Goal: Task Accomplishment & Management: Complete application form

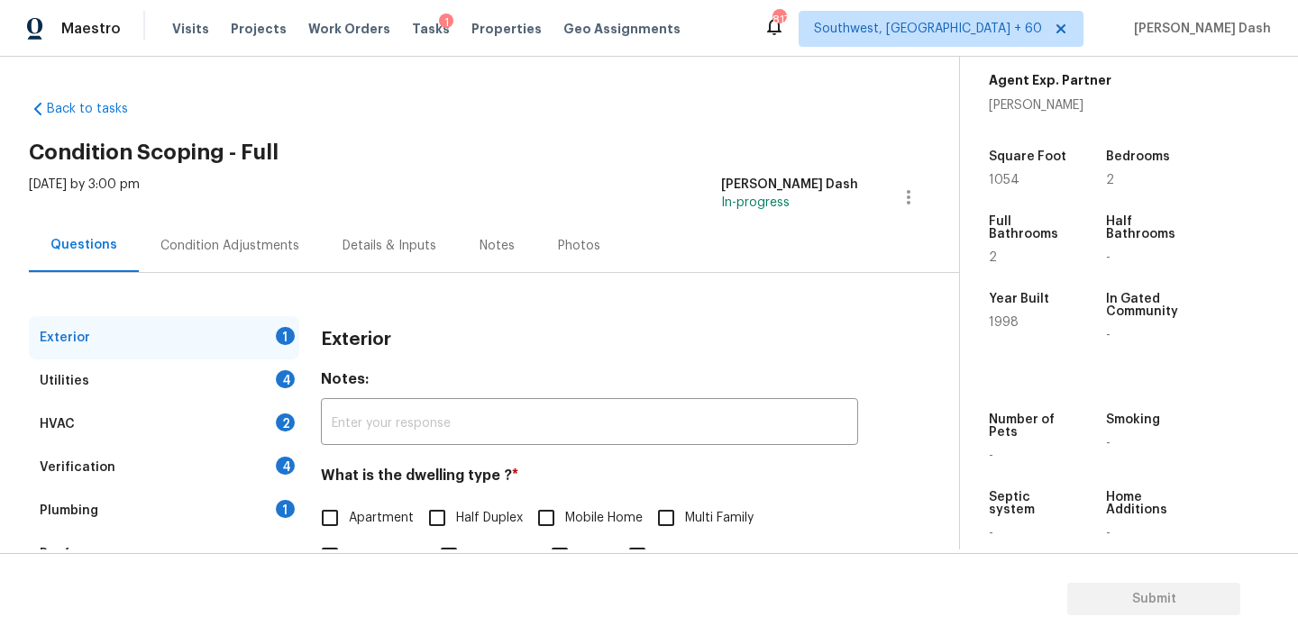
scroll to position [127, 0]
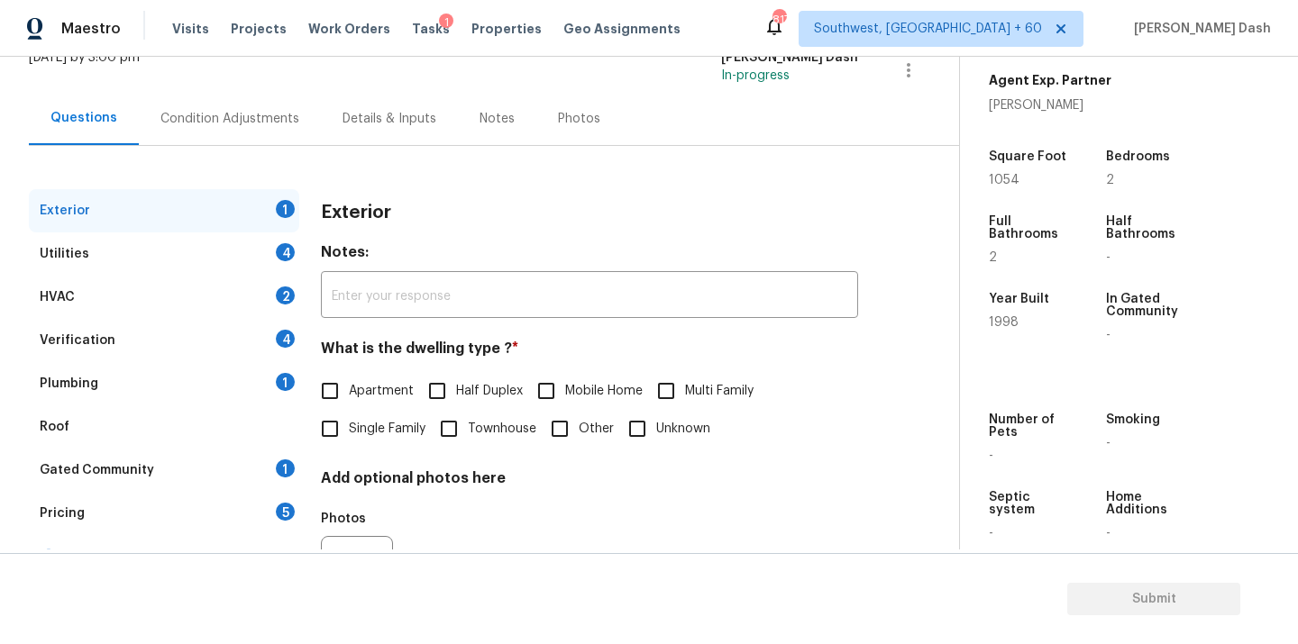
click at [368, 425] on span "Single Family" at bounding box center [387, 429] width 77 height 19
click at [349, 425] on input "Single Family" at bounding box center [330, 429] width 38 height 38
checkbox input "true"
click at [384, 392] on span "Apartment" at bounding box center [381, 391] width 65 height 19
click at [349, 392] on input "Apartment" at bounding box center [330, 391] width 38 height 38
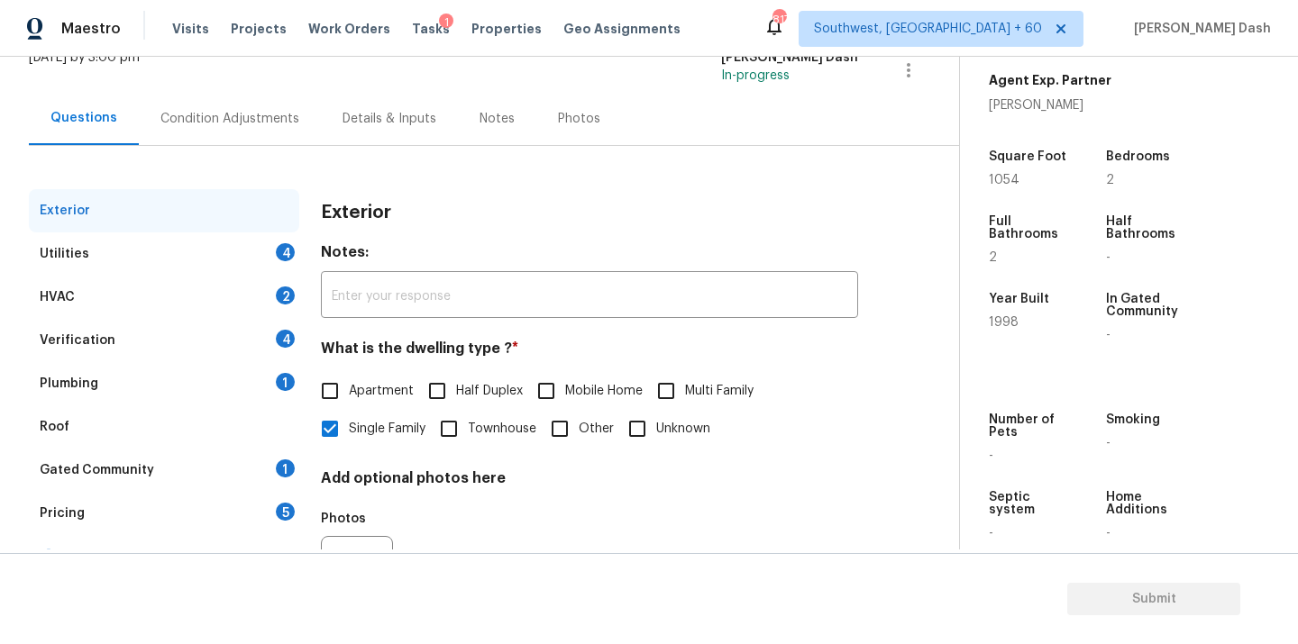
checkbox input "true"
checkbox input "false"
click at [280, 256] on div "4" at bounding box center [285, 252] width 19 height 18
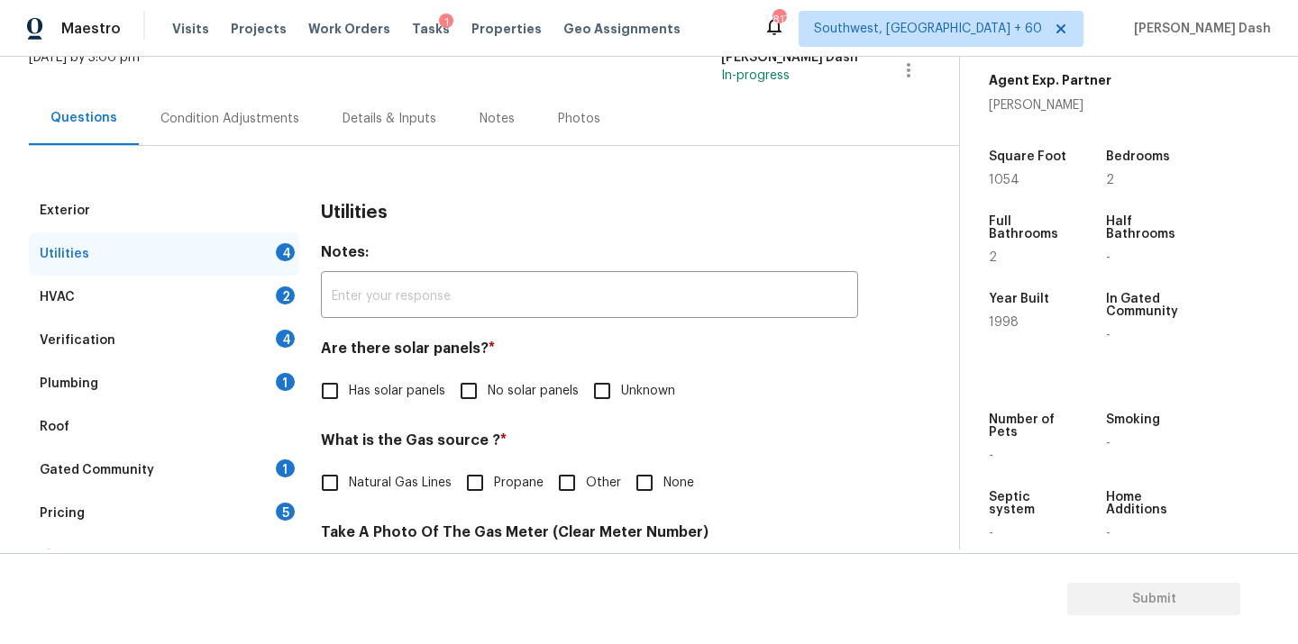
click at [489, 405] on label "No solar panels" at bounding box center [514, 391] width 129 height 38
click at [488, 405] on input "No solar panels" at bounding box center [469, 391] width 38 height 38
checkbox input "true"
click at [338, 470] on input "Natural Gas Lines" at bounding box center [330, 485] width 38 height 38
checkbox input "true"
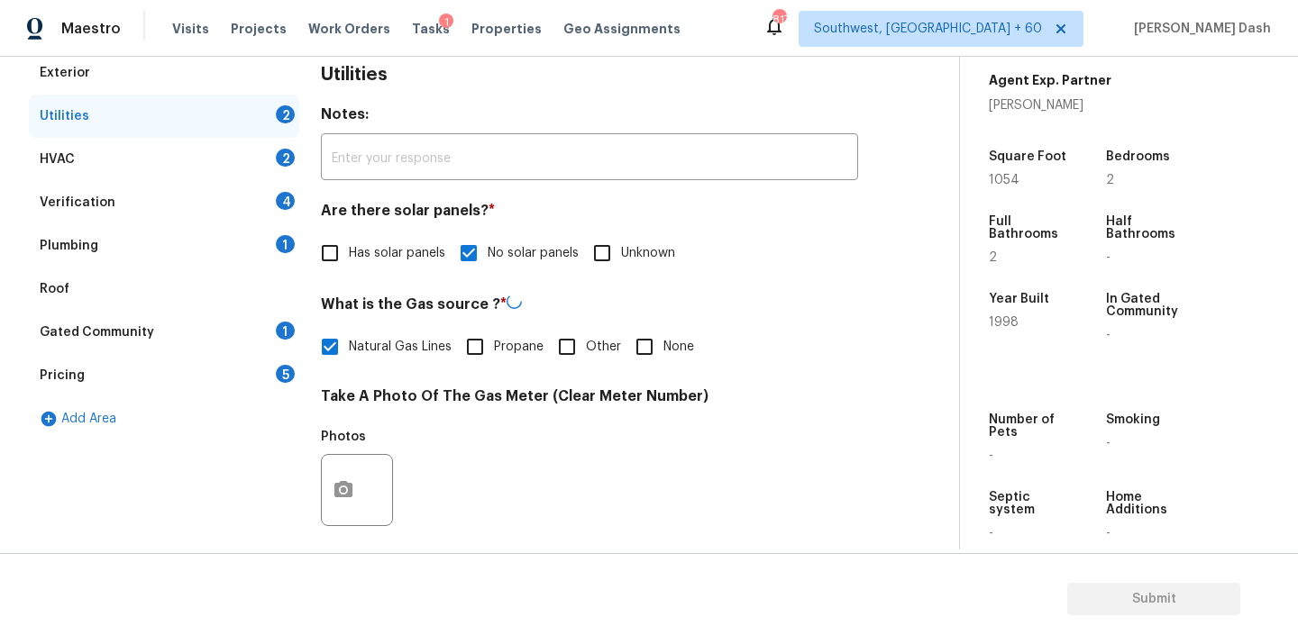
scroll to position [457, 0]
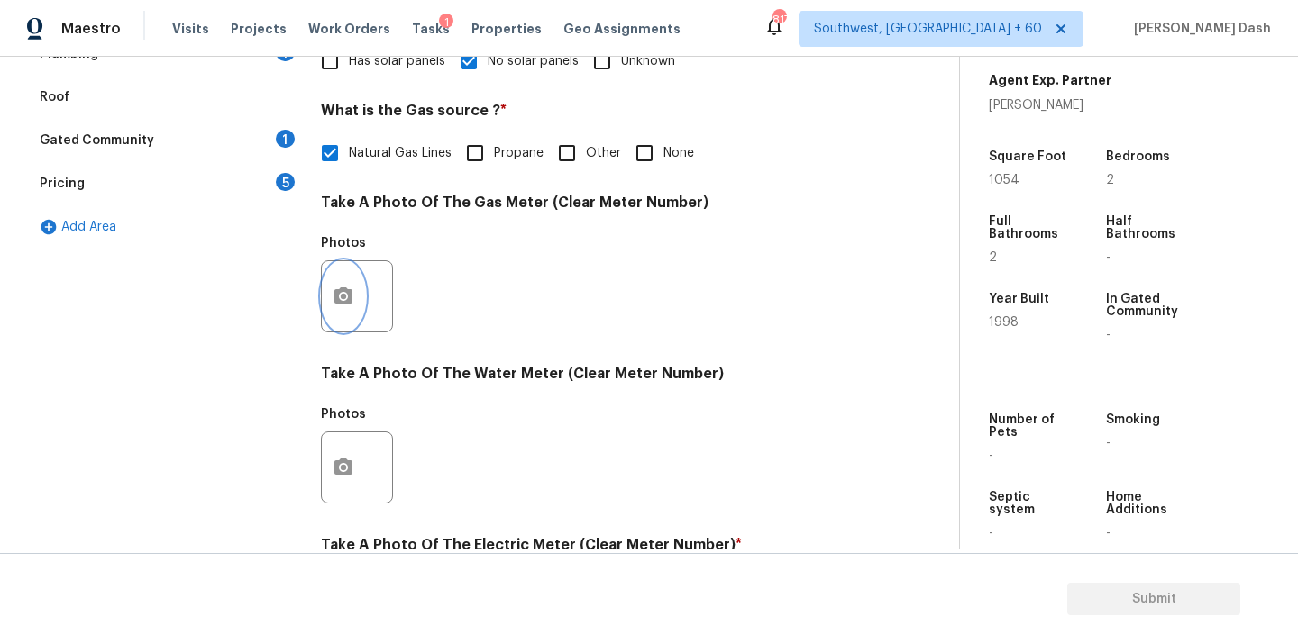
click at [342, 286] on icon "button" at bounding box center [344, 297] width 22 height 22
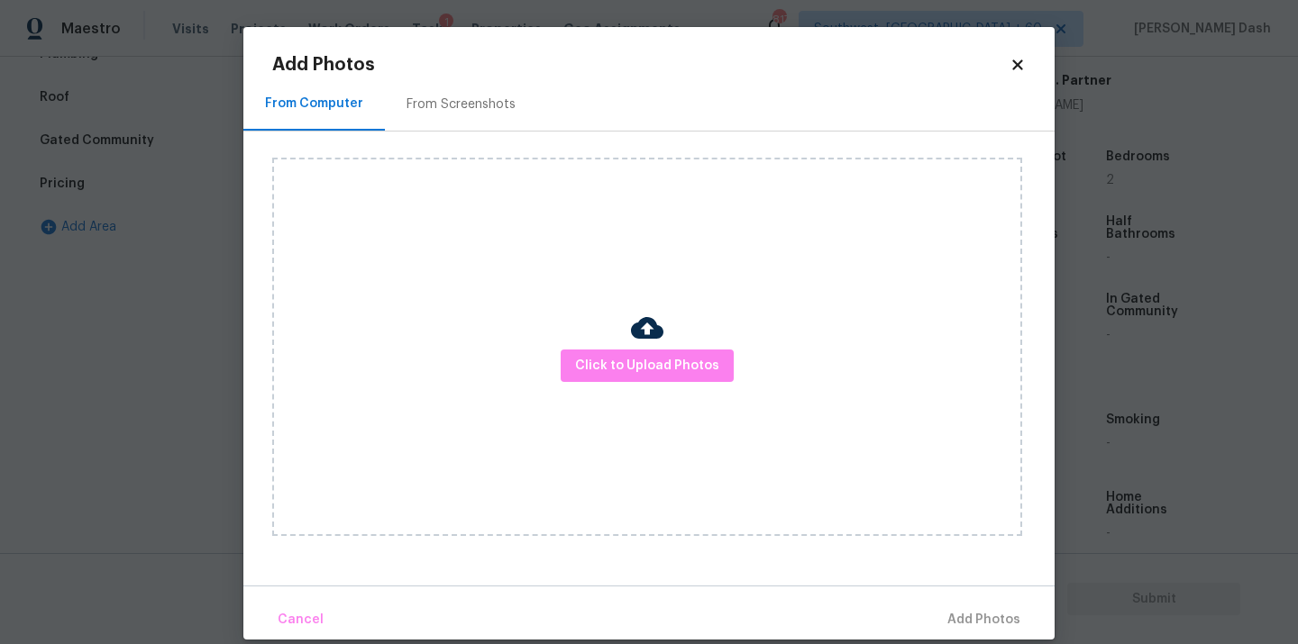
click at [628, 333] on div "Click to Upload Photos" at bounding box center [647, 347] width 750 height 379
click at [628, 358] on span "Click to Upload Photos" at bounding box center [647, 366] width 144 height 23
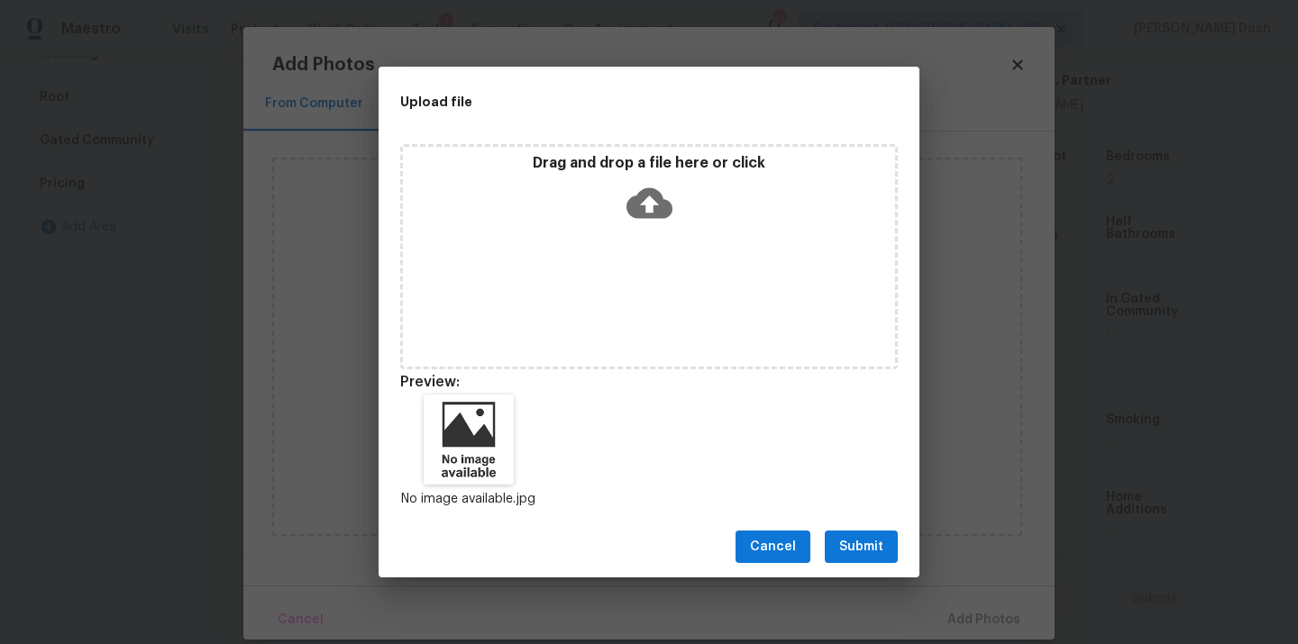
click at [855, 525] on div "Cancel Submit" at bounding box center [649, 547] width 541 height 62
click at [855, 533] on button "Submit" at bounding box center [861, 547] width 73 height 33
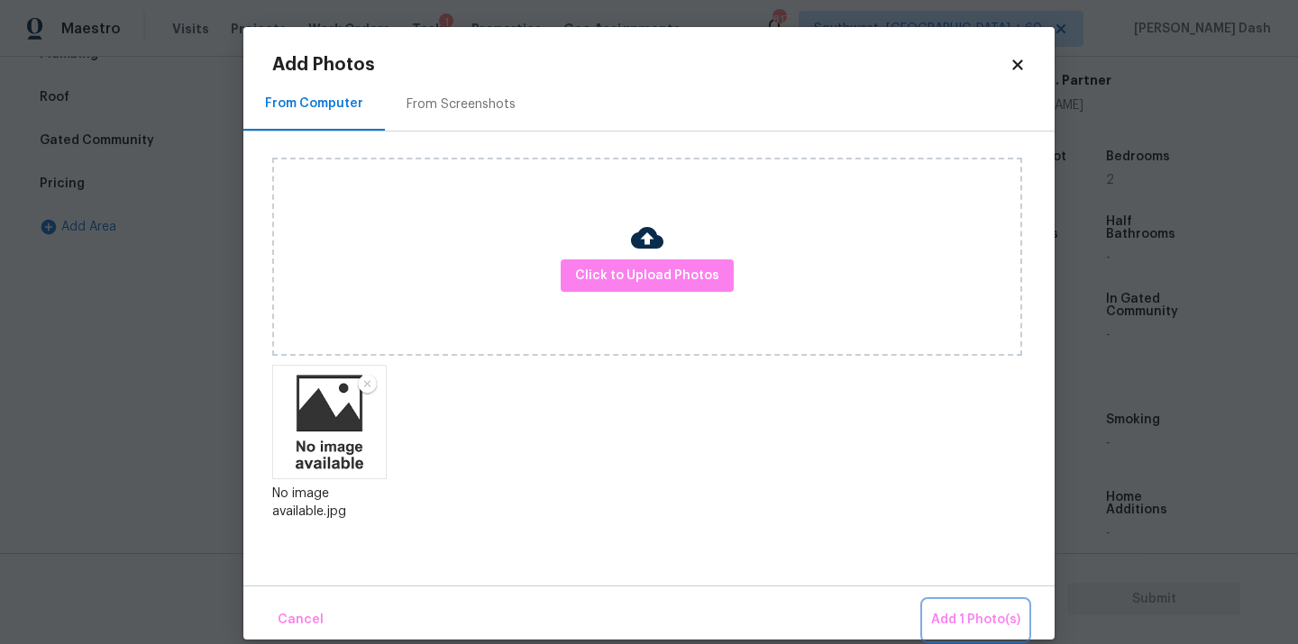
click at [962, 616] on span "Add 1 Photo(s)" at bounding box center [975, 620] width 89 height 23
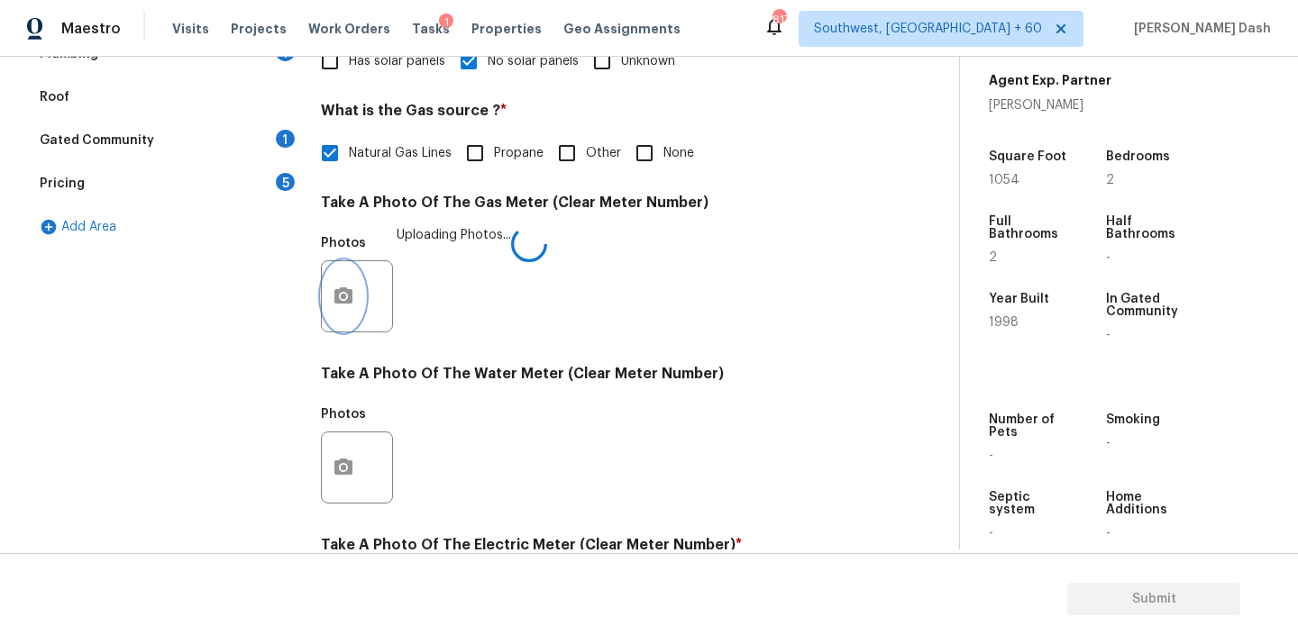
scroll to position [712, 0]
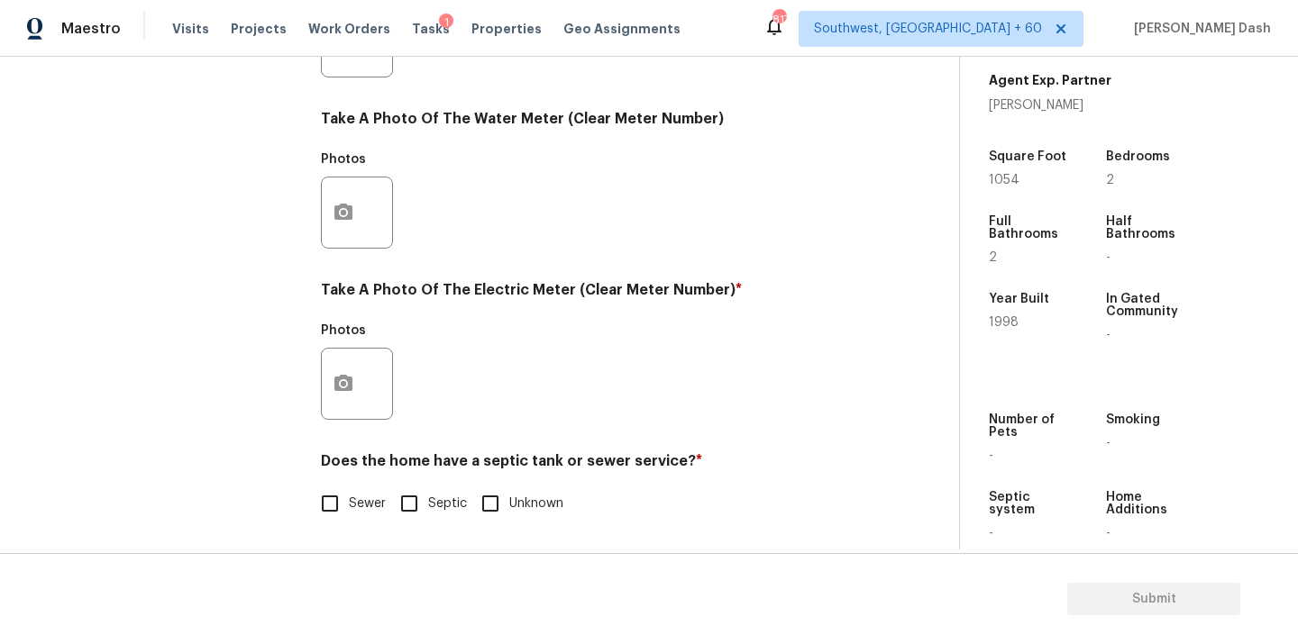
click at [316, 385] on div "Exterior Utilities 2 HVAC 2 Verification 4 Plumbing 1 Roof Gated Community 1 Pr…" at bounding box center [472, 74] width 887 height 940
click at [349, 380] on icon "button" at bounding box center [343, 383] width 18 height 16
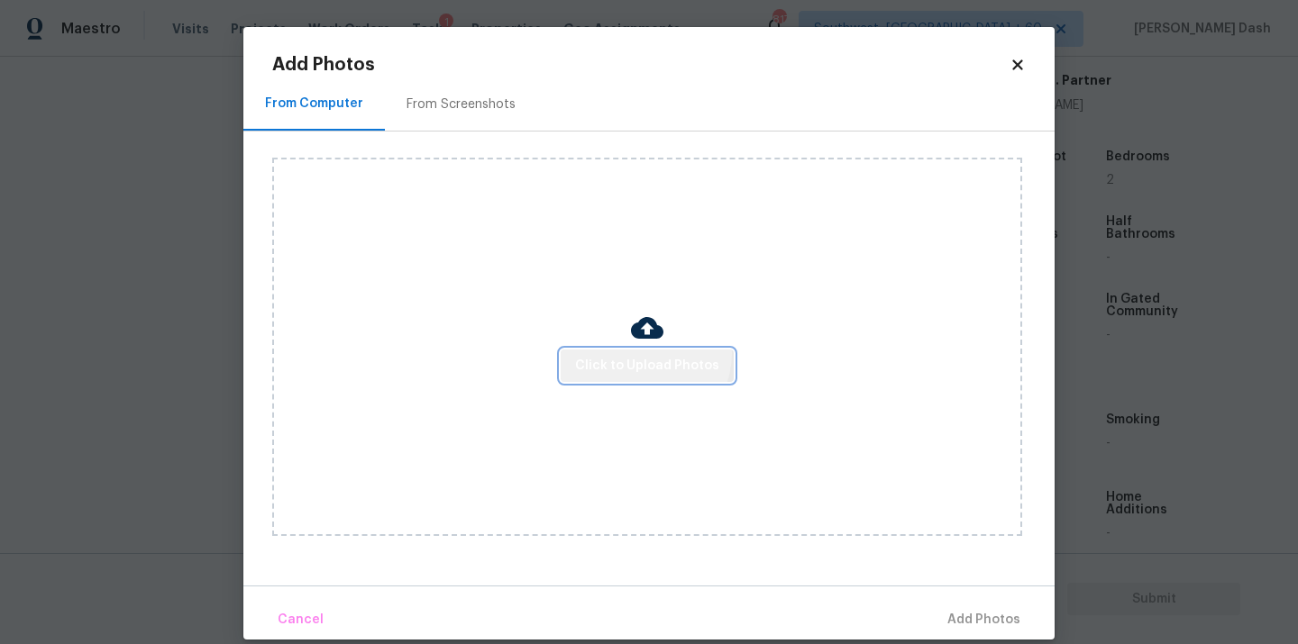
click at [644, 353] on button "Click to Upload Photos" at bounding box center [647, 366] width 173 height 33
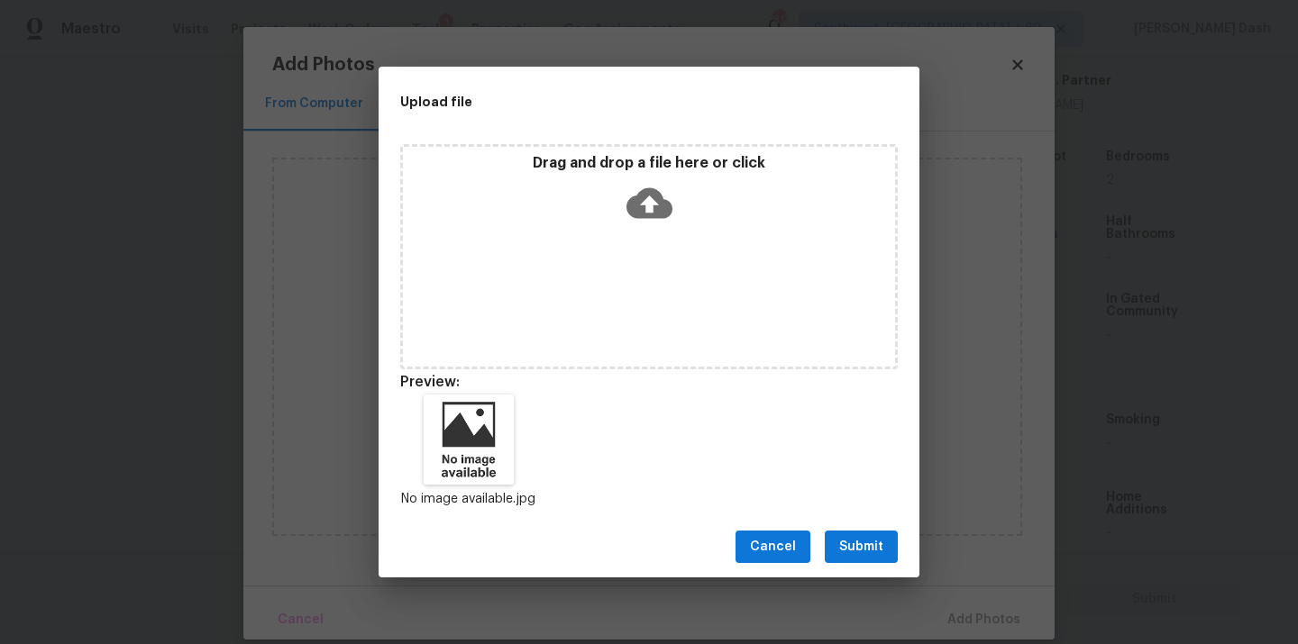
click at [856, 561] on button "Submit" at bounding box center [861, 547] width 73 height 33
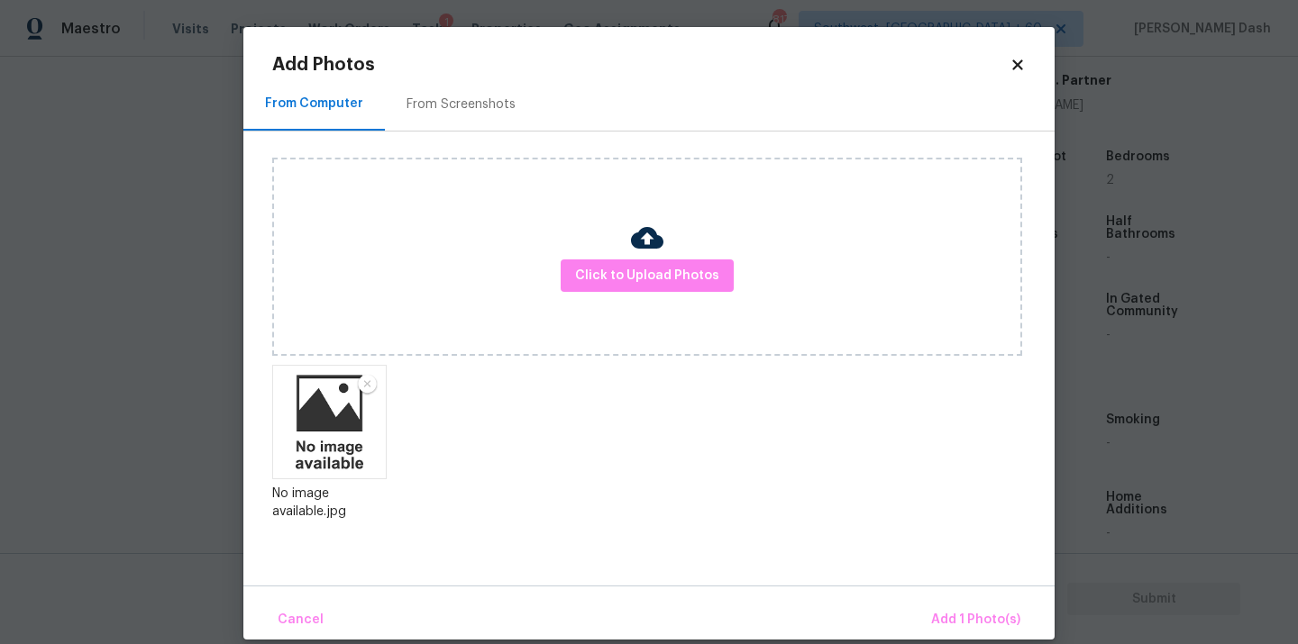
click at [939, 600] on div "Cancel Add 1 Photo(s)" at bounding box center [648, 613] width 811 height 54
click at [954, 625] on span "Add 1 Photo(s)" at bounding box center [975, 620] width 89 height 23
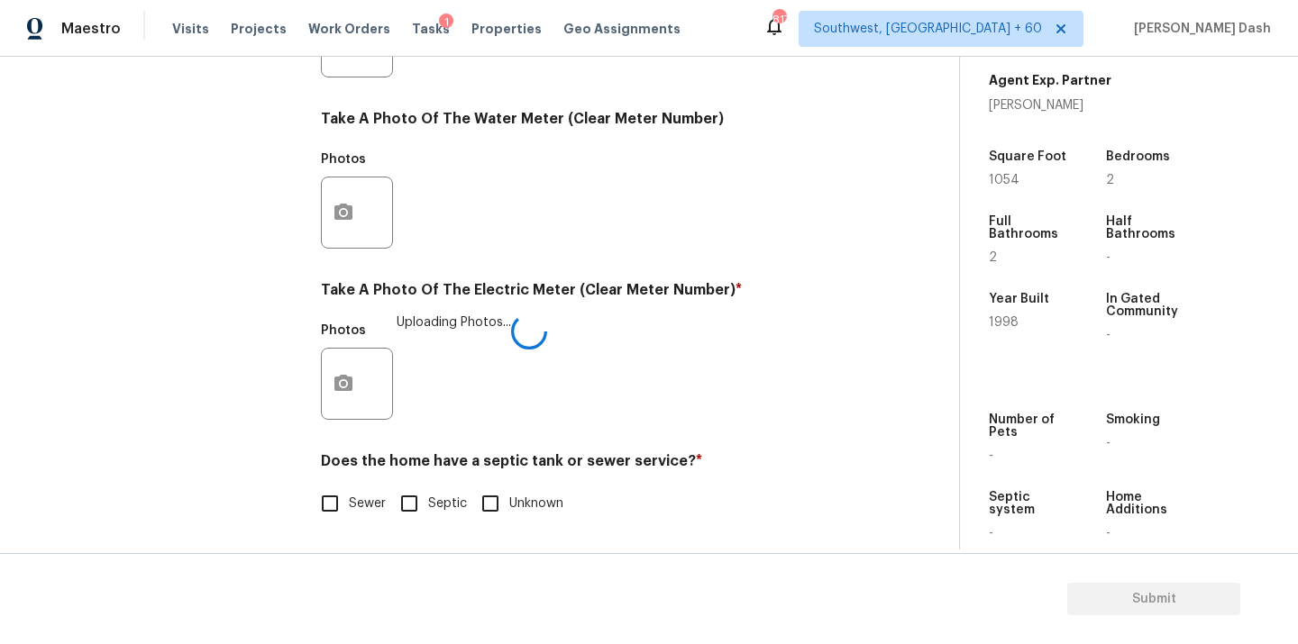
click at [361, 490] on label "Sewer" at bounding box center [348, 504] width 75 height 38
click at [349, 490] on input "Sewer" at bounding box center [330, 504] width 38 height 38
checkbox input "true"
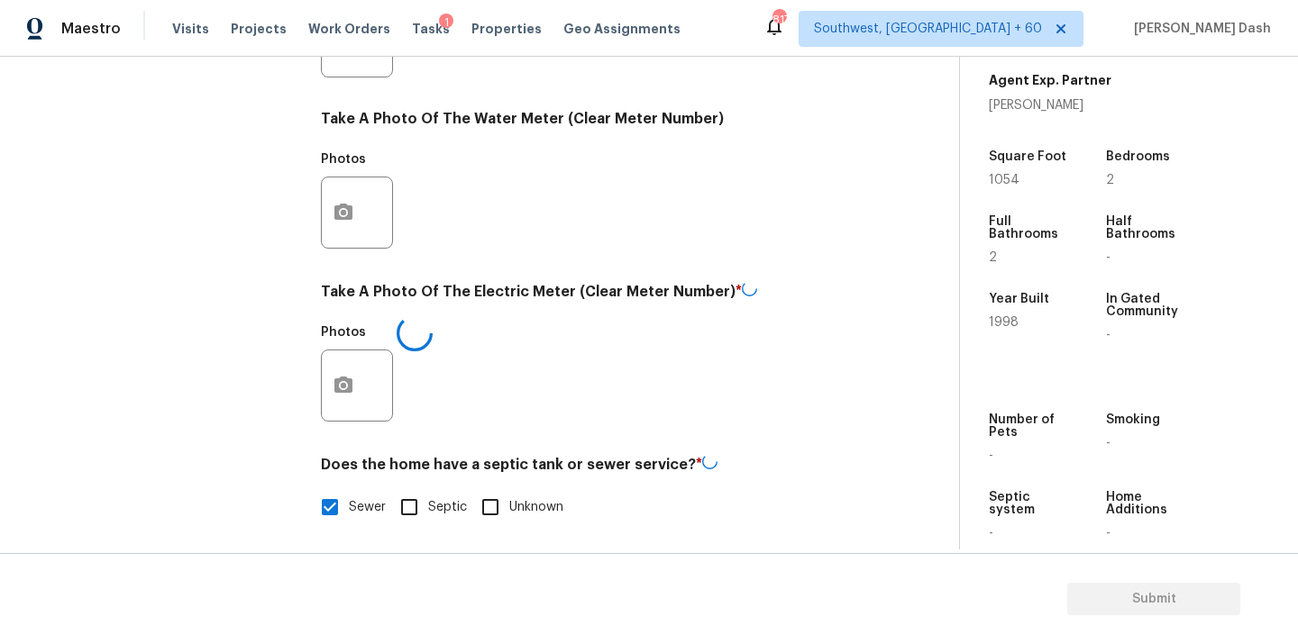
click at [214, 224] on div "Exterior Utilities 1 HVAC 2 Verification 4 Plumbing 1 Roof Gated Community 1 Pr…" at bounding box center [164, 76] width 270 height 944
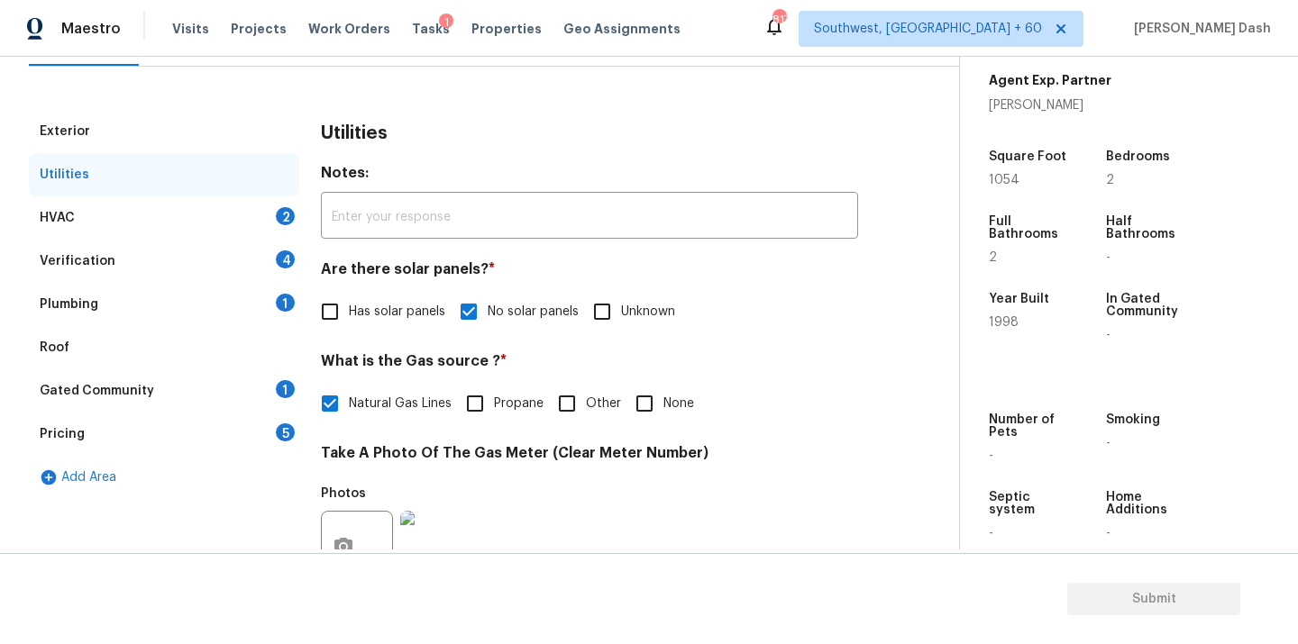
click at [243, 215] on div "HVAC 2" at bounding box center [164, 217] width 270 height 43
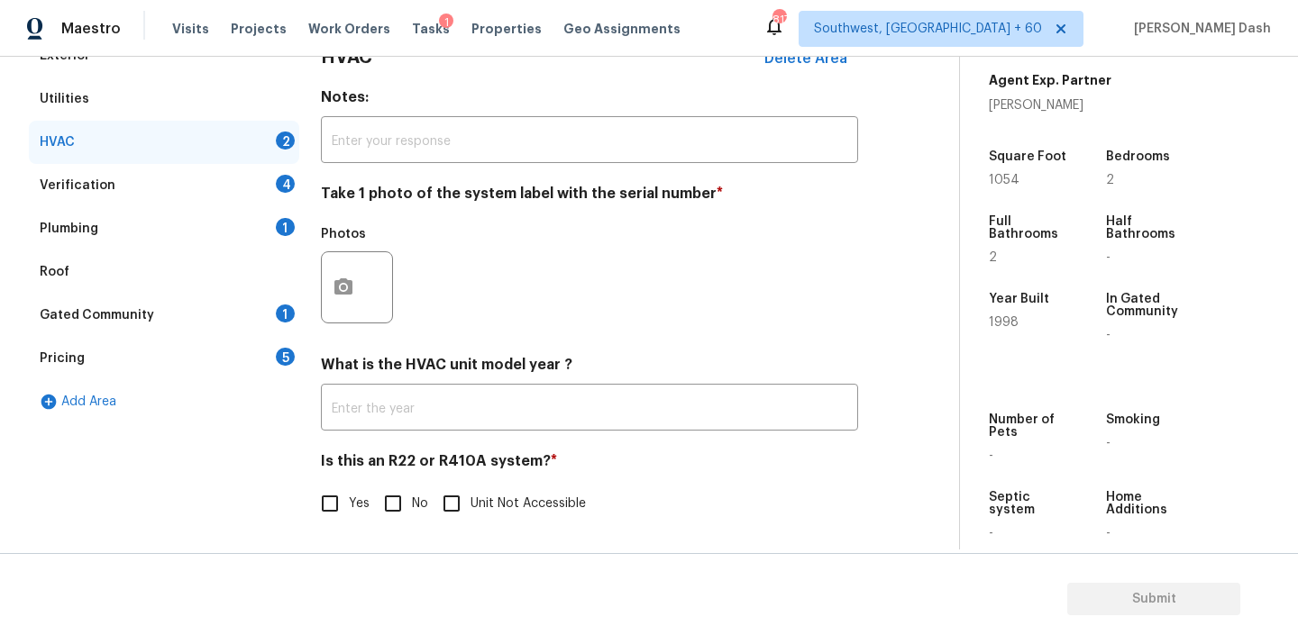
scroll to position [283, 0]
click at [361, 286] on button "button" at bounding box center [343, 287] width 43 height 70
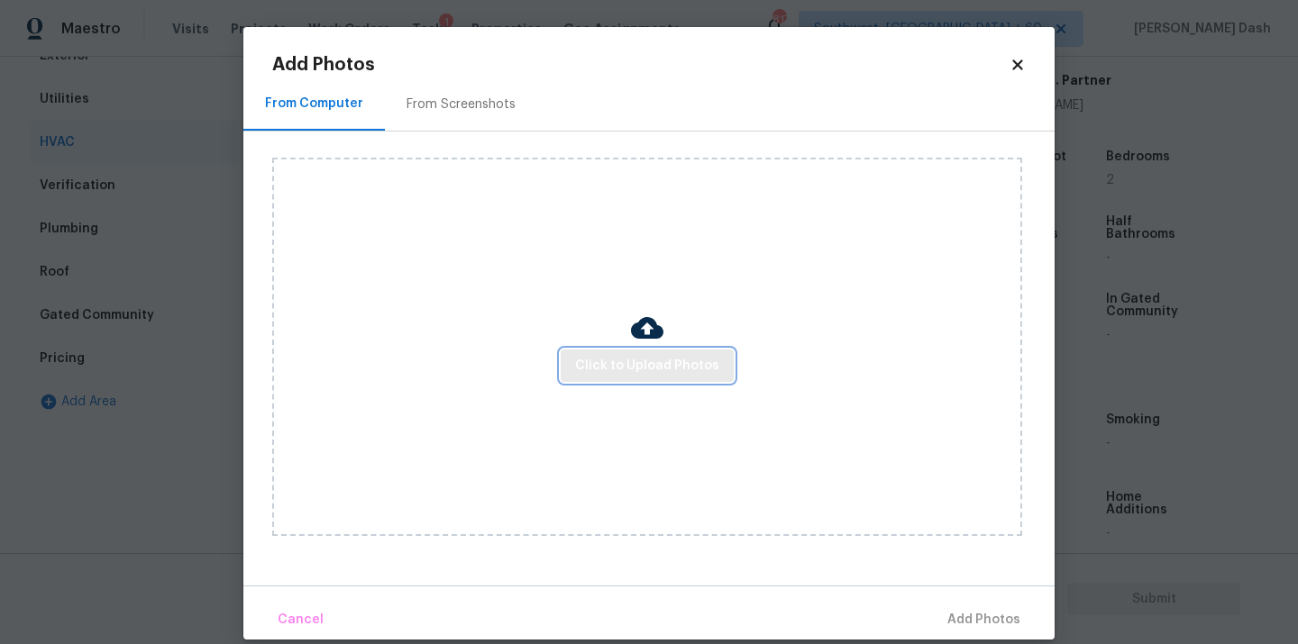
click at [715, 375] on span "Click to Upload Photos" at bounding box center [647, 366] width 144 height 23
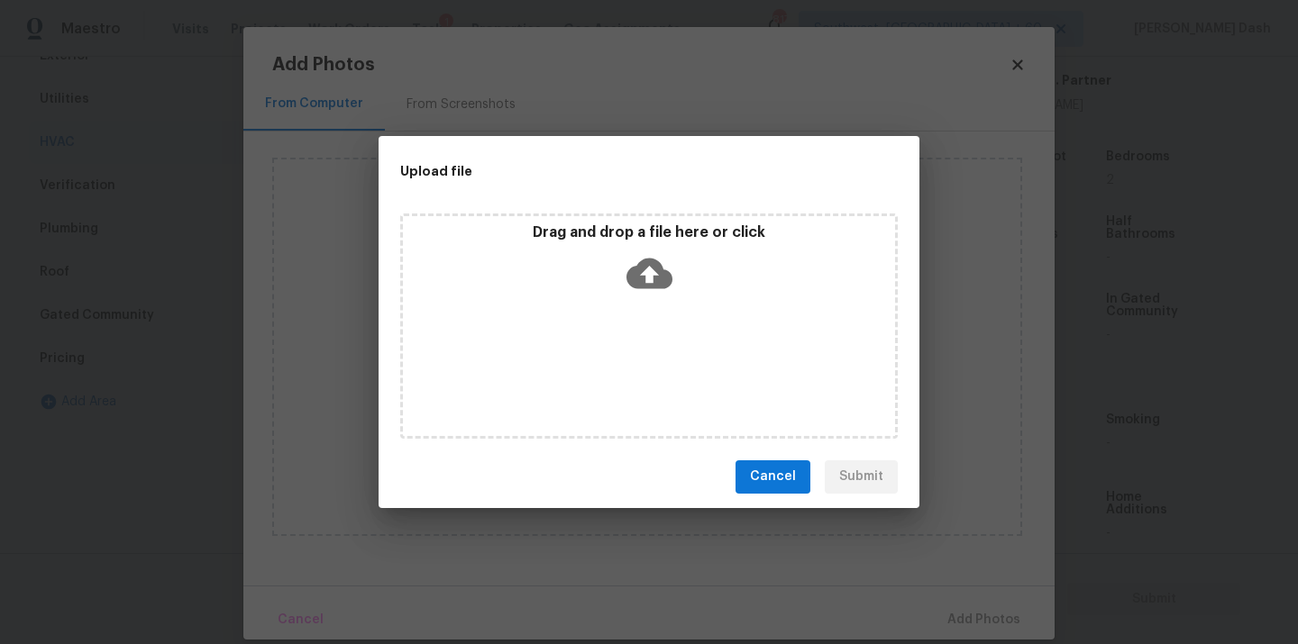
click at [711, 374] on div "Drag and drop a file here or click" at bounding box center [648, 326] width 497 height 225
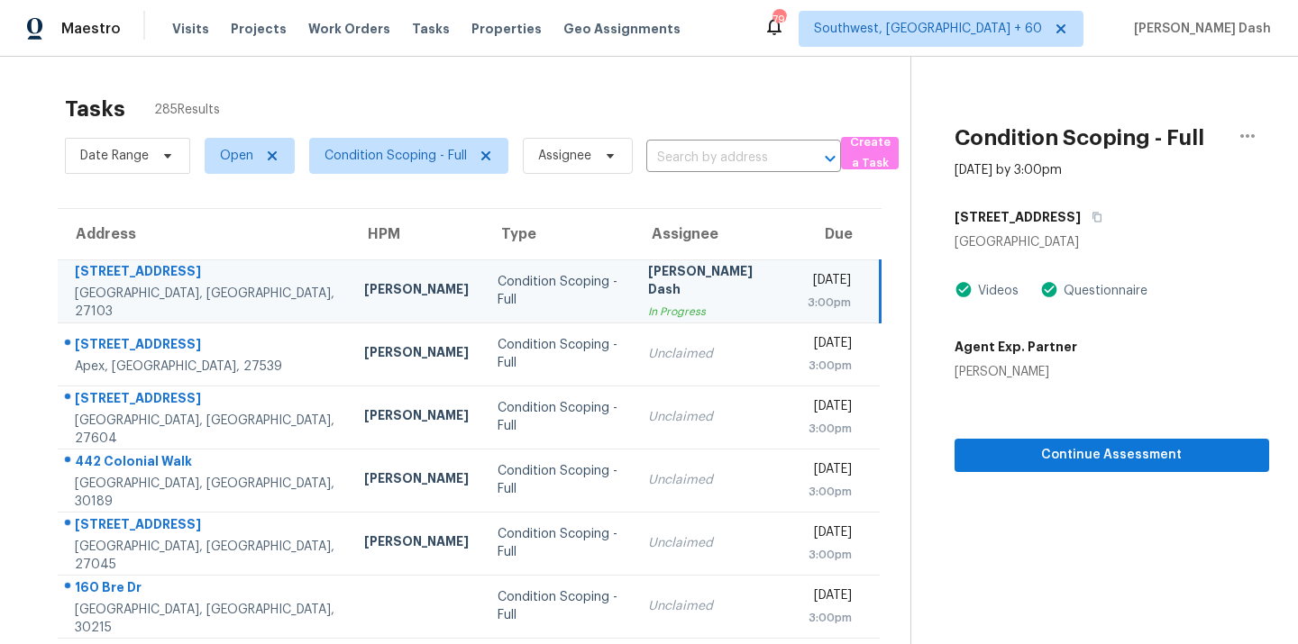
scroll to position [73, 0]
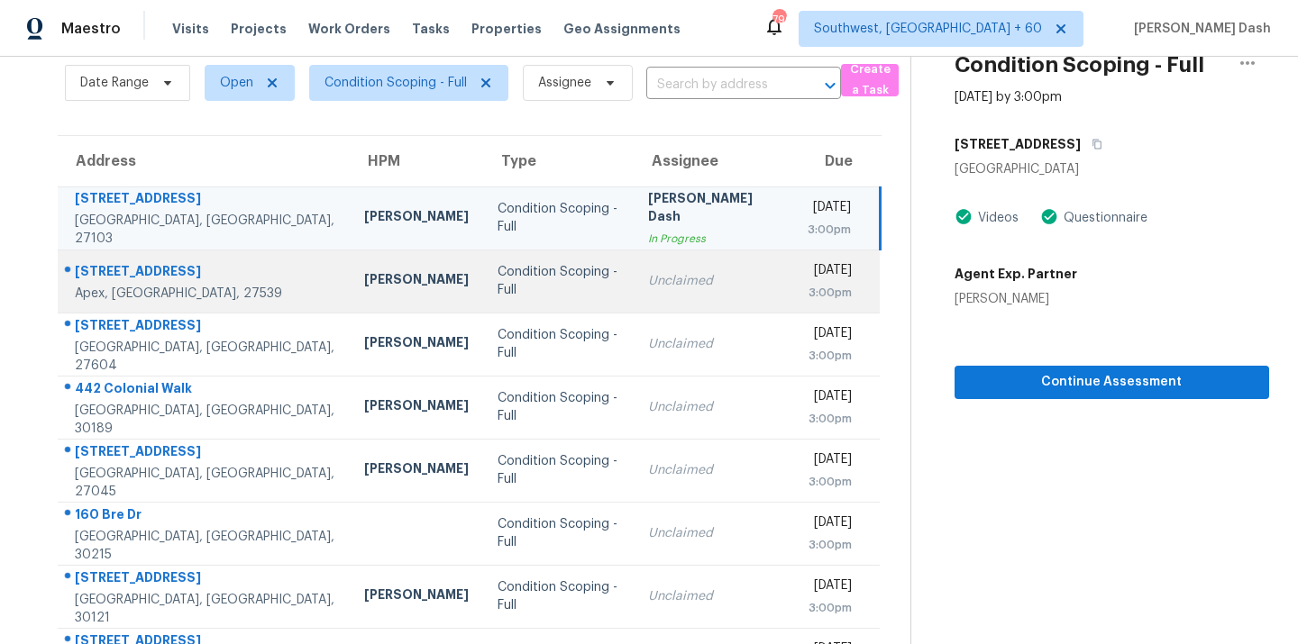
click at [648, 289] on div "Unclaimed" at bounding box center [713, 281] width 131 height 18
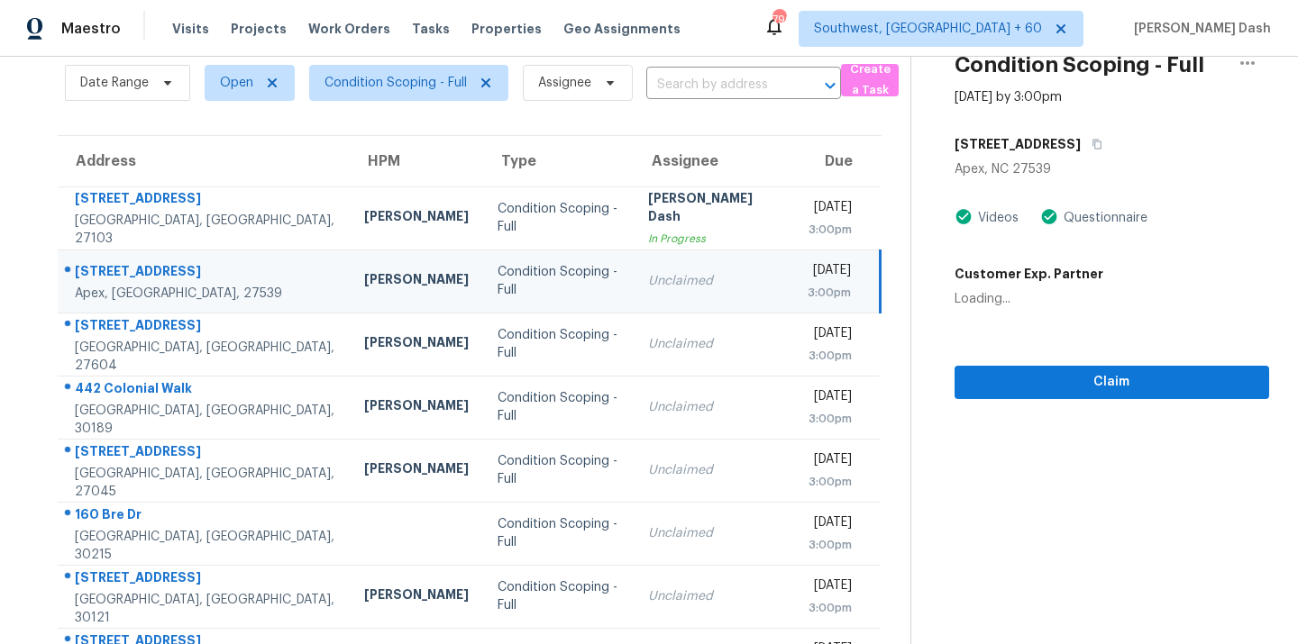
scroll to position [0, 0]
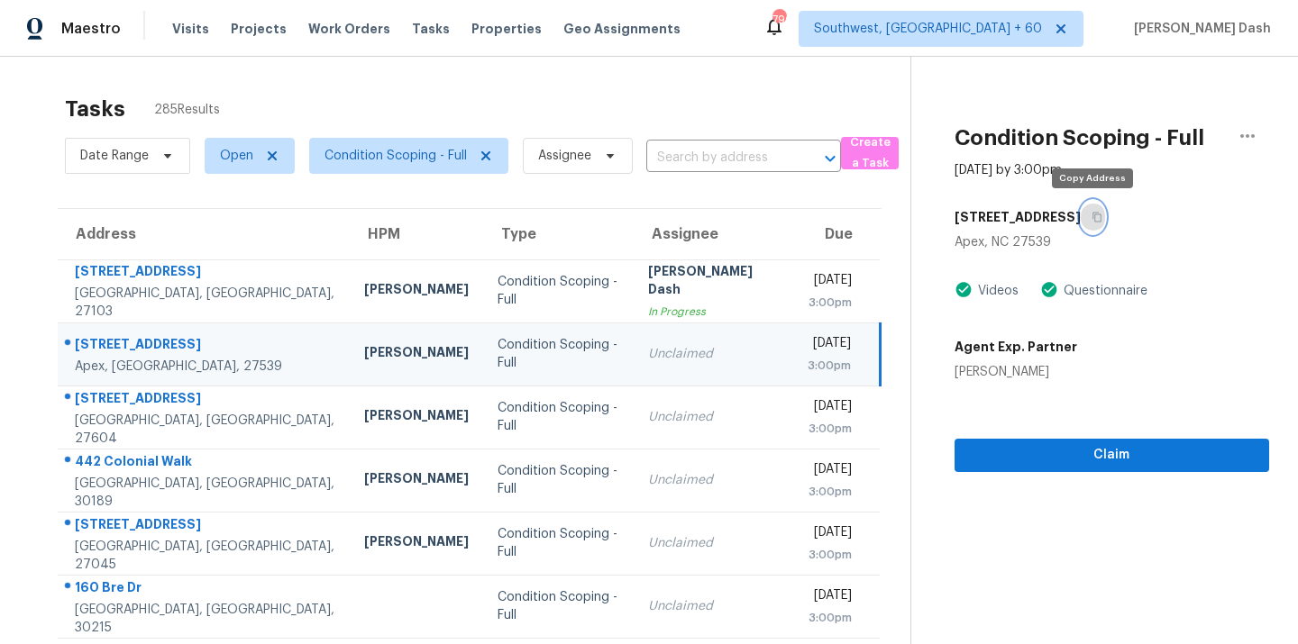
click at [1092, 221] on icon "button" at bounding box center [1096, 217] width 11 height 11
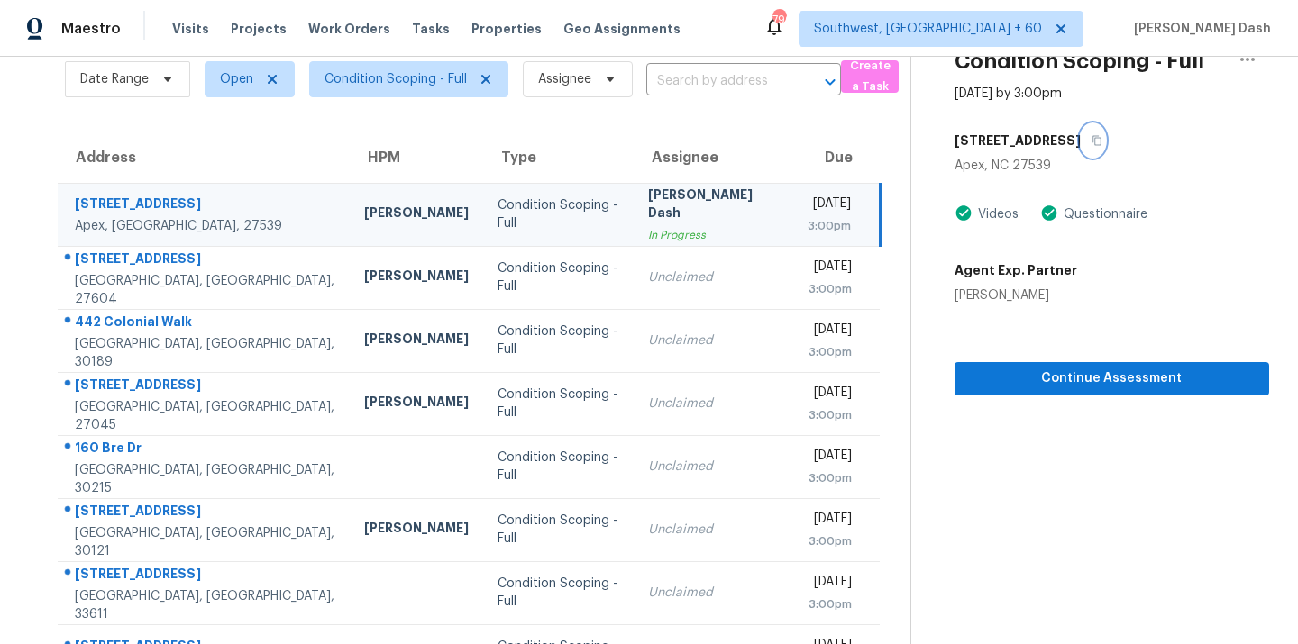
scroll to position [97, 0]
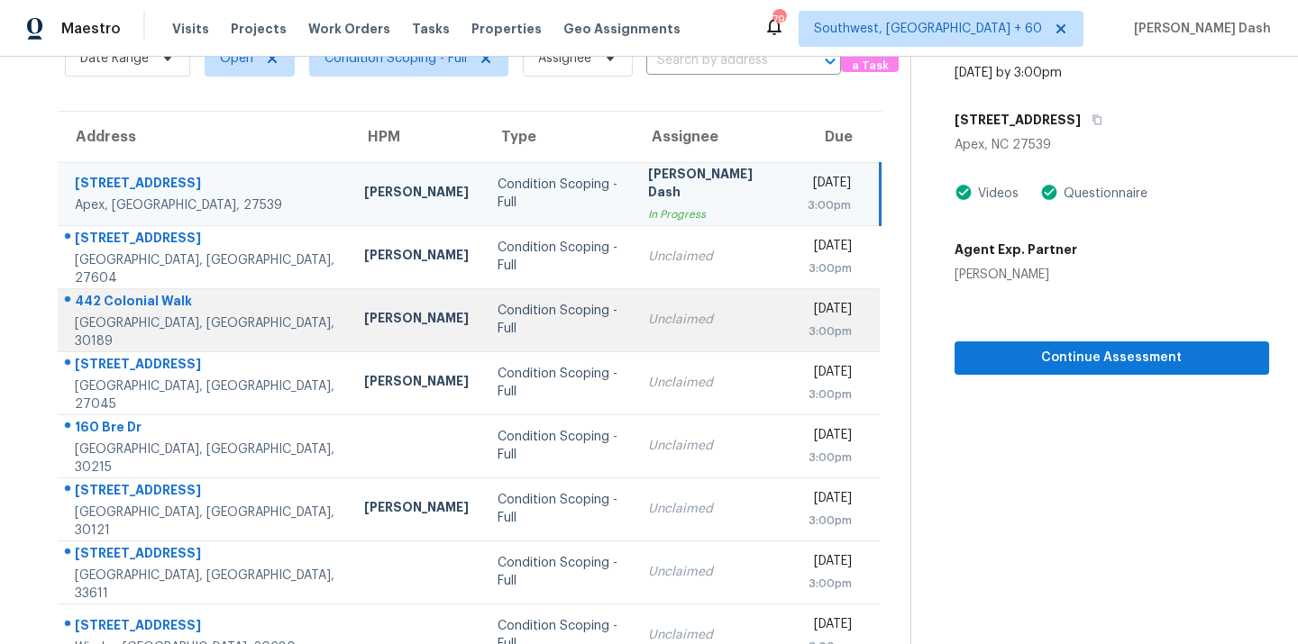
click at [483, 326] on td "Condition Scoping - Full" at bounding box center [558, 319] width 150 height 63
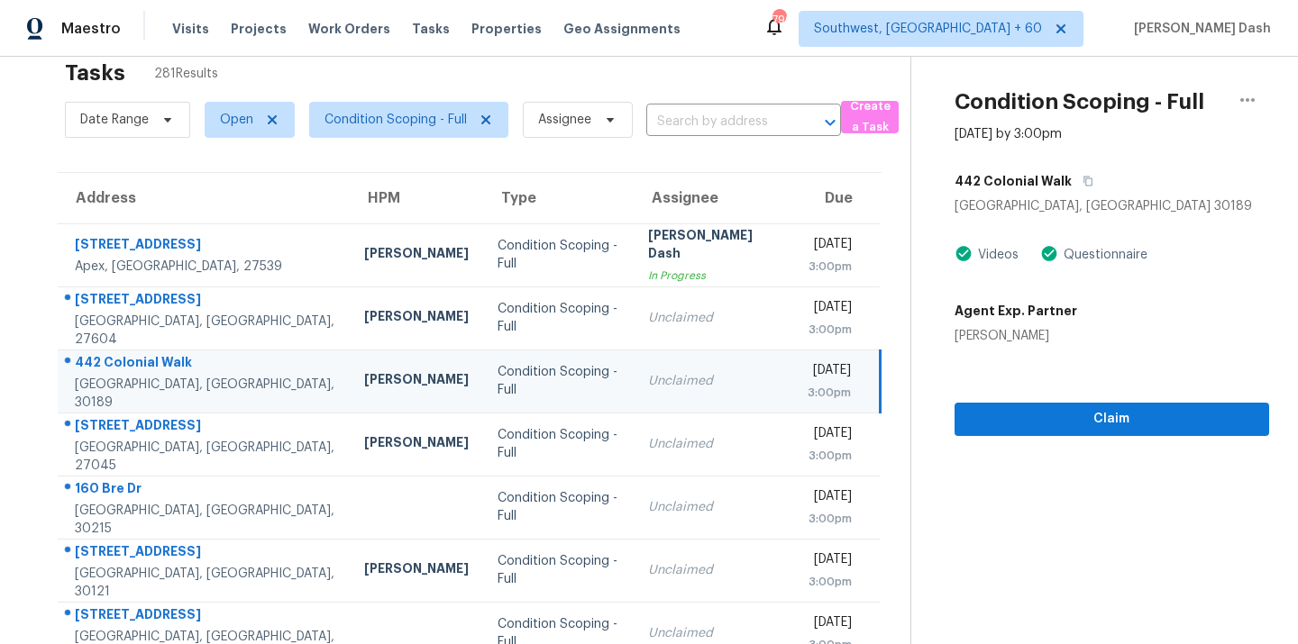
scroll to position [0, 0]
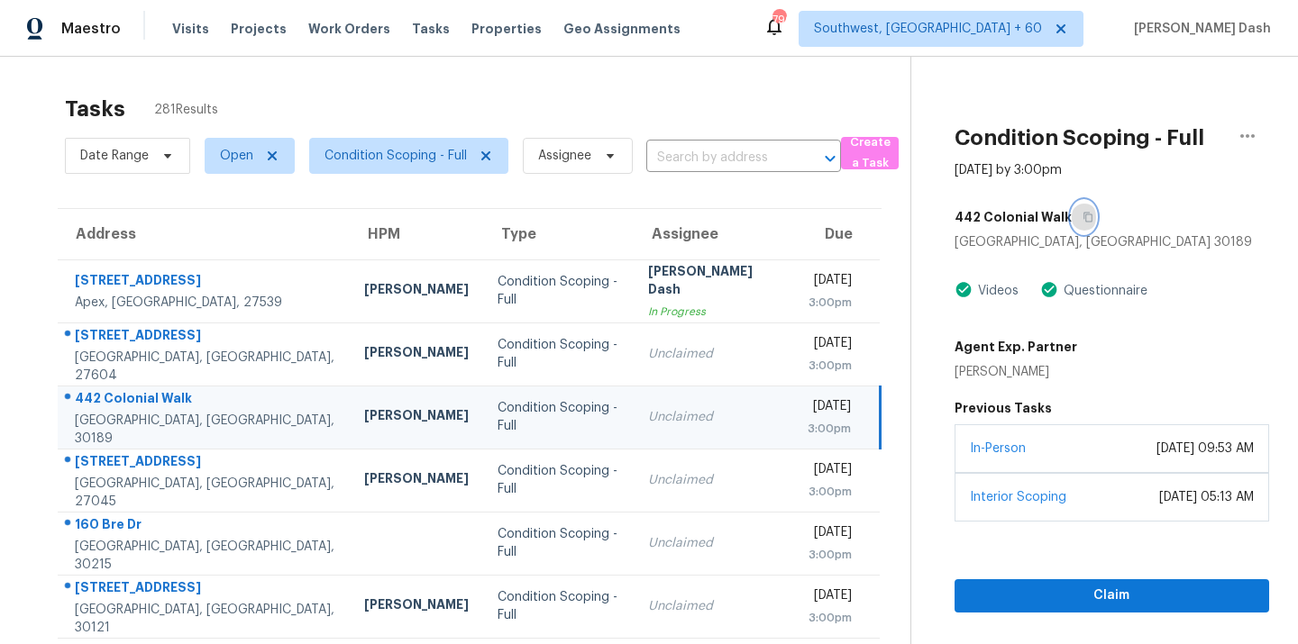
click at [1082, 222] on icon "button" at bounding box center [1087, 217] width 11 height 11
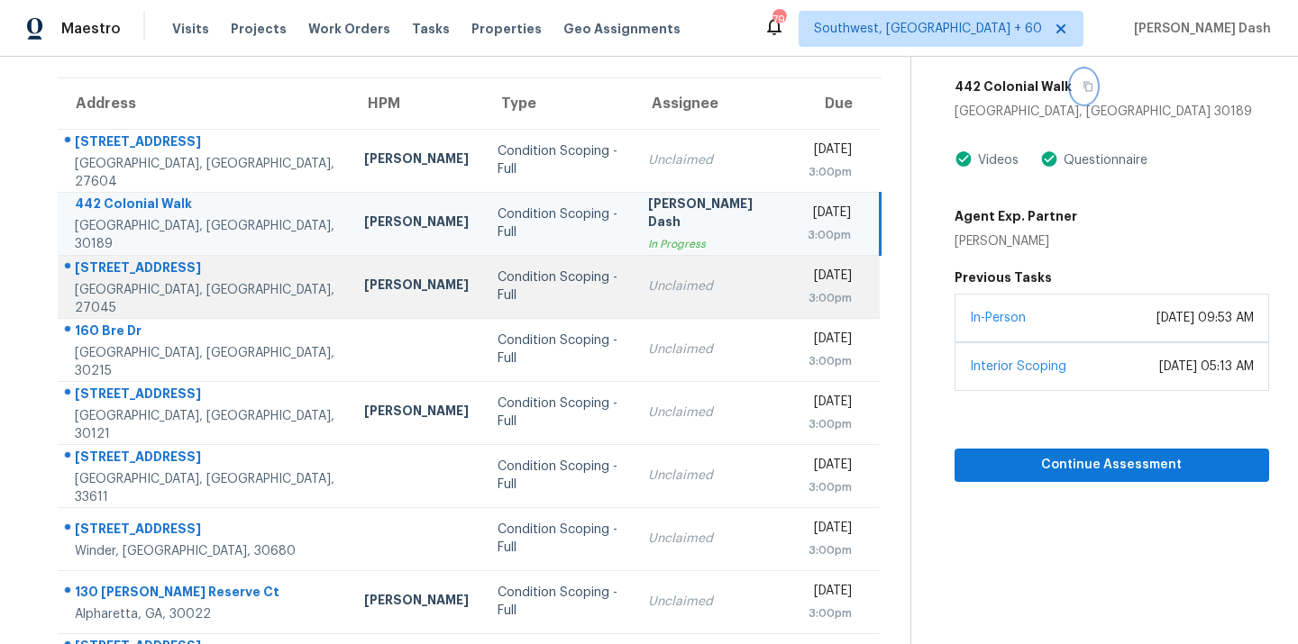
scroll to position [142, 0]
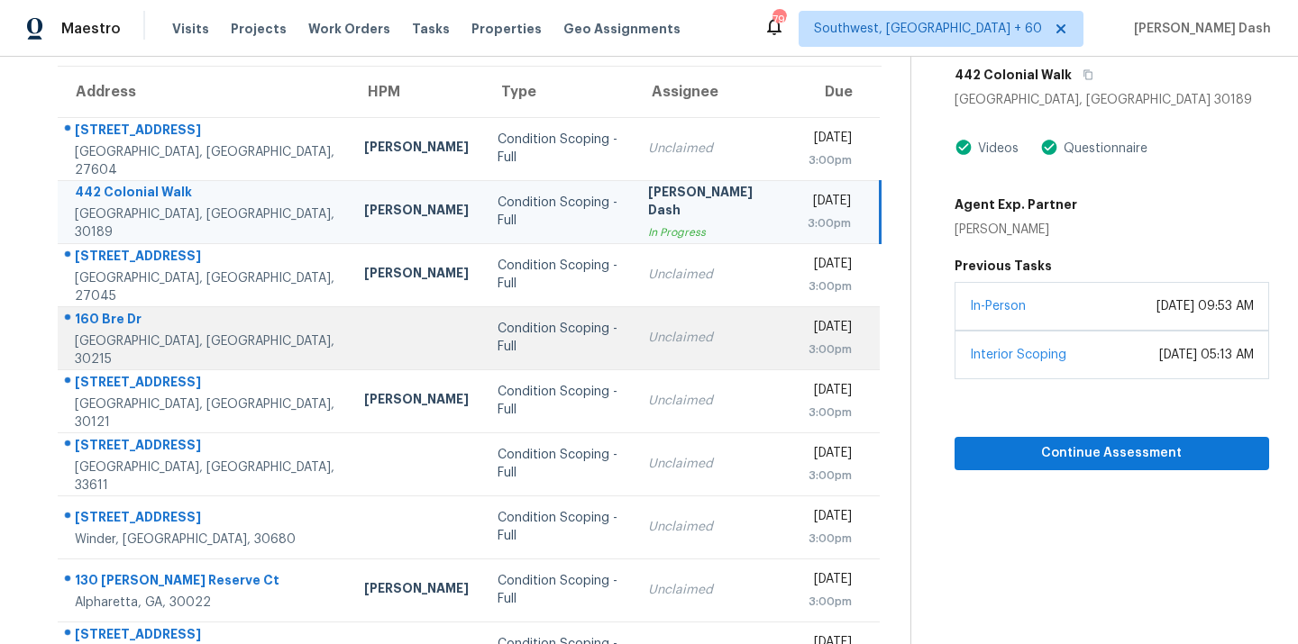
click at [483, 337] on td "Condition Scoping - Full" at bounding box center [558, 337] width 150 height 63
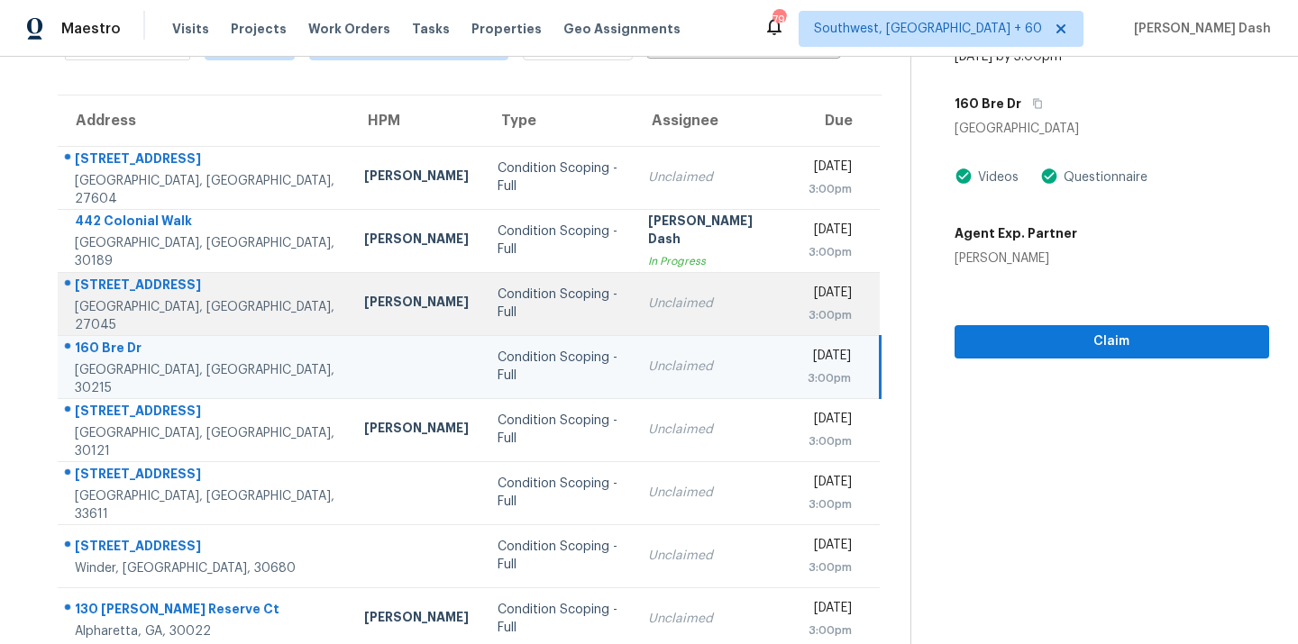
scroll to position [61, 0]
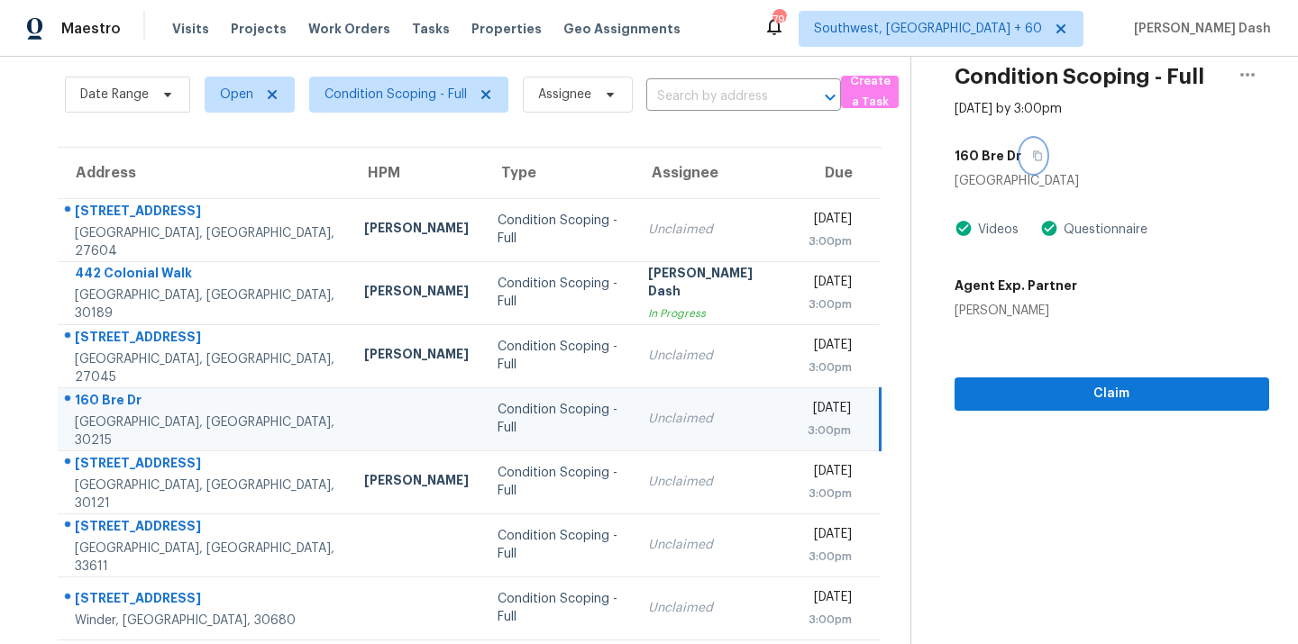
click at [1032, 153] on icon "button" at bounding box center [1037, 156] width 11 height 11
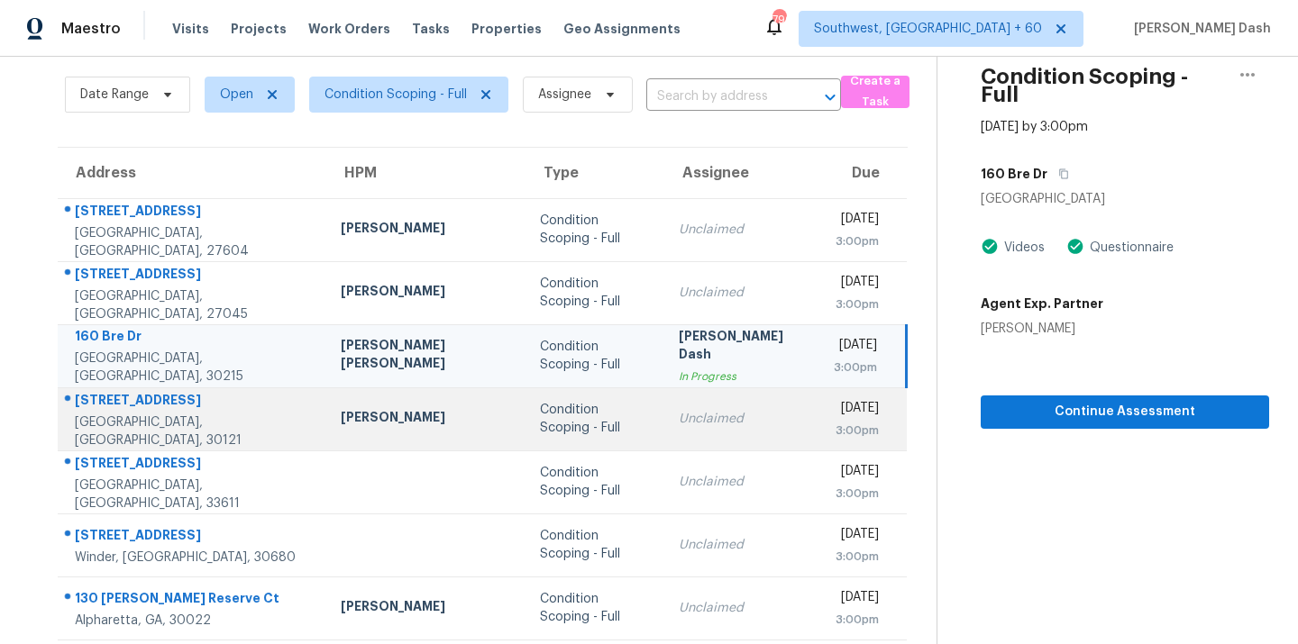
click at [540, 413] on div "Condition Scoping - Full" at bounding box center [595, 419] width 110 height 36
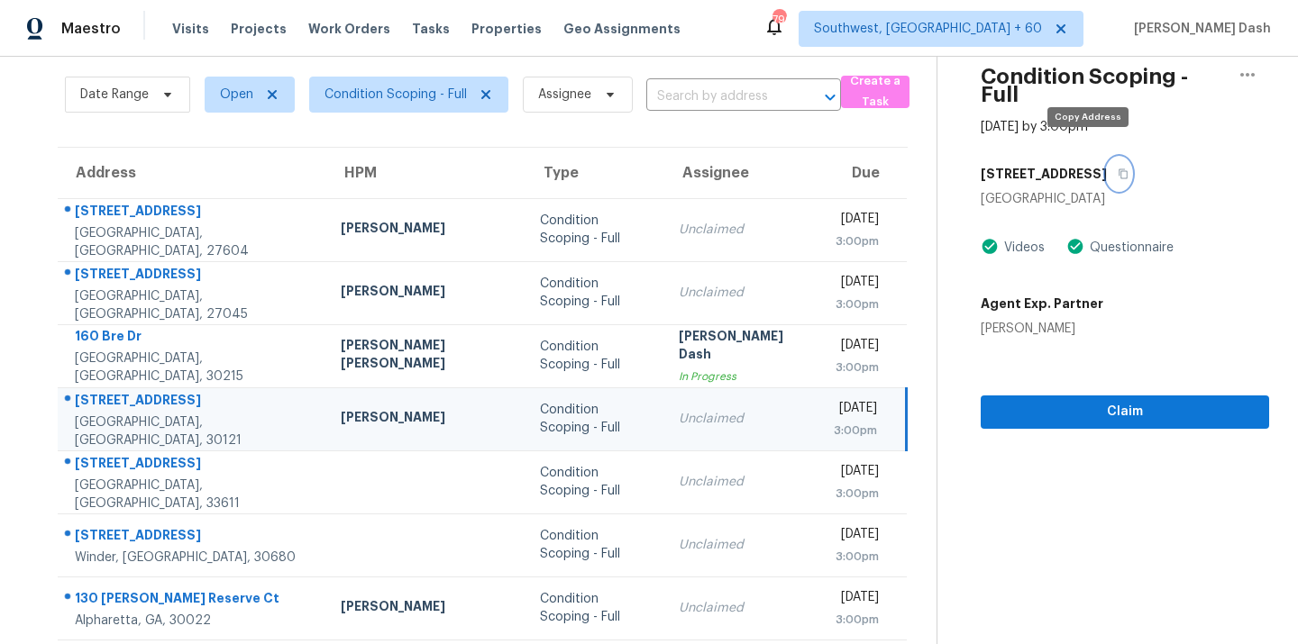
click at [1107, 158] on button "button" at bounding box center [1119, 174] width 24 height 32
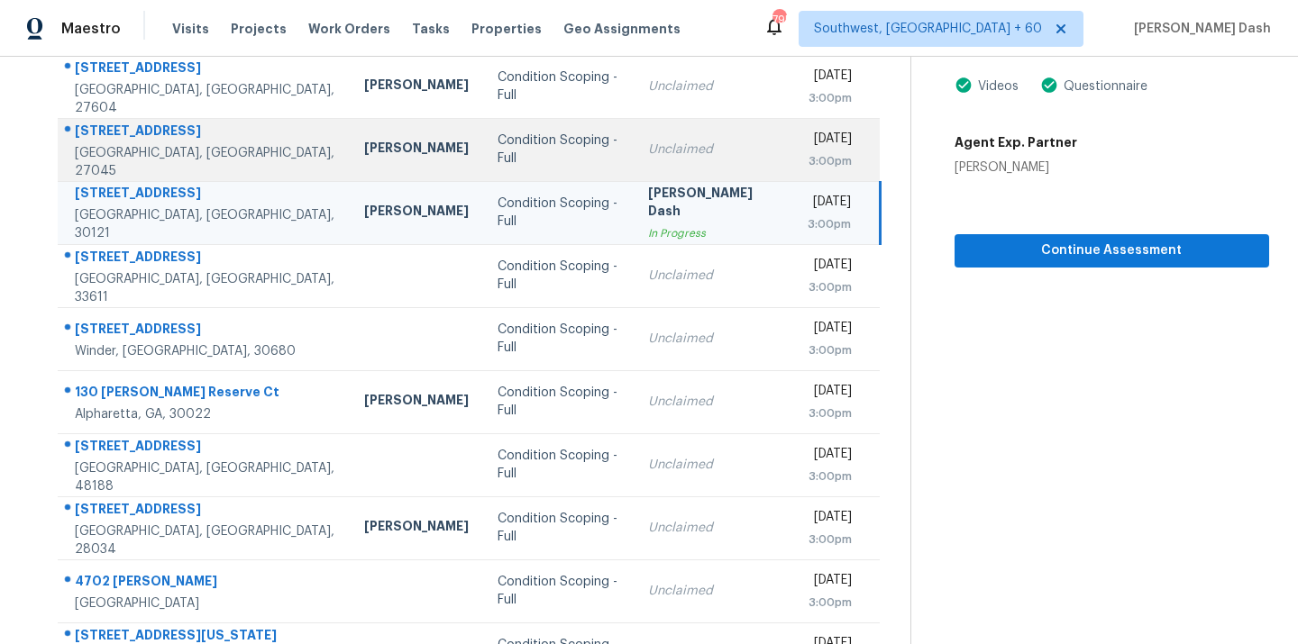
scroll to position [41, 0]
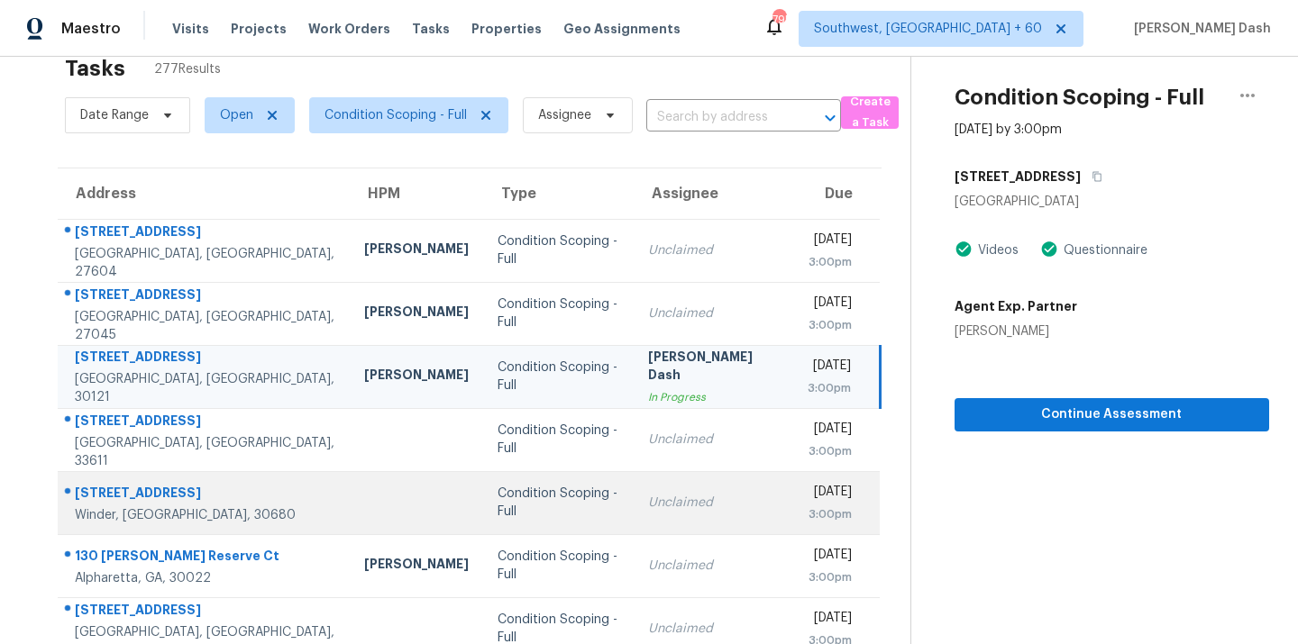
click at [483, 479] on td "Condition Scoping - Full" at bounding box center [558, 502] width 150 height 63
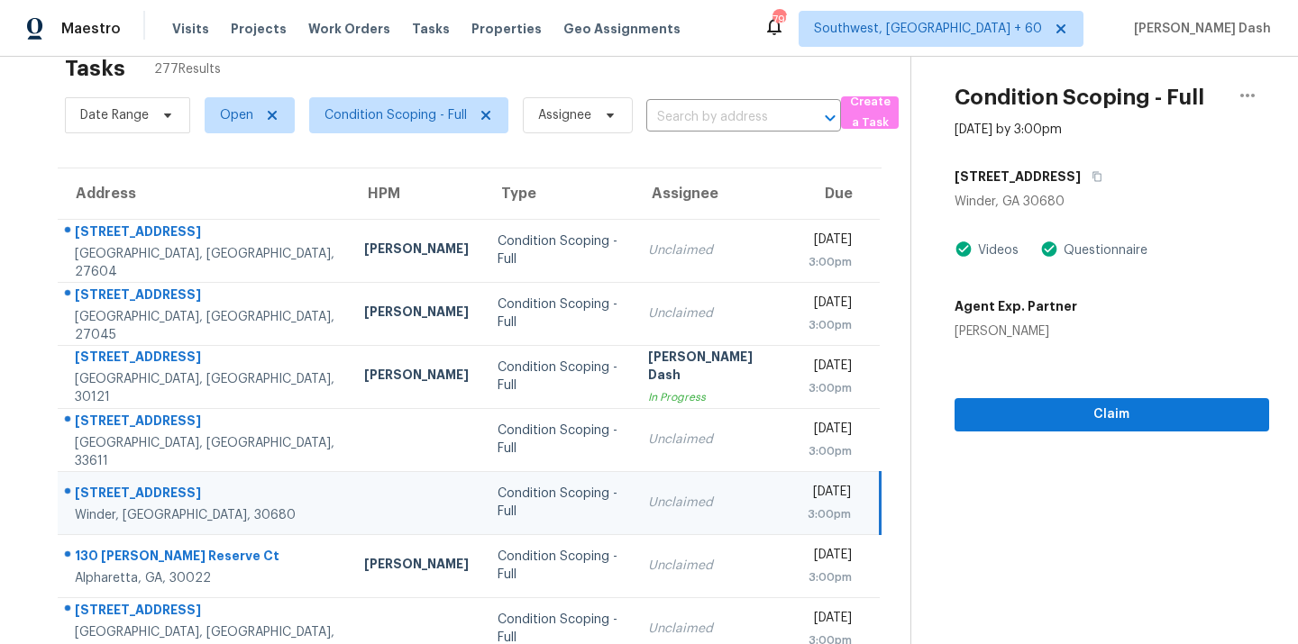
scroll to position [1, 0]
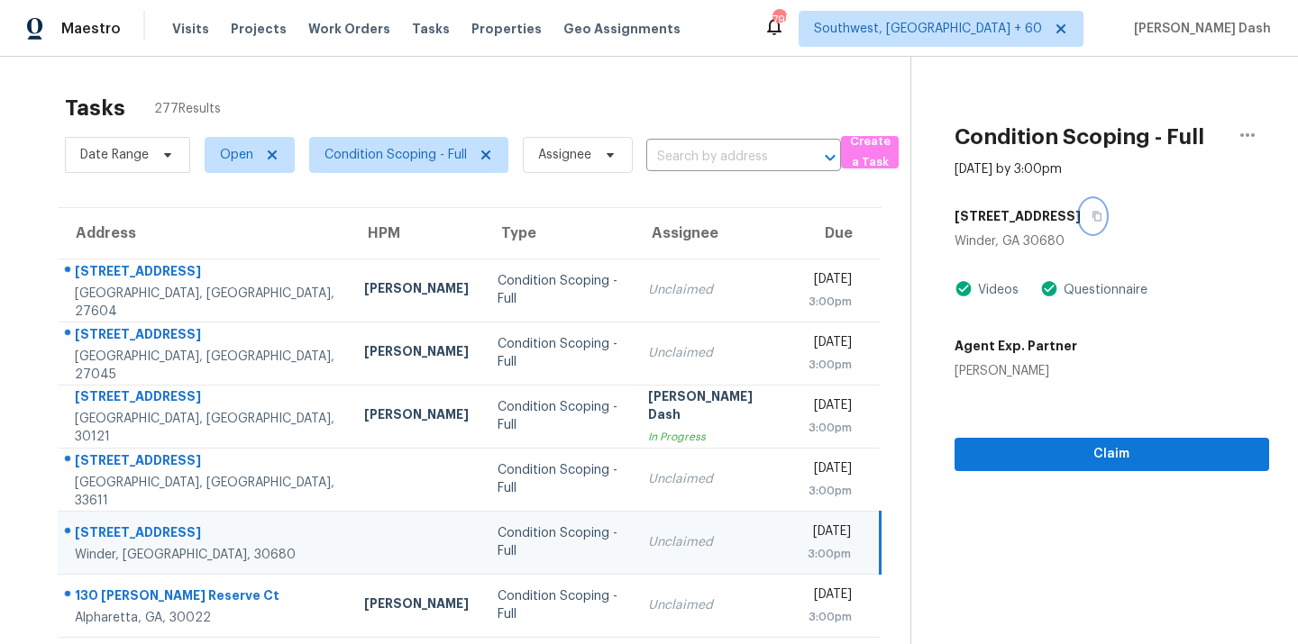
click at [1084, 207] on button "button" at bounding box center [1093, 216] width 24 height 32
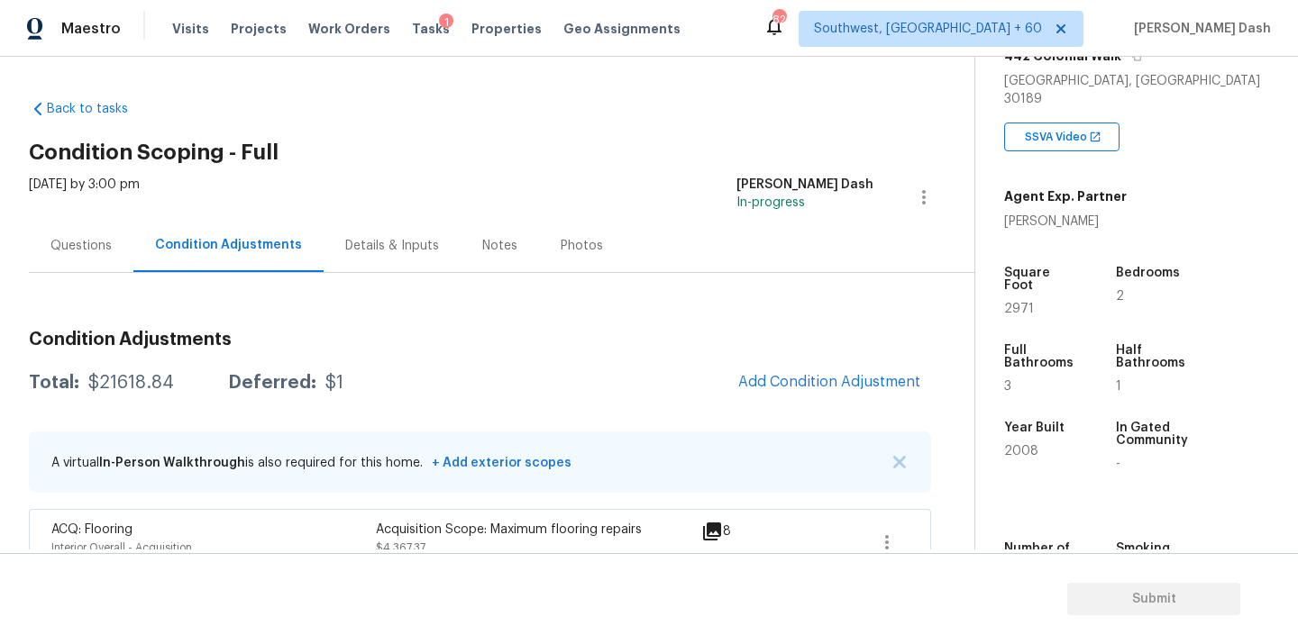
scroll to position [248, 0]
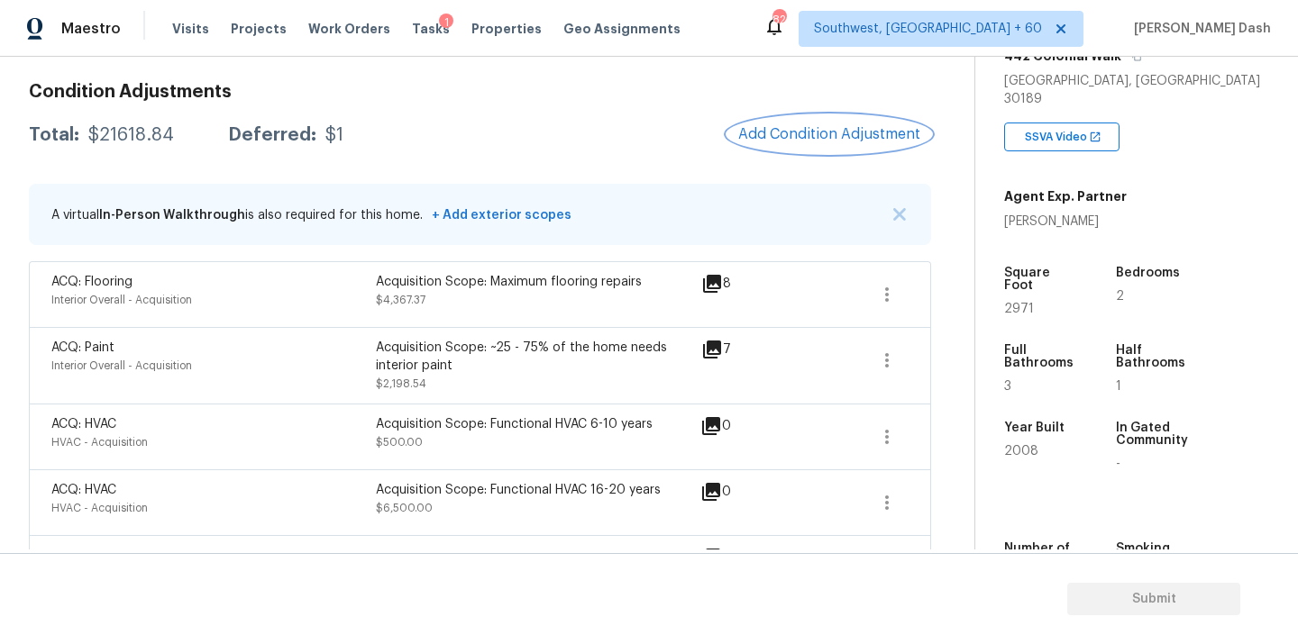
click at [778, 140] on span "Add Condition Adjustment" at bounding box center [829, 134] width 182 height 16
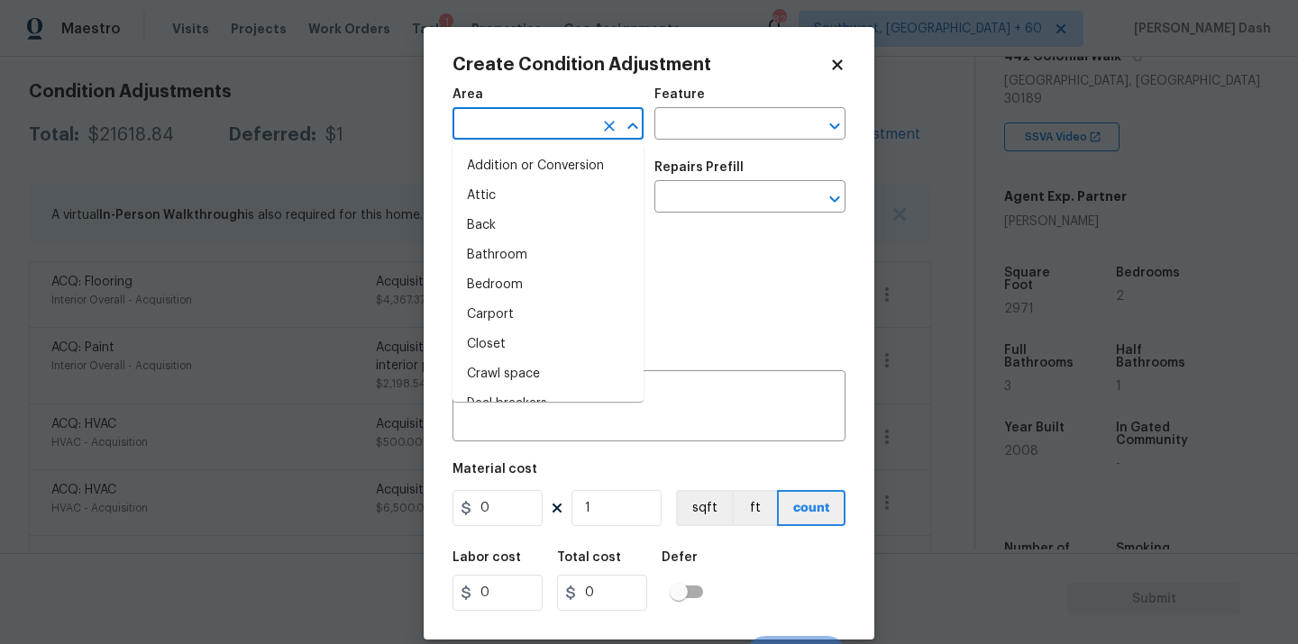
click at [552, 123] on input "text" at bounding box center [522, 126] width 141 height 28
type input "in"
click at [507, 288] on li "Interior Overall" at bounding box center [547, 285] width 191 height 30
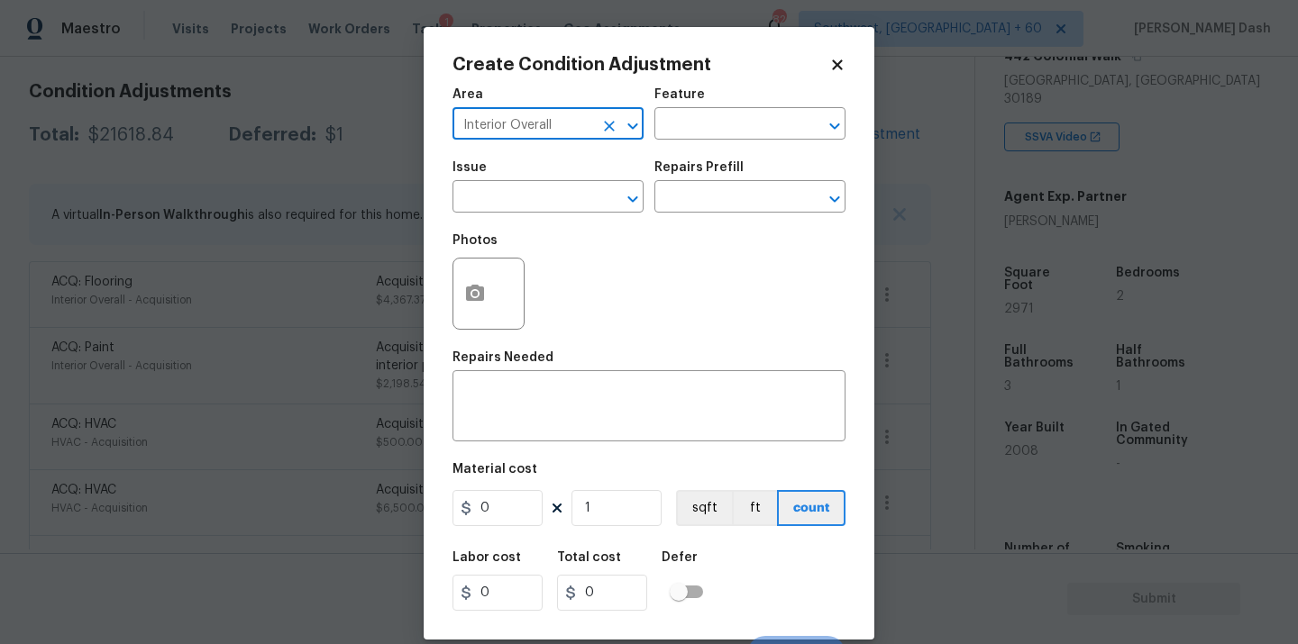
type input "Interior Overall"
click at [701, 143] on div "Area Interior Overall ​ Feature ​" at bounding box center [648, 114] width 393 height 73
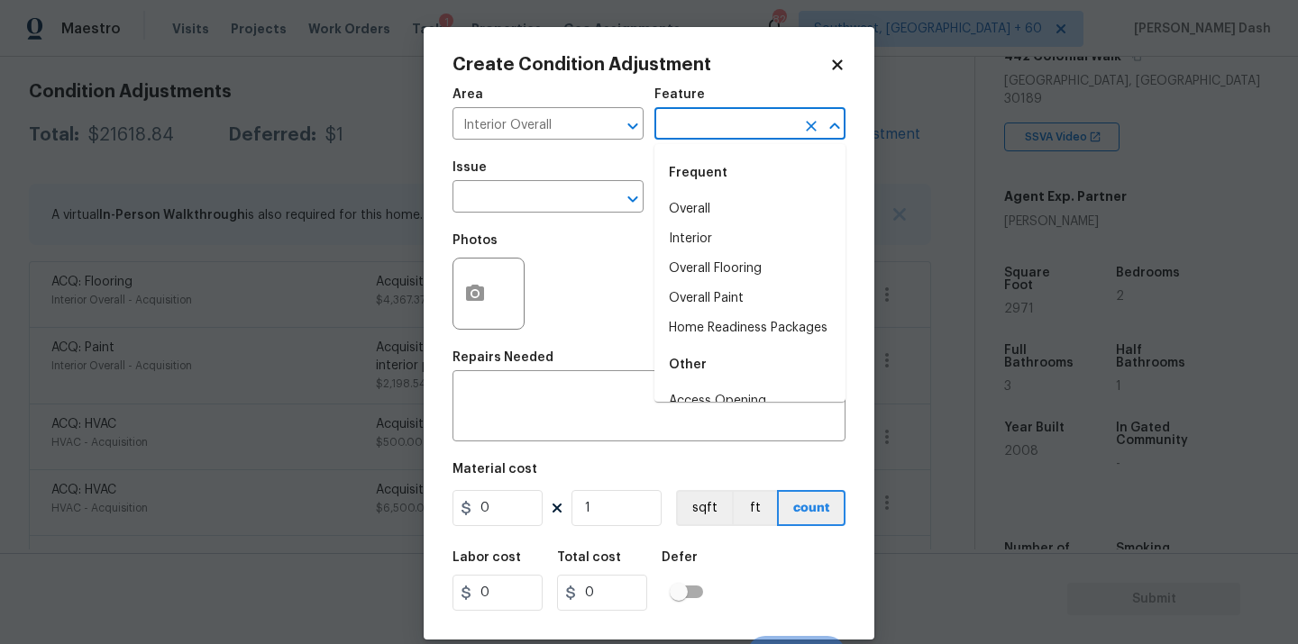
click at [701, 129] on input "text" at bounding box center [724, 126] width 141 height 28
click at [680, 312] on li "Overall Paint" at bounding box center [749, 299] width 191 height 30
type input "Overall Paint"
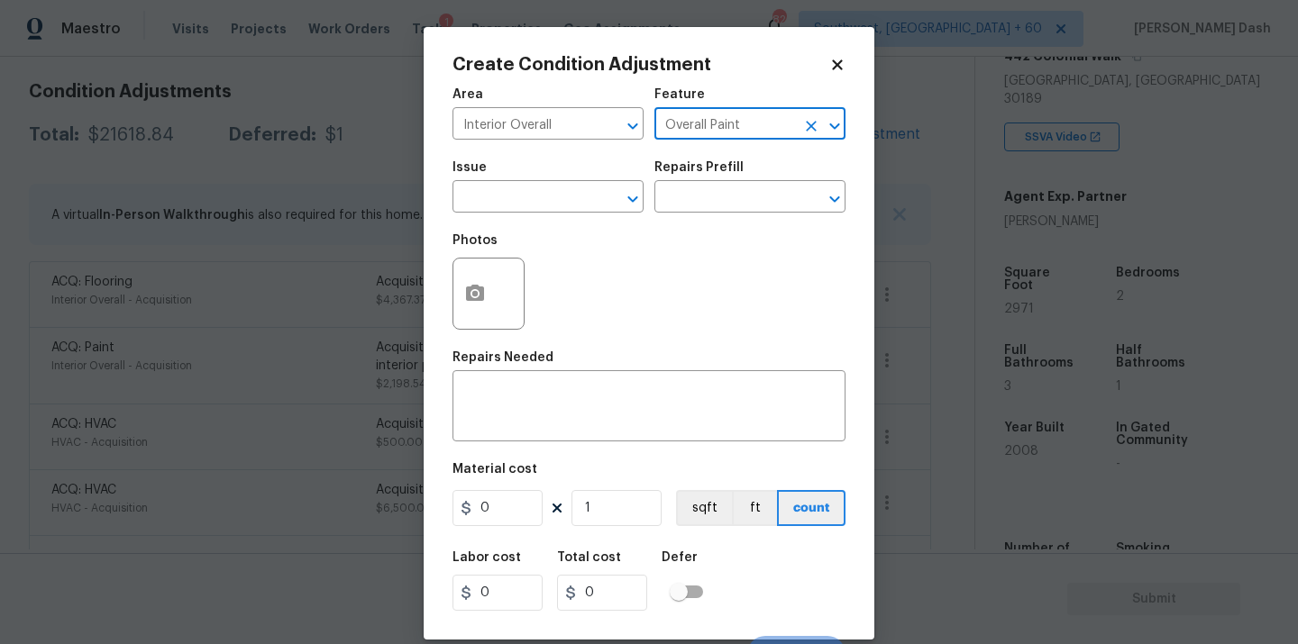
click at [815, 131] on icon "Clear" at bounding box center [811, 126] width 18 height 18
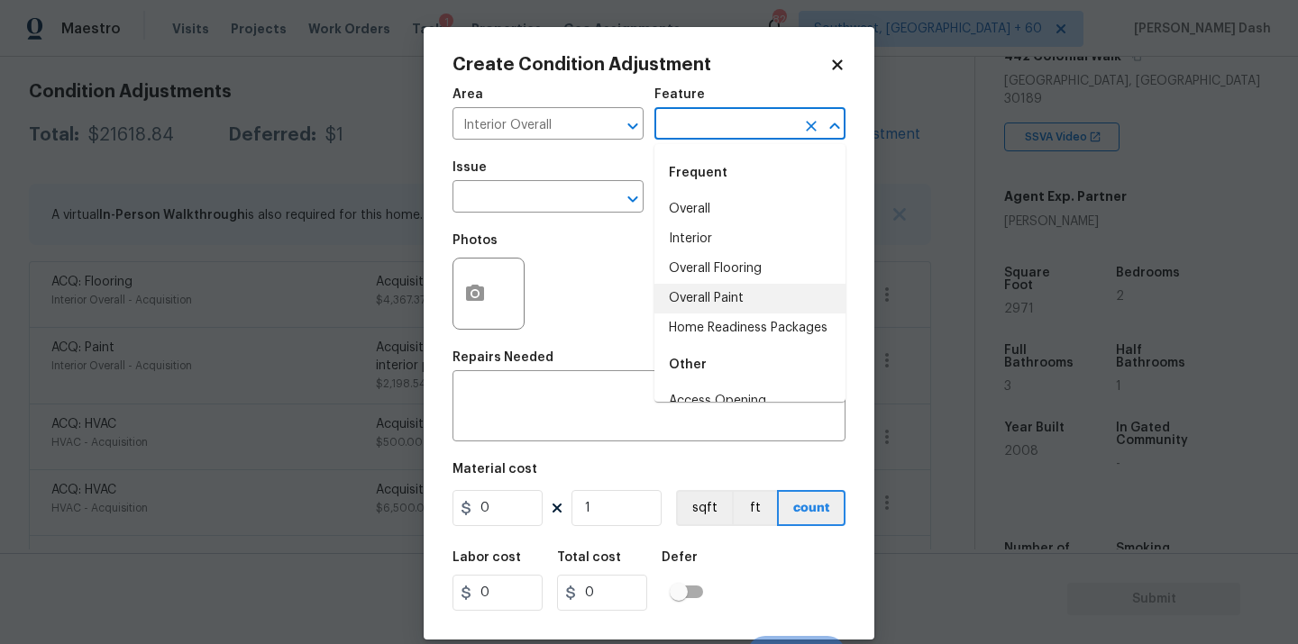
click at [771, 123] on input "text" at bounding box center [724, 126] width 141 height 28
click at [743, 301] on li "Home Readiness Packages" at bounding box center [749, 299] width 191 height 30
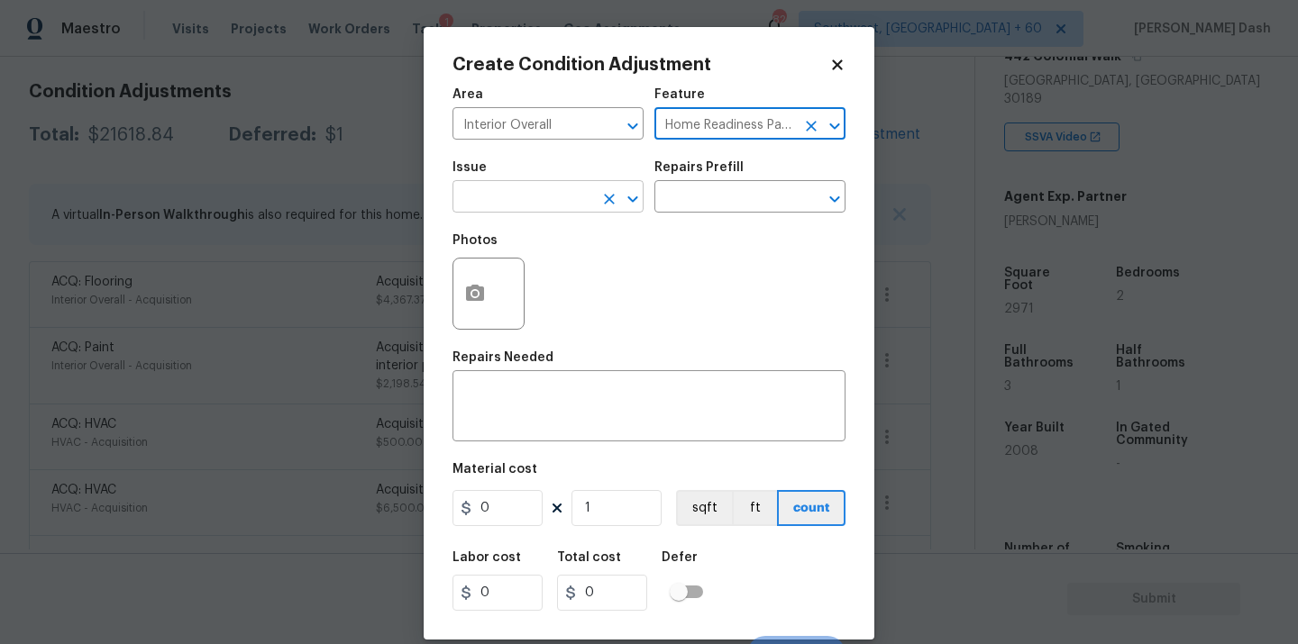
type input "Home Readiness Packages"
click at [576, 210] on input "text" at bounding box center [522, 199] width 141 height 28
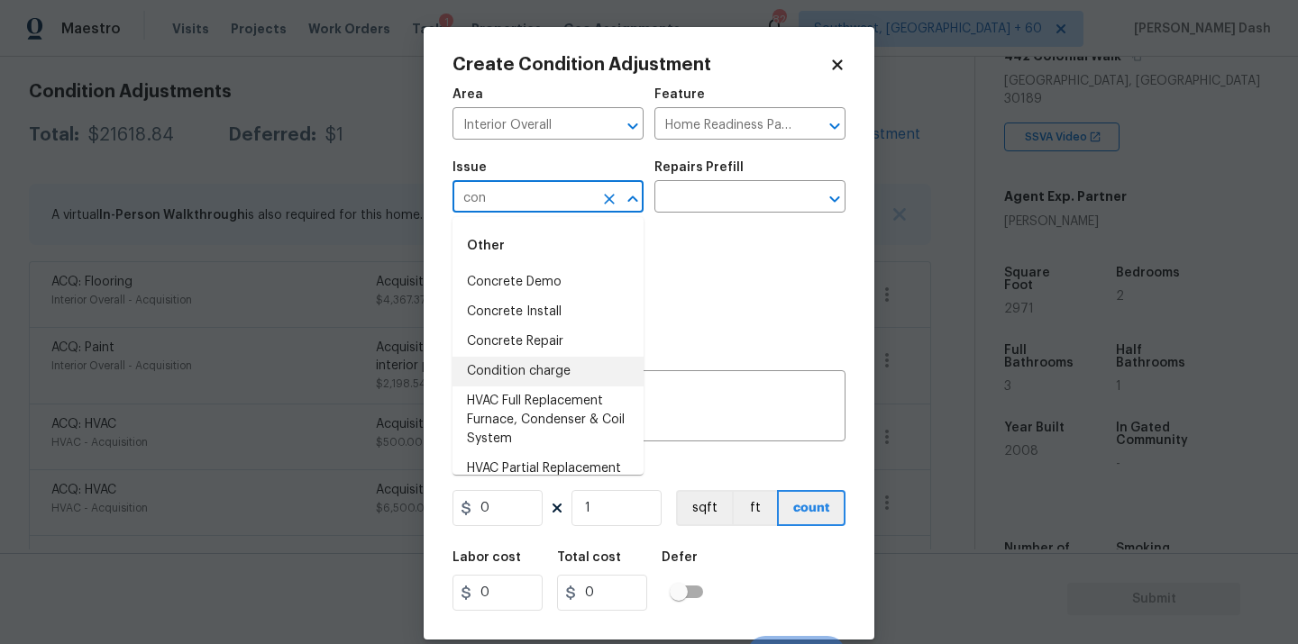
click at [542, 372] on li "Condition charge" at bounding box center [547, 372] width 191 height 30
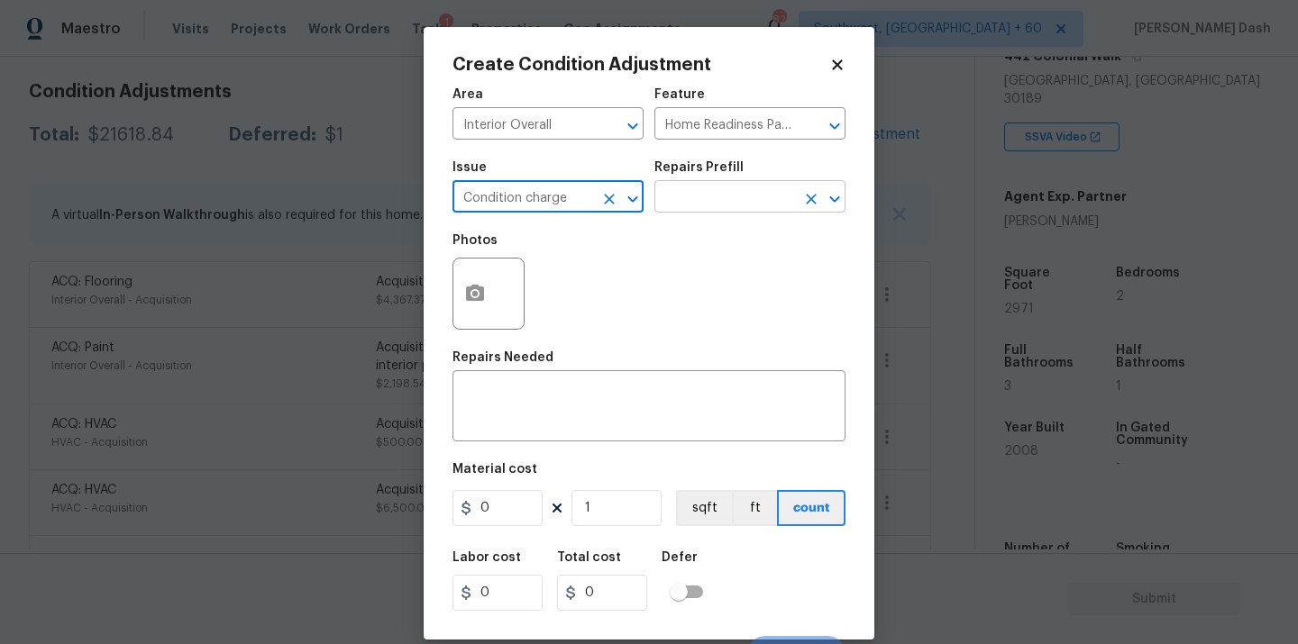
type input "Condition charge"
click at [699, 209] on input "text" at bounding box center [724, 199] width 141 height 28
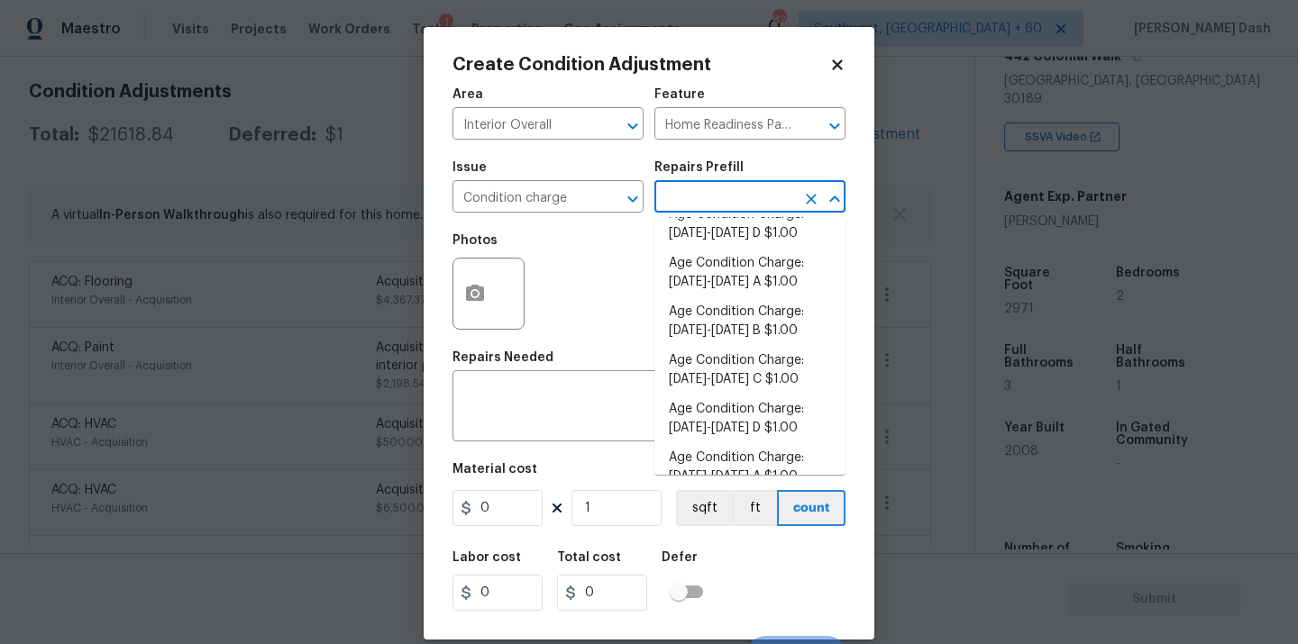
scroll to position [396, 0]
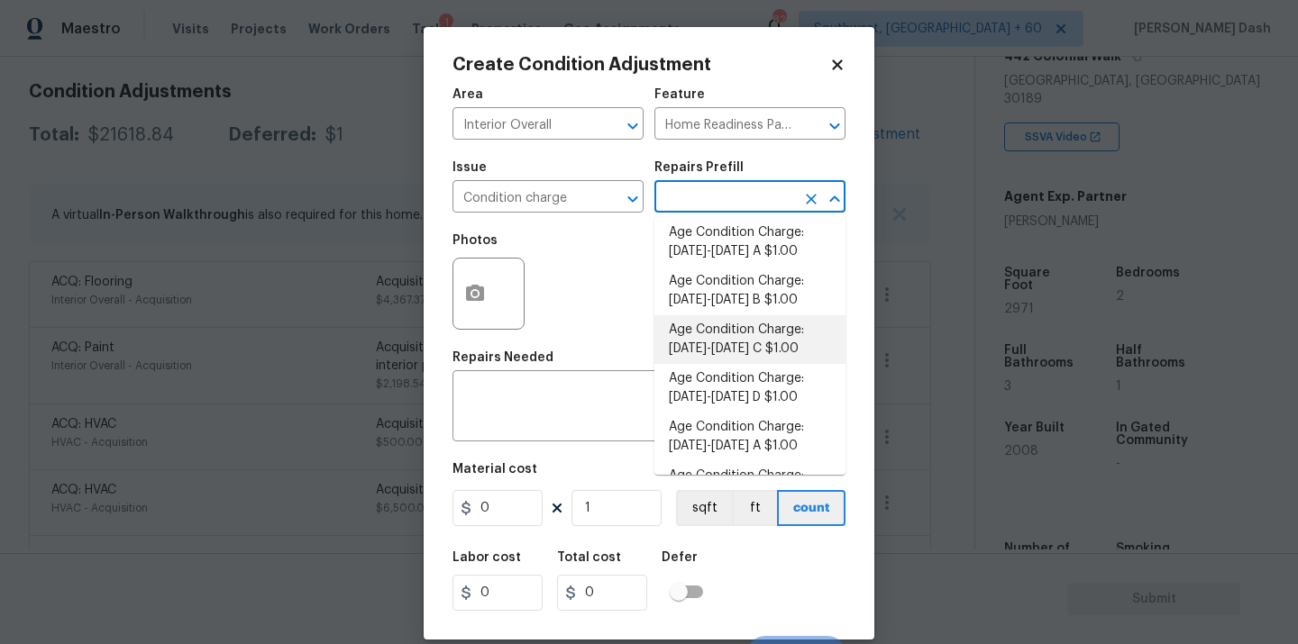
click at [714, 319] on li "Age Condition Charge: 1993-2008 C $1.00" at bounding box center [749, 339] width 191 height 49
type textarea "Age Condition Charge: 1993-2008 C"
type input "1"
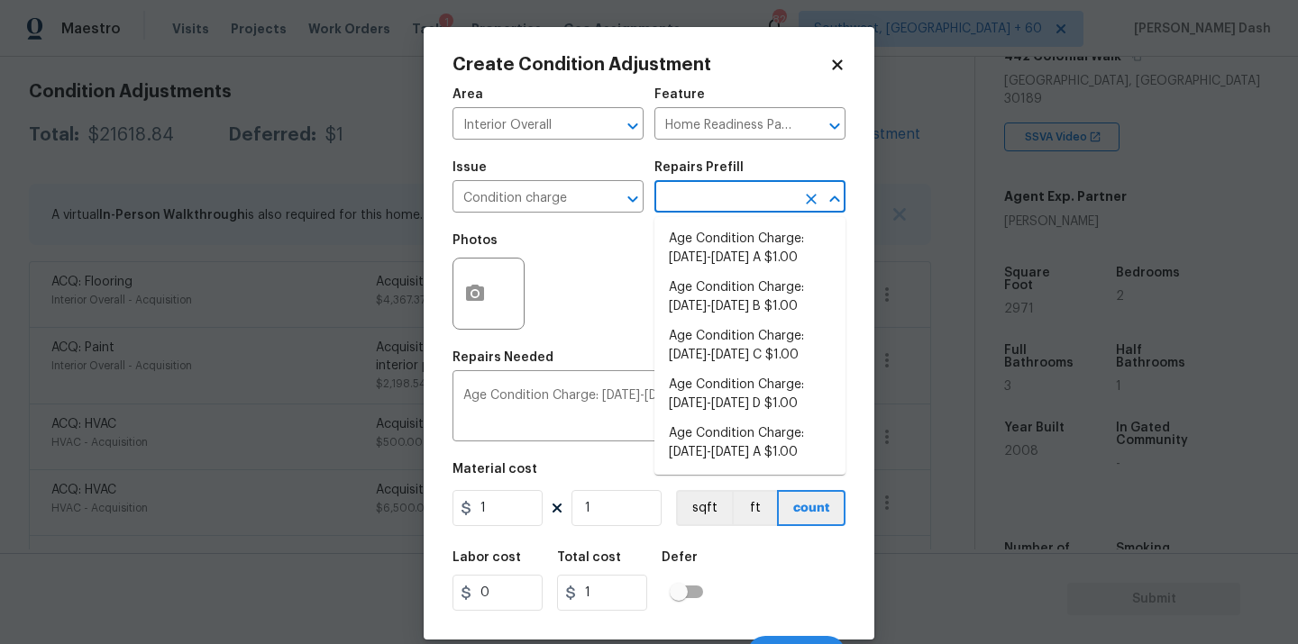
click at [723, 203] on input "text" at bounding box center [724, 199] width 141 height 28
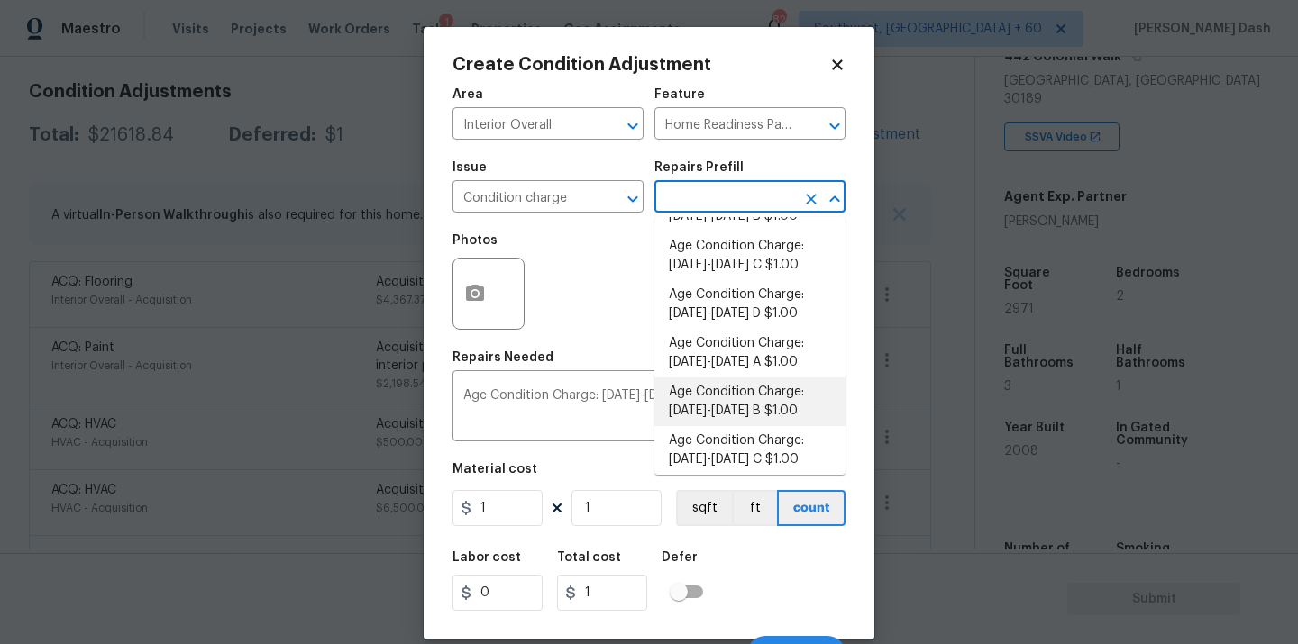
click at [718, 405] on li "Age Condition Charge: 1993-2008 B $1.00" at bounding box center [749, 402] width 191 height 49
type textarea "Age Condition Charge: 1993-2008 B"
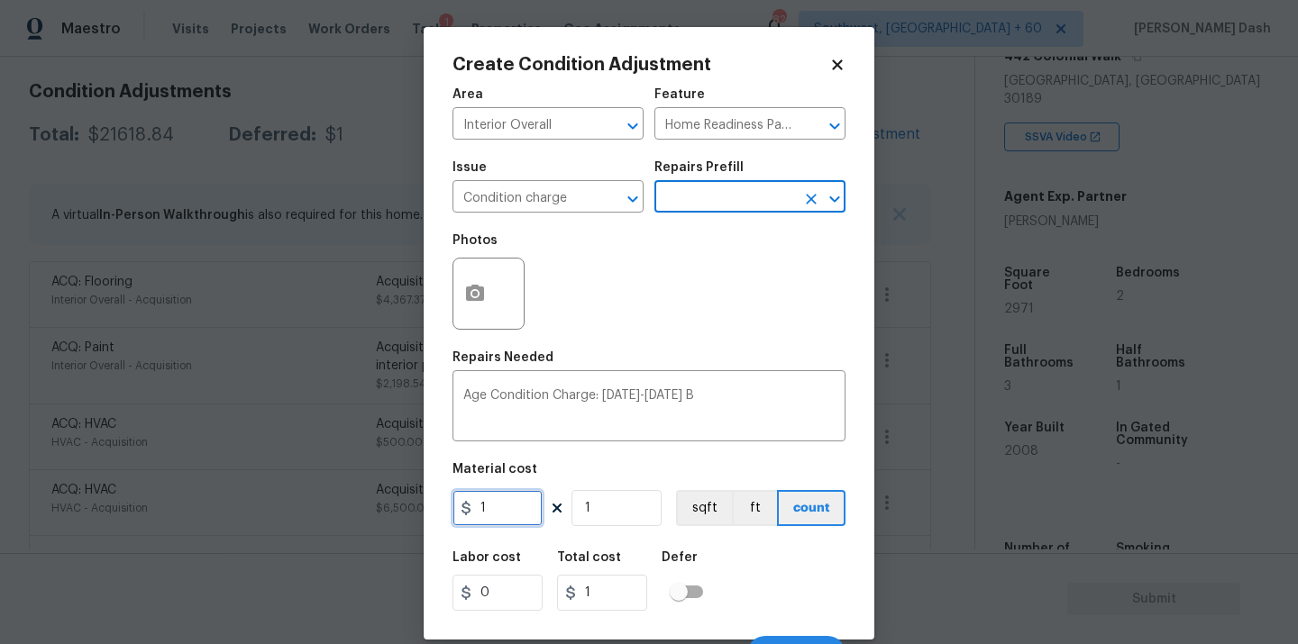
click at [526, 520] on input "1" at bounding box center [497, 508] width 90 height 36
type input "2000"
click at [739, 561] on div "Labor cost 0 Total cost 2000 Defer" at bounding box center [648, 581] width 393 height 81
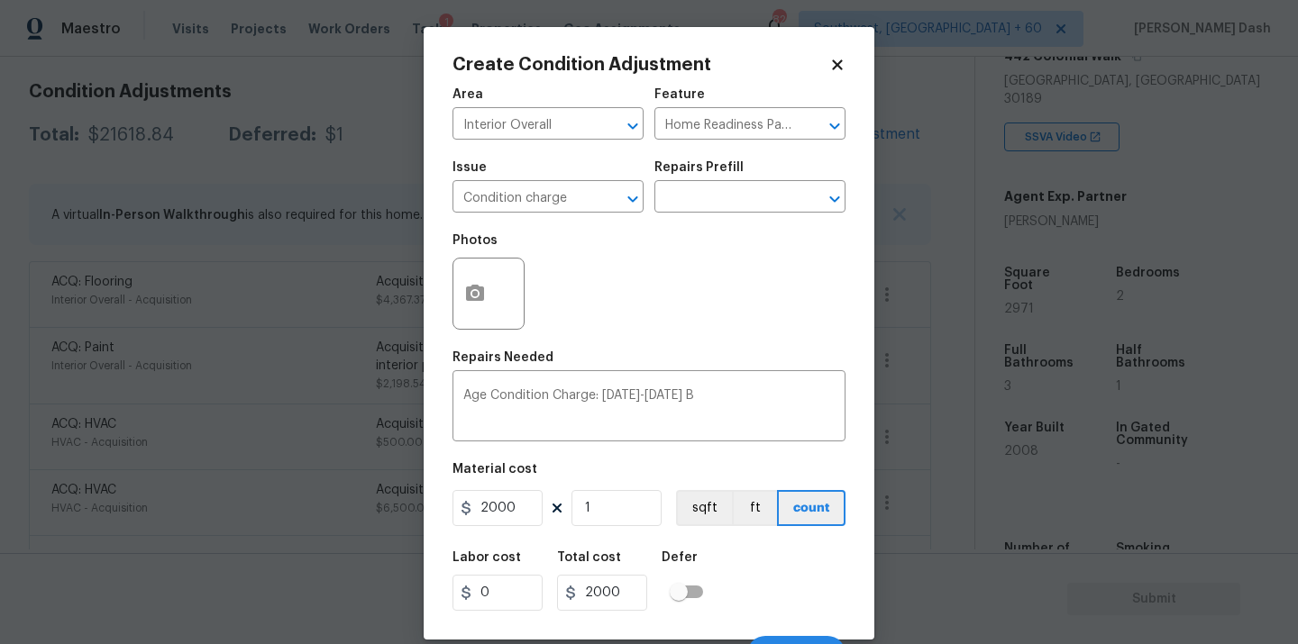
scroll to position [29, 0]
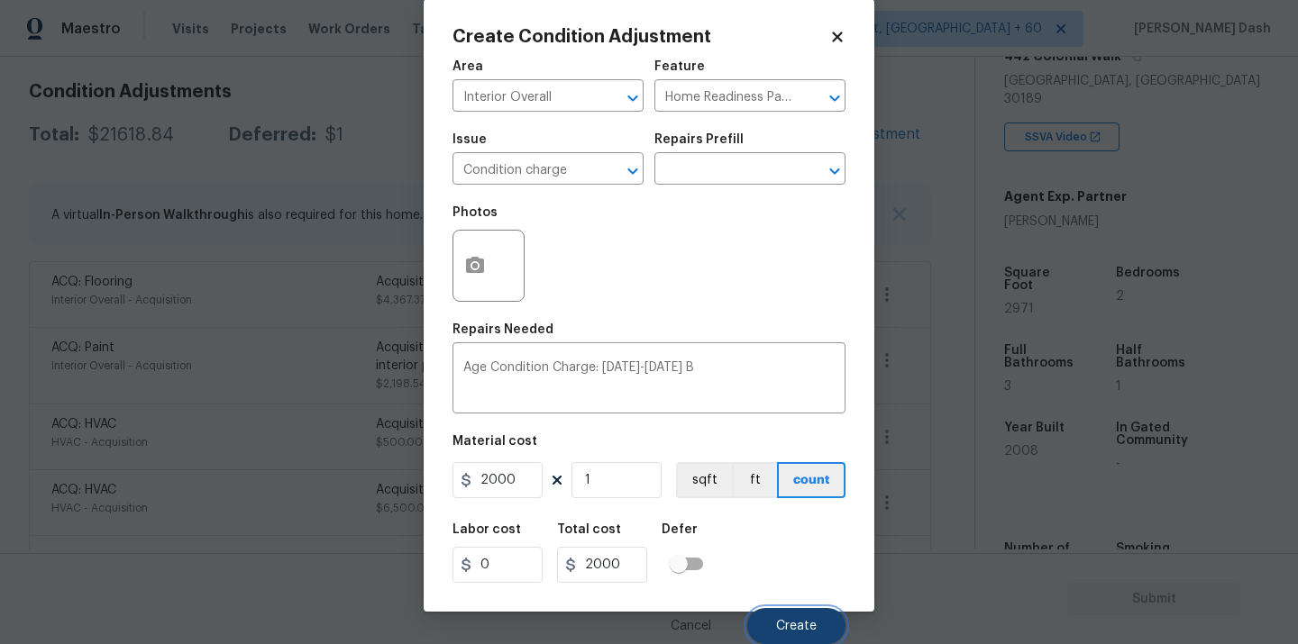
click at [798, 623] on span "Create" at bounding box center [796, 627] width 41 height 14
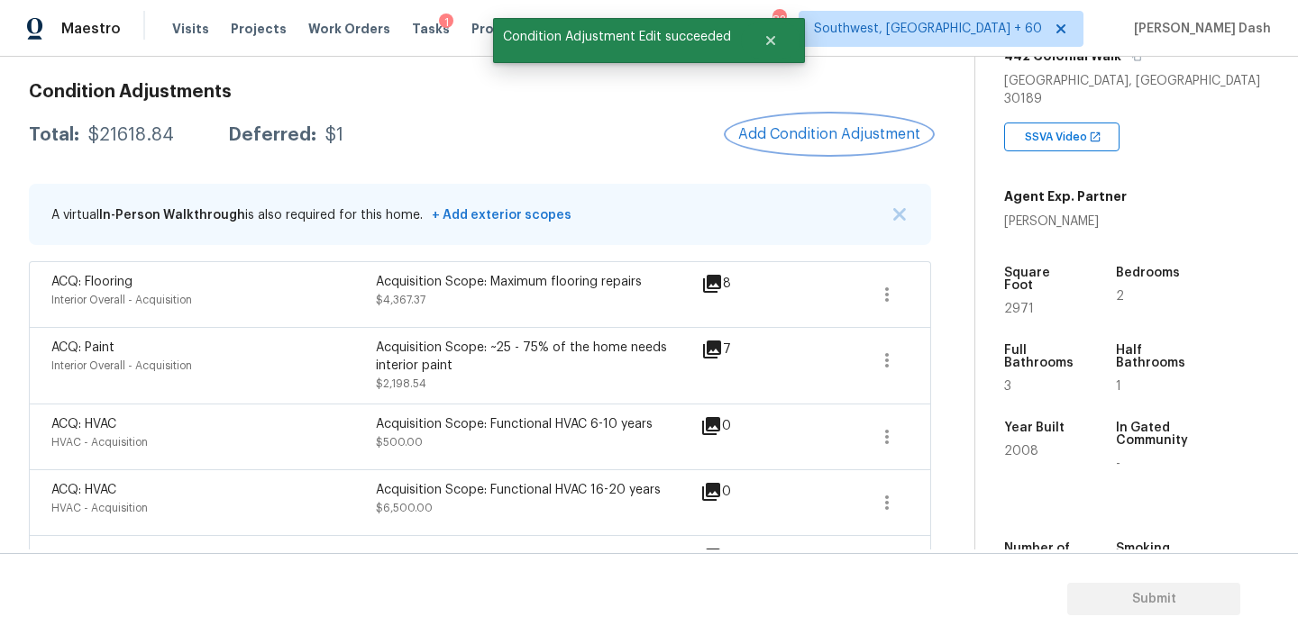
scroll to position [0, 0]
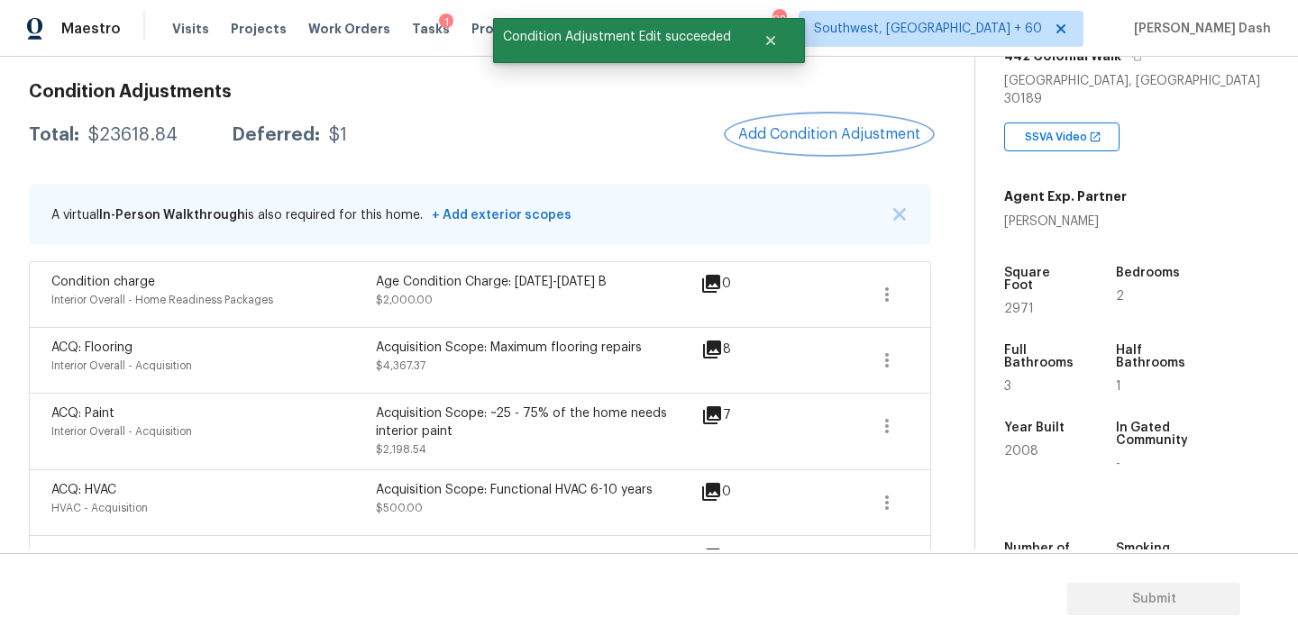
click at [839, 144] on button "Add Condition Adjustment" at bounding box center [829, 134] width 204 height 38
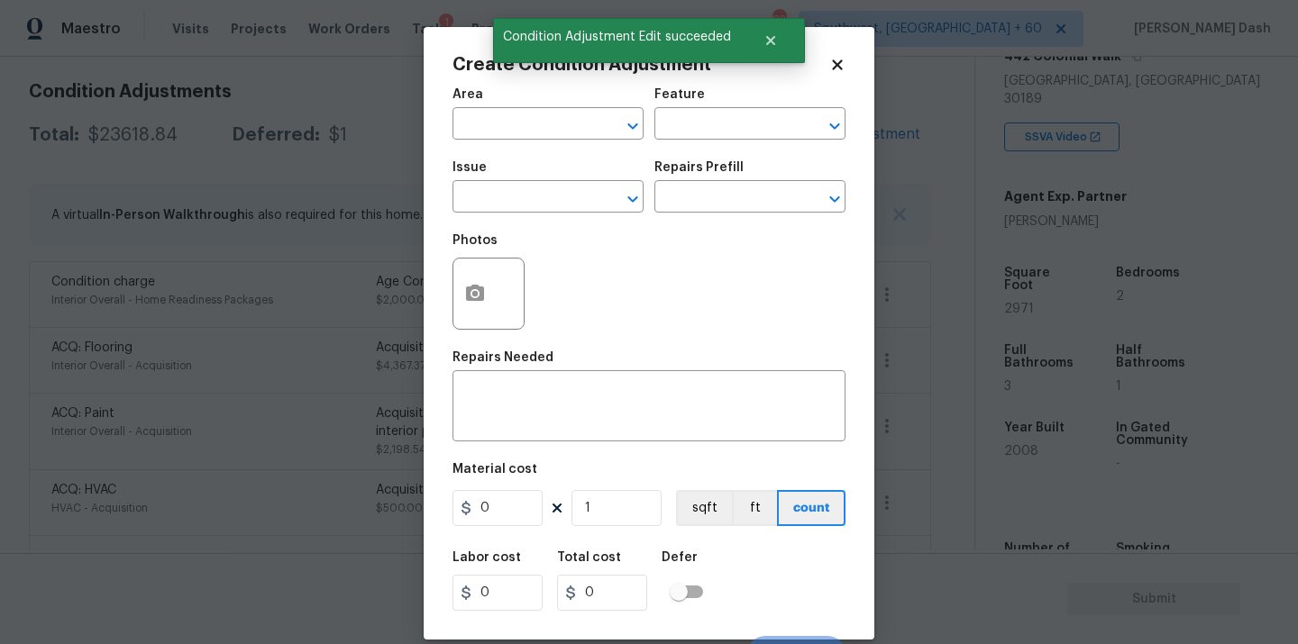
click at [541, 96] on div "Area" at bounding box center [547, 99] width 191 height 23
click at [541, 109] on div "Area" at bounding box center [547, 99] width 191 height 23
click at [541, 116] on input "text" at bounding box center [522, 126] width 141 height 28
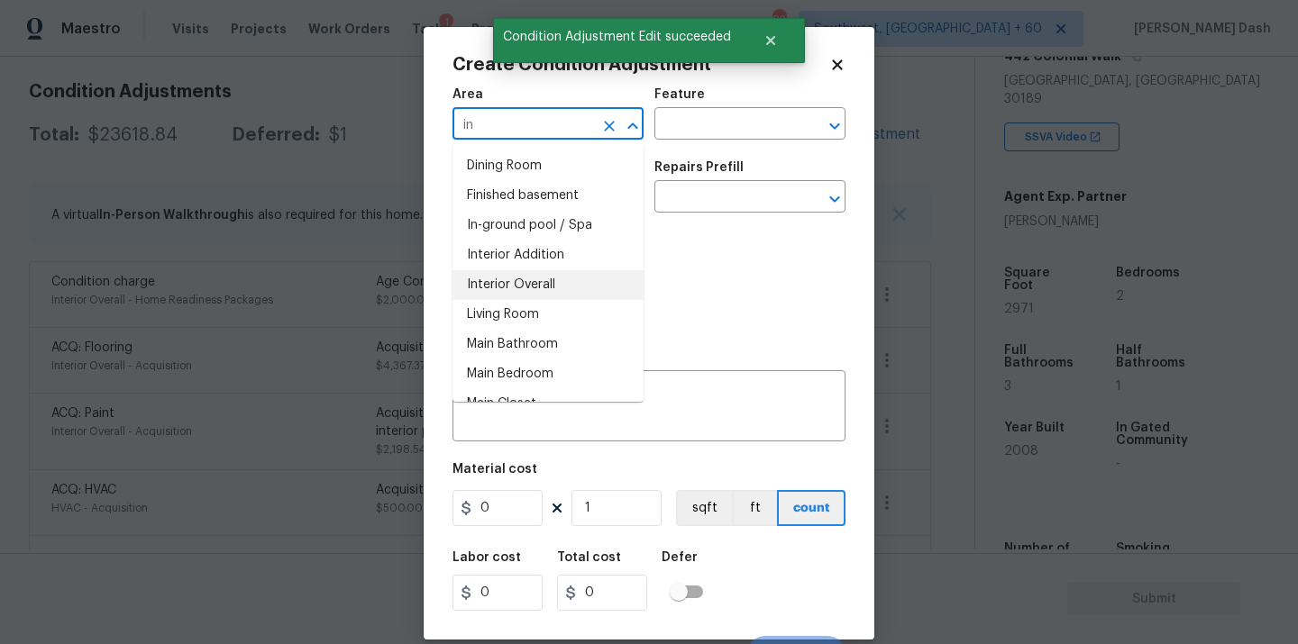
click at [510, 284] on li "Interior Overall" at bounding box center [547, 285] width 191 height 30
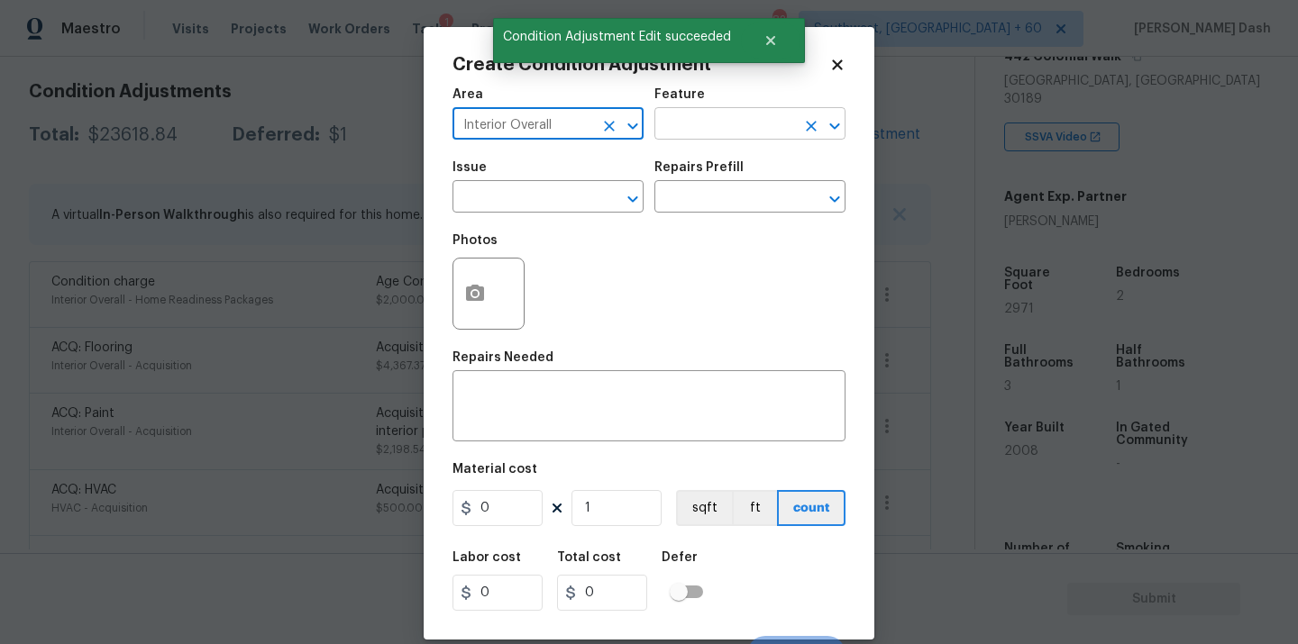
type input "Interior Overall"
click at [686, 114] on input "text" at bounding box center [724, 126] width 141 height 28
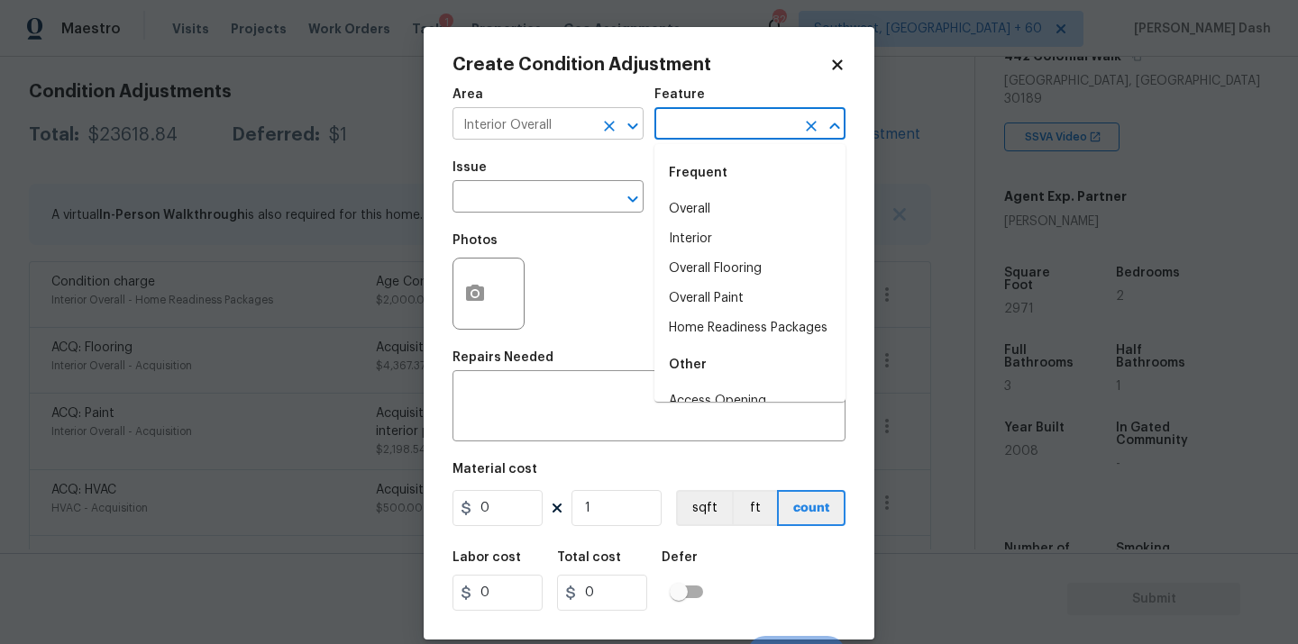
click at [618, 123] on button "Clear" at bounding box center [609, 126] width 25 height 25
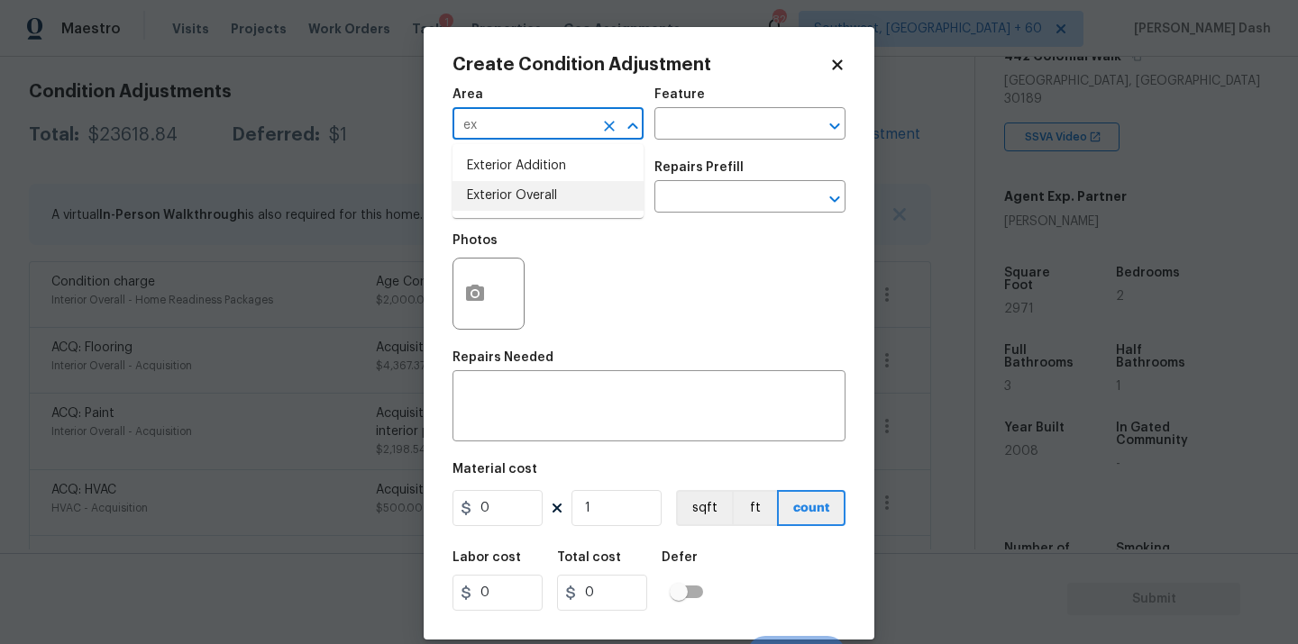
click at [578, 196] on li "Exterior Overall" at bounding box center [547, 196] width 191 height 30
type input "Exterior Overall"
click at [753, 112] on input "text" at bounding box center [724, 126] width 141 height 28
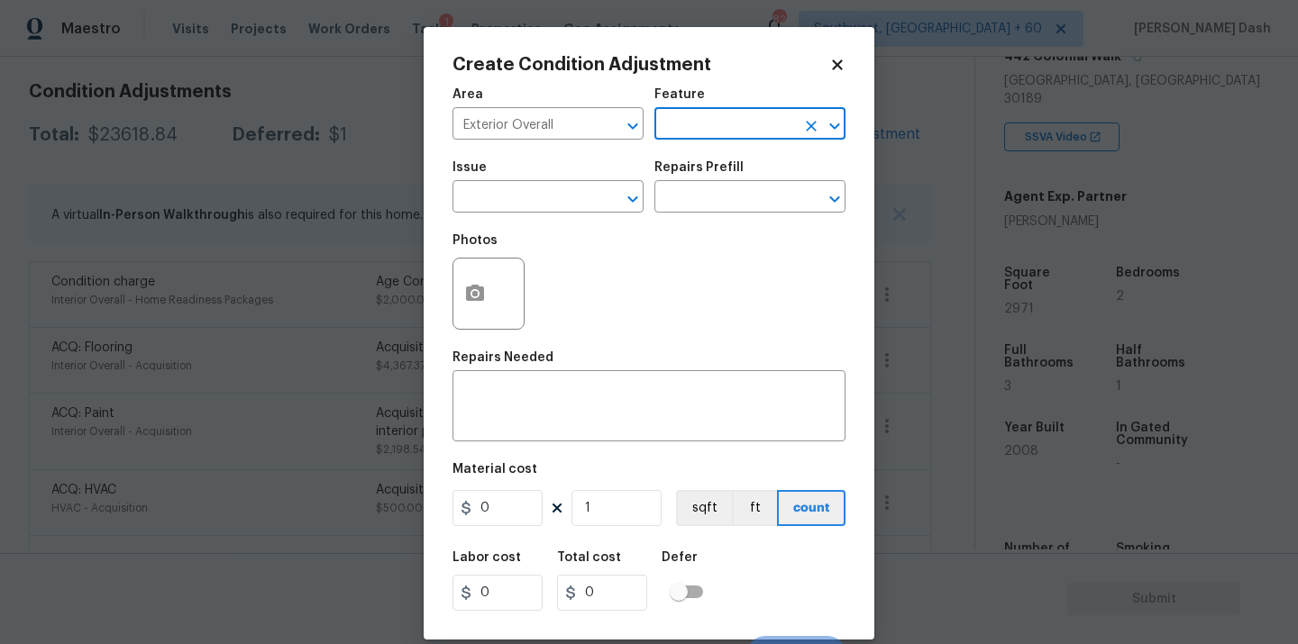
click at [751, 131] on input "text" at bounding box center [724, 126] width 141 height 28
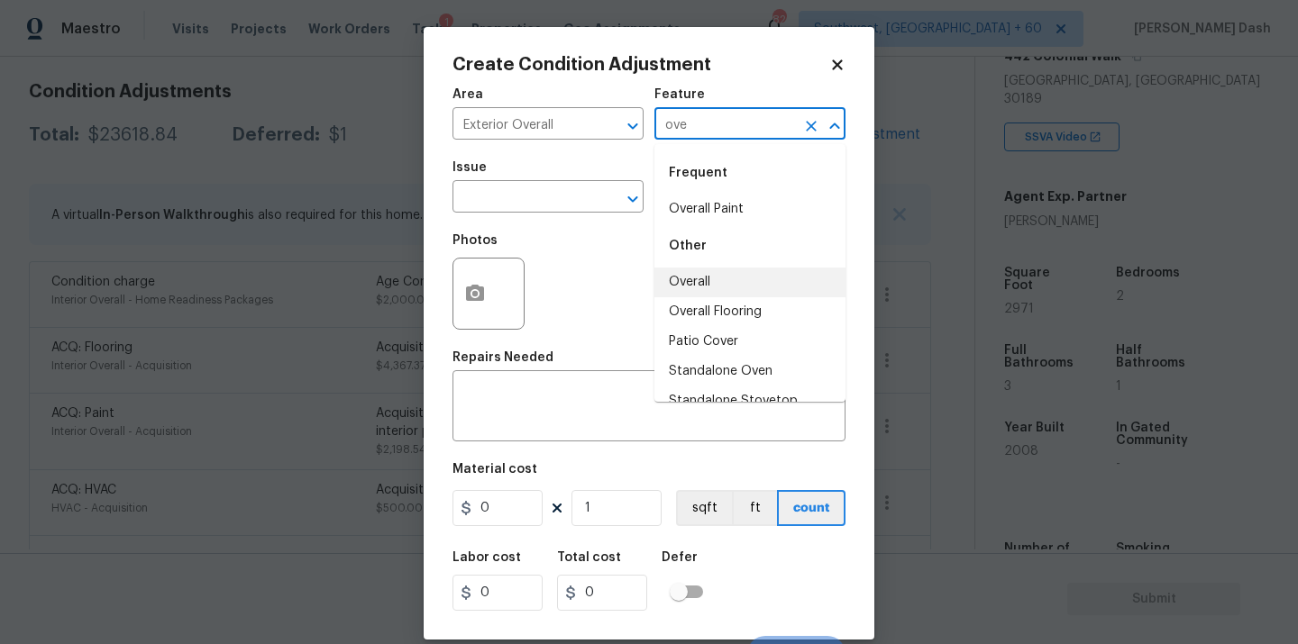
click at [707, 285] on li "Overall" at bounding box center [749, 283] width 191 height 30
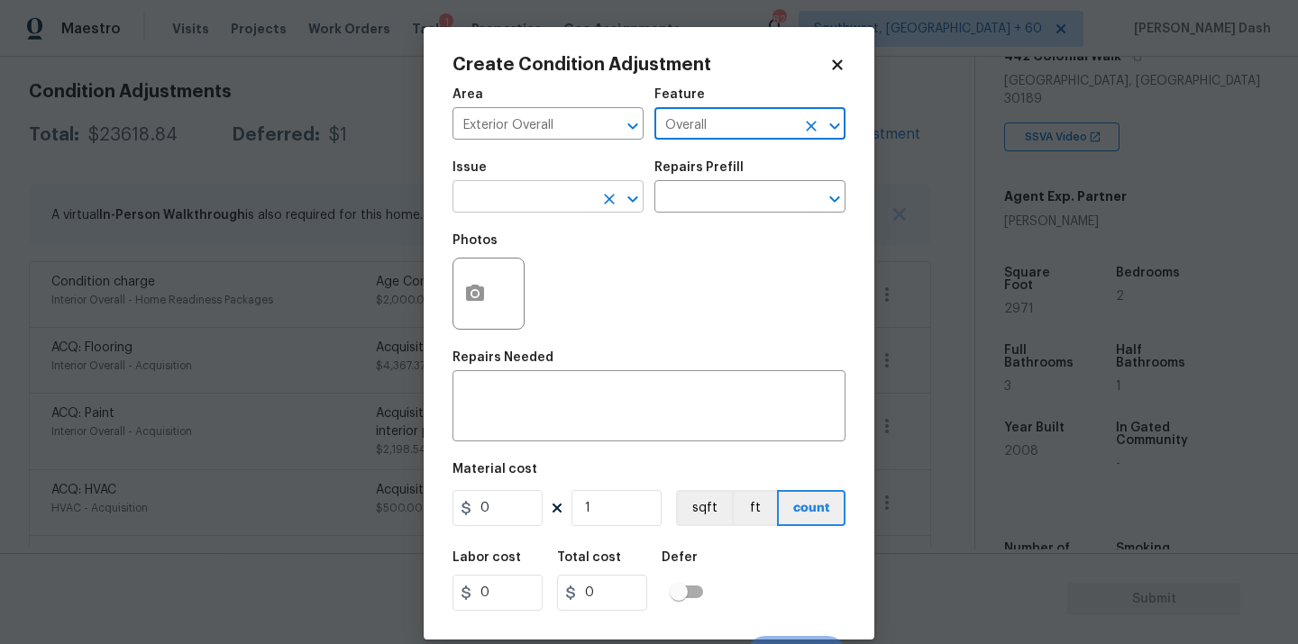
type input "Overall"
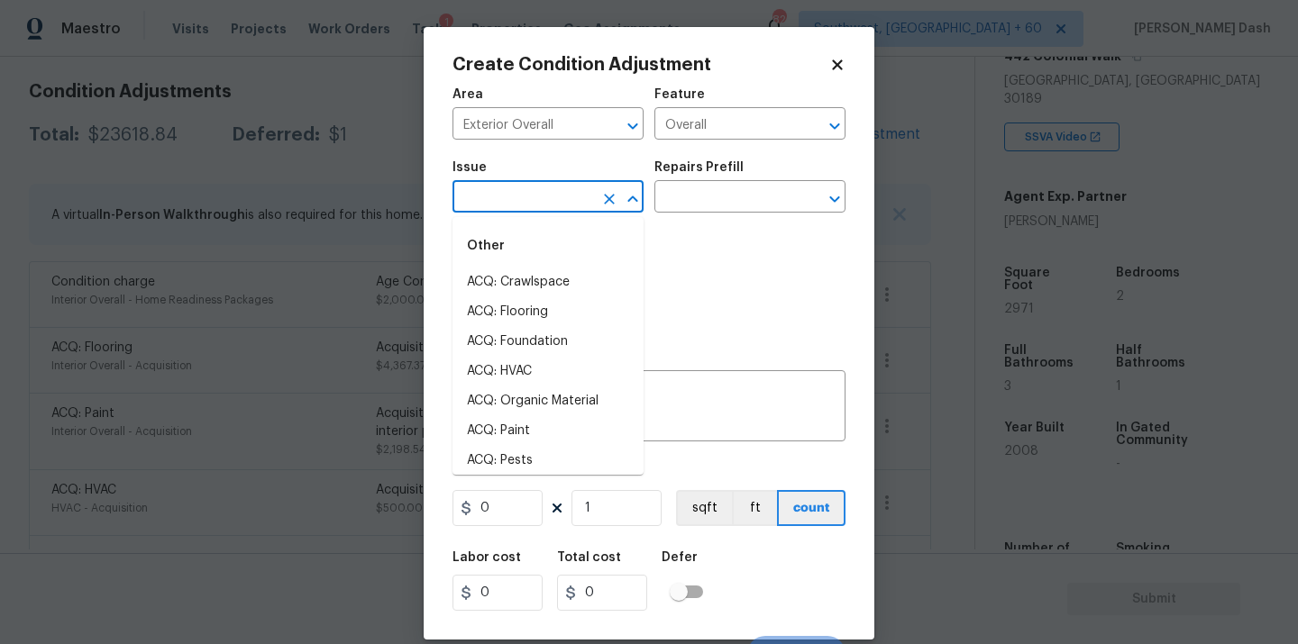
click at [556, 203] on input "text" at bounding box center [522, 199] width 141 height 28
type input "r"
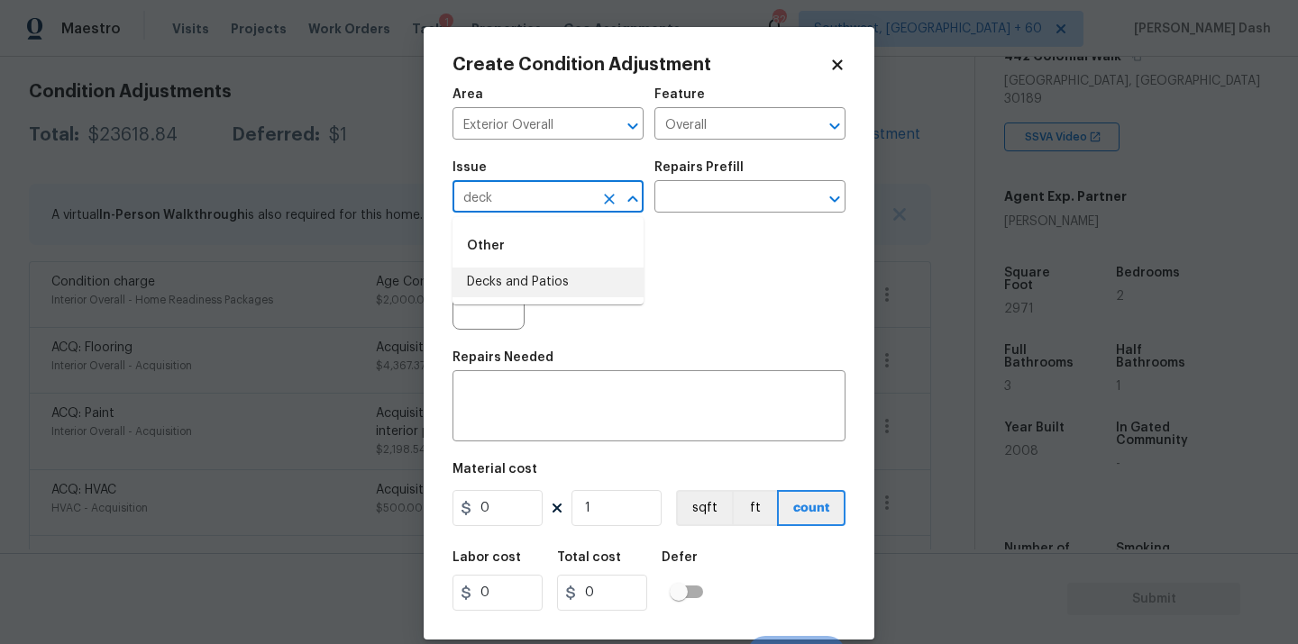
click at [500, 288] on li "Decks and Patios" at bounding box center [547, 283] width 191 height 30
type input "Decks and Patios"
click at [474, 337] on div "Photos" at bounding box center [490, 282] width 76 height 117
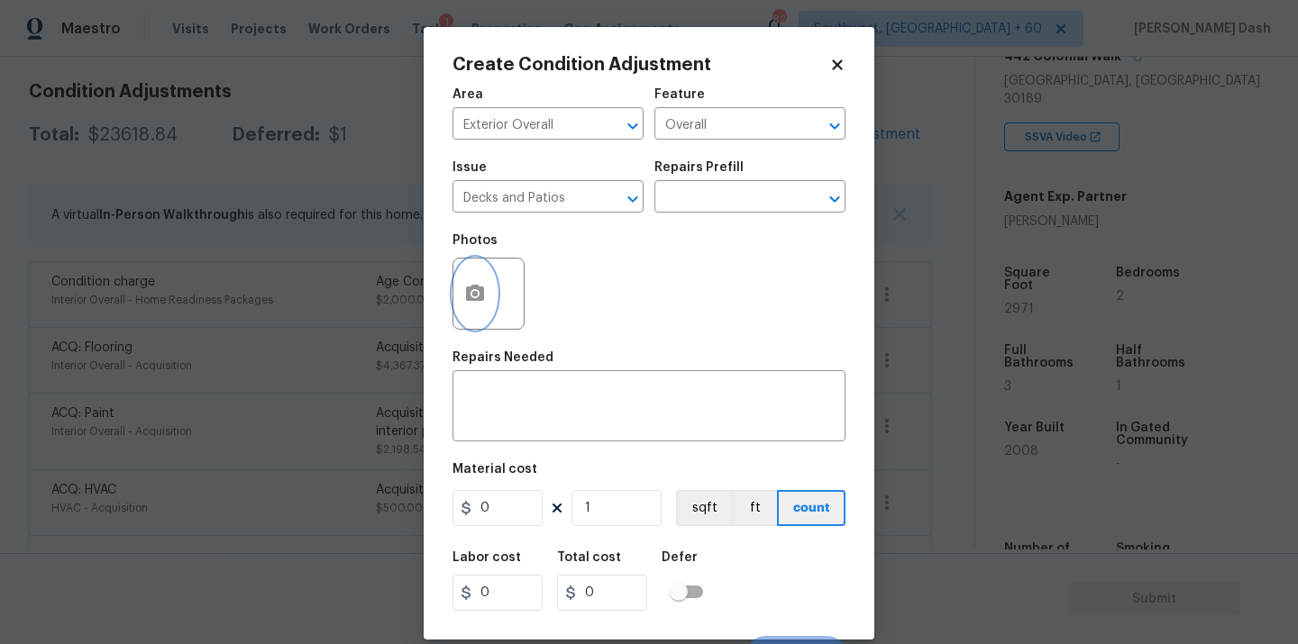
click at [484, 306] on button "button" at bounding box center [474, 294] width 43 height 70
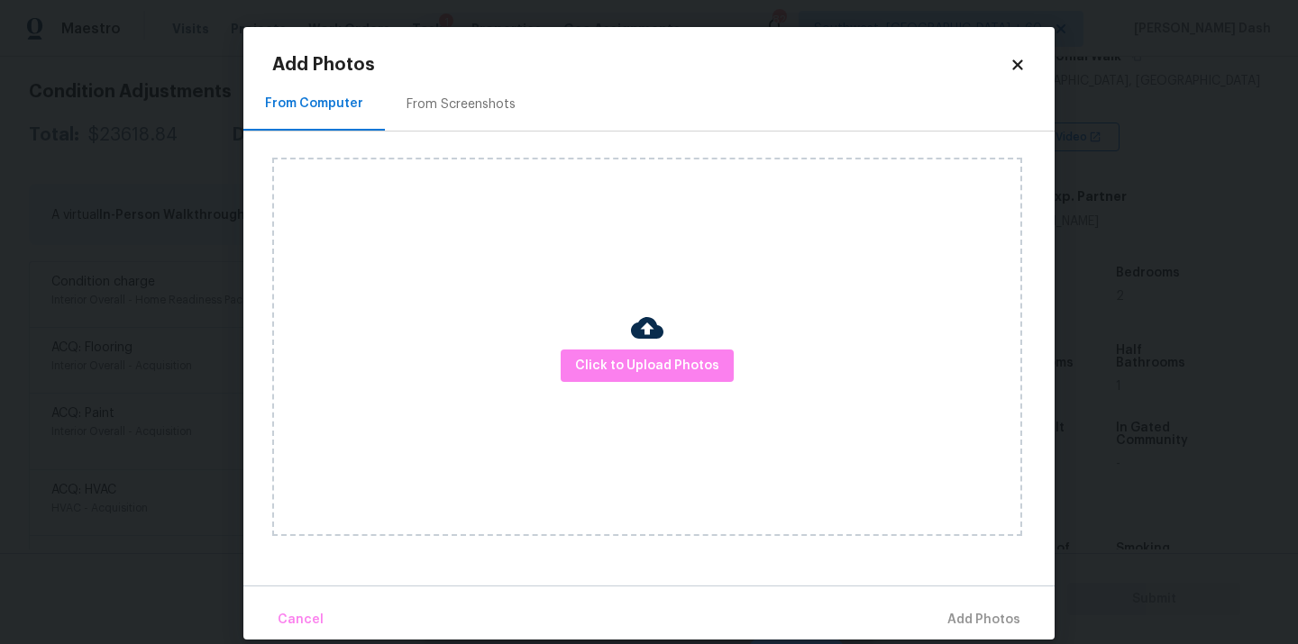
click at [598, 342] on div "Click to Upload Photos" at bounding box center [647, 347] width 750 height 379
click at [602, 371] on span "Click to Upload Photos" at bounding box center [647, 366] width 144 height 23
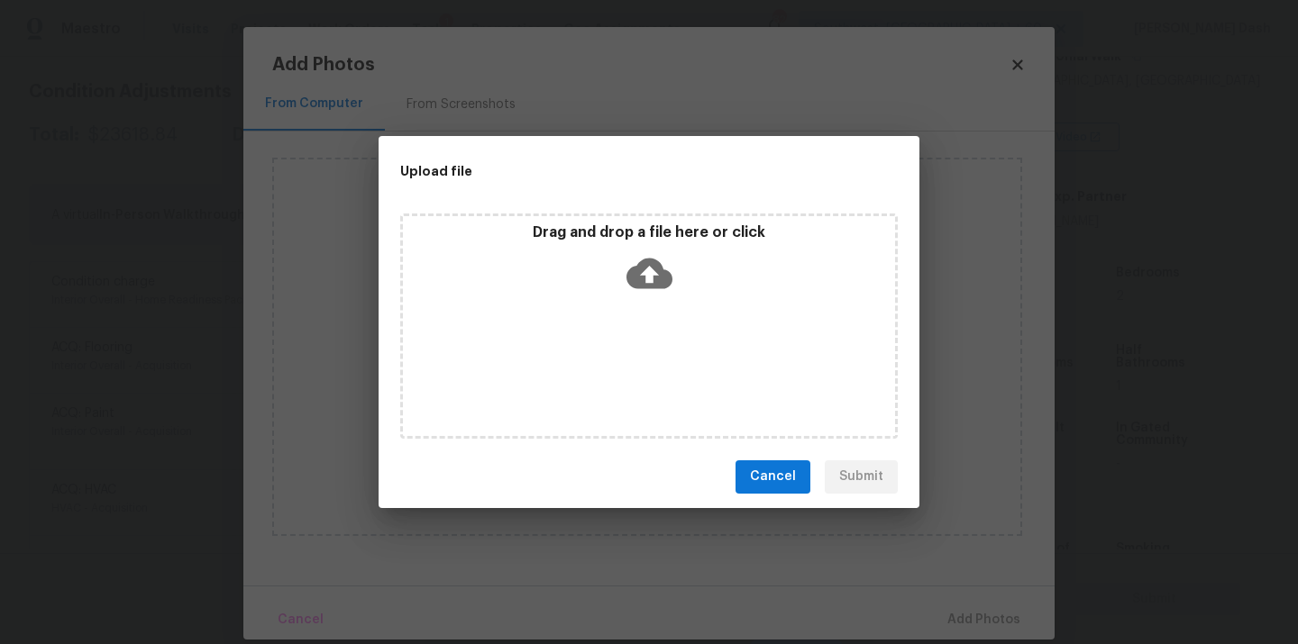
click at [602, 371] on div "Drag and drop a file here or click" at bounding box center [648, 326] width 497 height 225
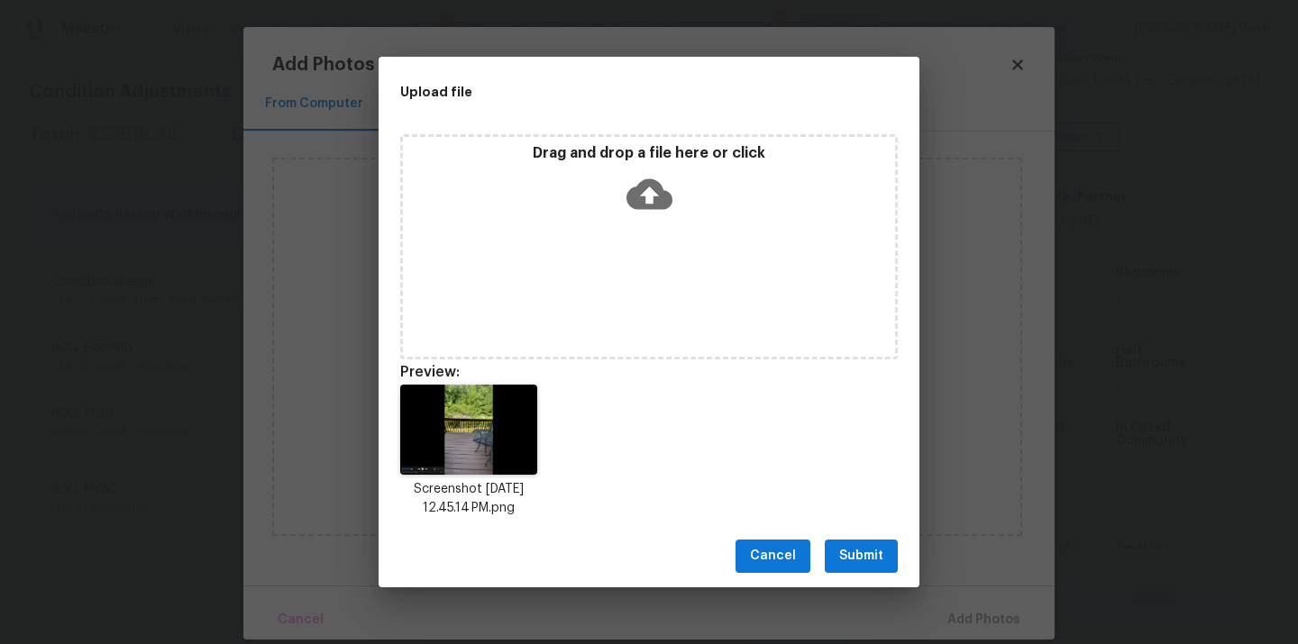
click at [854, 540] on button "Submit" at bounding box center [861, 556] width 73 height 33
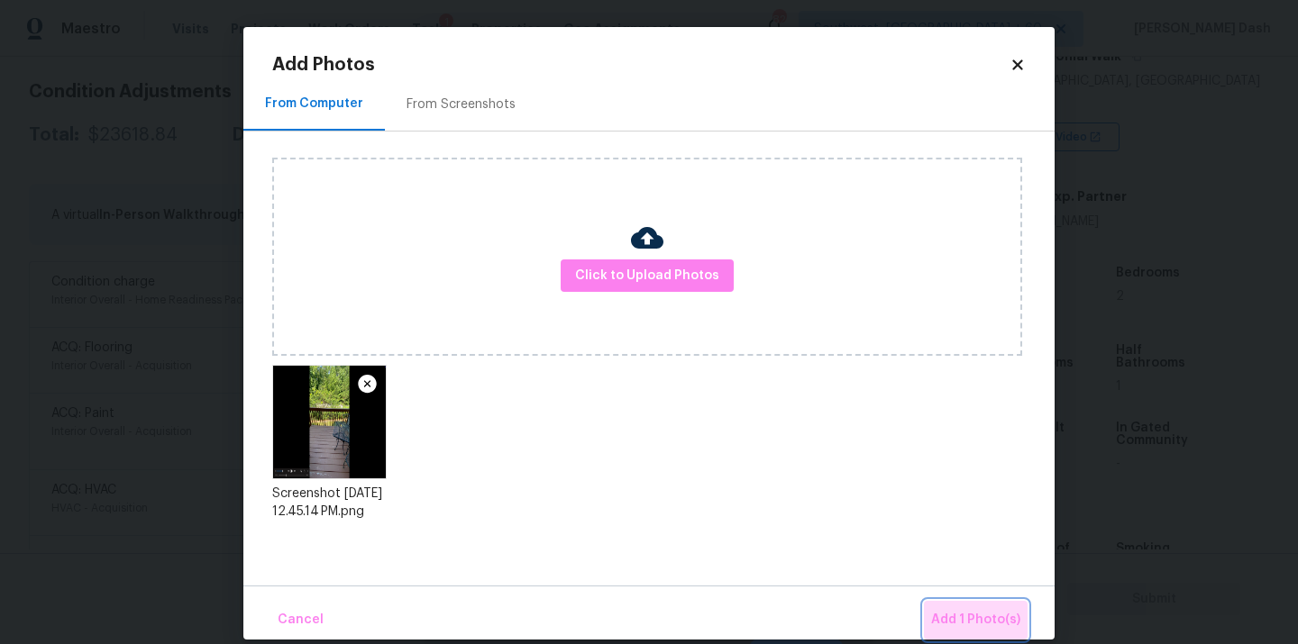
click at [985, 638] on button "Add 1 Photo(s)" at bounding box center [976, 620] width 104 height 39
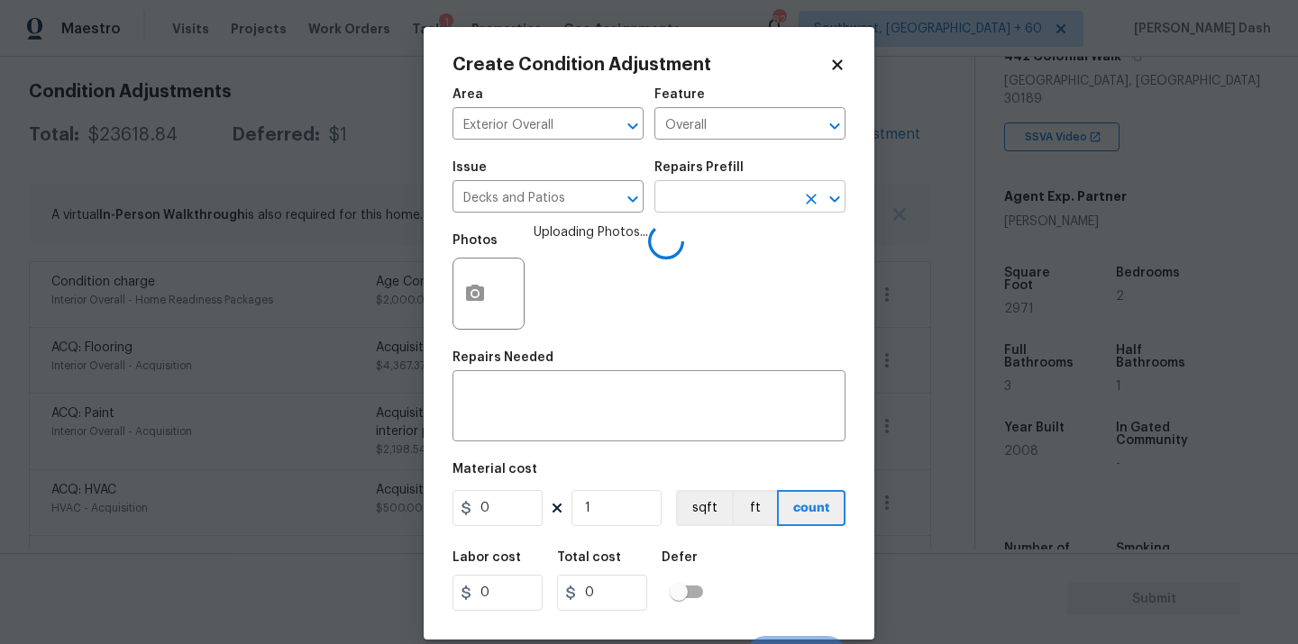
click at [715, 210] on input "text" at bounding box center [724, 199] width 141 height 28
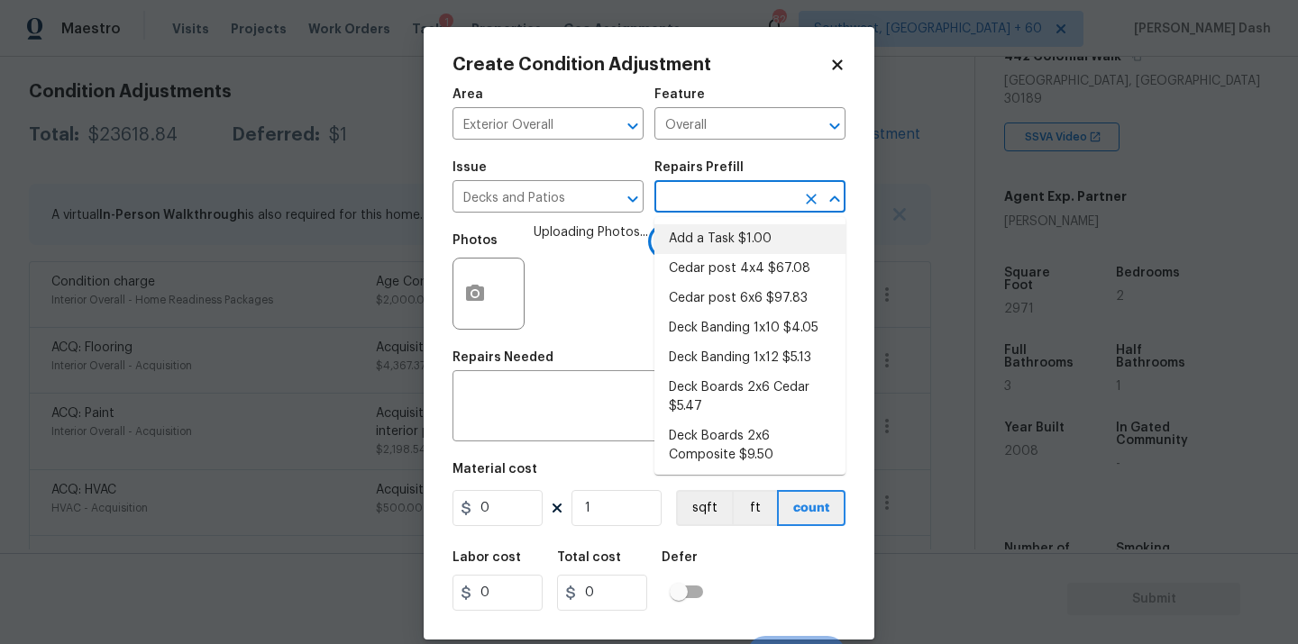
click at [569, 273] on span "Uploading Photos..." at bounding box center [591, 282] width 114 height 117
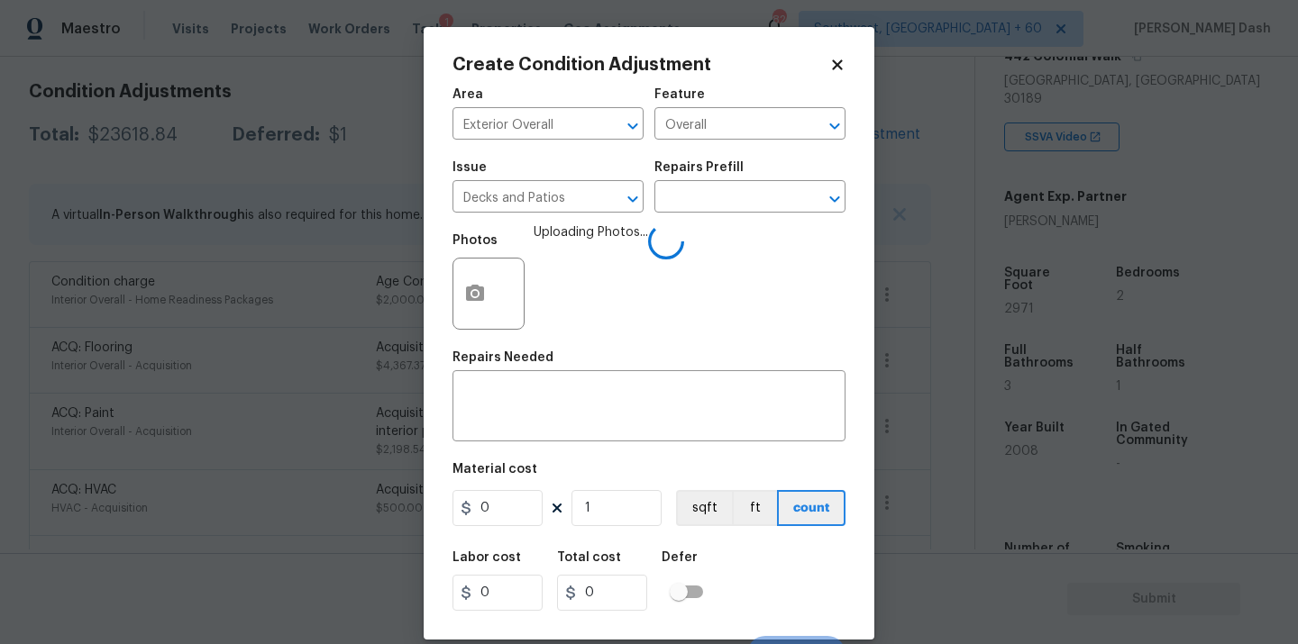
click at [564, 456] on div "Area Exterior Overall ​ Feature Overall ​ Issue Decks and Patios ​ Repairs Pref…" at bounding box center [648, 375] width 393 height 595
click at [564, 412] on textarea at bounding box center [648, 408] width 371 height 38
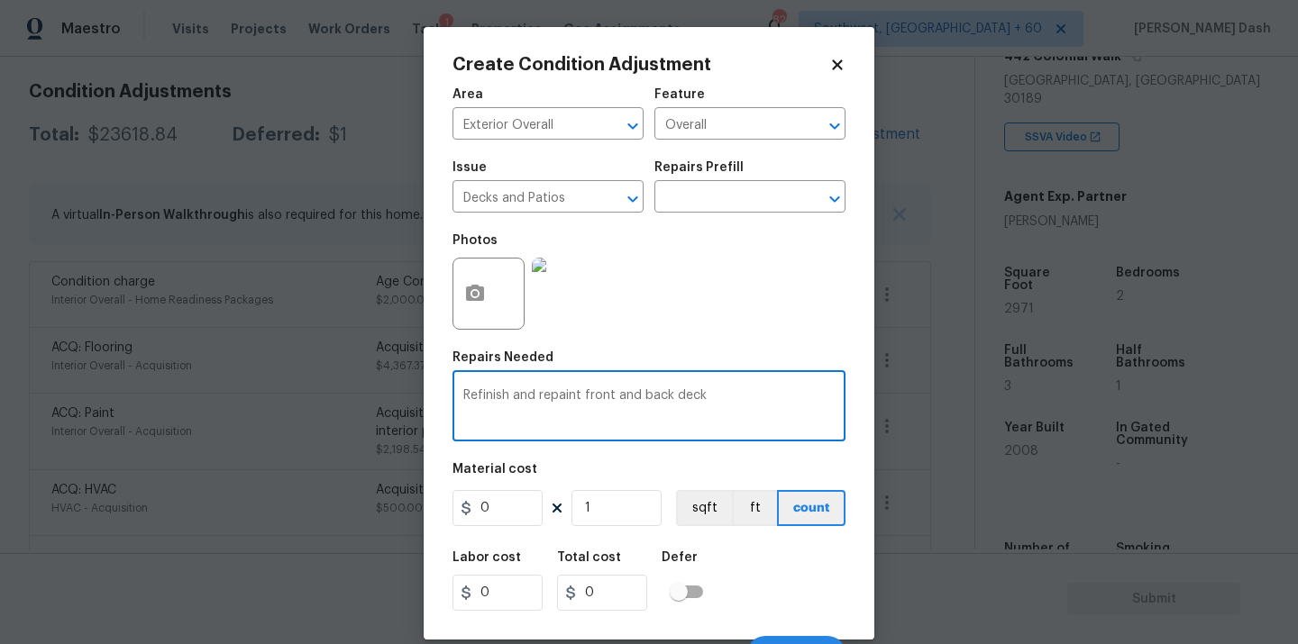
type textarea "Refinish and repaint front and back deck"
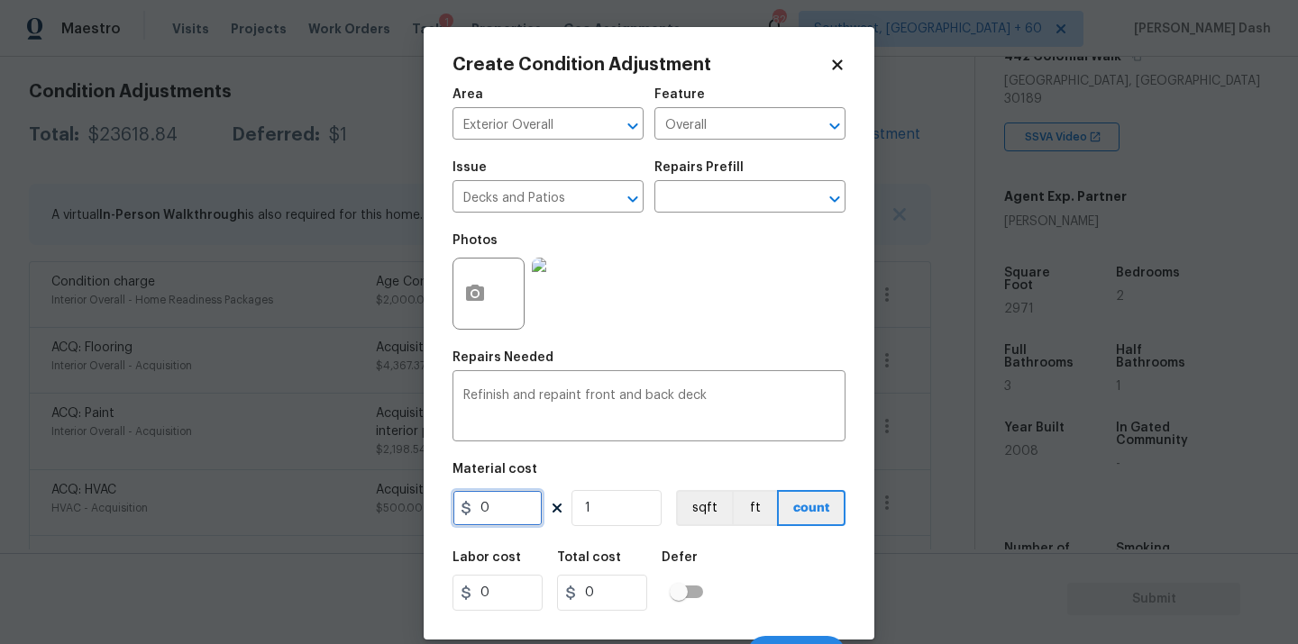
click at [508, 513] on input "0" at bounding box center [497, 508] width 90 height 36
type input "800"
click at [625, 508] on input "1" at bounding box center [616, 508] width 90 height 36
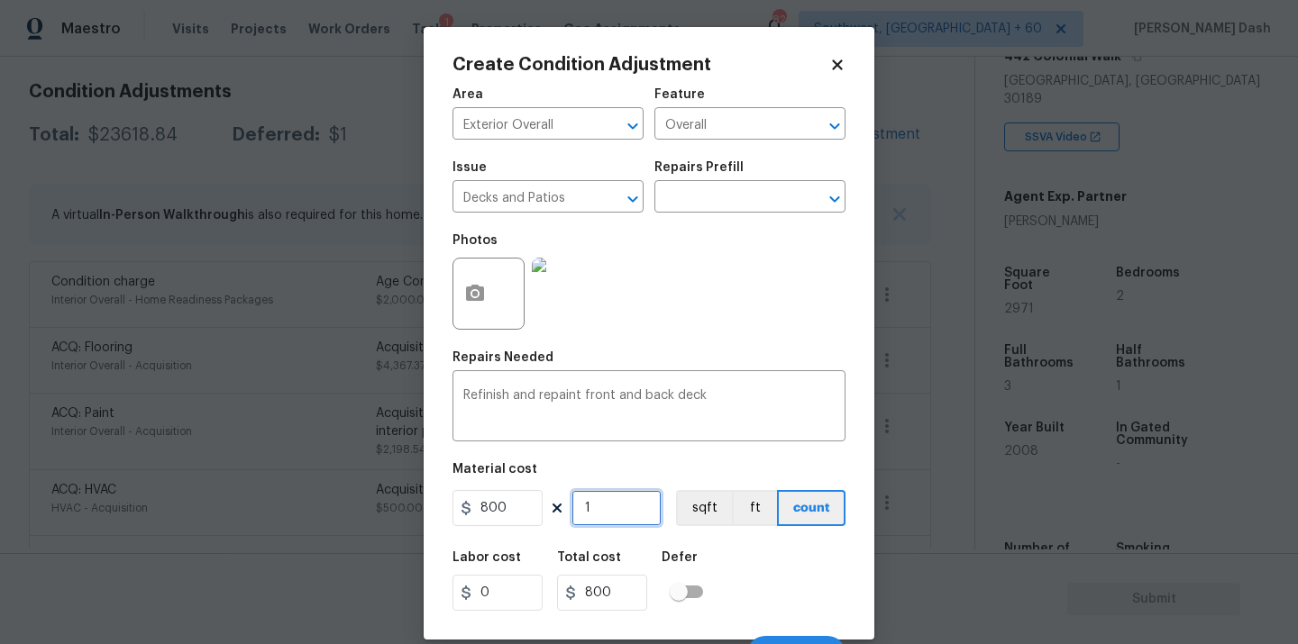
type input "0"
type input "2"
type input "1600"
type input "2"
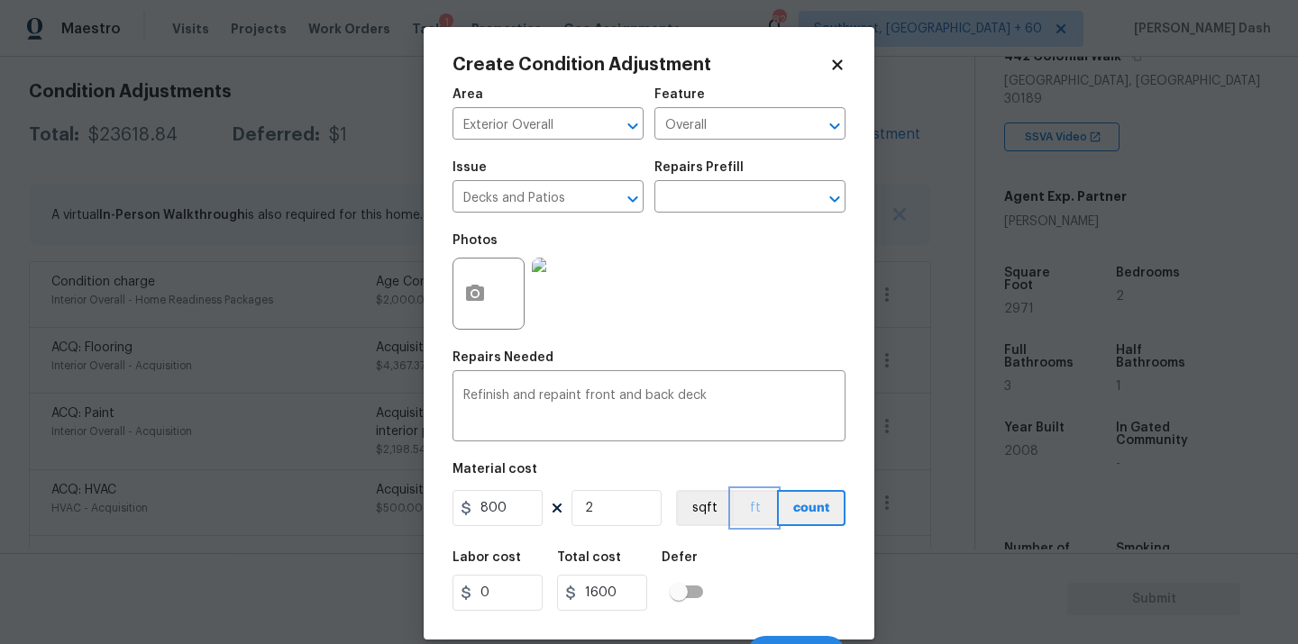
click at [760, 526] on button "ft" at bounding box center [754, 508] width 45 height 36
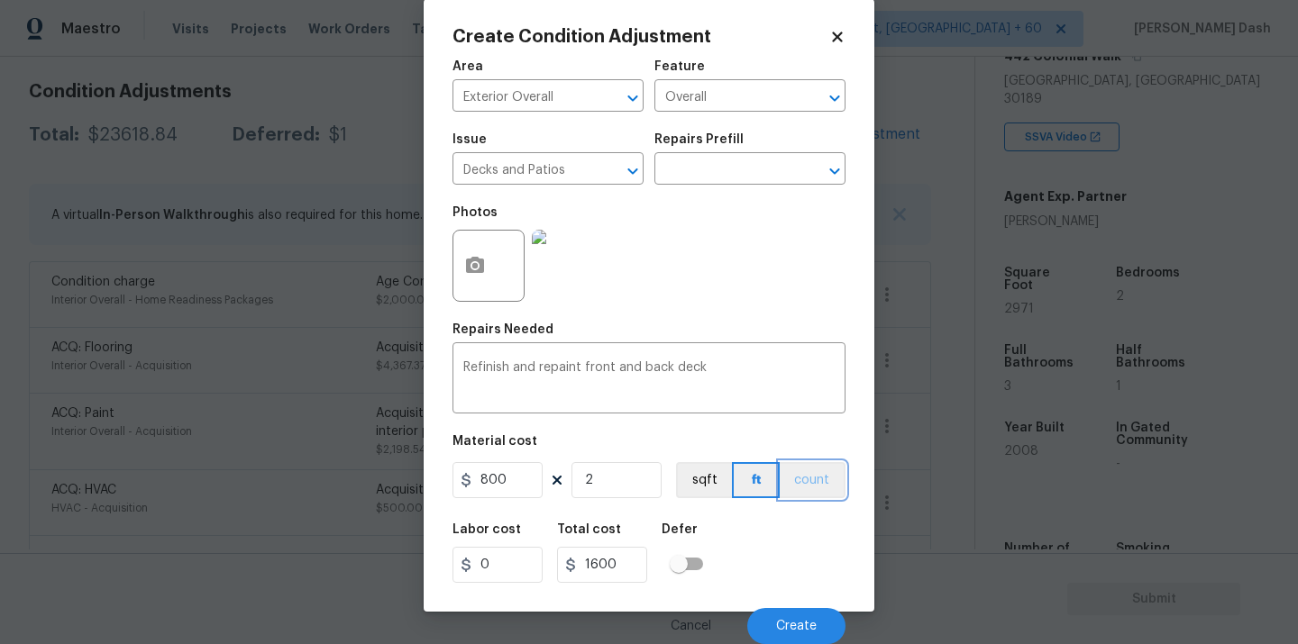
click at [804, 478] on button "count" at bounding box center [813, 480] width 66 height 36
click at [804, 569] on div "Labor cost 0 Total cost 1600 Defer" at bounding box center [648, 553] width 393 height 81
click at [804, 618] on button "Create" at bounding box center [796, 626] width 98 height 36
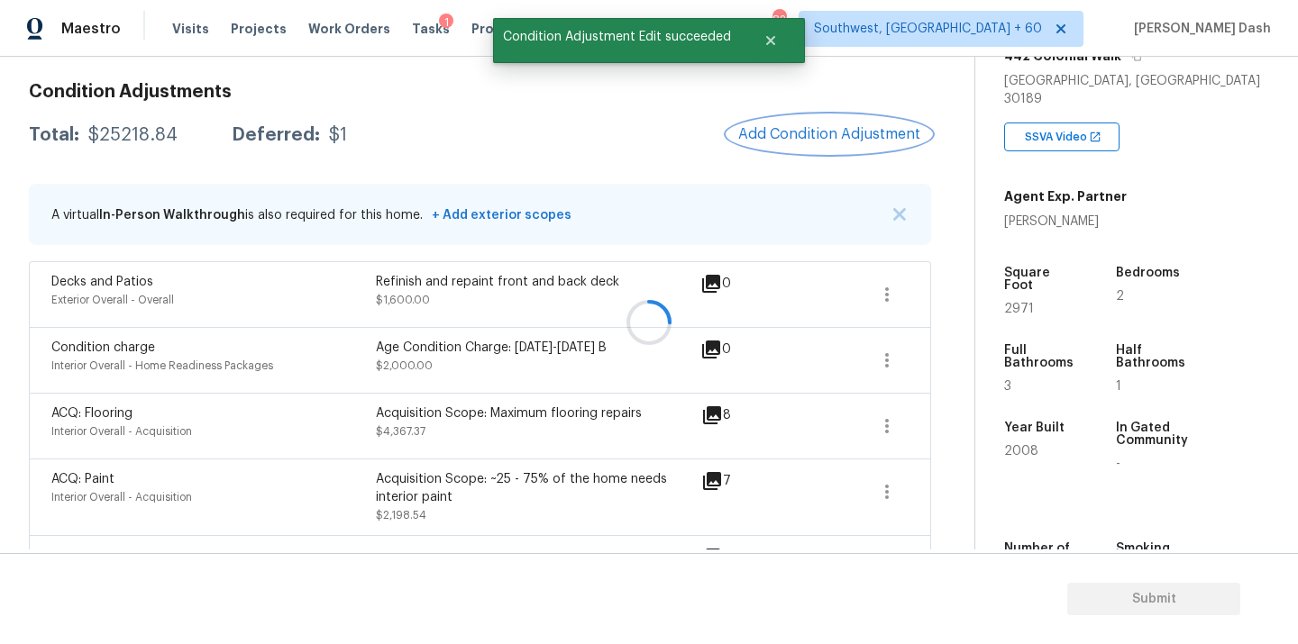
scroll to position [0, 0]
click at [832, 144] on button "Add Condition Adjustment" at bounding box center [829, 134] width 204 height 38
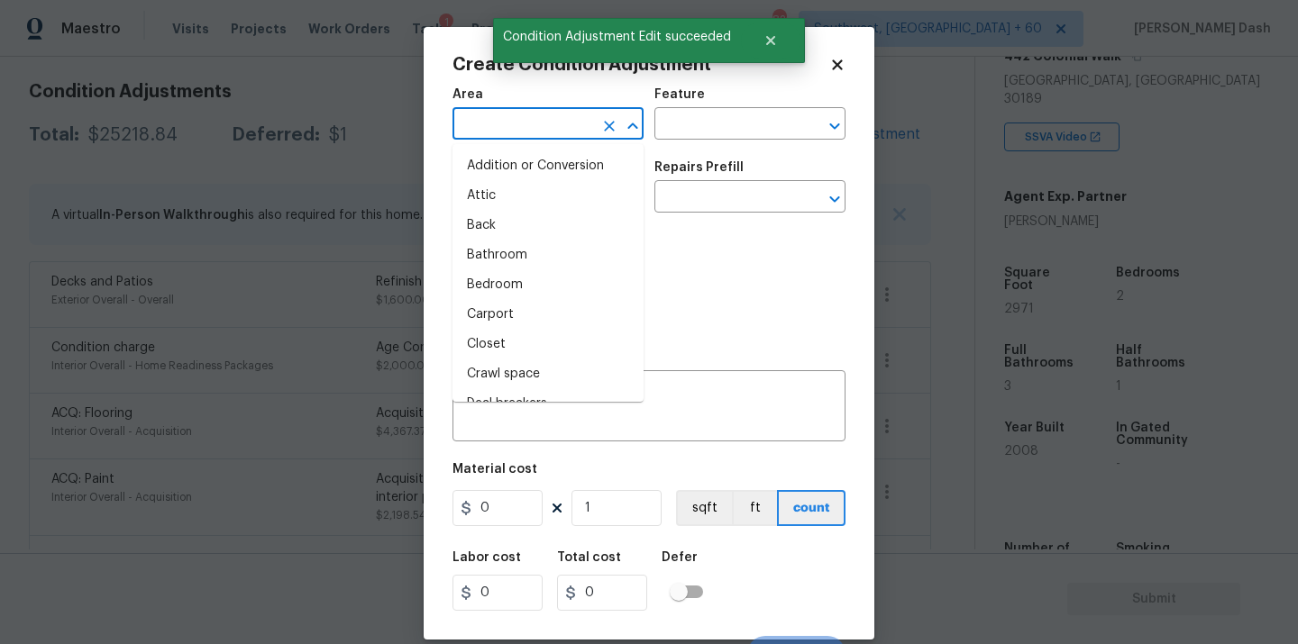
click at [533, 129] on input "text" at bounding box center [522, 126] width 141 height 28
type input "in"
click at [513, 277] on li "Interior Overall" at bounding box center [547, 285] width 191 height 30
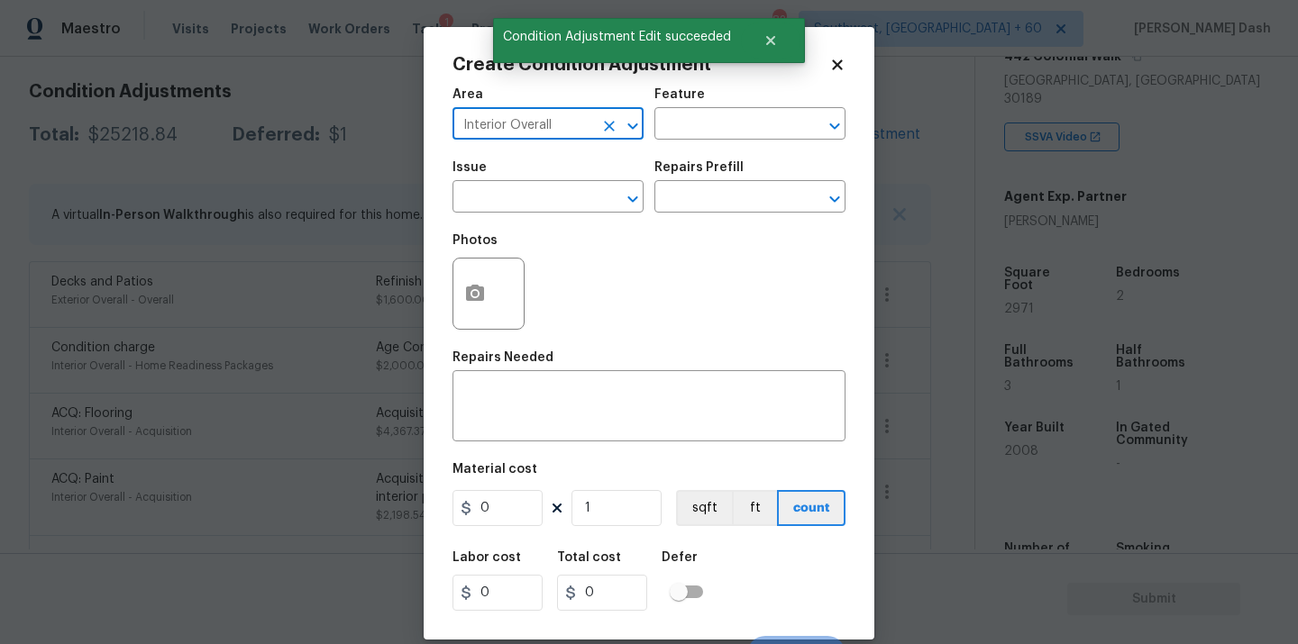
type input "Interior Overall"
click at [716, 106] on div "Feature" at bounding box center [749, 99] width 191 height 23
click at [716, 120] on input "text" at bounding box center [724, 126] width 141 height 28
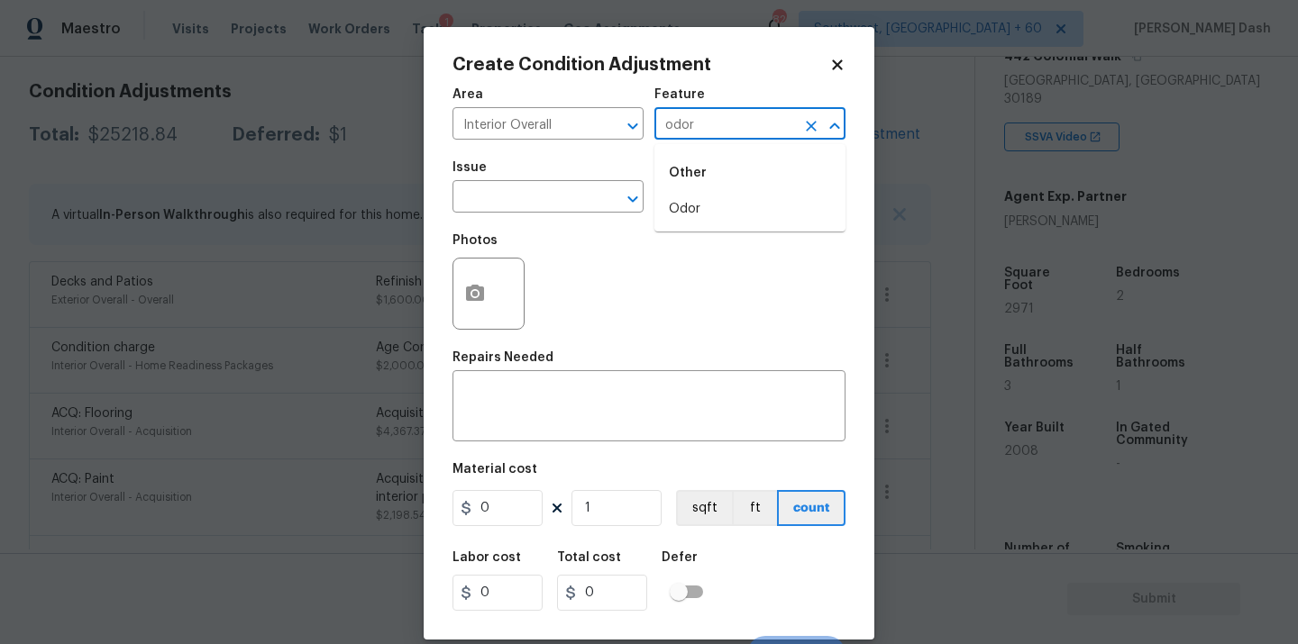
click at [699, 183] on div "Other" at bounding box center [749, 172] width 191 height 43
click at [699, 200] on li "Odor" at bounding box center [749, 210] width 191 height 30
type input "Odor"
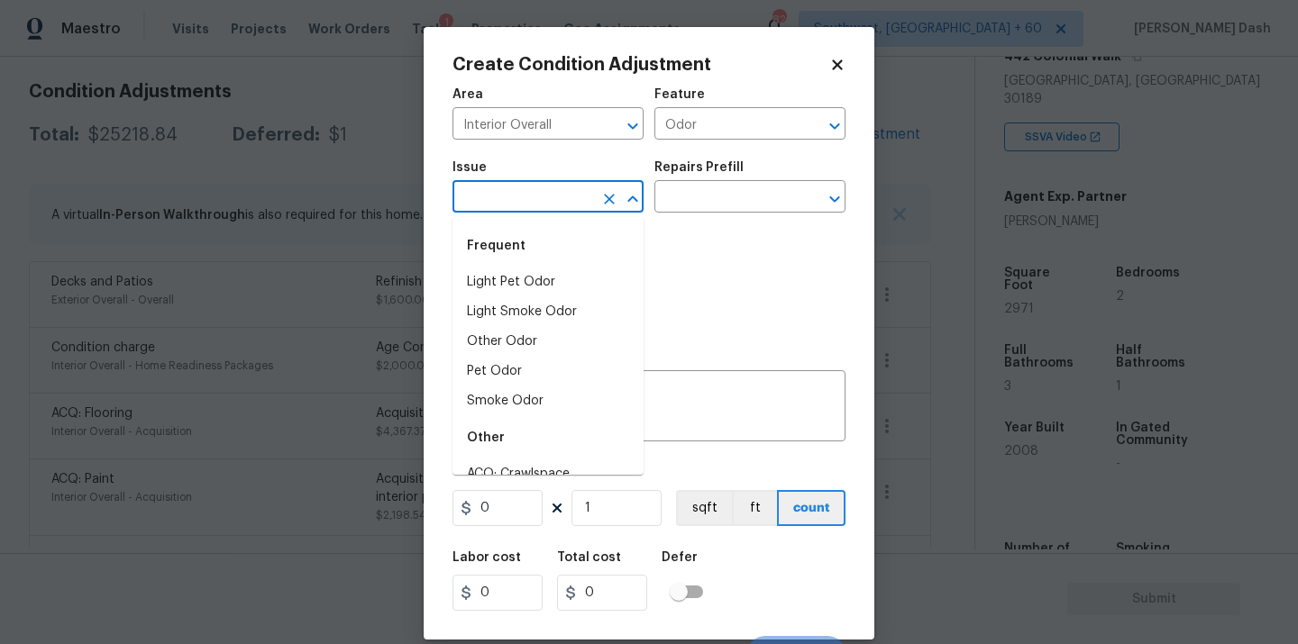
click at [540, 200] on input "text" at bounding box center [522, 199] width 141 height 28
click at [520, 303] on li "Light Smoke Odor" at bounding box center [547, 312] width 191 height 30
type input "Light Smoke Odor"
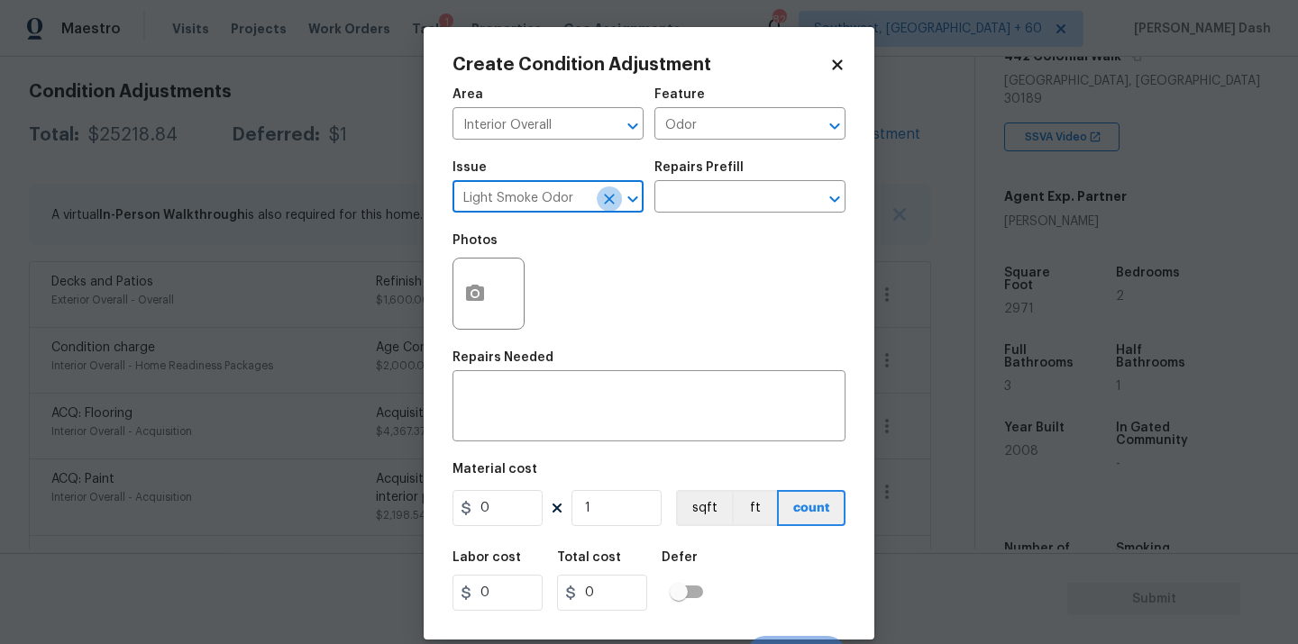
click at [611, 210] on button "Clear" at bounding box center [609, 199] width 25 height 25
click at [597, 210] on div at bounding box center [620, 199] width 47 height 25
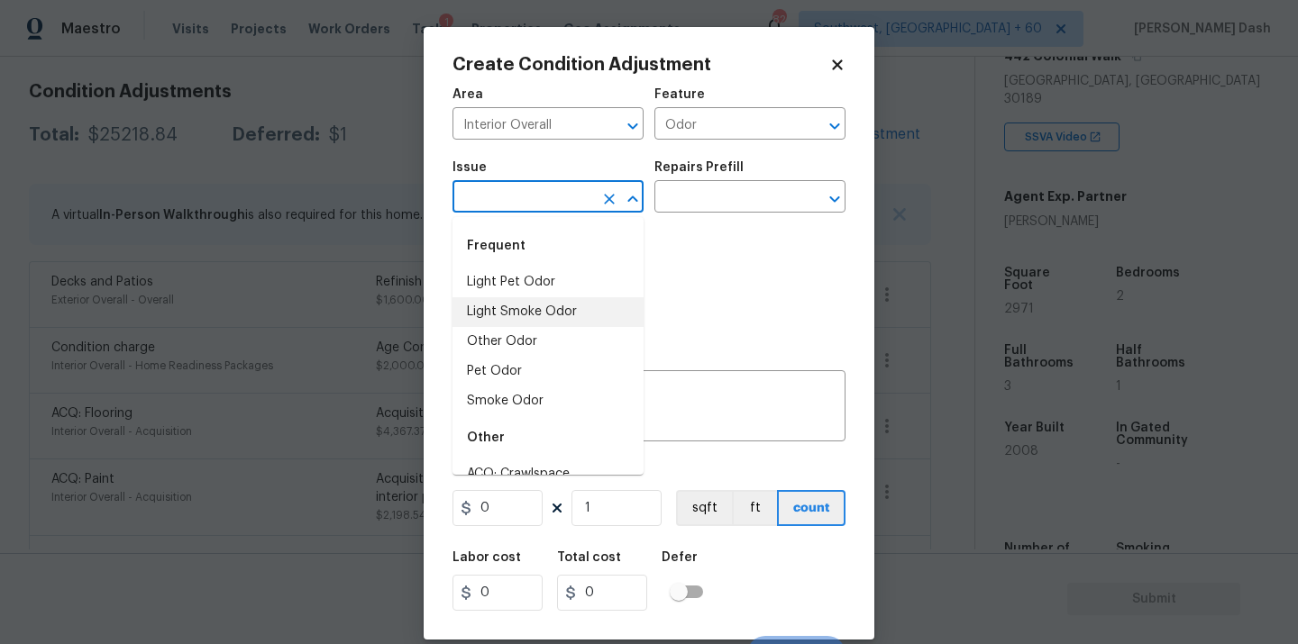
click at [558, 210] on input "text" at bounding box center [522, 199] width 141 height 28
click at [545, 272] on li "Light Pet Odor" at bounding box center [547, 283] width 191 height 30
type input "Light Pet Odor"
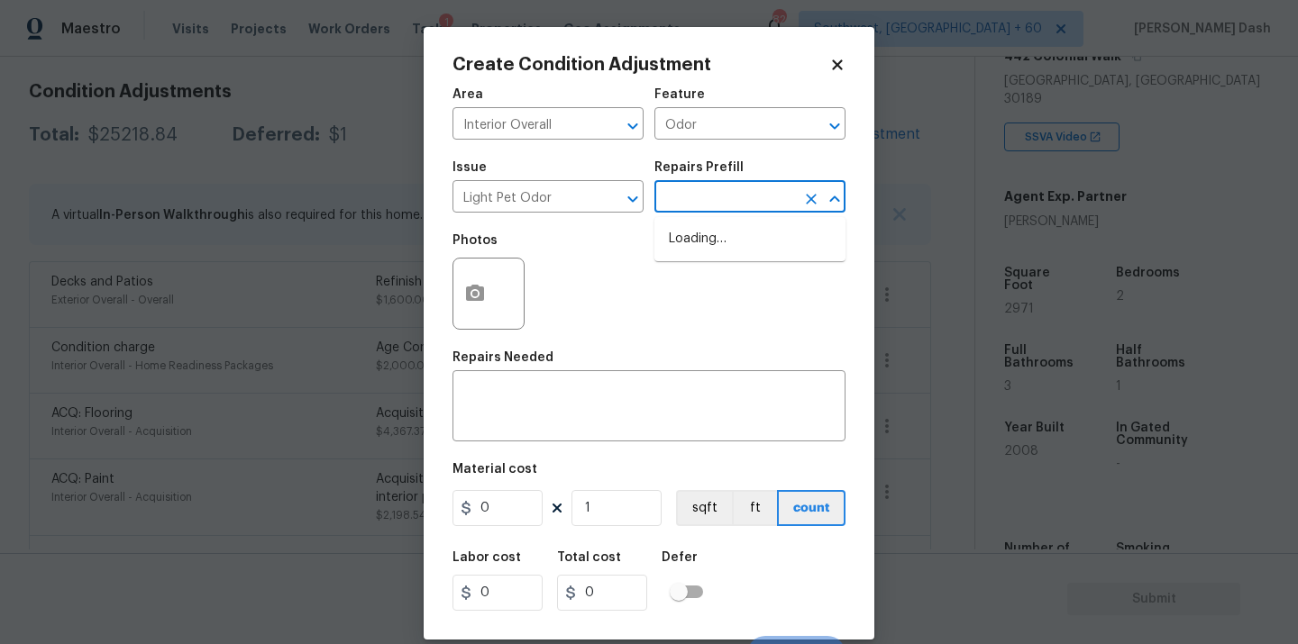
click at [715, 205] on input "text" at bounding box center [724, 199] width 141 height 28
click at [713, 287] on li "Apply thermal fog $175.00" at bounding box center [749, 288] width 191 height 30
type textarea "OD Odor Protocol: Thermal fog home due to pet or smoke odor"
type input "175"
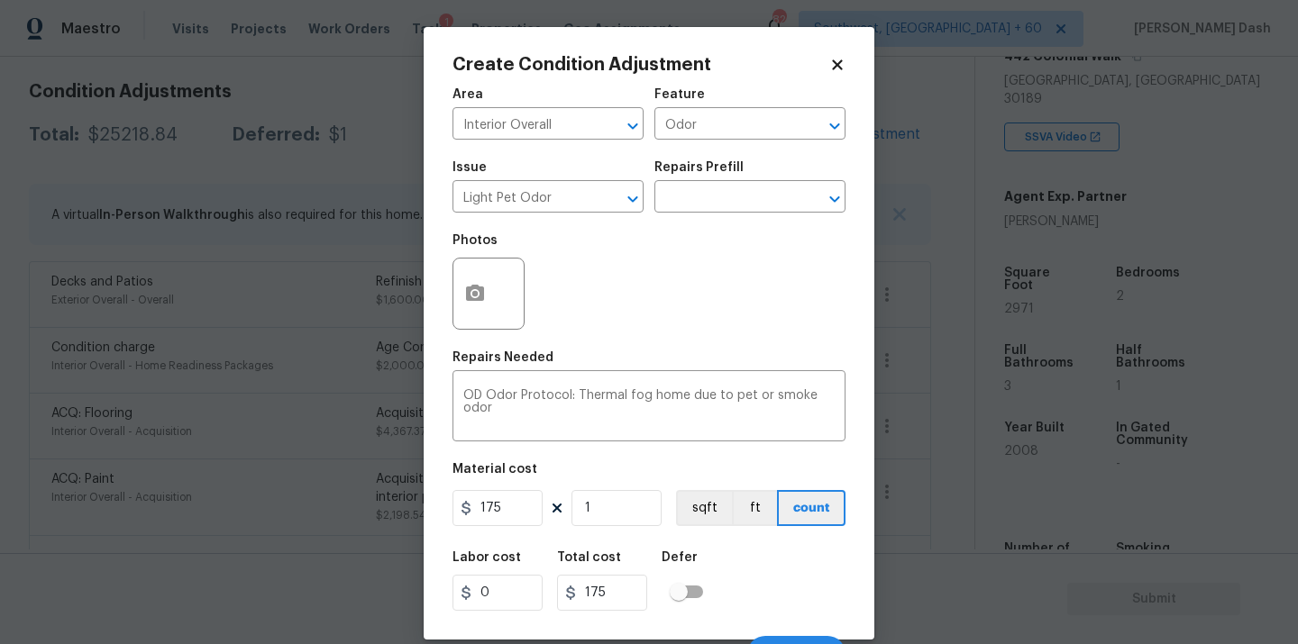
click at [713, 253] on div "Photos" at bounding box center [648, 282] width 393 height 117
drag, startPoint x: 714, startPoint y: 193, endPoint x: 714, endPoint y: 206, distance: 13.5
click at [714, 194] on input "text" at bounding box center [724, 199] width 141 height 28
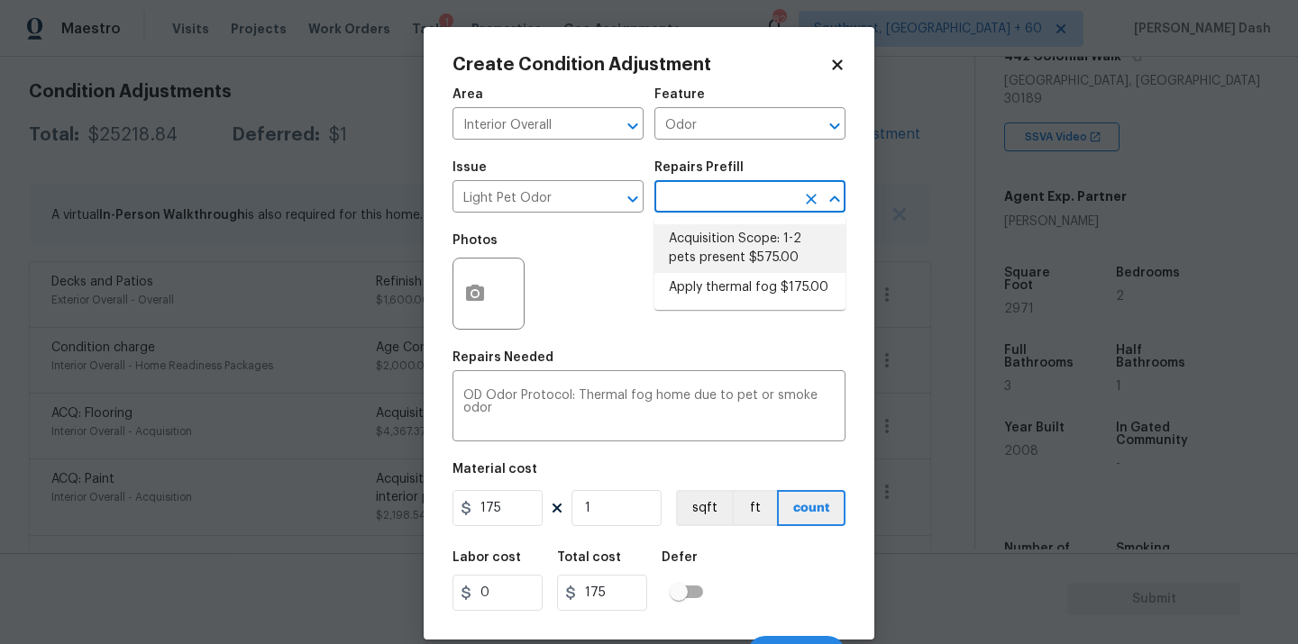
click at [714, 246] on li "Acquisition Scope: 1-2 pets present $575.00" at bounding box center [749, 248] width 191 height 49
type textarea "Acquisition Scope: 1-2 pets present"
type input "575"
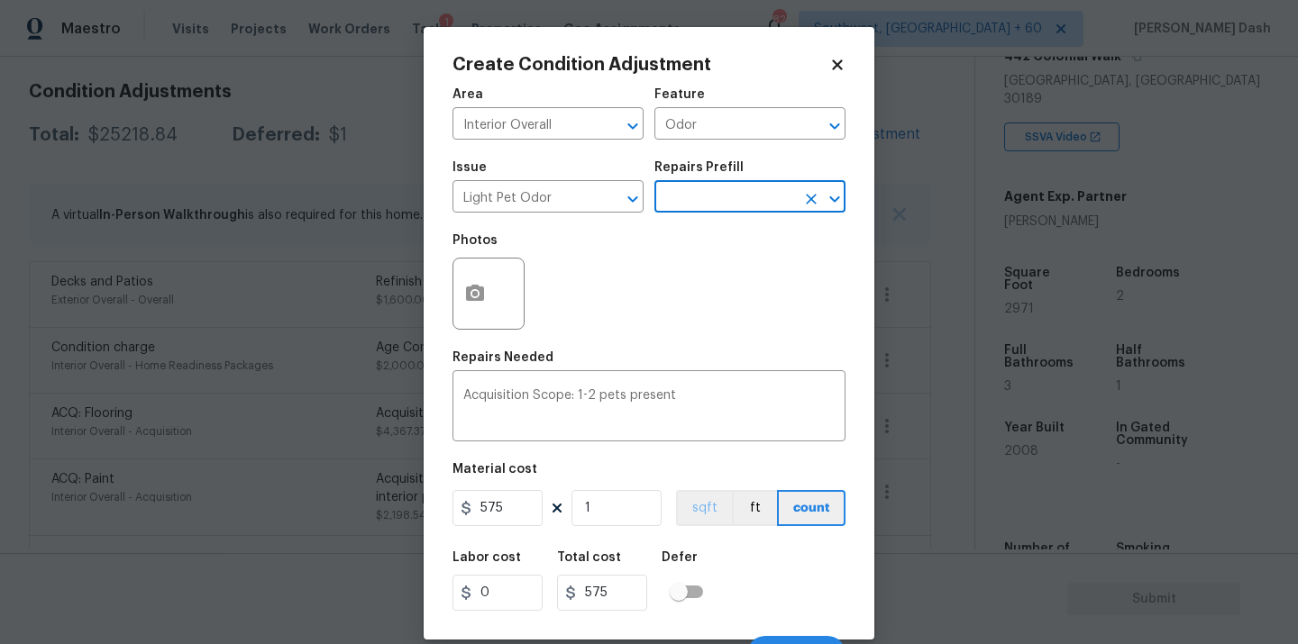
scroll to position [29, 0]
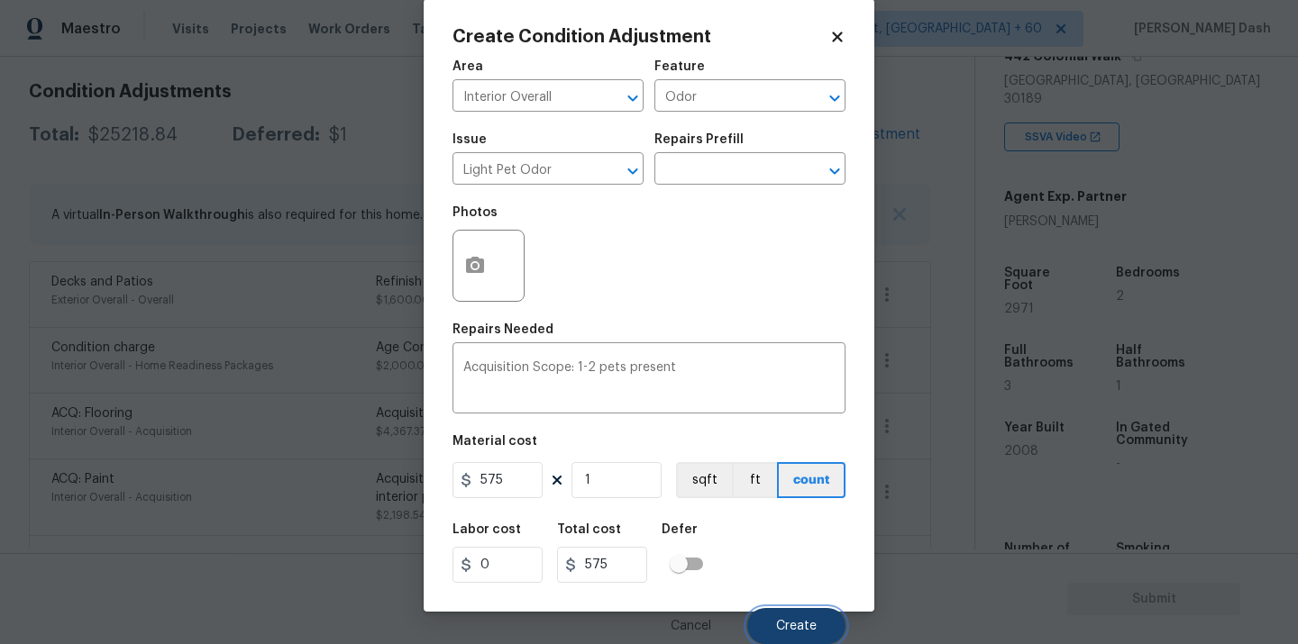
click at [796, 637] on button "Create" at bounding box center [796, 626] width 98 height 36
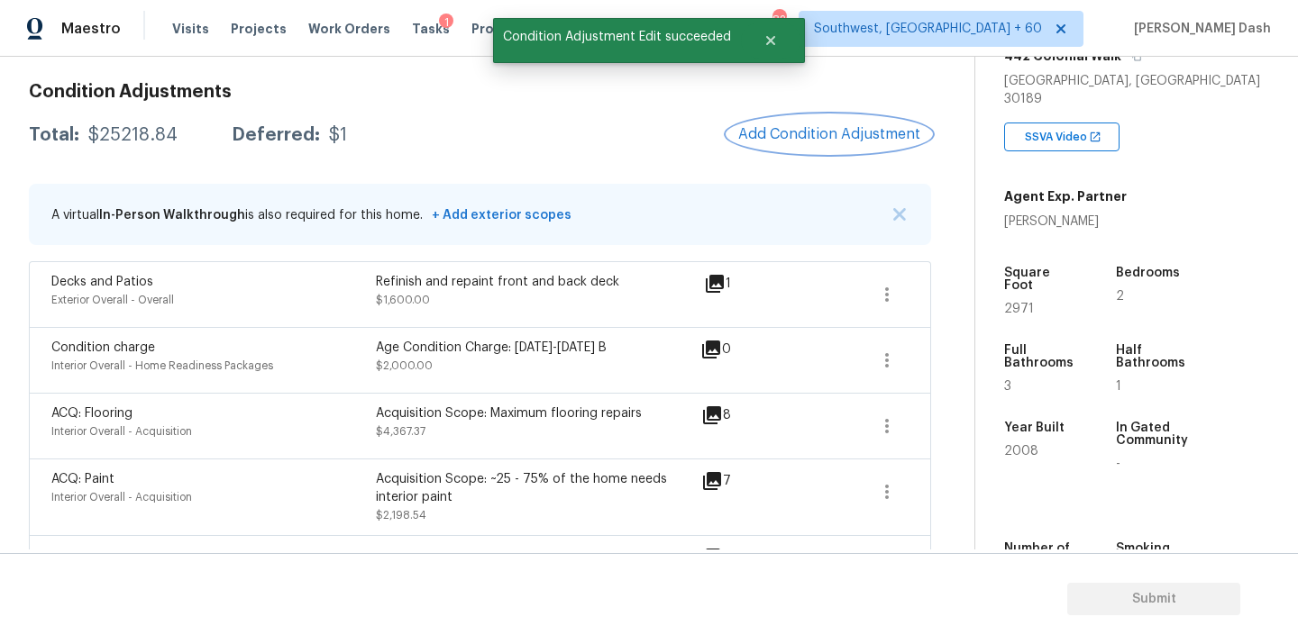
scroll to position [0, 0]
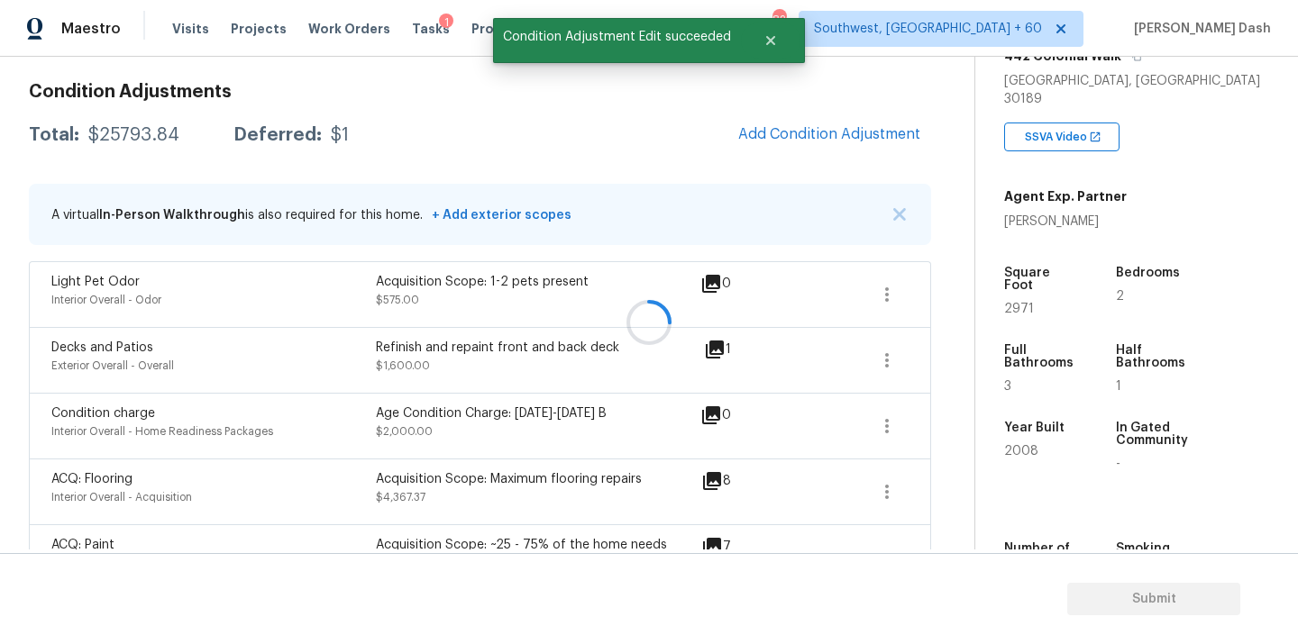
click at [138, 139] on div at bounding box center [649, 322] width 1298 height 644
click at [138, 139] on div "$25793.84" at bounding box center [133, 135] width 91 height 18
copy div "$25793.84"
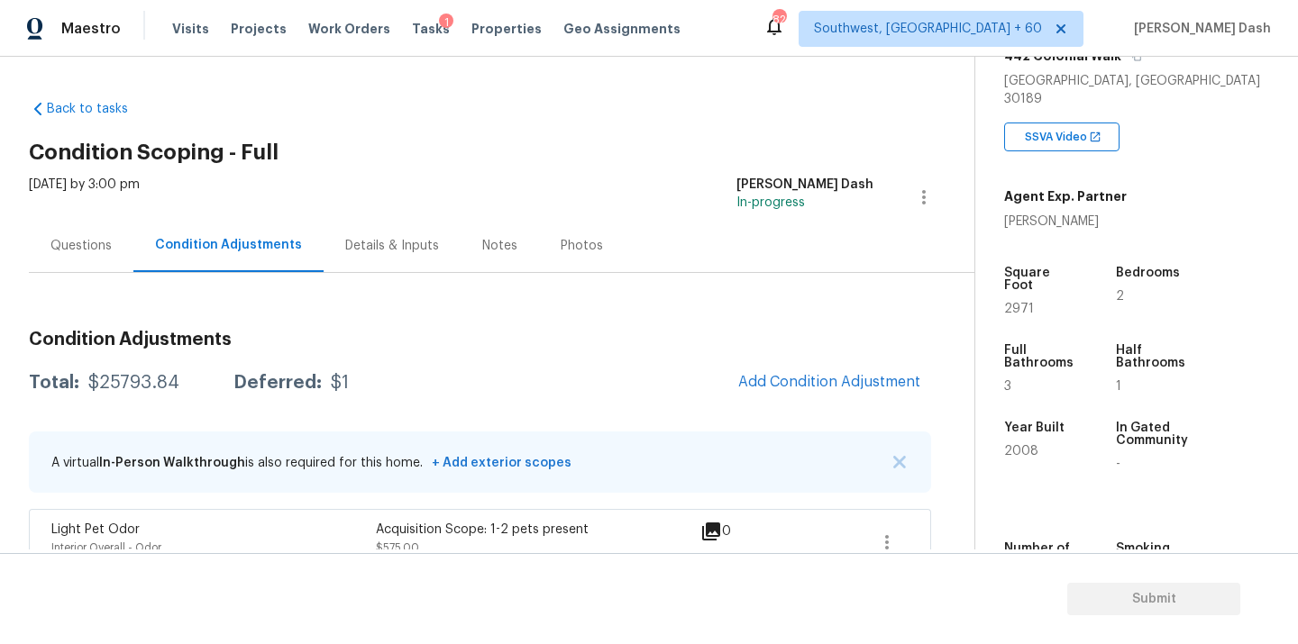
click at [75, 237] on div "Questions" at bounding box center [80, 246] width 61 height 18
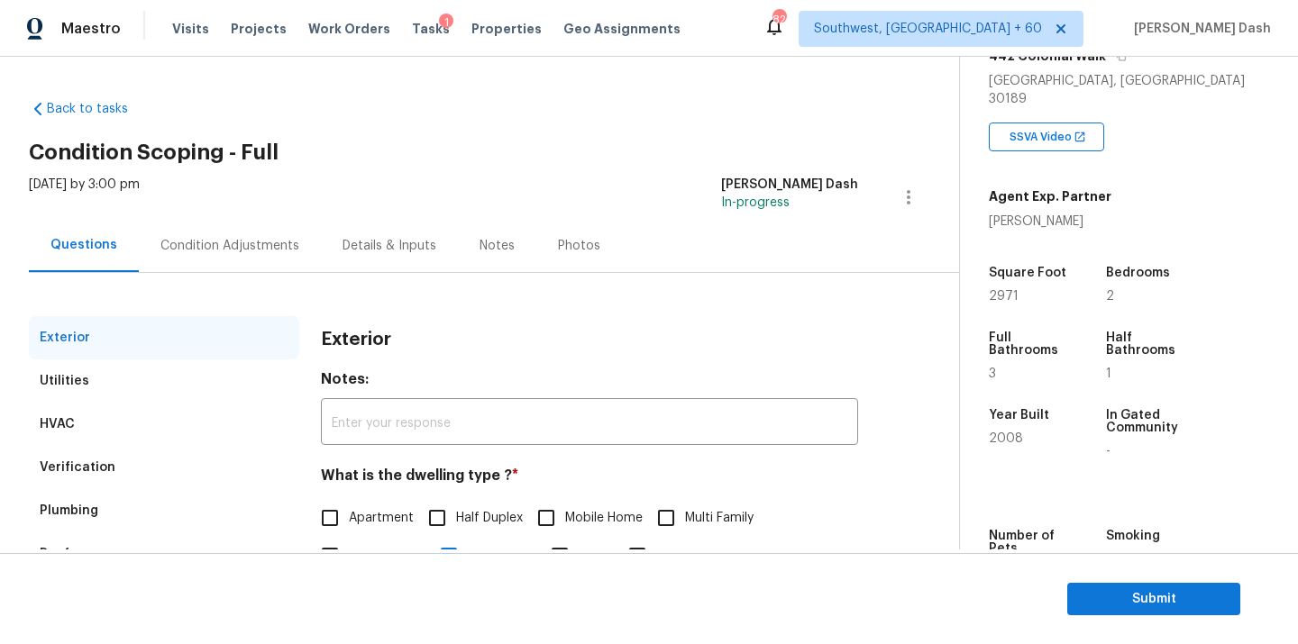
scroll to position [121, 0]
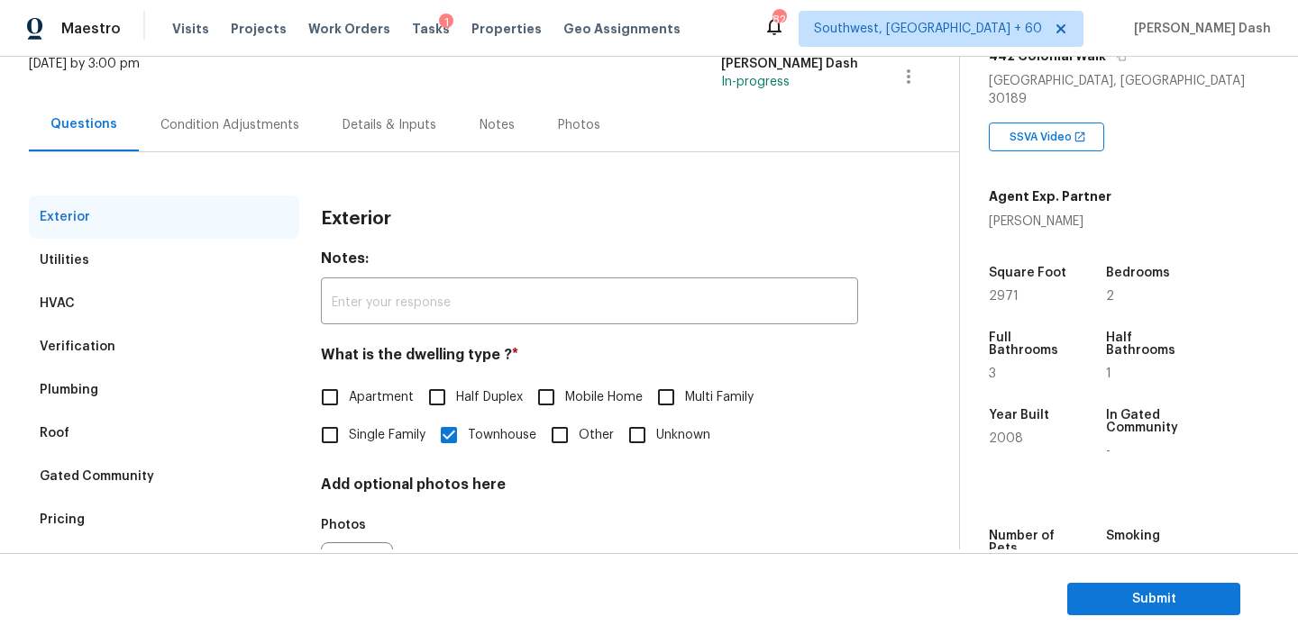
click at [105, 341] on div "Verification" at bounding box center [78, 347] width 76 height 18
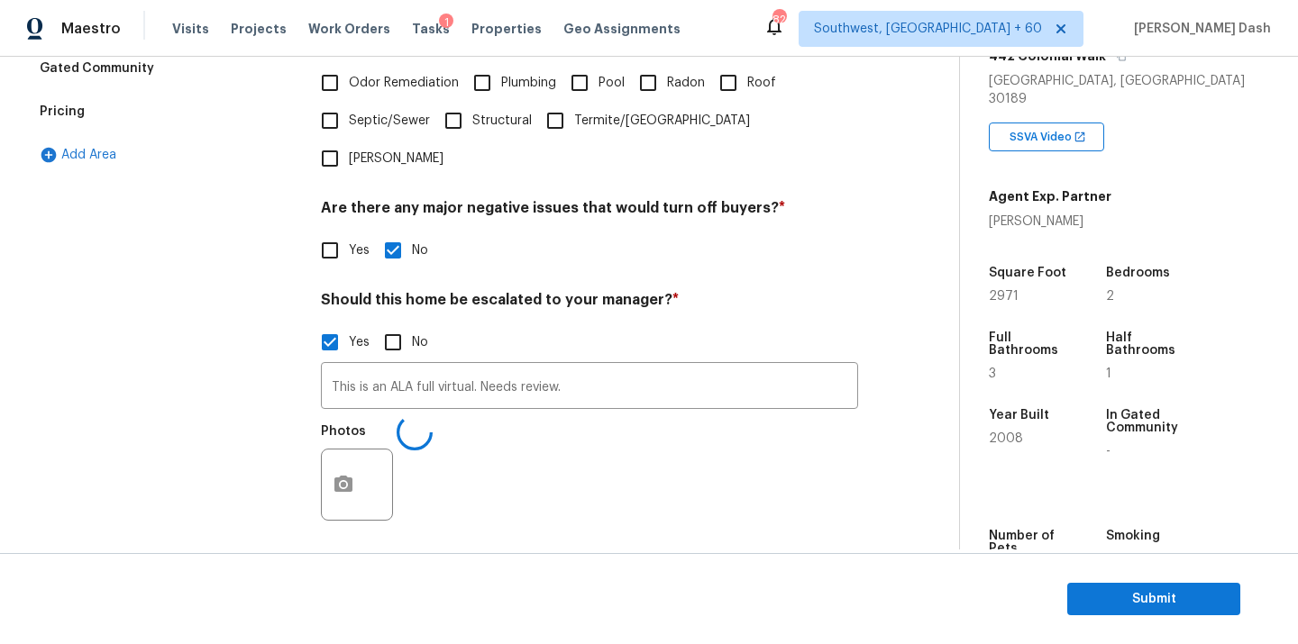
scroll to position [607, 0]
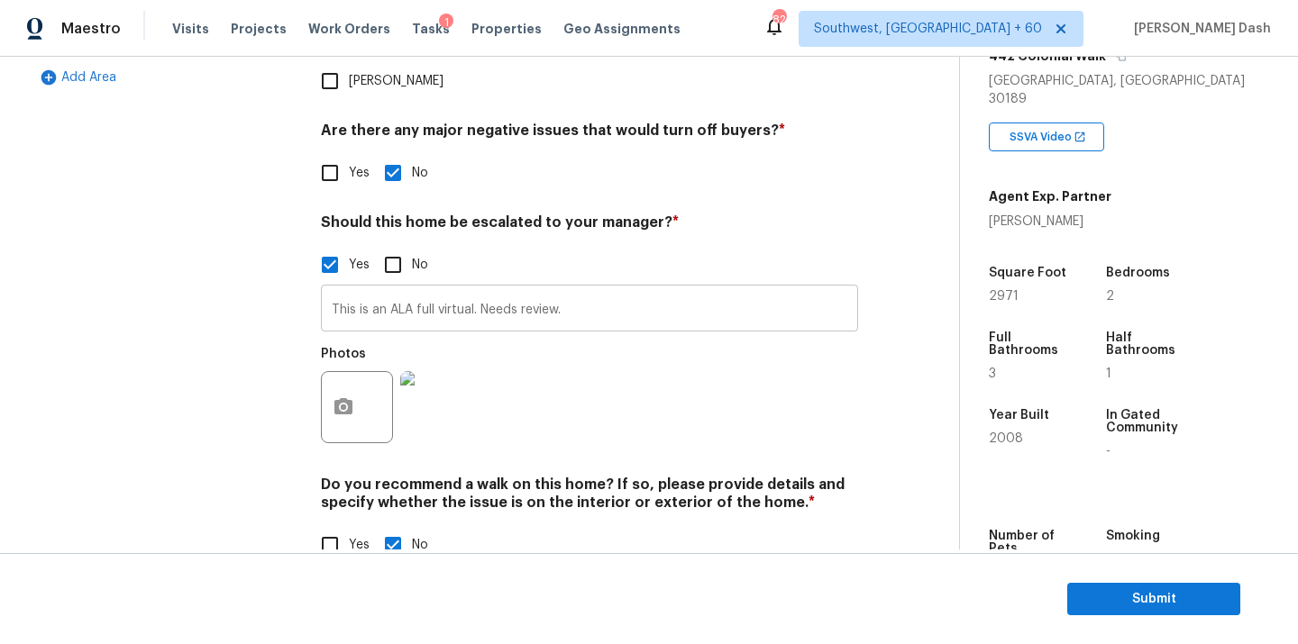
click at [500, 289] on input "This is an ALA full virtual. Needs review." at bounding box center [589, 310] width 537 height 42
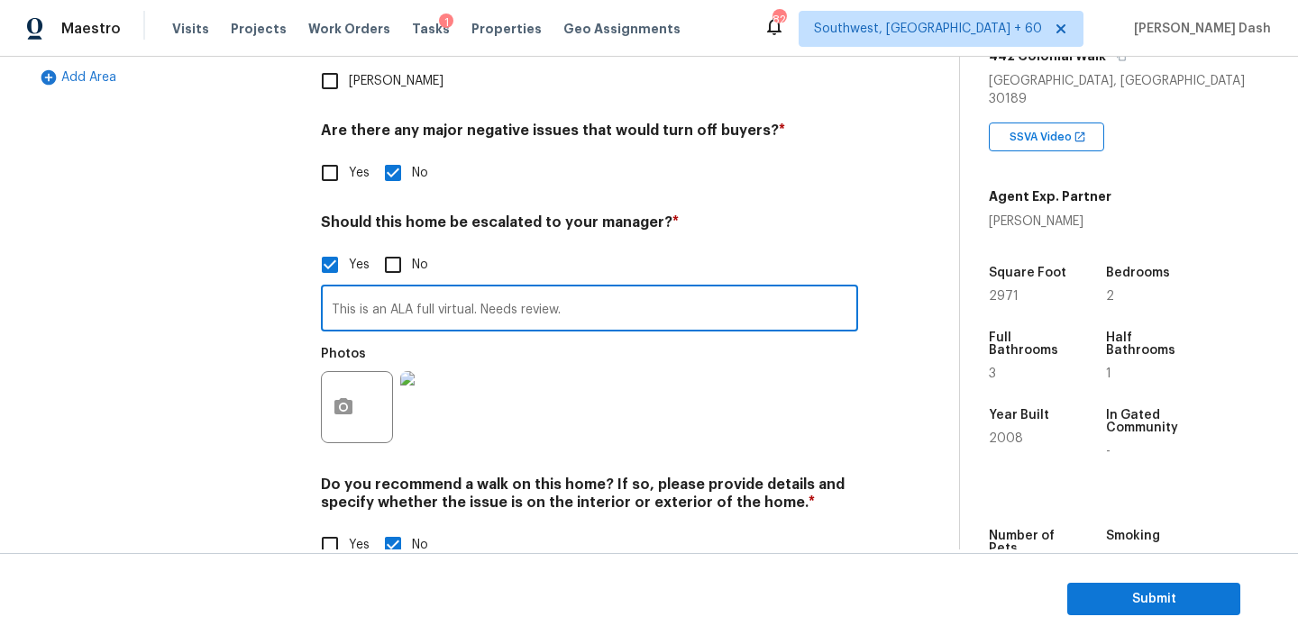
click at [500, 289] on input "This is an ALA full virtual. Needs review." at bounding box center [589, 310] width 537 height 42
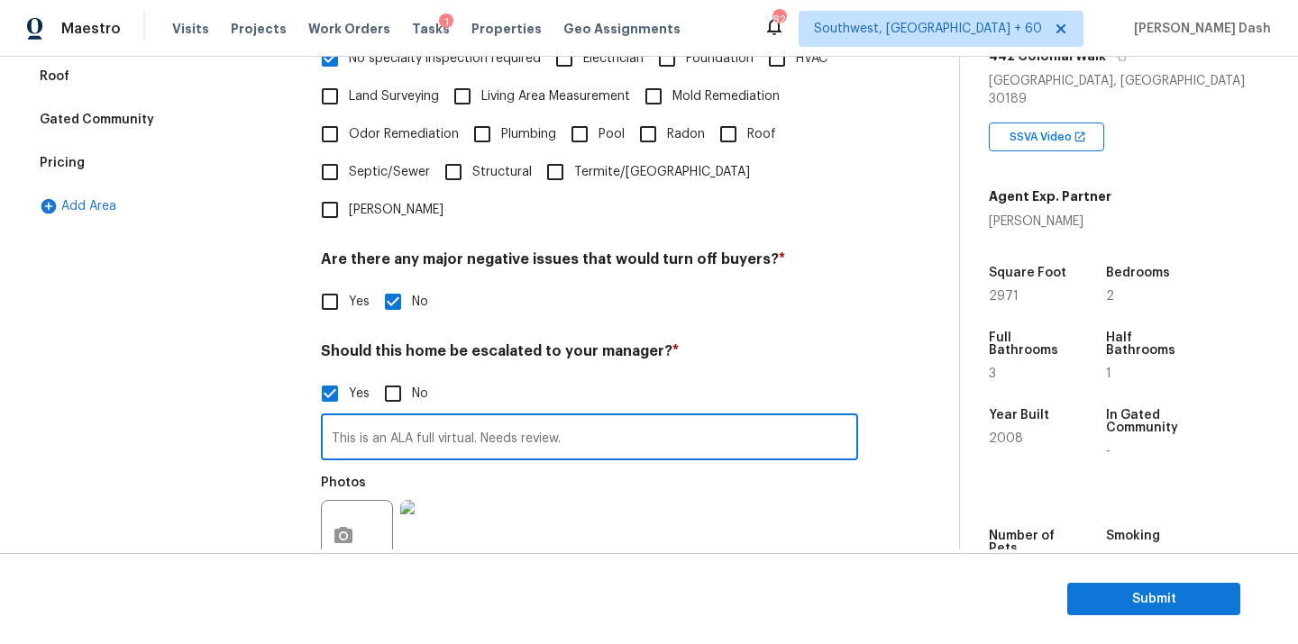
scroll to position [349, 0]
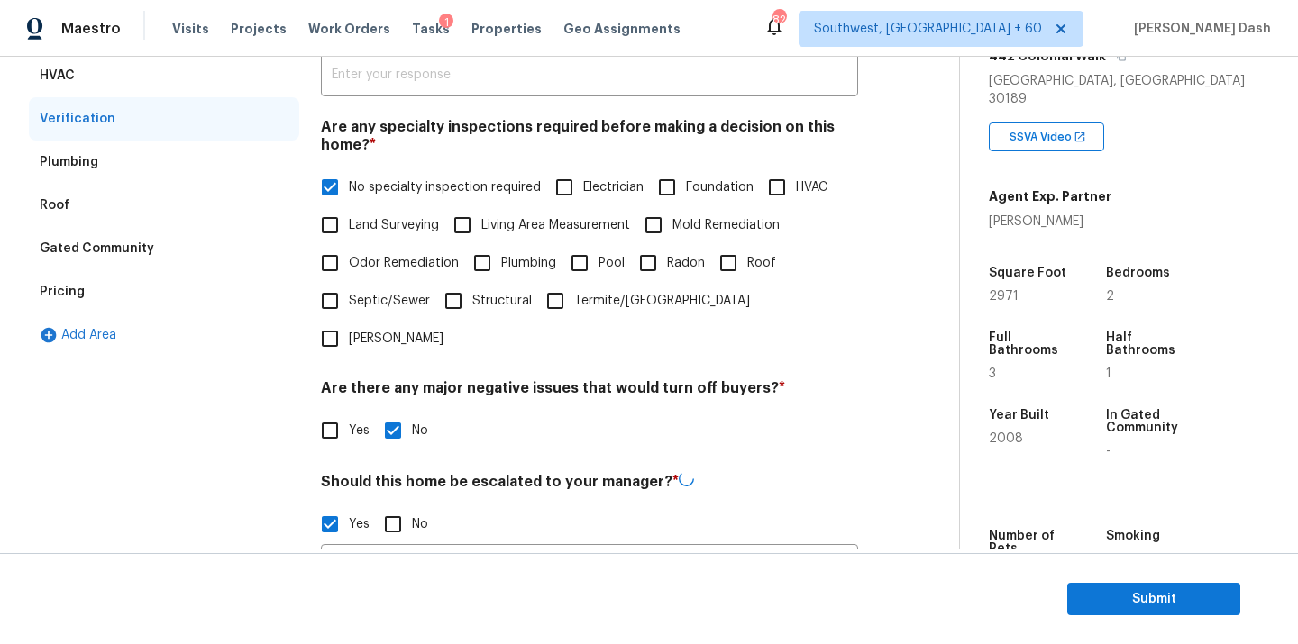
click at [96, 296] on div "Pricing" at bounding box center [164, 291] width 270 height 43
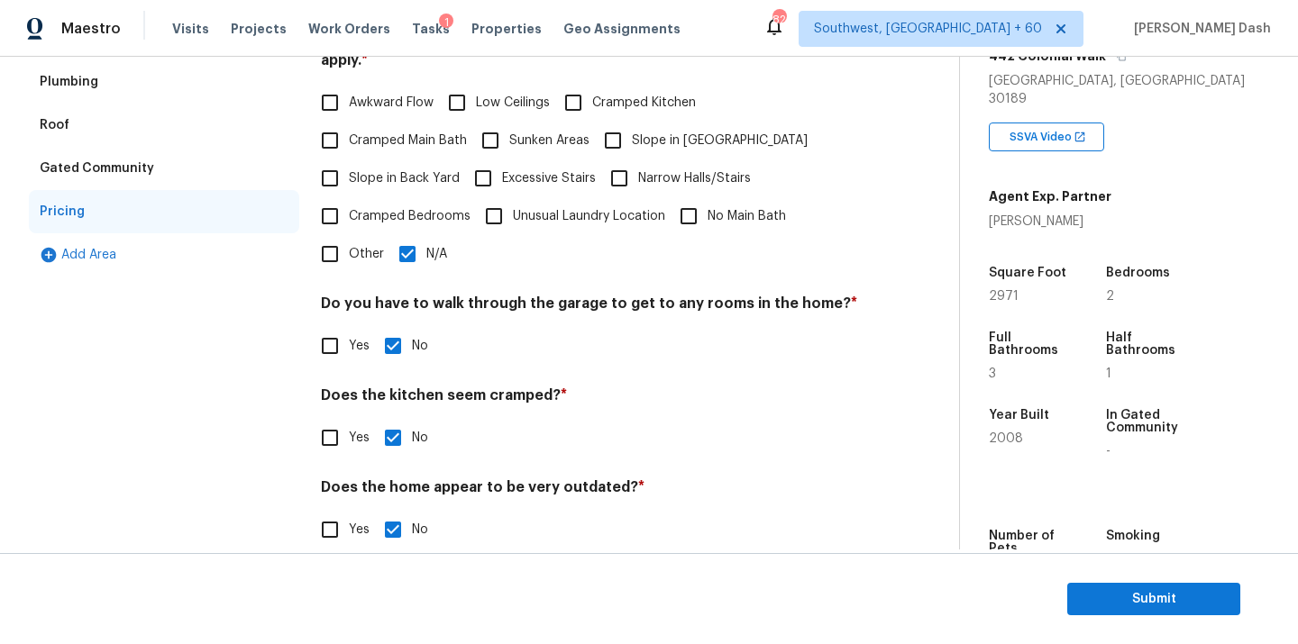
scroll to position [437, 0]
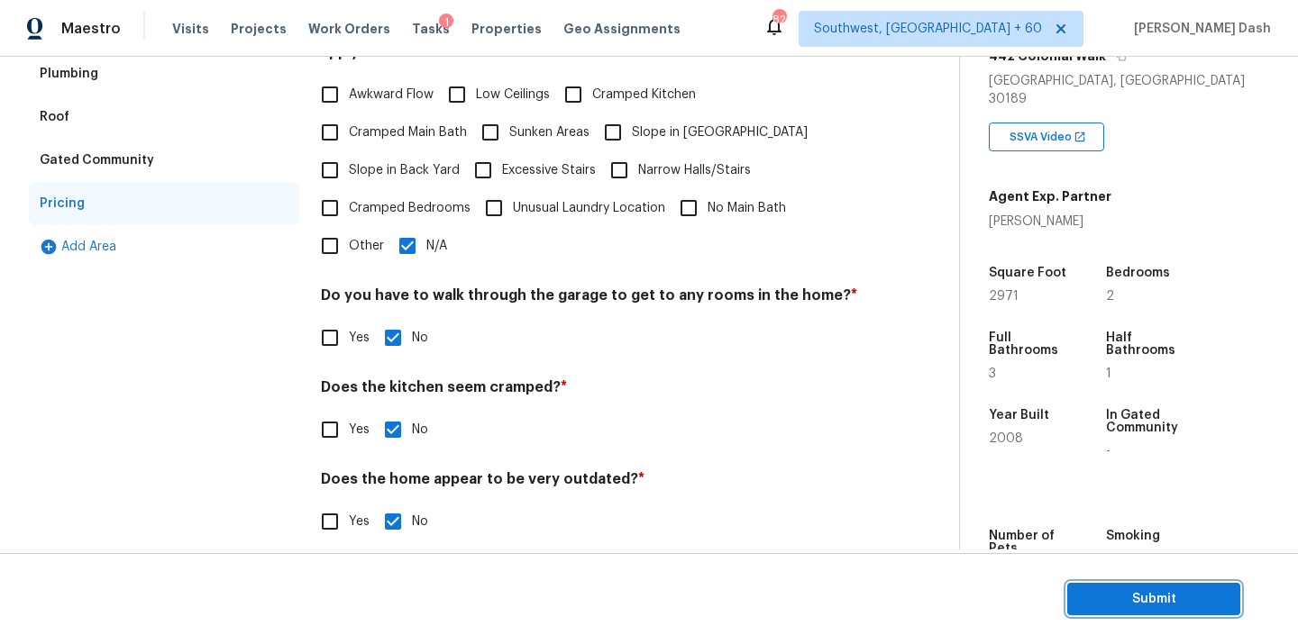
click at [1144, 589] on span "Submit" at bounding box center [1153, 600] width 144 height 23
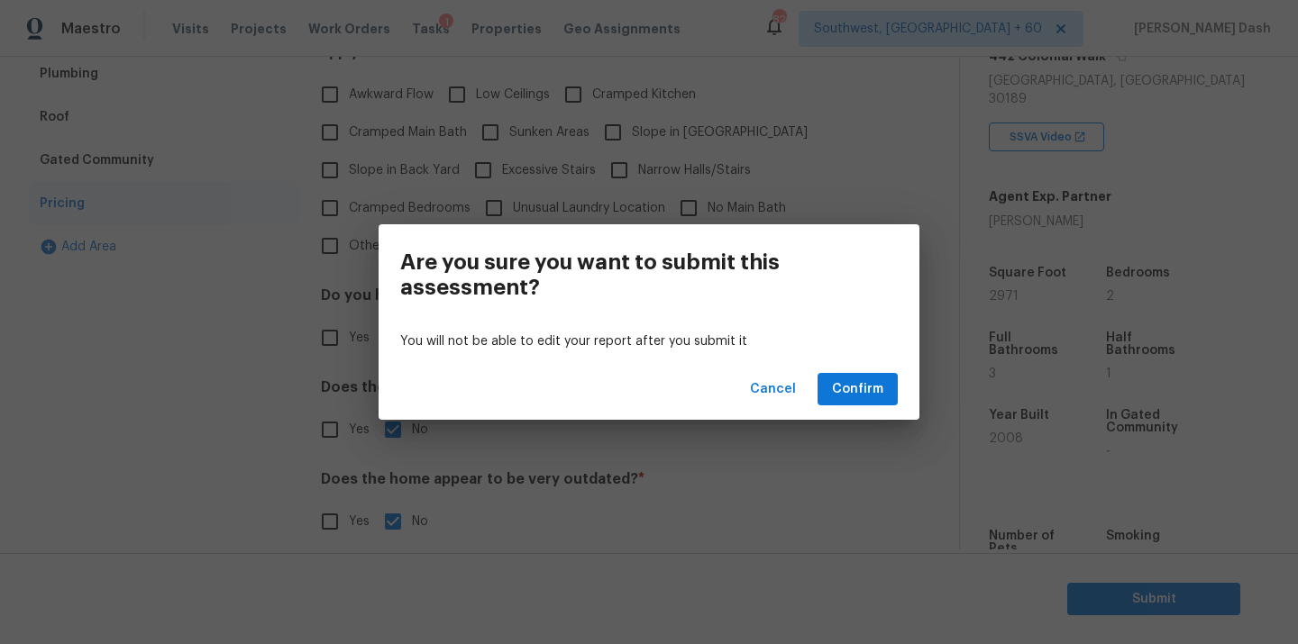
click at [889, 414] on div "Cancel Confirm" at bounding box center [649, 390] width 541 height 62
click at [881, 397] on span "Confirm" at bounding box center [857, 390] width 51 height 23
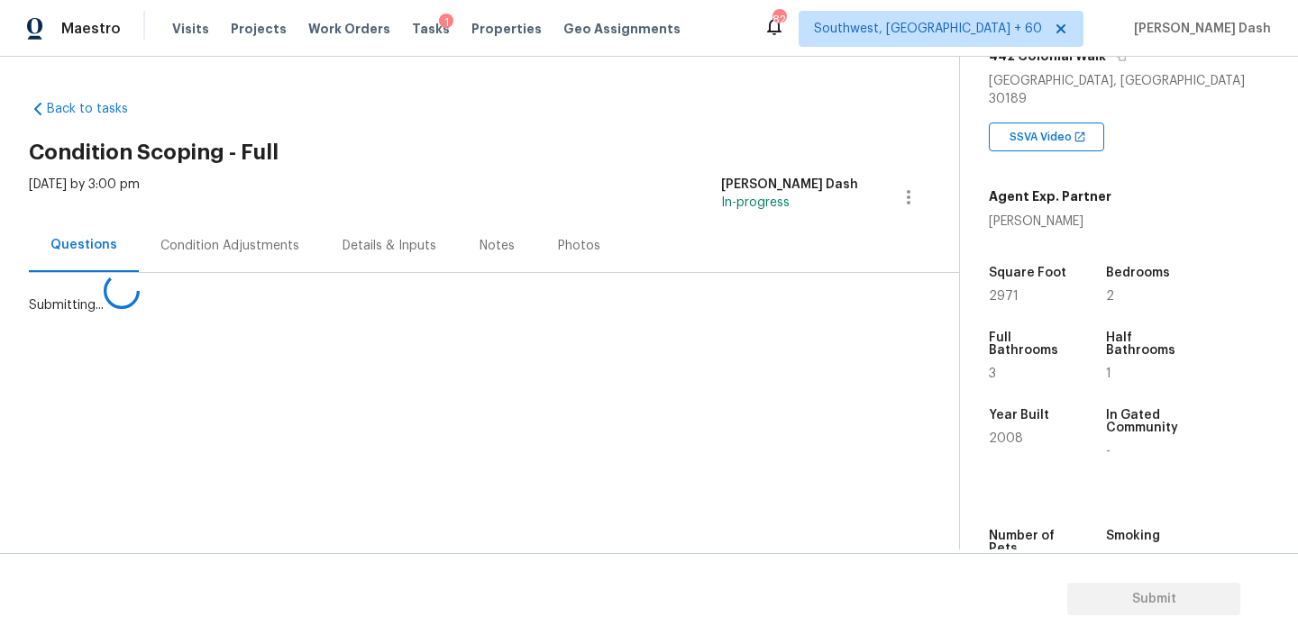
scroll to position [0, 0]
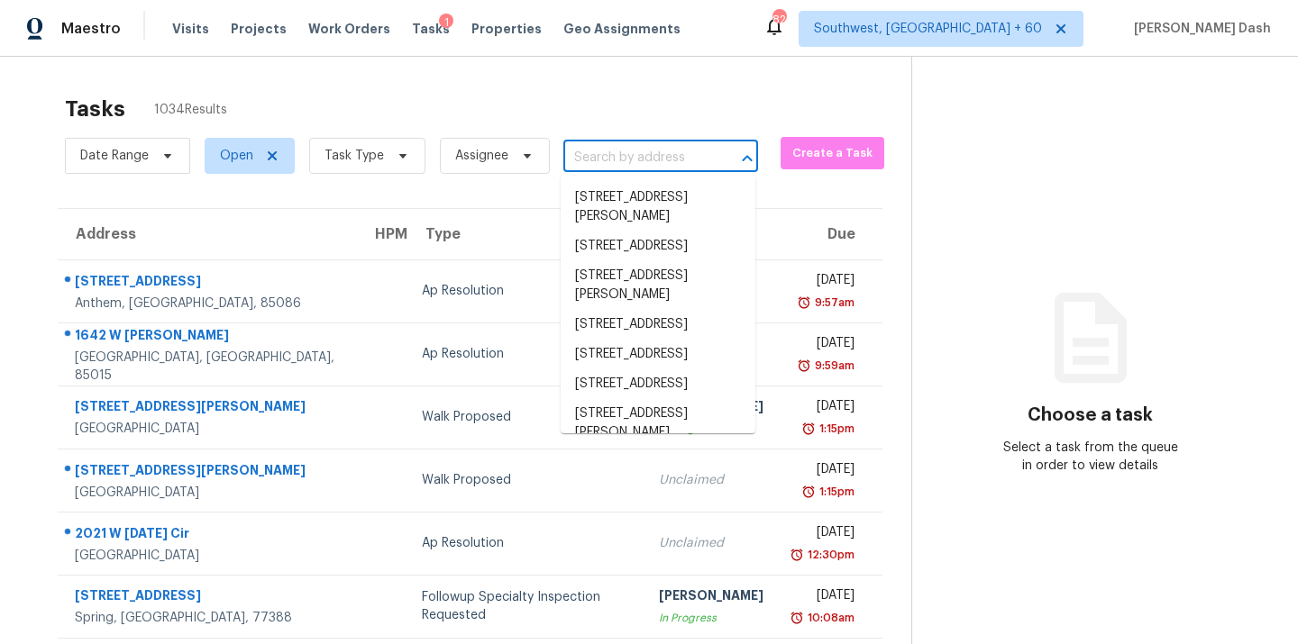
click at [616, 156] on input "text" at bounding box center [635, 158] width 144 height 28
paste input "160 Bre Dr, Fayetteville, GA 30215"
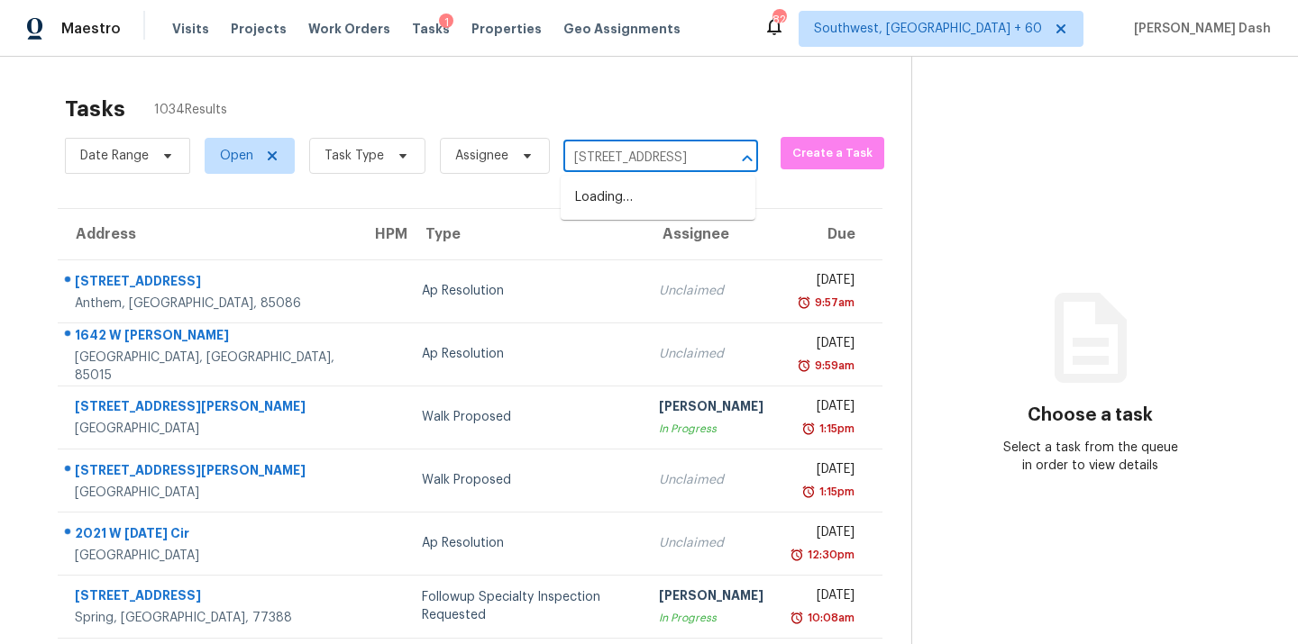
scroll to position [0, 64]
type input "160 Bre Dr, Fayetteville, GA 30215"
click at [618, 156] on input "text" at bounding box center [635, 158] width 144 height 28
paste input "[STREET_ADDRESS]"
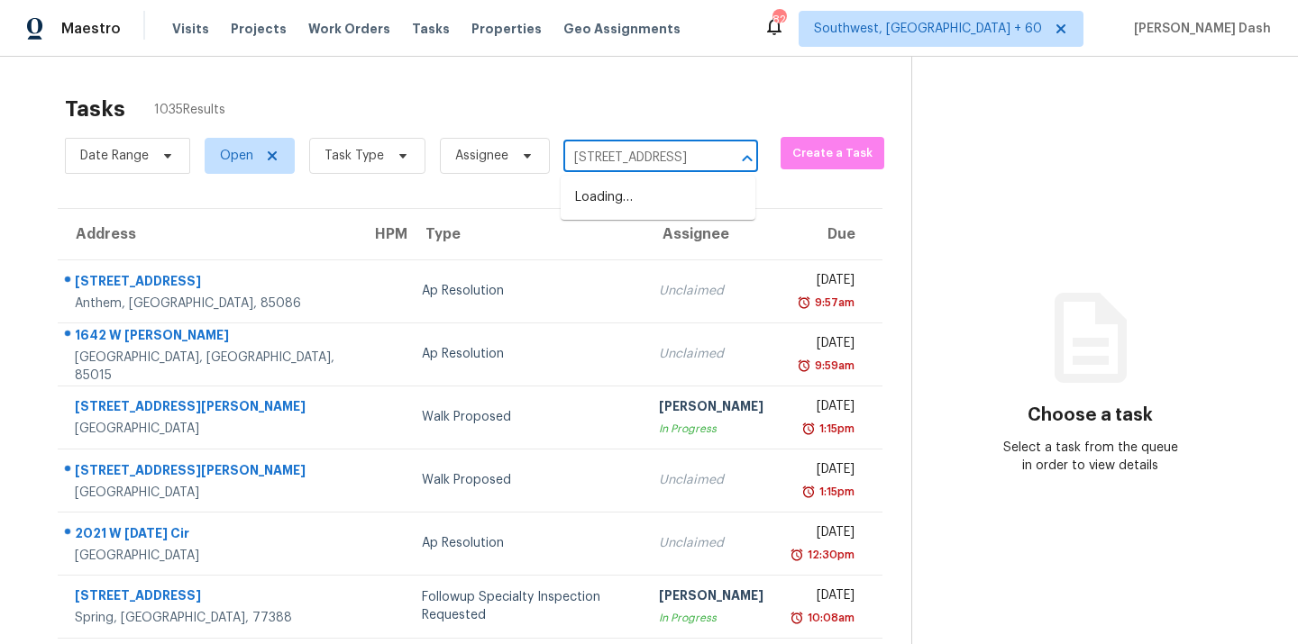
scroll to position [0, 64]
type input "[STREET_ADDRESS]"
click at [615, 173] on div "Date Range Open Task Type Assignee ​" at bounding box center [411, 155] width 693 height 47
type input "v"
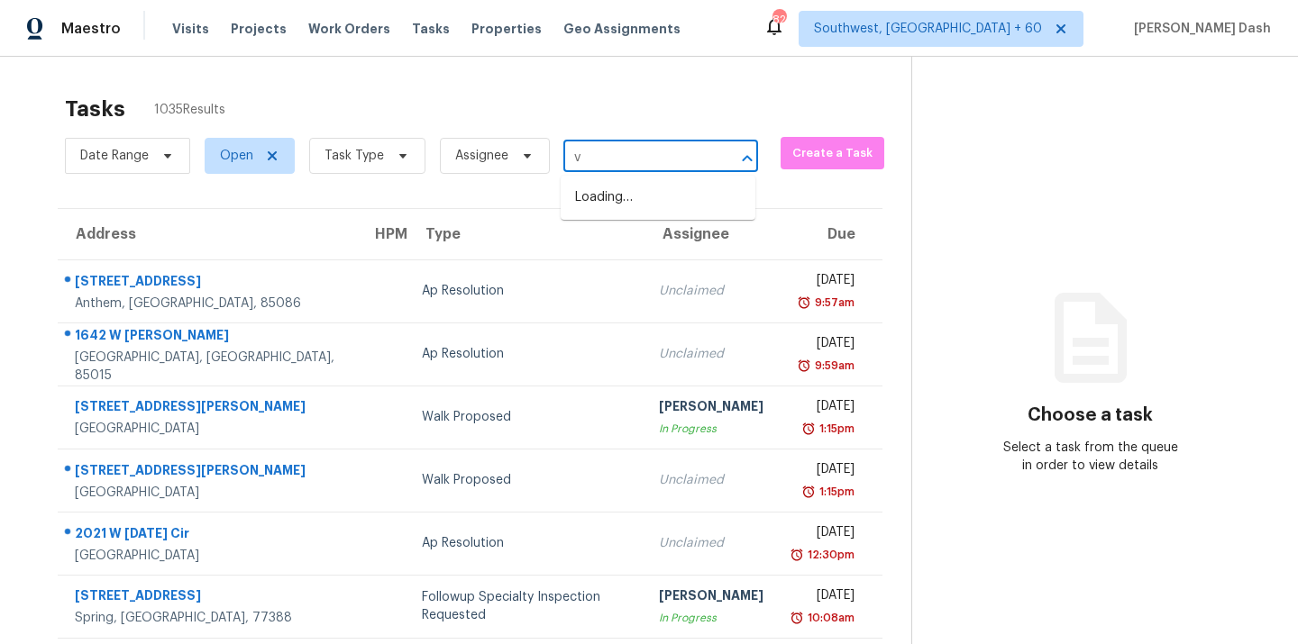
click at [616, 169] on input "v" at bounding box center [635, 158] width 144 height 28
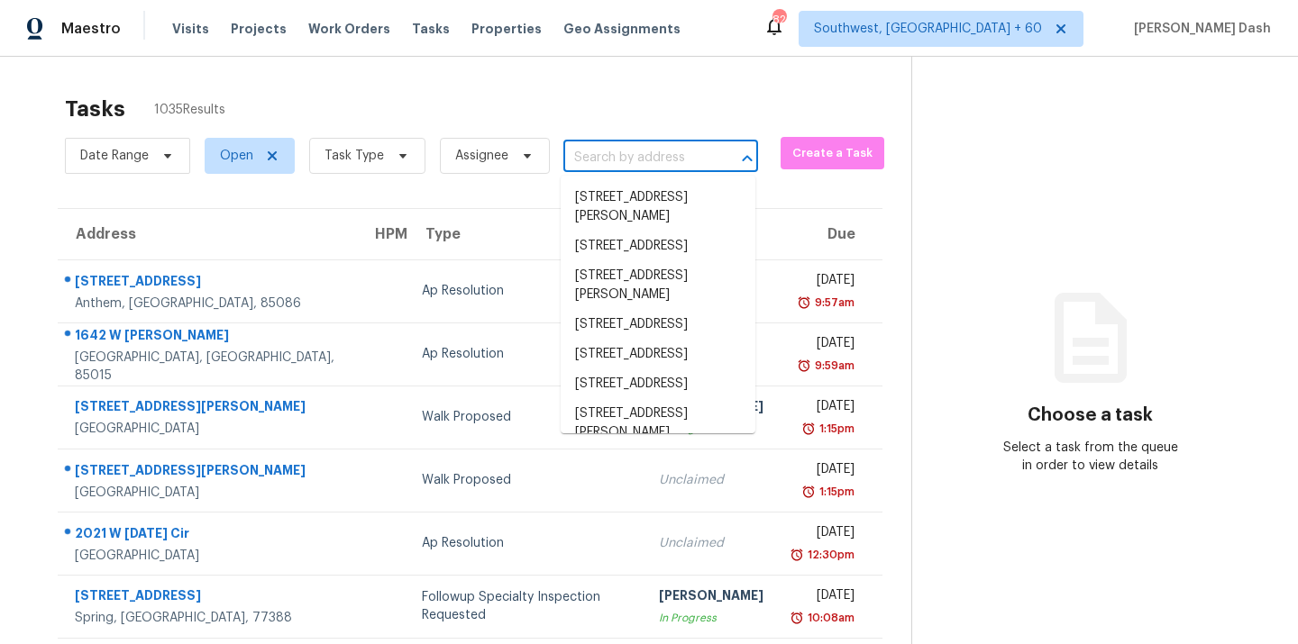
paste input "[STREET_ADDRESS]"
type input "[STREET_ADDRESS]"
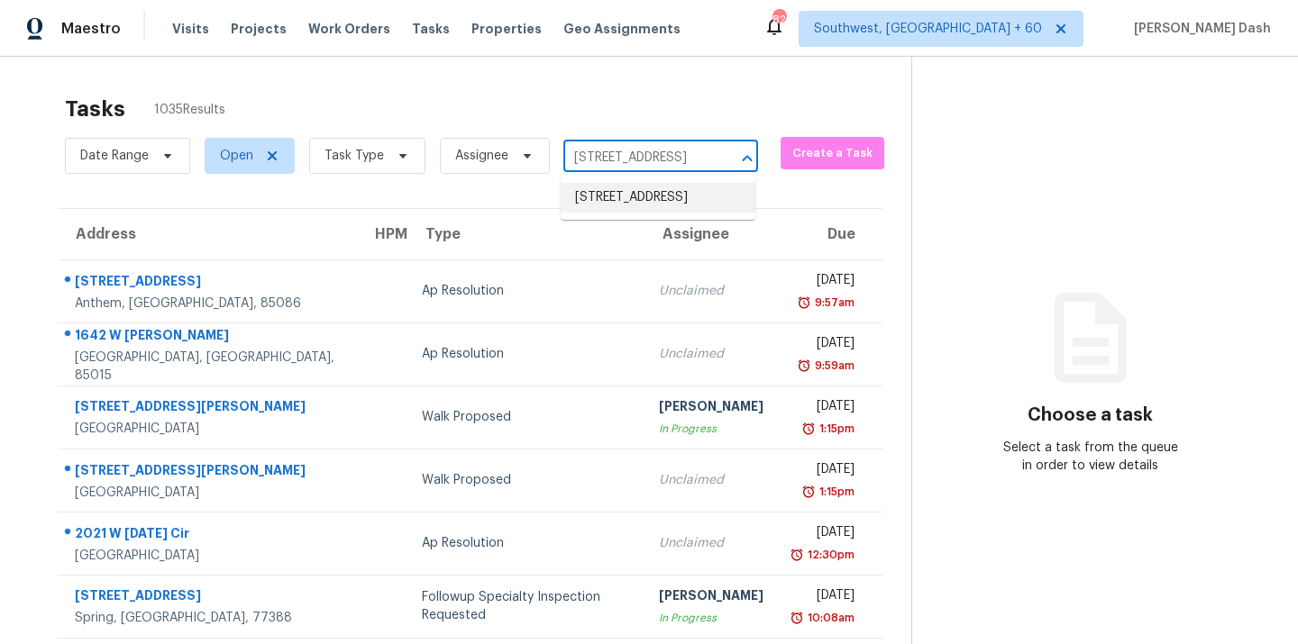
click at [630, 197] on li "[STREET_ADDRESS]" at bounding box center [658, 198] width 195 height 30
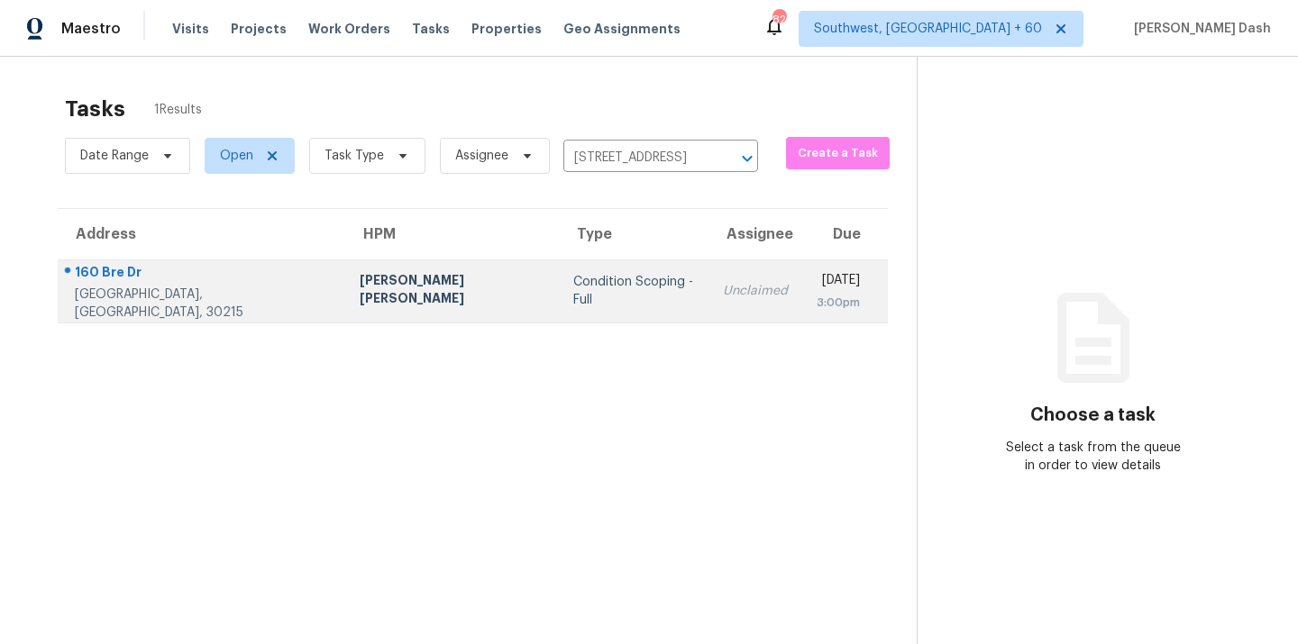
click at [559, 310] on td "Condition Scoping - Full" at bounding box center [634, 291] width 150 height 63
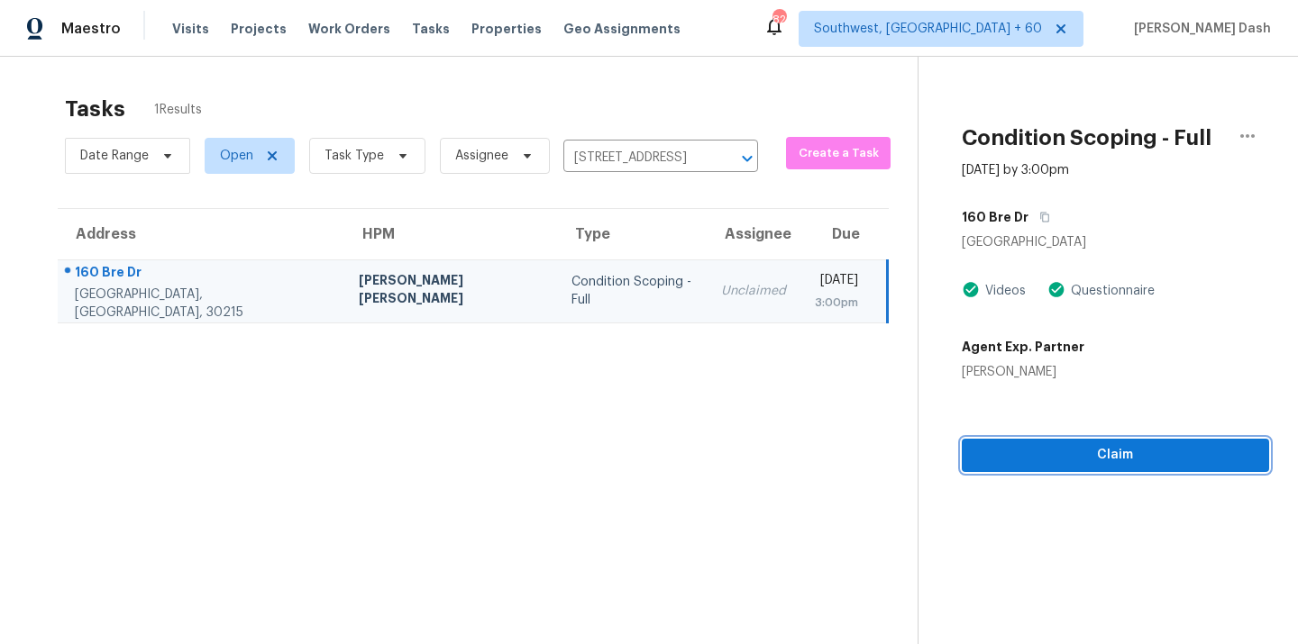
click at [1054, 468] on button "Claim" at bounding box center [1115, 455] width 307 height 33
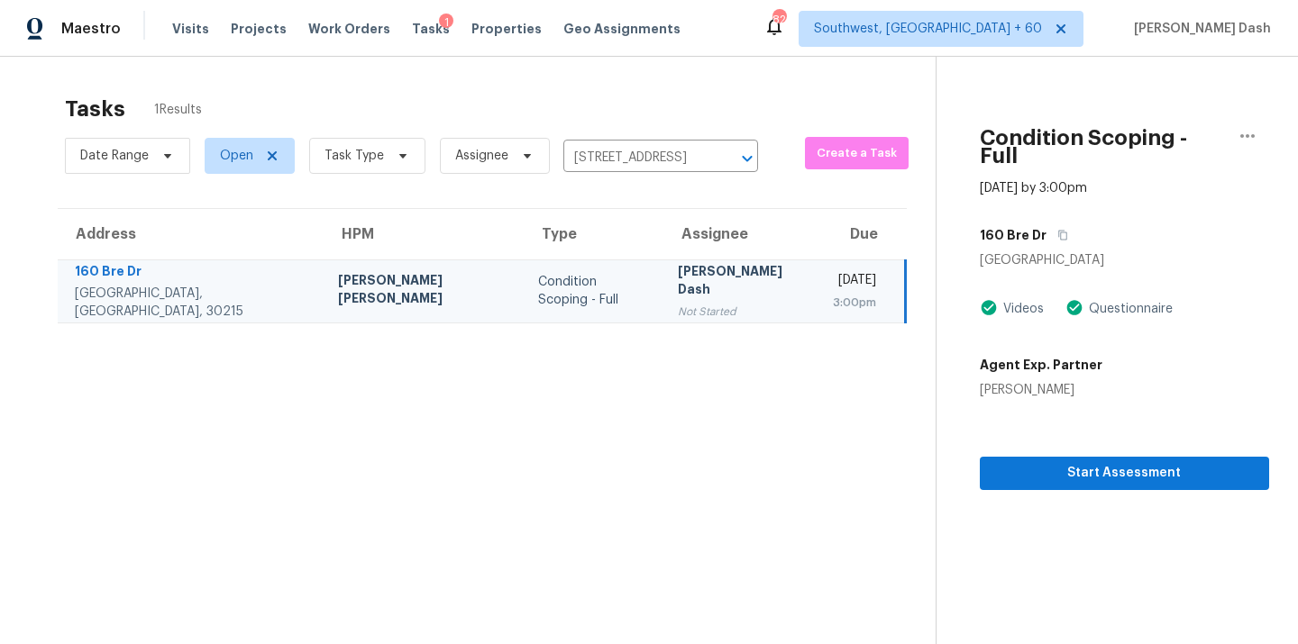
click at [678, 293] on div "[PERSON_NAME] Dash" at bounding box center [741, 282] width 126 height 41
click at [1067, 462] on span "Start Assessment" at bounding box center [1124, 473] width 260 height 23
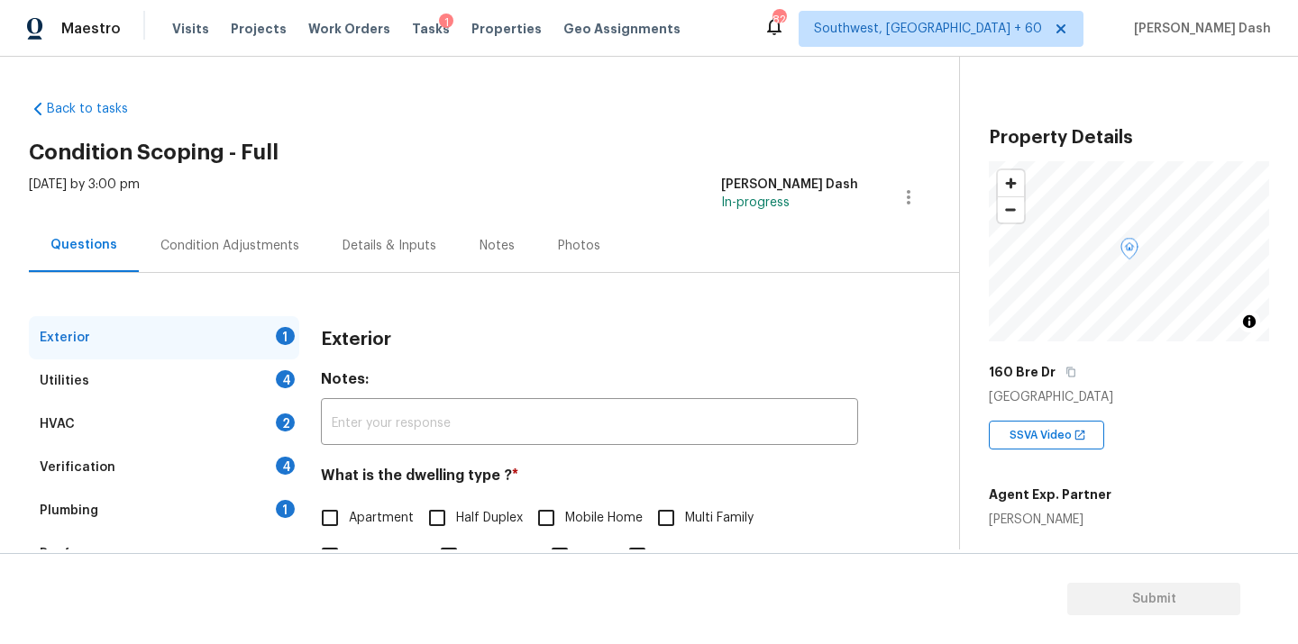
scroll to position [113, 0]
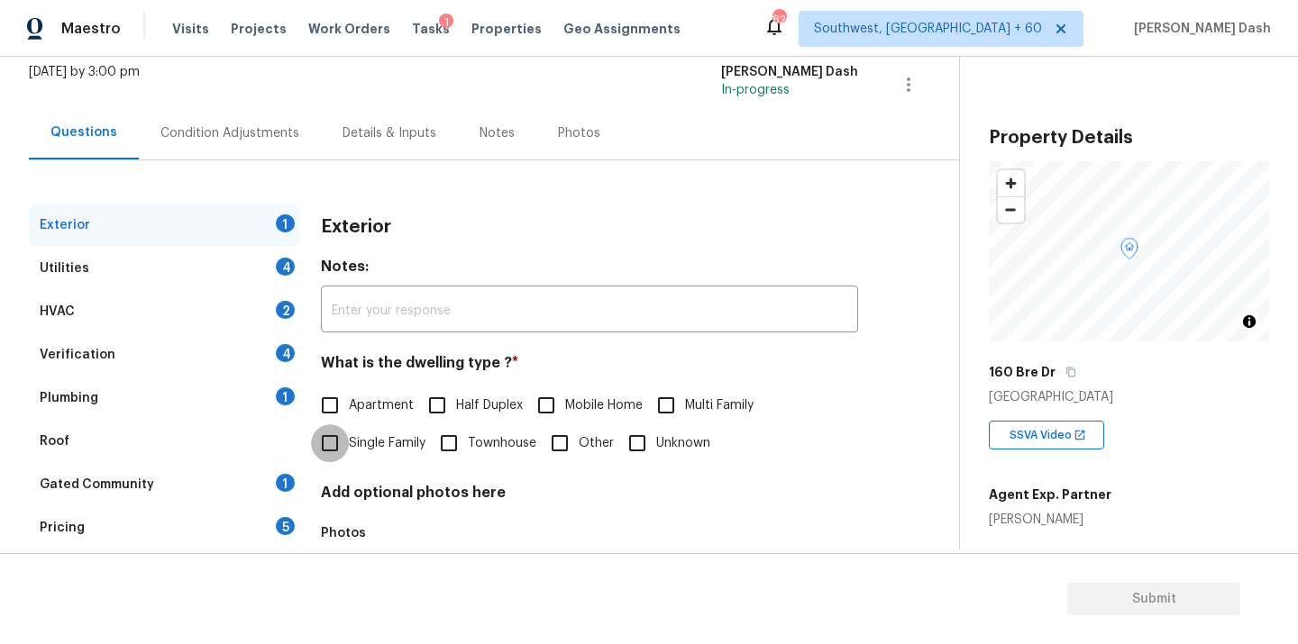
click at [348, 442] on input "Single Family" at bounding box center [330, 443] width 38 height 38
checkbox input "true"
click at [251, 252] on div "Utilities 4" at bounding box center [164, 268] width 270 height 43
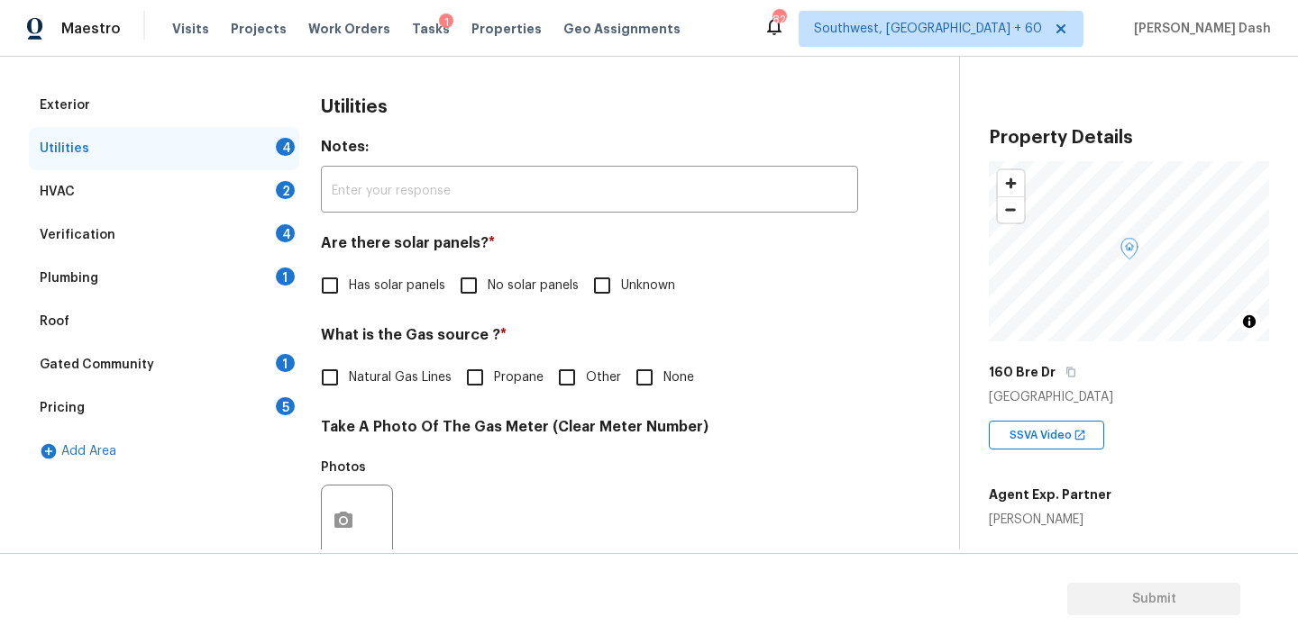
scroll to position [316, 0]
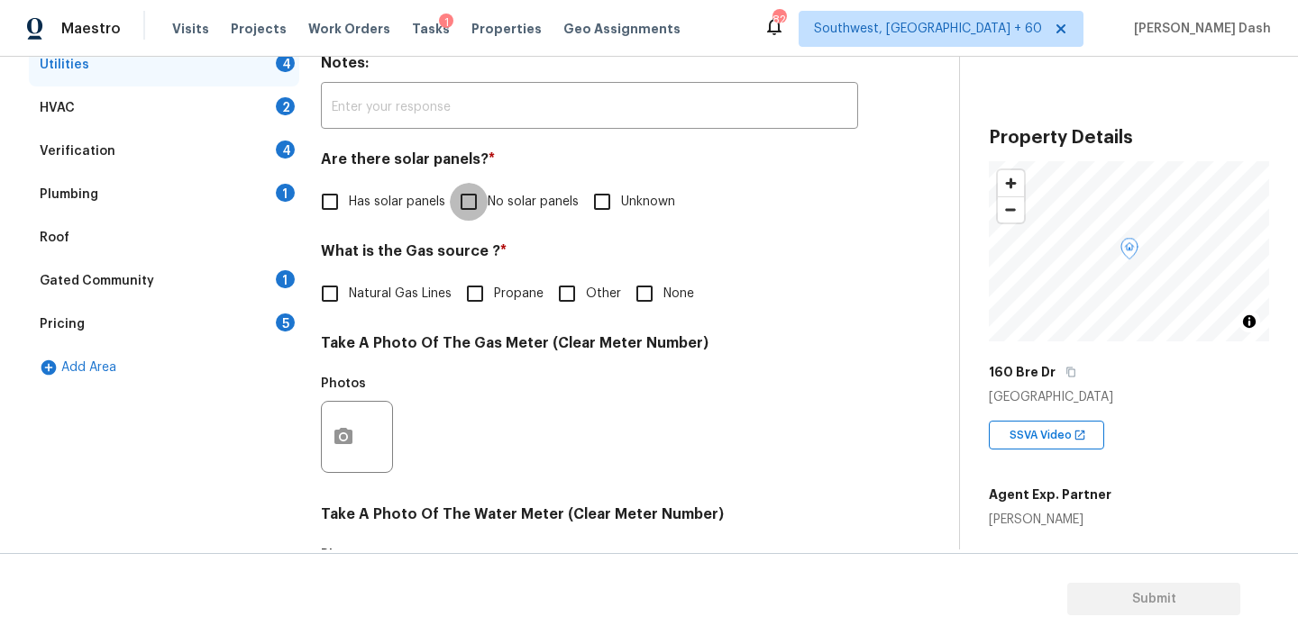
click at [479, 212] on input "No solar panels" at bounding box center [469, 202] width 38 height 38
checkbox input "true"
click at [338, 293] on input "Natural Gas Lines" at bounding box center [330, 296] width 38 height 38
checkbox input "true"
click at [340, 424] on button "button" at bounding box center [343, 437] width 43 height 70
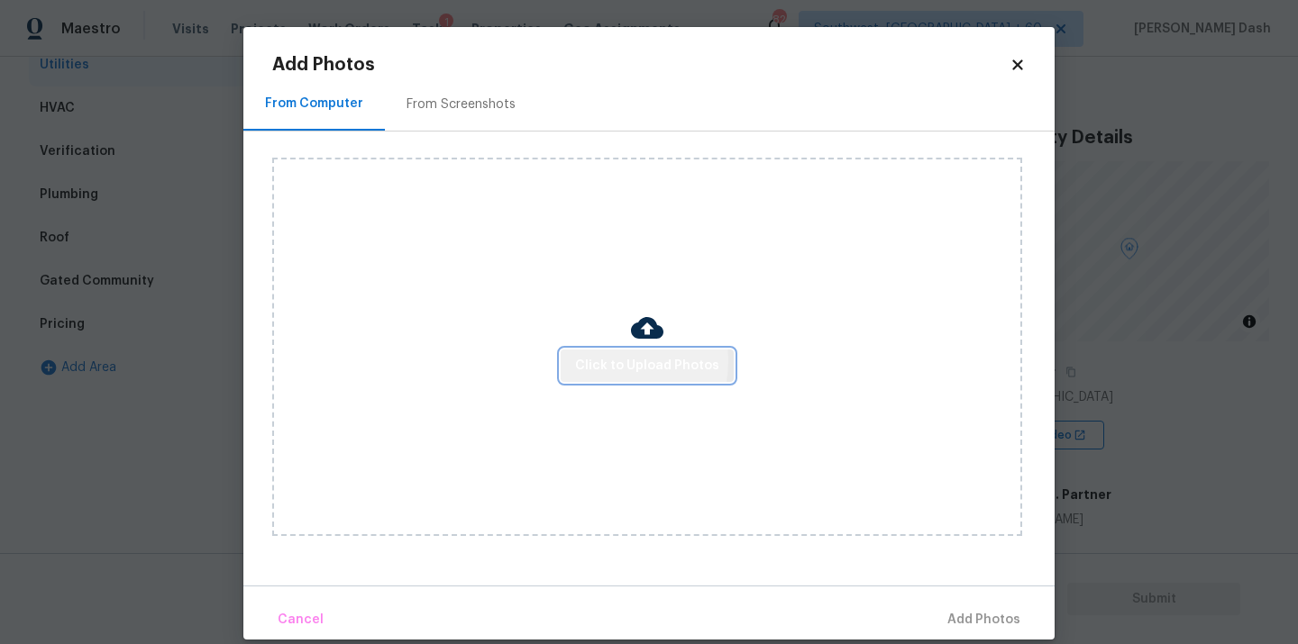
click at [602, 360] on span "Click to Upload Photos" at bounding box center [647, 366] width 144 height 23
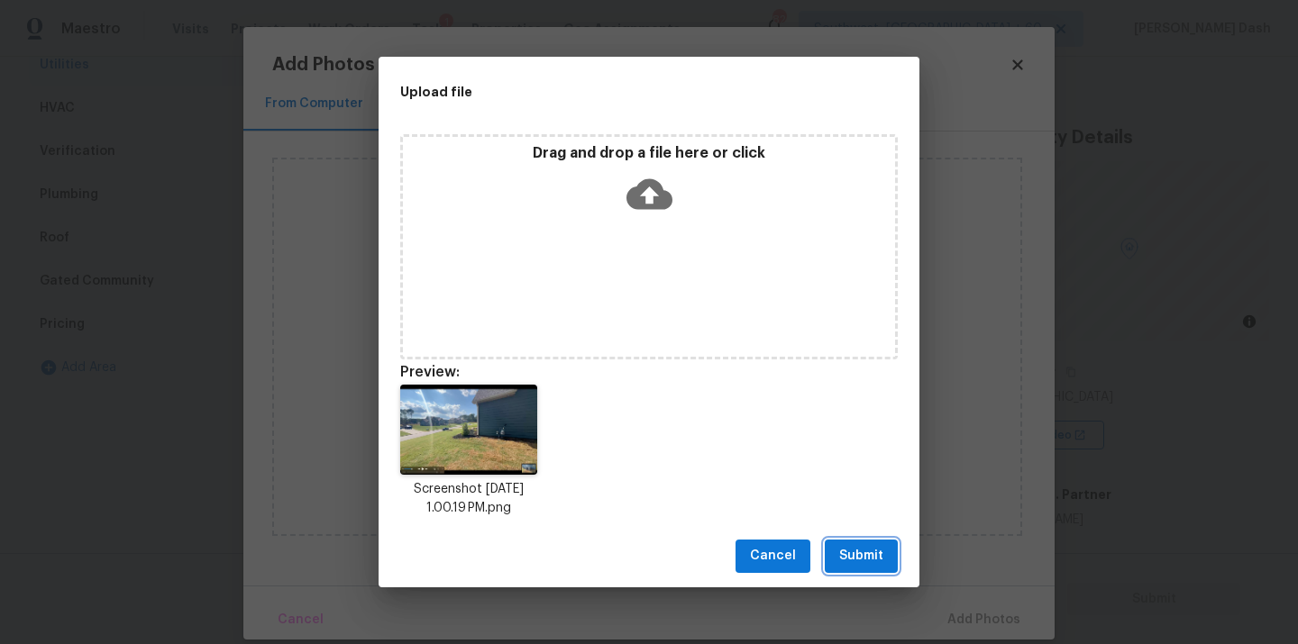
click at [862, 561] on span "Submit" at bounding box center [861, 556] width 44 height 23
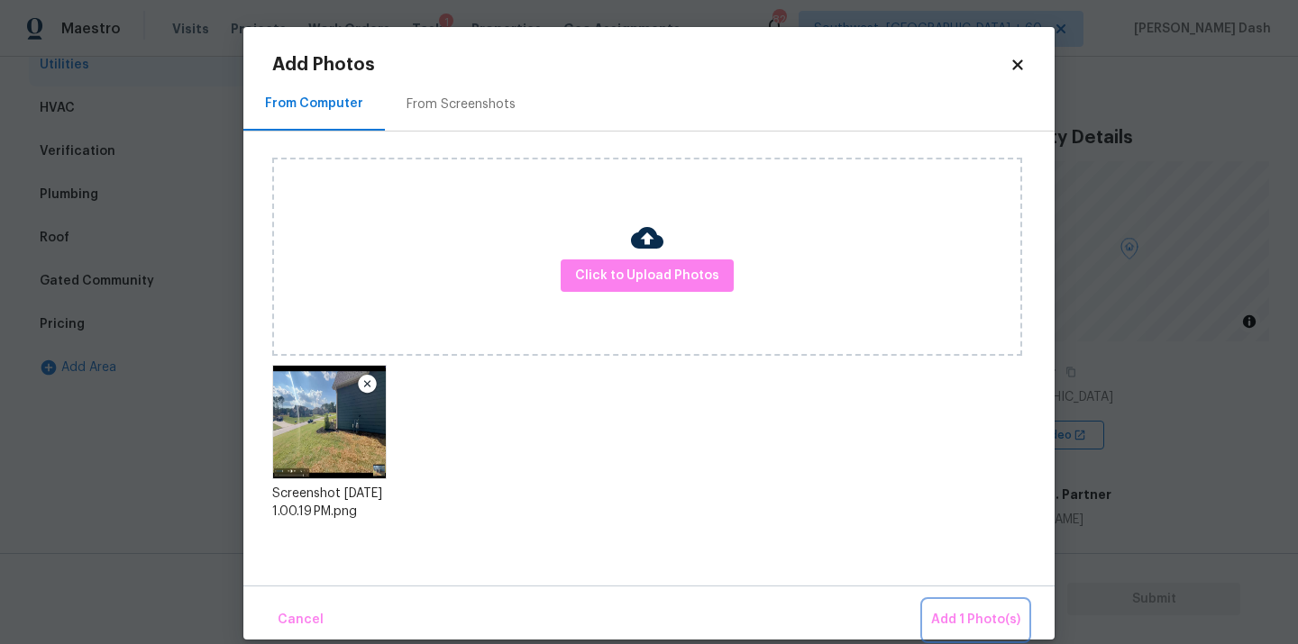
click at [956, 608] on button "Add 1 Photo(s)" at bounding box center [976, 620] width 104 height 39
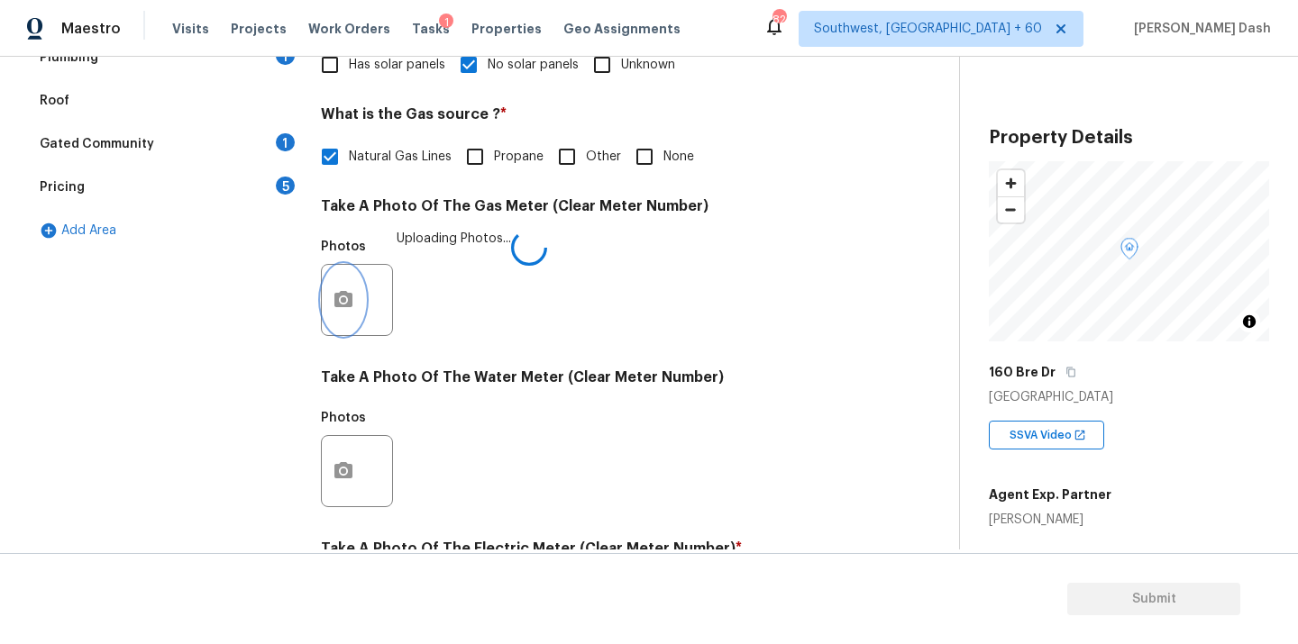
scroll to position [712, 0]
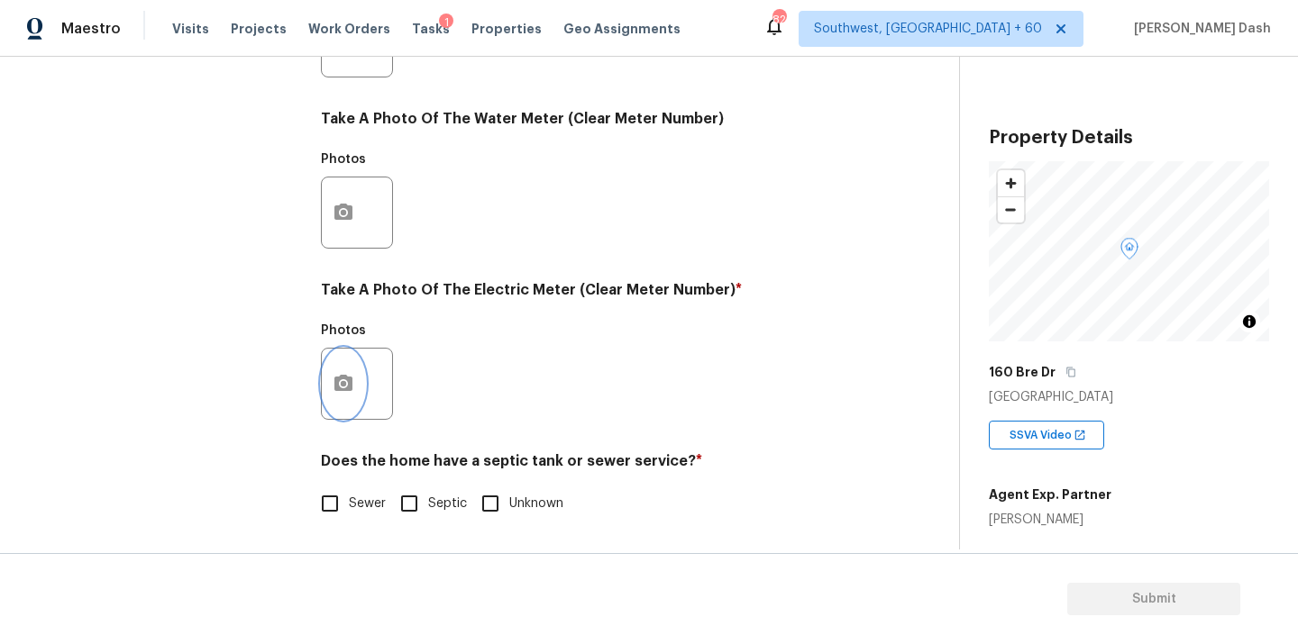
click at [344, 406] on button "button" at bounding box center [343, 384] width 43 height 70
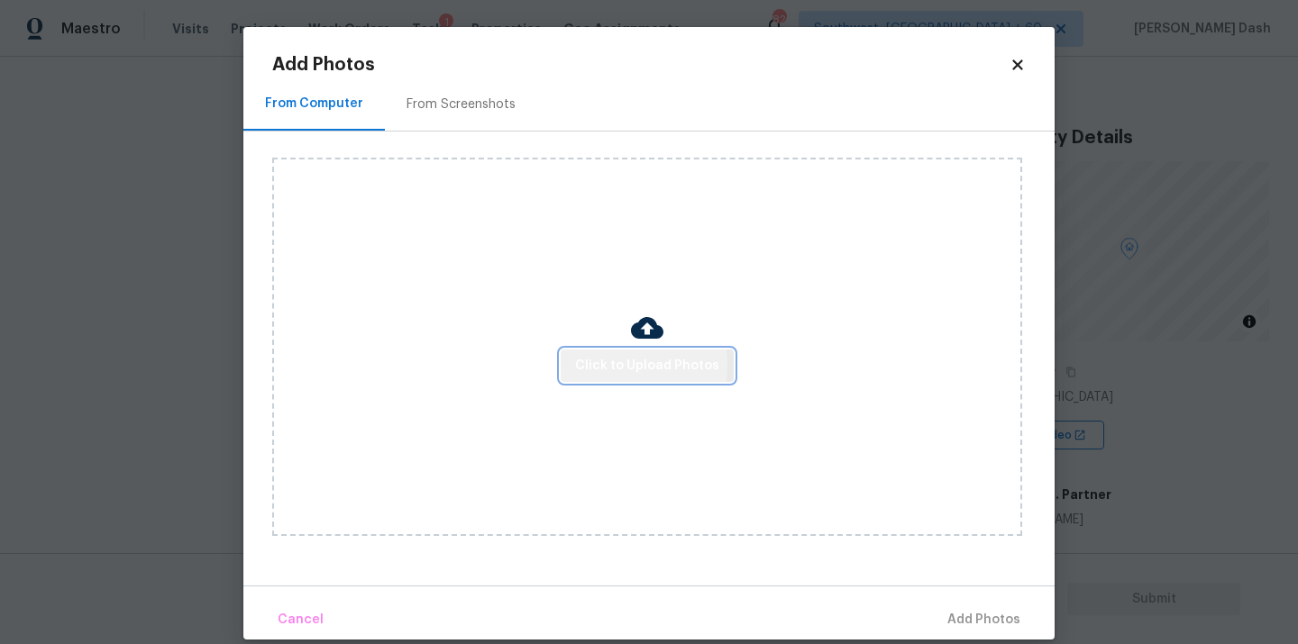
click at [604, 365] on span "Click to Upload Photos" at bounding box center [647, 366] width 144 height 23
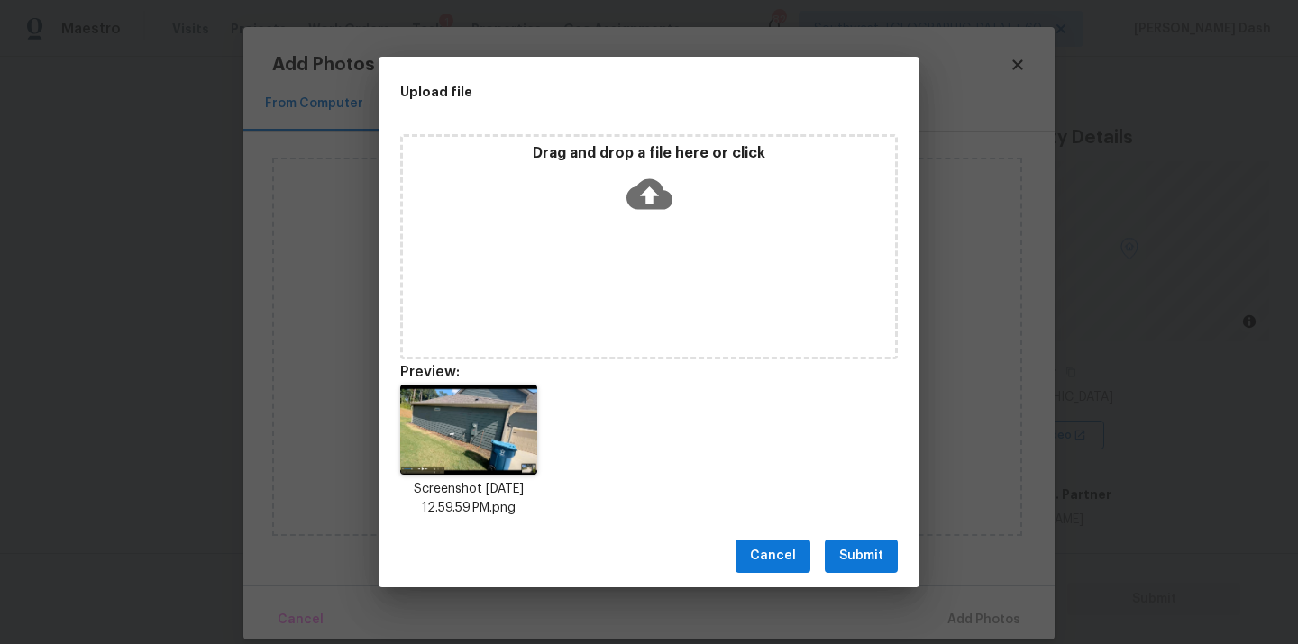
click at [874, 561] on span "Submit" at bounding box center [861, 556] width 44 height 23
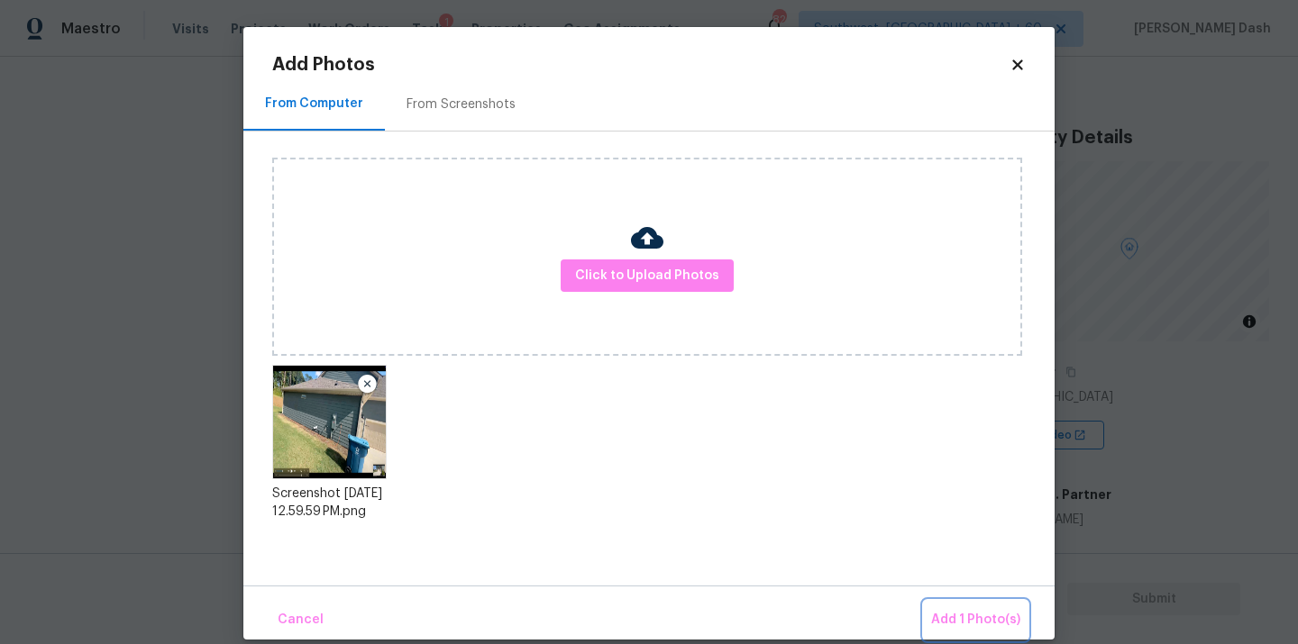
click at [981, 620] on span "Add 1 Photo(s)" at bounding box center [975, 620] width 89 height 23
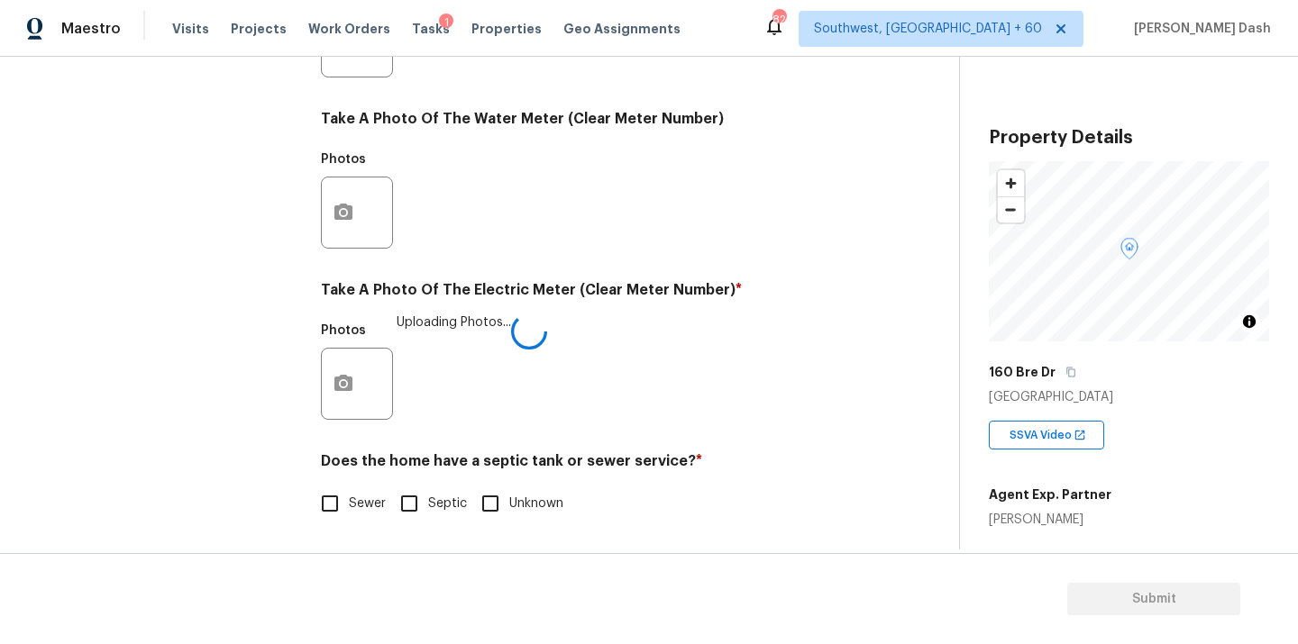
click at [348, 509] on input "Sewer" at bounding box center [330, 504] width 38 height 38
checkbox input "true"
click at [253, 289] on div "Exterior Utilities 1 HVAC 2 Verification 4 Plumbing 1 Roof Gated Community 1 Pr…" at bounding box center [164, 75] width 270 height 942
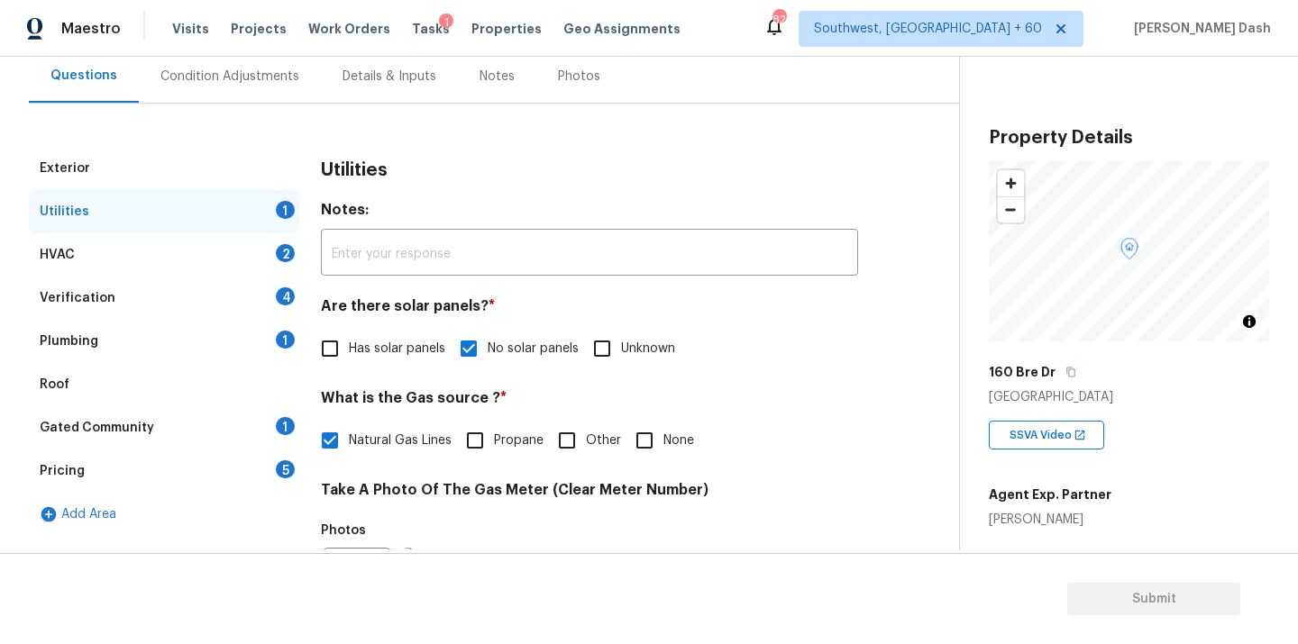
scroll to position [35, 0]
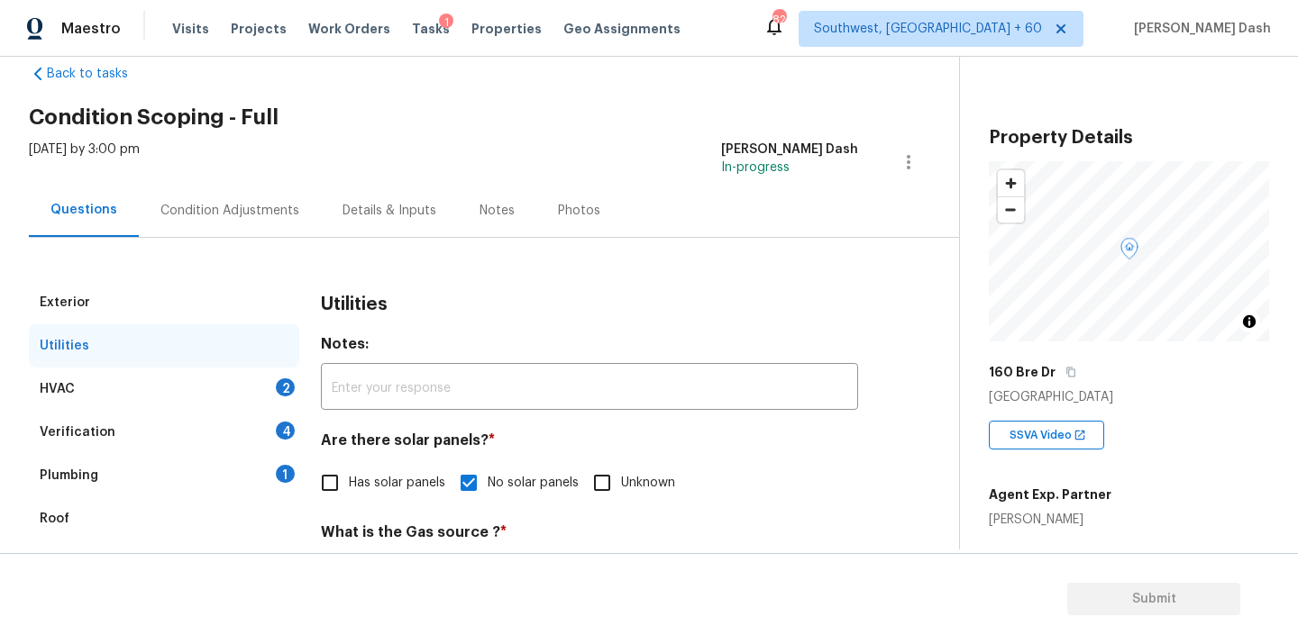
click at [253, 400] on div "HVAC 2" at bounding box center [164, 389] width 270 height 43
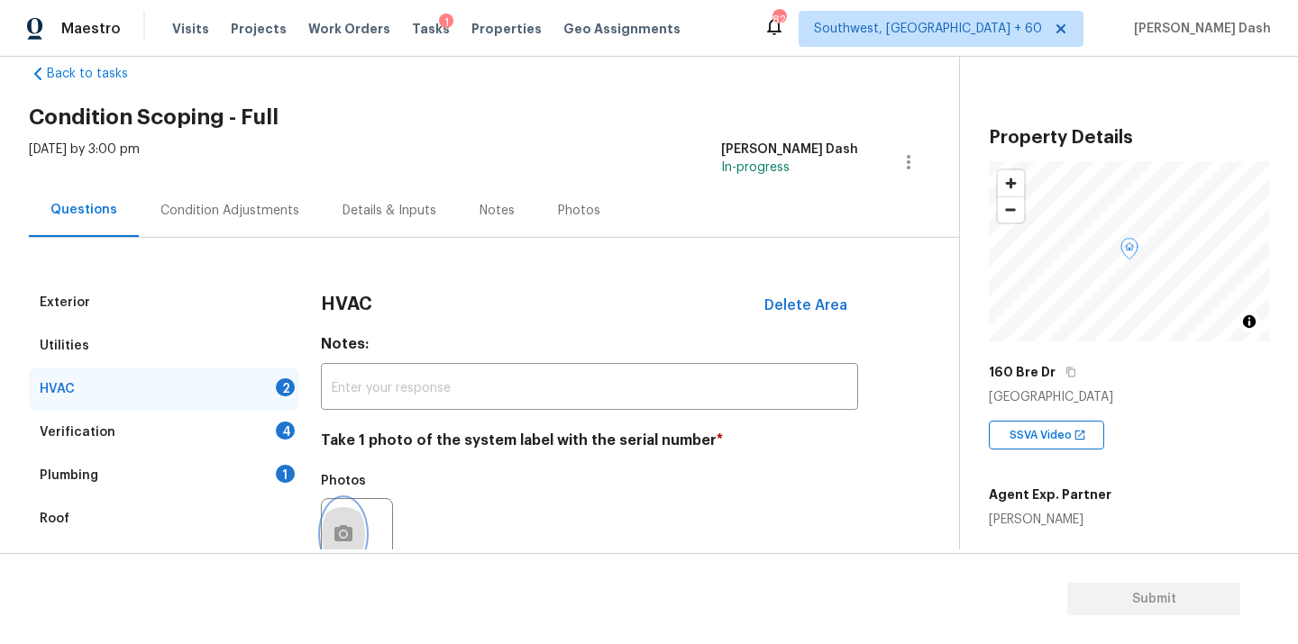
click at [347, 531] on icon "button" at bounding box center [343, 533] width 18 height 16
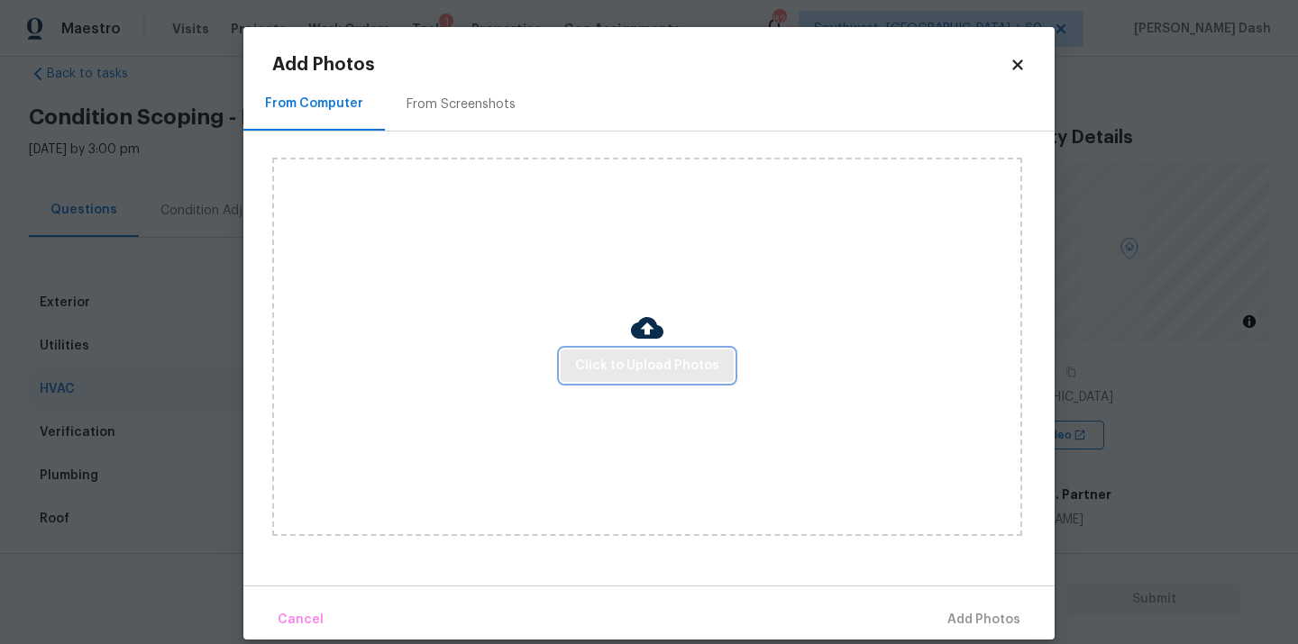
click at [599, 363] on span "Click to Upload Photos" at bounding box center [647, 366] width 144 height 23
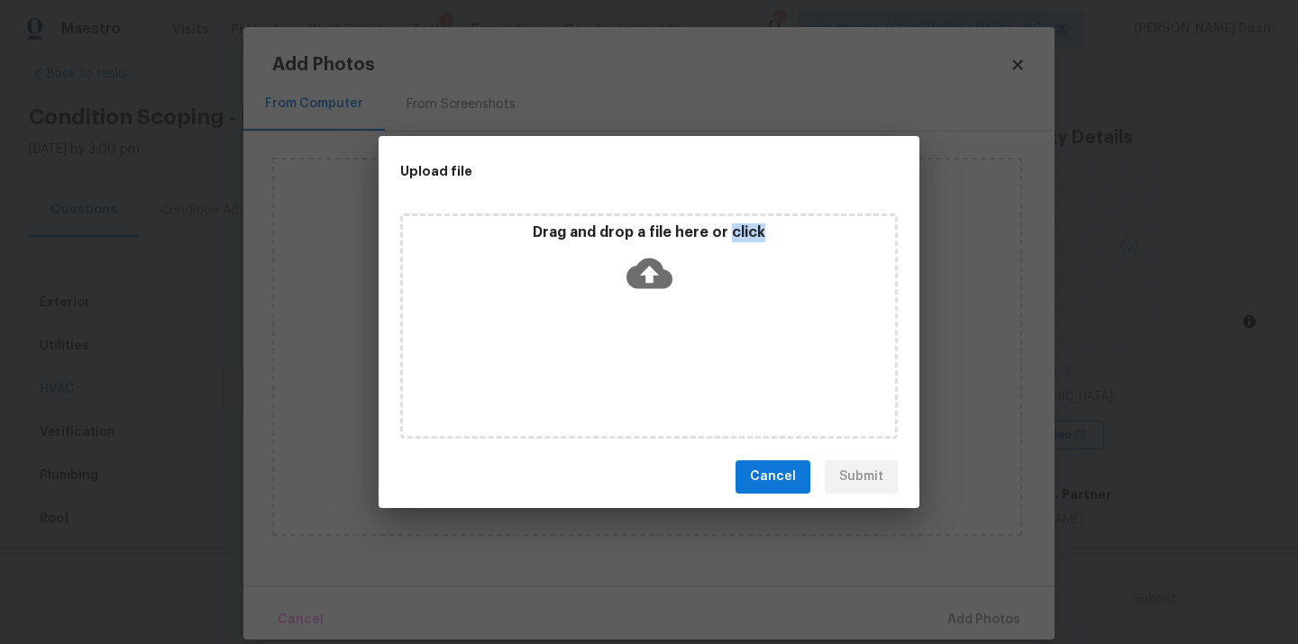
click at [599, 363] on div "Drag and drop a file here or click" at bounding box center [648, 326] width 497 height 225
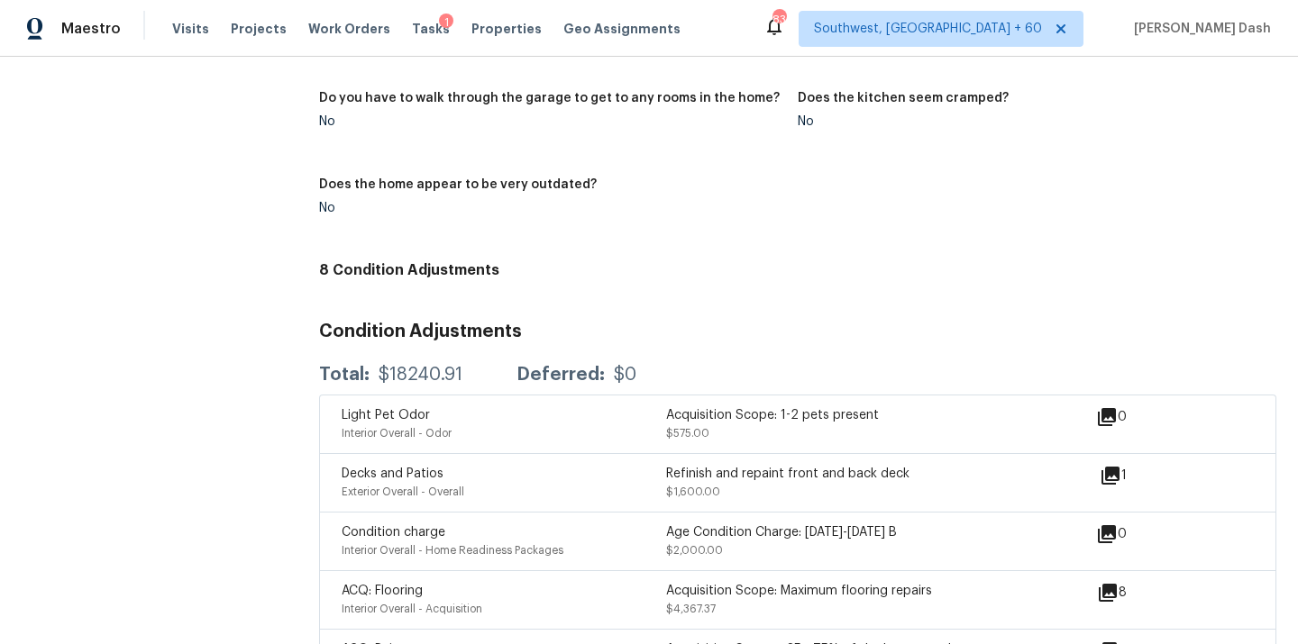
scroll to position [2265, 0]
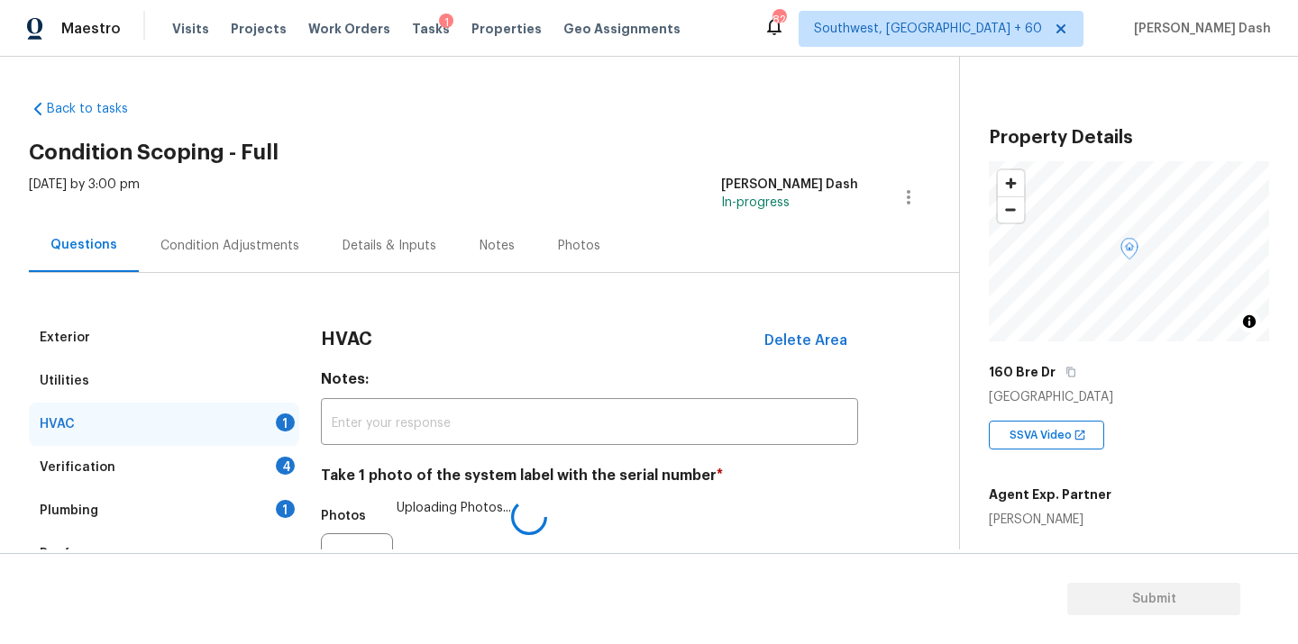
scroll to position [283, 0]
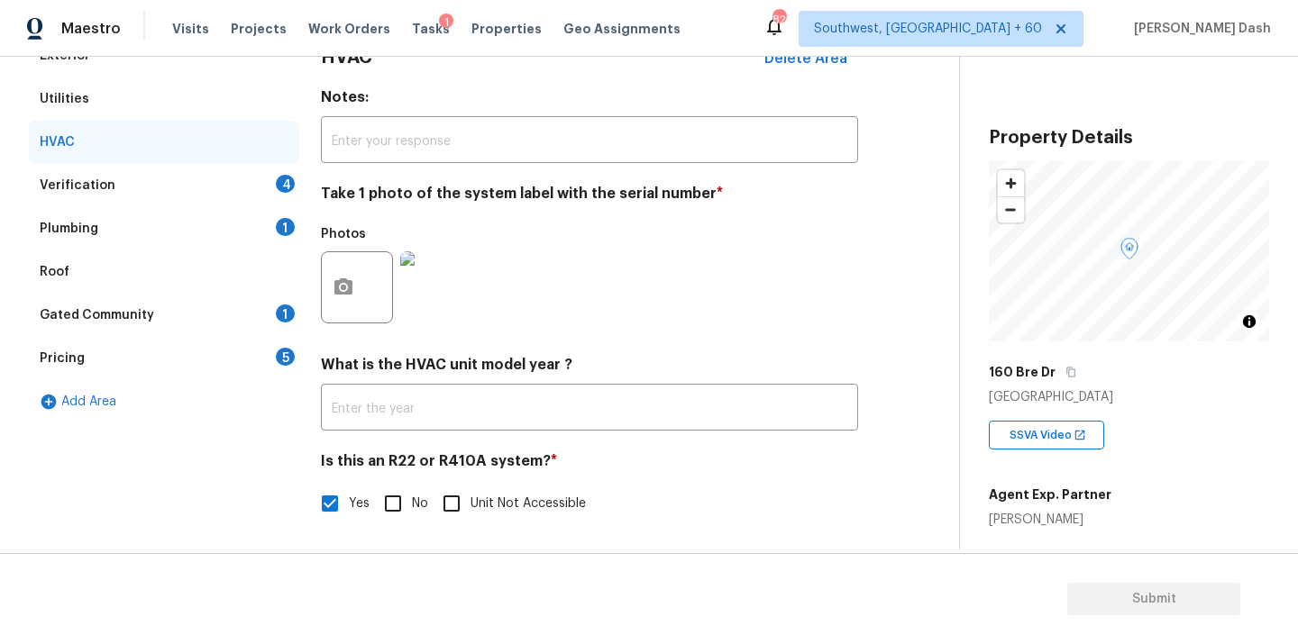
click at [158, 101] on div "Utilities" at bounding box center [164, 99] width 270 height 43
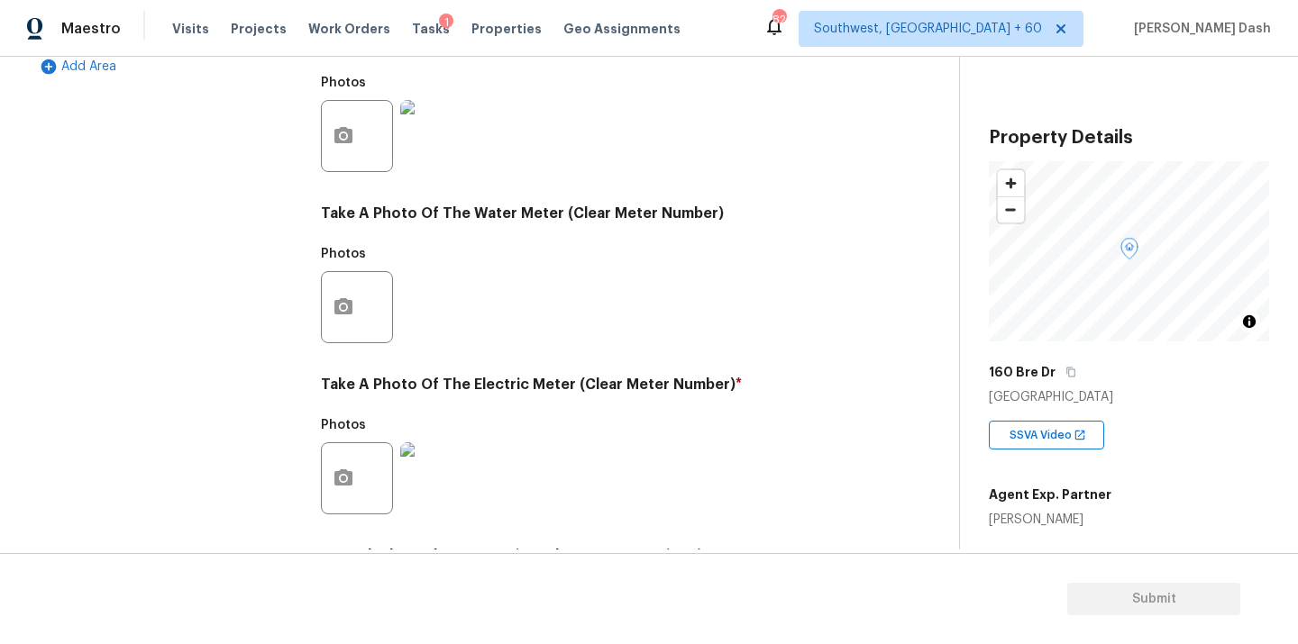
scroll to position [712, 0]
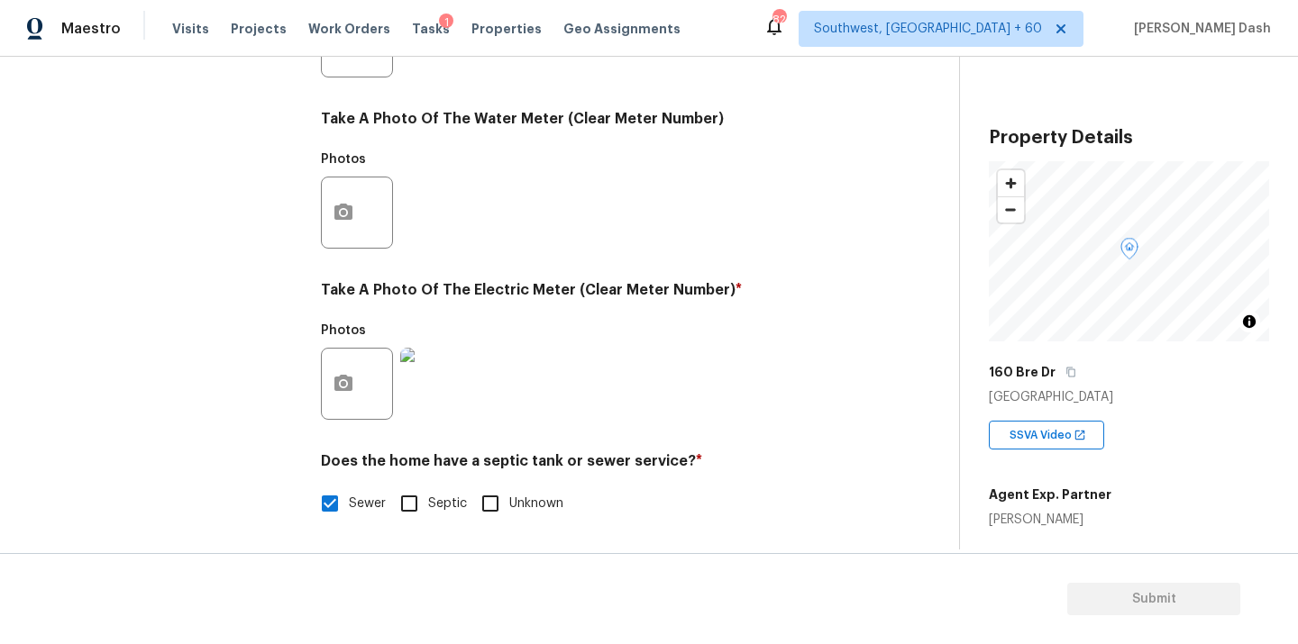
click at [410, 486] on input "Septic" at bounding box center [409, 504] width 38 height 38
checkbox input "true"
checkbox input "false"
click at [291, 409] on div "Exterior Utilities HVAC Verification 4 Plumbing 1 Roof Gated Community 1 Pricin…" at bounding box center [164, 75] width 270 height 942
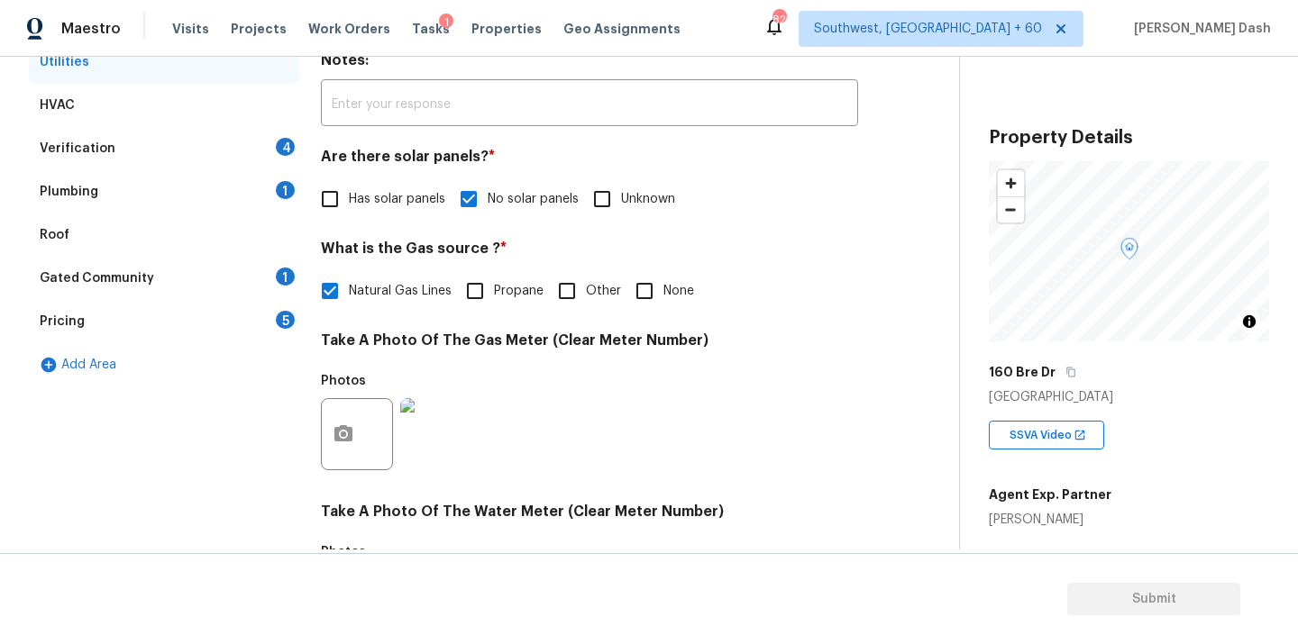
click at [239, 153] on div "Verification 4" at bounding box center [164, 148] width 270 height 43
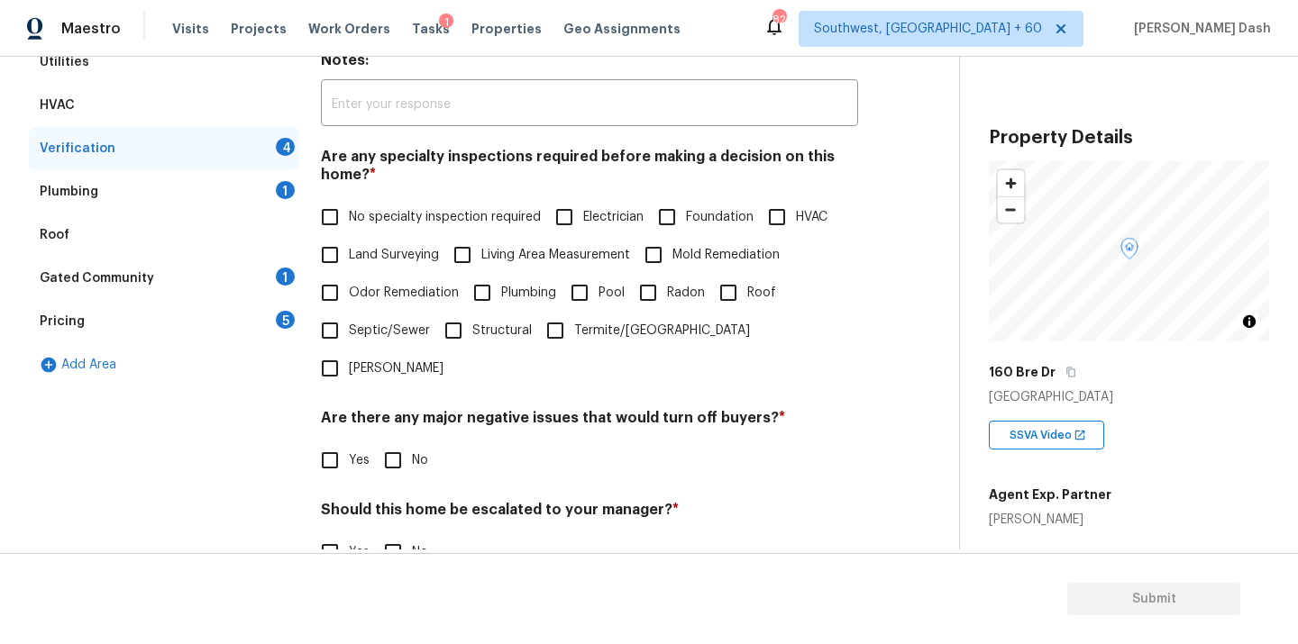
drag, startPoint x: 392, startPoint y: 212, endPoint x: 392, endPoint y: 249, distance: 37.0
click at [392, 212] on span "No specialty inspection required" at bounding box center [445, 217] width 192 height 19
click at [349, 212] on input "No specialty inspection required" at bounding box center [330, 217] width 38 height 38
checkbox input "true"
click at [399, 443] on input "No" at bounding box center [393, 462] width 38 height 38
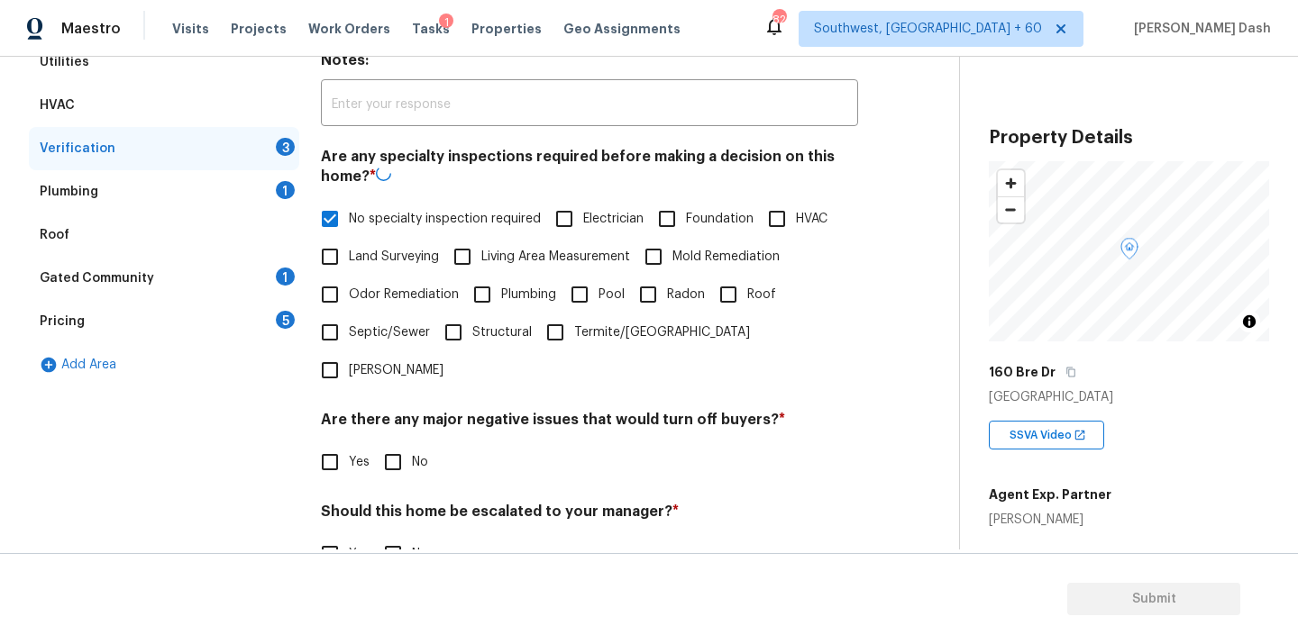
checkbox input "true"
click at [358, 545] on span "Yes" at bounding box center [359, 554] width 21 height 19
click at [349, 535] on input "Yes" at bounding box center [330, 554] width 38 height 38
checkbox input "true"
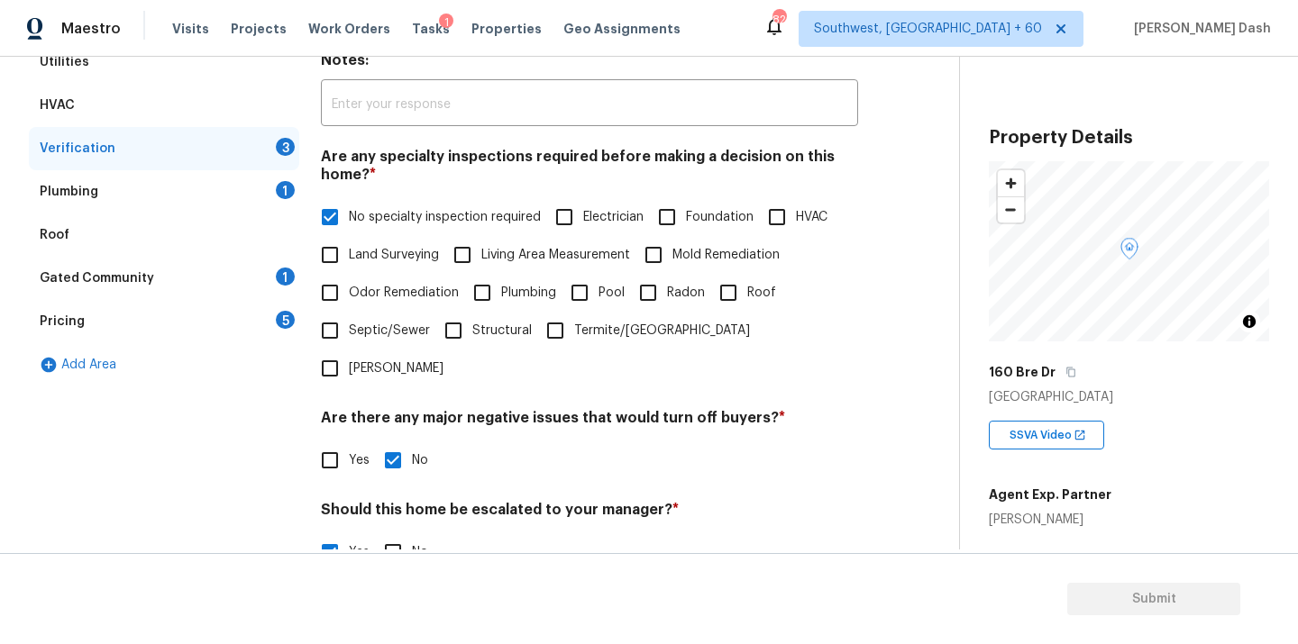
scroll to position [441, 0]
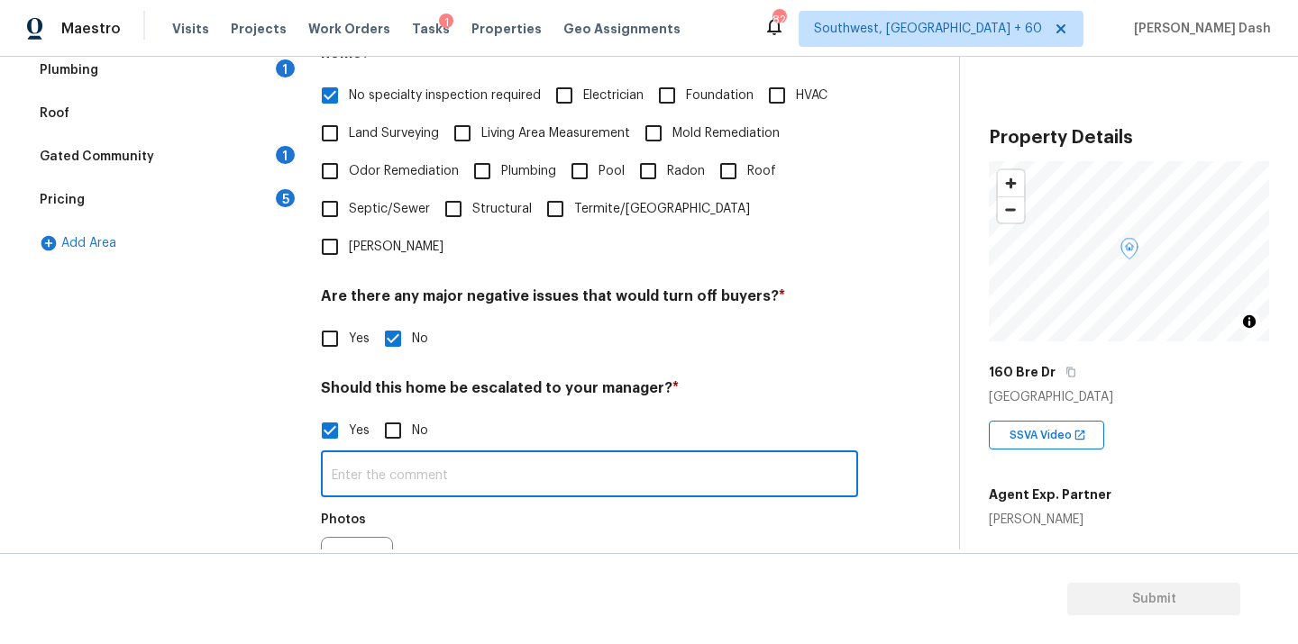
click at [444, 455] on input "text" at bounding box center [589, 476] width 537 height 42
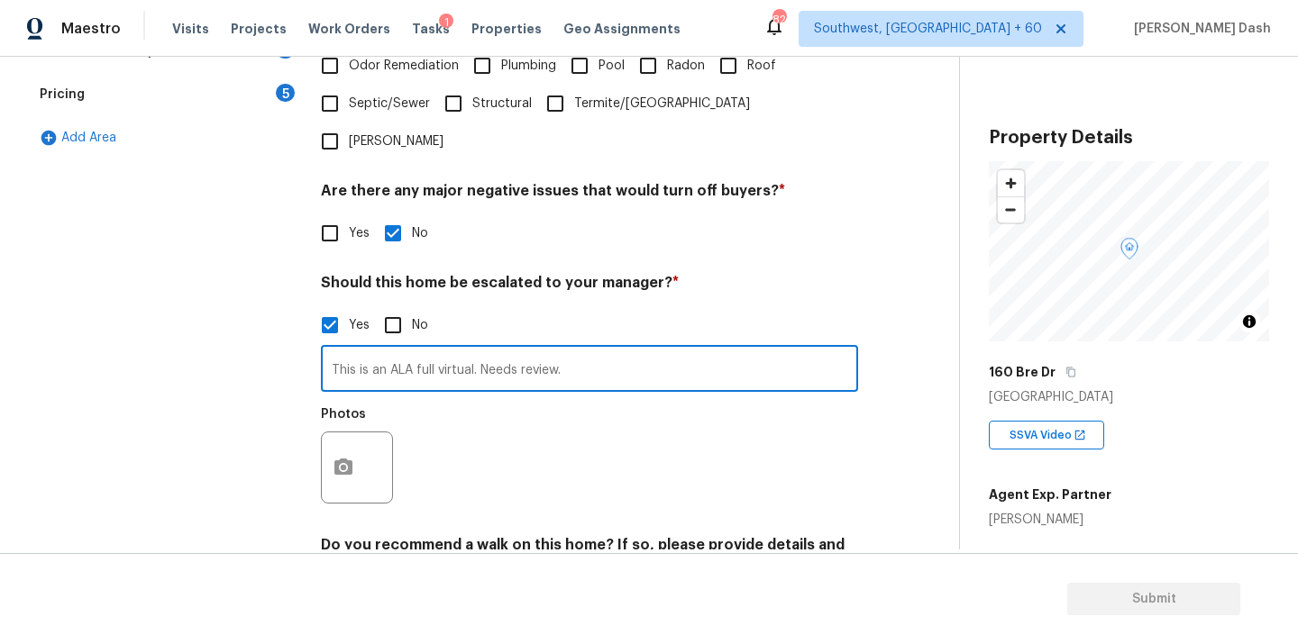
scroll to position [611, 0]
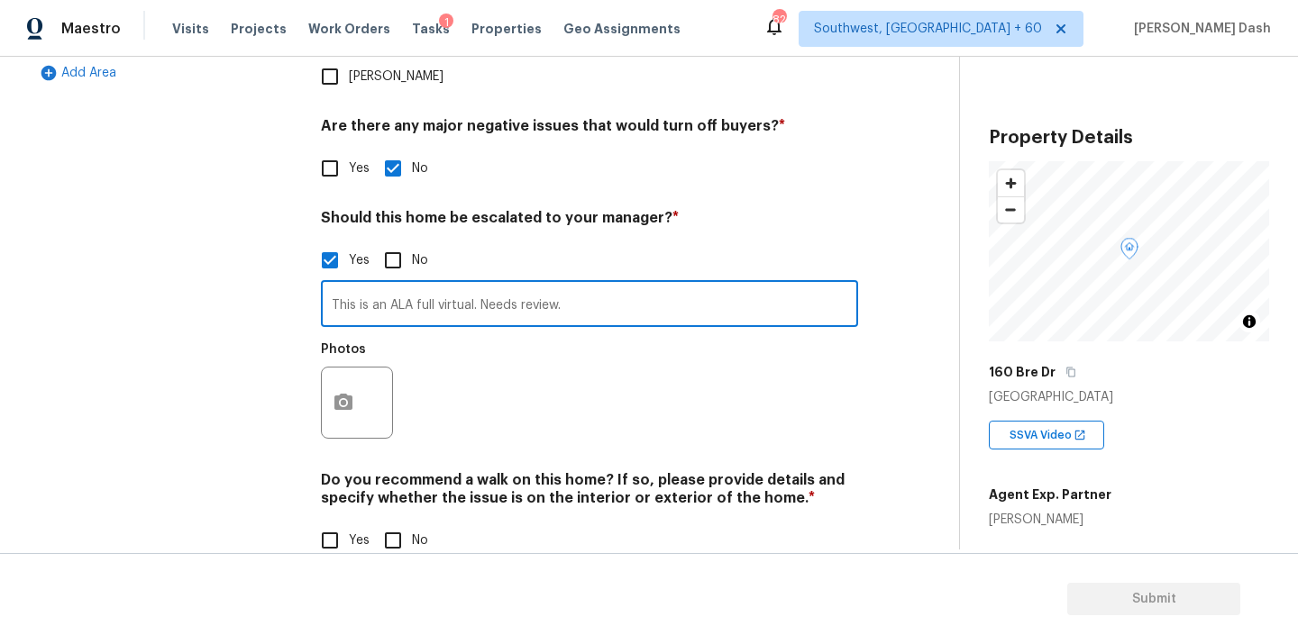
type input "This is an ALA full virtual. Needs review."
click at [346, 368] on button "button" at bounding box center [343, 403] width 43 height 70
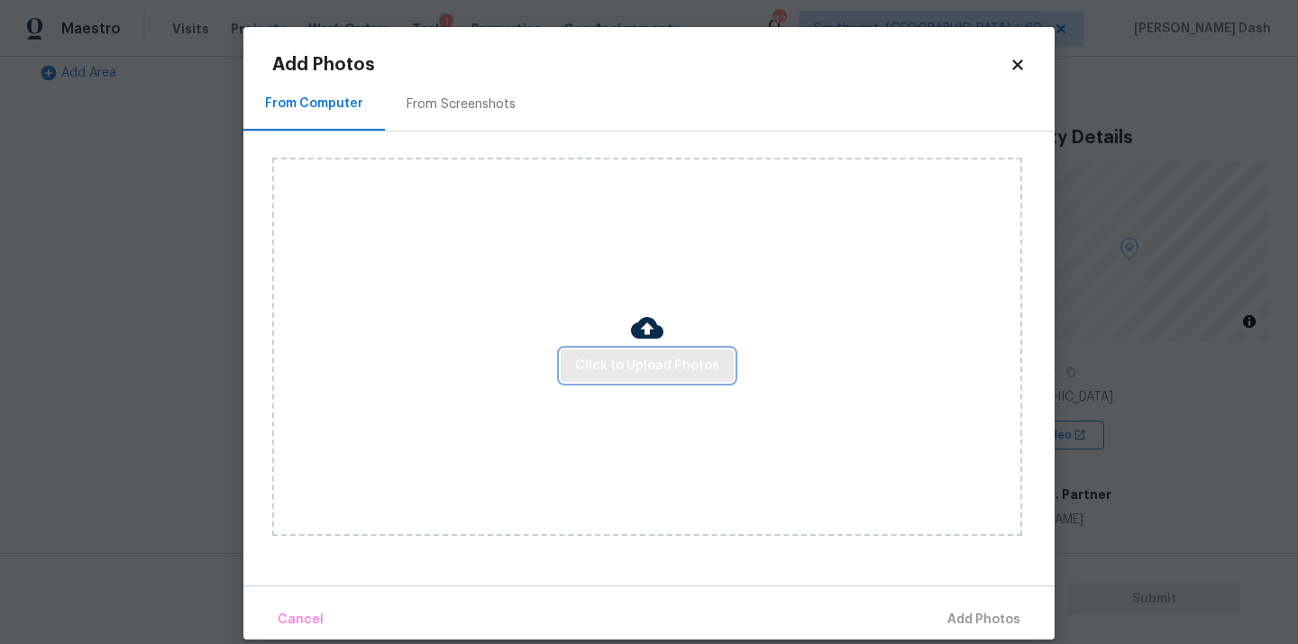
click at [596, 356] on span "Click to Upload Photos" at bounding box center [647, 366] width 144 height 23
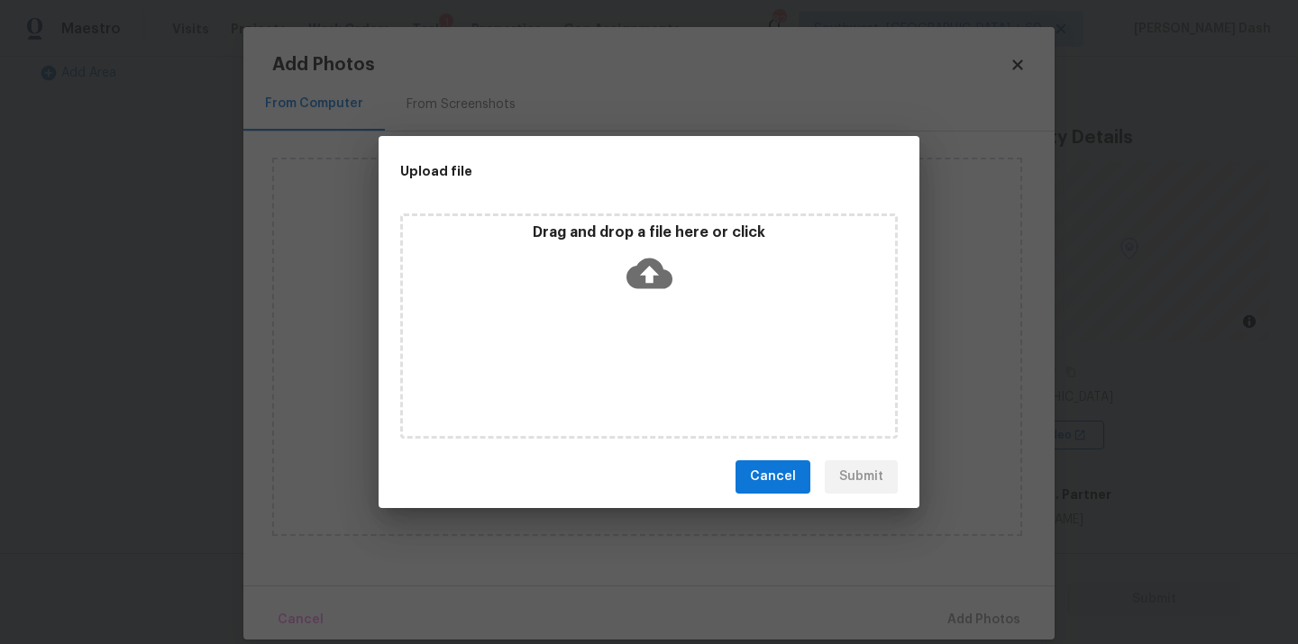
click at [596, 356] on div "Drag and drop a file here or click" at bounding box center [648, 326] width 497 height 225
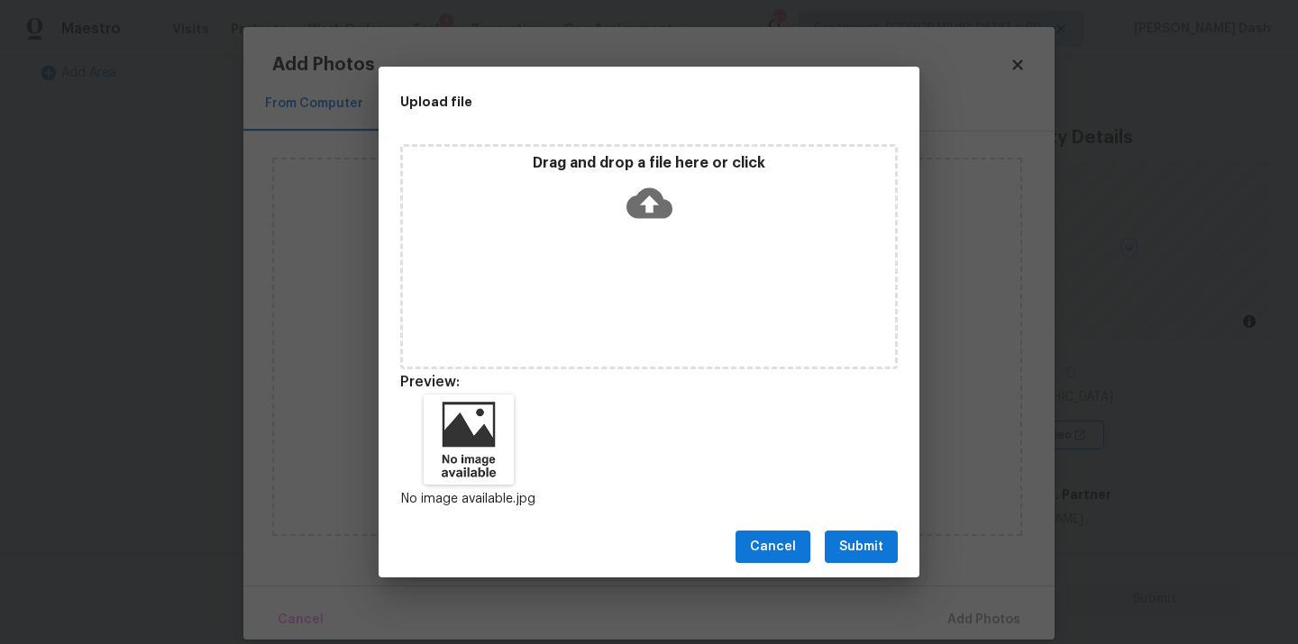
click at [882, 558] on button "Submit" at bounding box center [861, 547] width 73 height 33
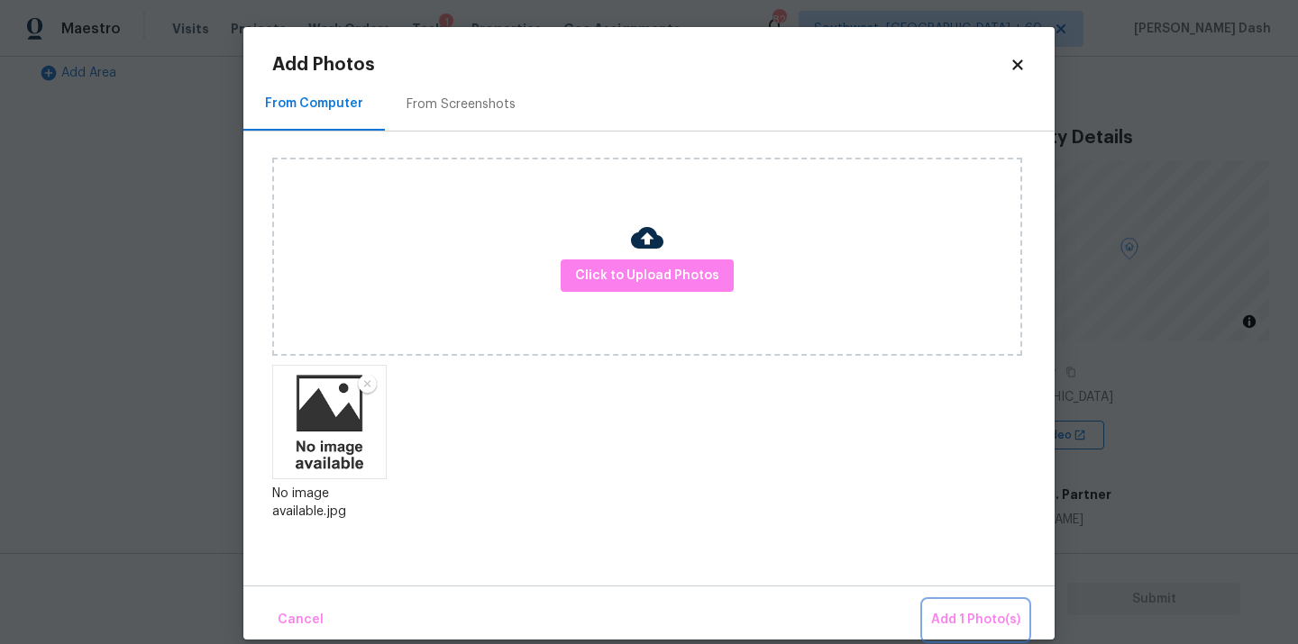
click at [944, 605] on button "Add 1 Photo(s)" at bounding box center [976, 620] width 104 height 39
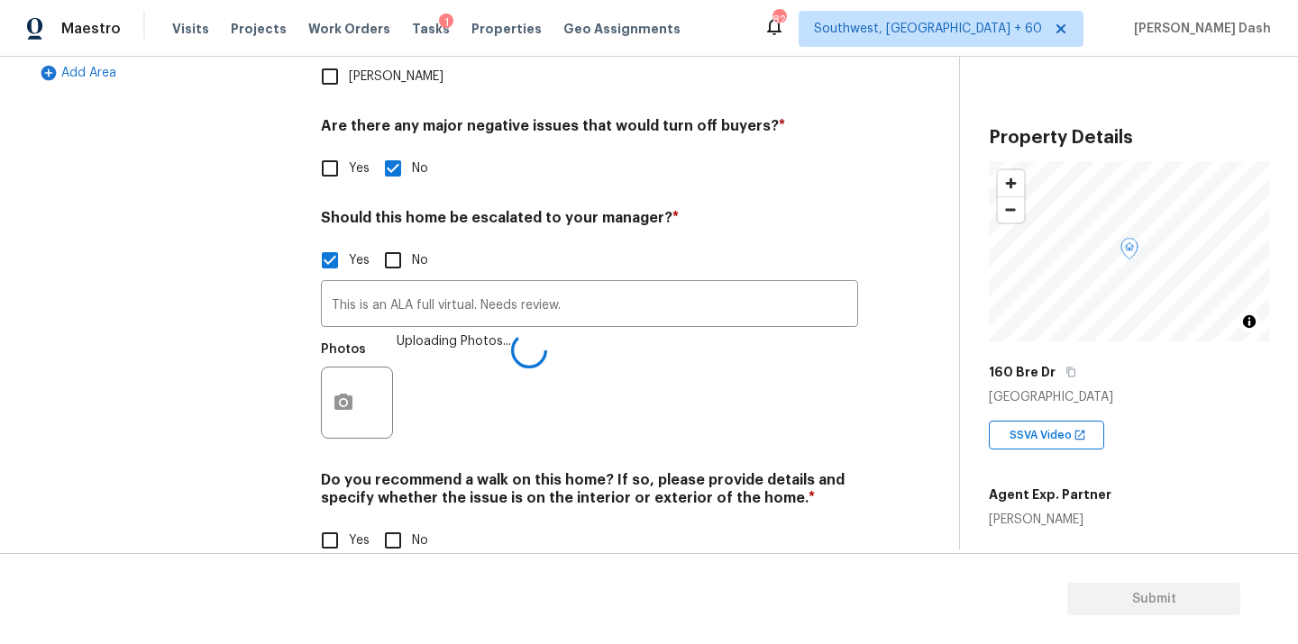
click at [379, 479] on div "Do you recommend a walk on this home? If so, please provide details and specify…" at bounding box center [589, 515] width 537 height 88
click at [387, 522] on input "No" at bounding box center [393, 541] width 38 height 38
checkbox input "true"
click at [199, 397] on div "Exterior Utilities HVAC Verification 1 Plumbing 1 Roof Gated Community 1 Pricin…" at bounding box center [164, 144] width 270 height 878
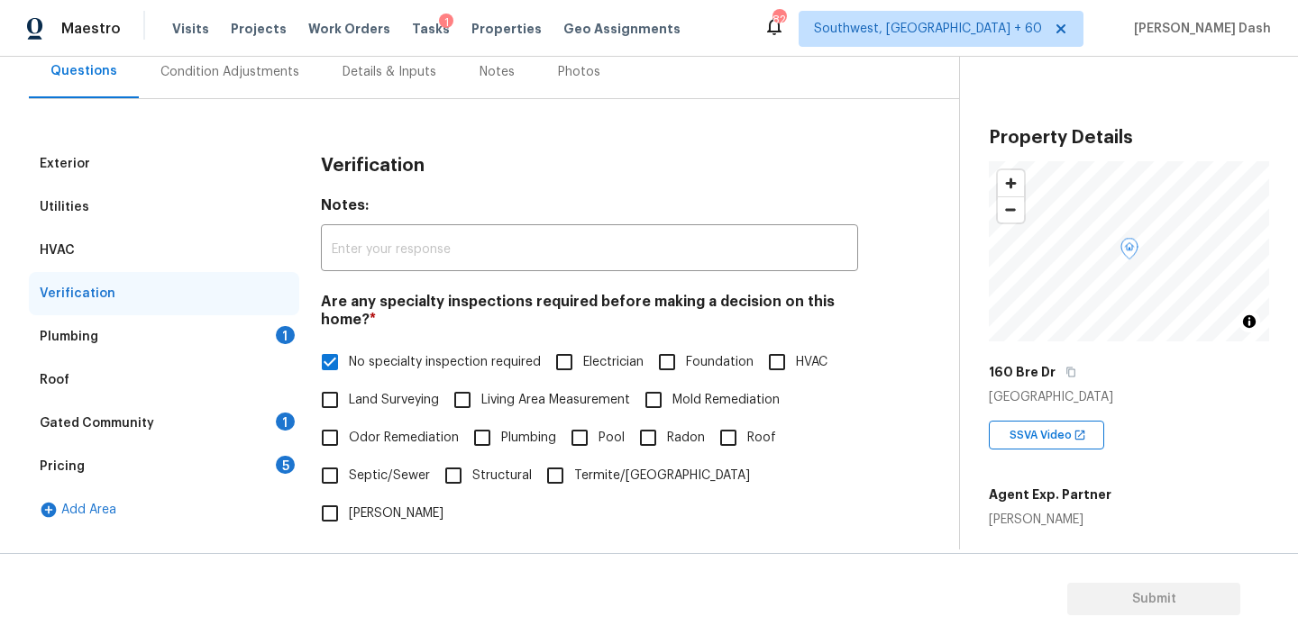
scroll to position [76, 0]
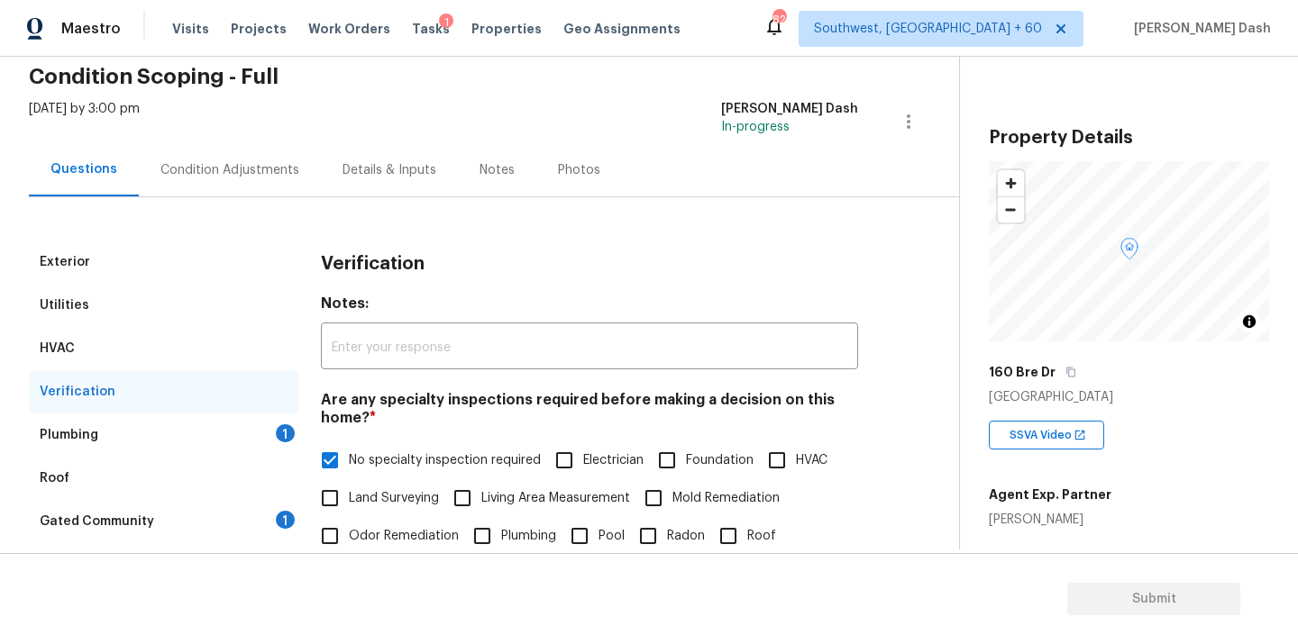
click at [247, 450] on div "Plumbing 1" at bounding box center [164, 435] width 270 height 43
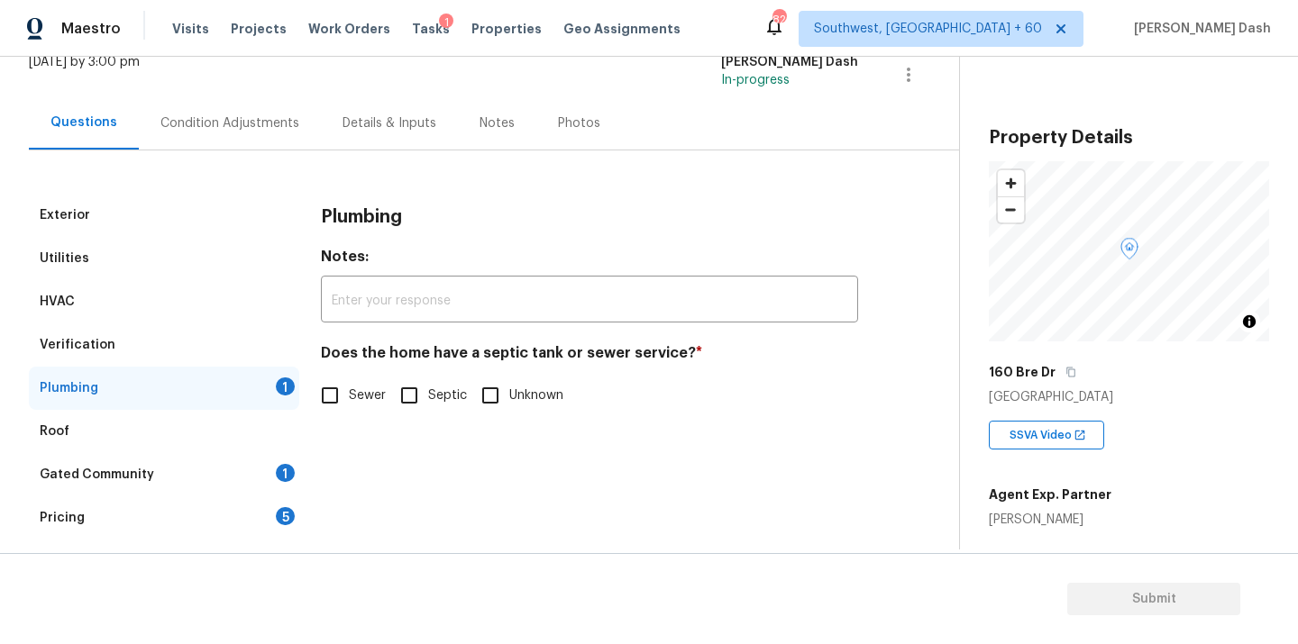
scroll to position [158, 0]
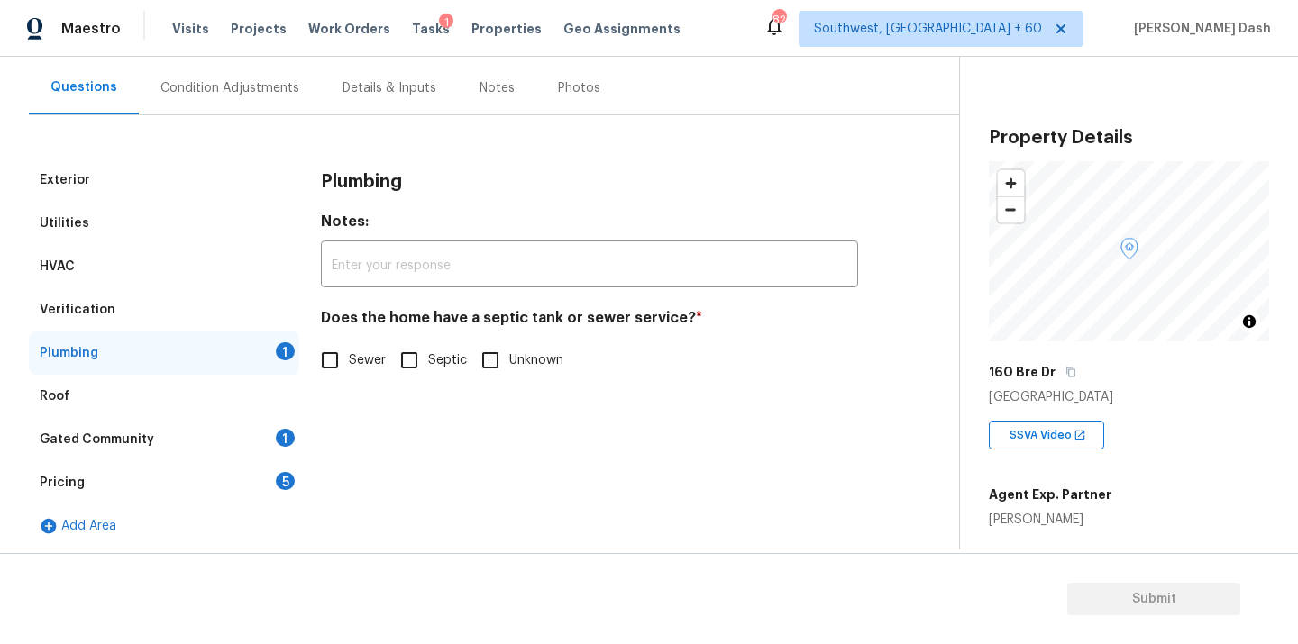
click at [346, 381] on div "Plumbing Notes: ​ Does the home have a septic tank or sewer service? * Sewer Se…" at bounding box center [589, 280] width 537 height 242
click at [345, 356] on input "Sewer" at bounding box center [330, 361] width 38 height 38
checkbox input "true"
click at [257, 444] on div "Gated Community 1" at bounding box center [164, 439] width 270 height 43
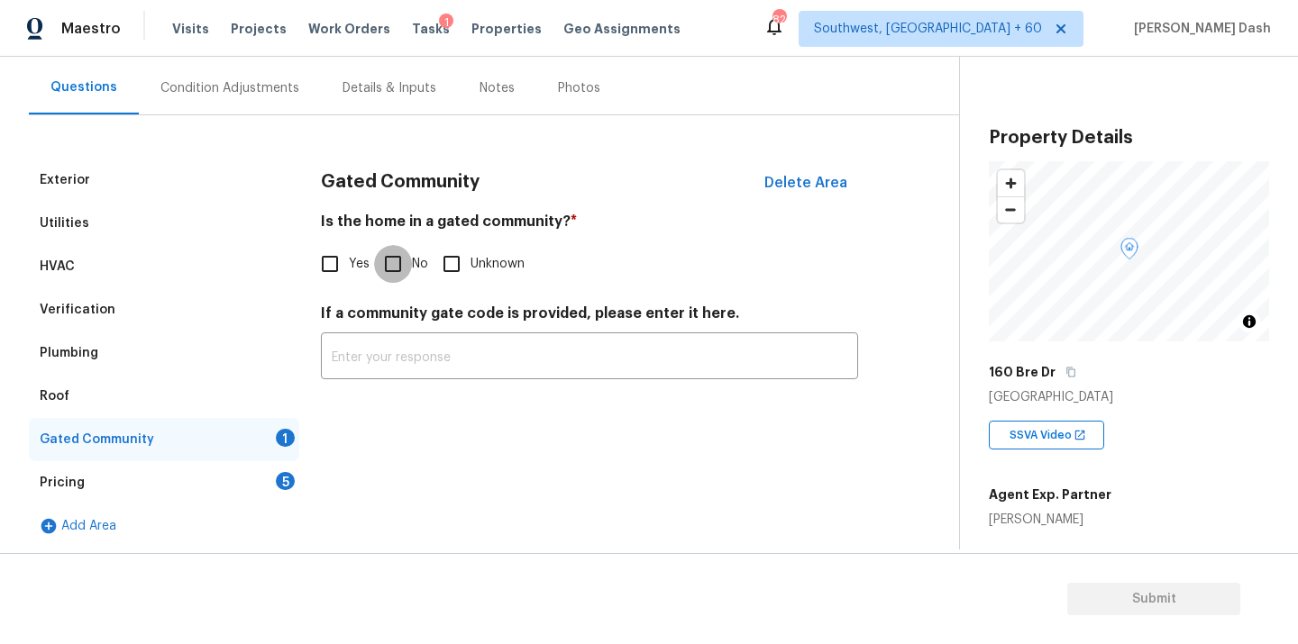
click at [404, 271] on input "No" at bounding box center [393, 264] width 38 height 38
checkbox input "true"
click at [241, 470] on div "Pricing 5" at bounding box center [164, 482] width 270 height 43
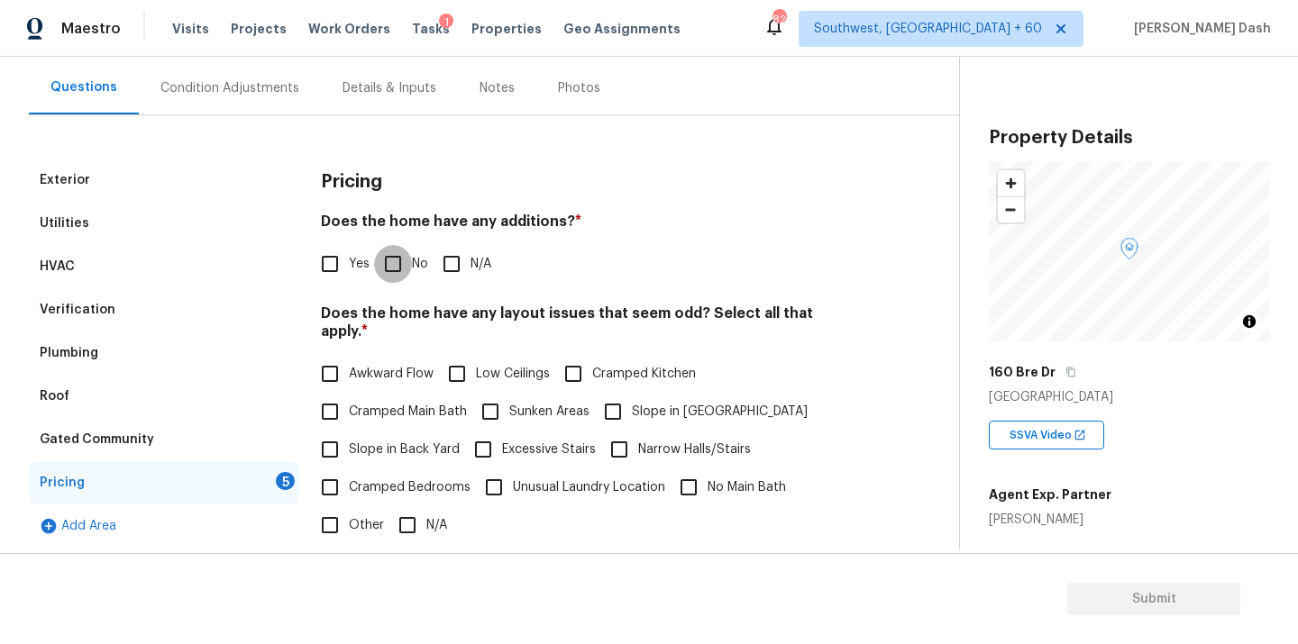
click at [398, 267] on input "No" at bounding box center [393, 264] width 38 height 38
checkbox input "true"
click at [332, 507] on input "Other" at bounding box center [330, 525] width 38 height 38
checkbox input "true"
click at [329, 431] on input "Slope in Back Yard" at bounding box center [330, 450] width 38 height 38
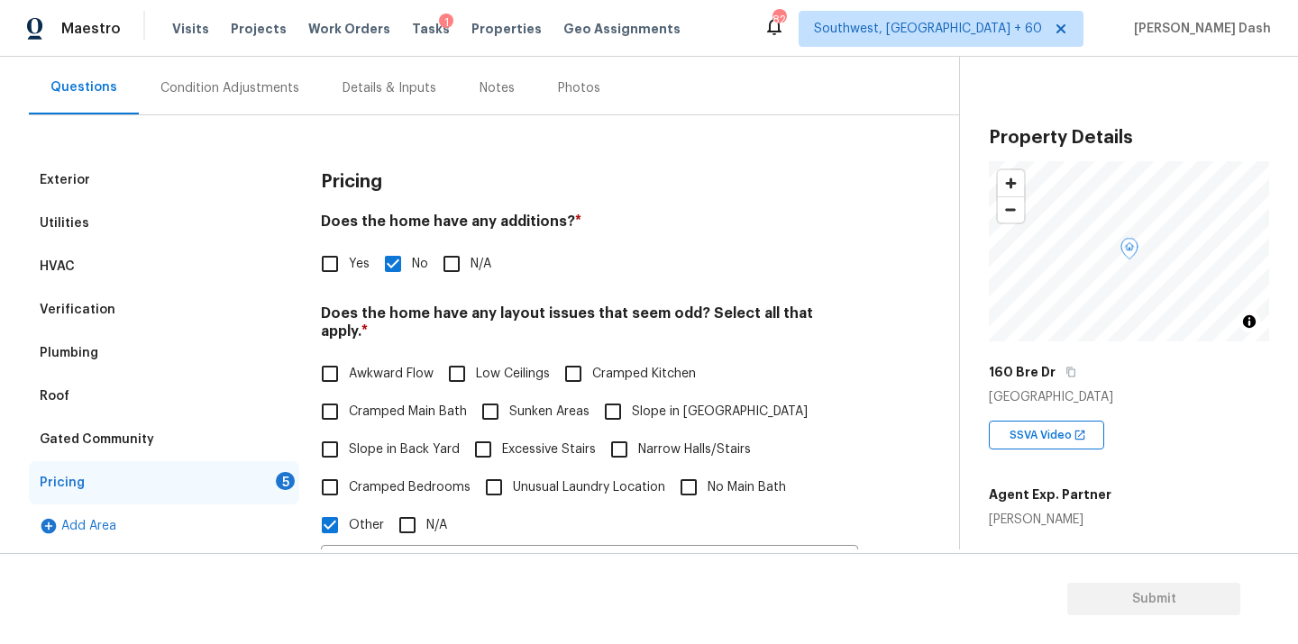
checkbox input "true"
click at [619, 397] on input "Slope in Front Yard" at bounding box center [613, 412] width 38 height 38
checkbox input "true"
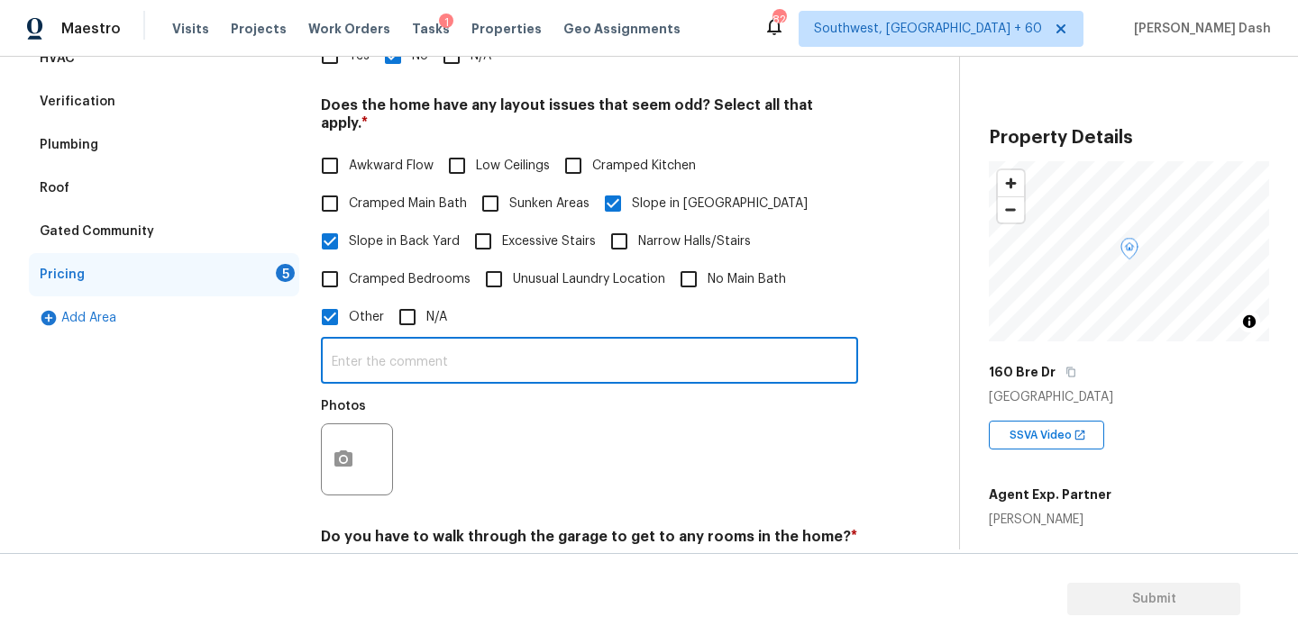
click at [393, 355] on input "text" at bounding box center [589, 363] width 537 height 42
click at [384, 342] on input "The fornt and backyard of the property has minor slope." at bounding box center [589, 363] width 537 height 42
click at [694, 357] on input "The front and backyard of the property has minor slope." at bounding box center [589, 363] width 537 height 42
type input "The front and backyard of the property has minor slope. Hence odd layout."
click at [349, 439] on button "button" at bounding box center [343, 459] width 43 height 70
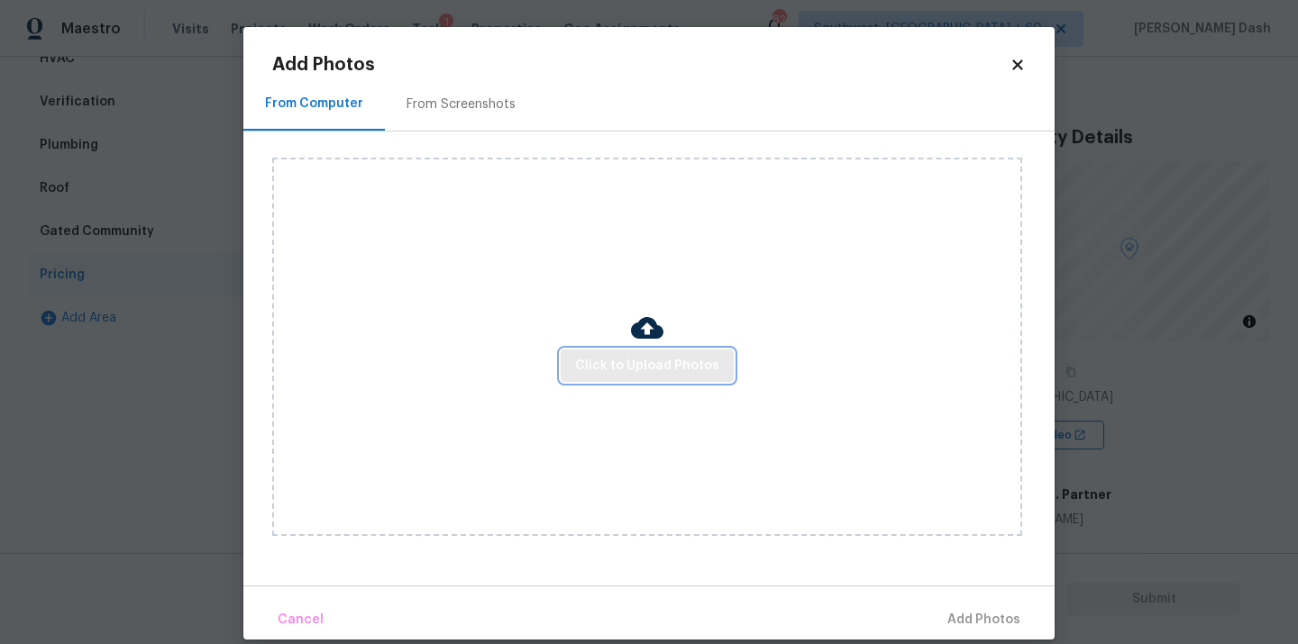
click at [678, 369] on span "Click to Upload Photos" at bounding box center [647, 366] width 144 height 23
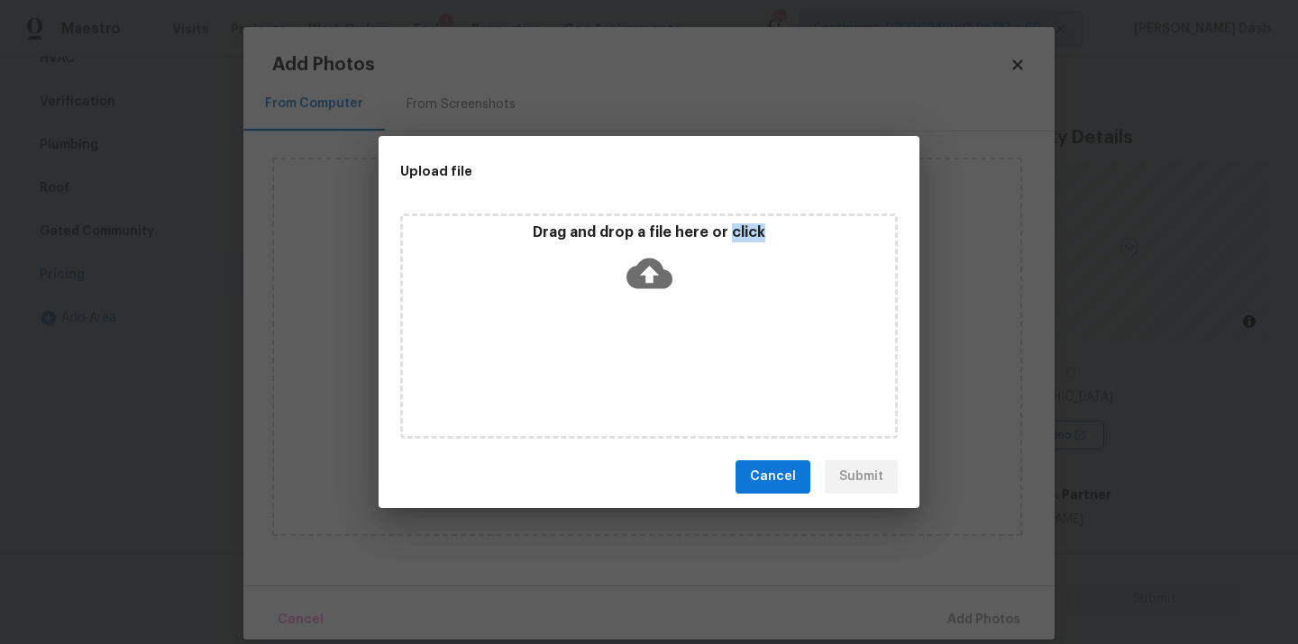
click at [678, 369] on div "Drag and drop a file here or click" at bounding box center [648, 326] width 497 height 225
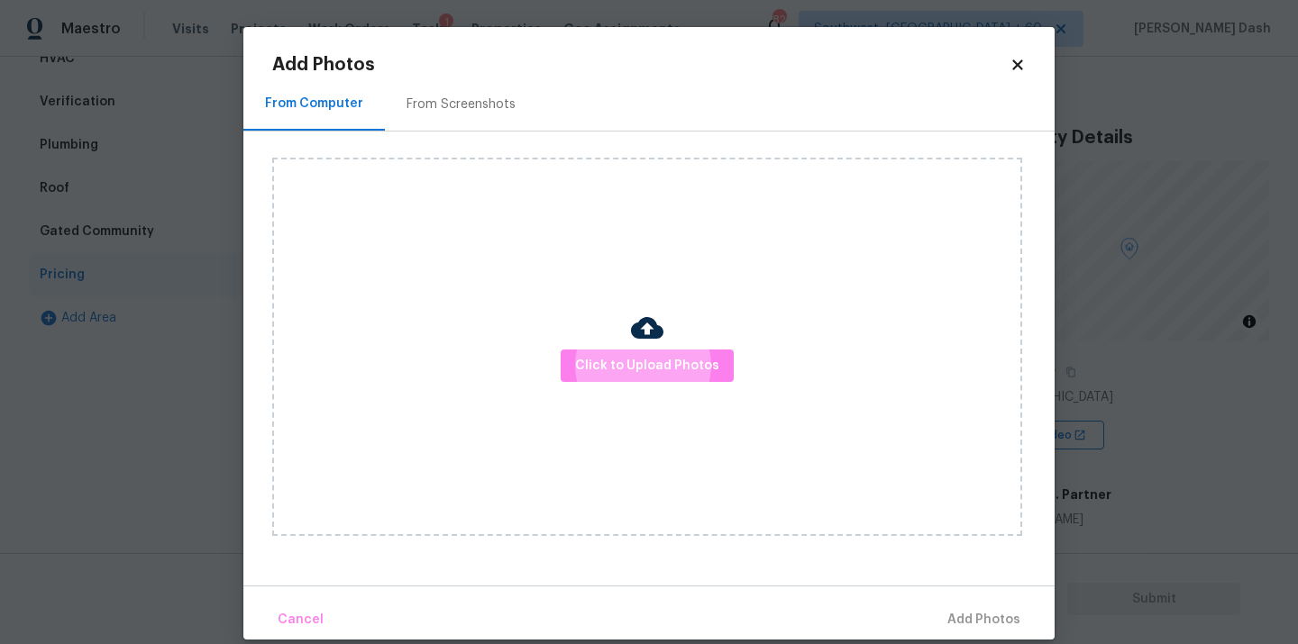
click at [633, 383] on div "Click to Upload Photos" at bounding box center [647, 347] width 750 height 379
click at [633, 372] on span "Click to Upload Photos" at bounding box center [647, 366] width 144 height 23
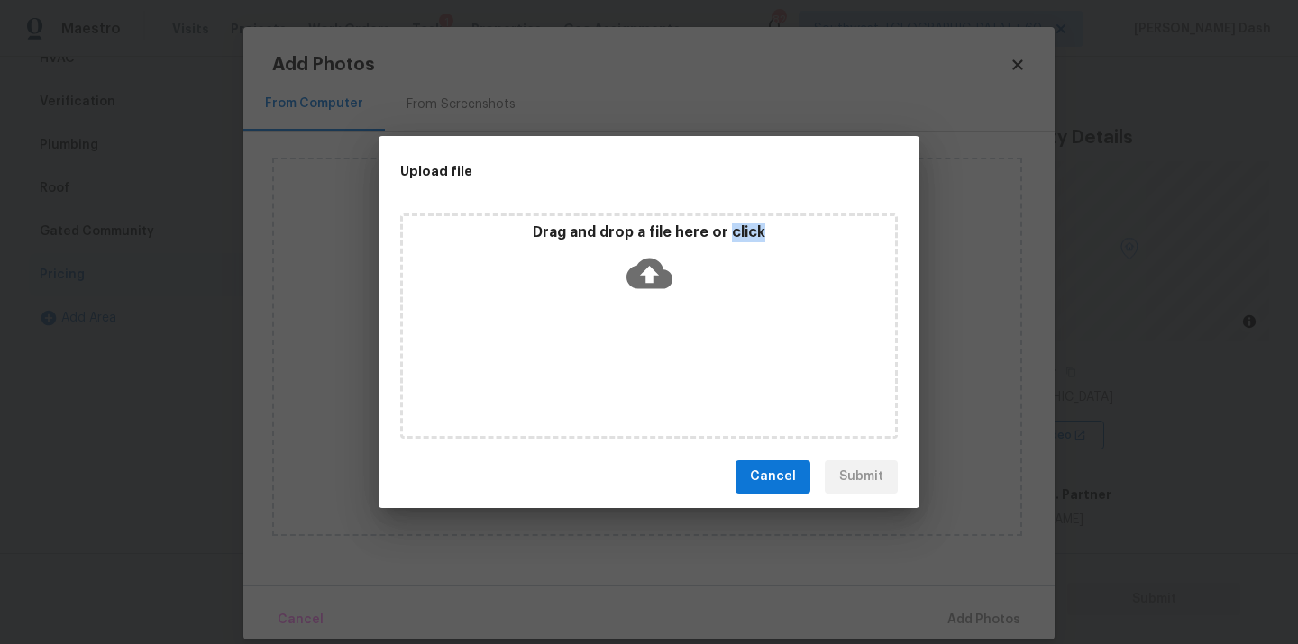
click at [633, 372] on div "Drag and drop a file here or click" at bounding box center [648, 326] width 497 height 225
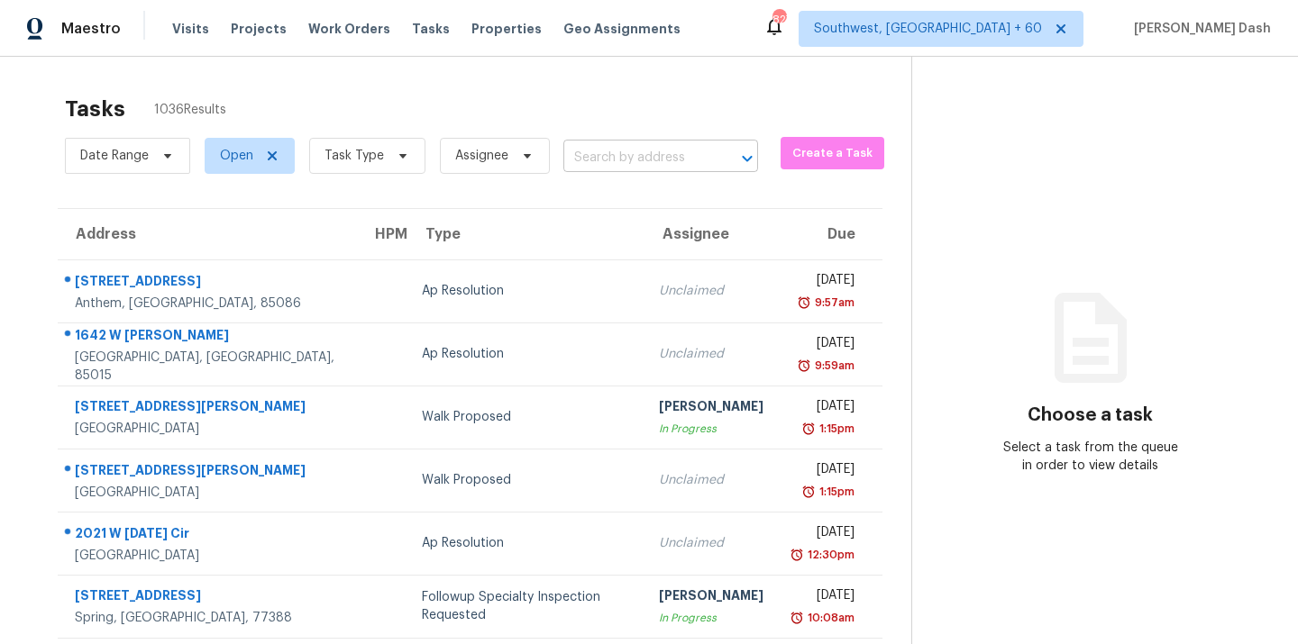
click at [603, 154] on input "text" at bounding box center [635, 158] width 144 height 28
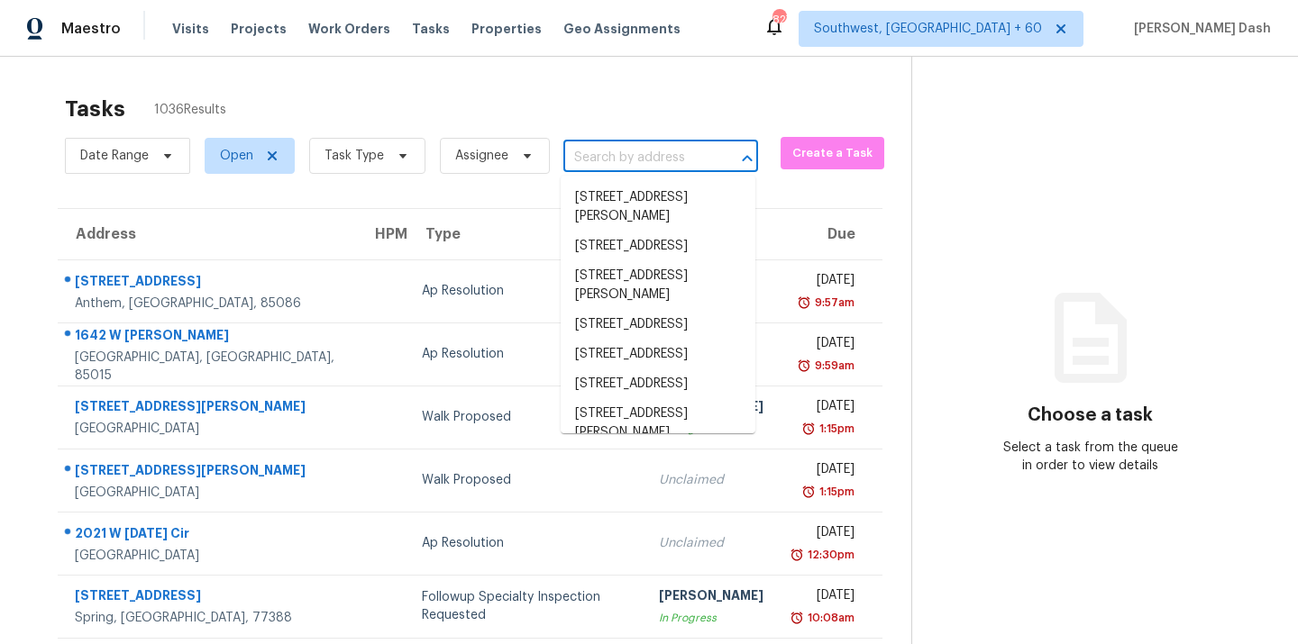
paste input "[STREET_ADDRESS][PERSON_NAME]"
type input "[STREET_ADDRESS][PERSON_NAME]"
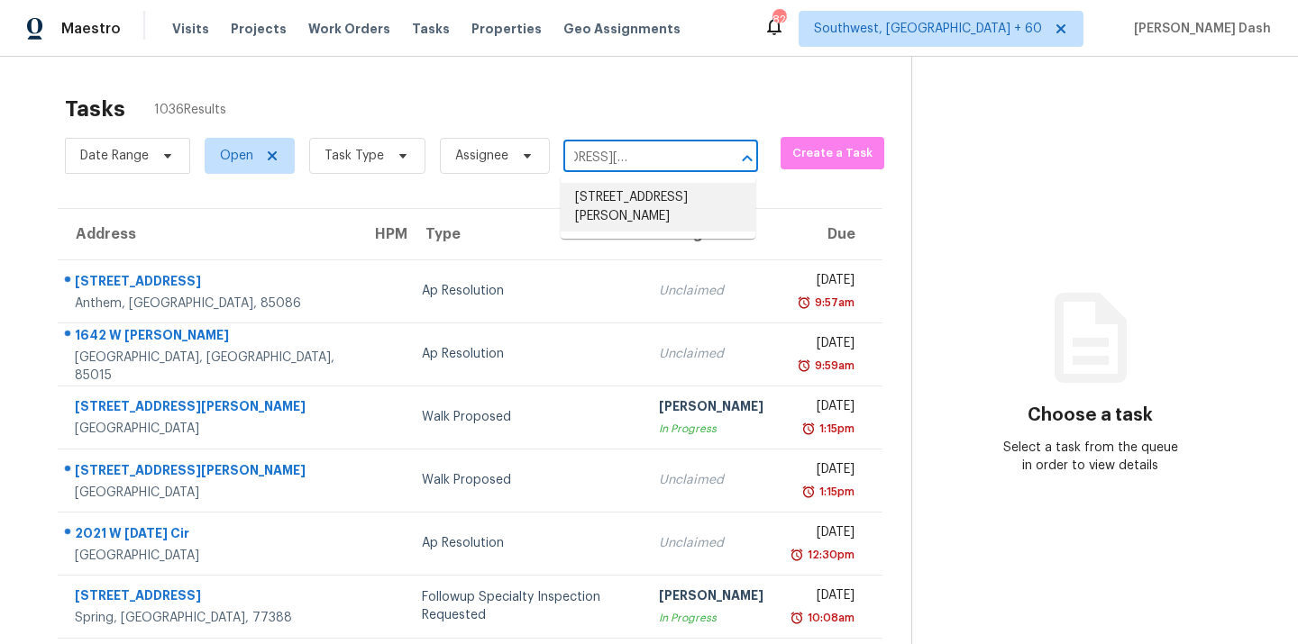
click at [625, 205] on li "[STREET_ADDRESS][PERSON_NAME]" at bounding box center [658, 207] width 195 height 49
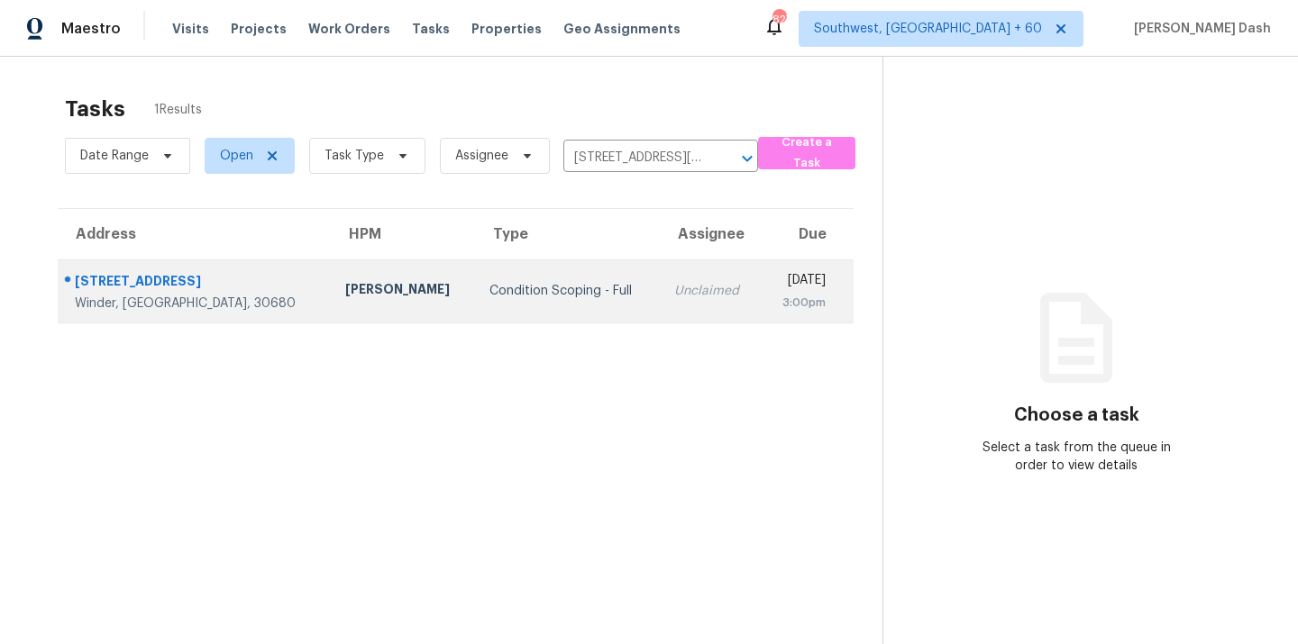
click at [475, 278] on td "Condition Scoping - Full" at bounding box center [567, 291] width 185 height 63
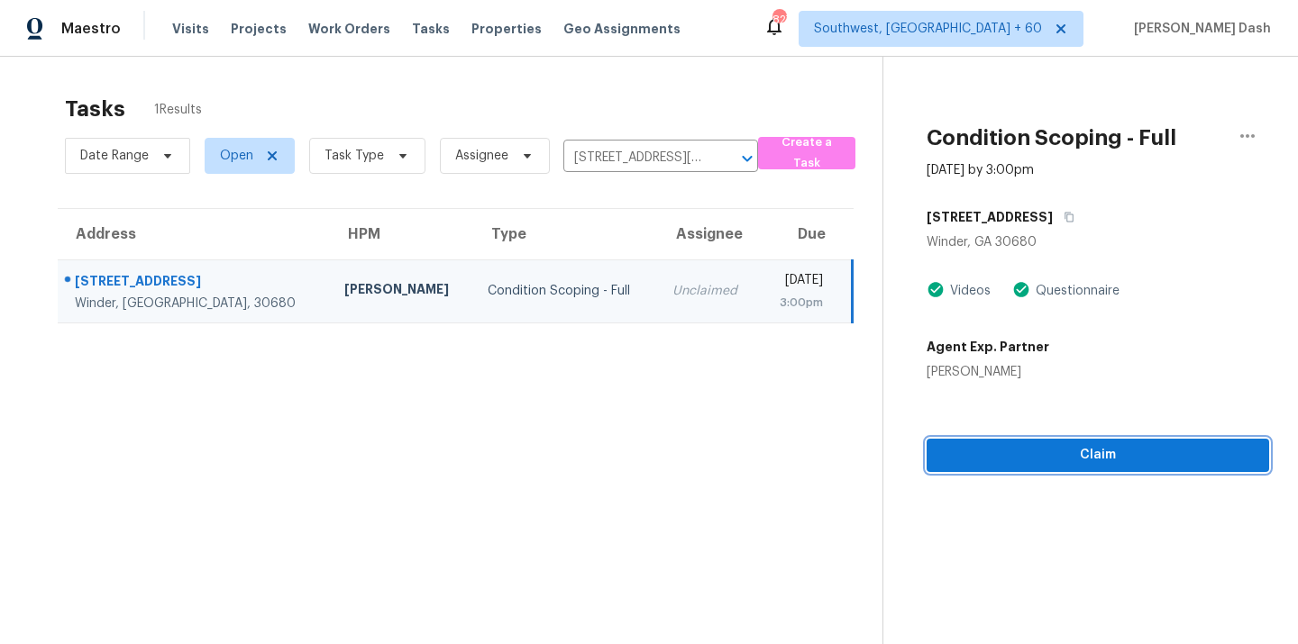
click at [1020, 470] on button "Claim" at bounding box center [1097, 455] width 342 height 33
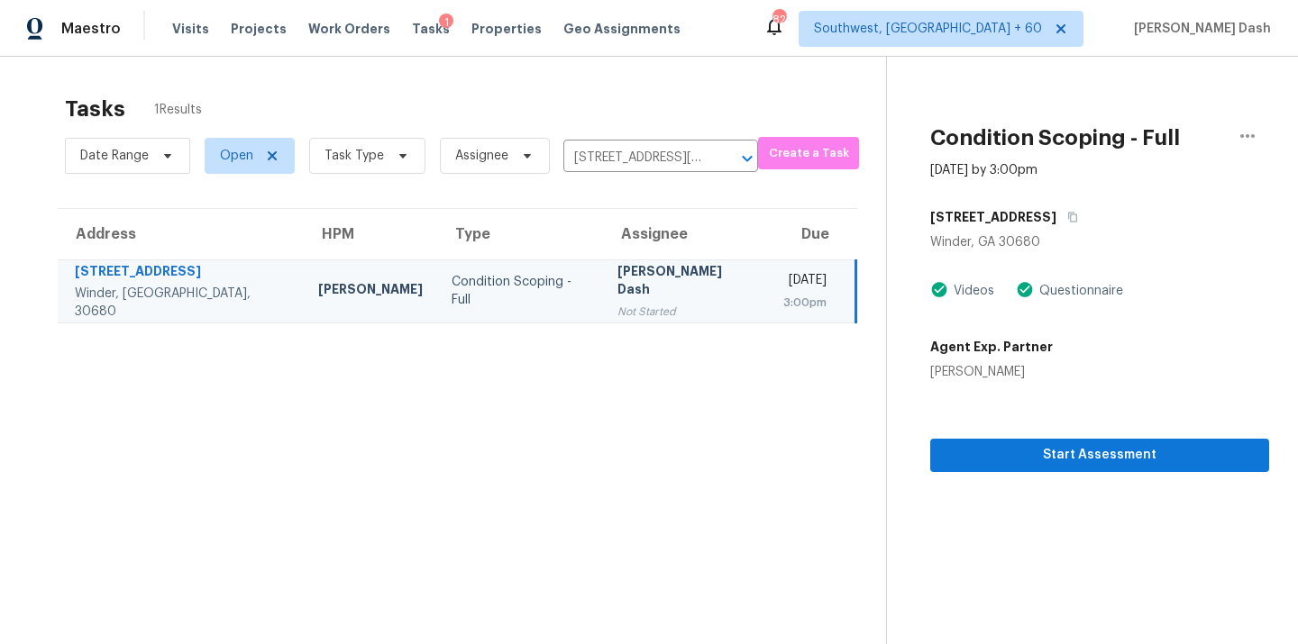
click at [806, 21] on div "Maestro Visits Projects Work Orders Tasks 1 Properties Geo Assignments 827 Sout…" at bounding box center [649, 28] width 1298 height 57
click at [1011, 438] on div "Start Assessment" at bounding box center [1099, 426] width 339 height 91
click at [1052, 455] on span "Start Assessment" at bounding box center [1099, 455] width 310 height 23
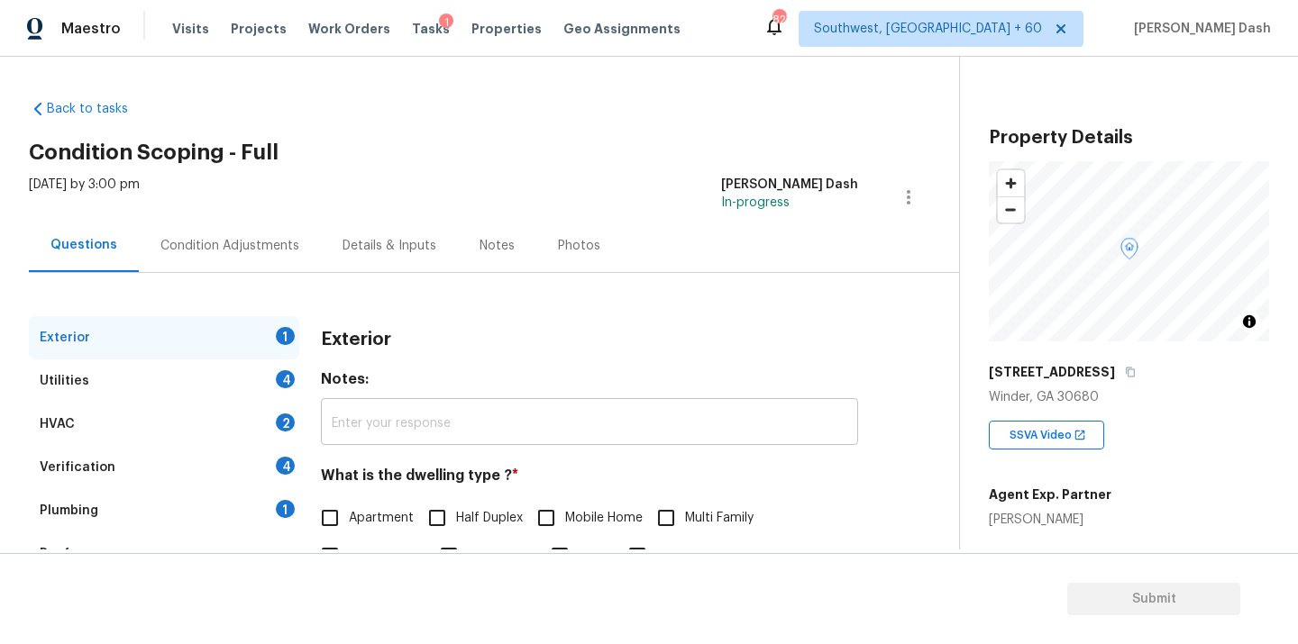
scroll to position [224, 0]
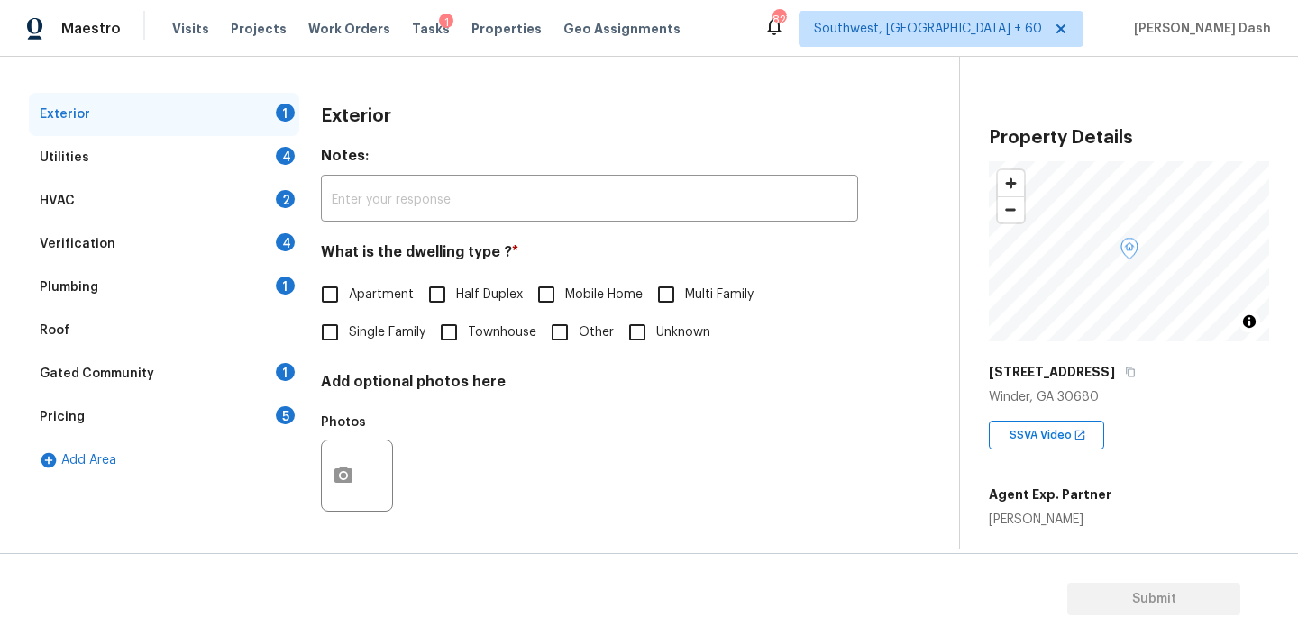
click at [344, 338] on input "Single Family" at bounding box center [330, 333] width 38 height 38
checkbox input "true"
click at [260, 167] on div "Utilities 4" at bounding box center [164, 157] width 270 height 43
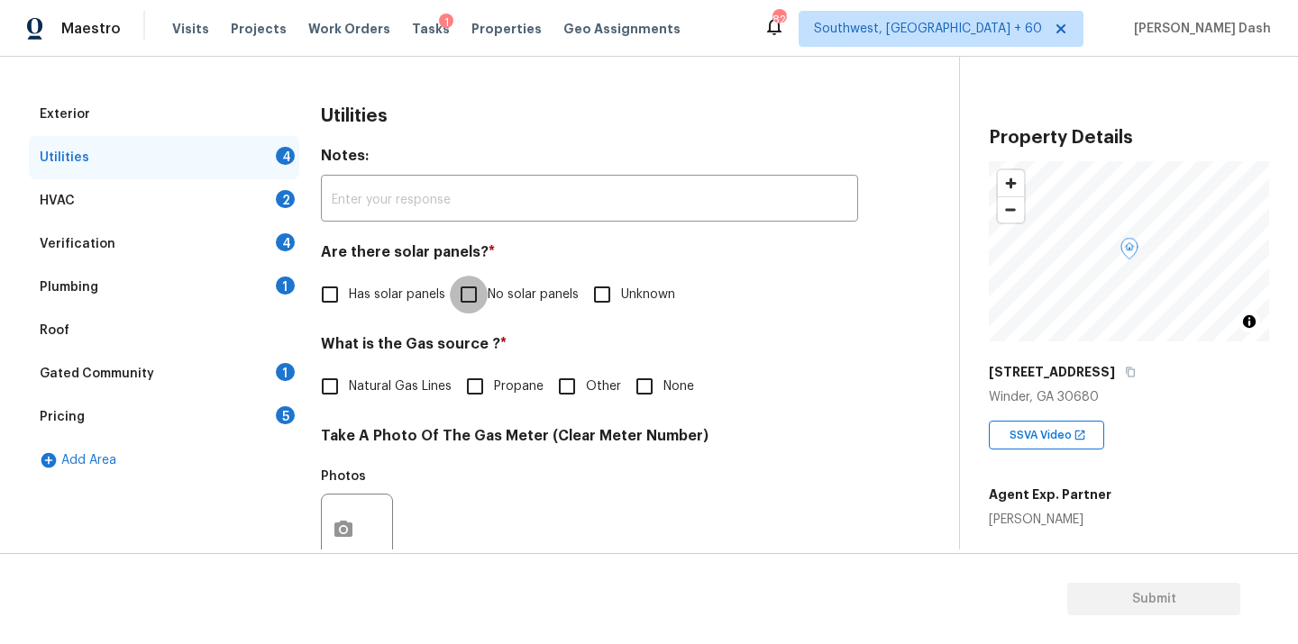
click at [482, 293] on input "No solar panels" at bounding box center [469, 295] width 38 height 38
checkbox input "true"
click at [361, 395] on span "Natural Gas Lines" at bounding box center [400, 388] width 103 height 19
click at [349, 395] on input "Natural Gas Lines" at bounding box center [330, 389] width 38 height 38
checkbox input "true"
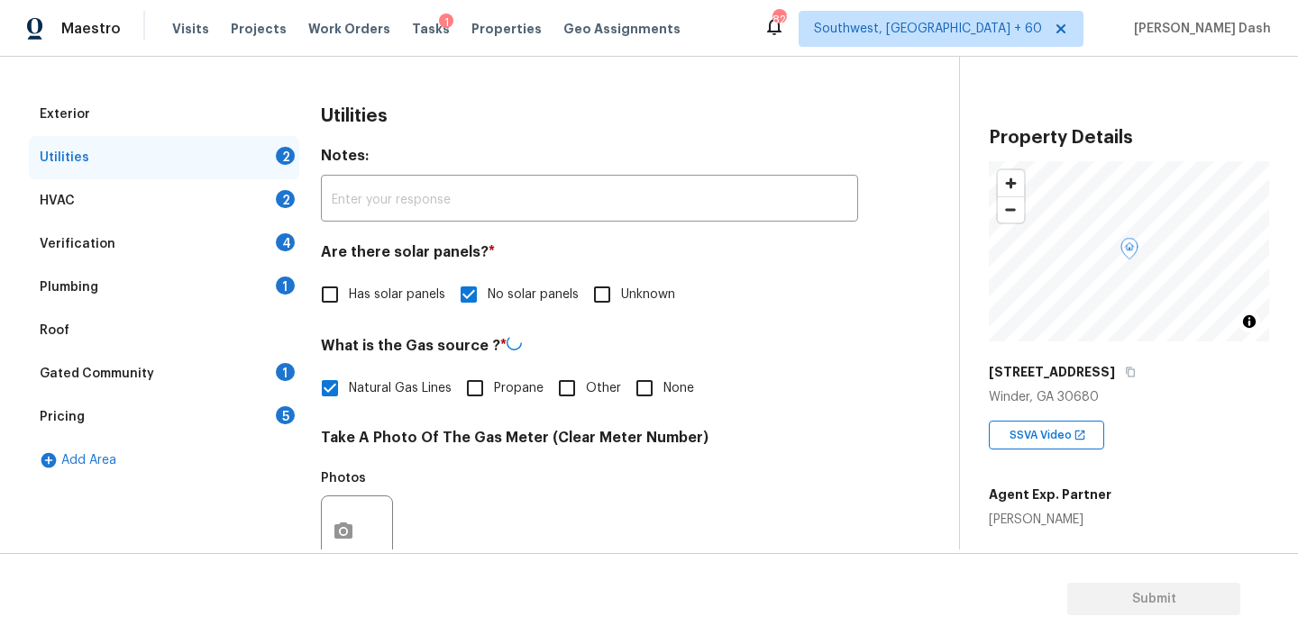
drag, startPoint x: 630, startPoint y: 388, endPoint x: 610, endPoint y: 388, distance: 19.8
click at [630, 388] on input "None" at bounding box center [644, 389] width 38 height 38
checkbox input "true"
checkbox input "false"
click at [605, 388] on span "Other" at bounding box center [603, 388] width 35 height 19
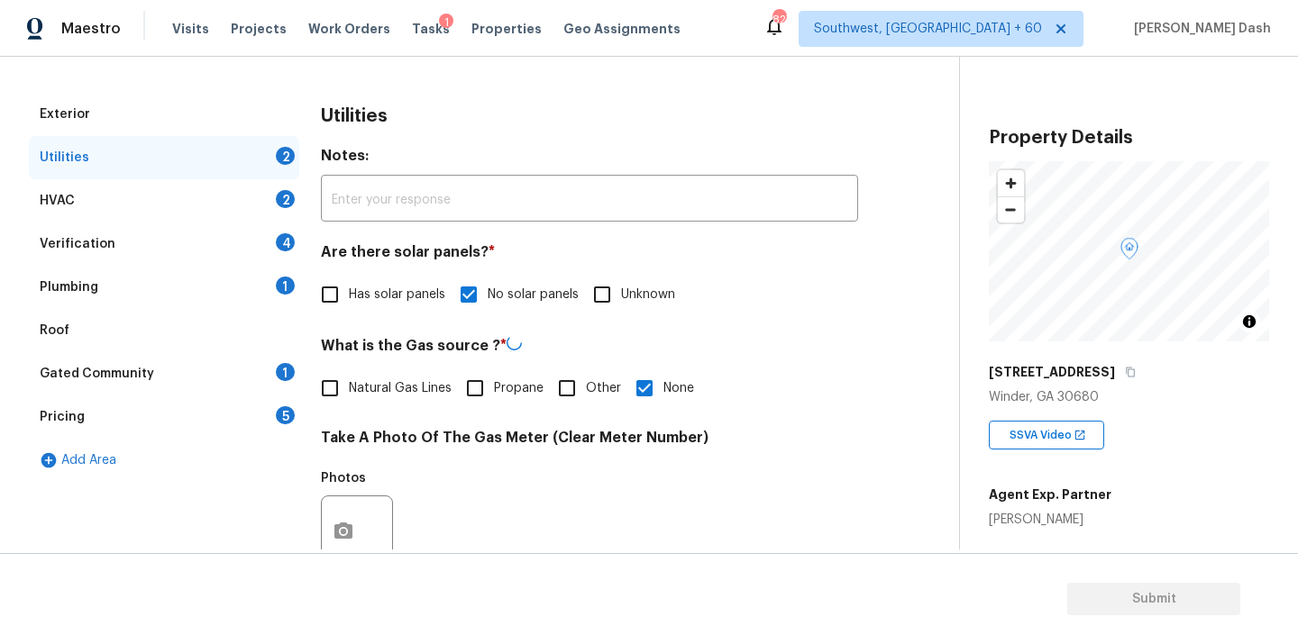
click at [586, 388] on input "Other" at bounding box center [567, 389] width 38 height 38
checkbox input "true"
checkbox input "false"
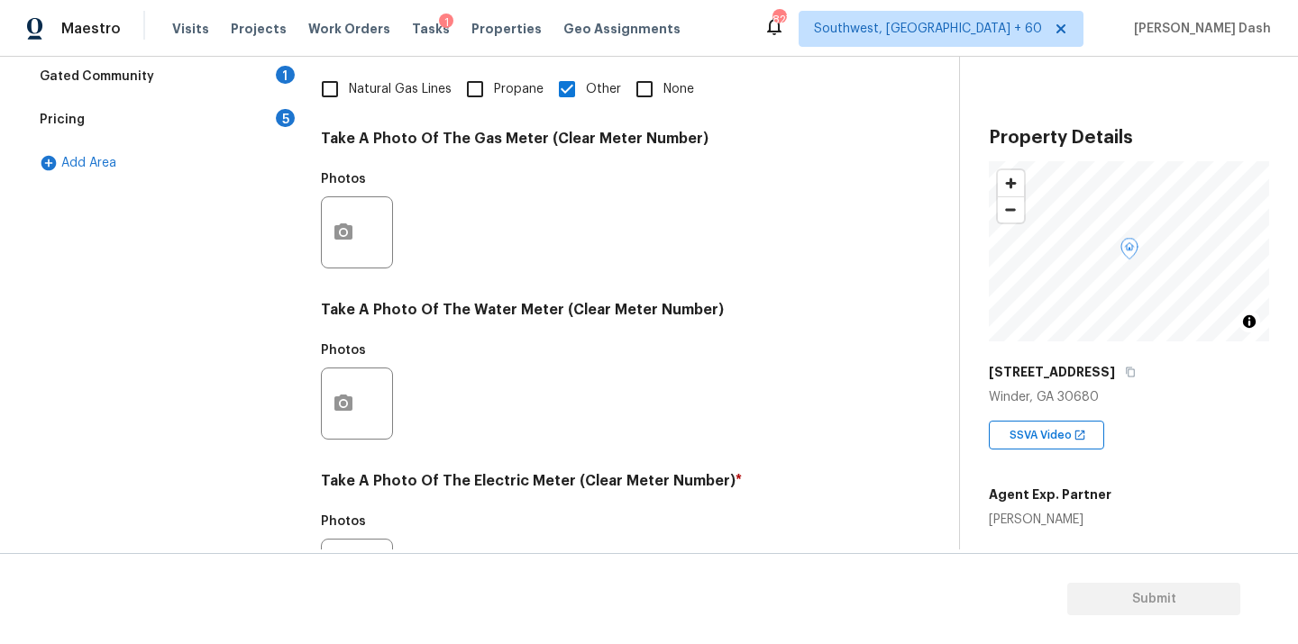
scroll to position [561, 0]
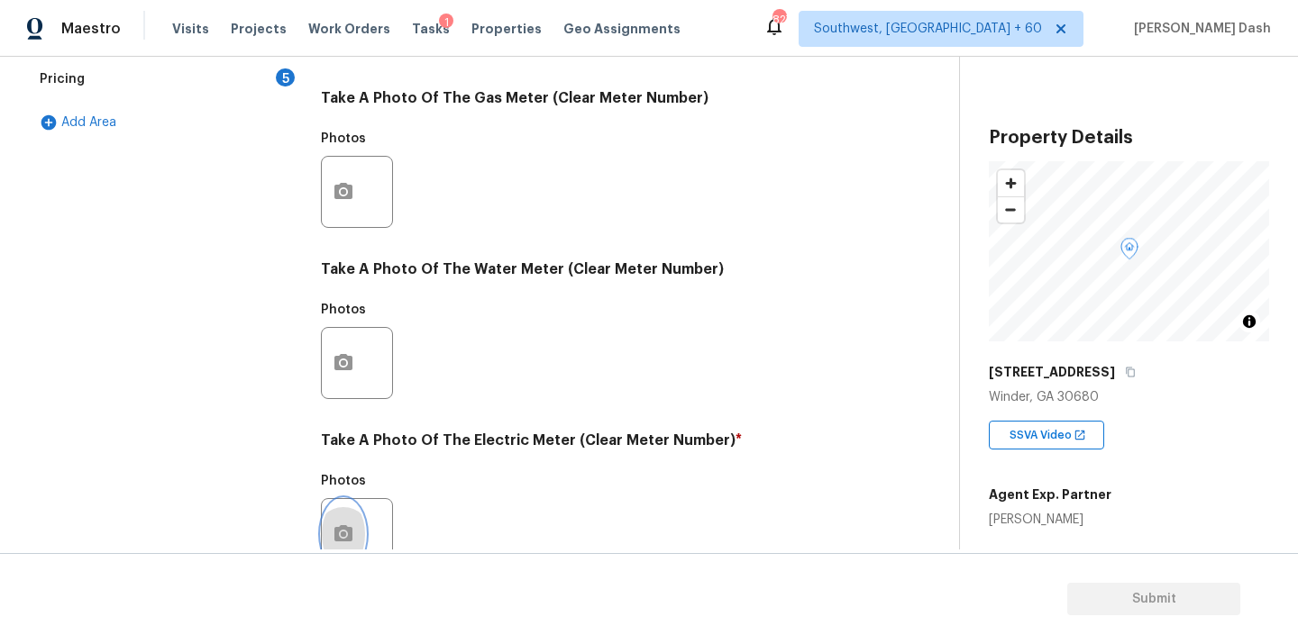
click at [333, 532] on icon "button" at bounding box center [344, 535] width 22 height 22
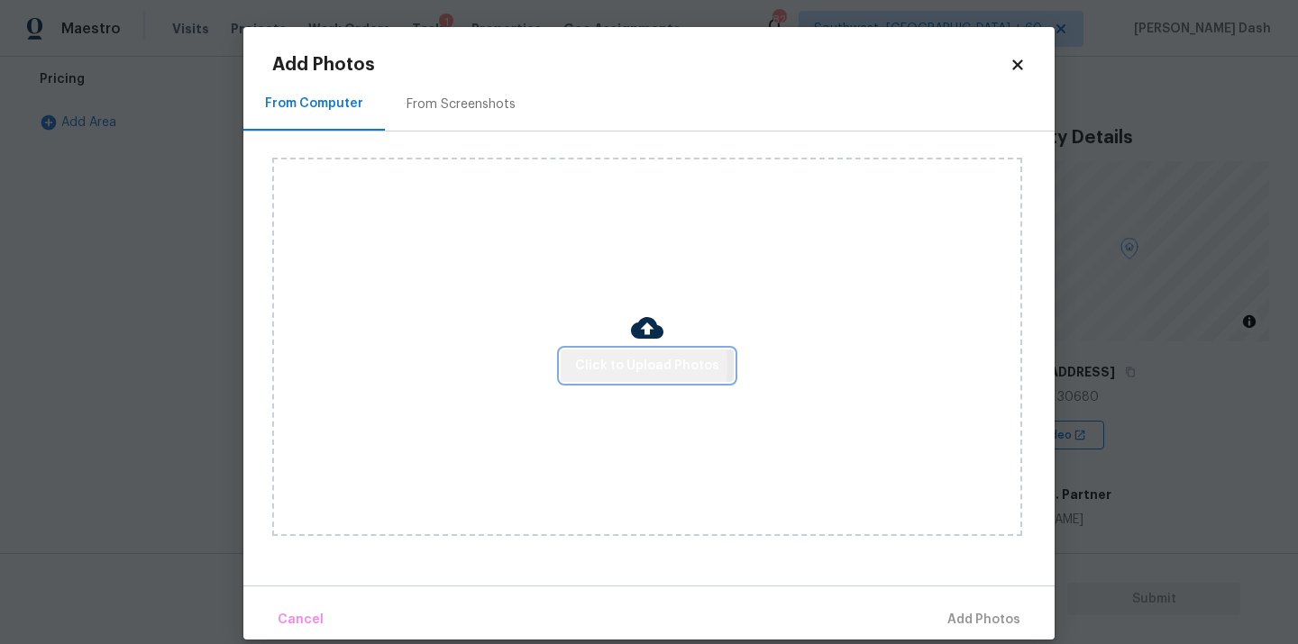
click at [593, 366] on span "Click to Upload Photos" at bounding box center [647, 366] width 144 height 23
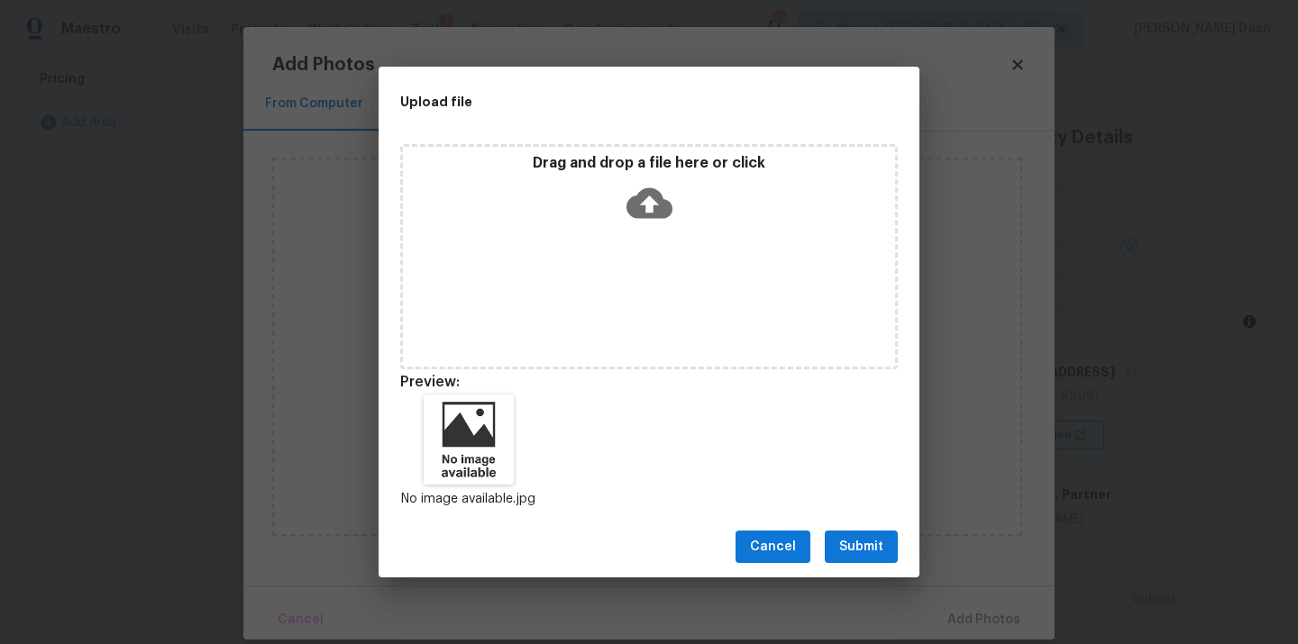
click at [874, 568] on div "Cancel Submit" at bounding box center [649, 547] width 541 height 62
click at [882, 536] on span "Submit" at bounding box center [861, 547] width 44 height 23
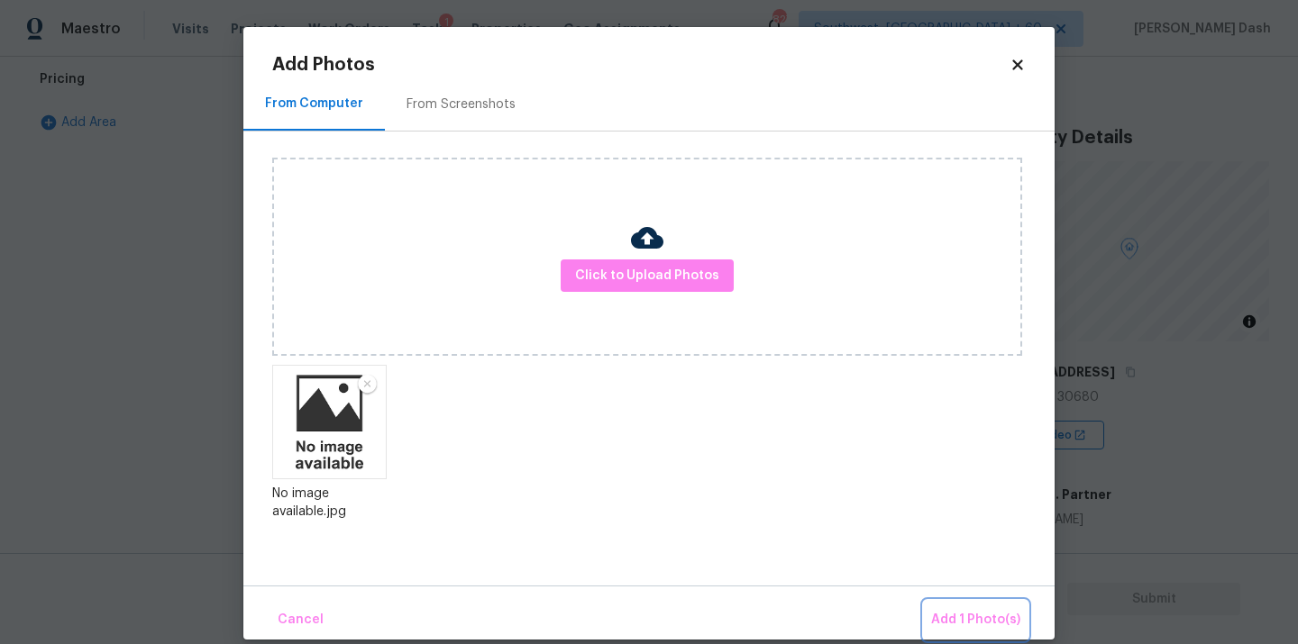
click at [977, 612] on span "Add 1 Photo(s)" at bounding box center [975, 620] width 89 height 23
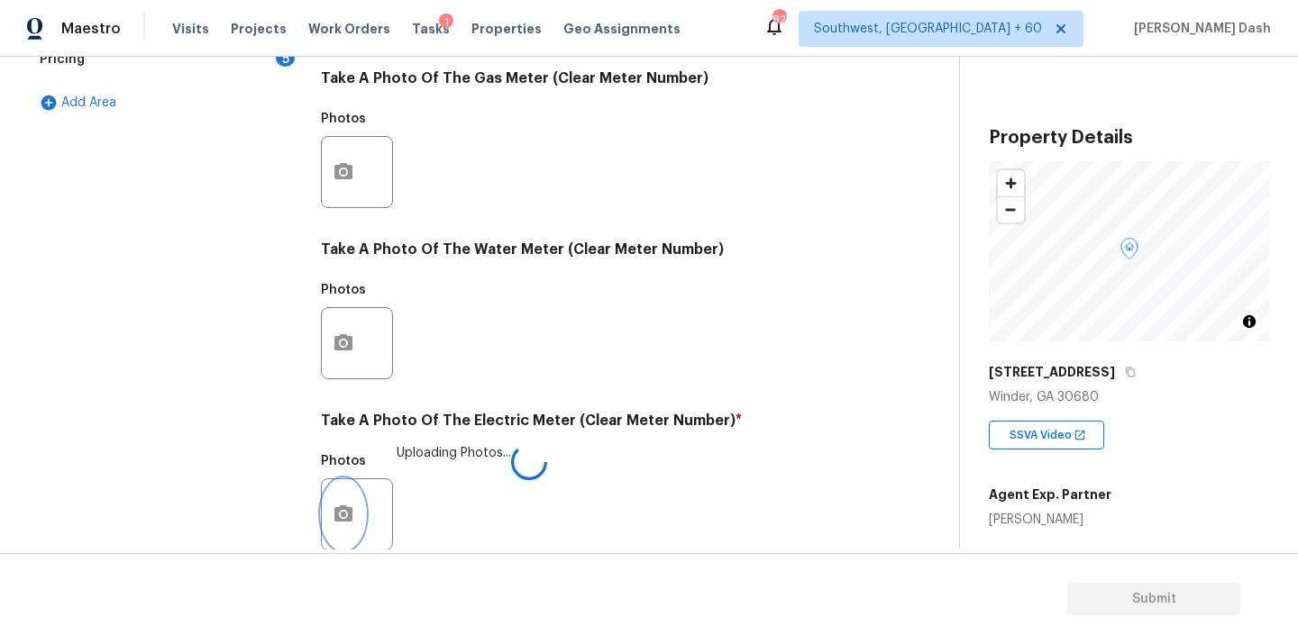
scroll to position [712, 0]
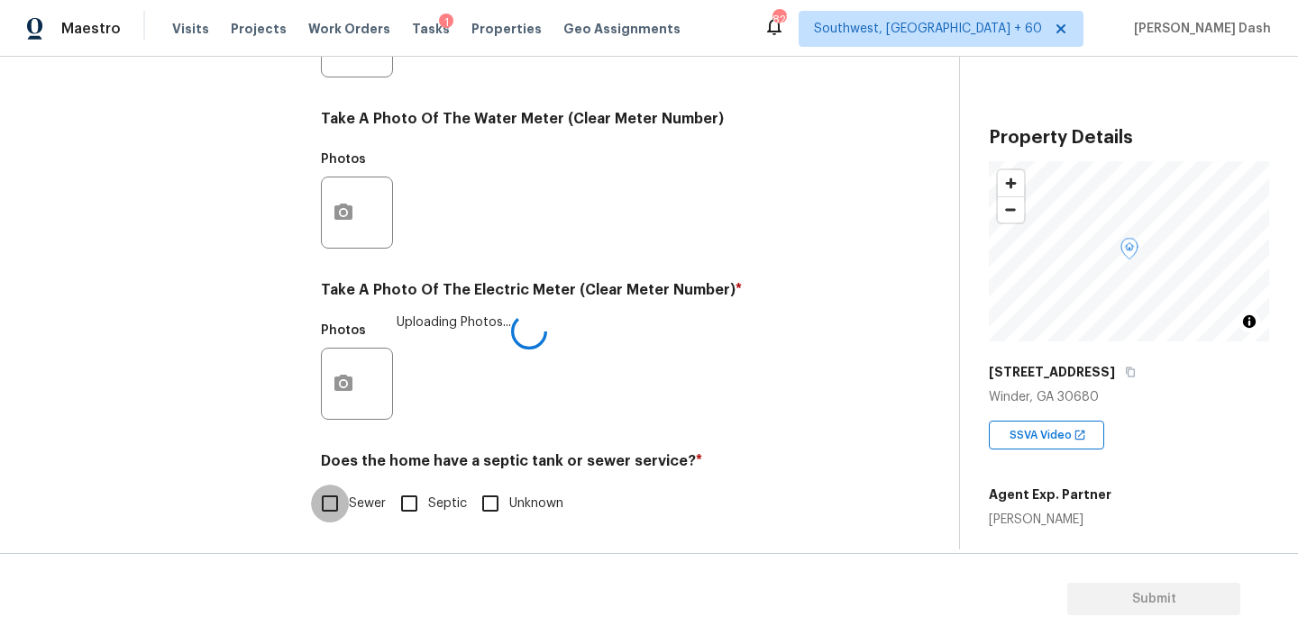
click at [330, 501] on input "Sewer" at bounding box center [330, 504] width 38 height 38
checkbox input "true"
click at [210, 254] on div "Exterior Utilities 1 HVAC 2 Verification 4 Plumbing 1 Roof Gated Community 1 Pr…" at bounding box center [164, 75] width 270 height 942
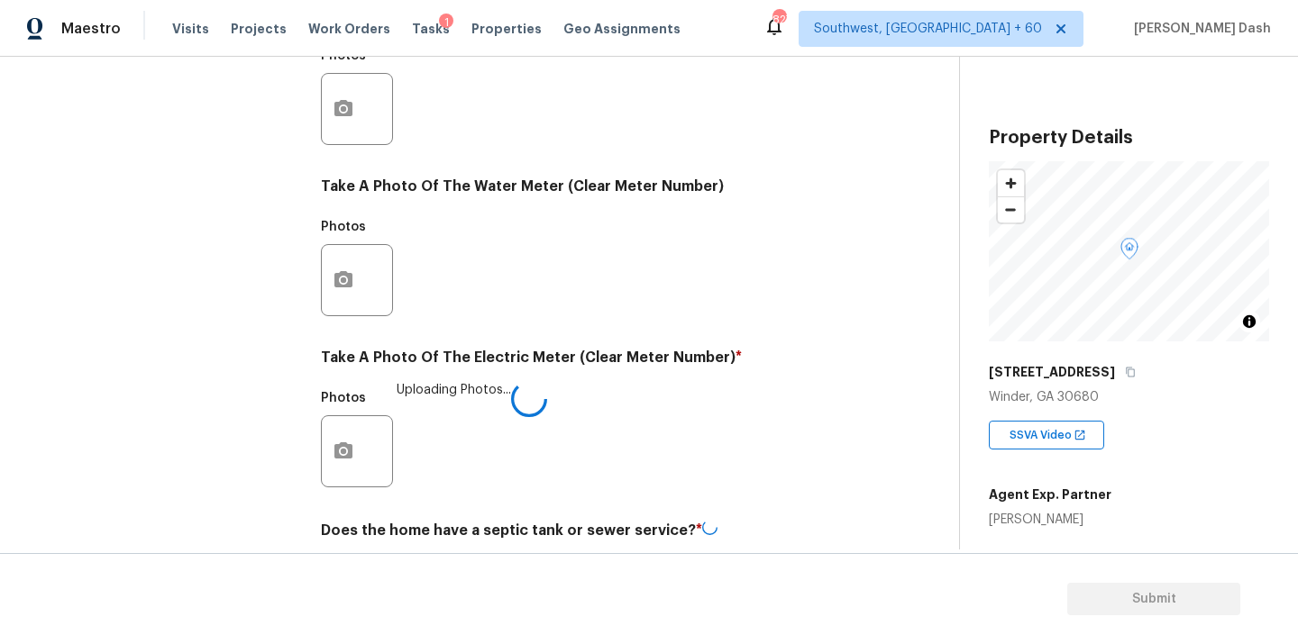
scroll to position [639, 0]
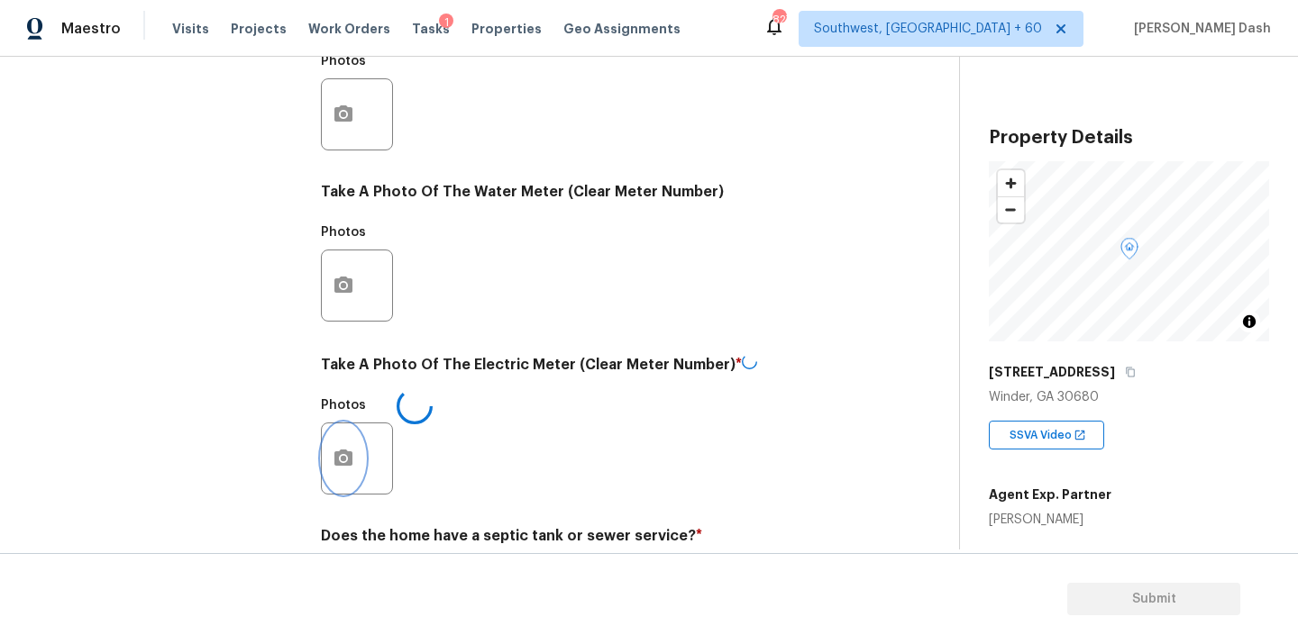
click at [344, 446] on button "button" at bounding box center [343, 459] width 43 height 70
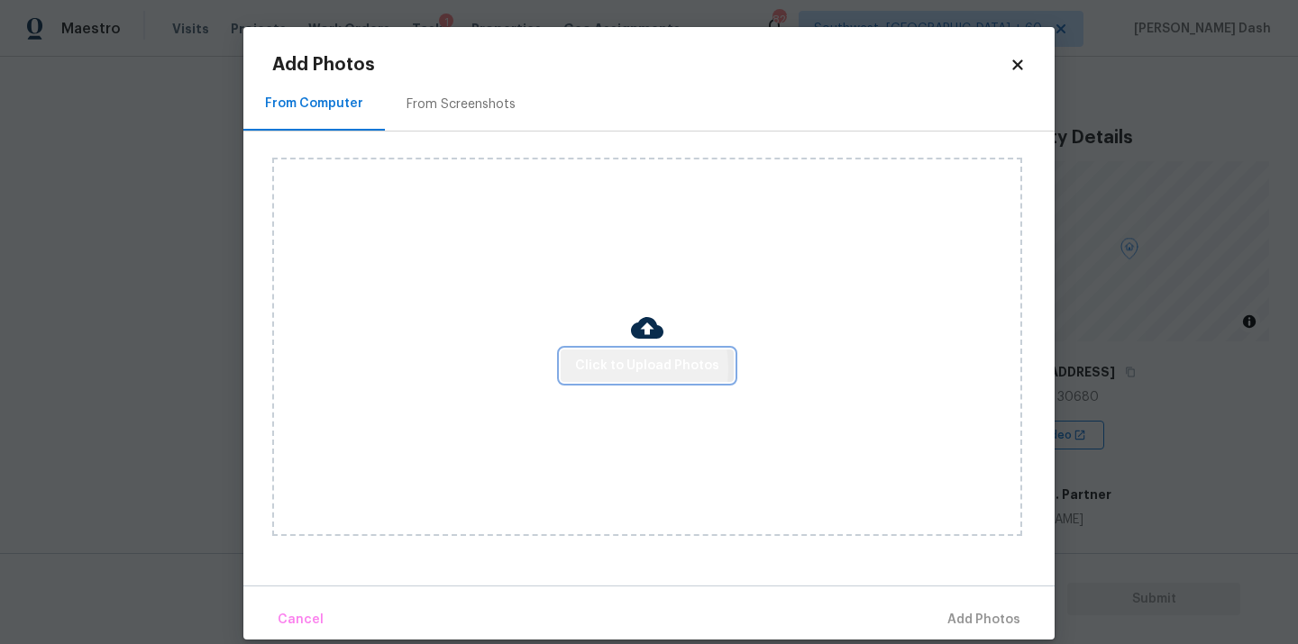
click at [608, 368] on span "Click to Upload Photos" at bounding box center [647, 366] width 144 height 23
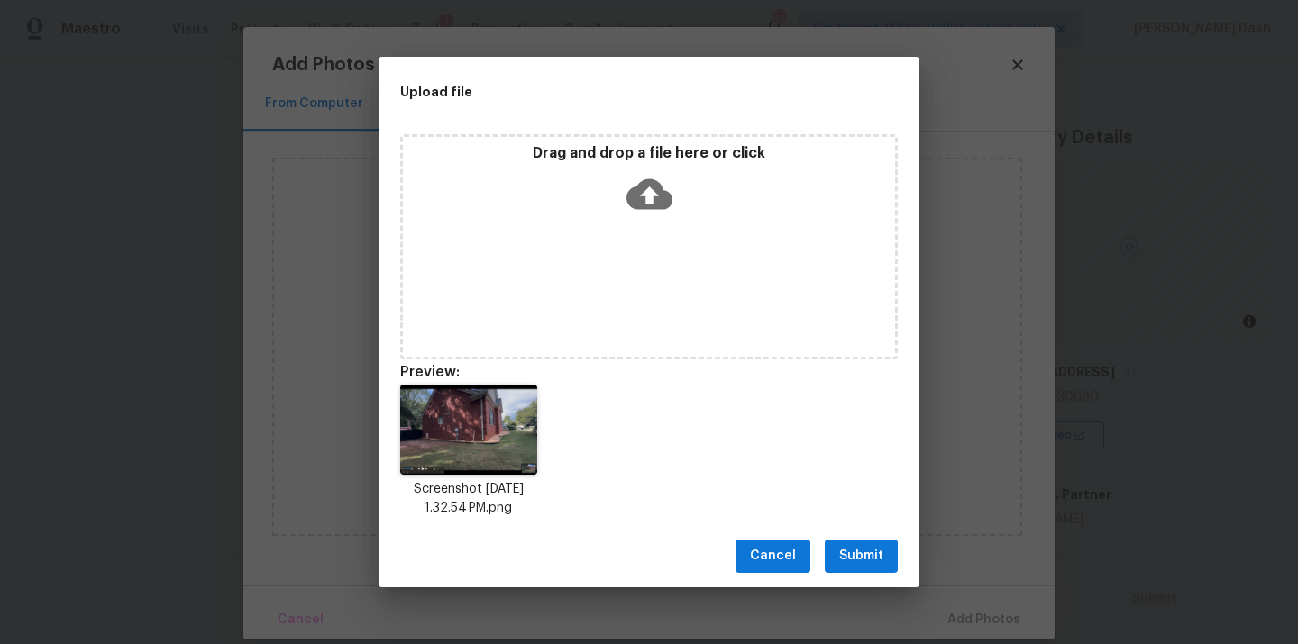
click at [864, 549] on span "Submit" at bounding box center [861, 556] width 44 height 23
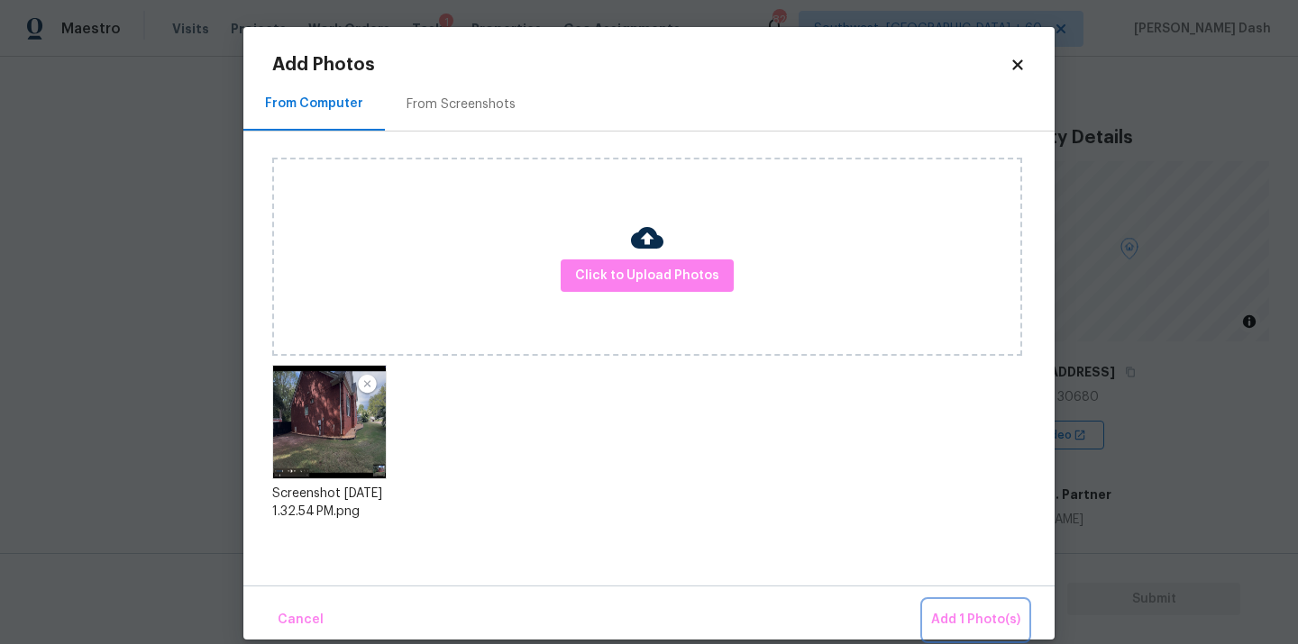
click at [955, 607] on button "Add 1 Photo(s)" at bounding box center [976, 620] width 104 height 39
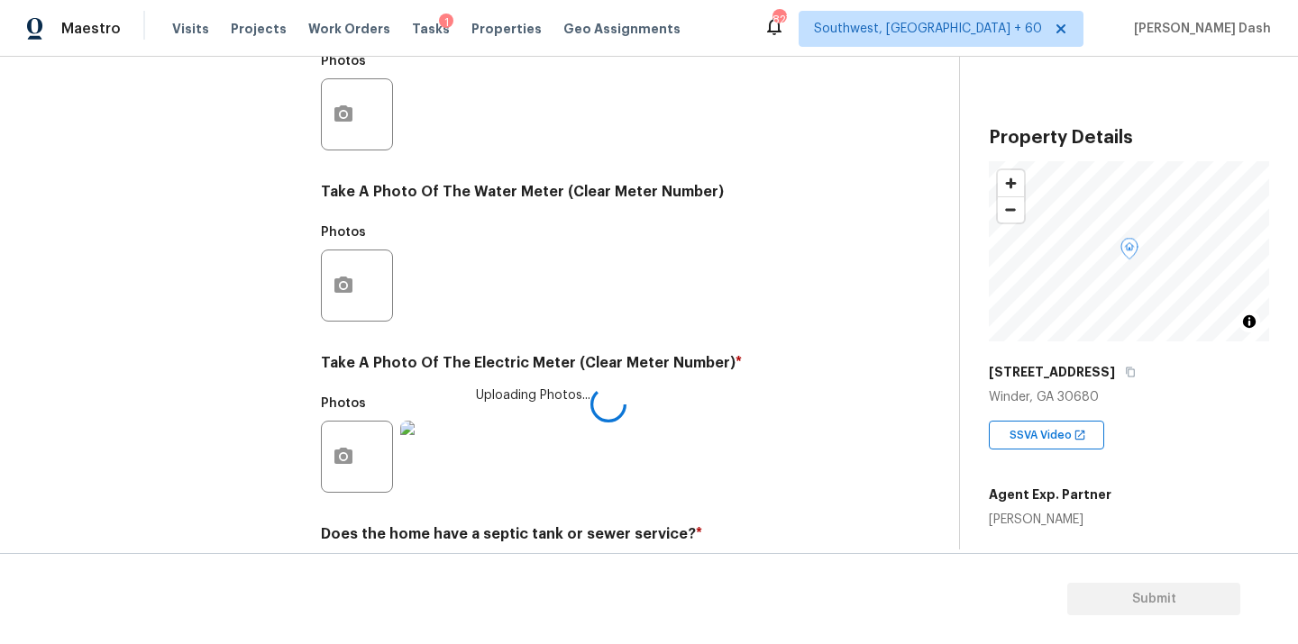
click at [427, 447] on img at bounding box center [436, 457] width 72 height 72
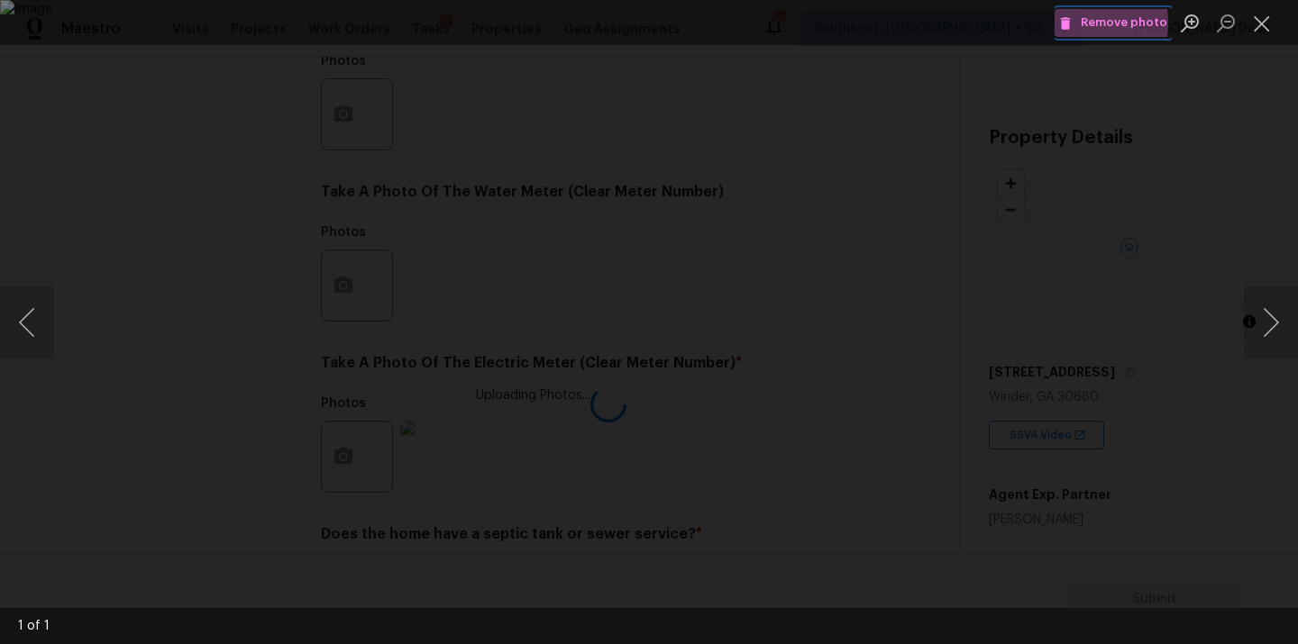
click at [1083, 23] on span "Remove photo" at bounding box center [1113, 23] width 108 height 21
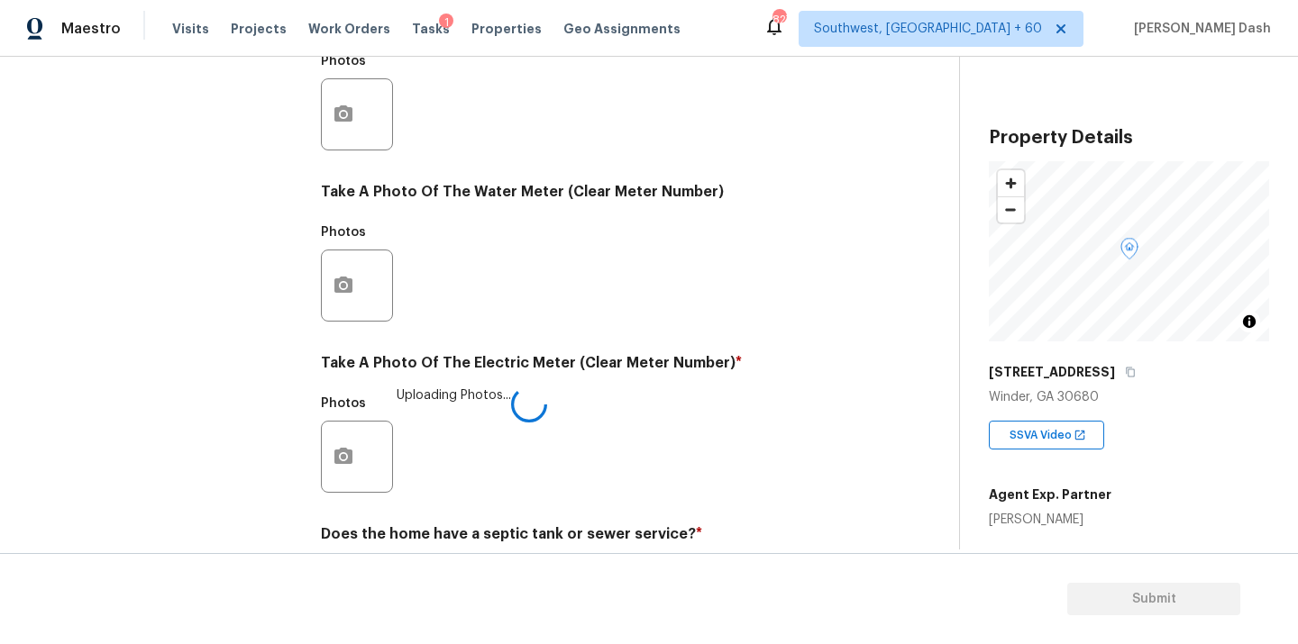
click at [214, 226] on div "Exterior Utilities 1 HVAC 2 Verification 4 Plumbing 1 Roof Gated Community 1 Pr…" at bounding box center [164, 147] width 270 height 940
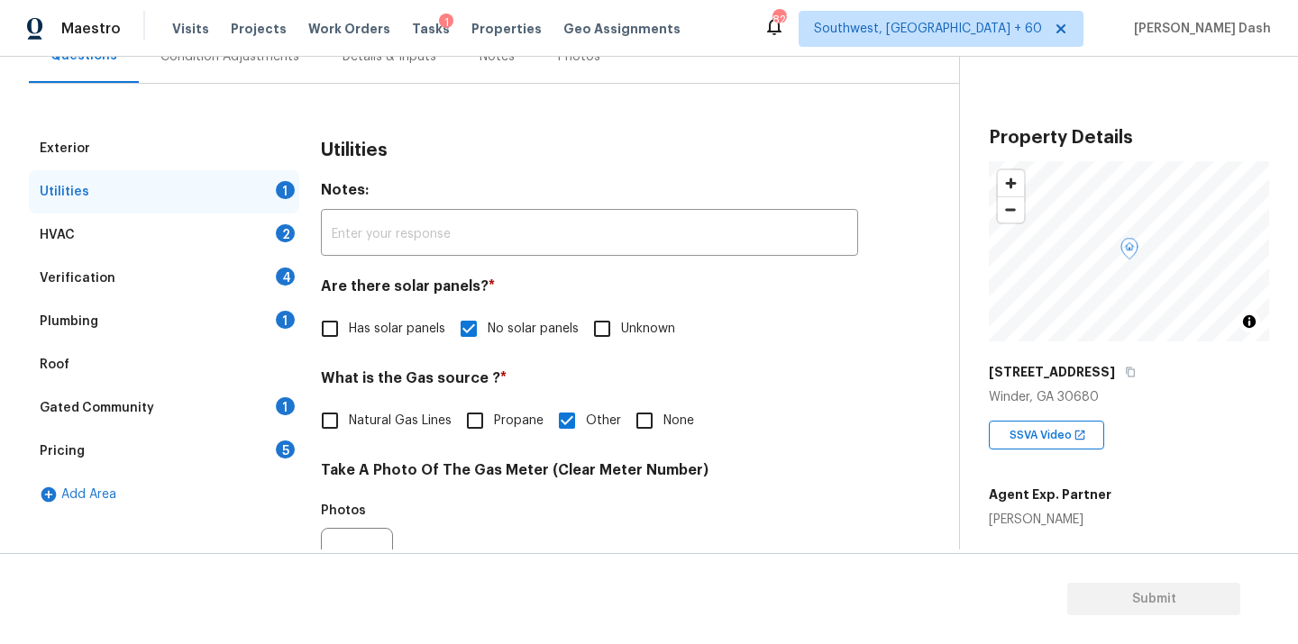
scroll to position [154, 0]
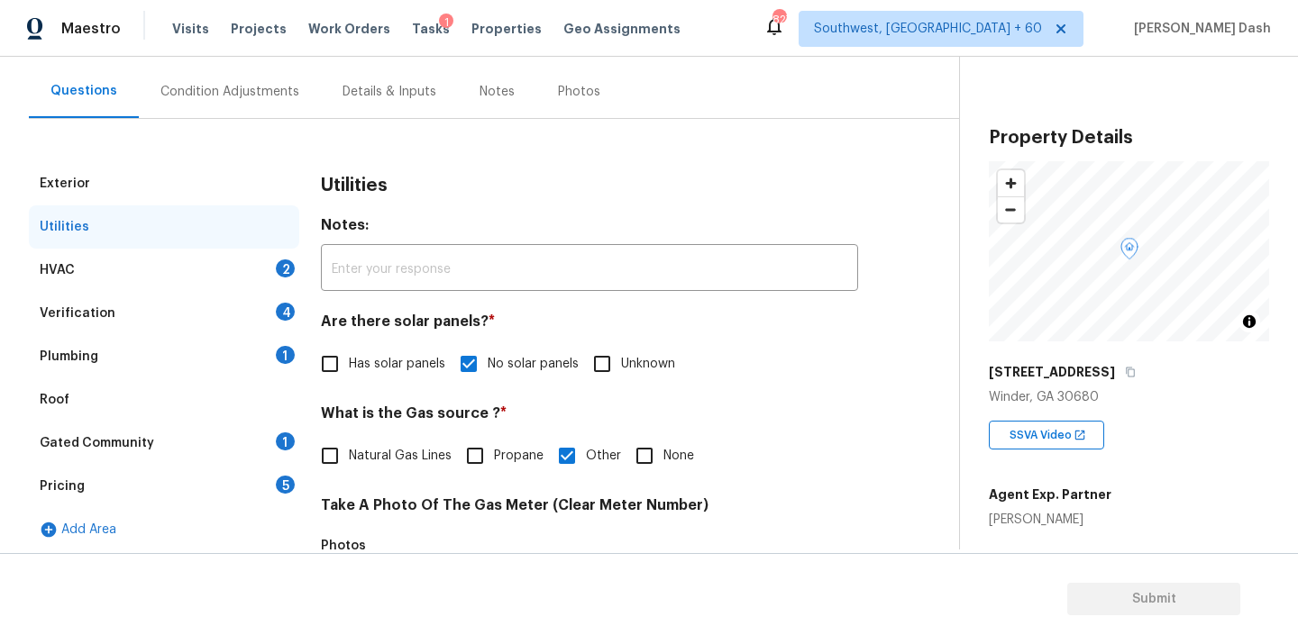
click at [240, 262] on div "HVAC 2" at bounding box center [164, 270] width 270 height 43
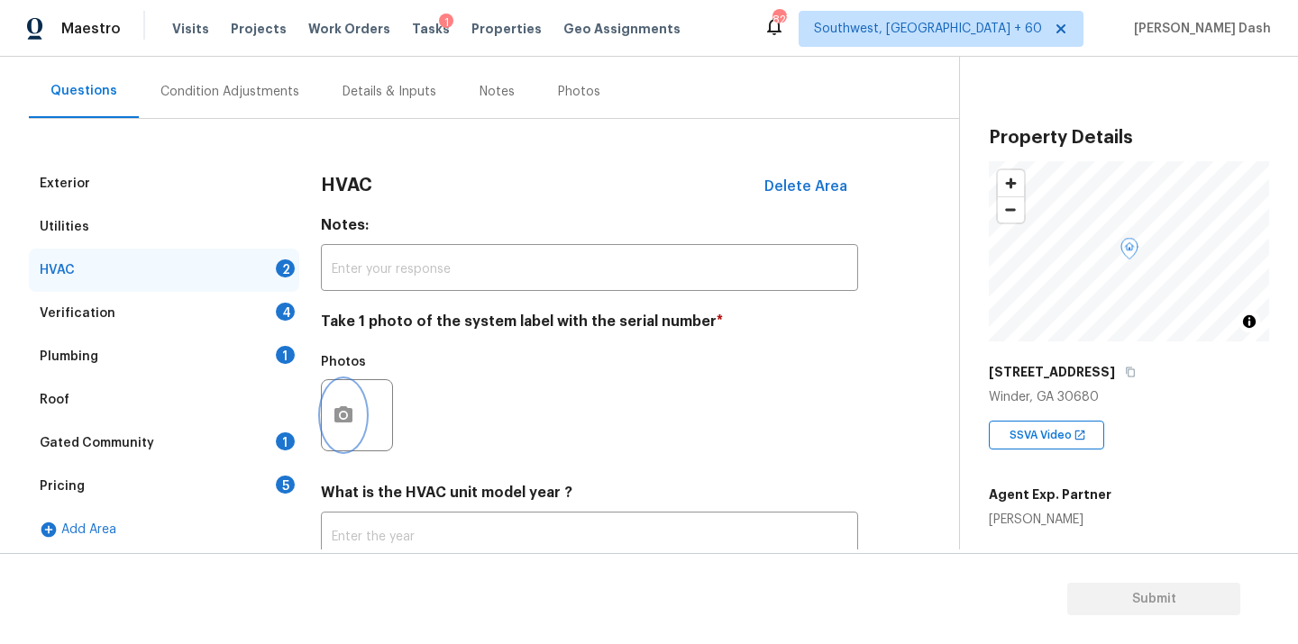
click at [340, 408] on icon "button" at bounding box center [343, 414] width 18 height 16
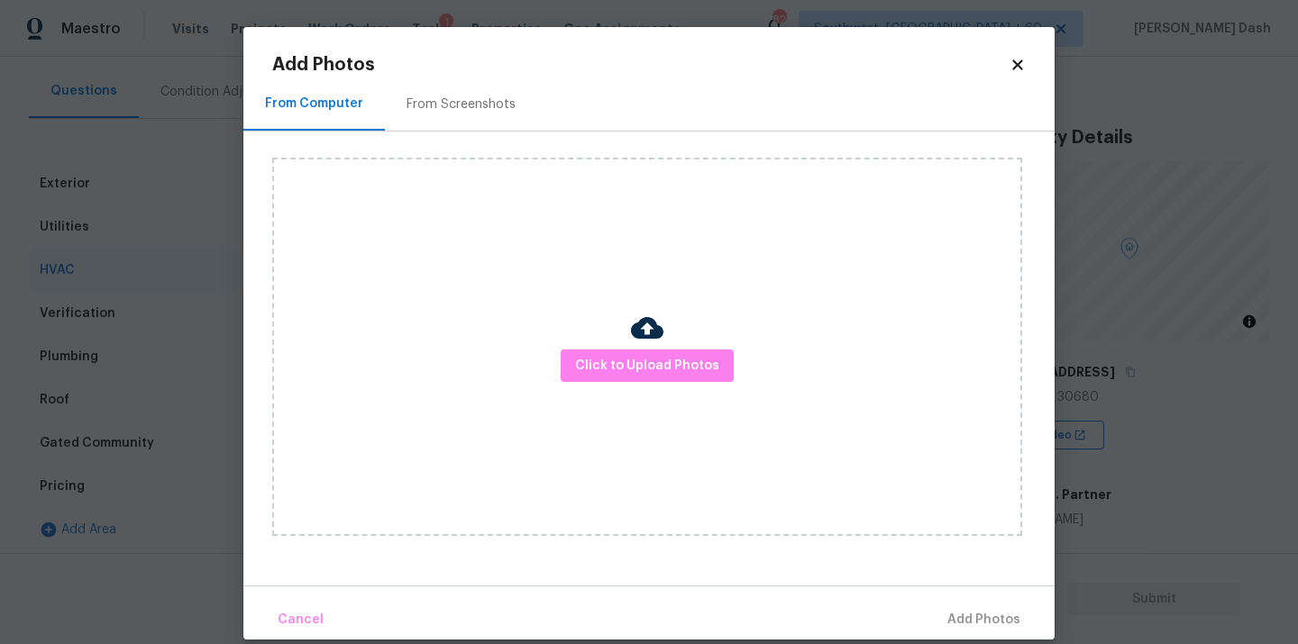
click at [548, 466] on div "Click to Upload Photos" at bounding box center [647, 347] width 750 height 379
click at [601, 381] on button "Click to Upload Photos" at bounding box center [647, 366] width 173 height 33
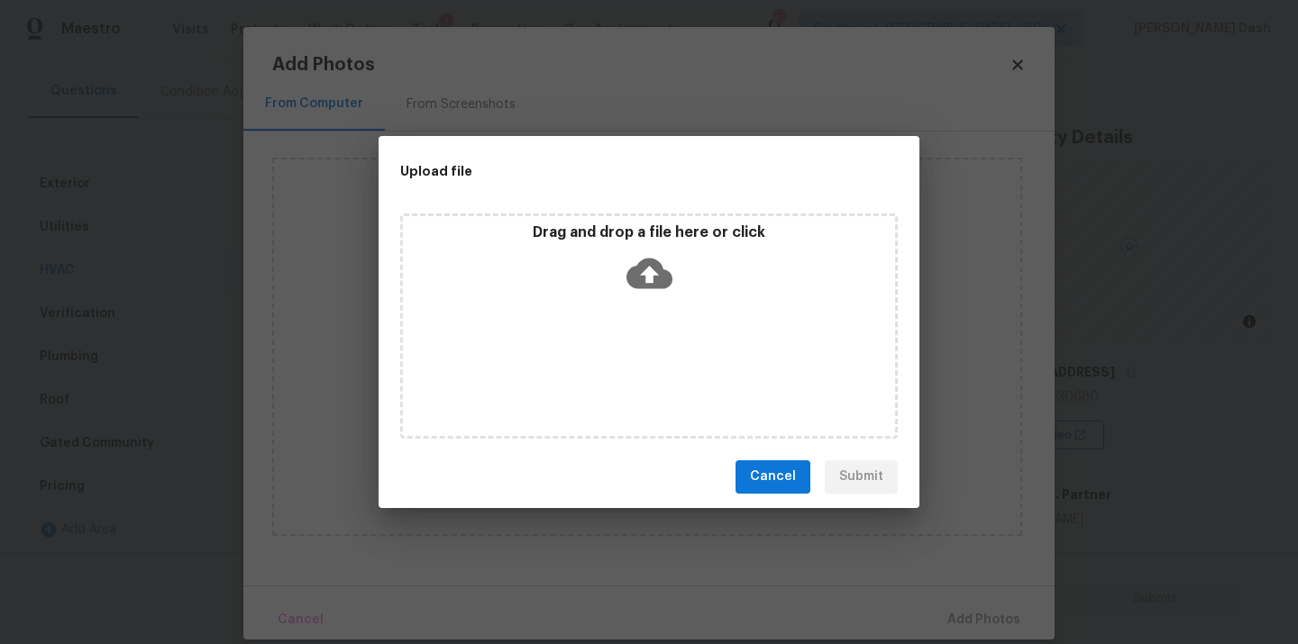
click at [601, 377] on div "Drag and drop a file here or click" at bounding box center [648, 326] width 497 height 225
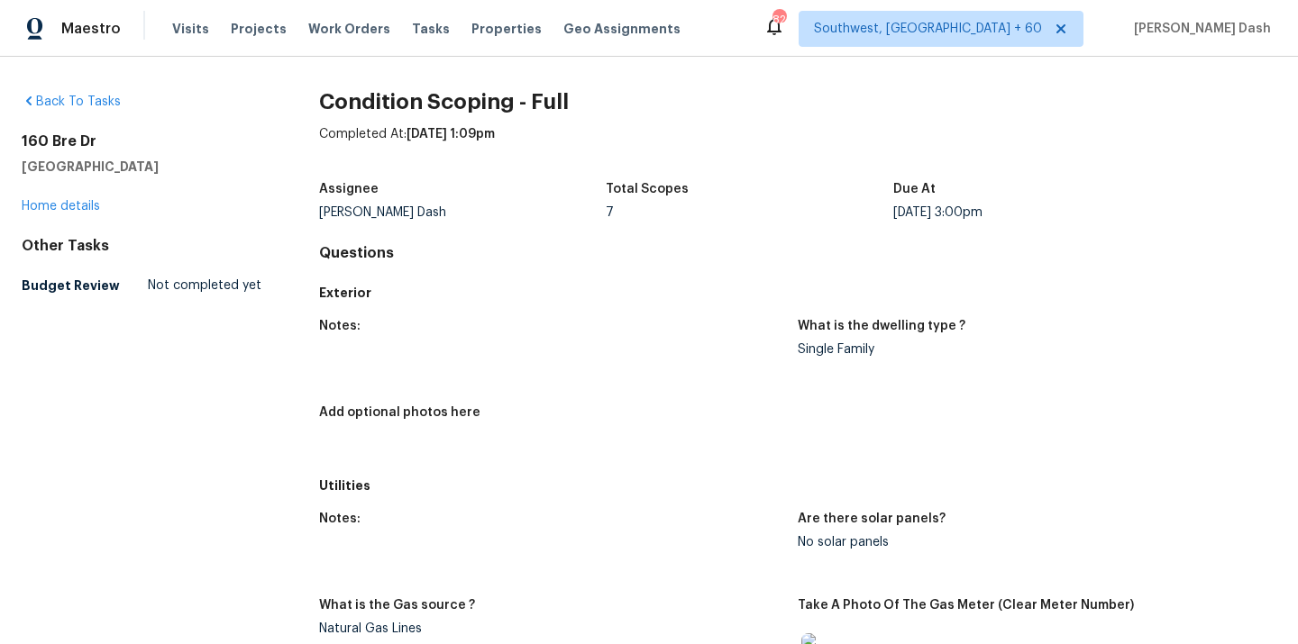
drag, startPoint x: 162, startPoint y: 164, endPoint x: 14, endPoint y: 138, distance: 150.1
click at [14, 138] on div "Back To Tasks [STREET_ADDRESS] Home details Other Tasks Budget Review Not compl…" at bounding box center [649, 351] width 1298 height 588
copy div "[STREET_ADDRESS][PERSON_NAME]"
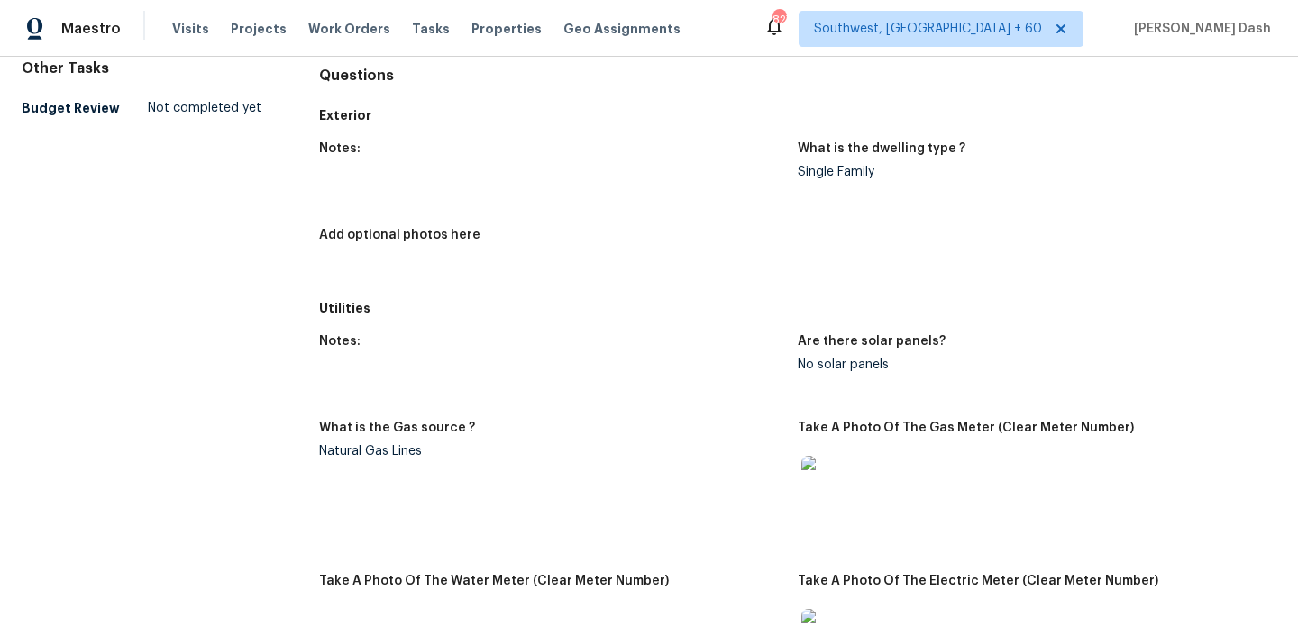
scroll to position [195, 0]
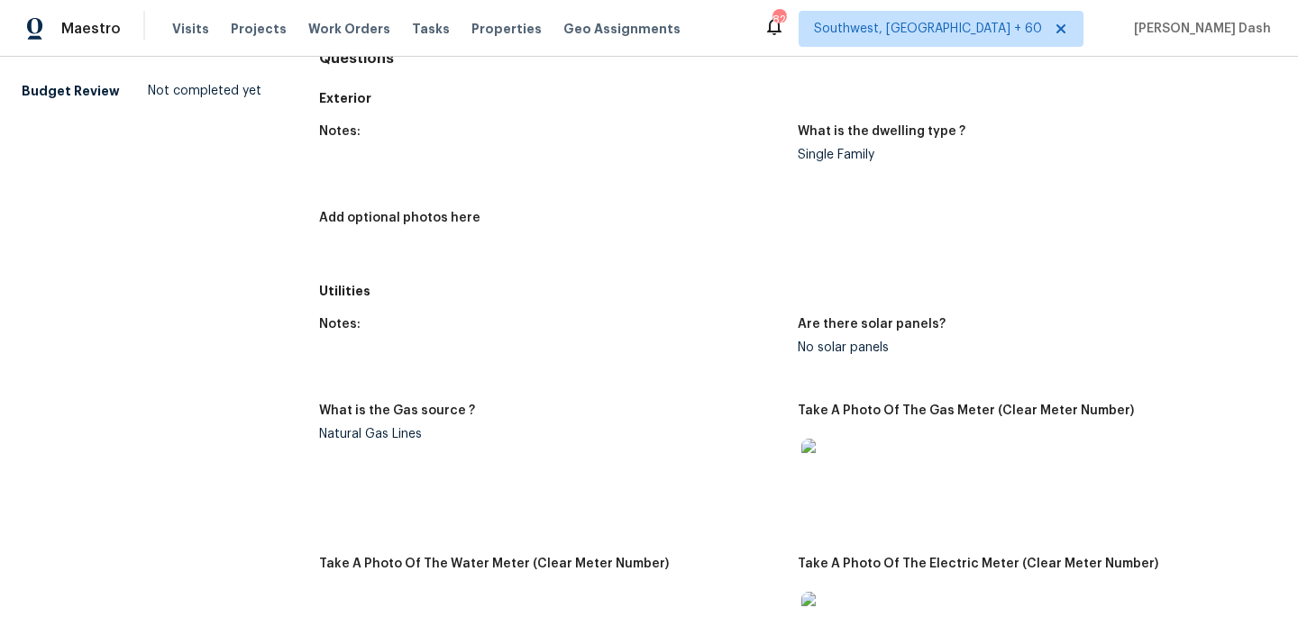
click at [844, 465] on img at bounding box center [830, 468] width 58 height 58
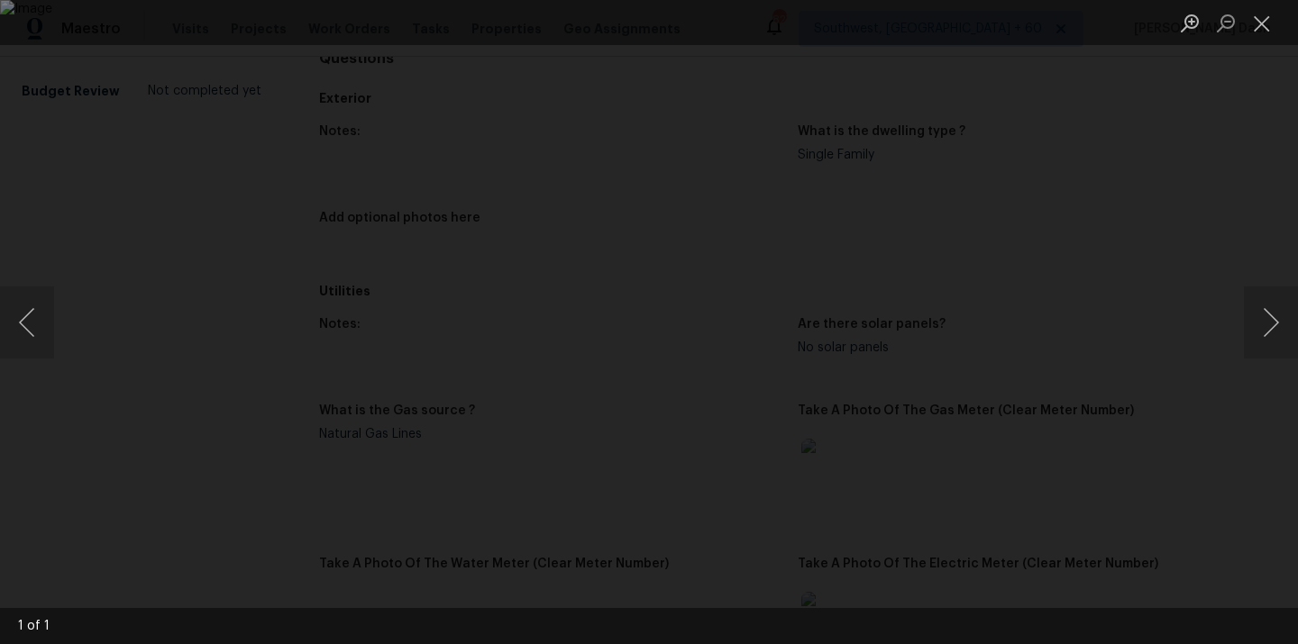
click at [1173, 359] on div "Lightbox" at bounding box center [649, 322] width 1298 height 644
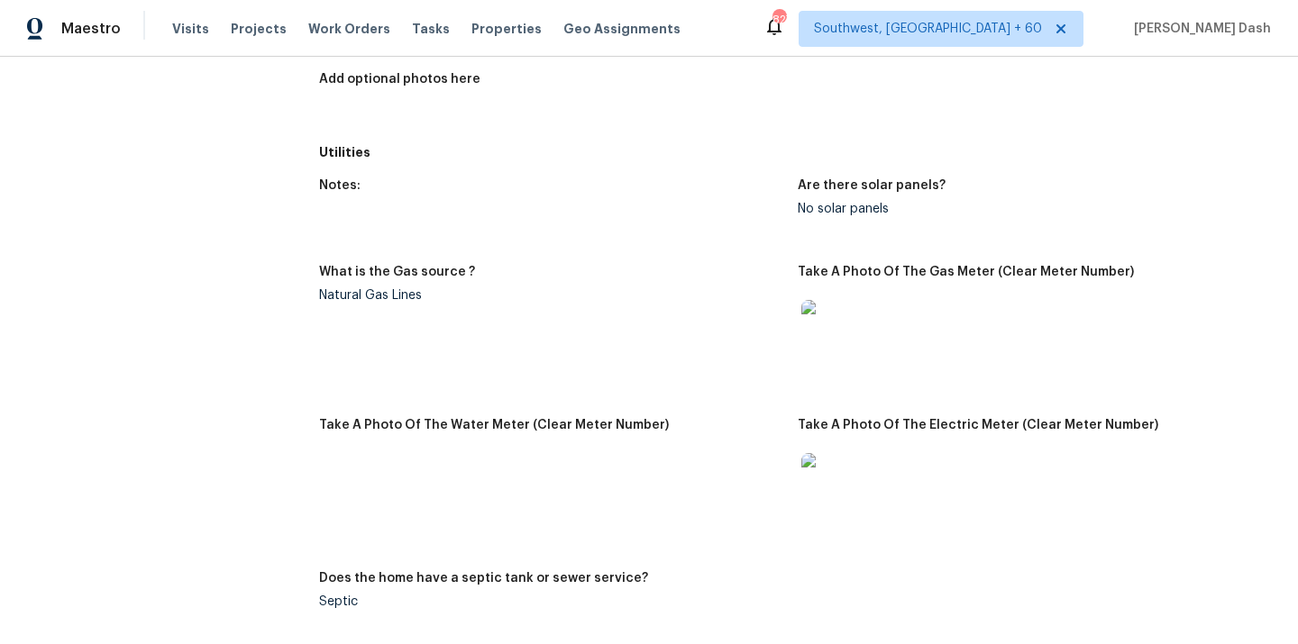
scroll to position [566, 0]
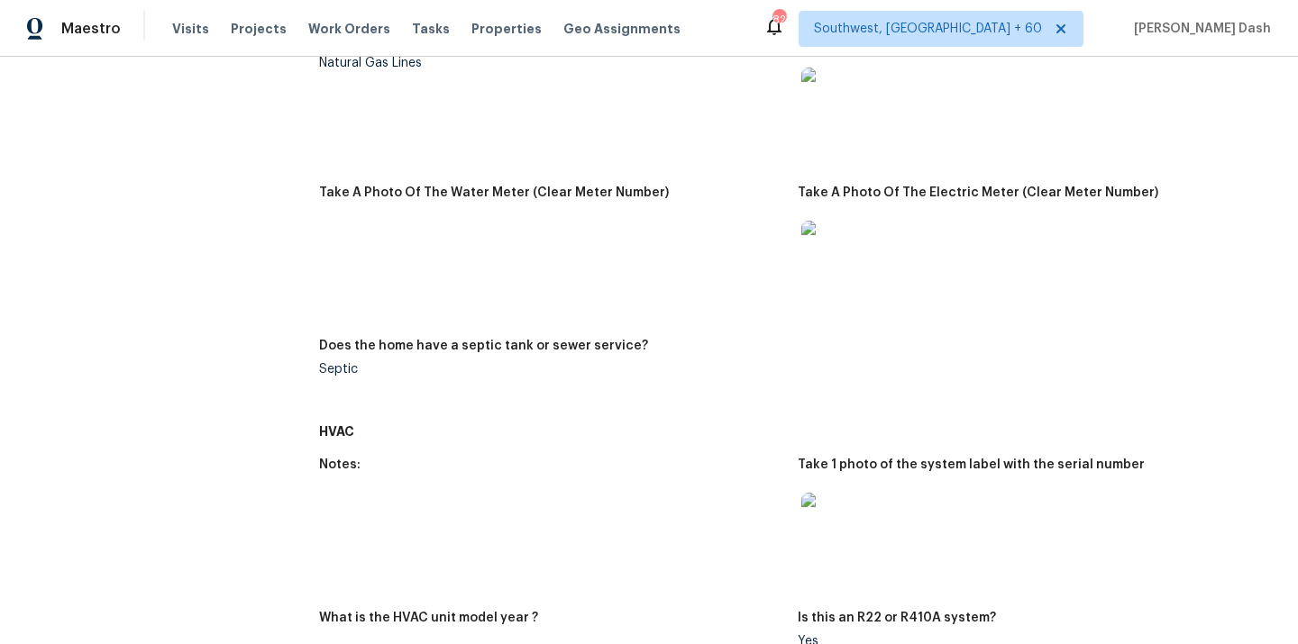
click at [831, 268] on img at bounding box center [830, 250] width 58 height 58
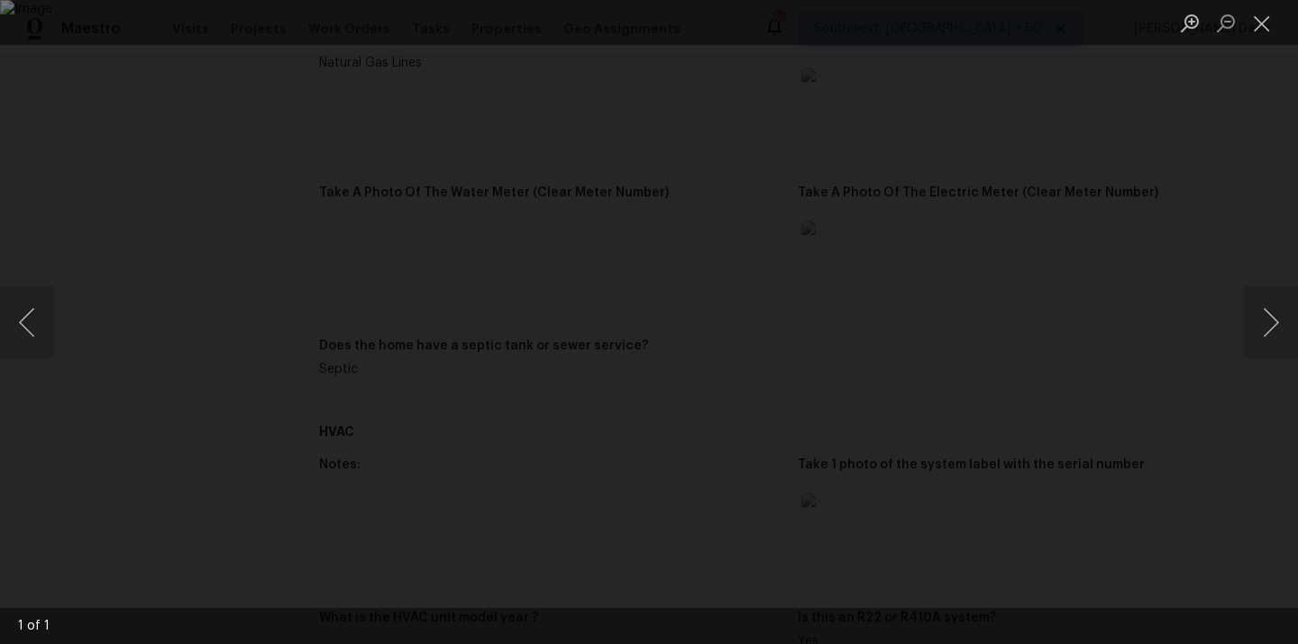
click at [1149, 273] on div "Lightbox" at bounding box center [649, 322] width 1298 height 644
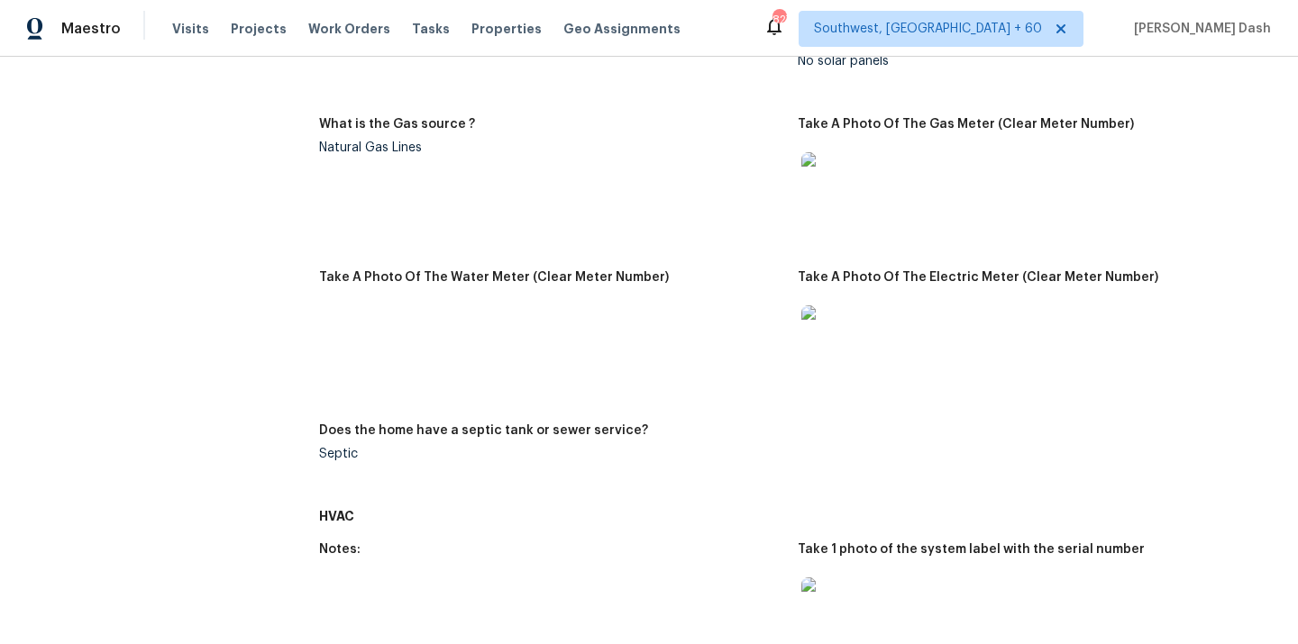
scroll to position [744, 0]
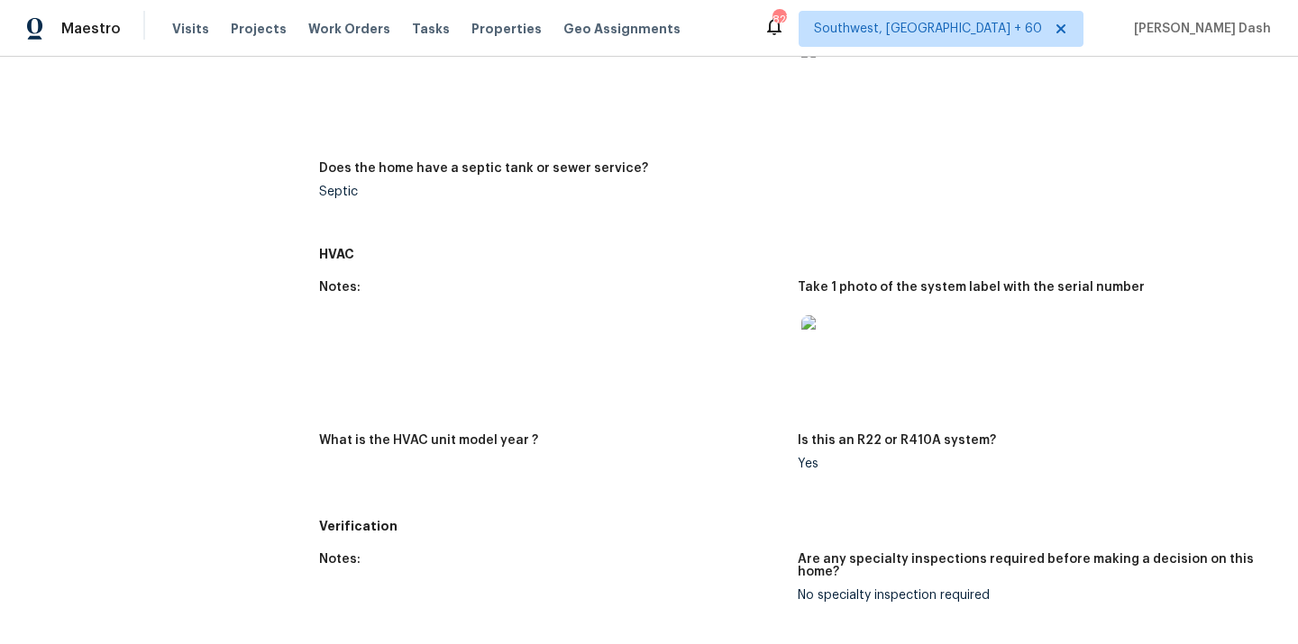
click at [839, 362] on img at bounding box center [830, 344] width 58 height 58
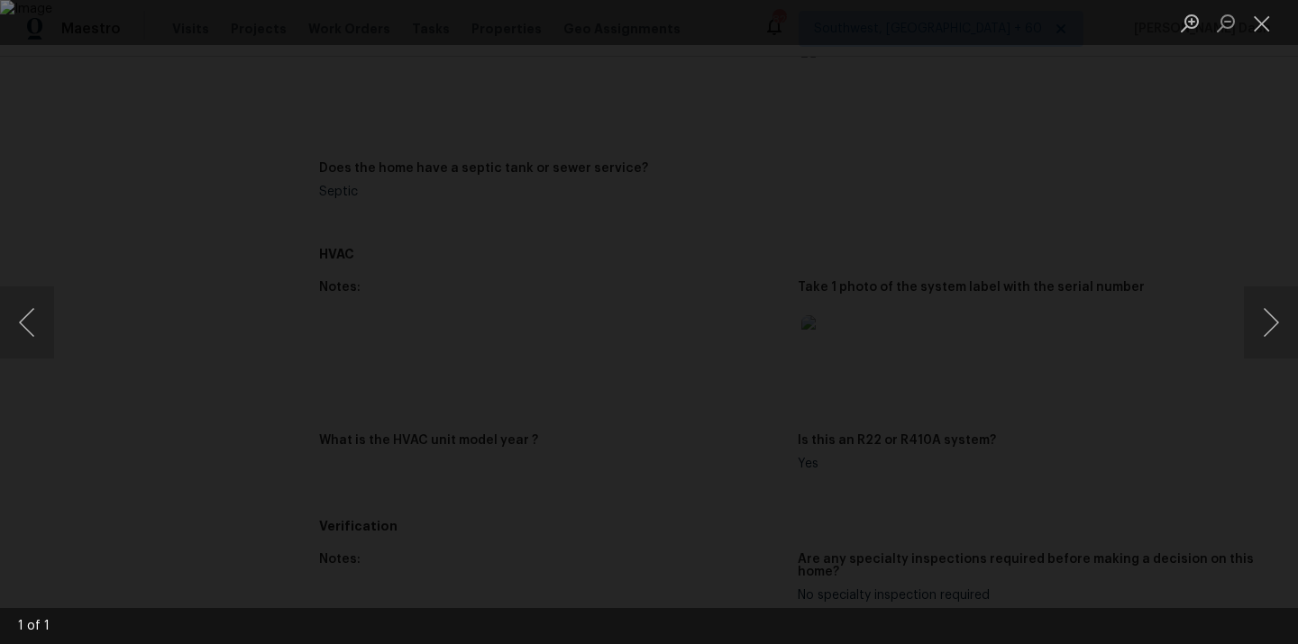
click at [1161, 266] on div "Lightbox" at bounding box center [649, 322] width 1298 height 644
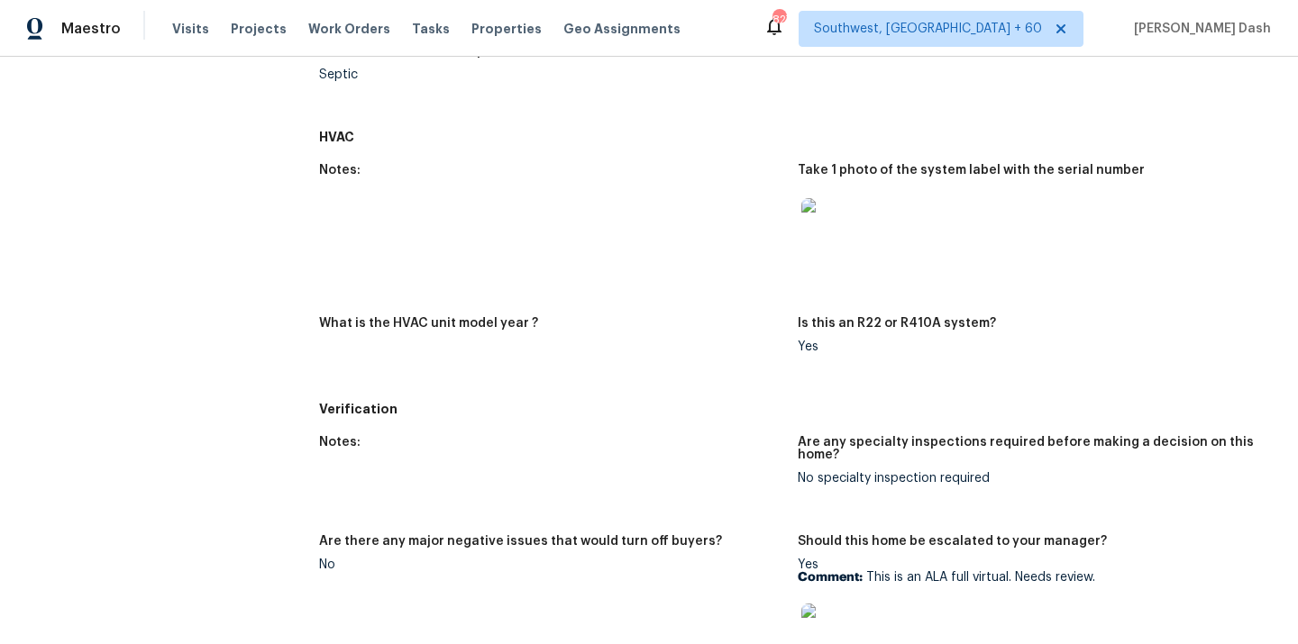
scroll to position [1177, 0]
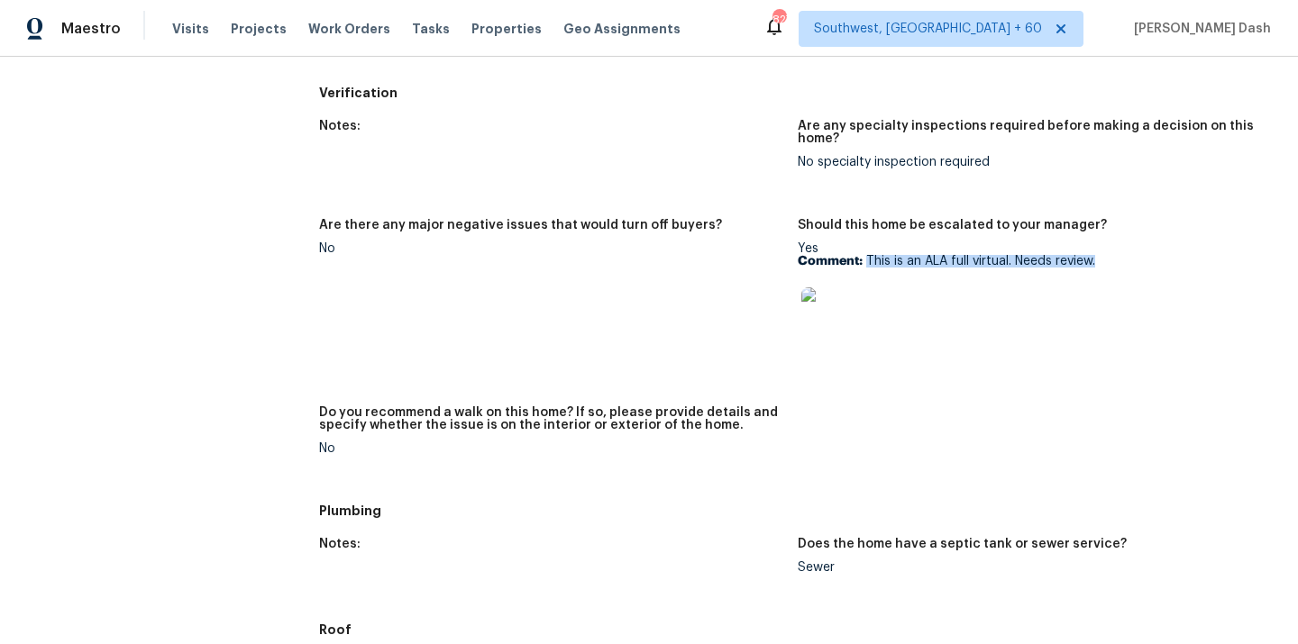
drag, startPoint x: 868, startPoint y: 263, endPoint x: 1161, endPoint y: 256, distance: 293.0
click at [1161, 256] on p "Comment: This is an ALA full virtual. Needs review." at bounding box center [1030, 261] width 464 height 13
copy p "This is an ALA full virtual. Needs review."
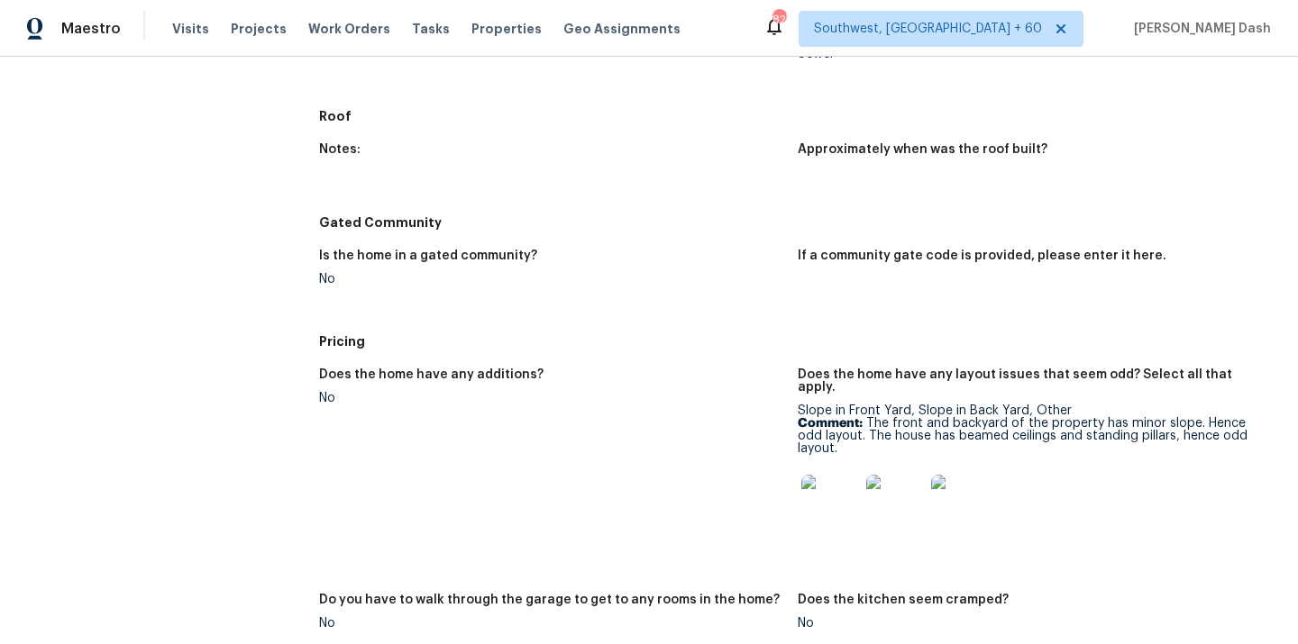
scroll to position [1742, 0]
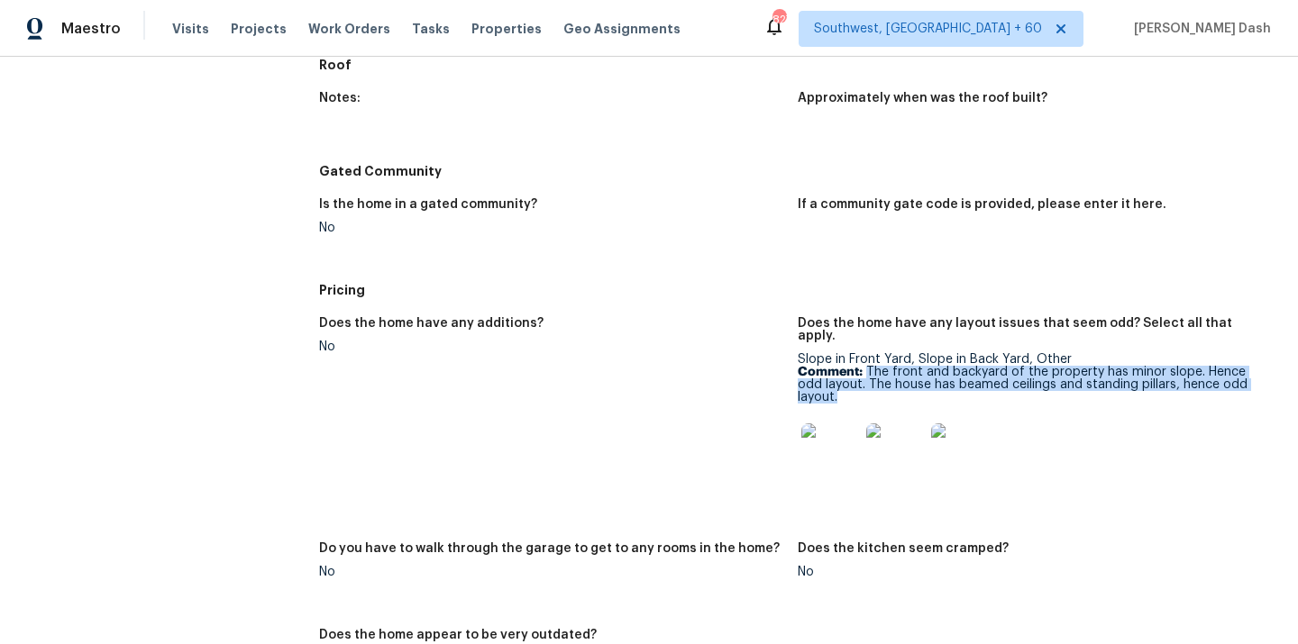
drag, startPoint x: 865, startPoint y: 363, endPoint x: 865, endPoint y: 383, distance: 19.8
click at [865, 383] on p "Comment: The front and backyard of the property has minor slope. Hence odd layo…" at bounding box center [1030, 385] width 464 height 38
copy p "The front and backyard of the property has minor slope. Hence odd layout. The h…"
click at [832, 451] on img at bounding box center [830, 453] width 58 height 58
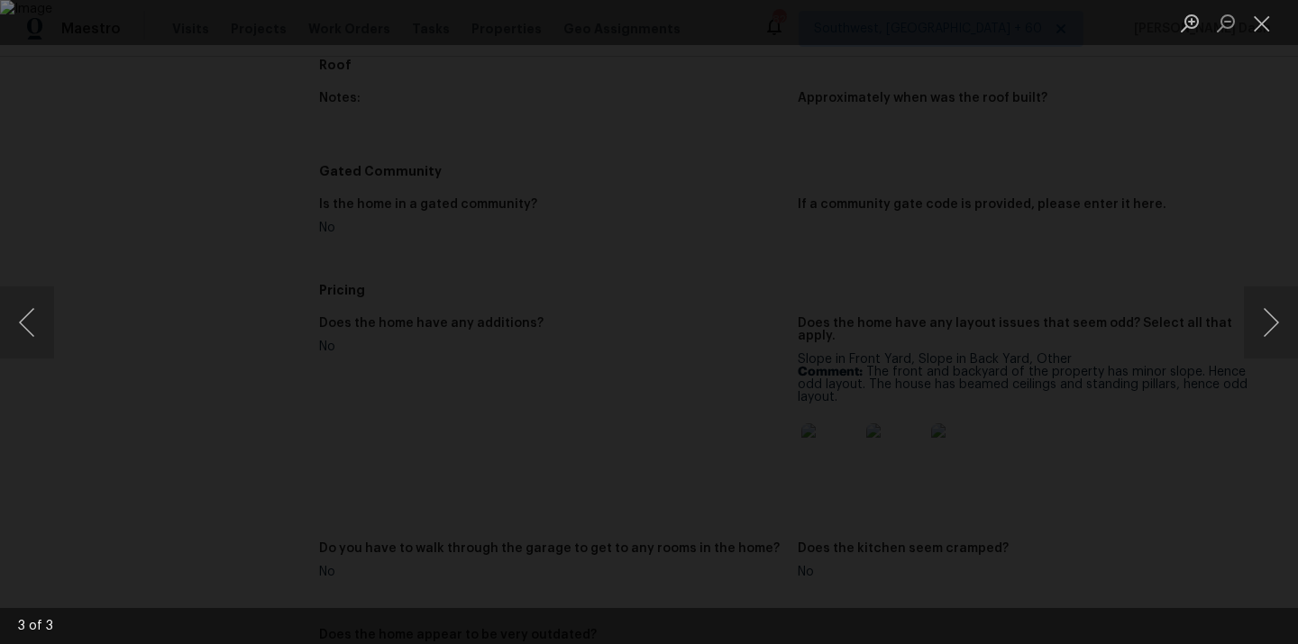
click at [1154, 230] on div "Lightbox" at bounding box center [649, 322] width 1298 height 644
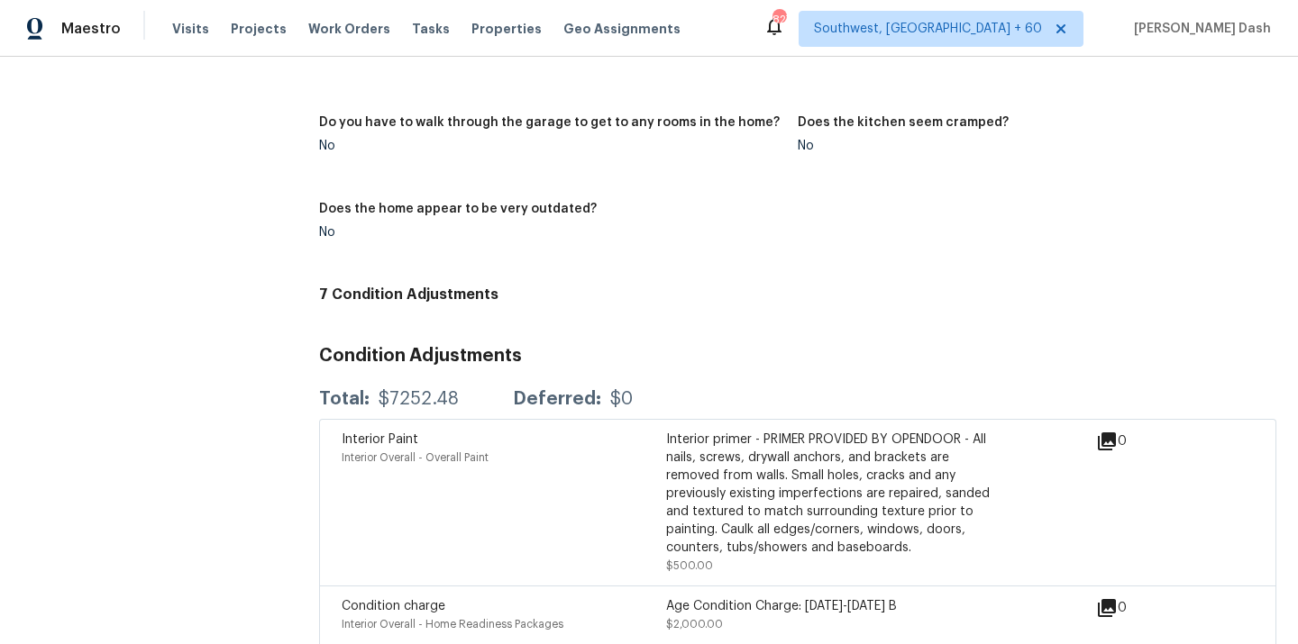
scroll to position [2068, 0]
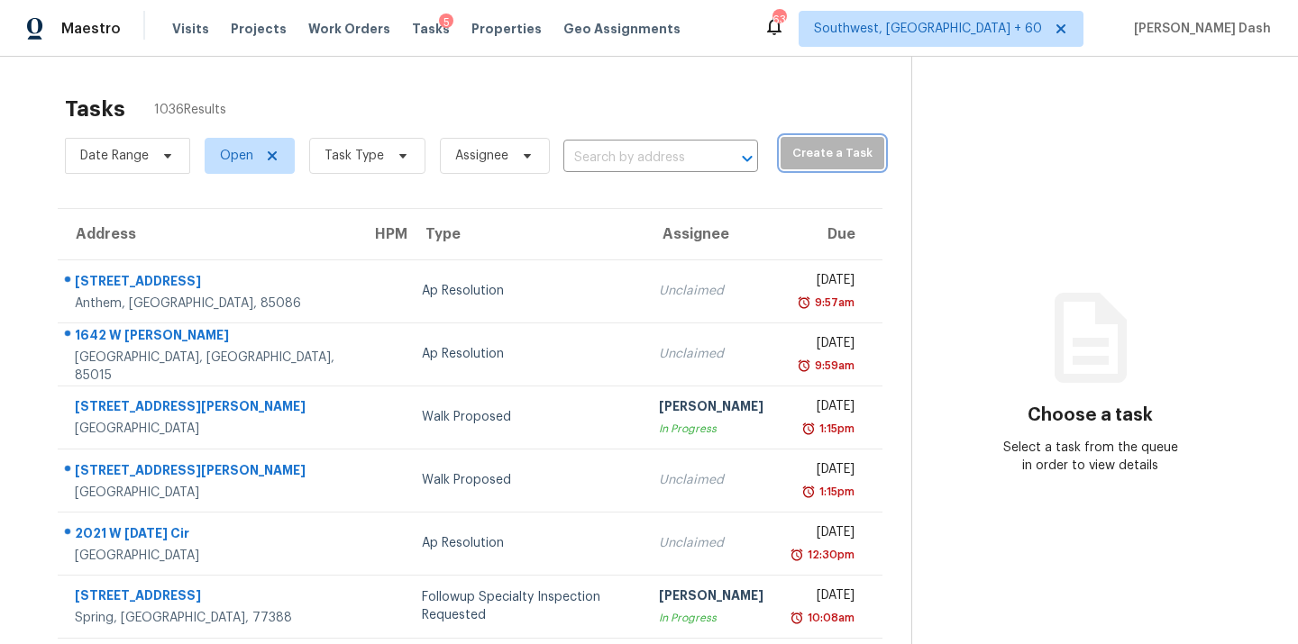
click at [810, 152] on span "Create a Task" at bounding box center [832, 153] width 86 height 21
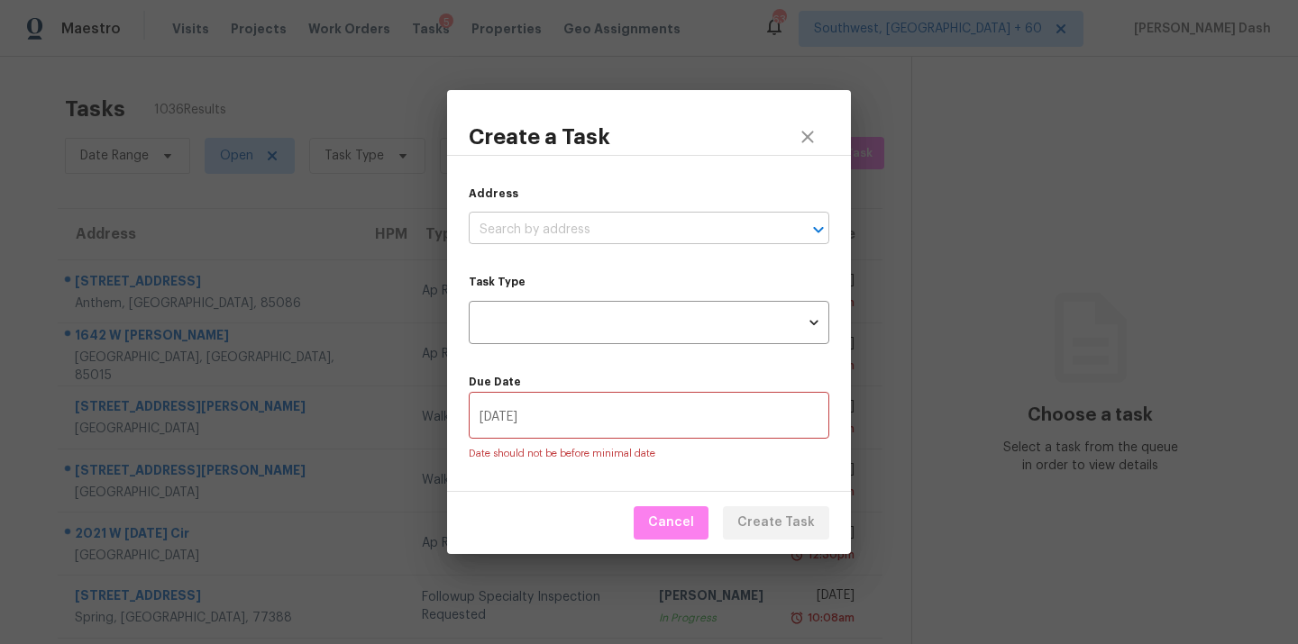
click at [559, 225] on input "text" at bounding box center [624, 230] width 310 height 28
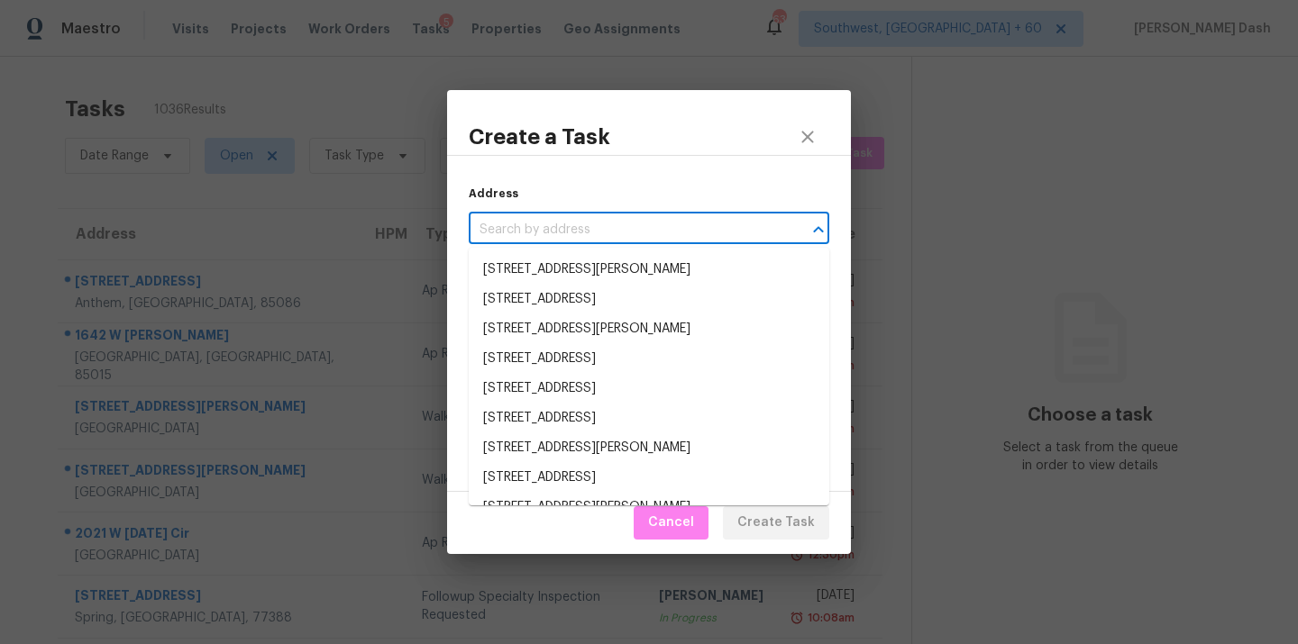
paste input "[STREET_ADDRESS][PERSON_NAME]"
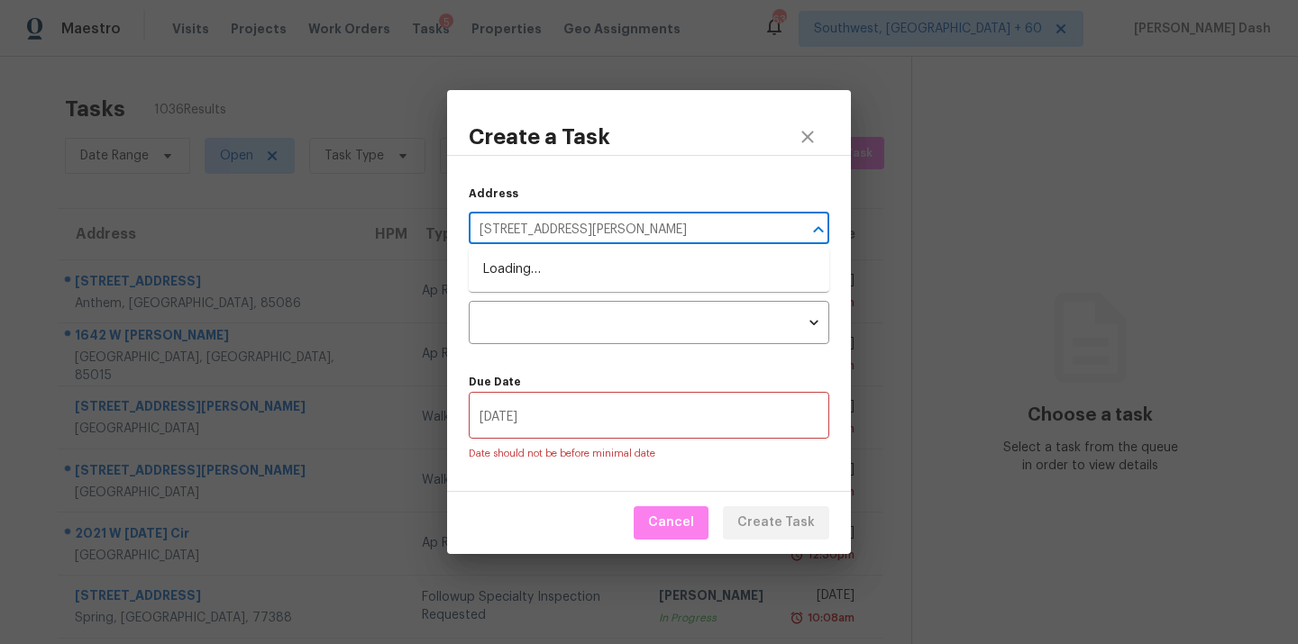
type input "160 Bre Dr Fayetteville, GA 30215"
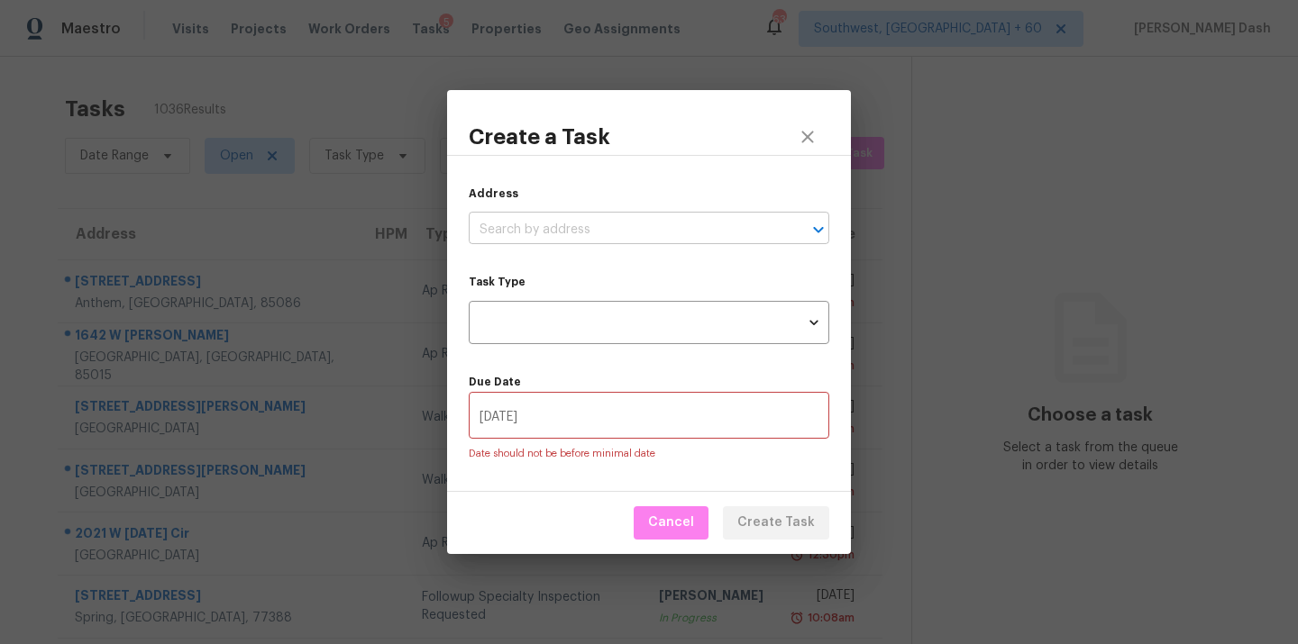
click at [588, 234] on input "text" at bounding box center [624, 230] width 310 height 28
paste input "160 Bre Dr Fayetteville, GA 30215"
type input "160 Bre Dr Fayetteville, GA 30215"
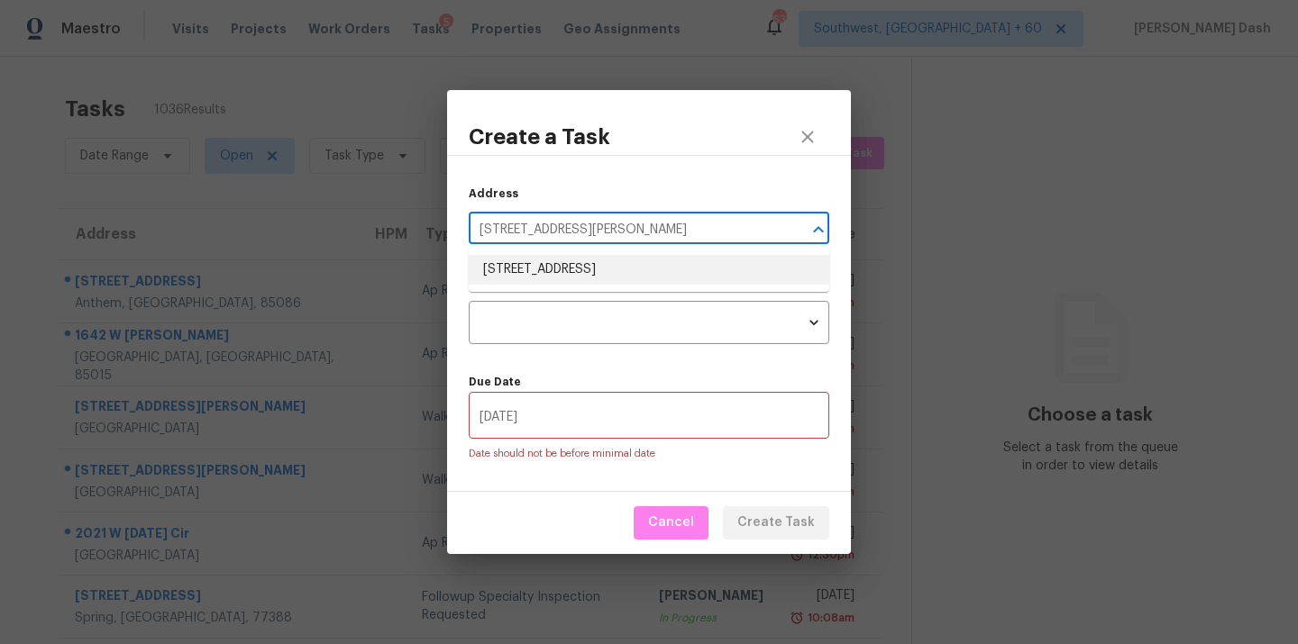
click at [601, 273] on li "160 Bre Dr, Fayetteville, GA 30215" at bounding box center [649, 270] width 360 height 30
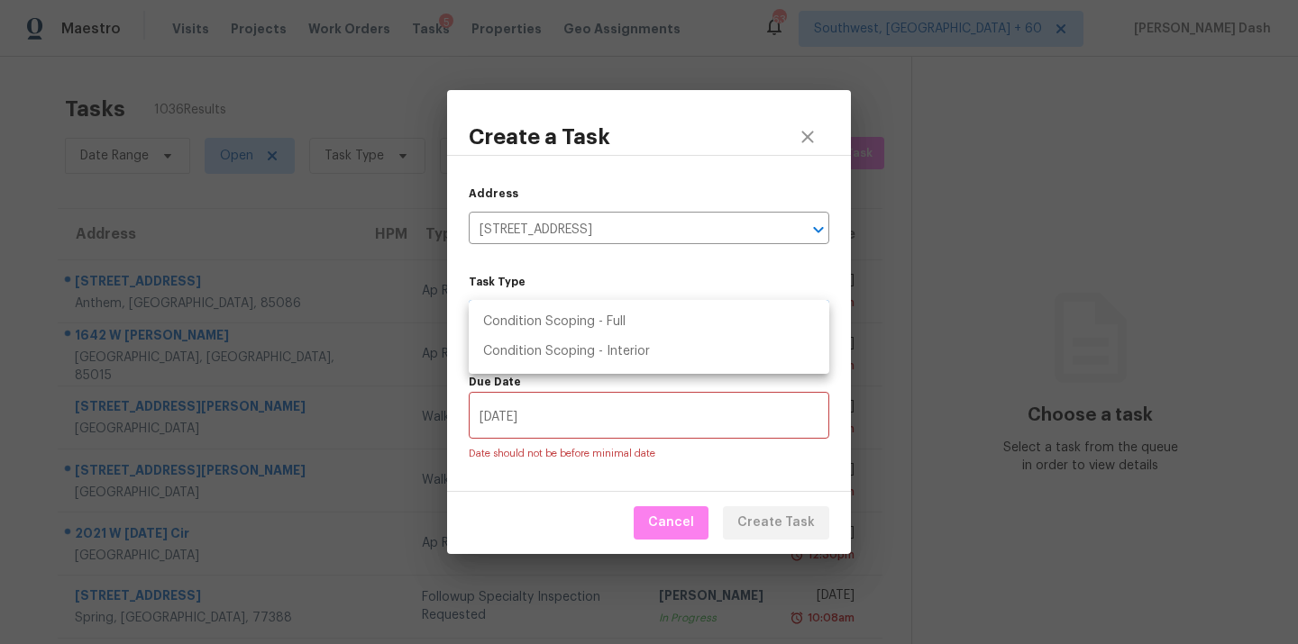
click at [587, 309] on body "Maestro Visits Projects Work Orders Tasks 5 Properties Geo Assignments 636 Sout…" at bounding box center [649, 322] width 1298 height 644
click at [586, 329] on li "Condition Scoping - Full" at bounding box center [649, 322] width 360 height 30
type input "virtual_full_assessment"
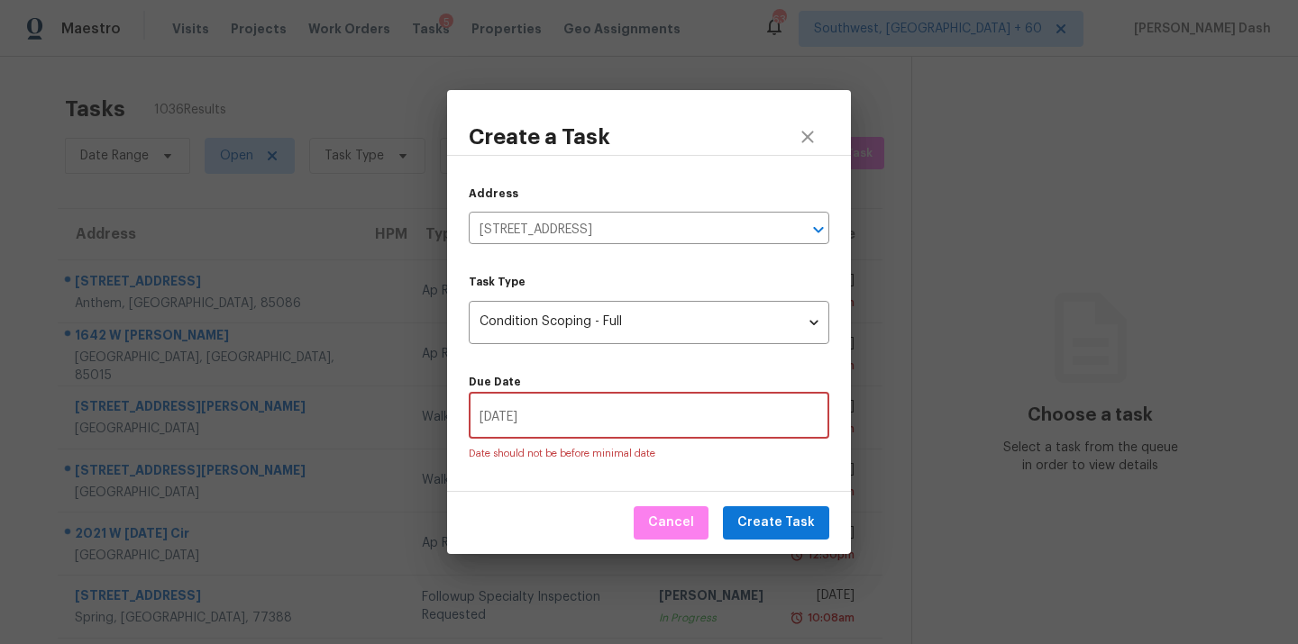
click at [586, 427] on input "08/15/2025" at bounding box center [649, 418] width 360 height 42
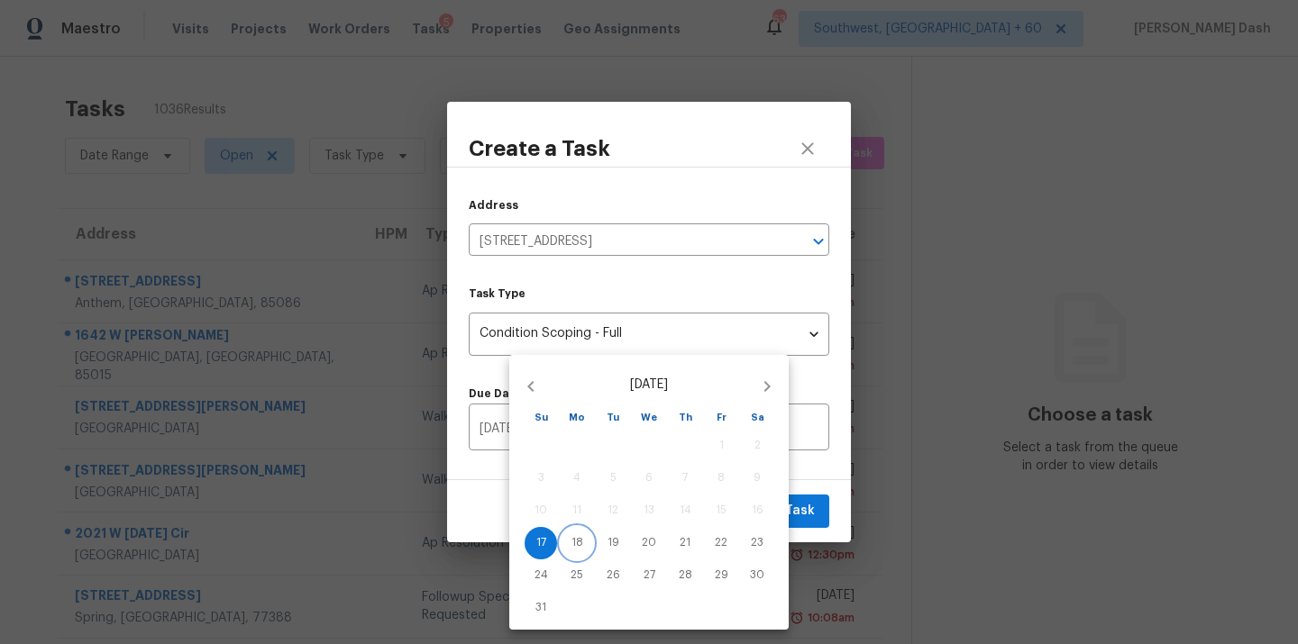
click at [578, 543] on p "18" at bounding box center [577, 542] width 12 height 15
type input "08/18/2025"
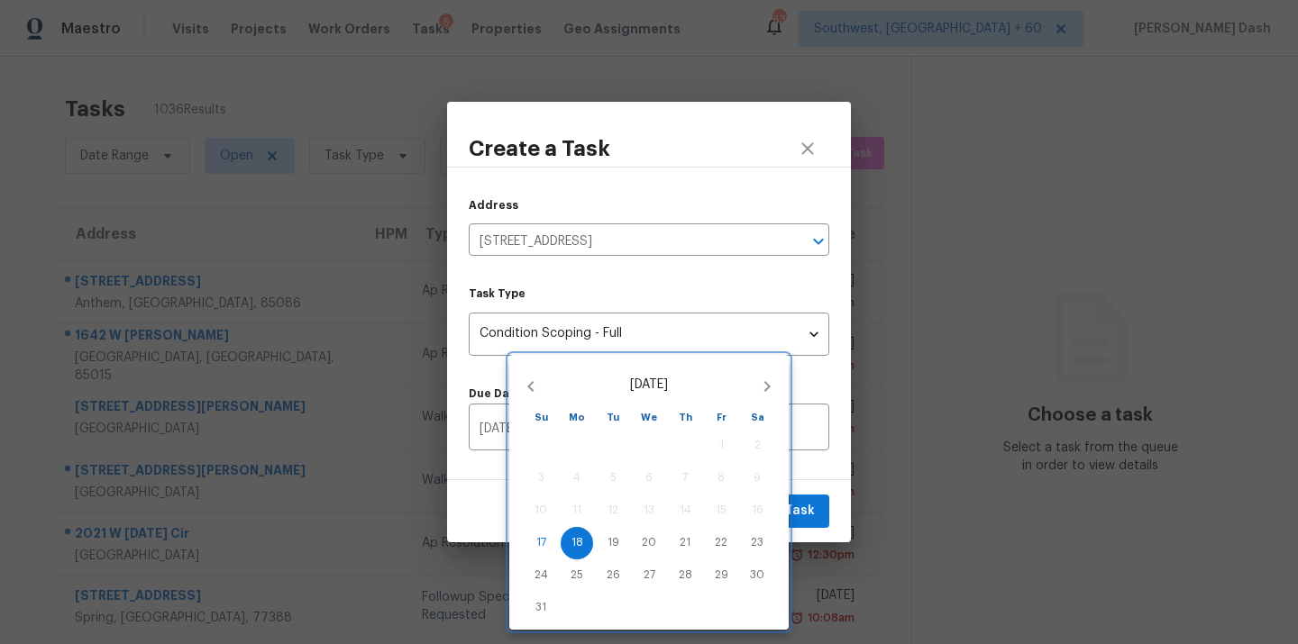
click at [797, 505] on div at bounding box center [649, 322] width 1298 height 644
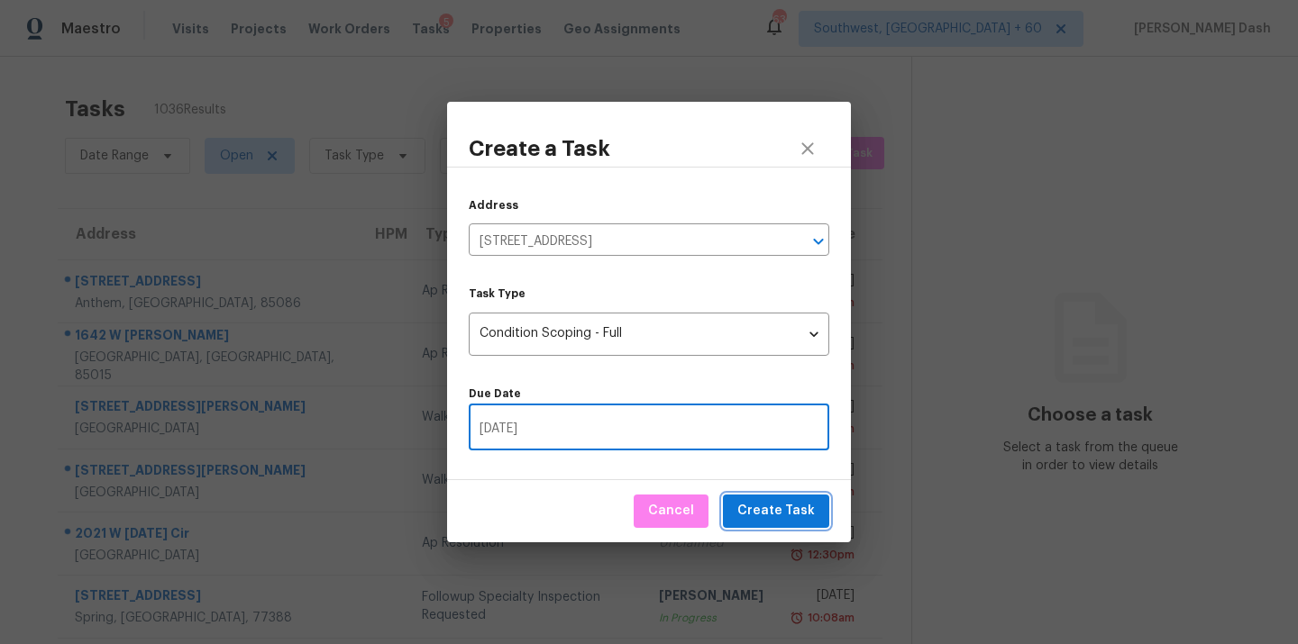
click at [797, 505] on span "Create Task" at bounding box center [776, 511] width 78 height 23
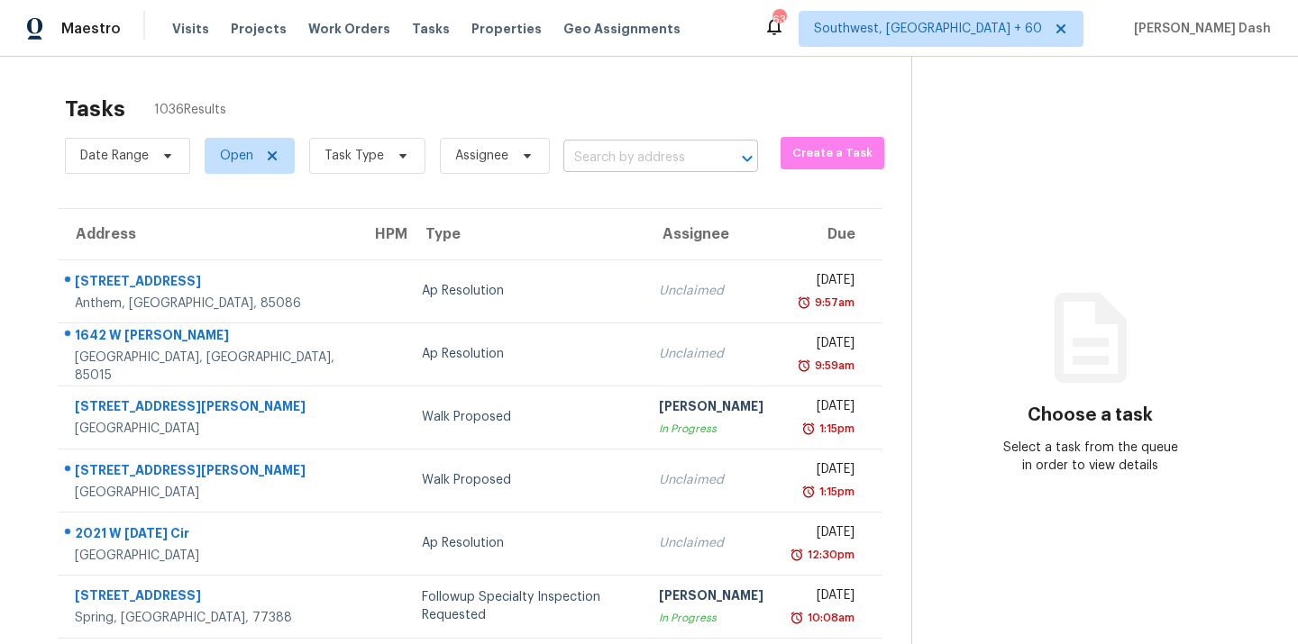
click at [622, 166] on input "text" at bounding box center [635, 158] width 144 height 28
paste input "160 Bre Dr Fayetteville, GA 30215"
type input "160 Bre Dr Fayetteville, GA 30215"
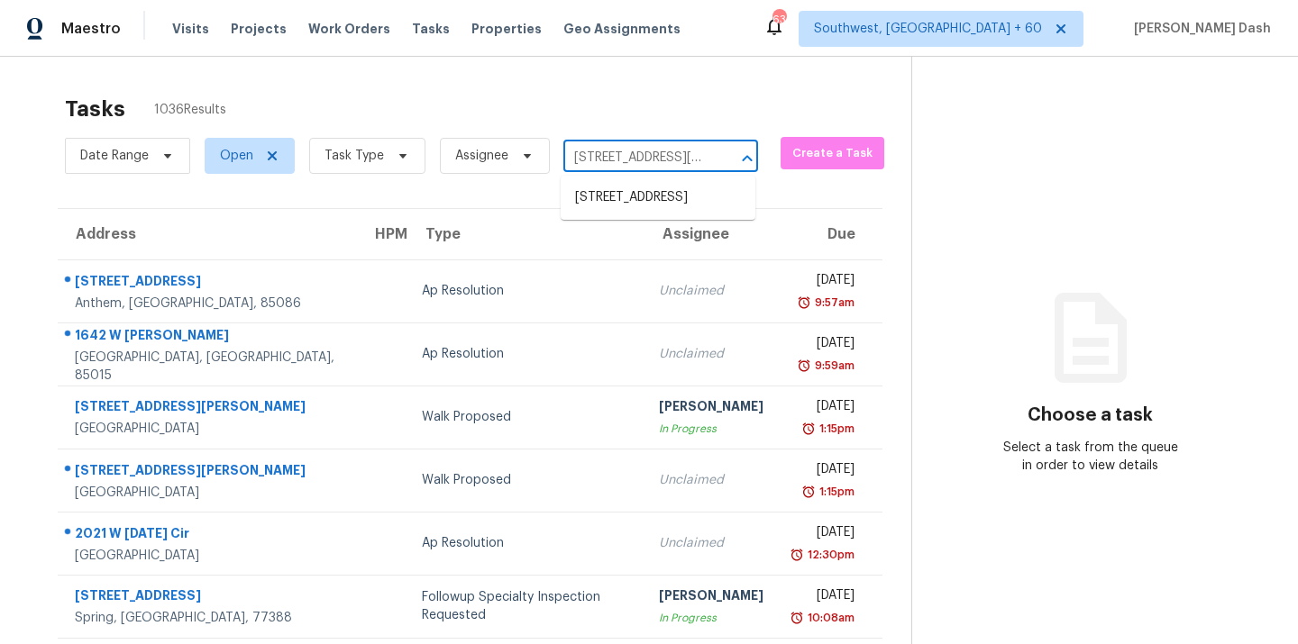
scroll to position [0, 61]
click at [629, 207] on li "160 Bre Dr, Fayetteville, GA 30215" at bounding box center [658, 198] width 195 height 30
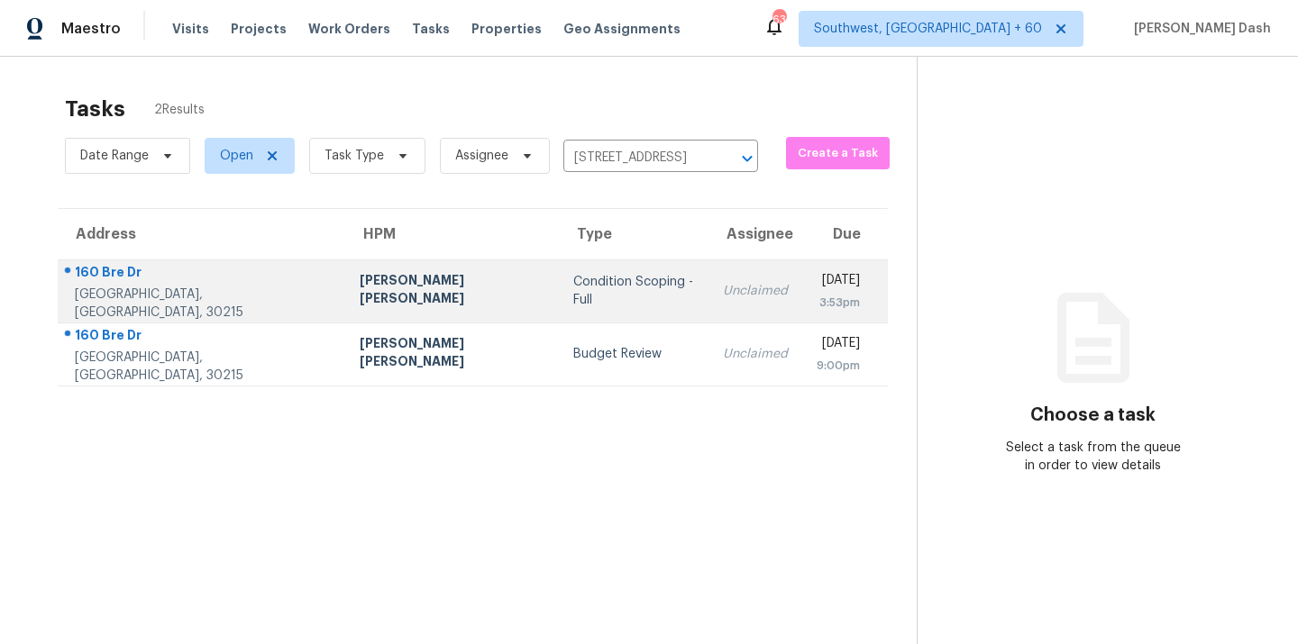
click at [573, 287] on div "Condition Scoping - Full" at bounding box center [633, 291] width 121 height 36
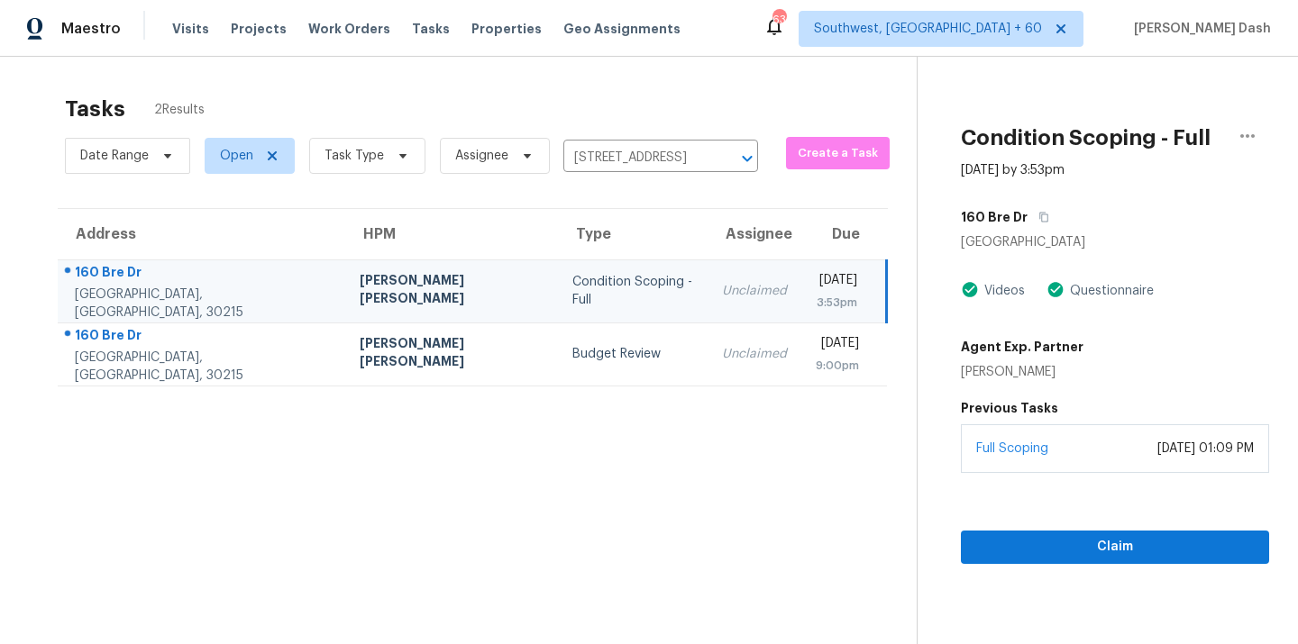
click at [1030, 516] on div "Claim" at bounding box center [1115, 518] width 308 height 91
click at [1041, 545] on span "Claim" at bounding box center [1114, 547] width 279 height 23
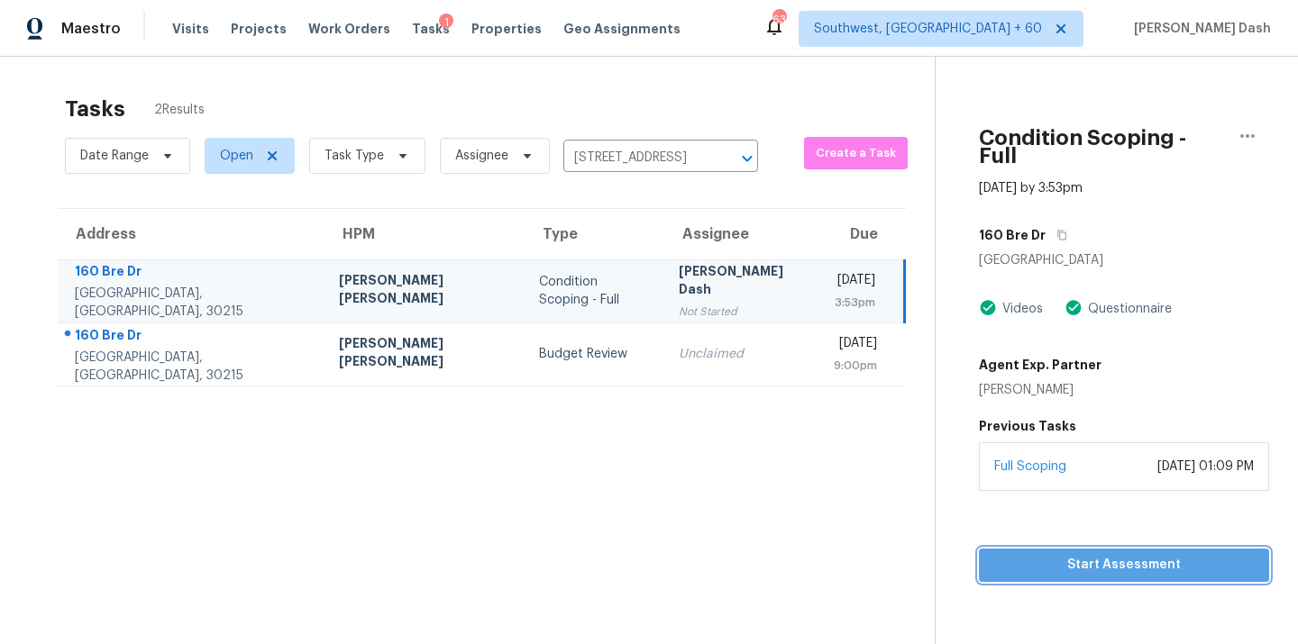
click at [1115, 554] on span "Start Assessment" at bounding box center [1123, 565] width 261 height 23
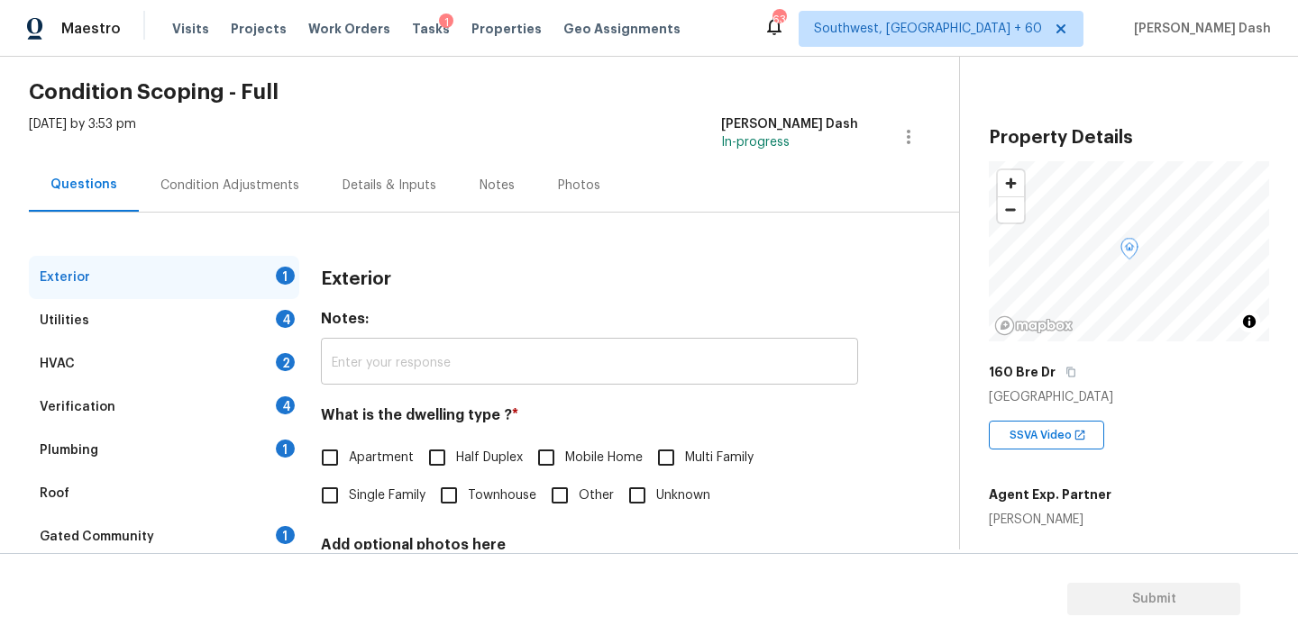
scroll to position [136, 0]
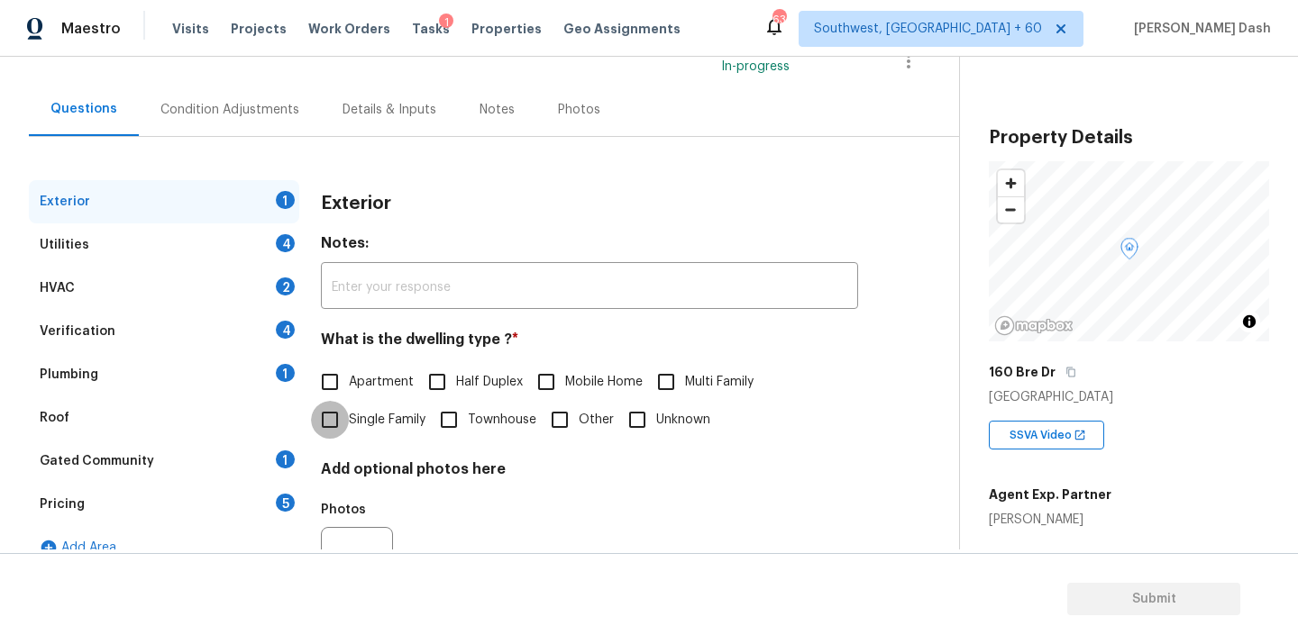
click at [340, 425] on input "Single Family" at bounding box center [330, 420] width 38 height 38
checkbox input "true"
click at [277, 236] on div "Utilities 4" at bounding box center [164, 245] width 270 height 43
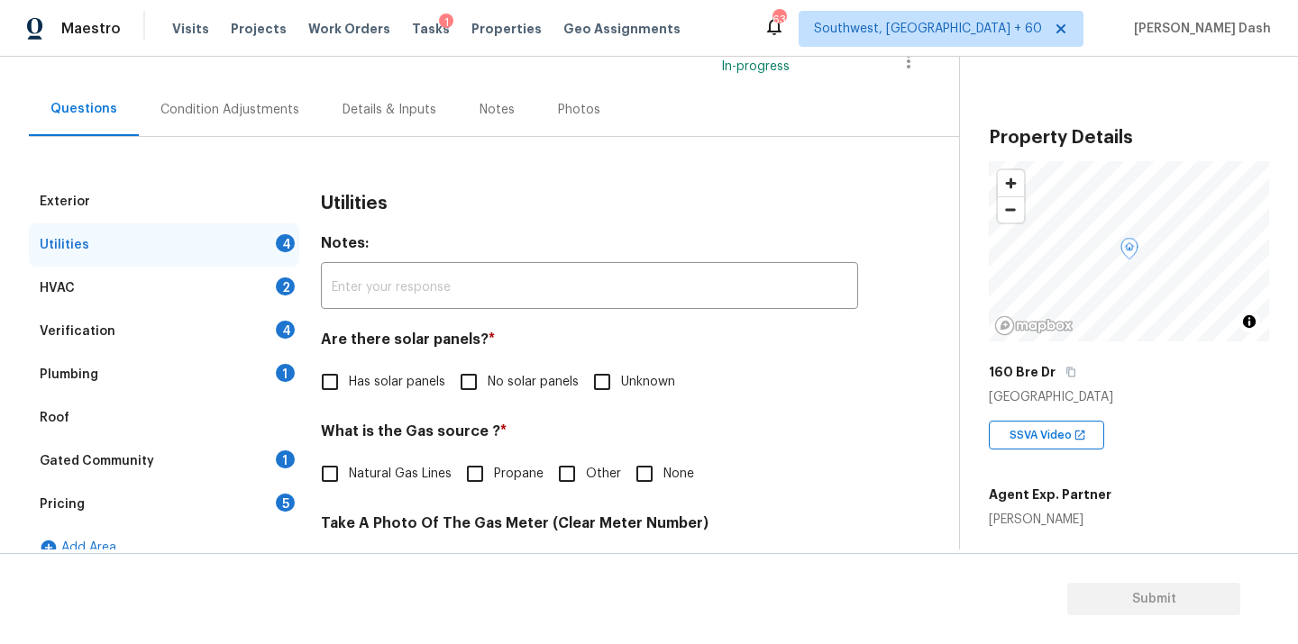
drag, startPoint x: 470, startPoint y: 377, endPoint x: 436, endPoint y: 420, distance: 54.6
click at [470, 377] on input "No solar panels" at bounding box center [469, 382] width 38 height 38
checkbox input "true"
click at [352, 474] on span "Natural Gas Lines" at bounding box center [400, 474] width 103 height 19
click at [349, 474] on input "Natural Gas Lines" at bounding box center [330, 474] width 38 height 38
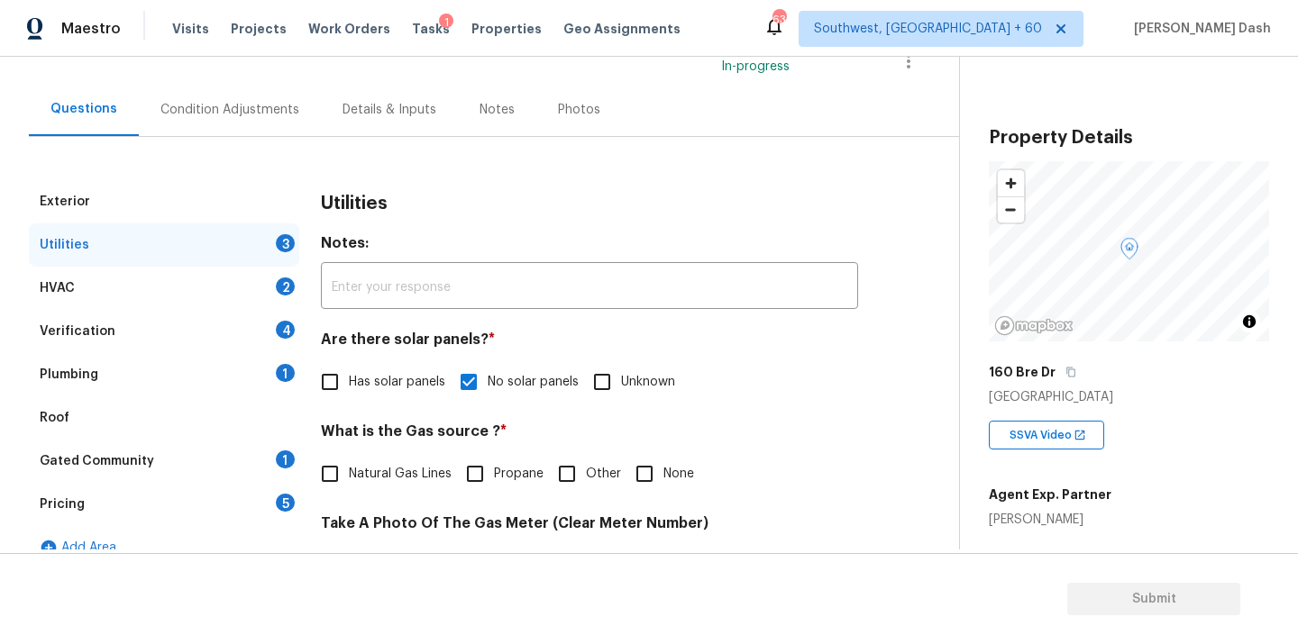
checkbox input "true"
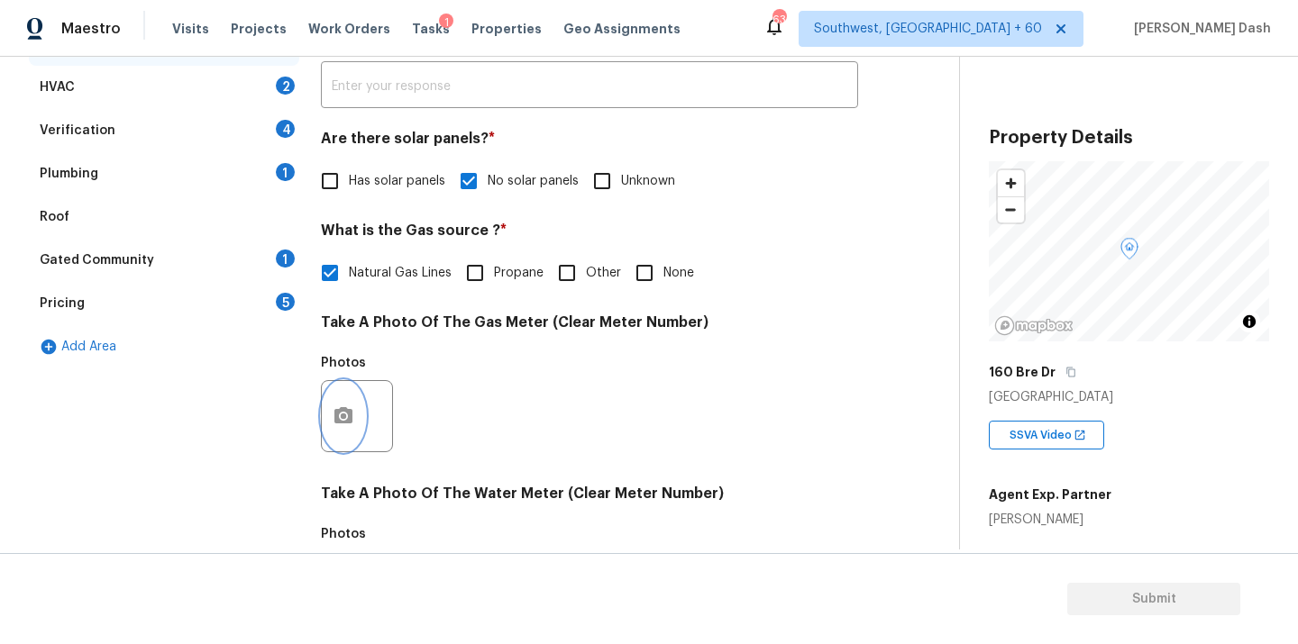
click at [340, 429] on button "button" at bounding box center [343, 416] width 43 height 70
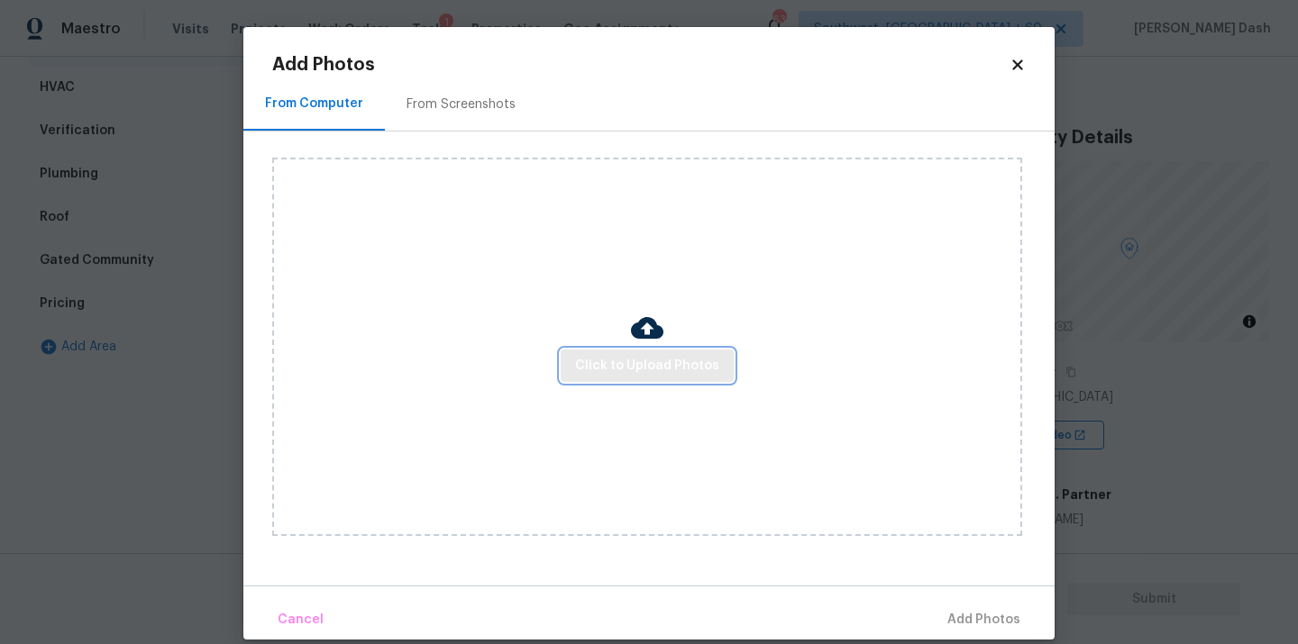
click at [607, 366] on span "Click to Upload Photos" at bounding box center [647, 366] width 144 height 23
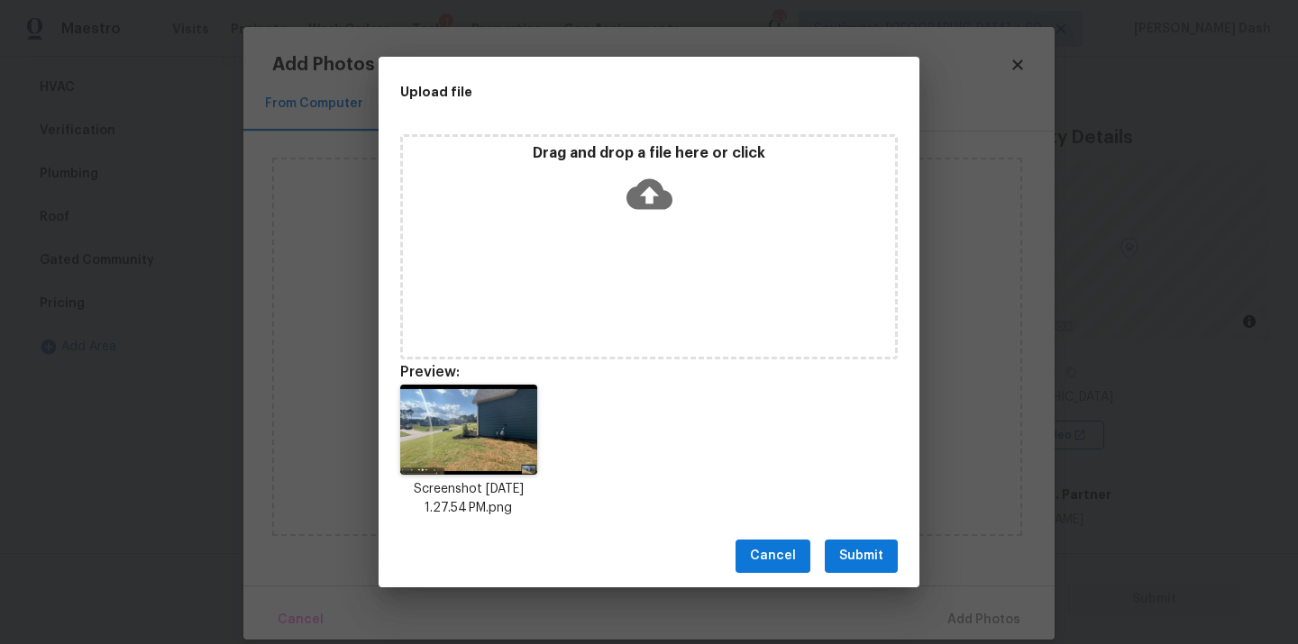
click at [870, 559] on span "Submit" at bounding box center [861, 556] width 44 height 23
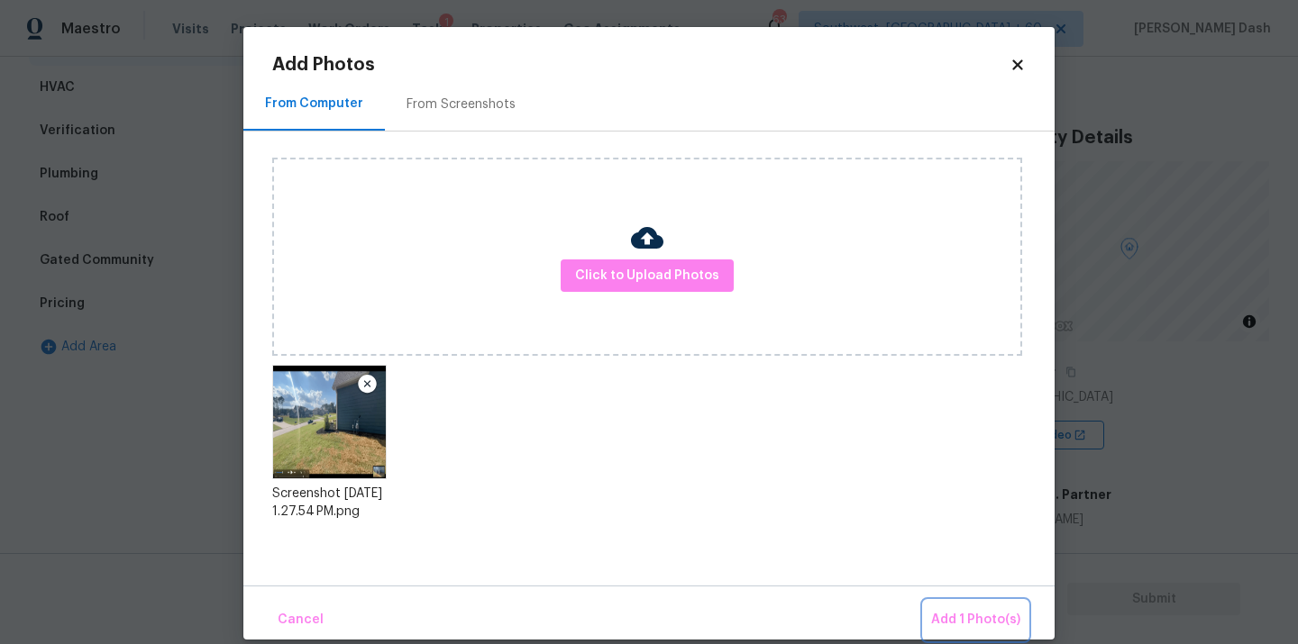
click at [958, 609] on span "Add 1 Photo(s)" at bounding box center [975, 620] width 89 height 23
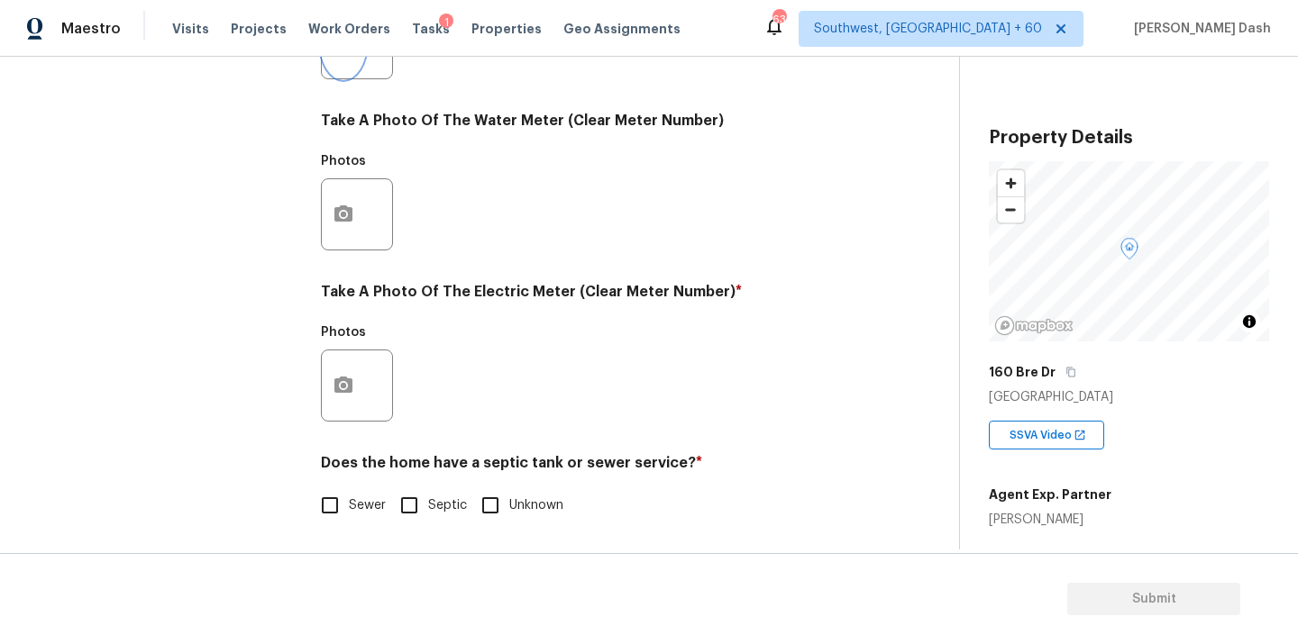
scroll to position [712, 0]
click at [353, 402] on button "button" at bounding box center [343, 384] width 43 height 70
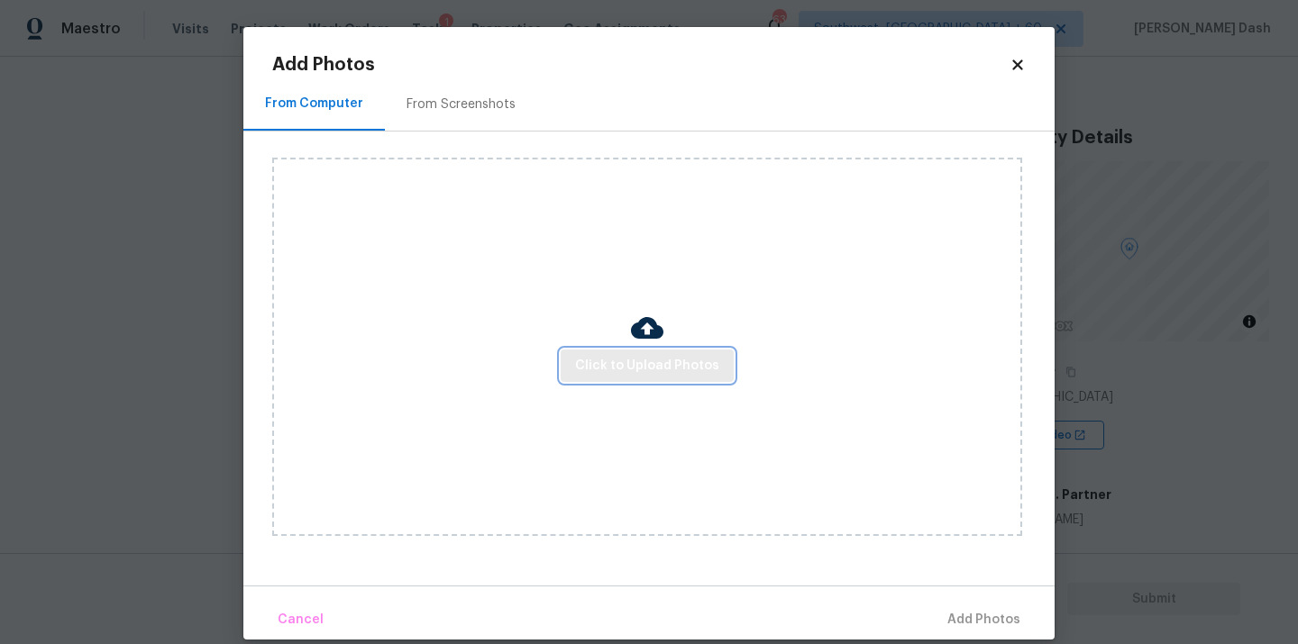
click at [578, 368] on button "Click to Upload Photos" at bounding box center [647, 366] width 173 height 33
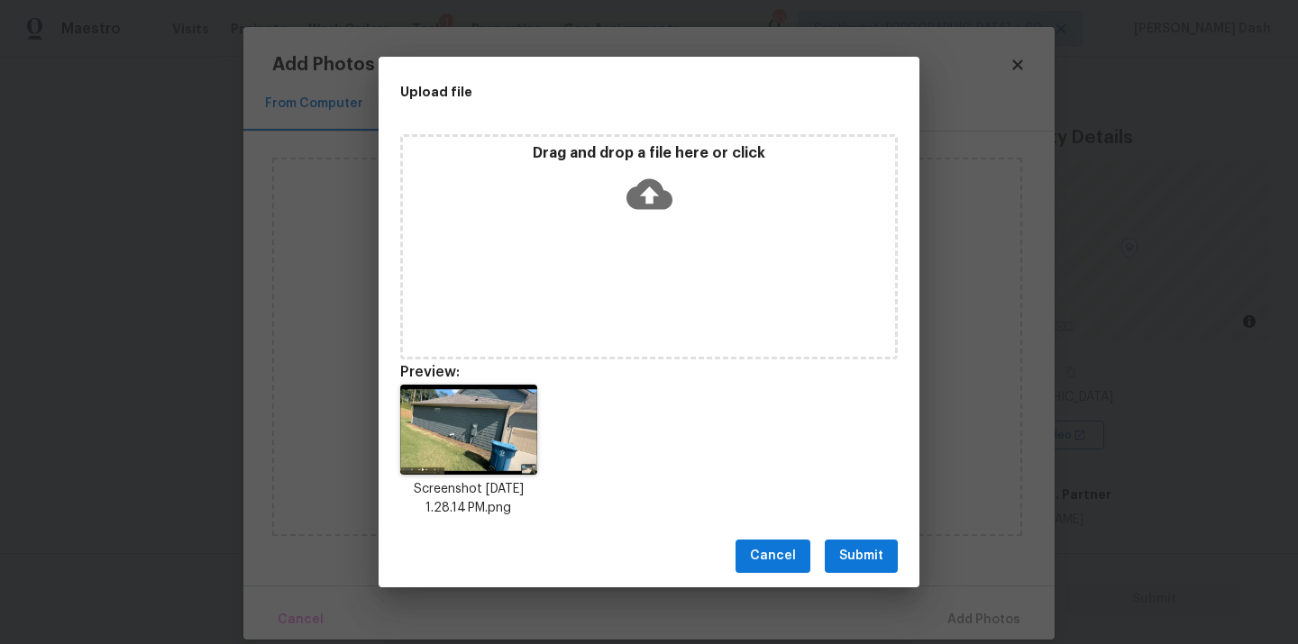
click at [865, 561] on span "Submit" at bounding box center [861, 556] width 44 height 23
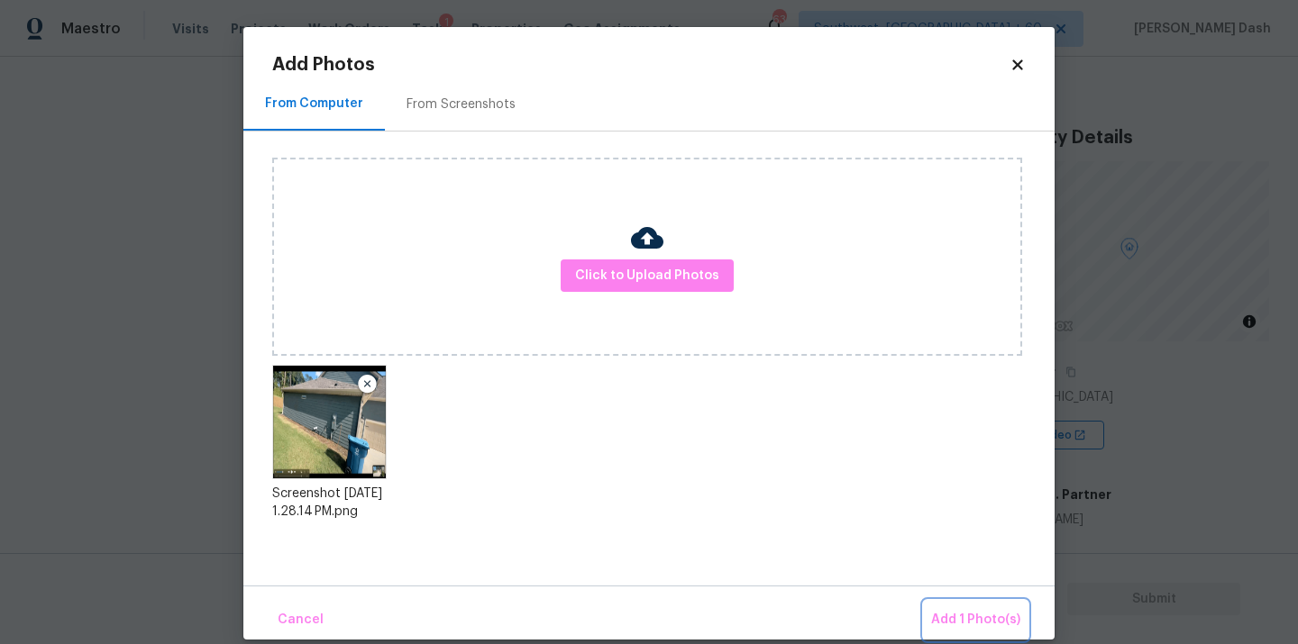
click at [942, 610] on span "Add 1 Photo(s)" at bounding box center [975, 620] width 89 height 23
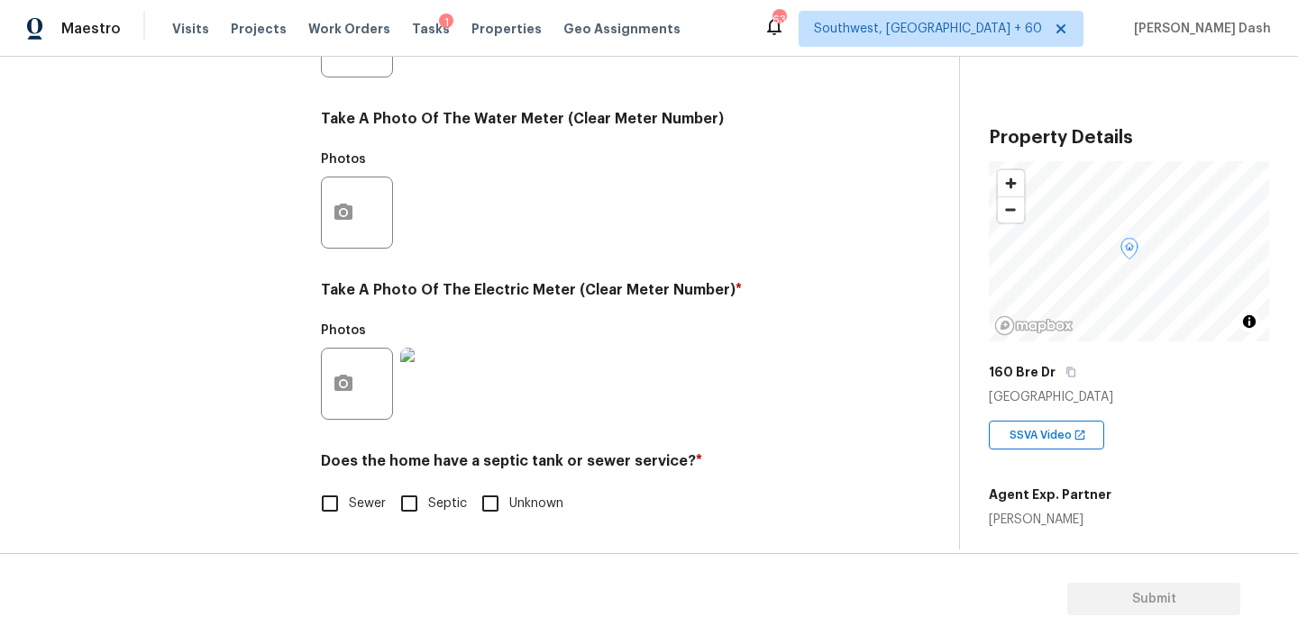
click at [381, 501] on span "Sewer" at bounding box center [367, 504] width 37 height 19
click at [349, 501] on input "Sewer" at bounding box center [330, 504] width 38 height 38
checkbox input "true"
click at [418, 505] on input "Septic" at bounding box center [409, 506] width 38 height 38
checkbox input "true"
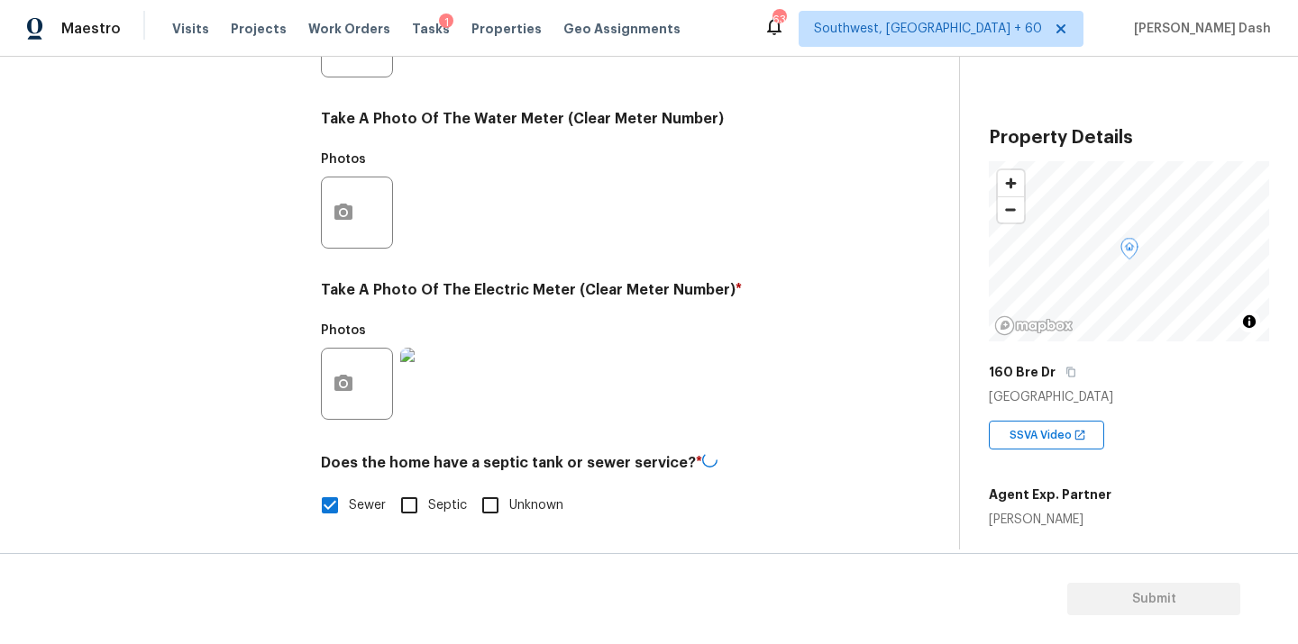
checkbox input "false"
click at [270, 384] on div "Exterior Utilities 1 HVAC 2 Verification 4 Plumbing 1 Roof Gated Community 1 Pr…" at bounding box center [164, 74] width 270 height 940
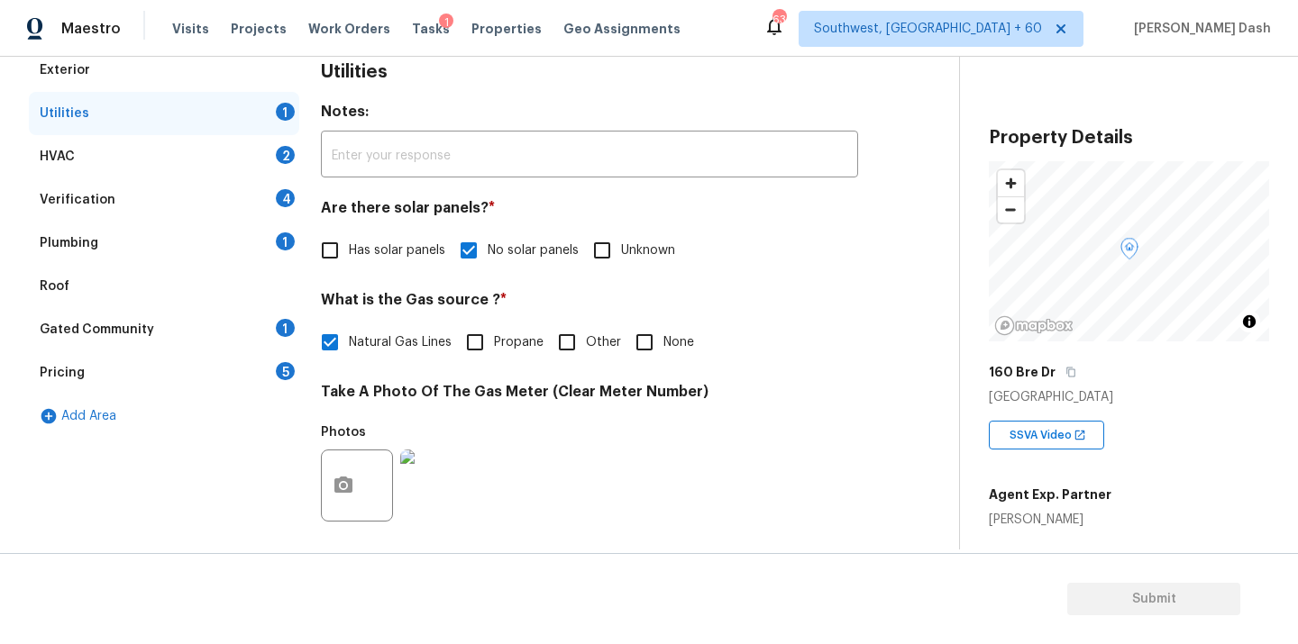
scroll to position [96, 0]
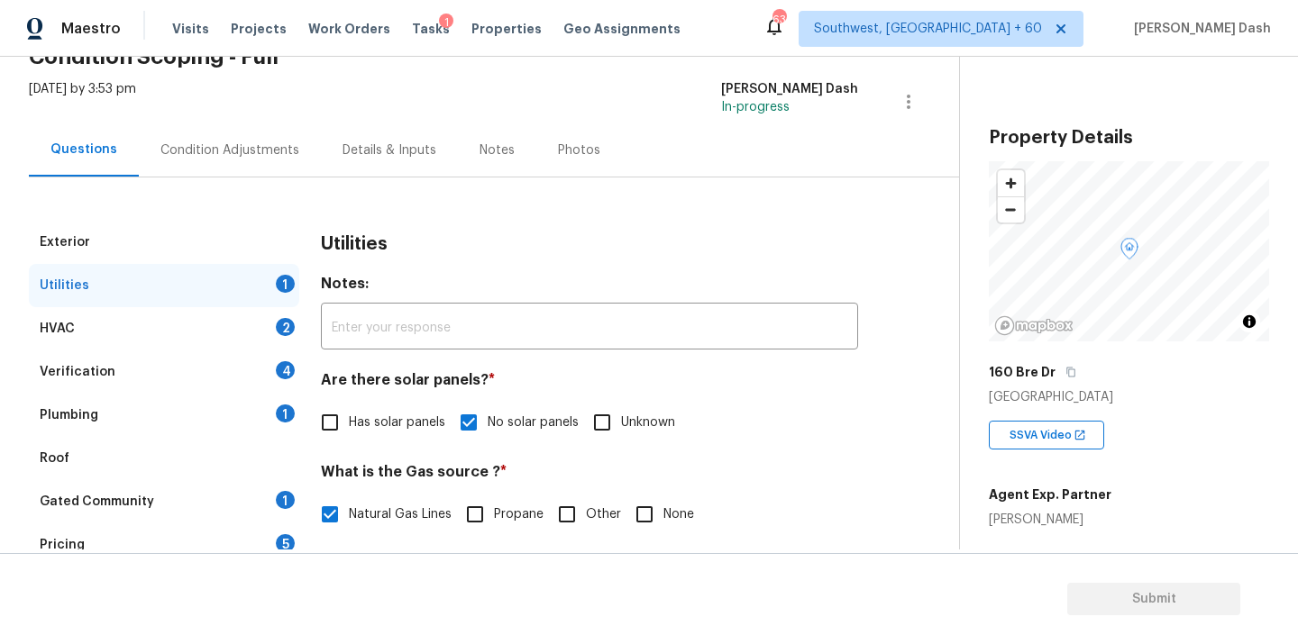
click at [270, 308] on div "HVAC 2" at bounding box center [164, 328] width 270 height 43
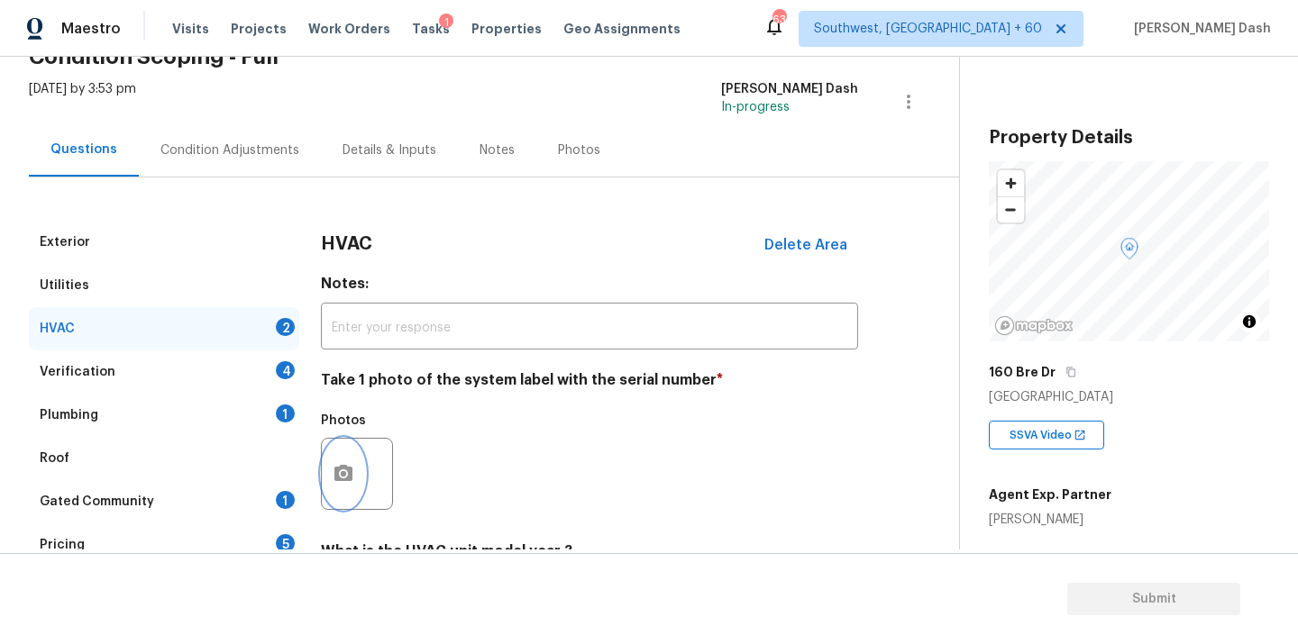
click at [347, 456] on button "button" at bounding box center [343, 474] width 43 height 70
click at [330, 470] on button "button" at bounding box center [343, 474] width 43 height 70
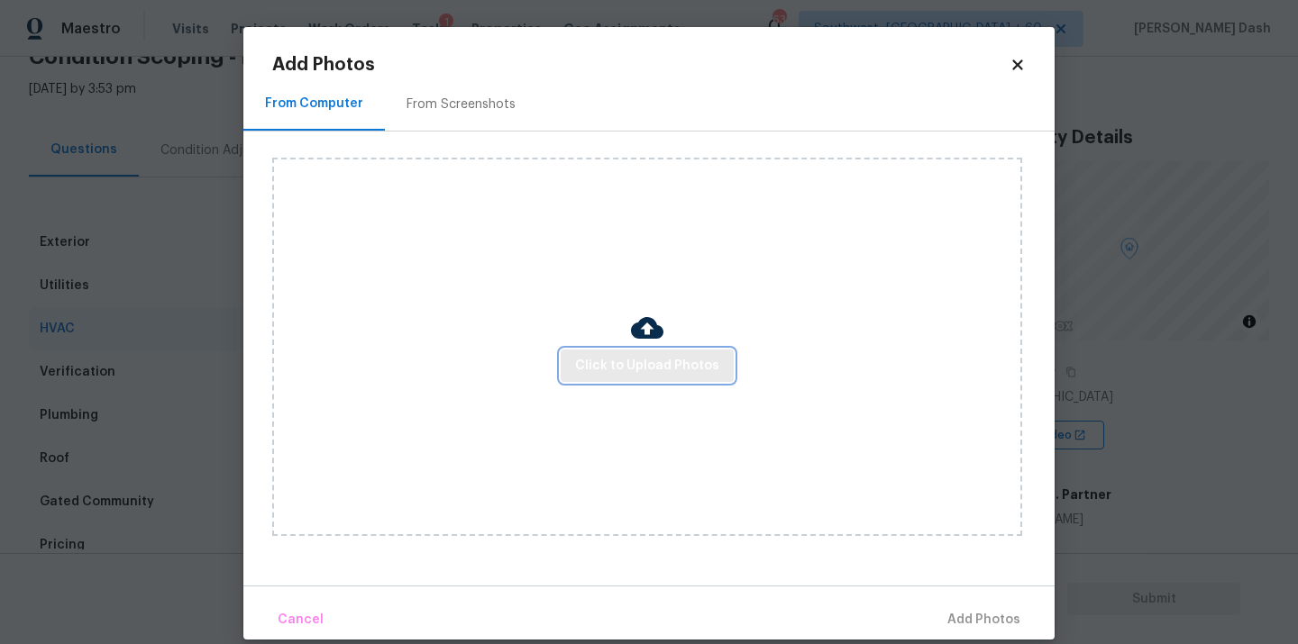
click at [616, 365] on span "Click to Upload Photos" at bounding box center [647, 366] width 144 height 23
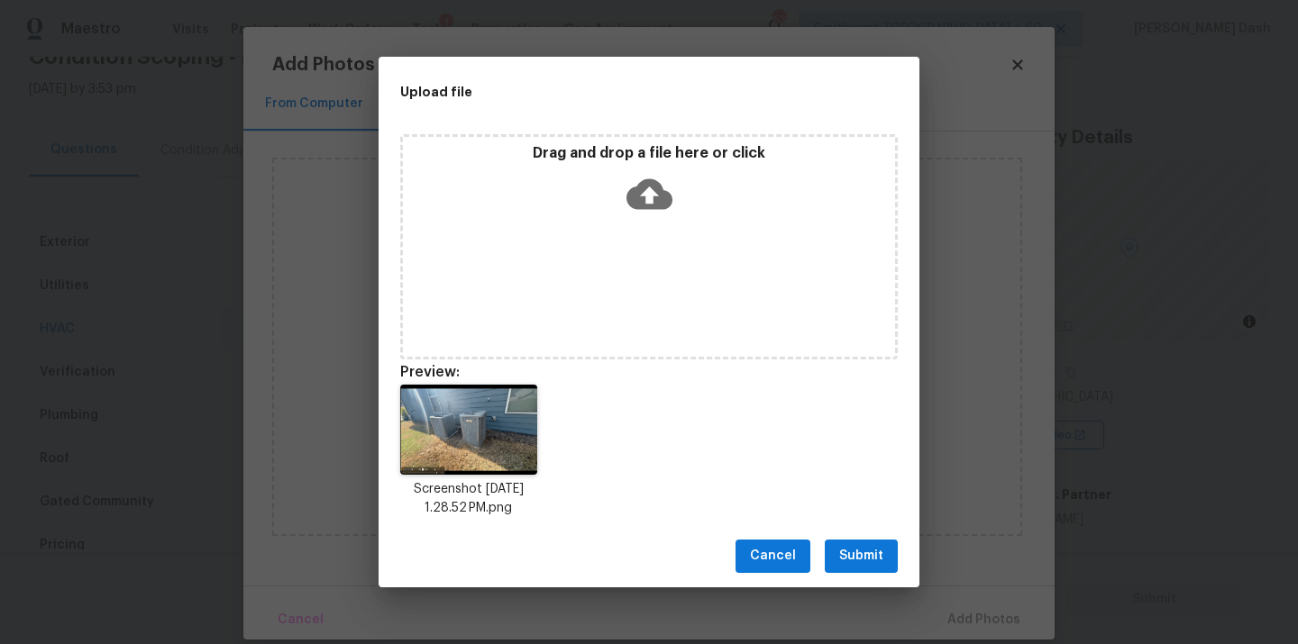
click at [870, 562] on span "Submit" at bounding box center [861, 556] width 44 height 23
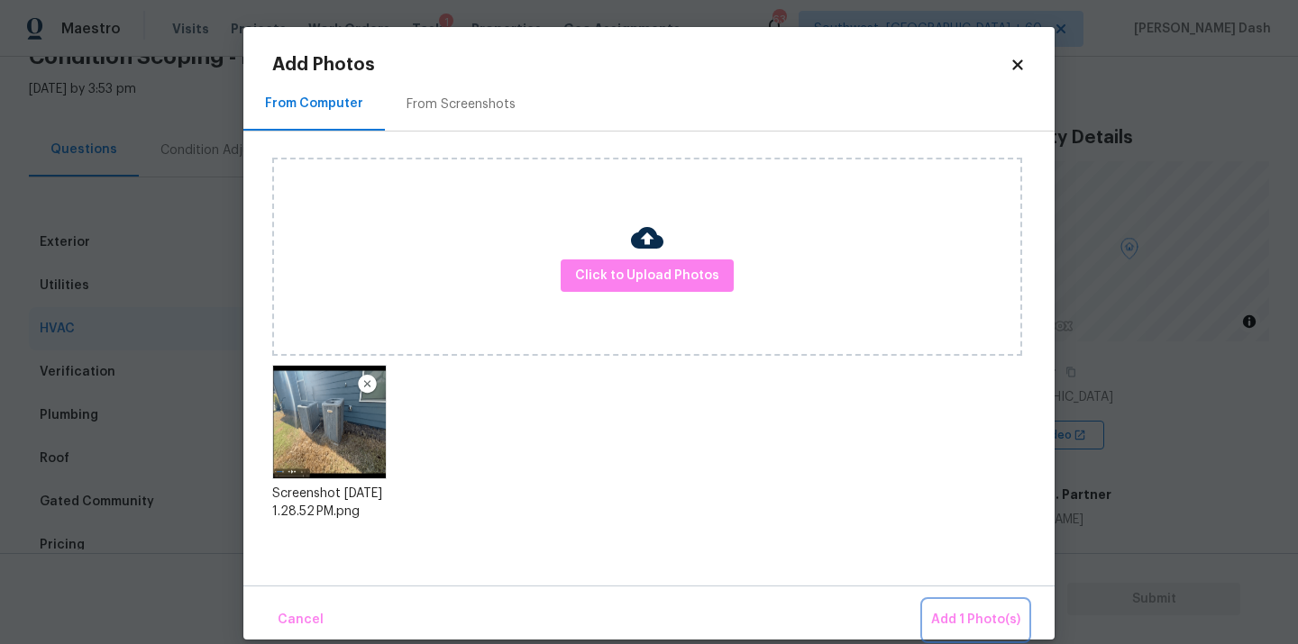
click at [964, 609] on span "Add 1 Photo(s)" at bounding box center [975, 620] width 89 height 23
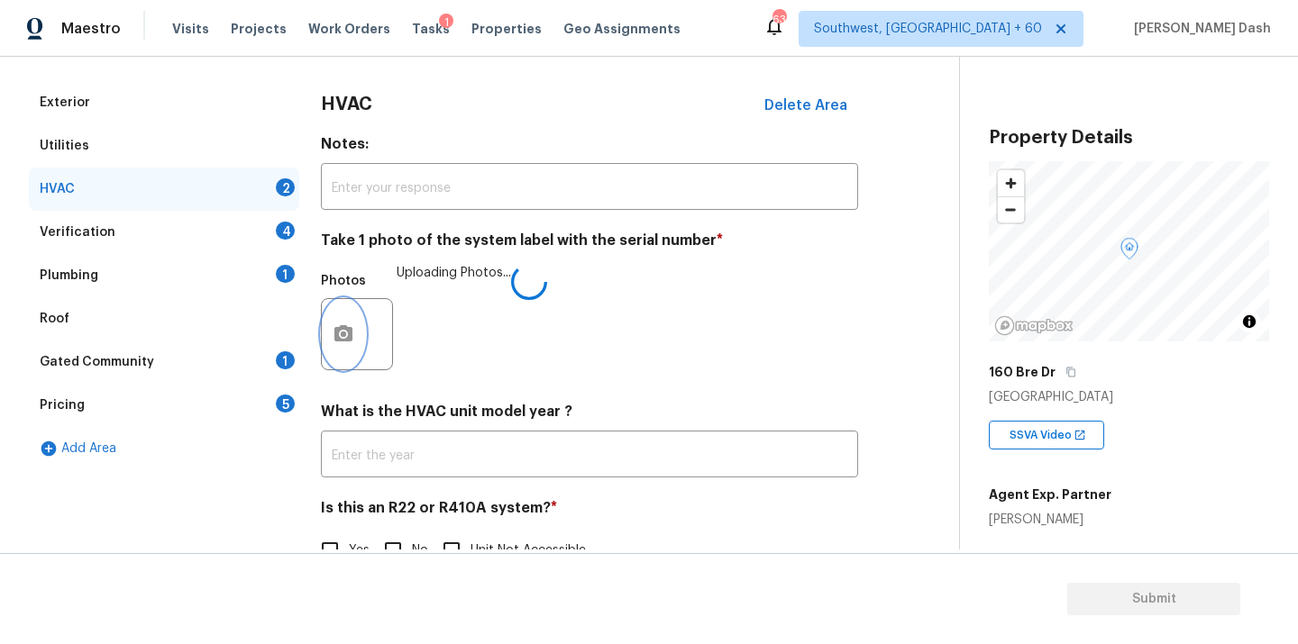
scroll to position [283, 0]
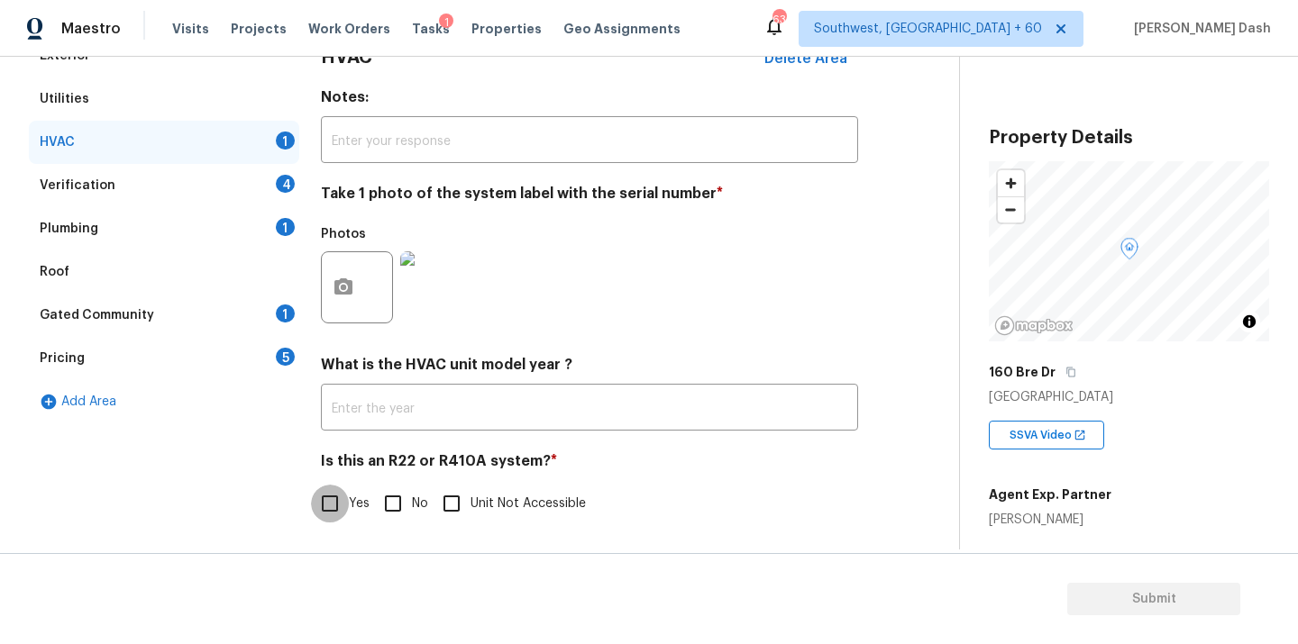
click at [335, 508] on input "Yes" at bounding box center [330, 504] width 38 height 38
checkbox input "true"
click at [268, 179] on div "Verification 4" at bounding box center [164, 185] width 270 height 43
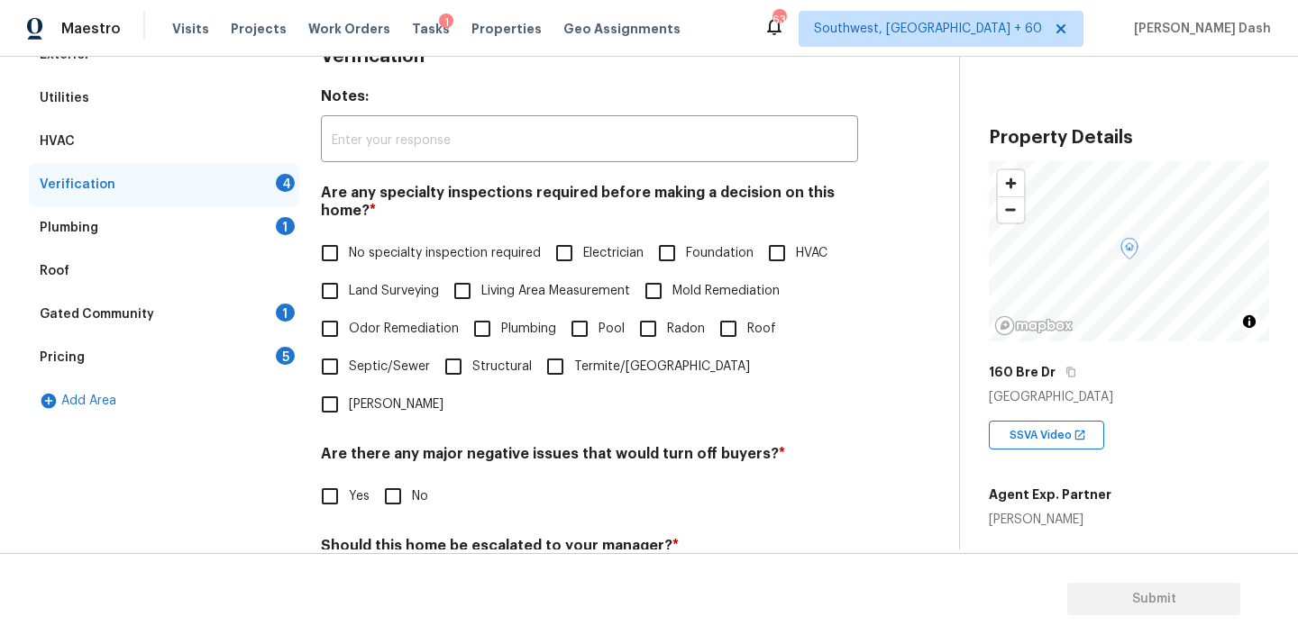
click at [429, 257] on span "No specialty inspection required" at bounding box center [445, 253] width 192 height 19
click at [349, 257] on input "No specialty inspection required" at bounding box center [330, 253] width 38 height 38
checkbox input "true"
click at [382, 479] on input "No" at bounding box center [393, 498] width 38 height 38
checkbox input "true"
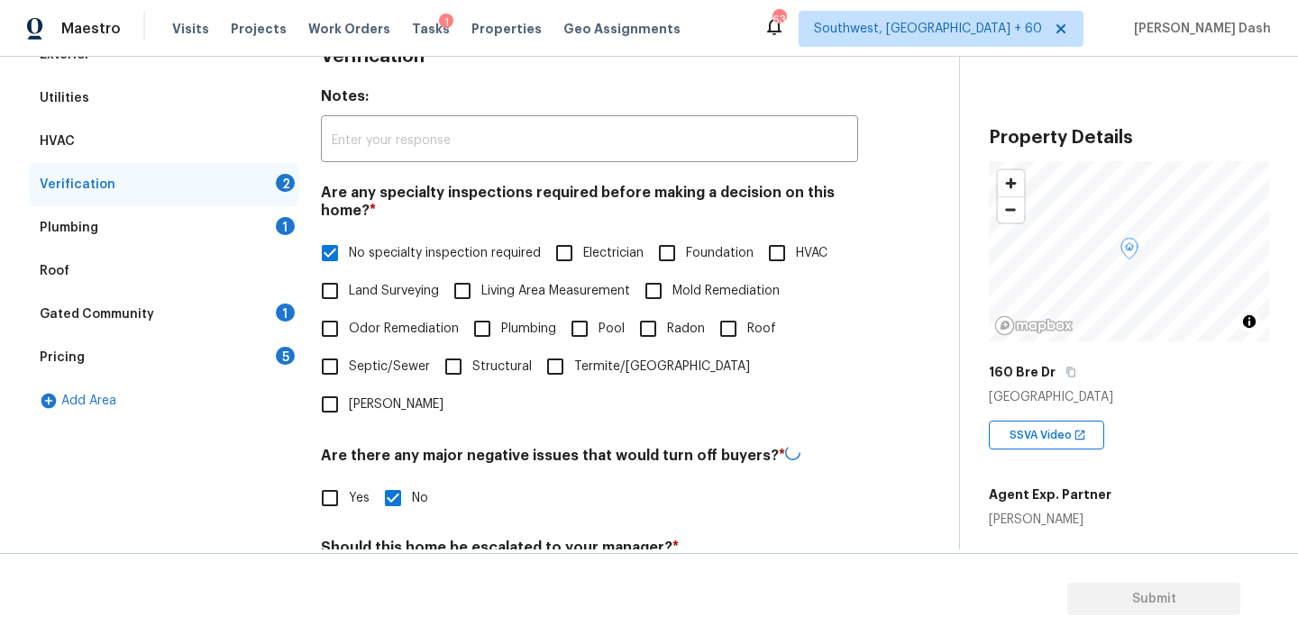
scroll to position [425, 0]
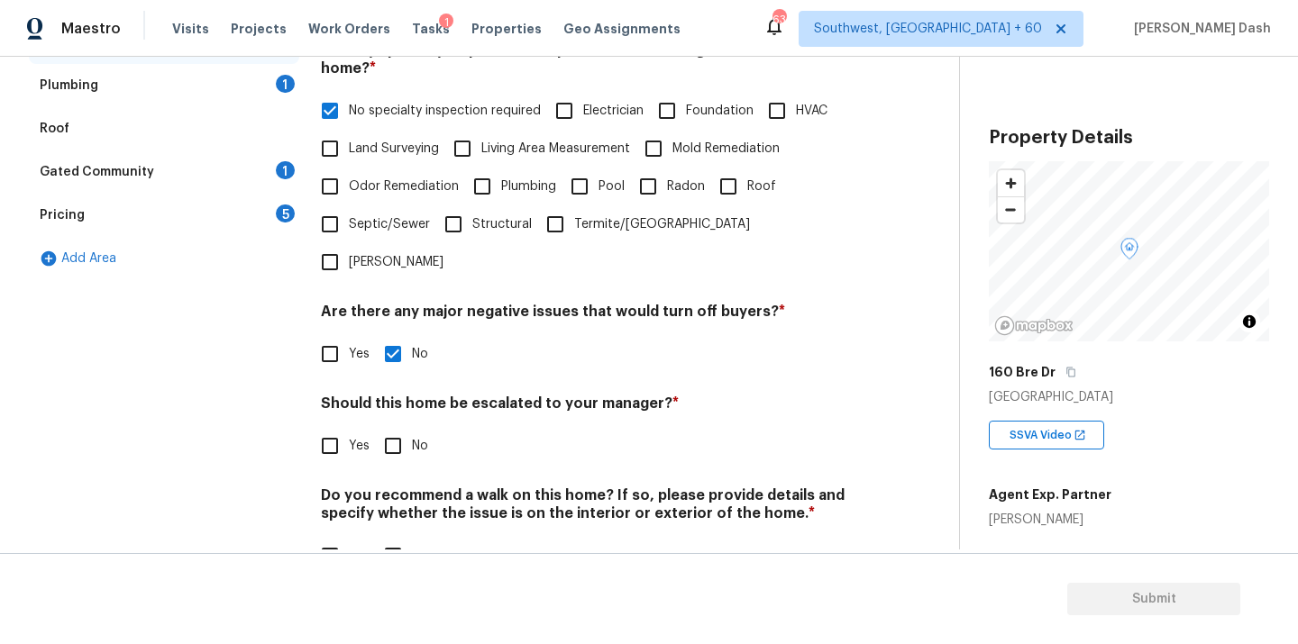
click at [333, 427] on input "Yes" at bounding box center [330, 446] width 38 height 38
checkbox input "true"
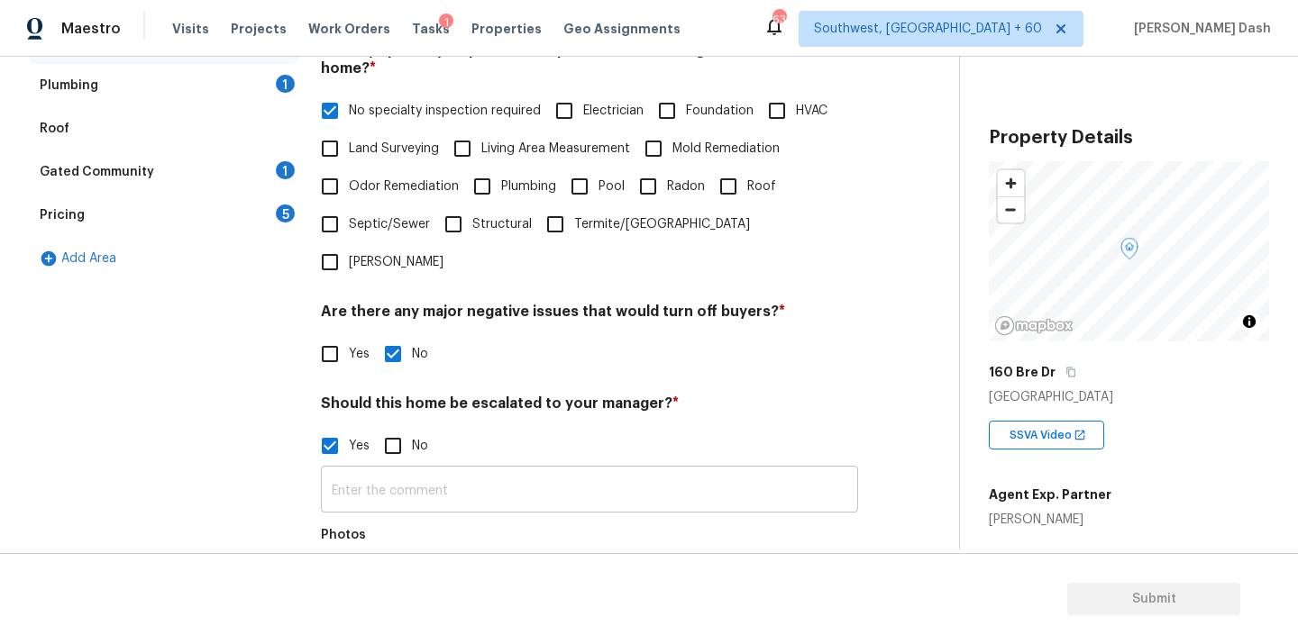
click at [351, 471] on input "text" at bounding box center [589, 491] width 537 height 42
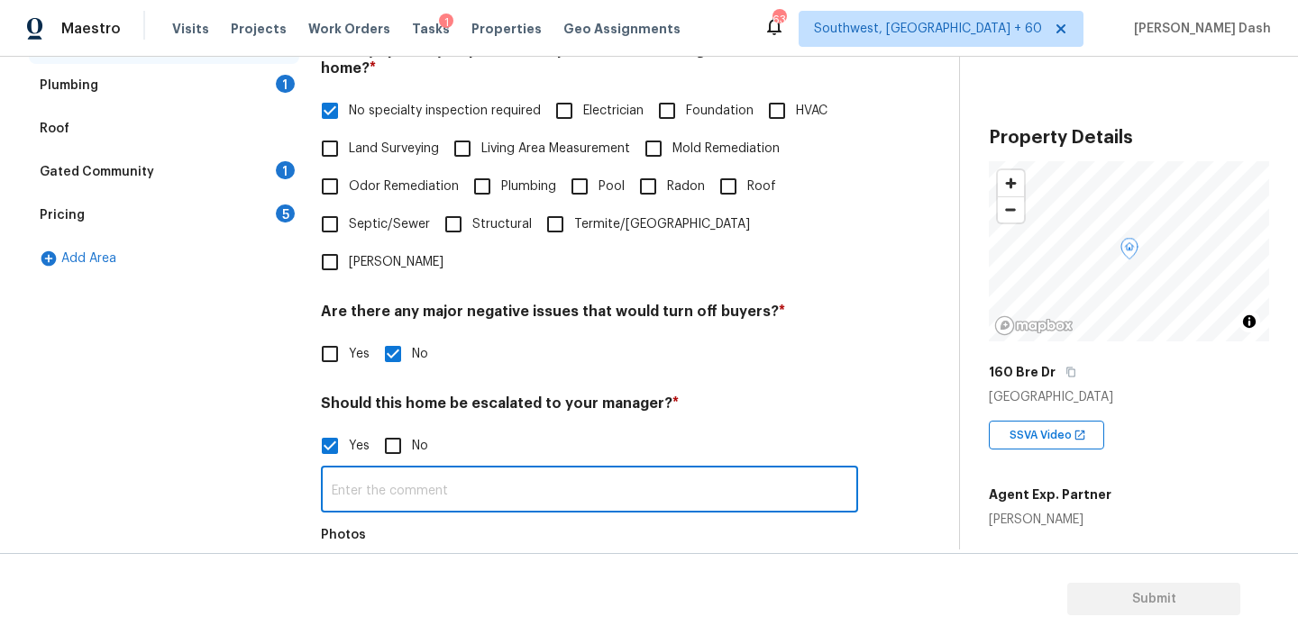
paste input "This is an ALA full virtual. Needs review."
type input "This is an ALA full virtual. Needs review."
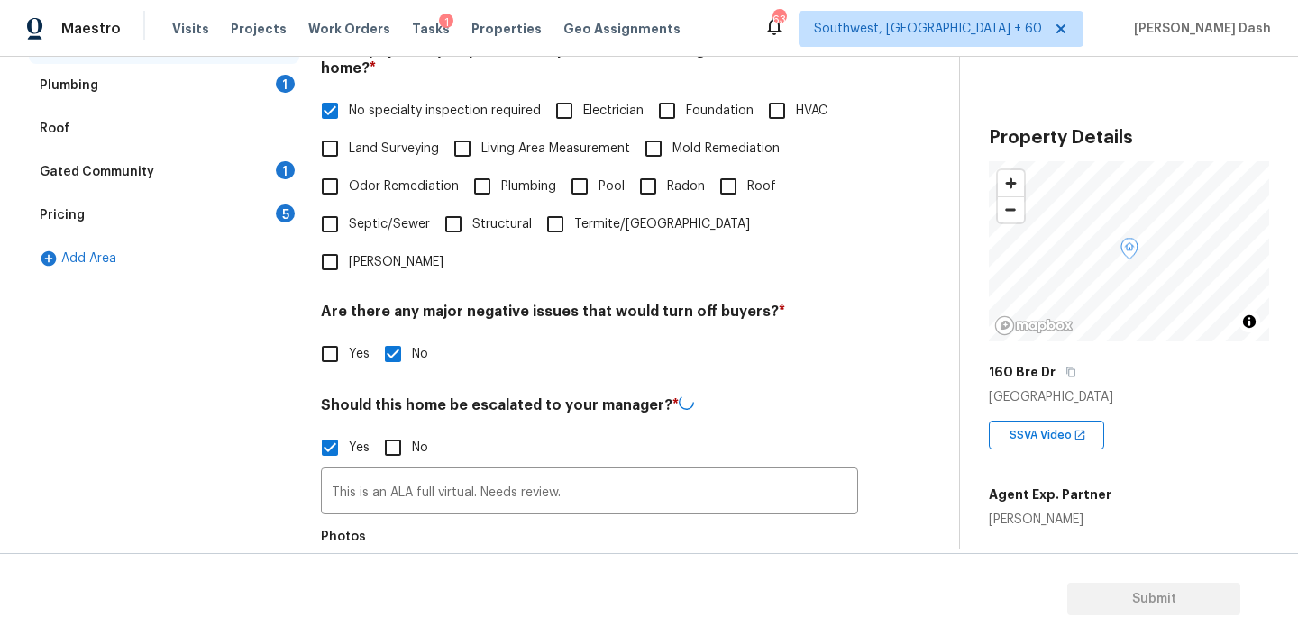
click at [349, 555] on button "button" at bounding box center [343, 590] width 43 height 70
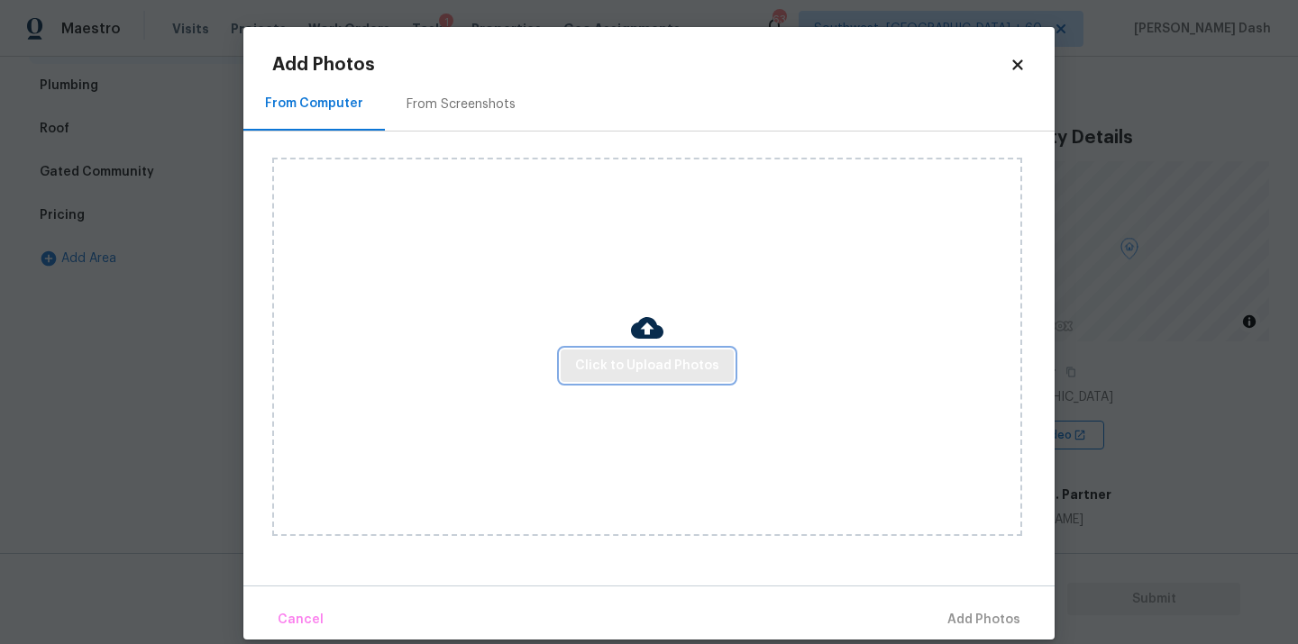
click at [636, 374] on span "Click to Upload Photos" at bounding box center [647, 366] width 144 height 23
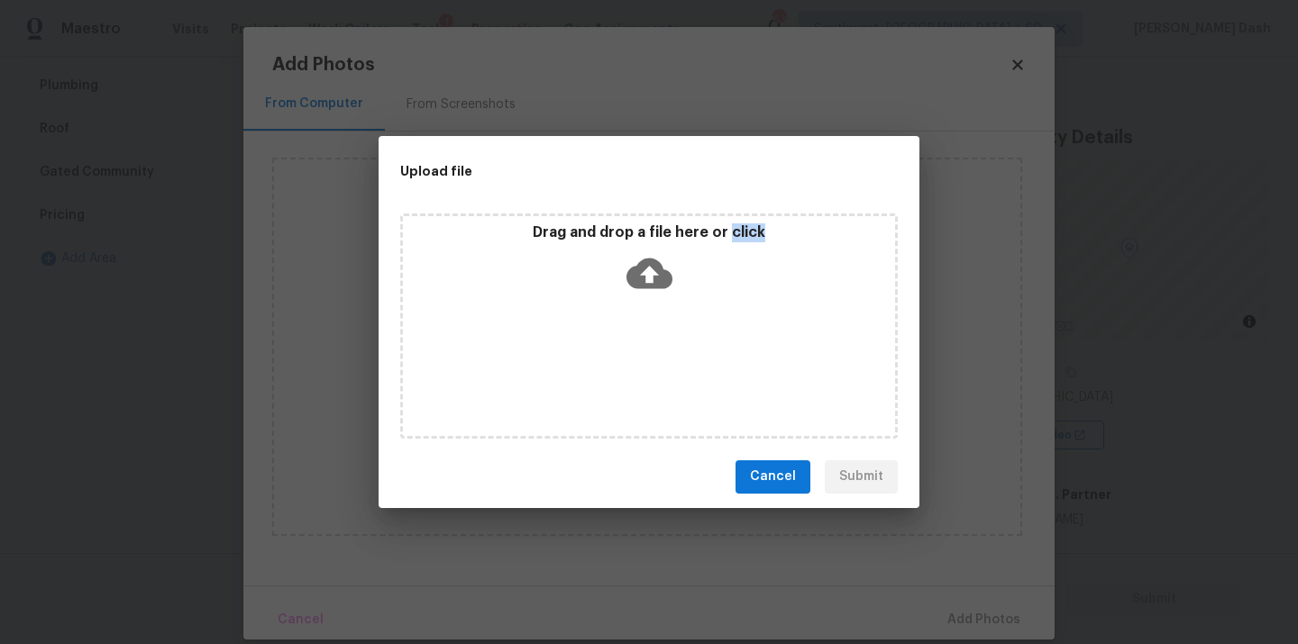
click at [636, 374] on div "Drag and drop a file here or click" at bounding box center [648, 326] width 497 height 225
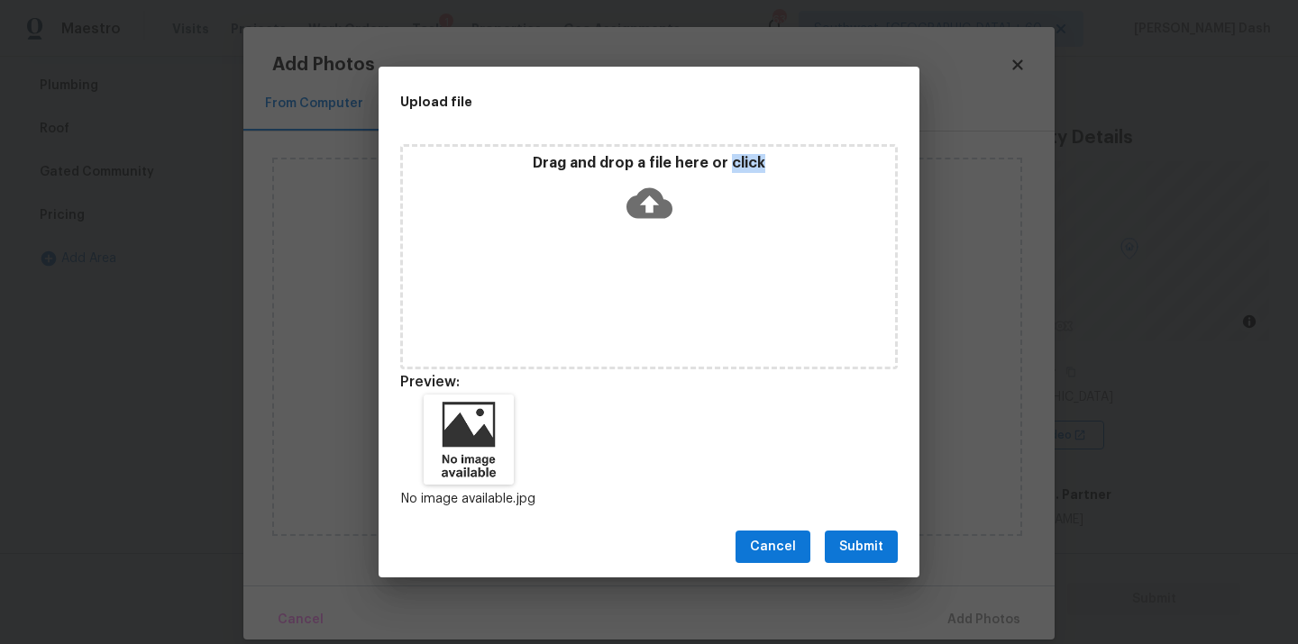
click at [859, 534] on button "Submit" at bounding box center [861, 547] width 73 height 33
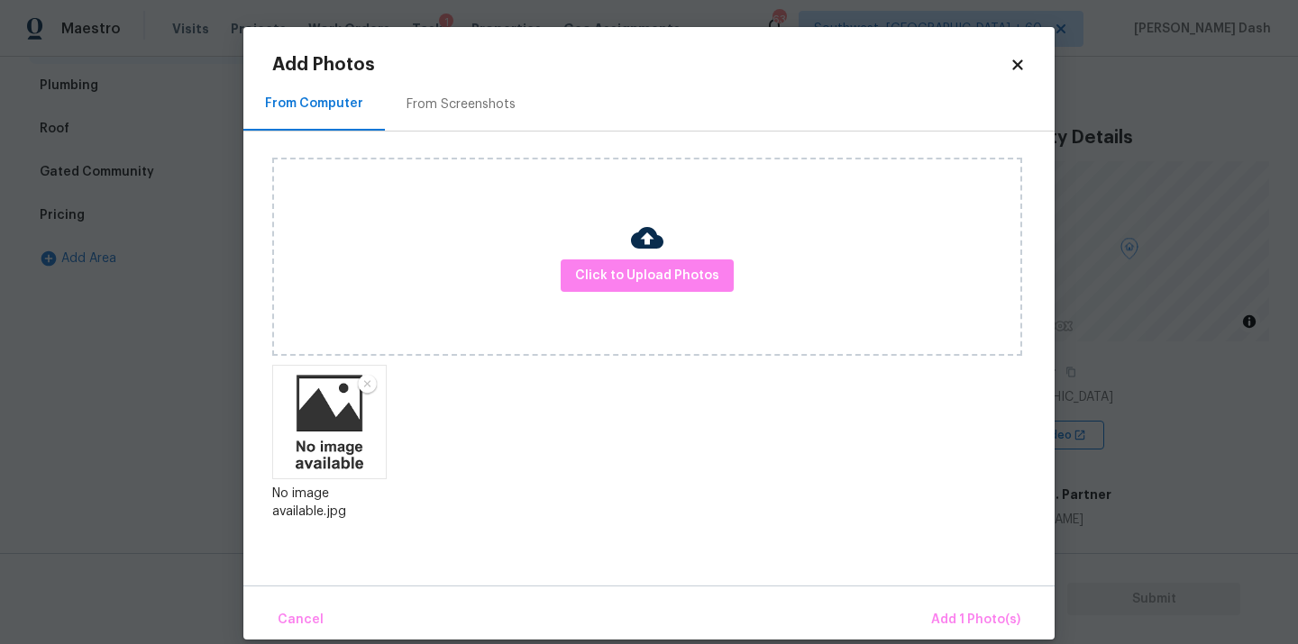
click at [936, 583] on div "From Computer From Screenshots Click to Upload Photos No image available.jpg" at bounding box center [648, 332] width 811 height 508
click at [949, 597] on div "Cancel Add 1 Photo(s)" at bounding box center [648, 613] width 811 height 54
click at [958, 612] on span "Add 1 Photo(s)" at bounding box center [975, 620] width 89 height 23
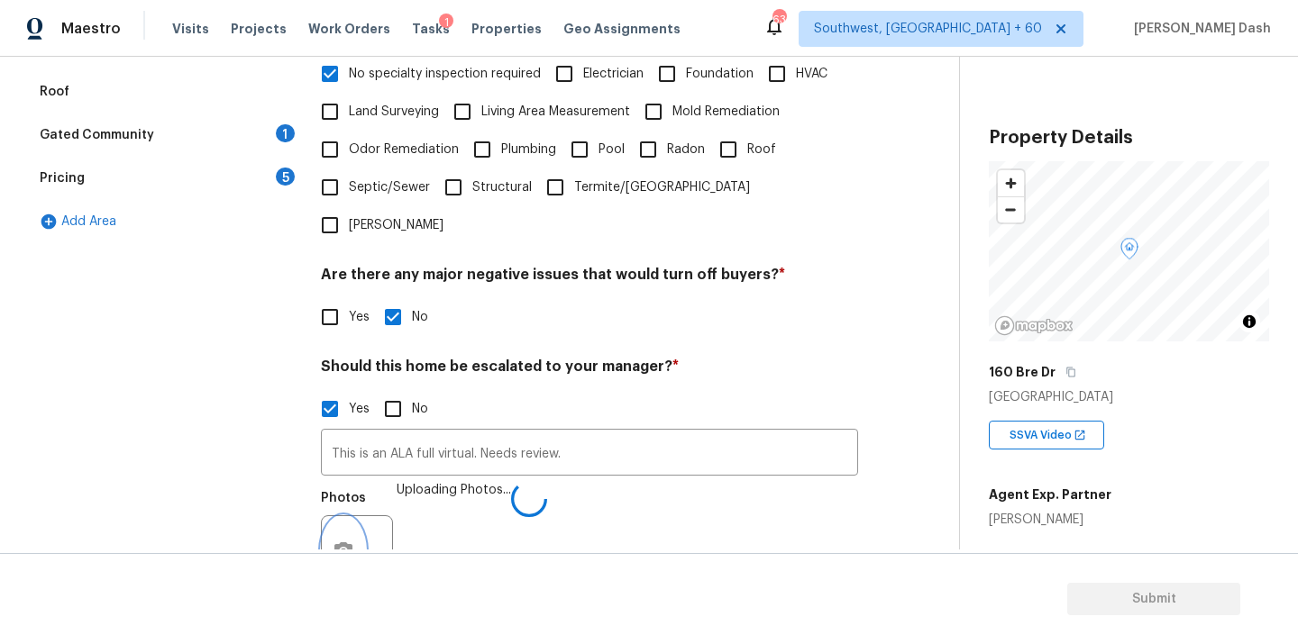
scroll to position [611, 0]
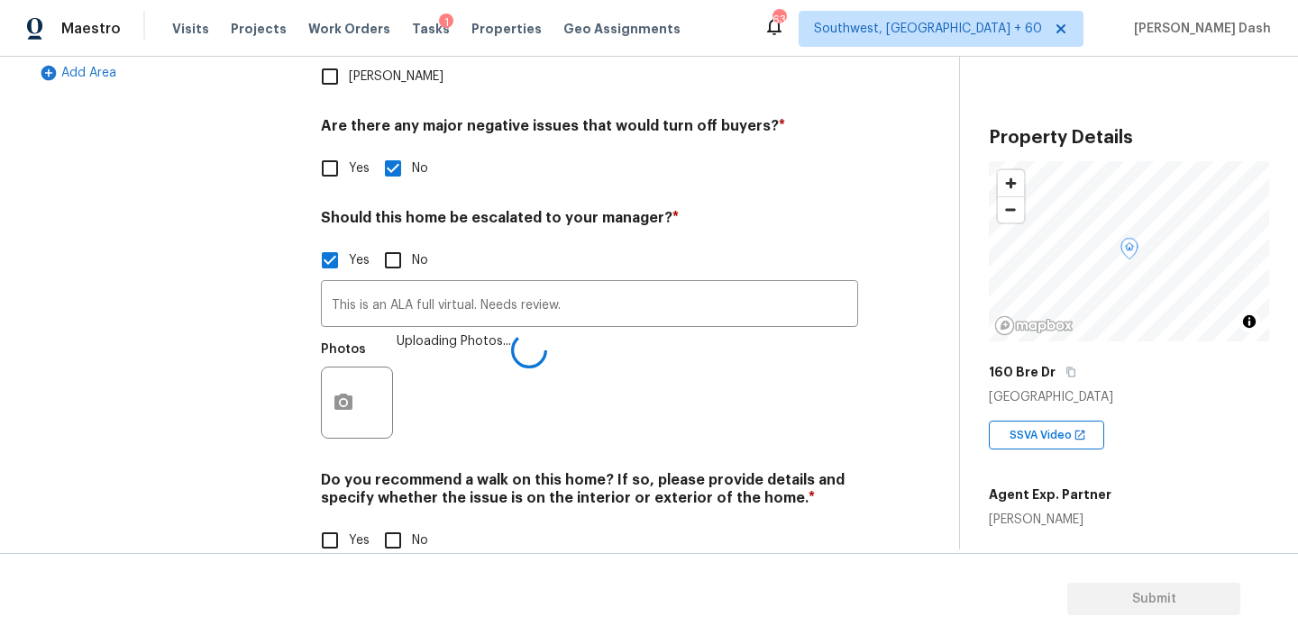
click at [416, 532] on span "No" at bounding box center [420, 541] width 16 height 19
click at [412, 522] on input "No" at bounding box center [393, 541] width 38 height 38
checkbox input "true"
click at [242, 392] on div "Exterior Utilities HVAC Verification 1 Plumbing 1 Roof Gated Community 1 Pricin…" at bounding box center [164, 144] width 270 height 878
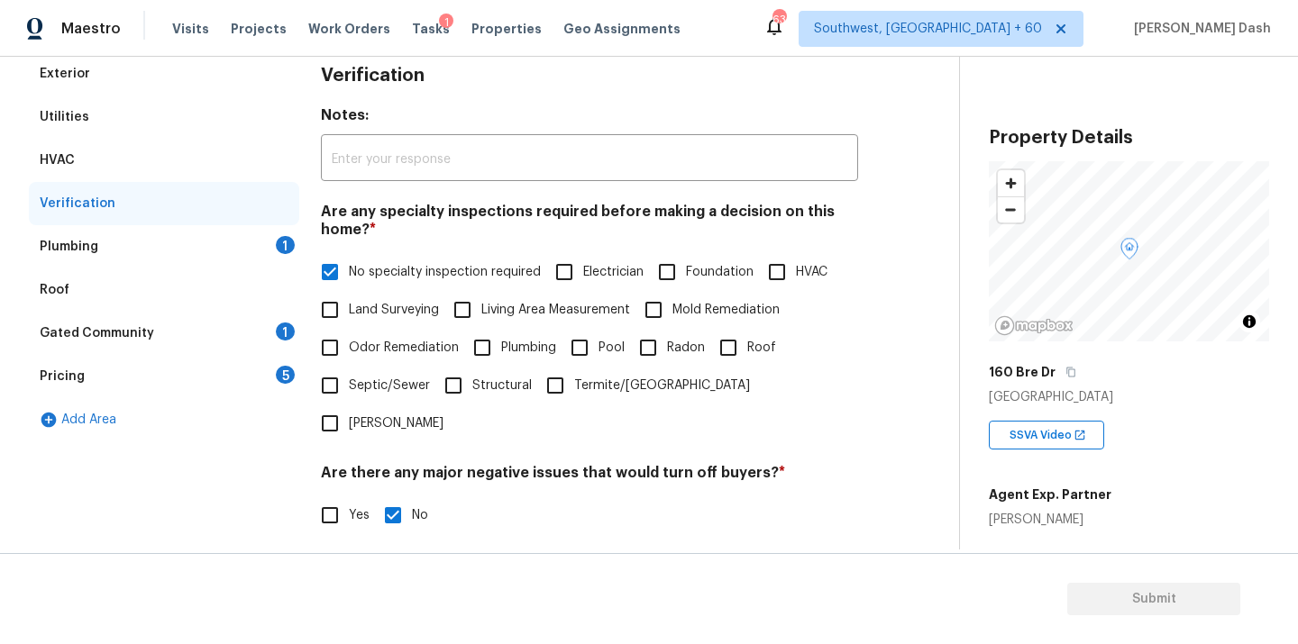
click at [241, 242] on div "Plumbing 1" at bounding box center [164, 246] width 270 height 43
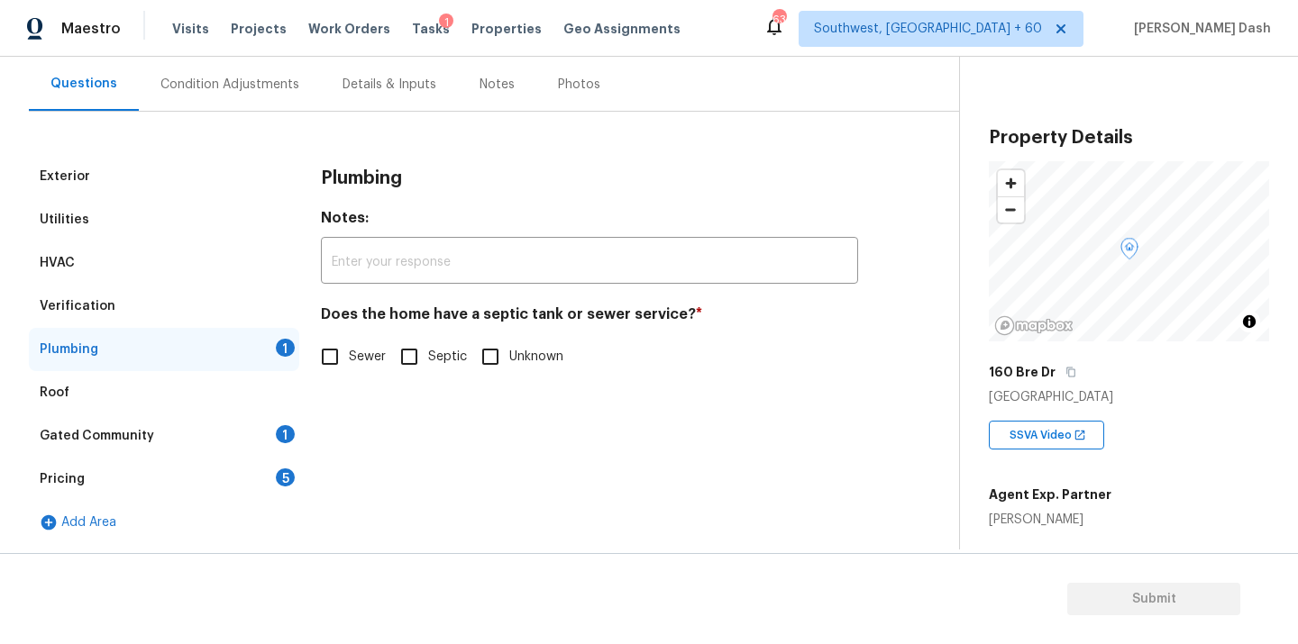
click at [431, 363] on span "Septic" at bounding box center [447, 357] width 39 height 19
click at [428, 363] on input "Septic" at bounding box center [409, 357] width 38 height 38
checkbox input "true"
drag, startPoint x: 282, startPoint y: 427, endPoint x: 422, endPoint y: 380, distance: 147.3
click at [282, 427] on div "1" at bounding box center [285, 434] width 19 height 18
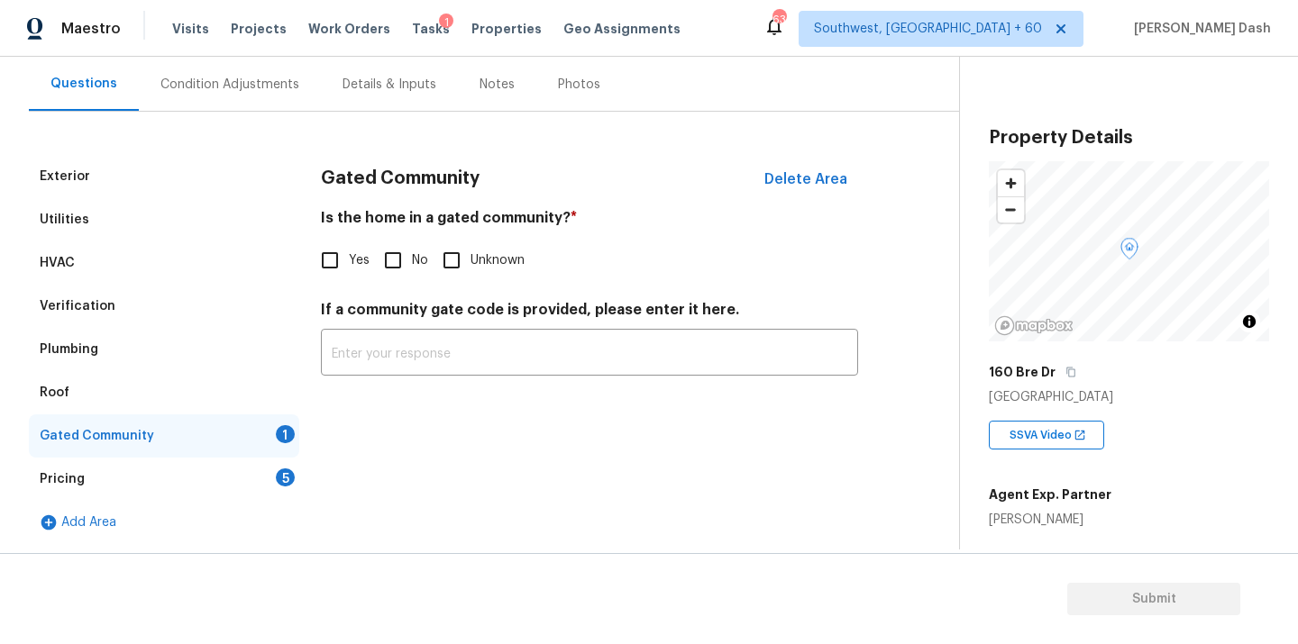
click at [421, 279] on div "Gated Community Delete Area Is the home in a gated community? * Yes No Unknown …" at bounding box center [589, 276] width 537 height 242
click at [386, 261] on input "No" at bounding box center [393, 261] width 38 height 38
checkbox input "true"
click at [285, 498] on div "Pricing 5" at bounding box center [164, 479] width 270 height 43
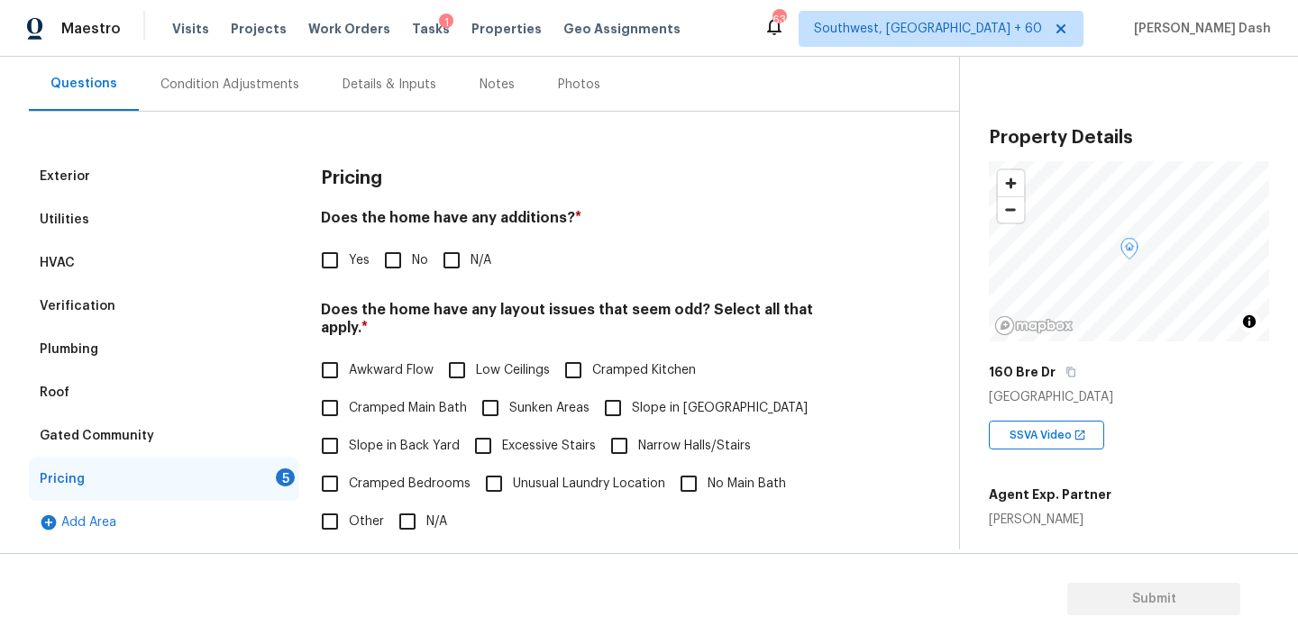
click at [281, 480] on div "5" at bounding box center [285, 478] width 19 height 18
click at [415, 232] on h4 "Does the home have any additions? *" at bounding box center [589, 221] width 537 height 25
drag, startPoint x: 382, startPoint y: 426, endPoint x: 590, endPoint y: 417, distance: 208.4
click at [385, 437] on span "Slope in Back Yard" at bounding box center [404, 446] width 111 height 19
click at [616, 389] on input "Slope in Front Yard" at bounding box center [613, 408] width 38 height 38
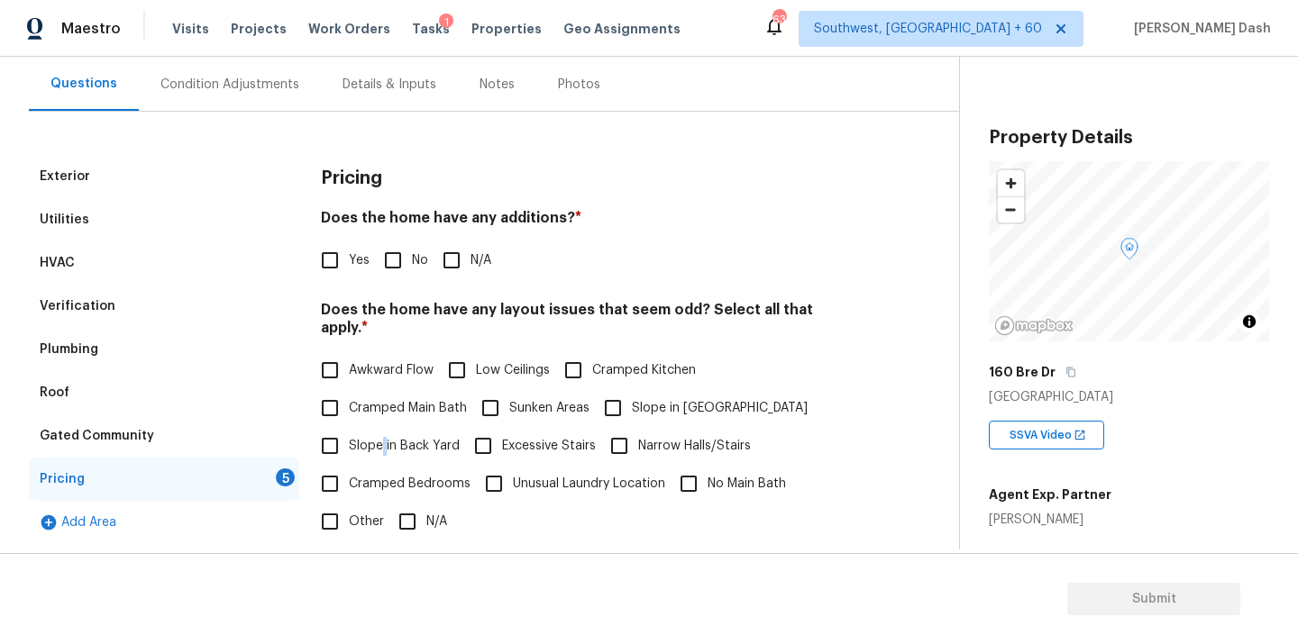
checkbox input "true"
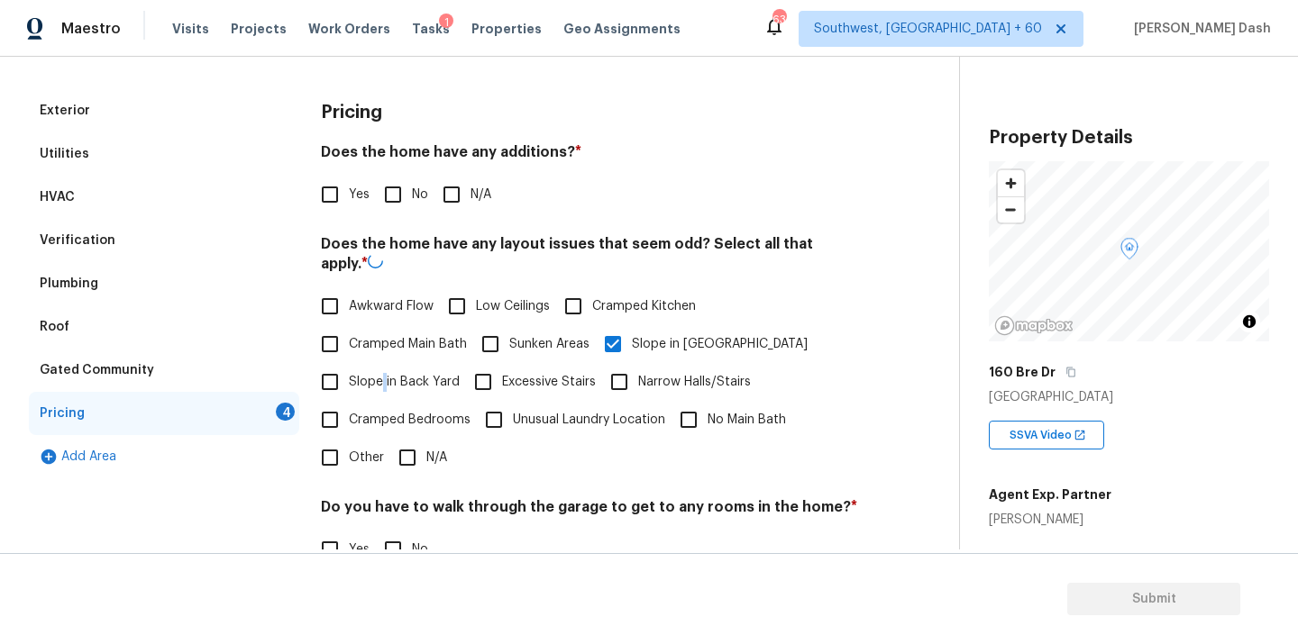
scroll to position [320, 0]
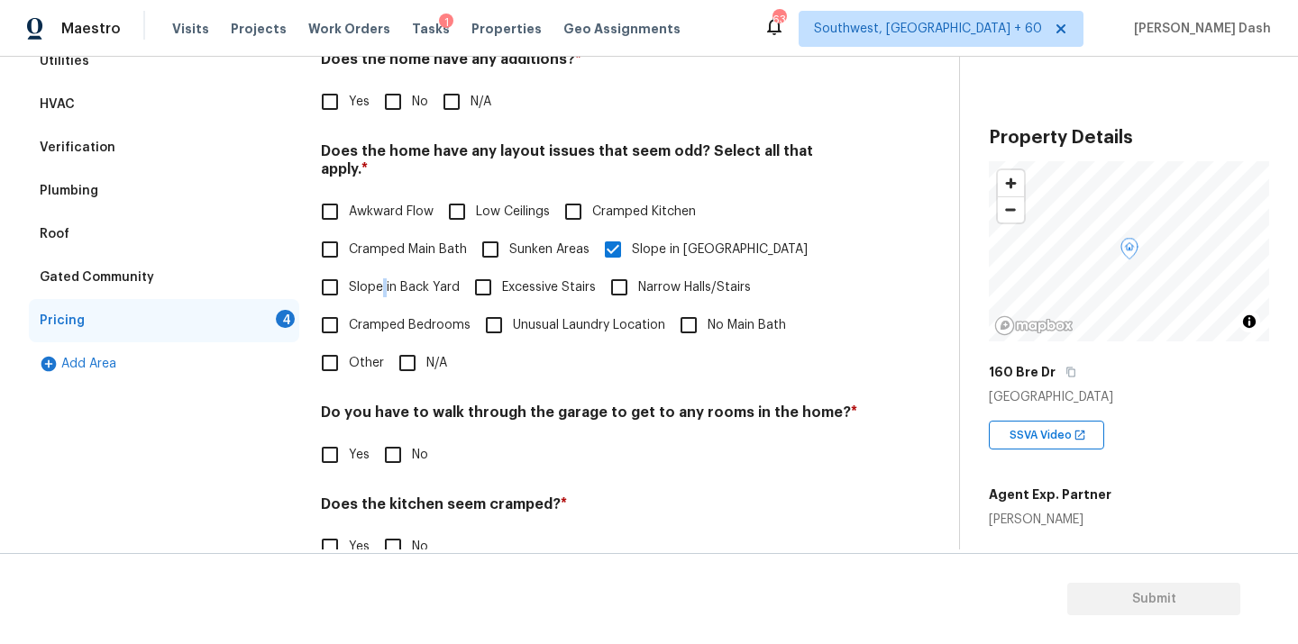
click at [343, 350] on input "Other" at bounding box center [330, 363] width 38 height 38
checkbox input "true"
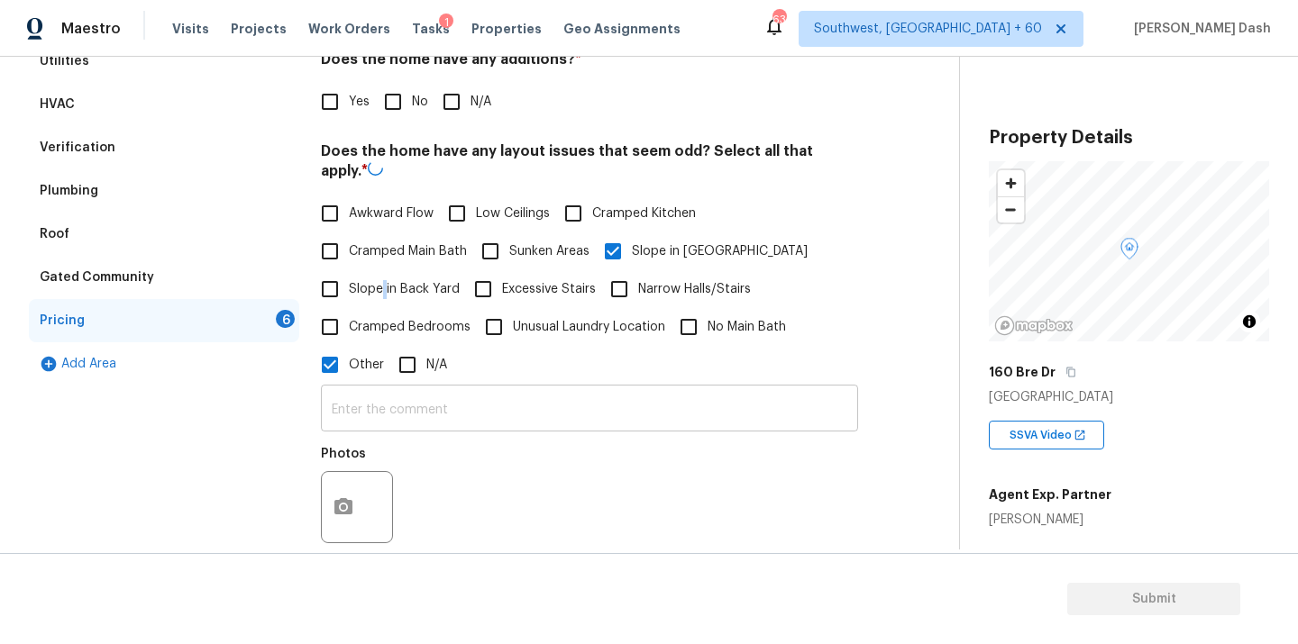
click at [379, 416] on input "text" at bounding box center [589, 410] width 537 height 42
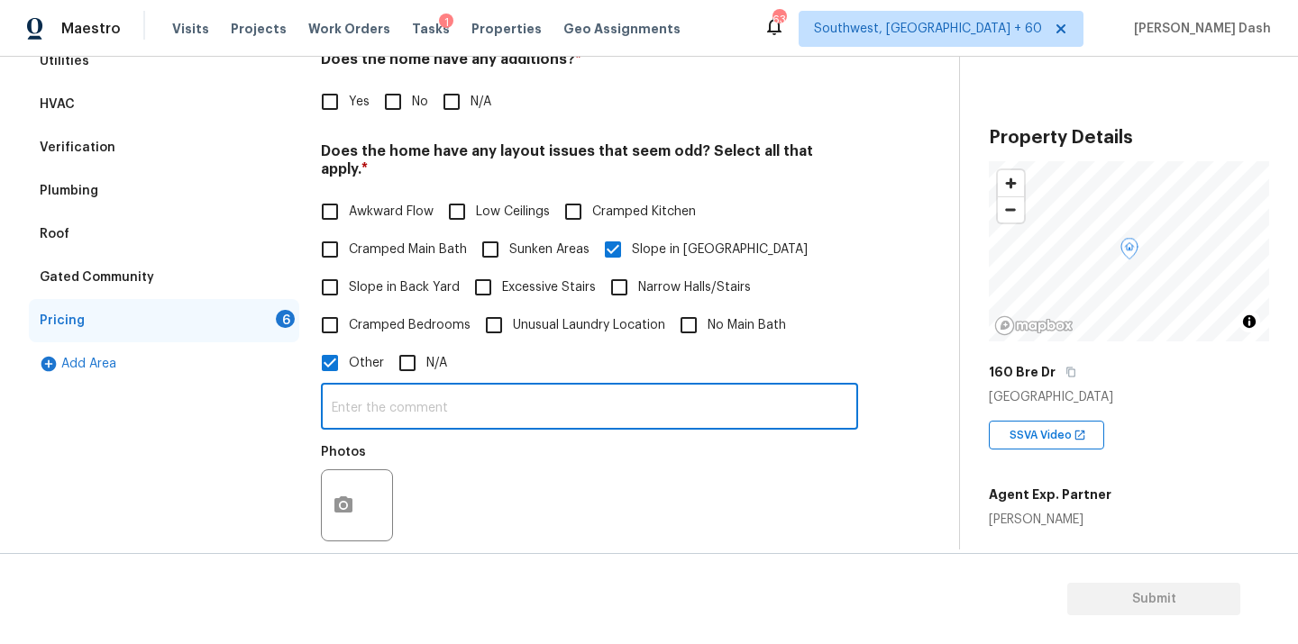
paste input "The front and backyard of the property has minor slope. Hence odd layout. The h…"
type input "The front and backyard of the property has minor slope. Hence odd layout. The h…"
click at [336, 474] on button "button" at bounding box center [343, 505] width 43 height 70
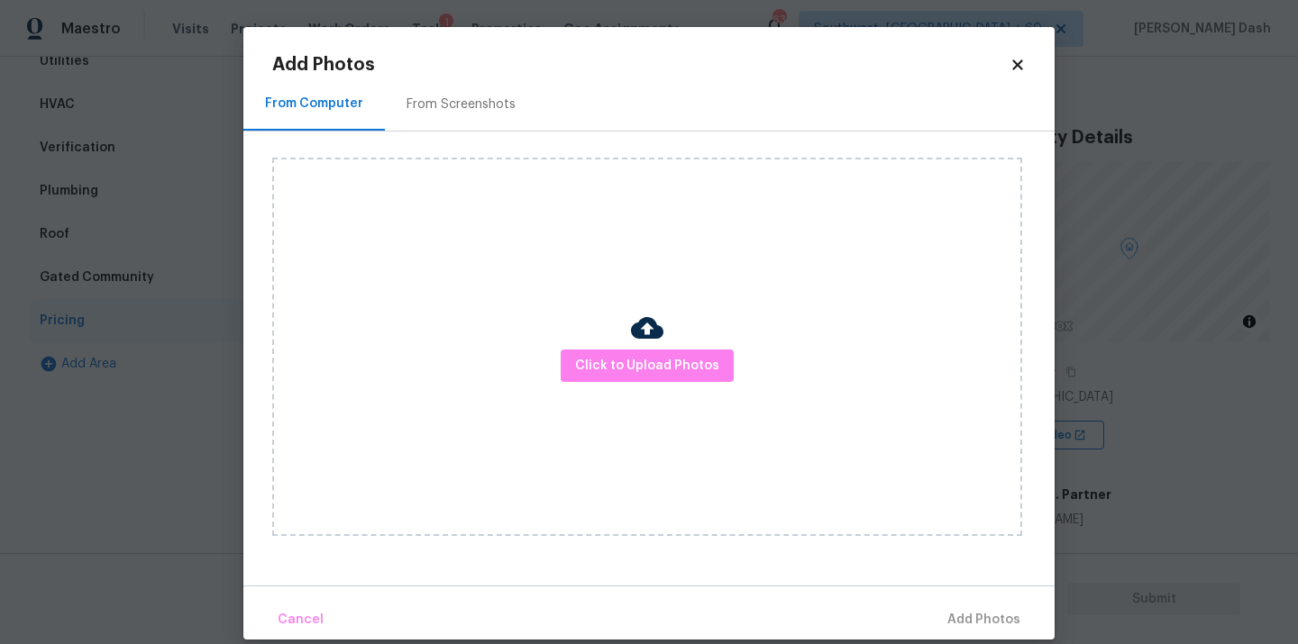
click at [657, 395] on div "Click to Upload Photos" at bounding box center [647, 347] width 750 height 379
click at [658, 377] on button "Click to Upload Photos" at bounding box center [647, 366] width 173 height 33
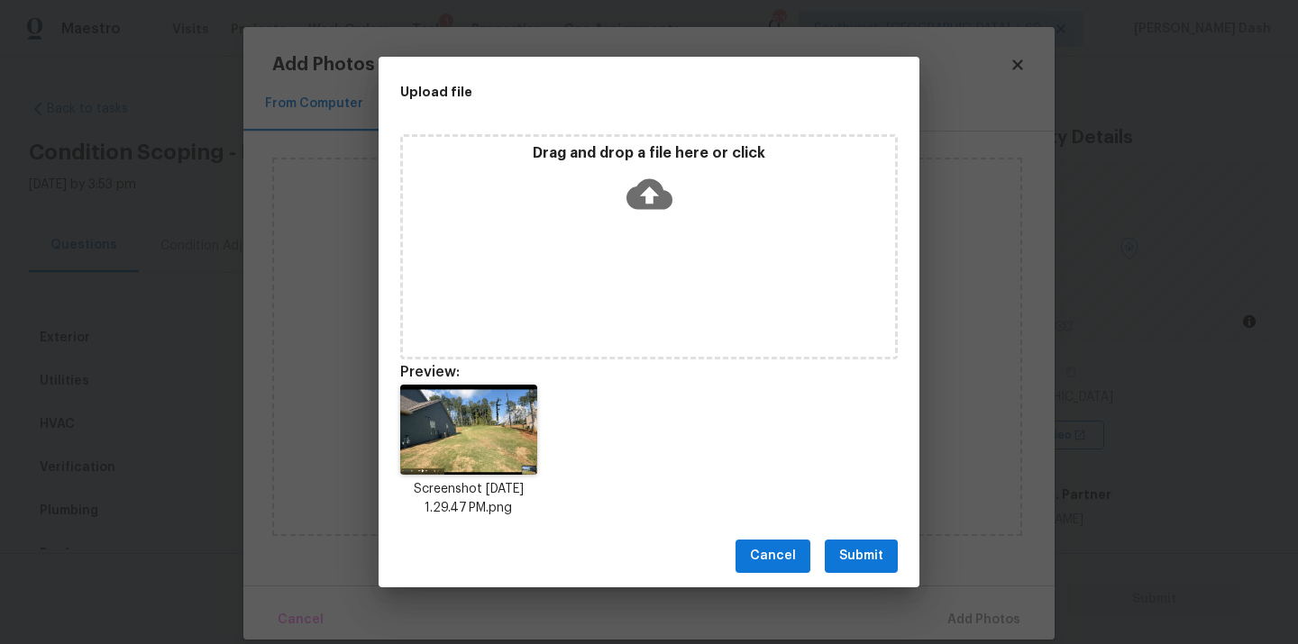
scroll to position [320, 0]
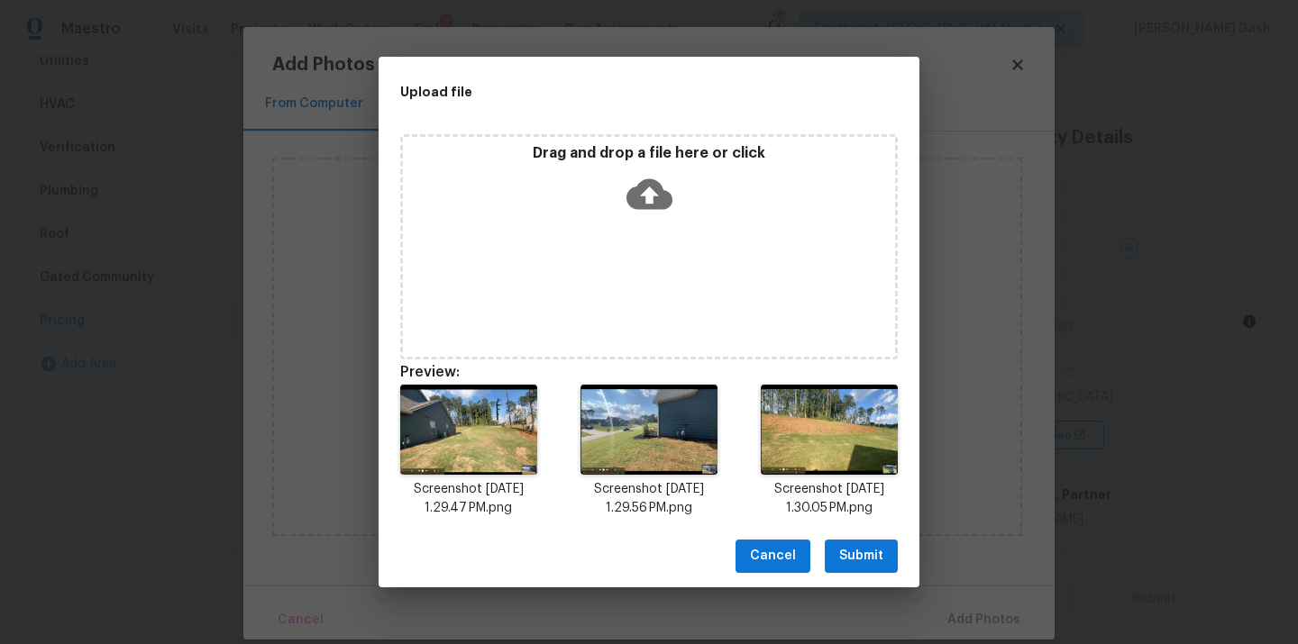
click at [848, 554] on span "Submit" at bounding box center [861, 556] width 44 height 23
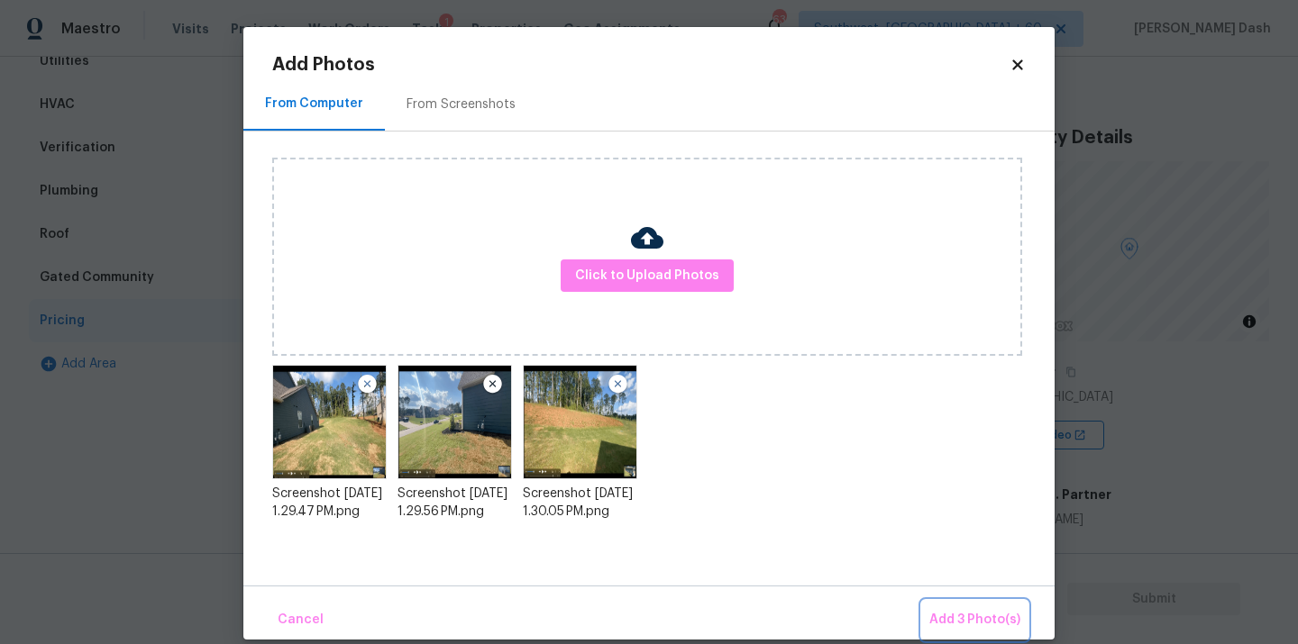
click at [967, 635] on button "Add 3 Photo(s)" at bounding box center [974, 620] width 105 height 39
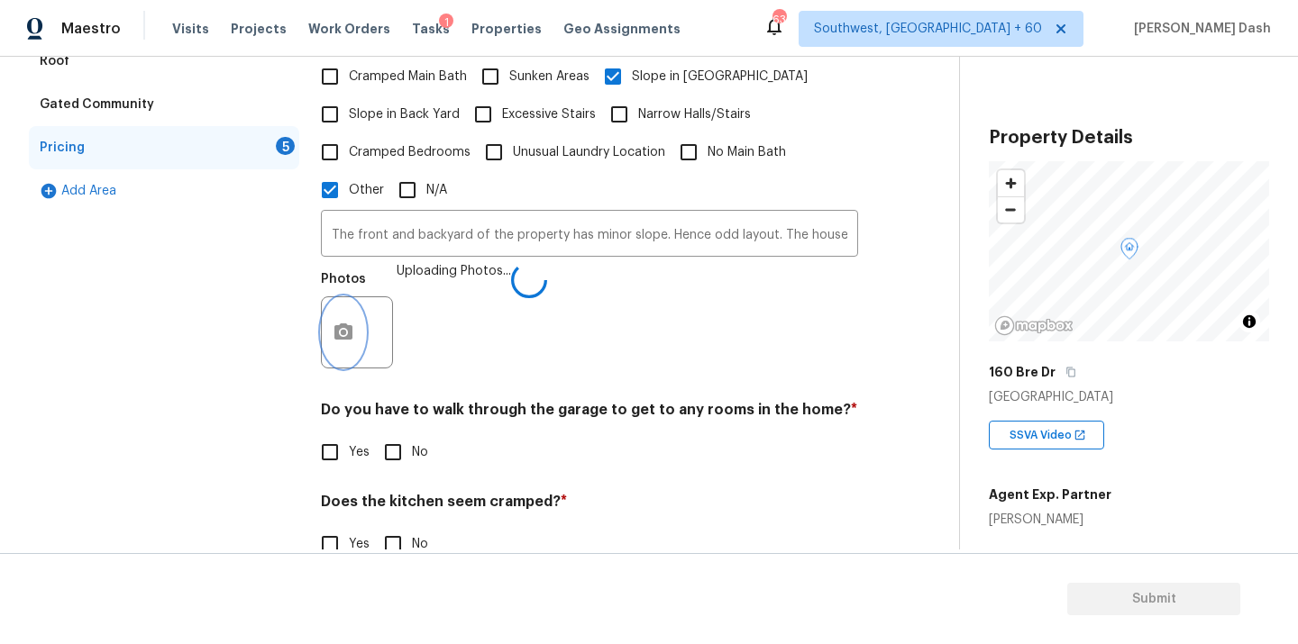
scroll to position [589, 0]
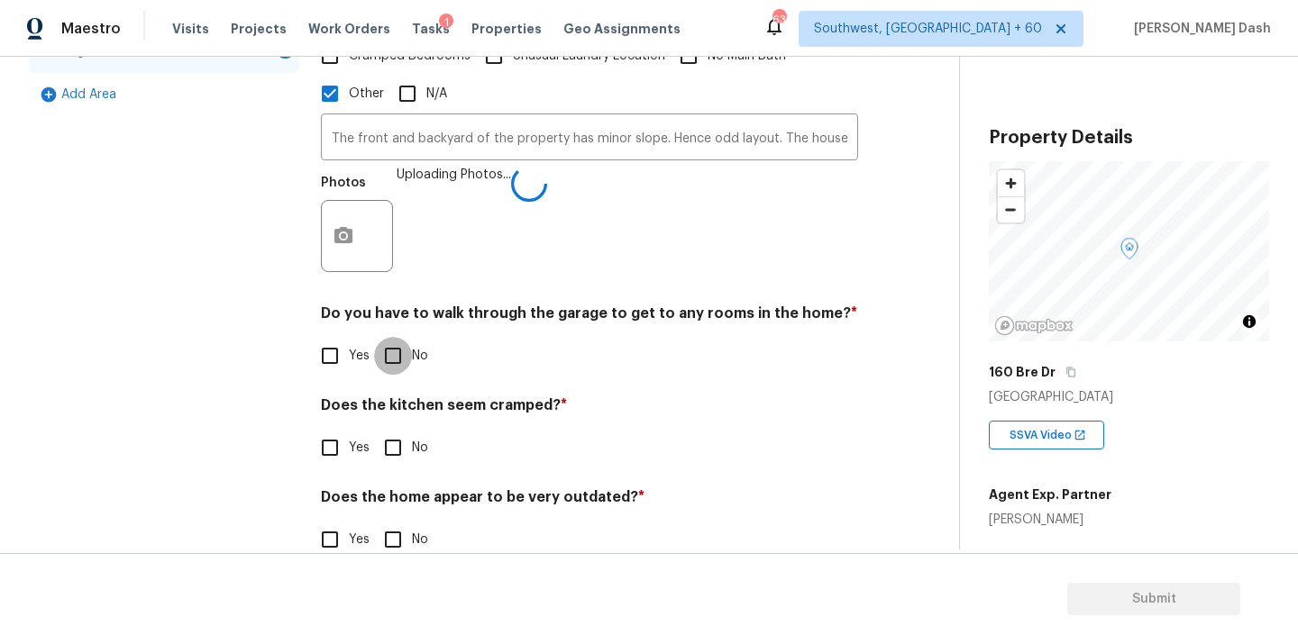
click at [377, 337] on input "No" at bounding box center [393, 356] width 38 height 38
checkbox input "true"
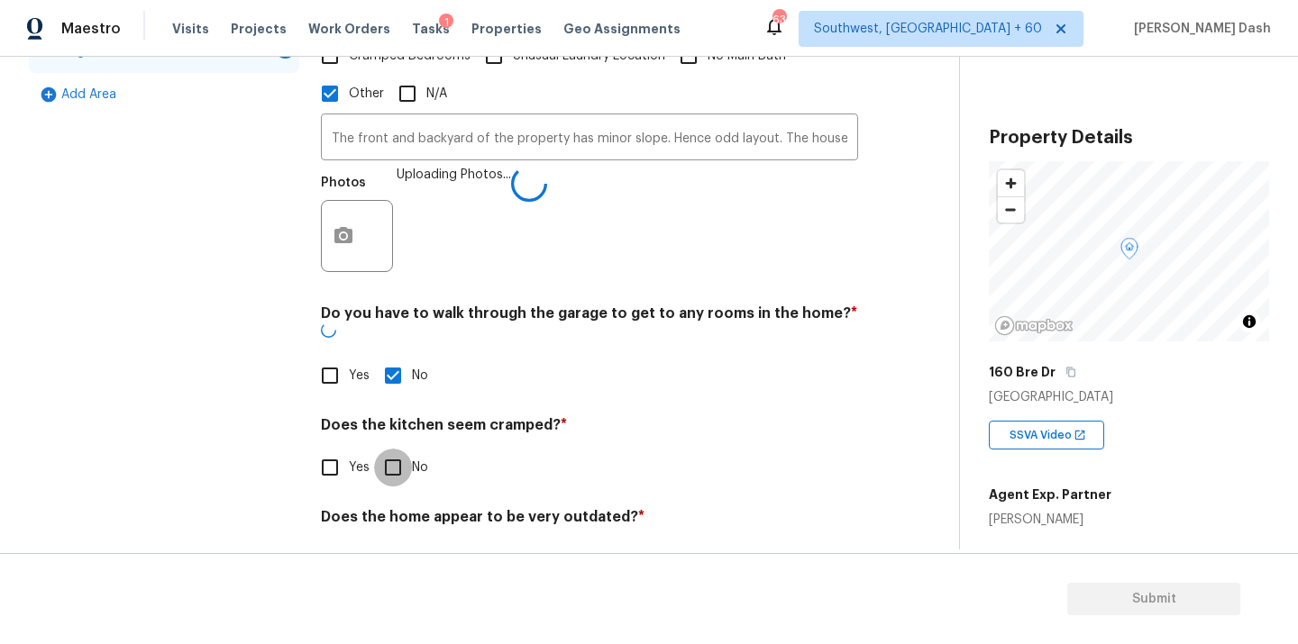
click at [389, 449] on input "No" at bounding box center [393, 468] width 38 height 38
checkbox input "true"
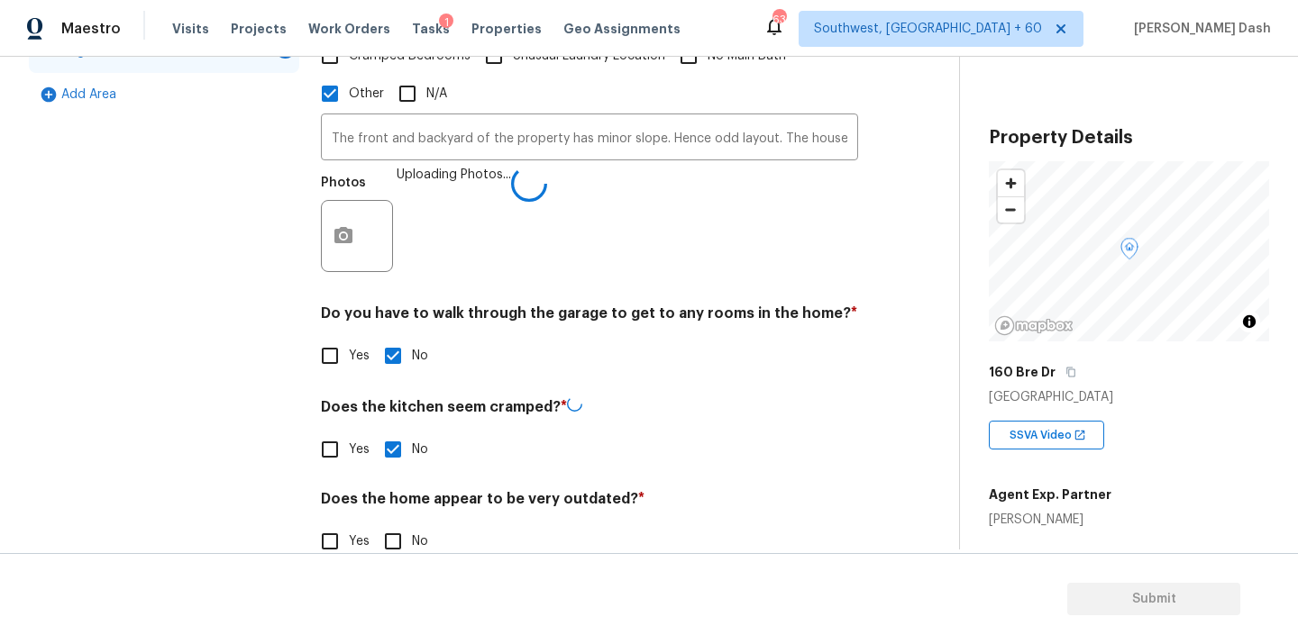
click at [389, 492] on h4 "Does the home appear to be very outdated? *" at bounding box center [589, 502] width 537 height 25
click at [388, 521] on input "No" at bounding box center [393, 540] width 38 height 38
checkbox input "true"
click at [225, 409] on div "Exterior Utilities HVAC Verification Plumbing Roof Gated Community Pricing 2 Ad…" at bounding box center [164, 154] width 270 height 855
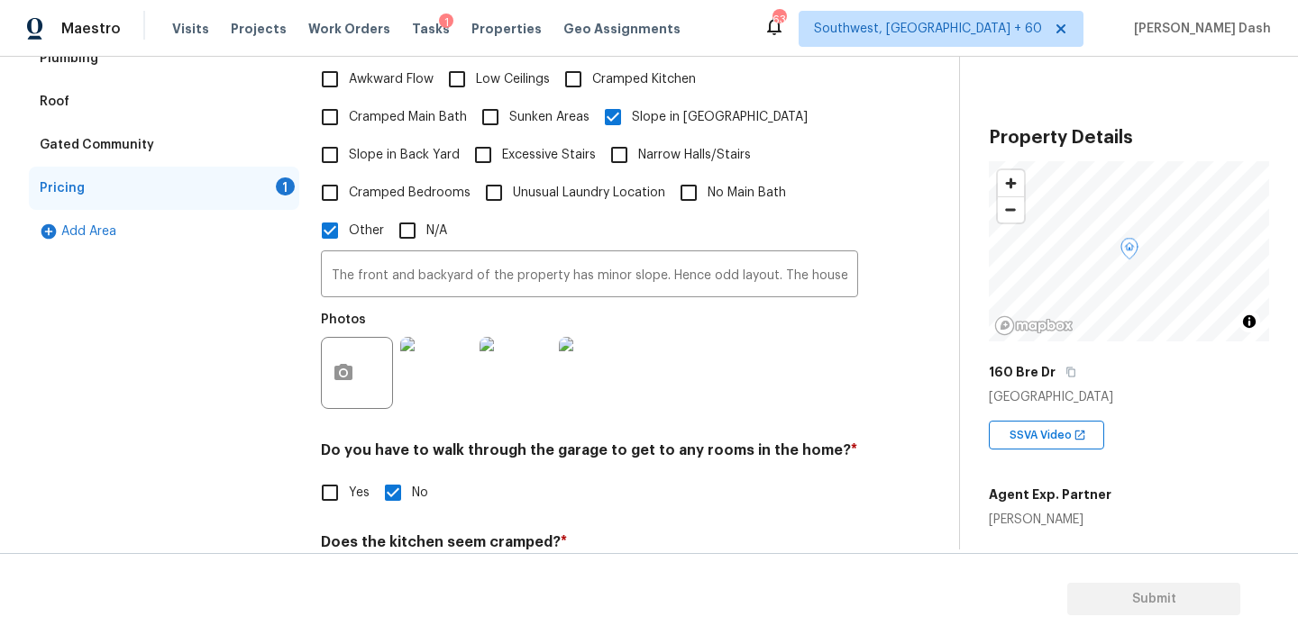
scroll to position [188, 0]
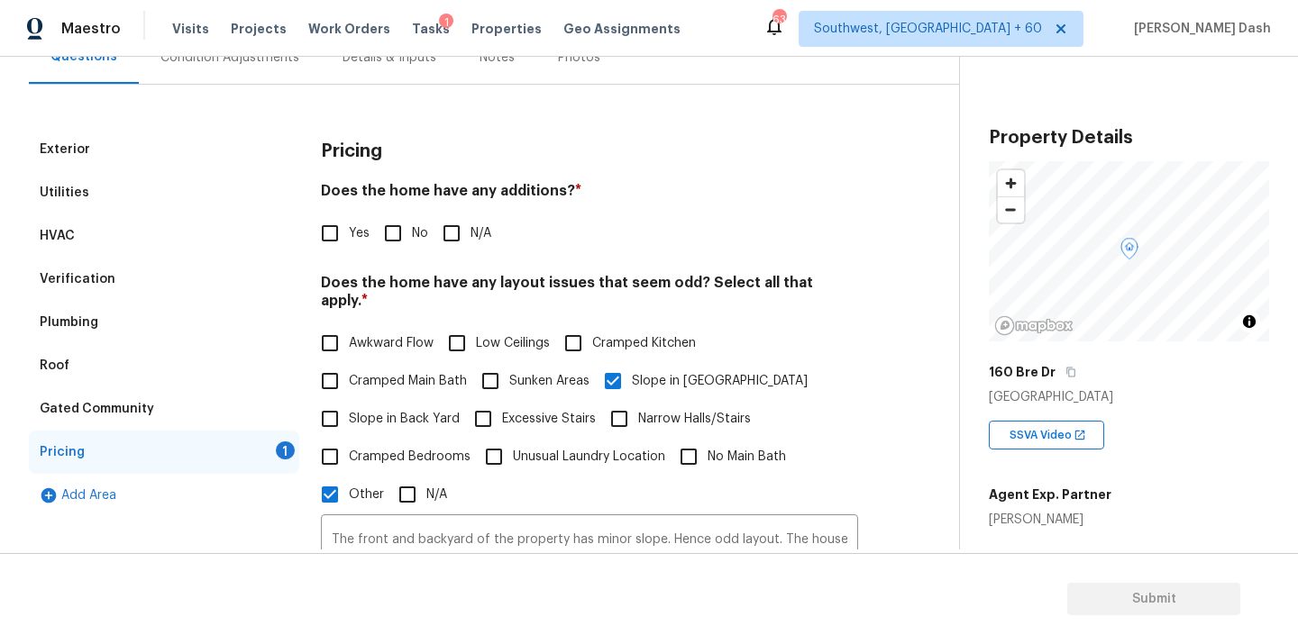
click at [390, 224] on input "No" at bounding box center [393, 233] width 38 height 38
checkbox input "true"
click at [599, 163] on div "Pricing" at bounding box center [589, 151] width 537 height 47
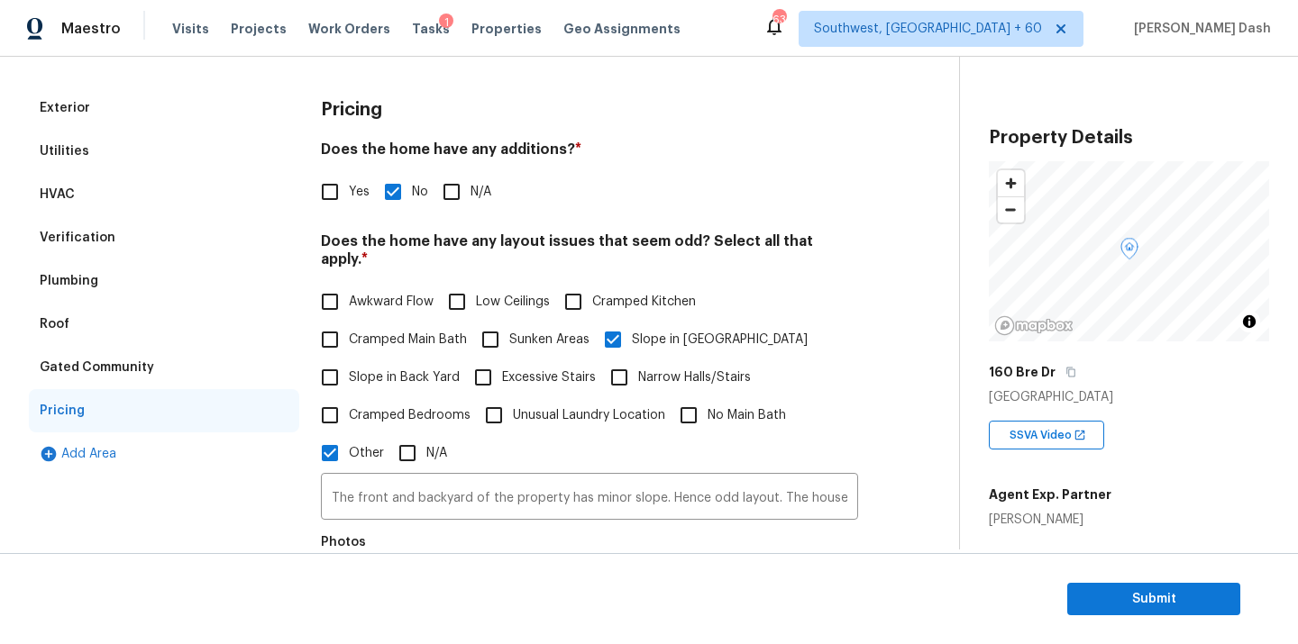
scroll to position [245, 0]
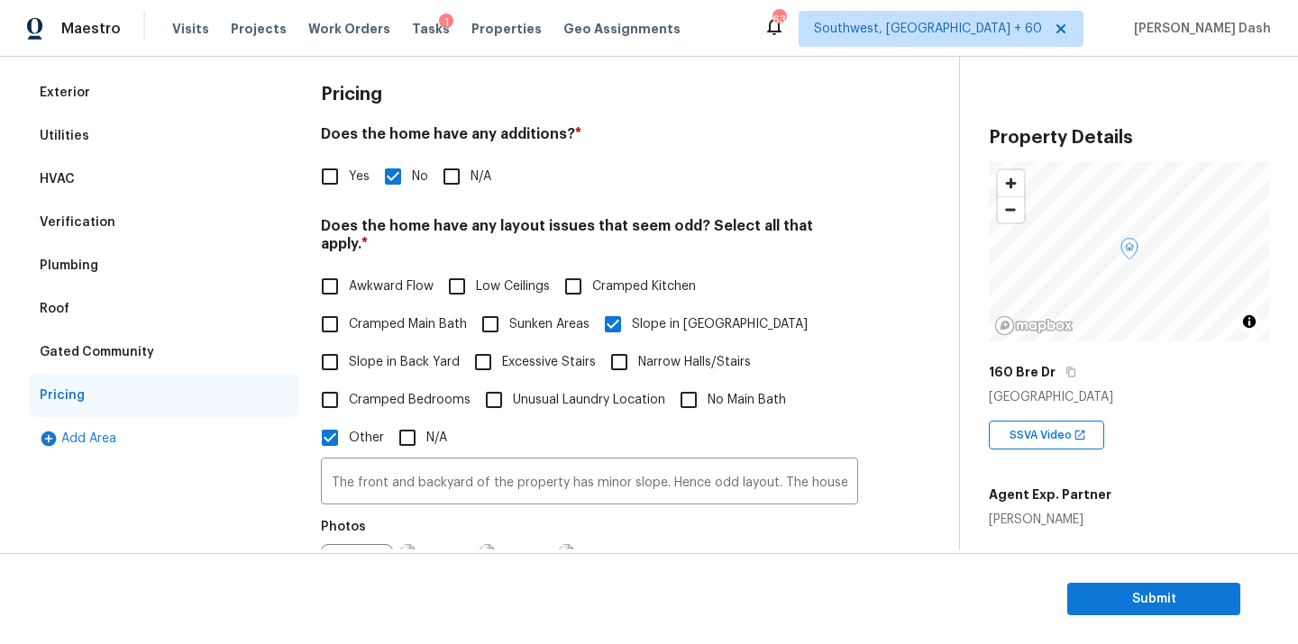
click at [798, 145] on h4 "Does the home have any additions? *" at bounding box center [589, 137] width 537 height 25
click at [796, 31] on div "Maestro Visits Projects Work Orders Tasks 1 Properties Geo Assignments 636 Sout…" at bounding box center [649, 28] width 1298 height 57
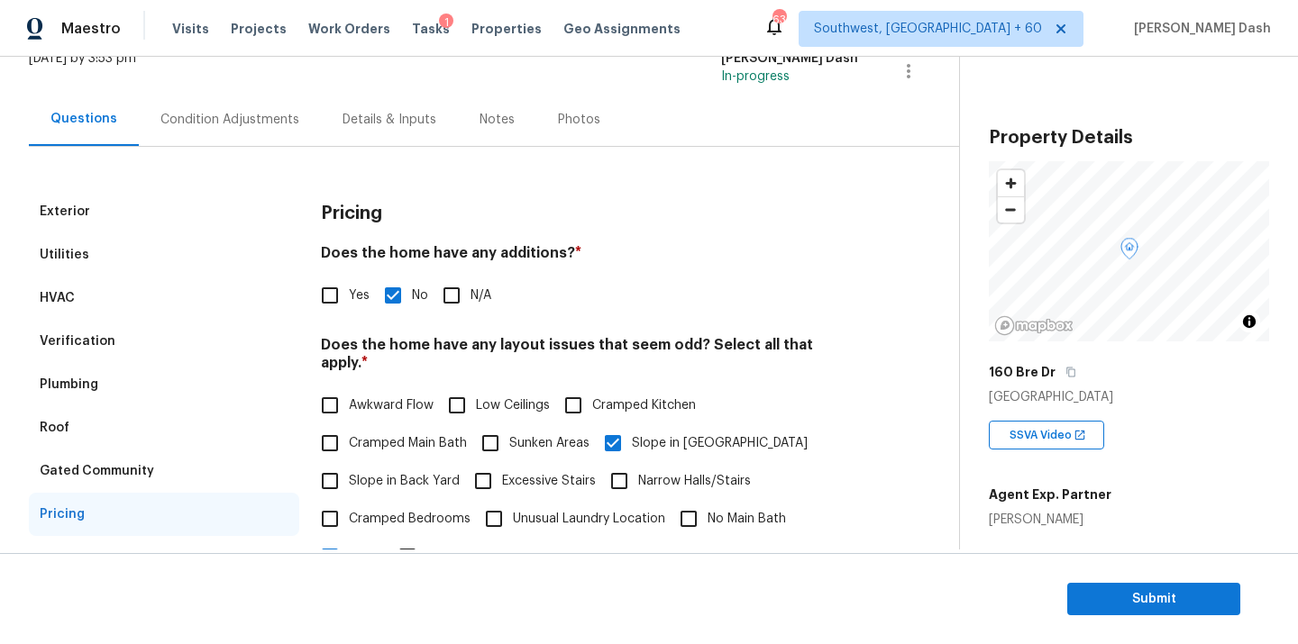
scroll to position [0, 0]
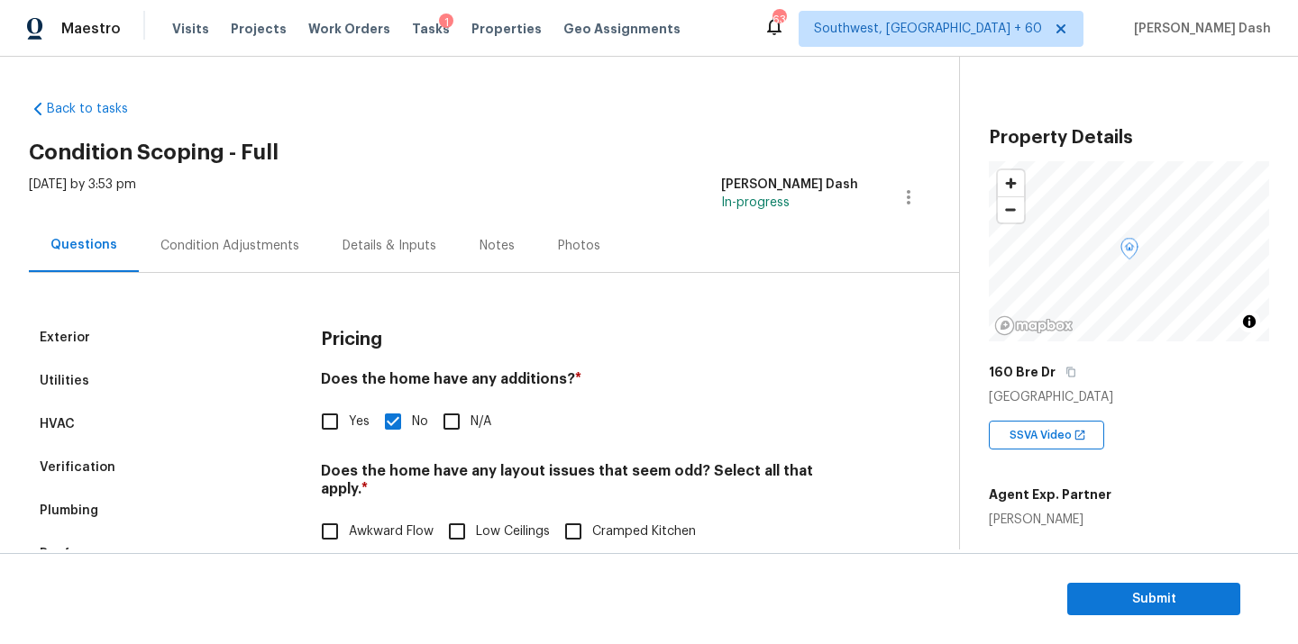
click at [206, 234] on div "Condition Adjustments" at bounding box center [230, 245] width 182 height 53
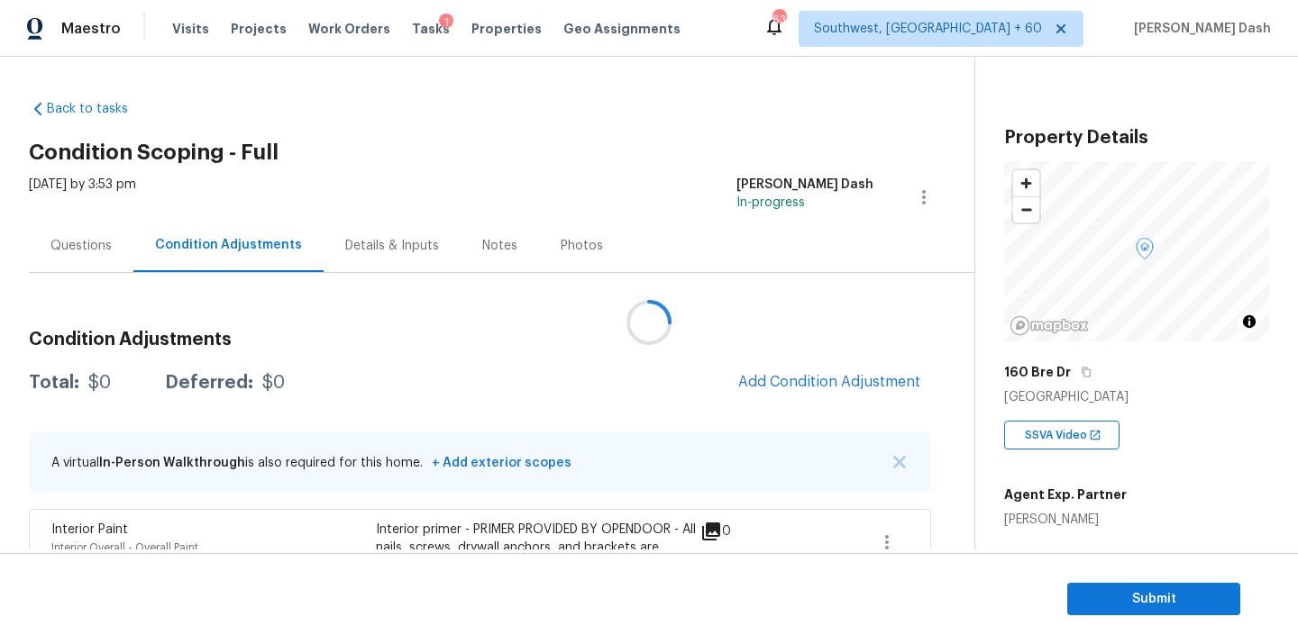
click at [802, 382] on div at bounding box center [649, 322] width 1298 height 644
click at [802, 382] on span "Add Condition Adjustment" at bounding box center [829, 382] width 182 height 16
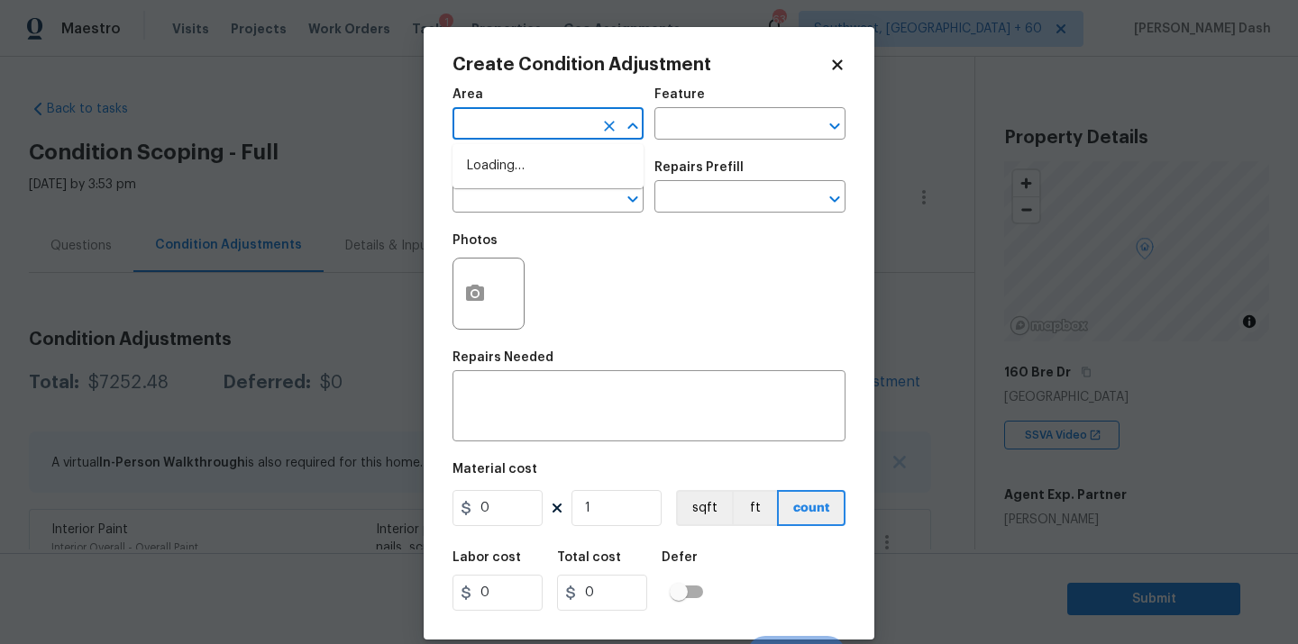
click at [555, 121] on input "text" at bounding box center [522, 126] width 141 height 28
type input "in"
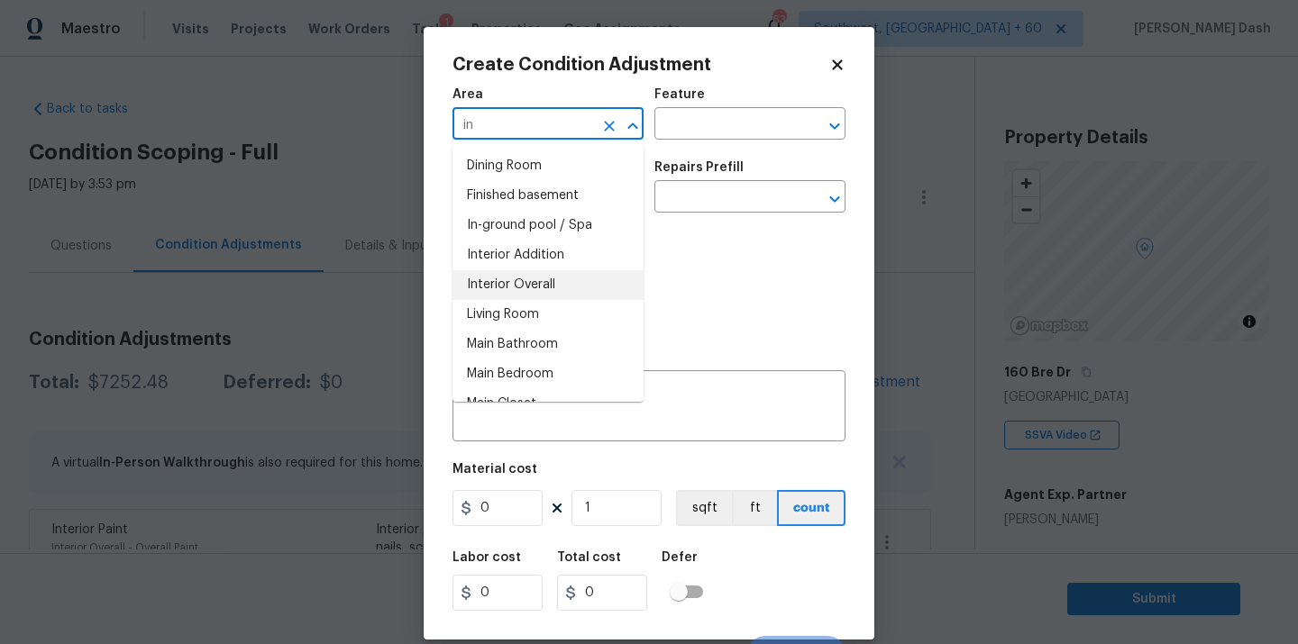
click at [509, 283] on li "Interior Overall" at bounding box center [547, 285] width 191 height 30
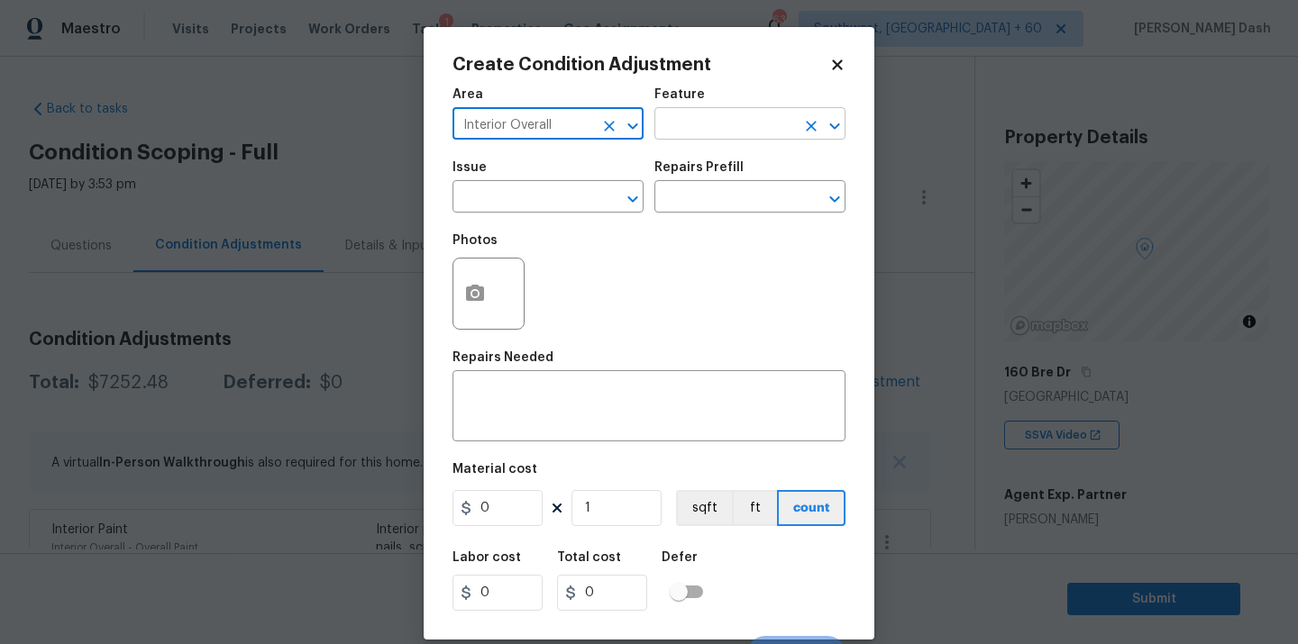
type input "Interior Overall"
click at [682, 130] on input "text" at bounding box center [724, 126] width 141 height 28
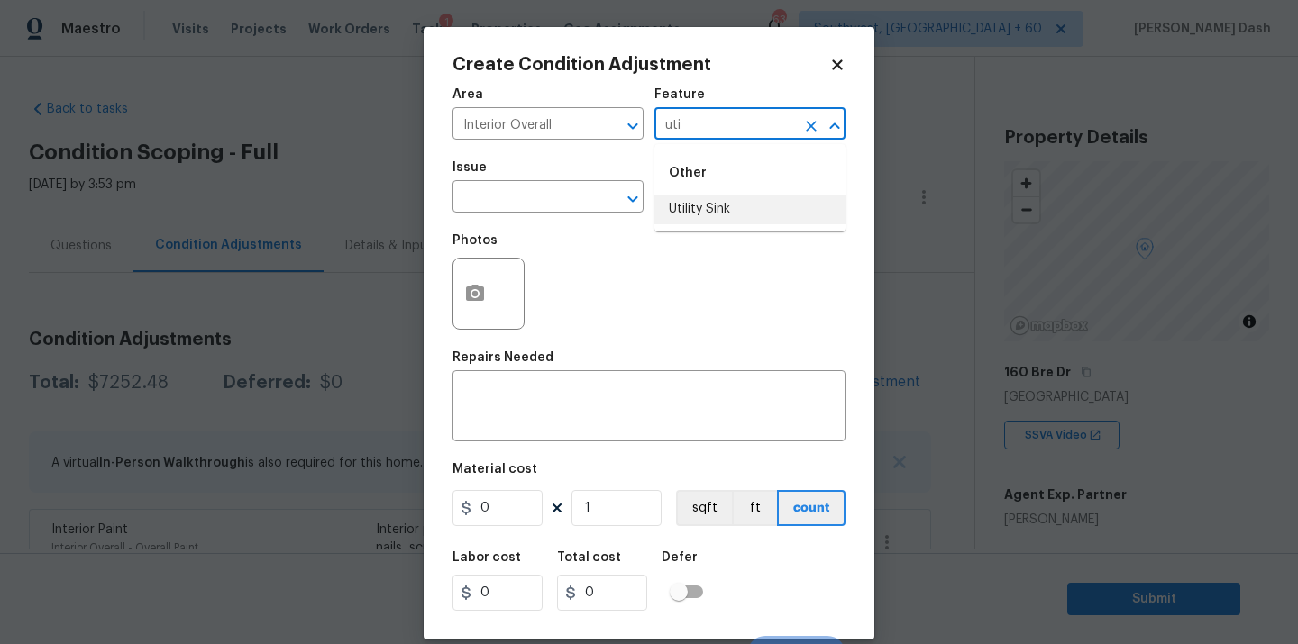
click at [709, 221] on li "Utility Sink" at bounding box center [749, 210] width 191 height 30
type input "Utility Sink"
click at [552, 204] on input "text" at bounding box center [522, 199] width 141 height 28
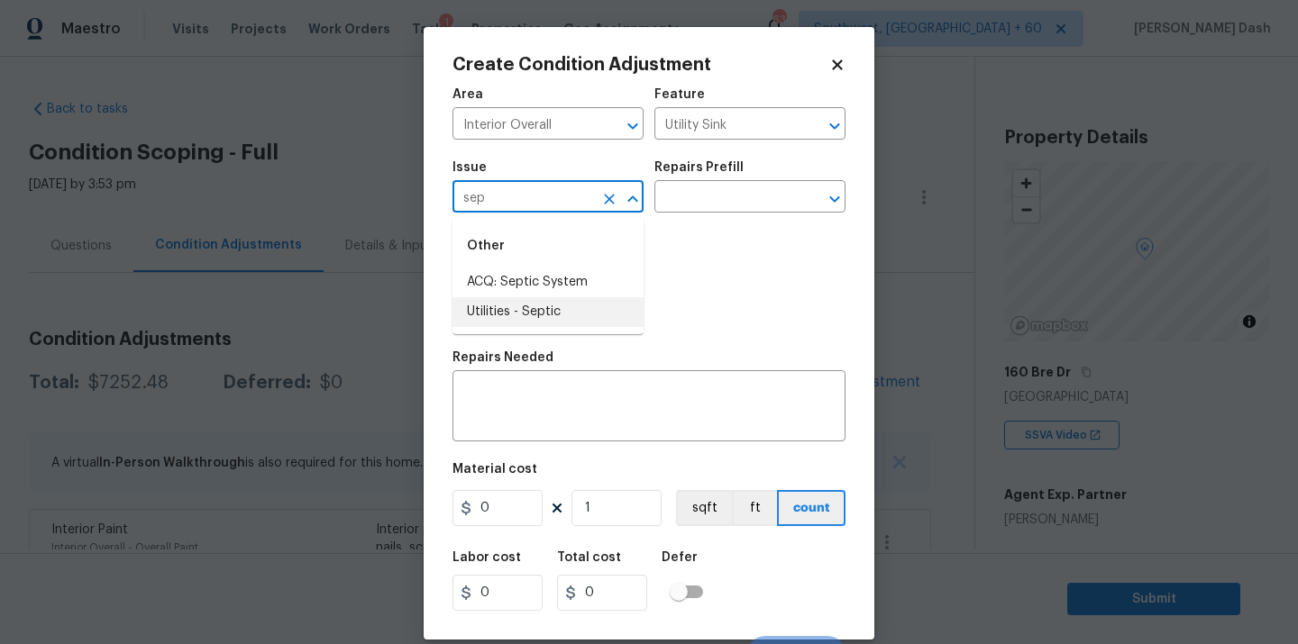
click at [544, 308] on li "Utilities - Septic" at bounding box center [547, 312] width 191 height 30
type input "Utilities - Septic"
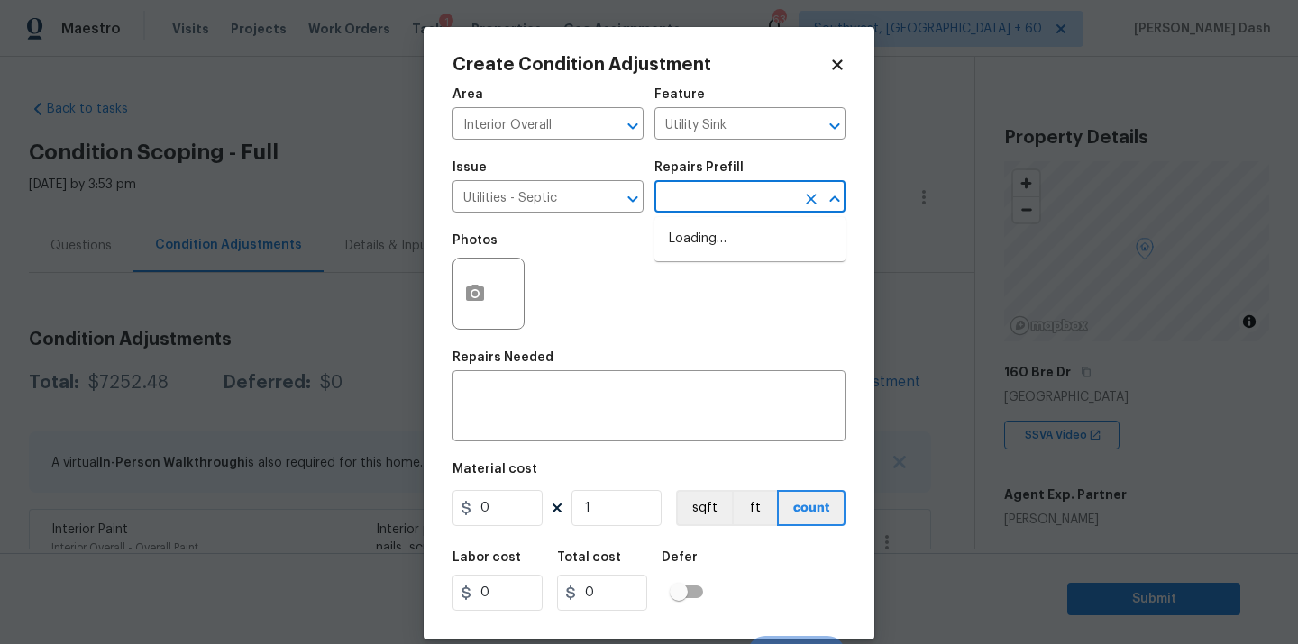
click at [698, 199] on input "text" at bounding box center [724, 199] width 141 height 28
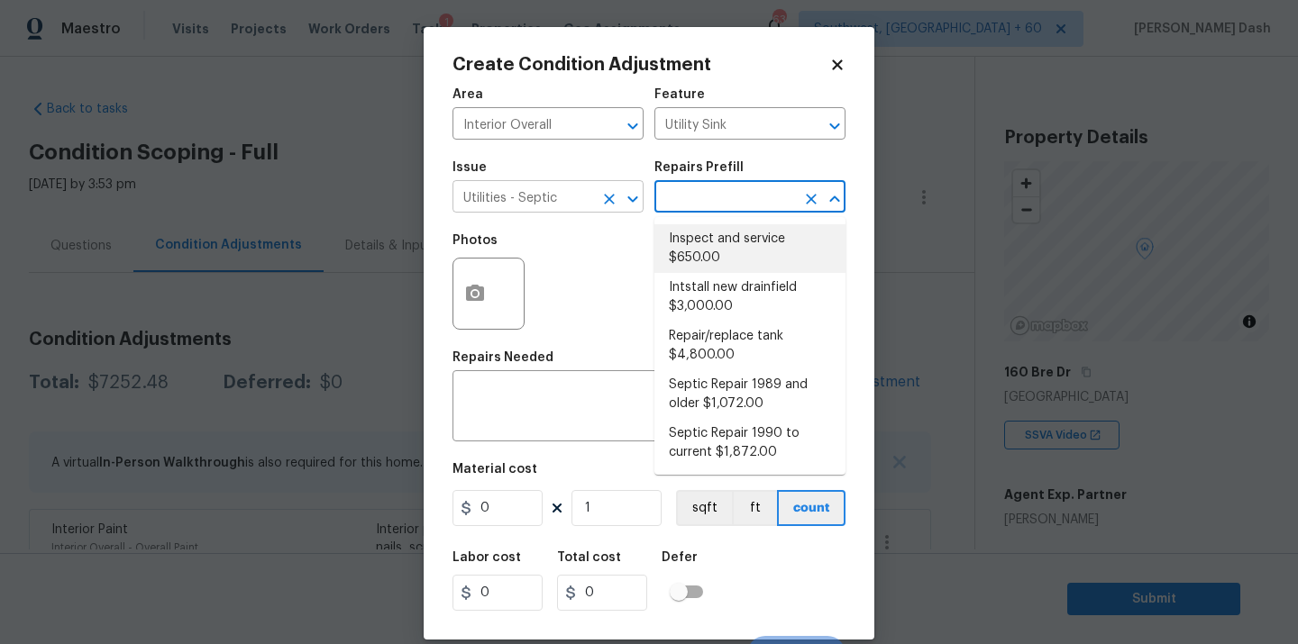
click at [609, 197] on icon "Clear" at bounding box center [609, 199] width 11 height 11
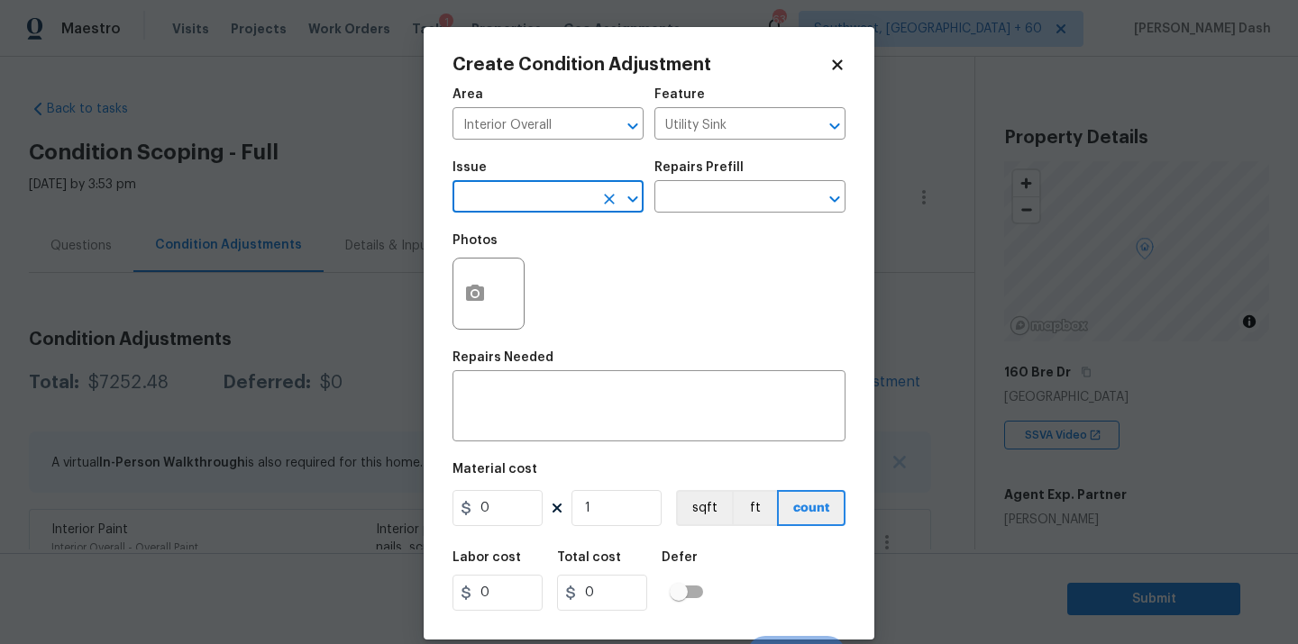
click at [553, 206] on input "text" at bounding box center [522, 199] width 141 height 28
click at [534, 277] on li "ACQ: Septic System" at bounding box center [547, 283] width 191 height 30
type input "ACQ: Septic System"
click at [669, 221] on div "Issue ACQ: Septic System ​ Repairs Prefill ​" at bounding box center [648, 187] width 393 height 73
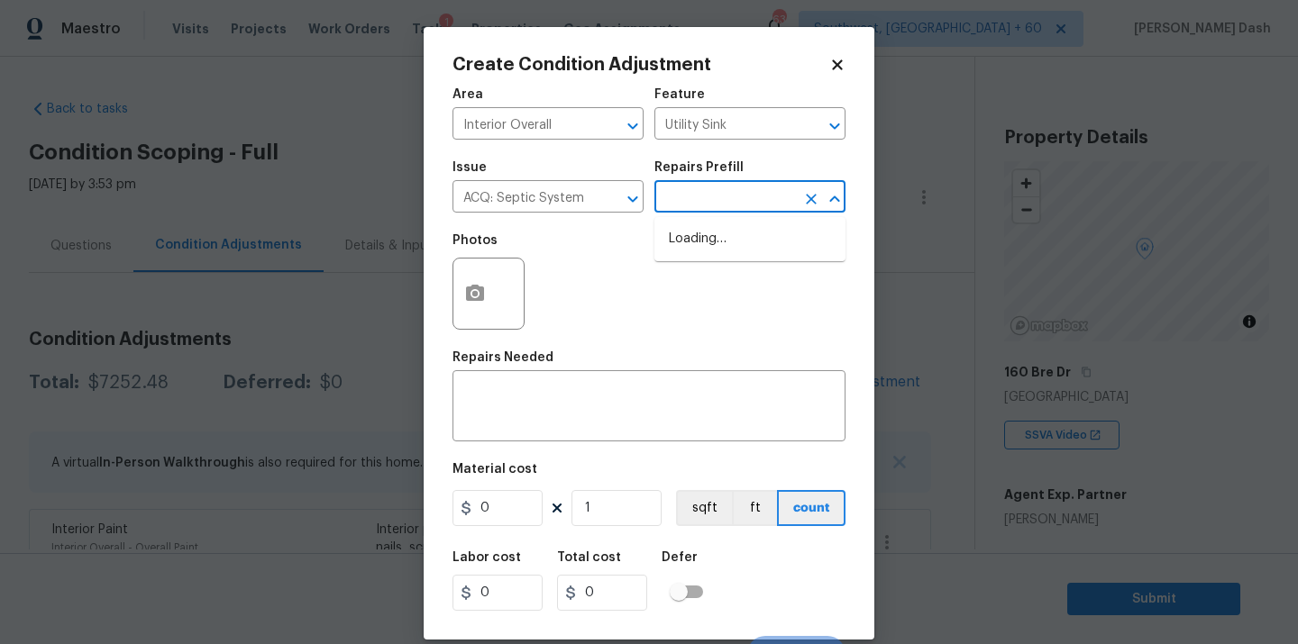
click at [669, 205] on input "text" at bounding box center [724, 199] width 141 height 28
click at [669, 269] on div "Photos" at bounding box center [648, 282] width 393 height 117
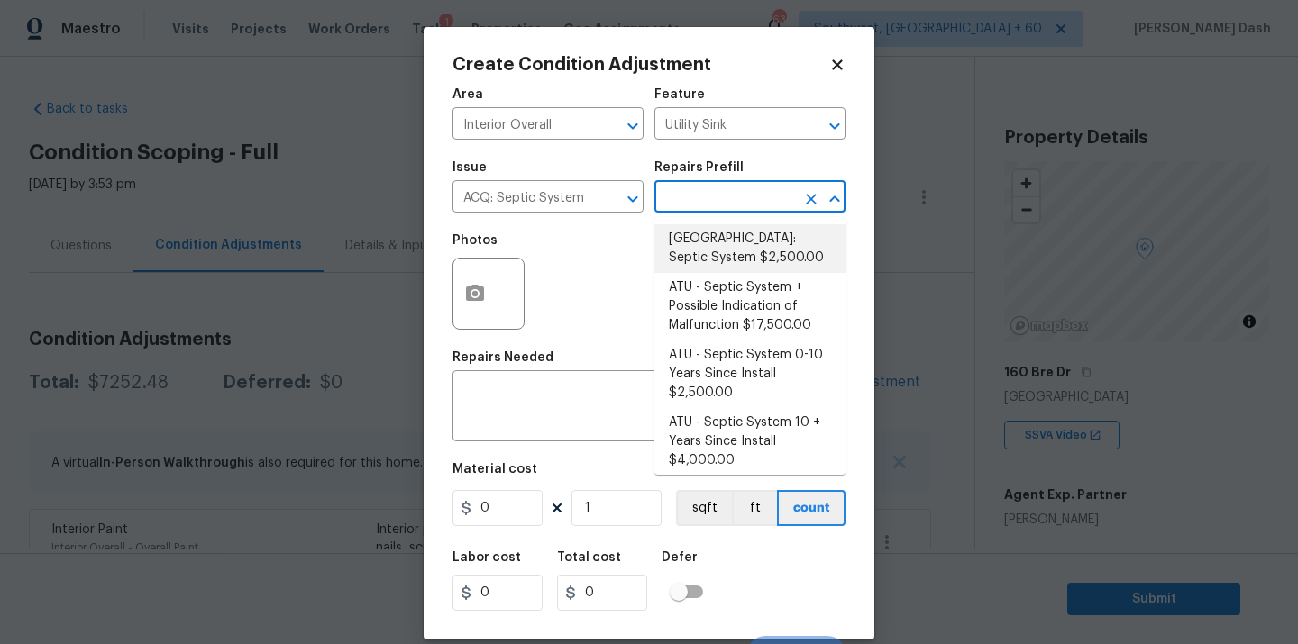
click at [680, 199] on input "text" at bounding box center [724, 199] width 141 height 28
click at [680, 248] on li "[GEOGRAPHIC_DATA]: Septic System $2,500.00" at bounding box center [749, 248] width 191 height 49
type input "Acquisition"
type textarea "Septic system repairs and certification charge. **Charge can be reviewed if sel…"
type input "2500"
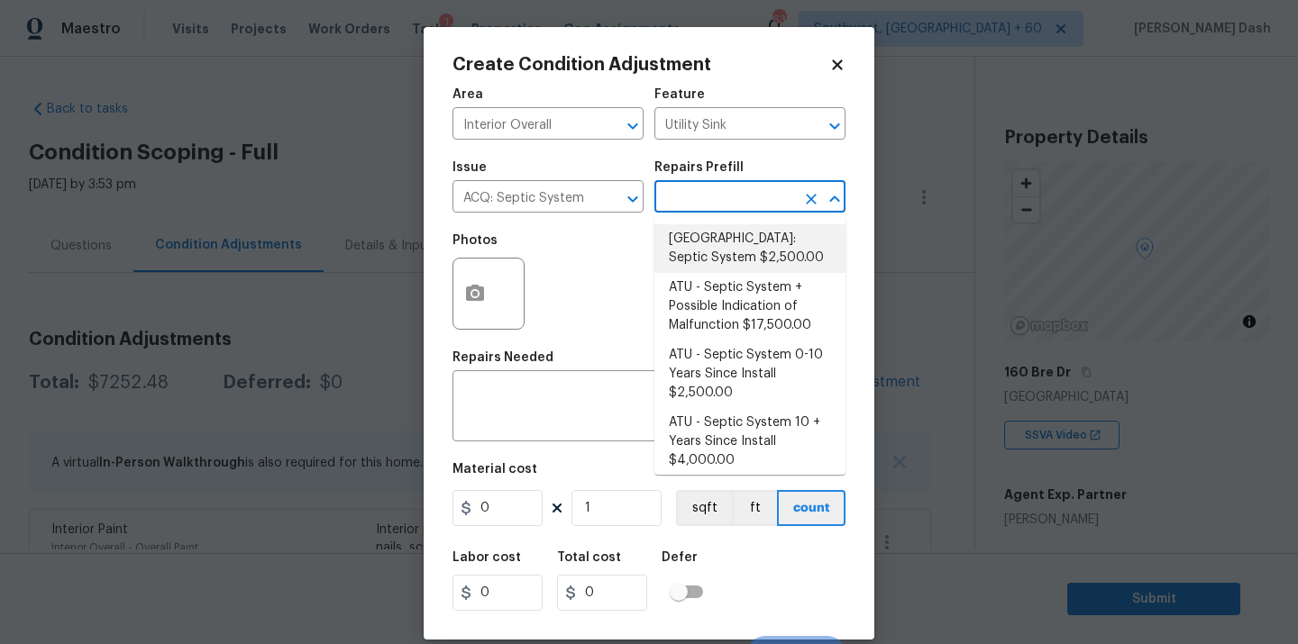
type input "2500"
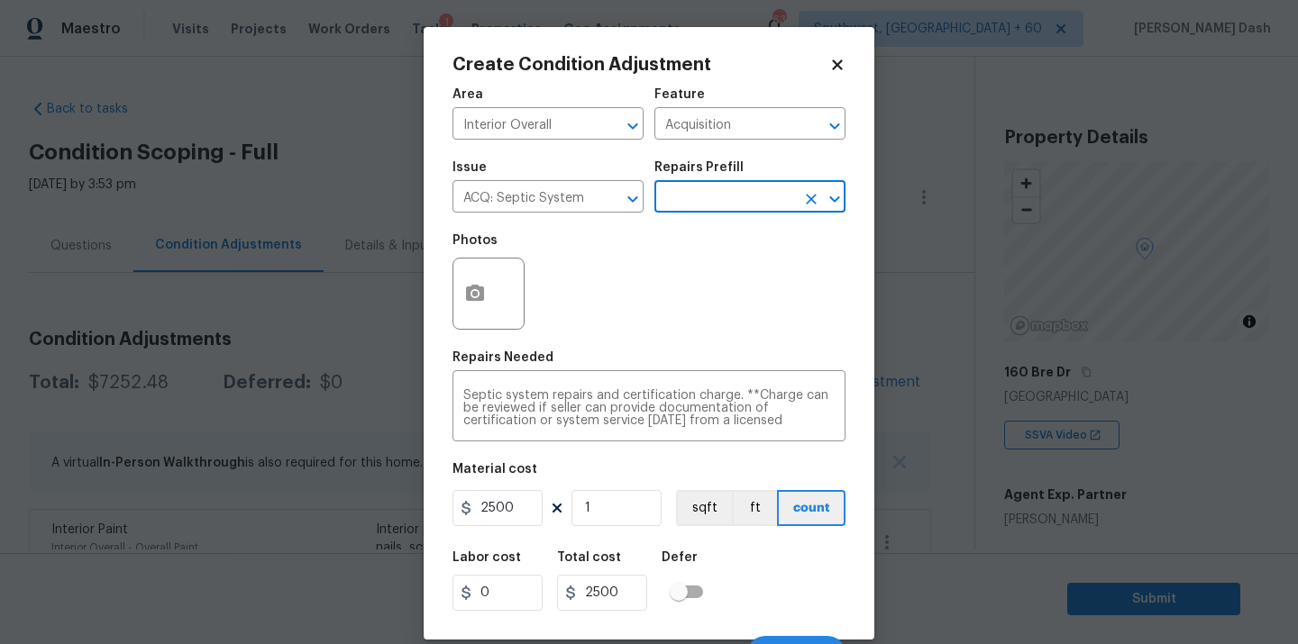
scroll to position [29, 0]
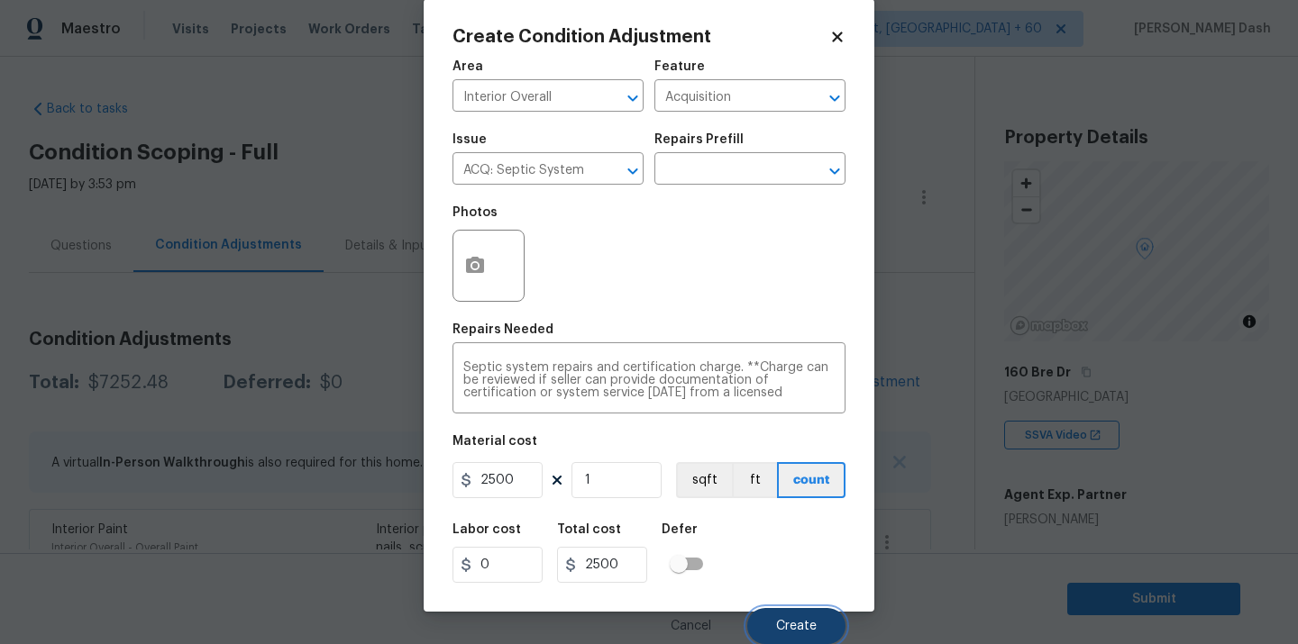
click at [799, 620] on span "Create" at bounding box center [796, 627] width 41 height 14
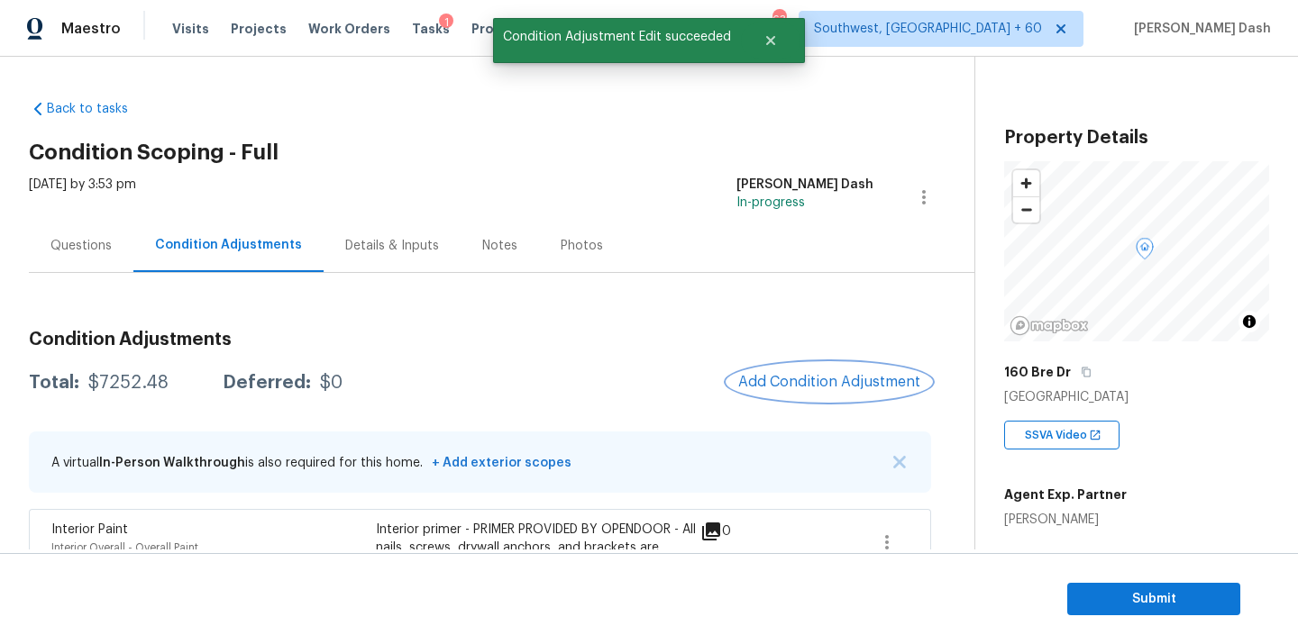
scroll to position [0, 0]
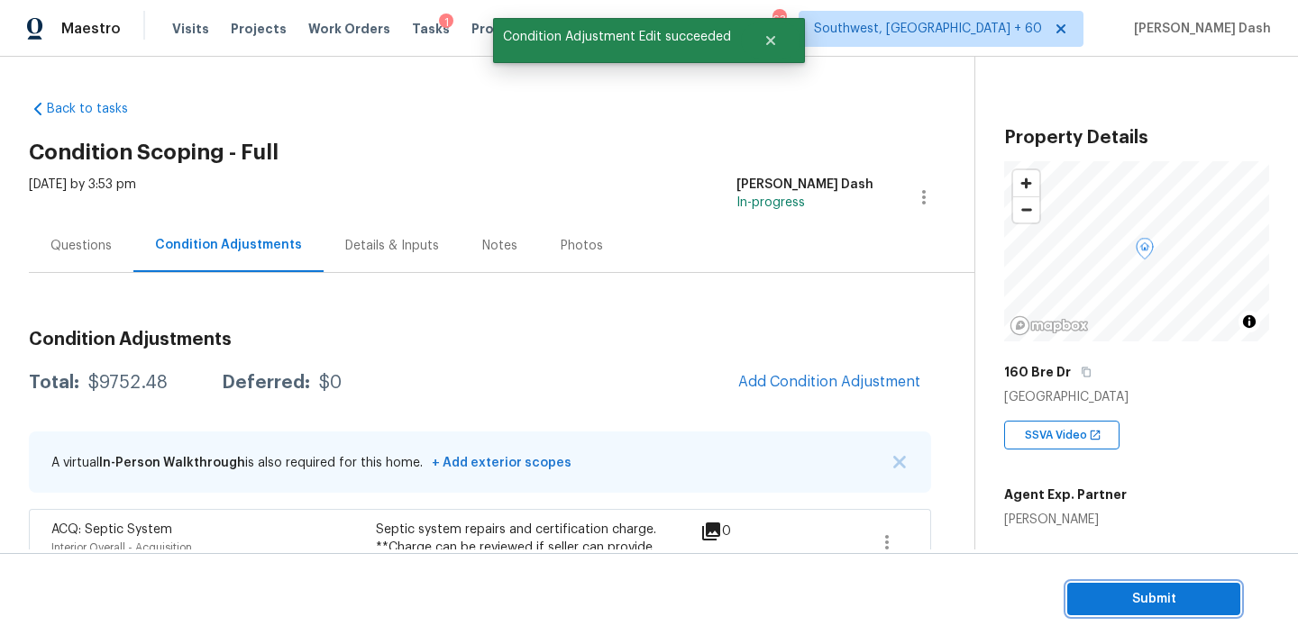
click at [1134, 598] on span "Submit" at bounding box center [1153, 600] width 144 height 23
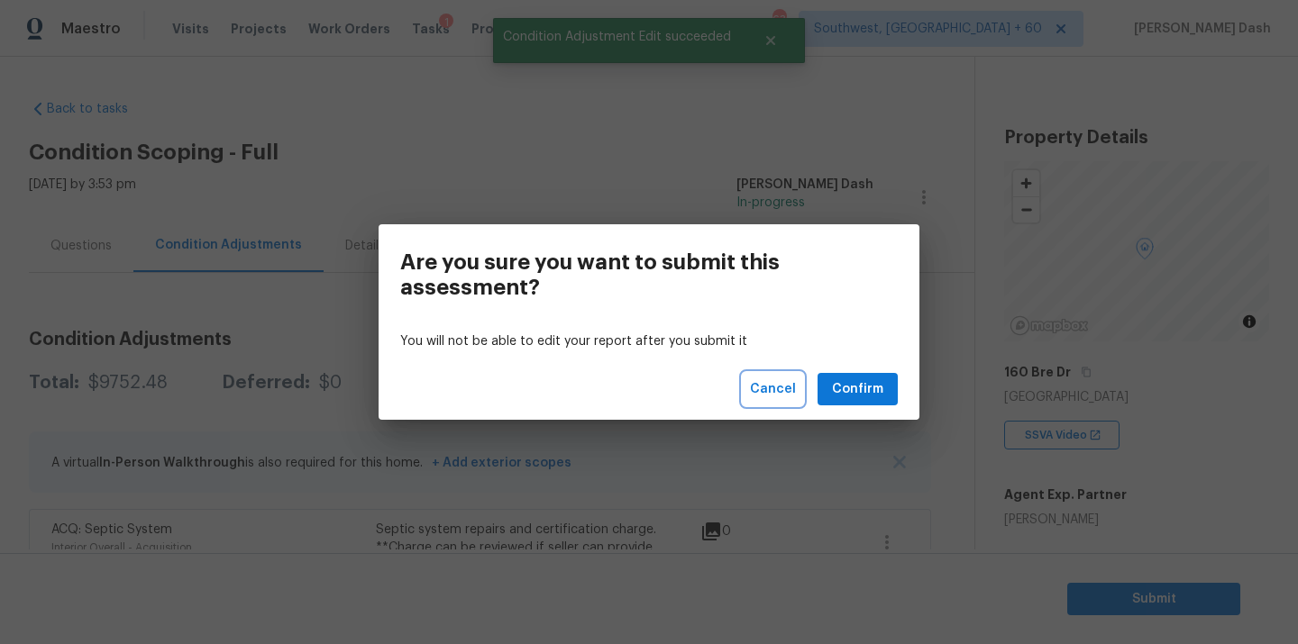
click at [773, 388] on span "Cancel" at bounding box center [773, 390] width 46 height 23
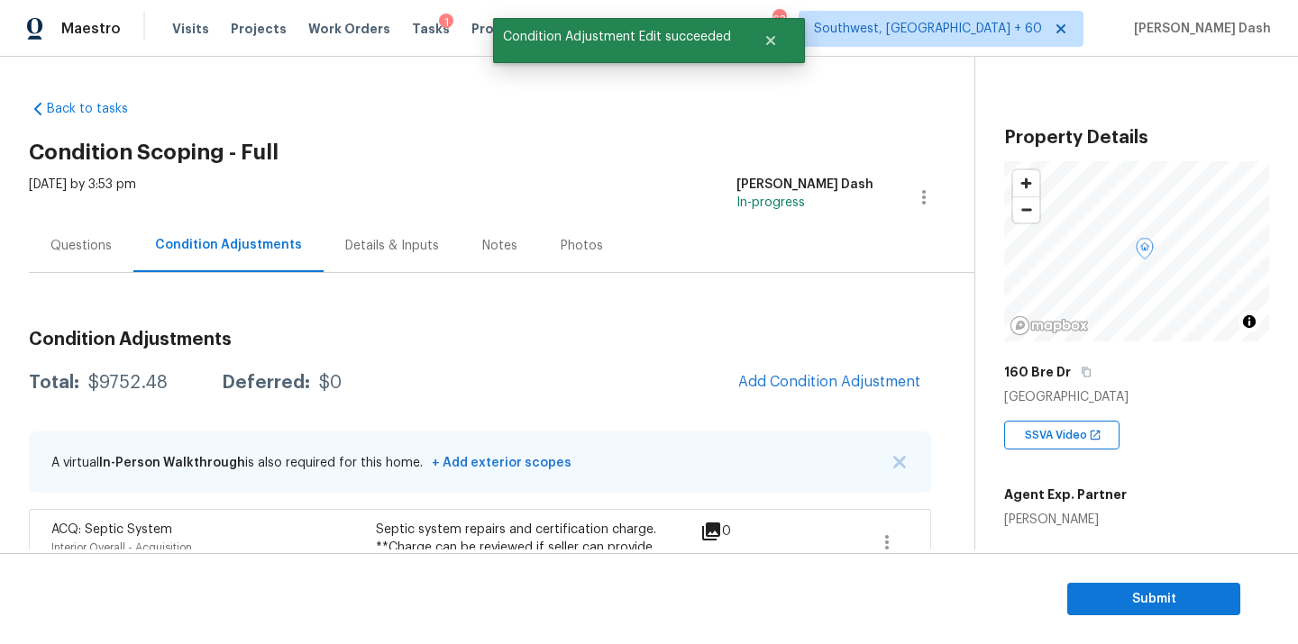
click at [133, 382] on div "$9752.48" at bounding box center [127, 383] width 79 height 18
copy div "$9752.48"
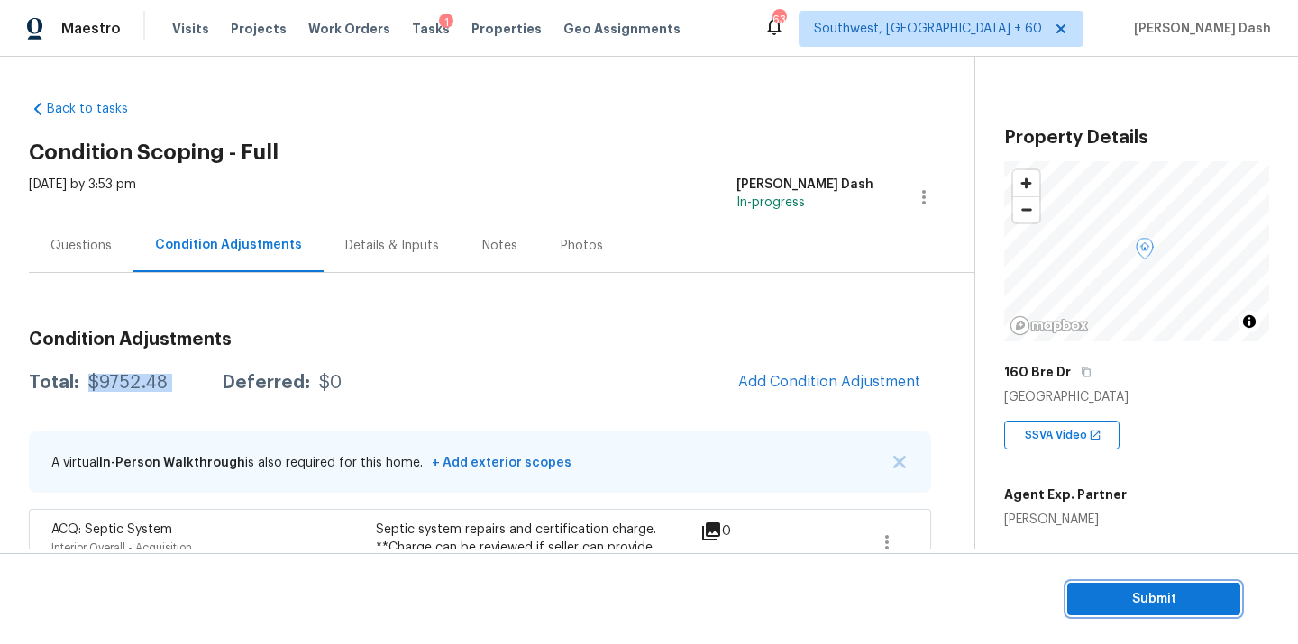
click at [1154, 606] on span "Submit" at bounding box center [1153, 600] width 144 height 23
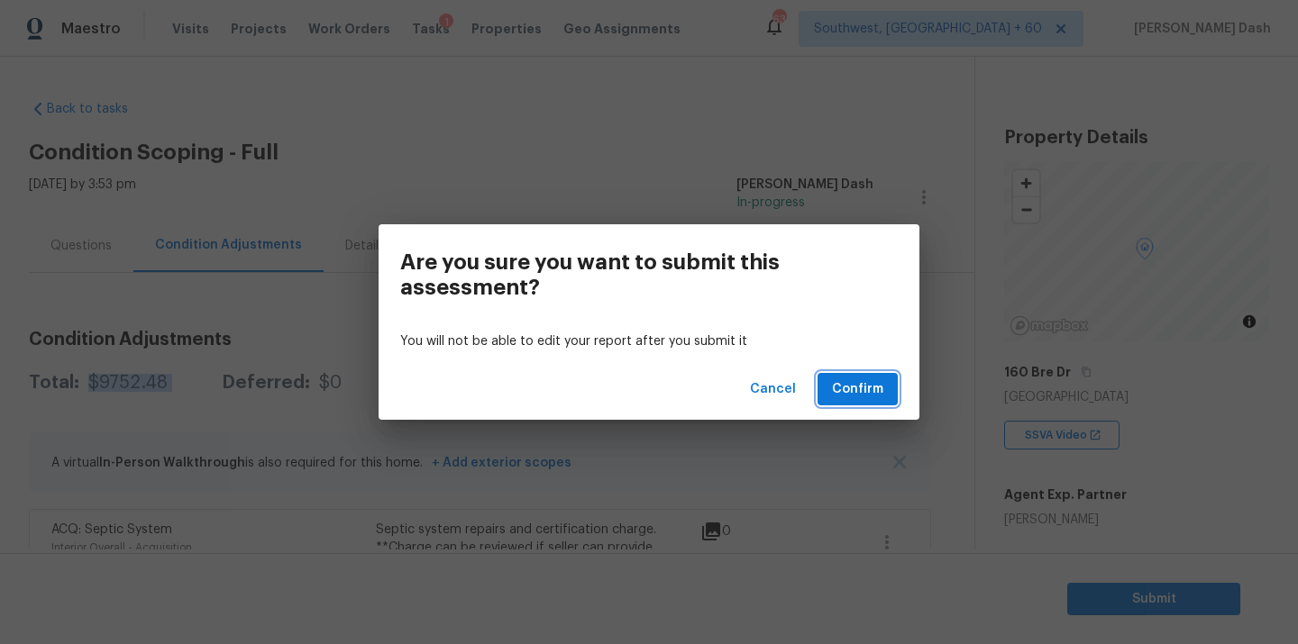
click at [881, 388] on span "Confirm" at bounding box center [857, 390] width 51 height 23
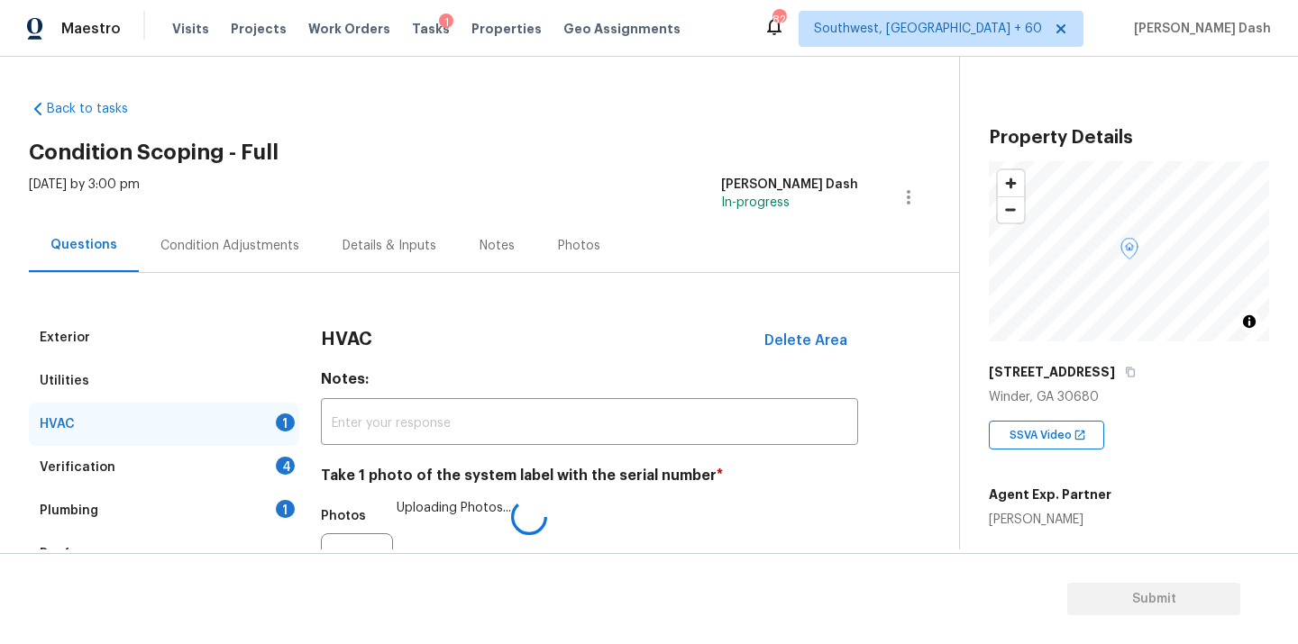
scroll to position [283, 0]
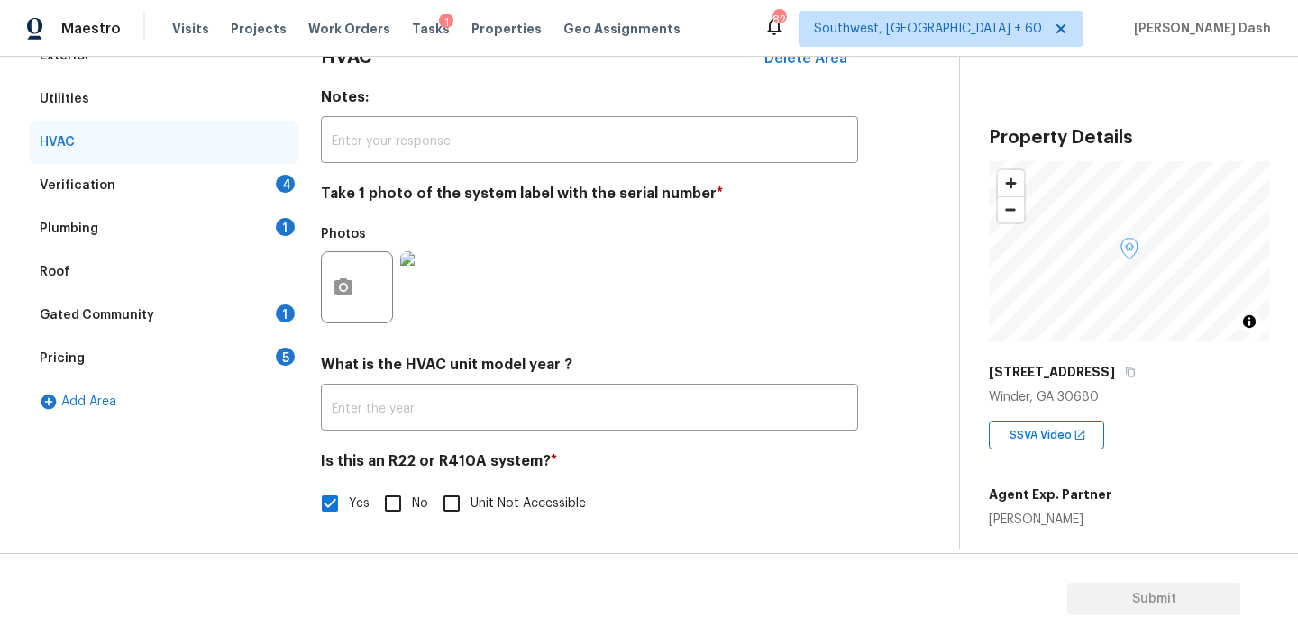
click at [271, 184] on div "Verification 4" at bounding box center [164, 185] width 270 height 43
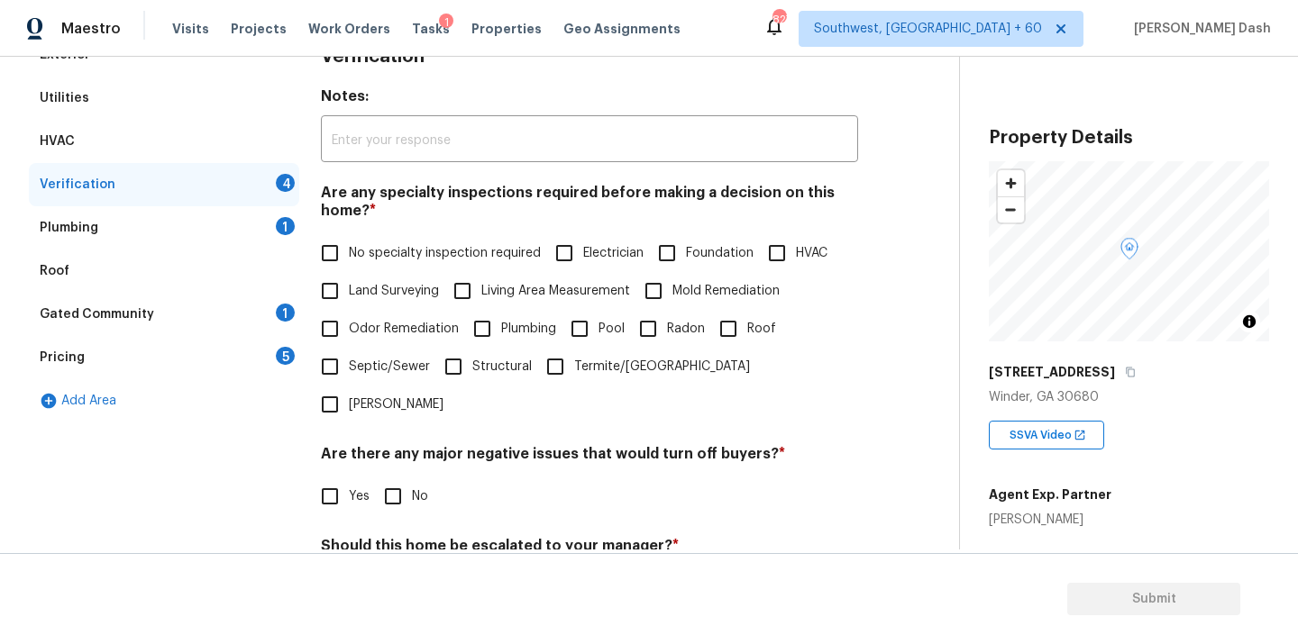
click at [431, 265] on label "No specialty inspection required" at bounding box center [426, 253] width 230 height 38
click at [349, 265] on input "No specialty inspection required" at bounding box center [330, 253] width 38 height 38
checkbox input "true"
click at [401, 447] on div "Are there any major negative issues that would turn off buyers? * Yes No" at bounding box center [589, 482] width 537 height 70
click at [393, 478] on input "No" at bounding box center [393, 497] width 38 height 38
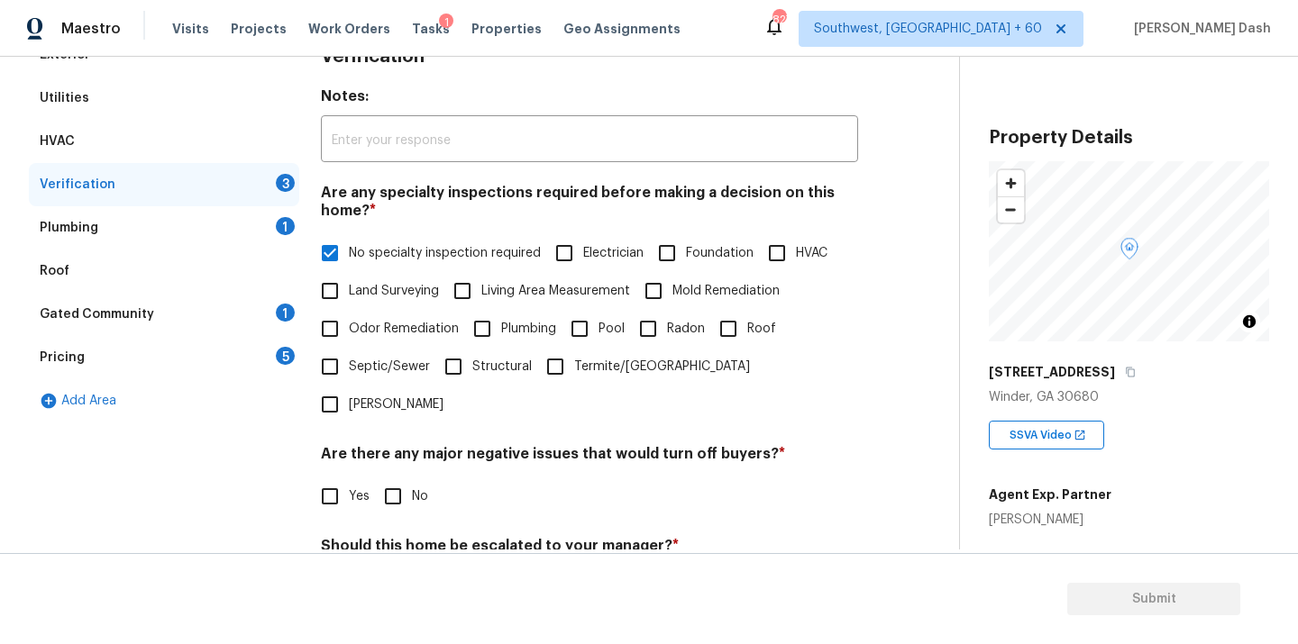
checkbox input "true"
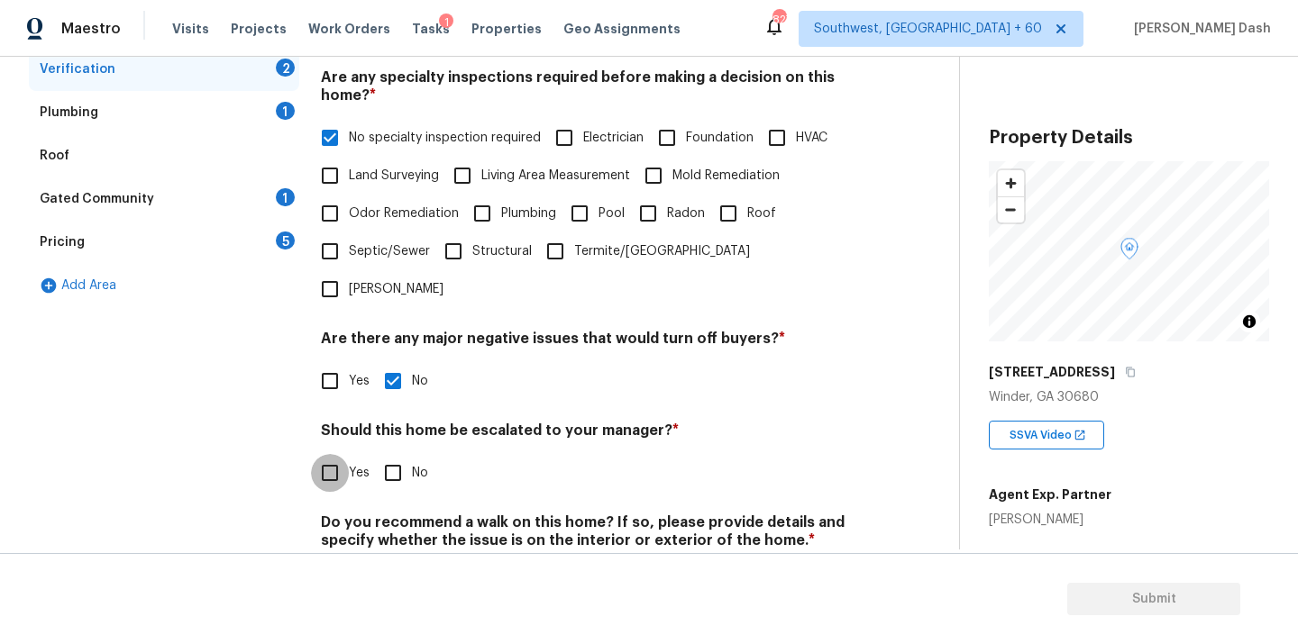
click at [328, 454] on input "Yes" at bounding box center [330, 473] width 38 height 38
checkbox input "true"
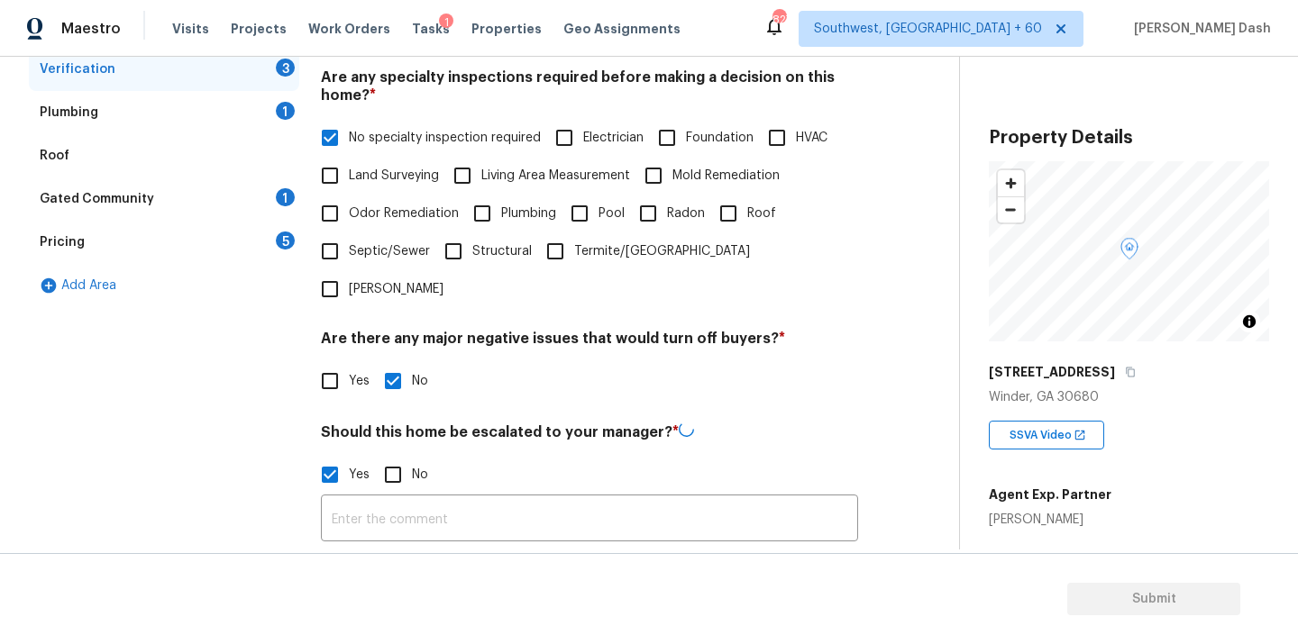
click at [413, 499] on input "text" at bounding box center [589, 520] width 537 height 42
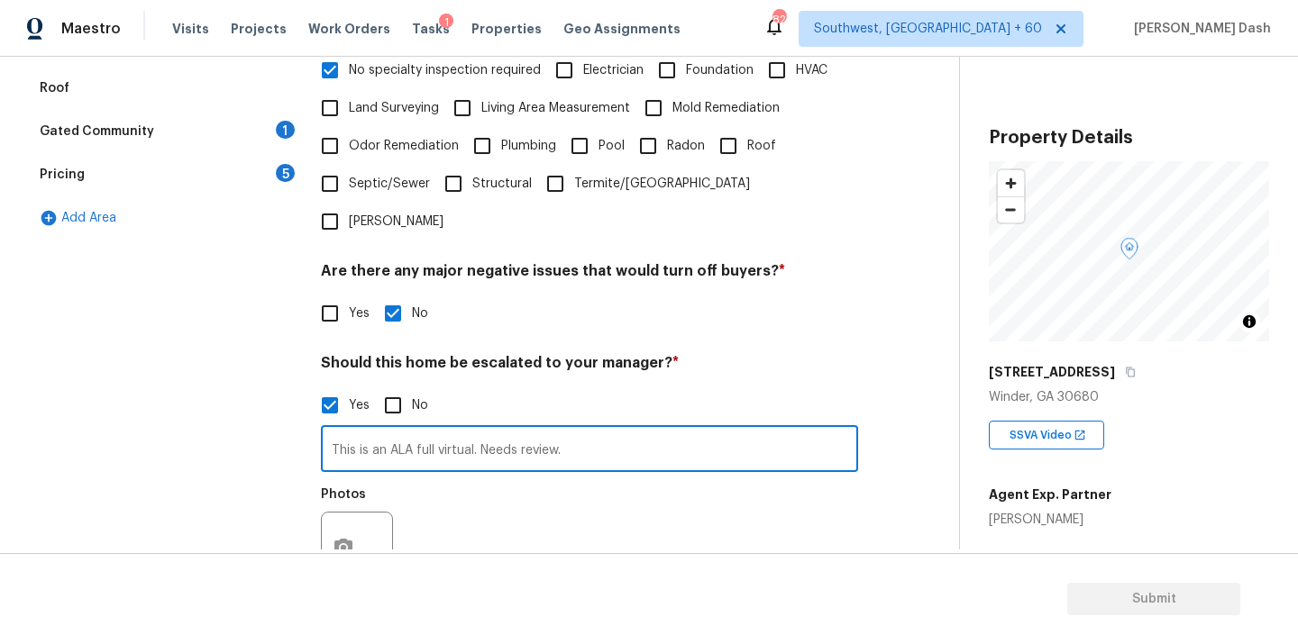
scroll to position [611, 0]
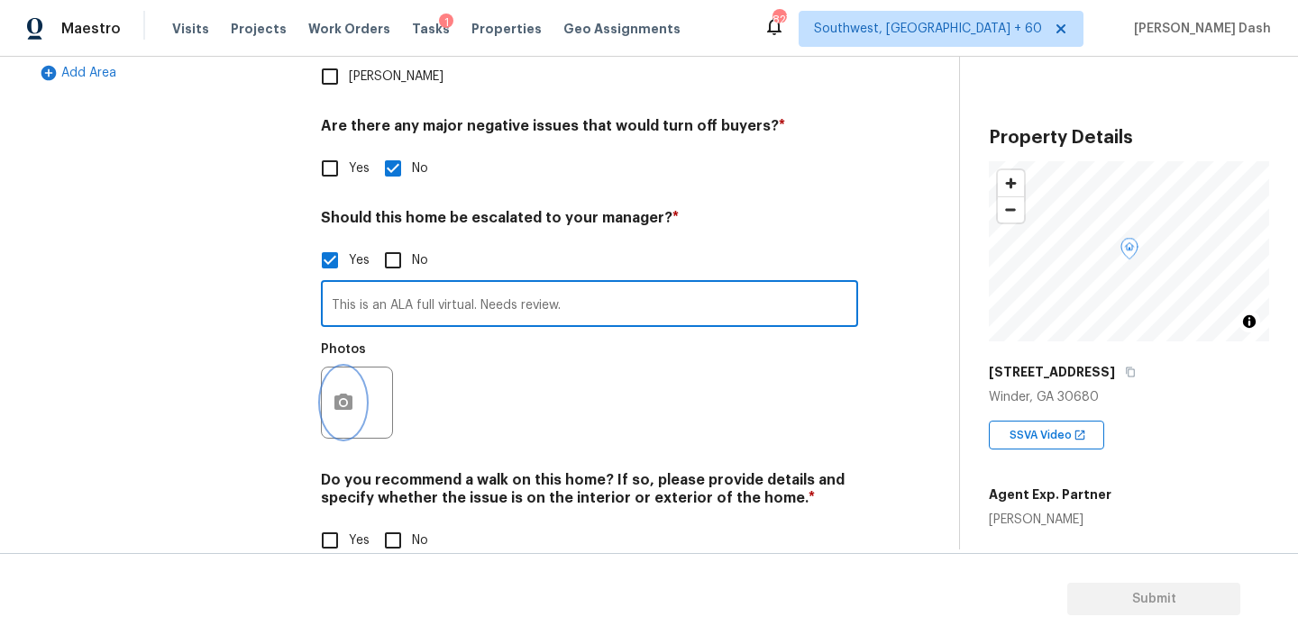
click at [348, 368] on button "button" at bounding box center [343, 403] width 43 height 70
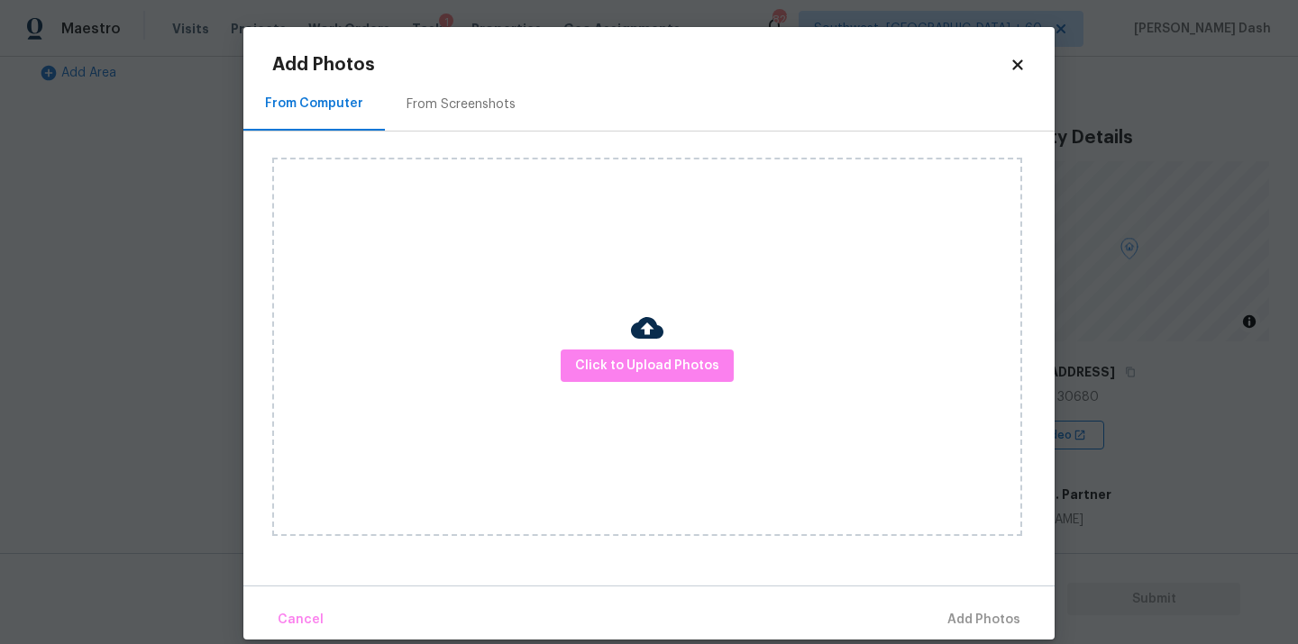
click at [629, 385] on div "Click to Upload Photos" at bounding box center [647, 347] width 750 height 379
click at [629, 365] on span "Click to Upload Photos" at bounding box center [647, 366] width 144 height 23
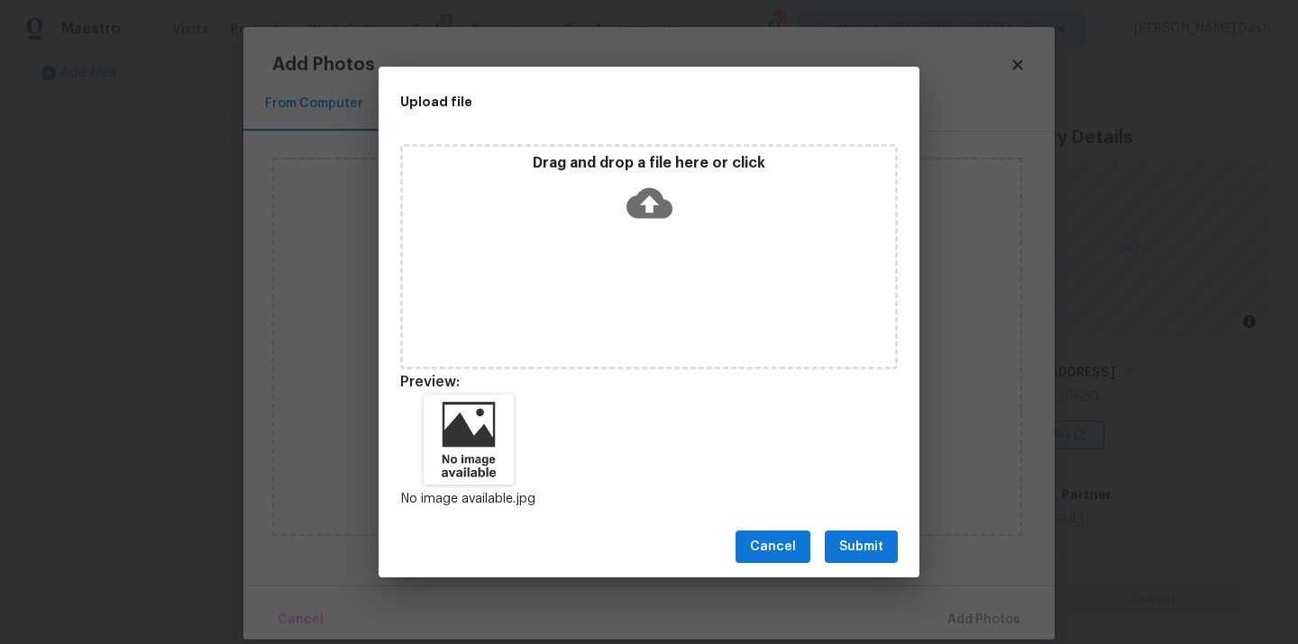
click at [862, 541] on span "Submit" at bounding box center [861, 547] width 44 height 23
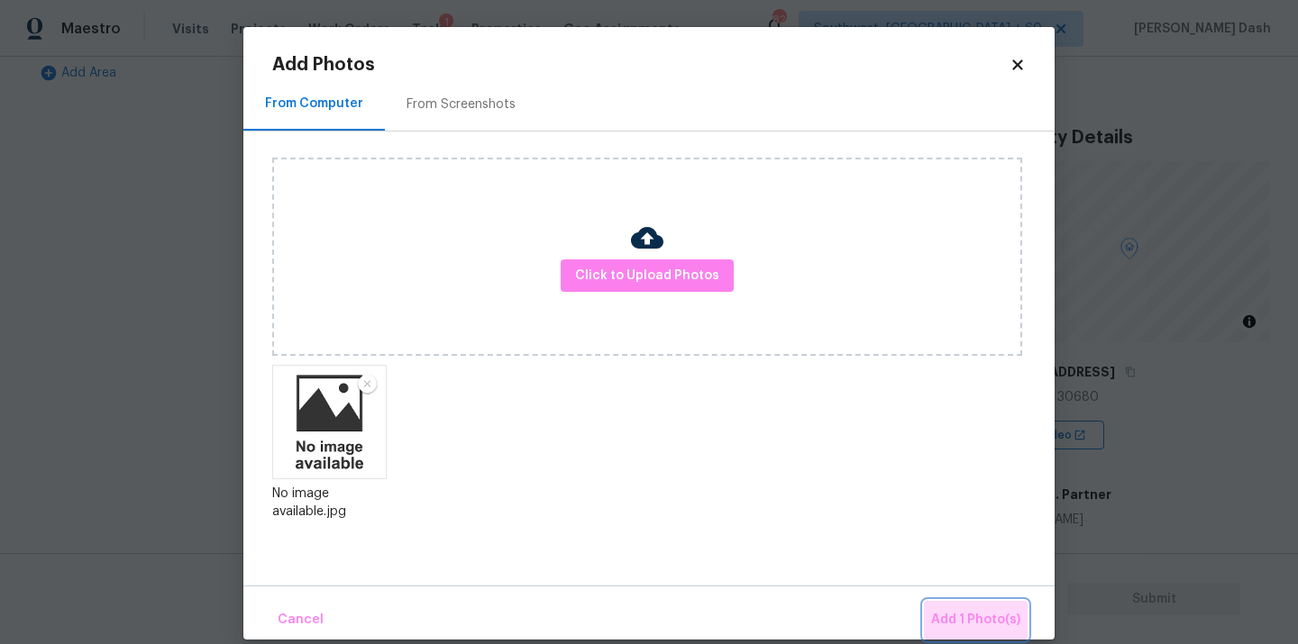
click at [986, 618] on span "Add 1 Photo(s)" at bounding box center [975, 620] width 89 height 23
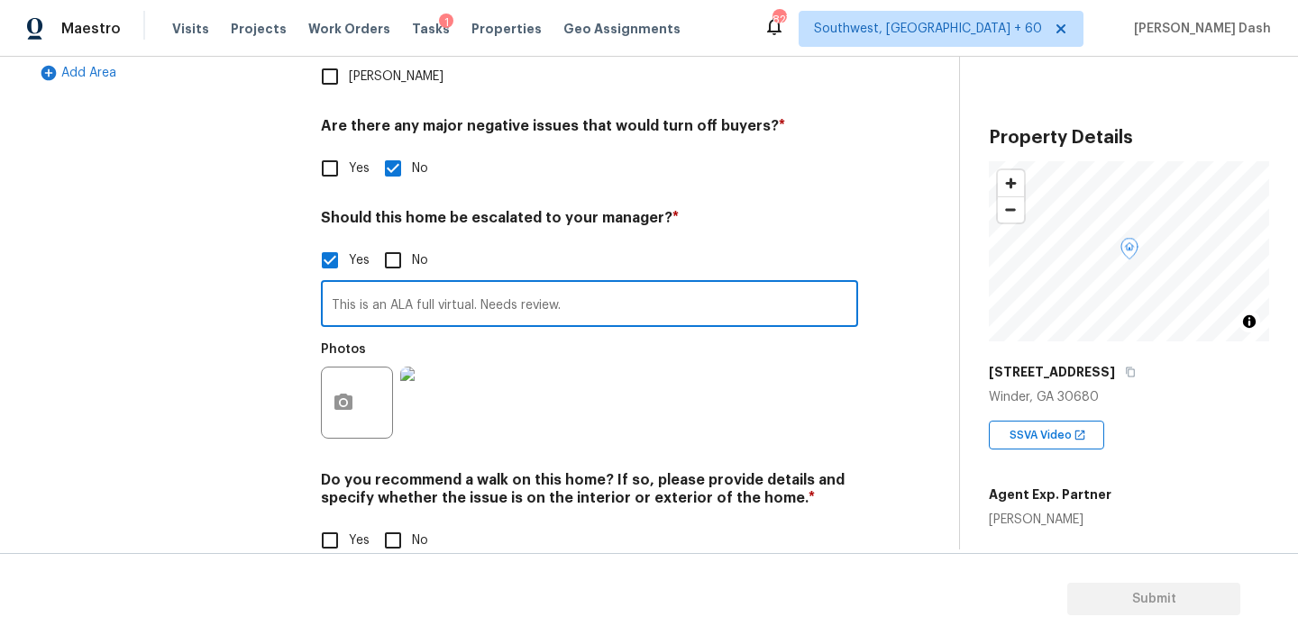
click at [587, 285] on input "This is an ALA full virtual. Needs review." at bounding box center [589, 306] width 537 height 42
click at [585, 285] on input "This is an ALA full virtual. Needs review." at bounding box center [589, 306] width 537 height 42
click at [668, 285] on input "This is an ALA full virtual. Needs review. The house has a detached 2 car garage" at bounding box center [589, 306] width 537 height 42
click at [822, 285] on input "This is an ALA full virtual. Needs review. The house has a detached 2 car garage" at bounding box center [589, 306] width 537 height 42
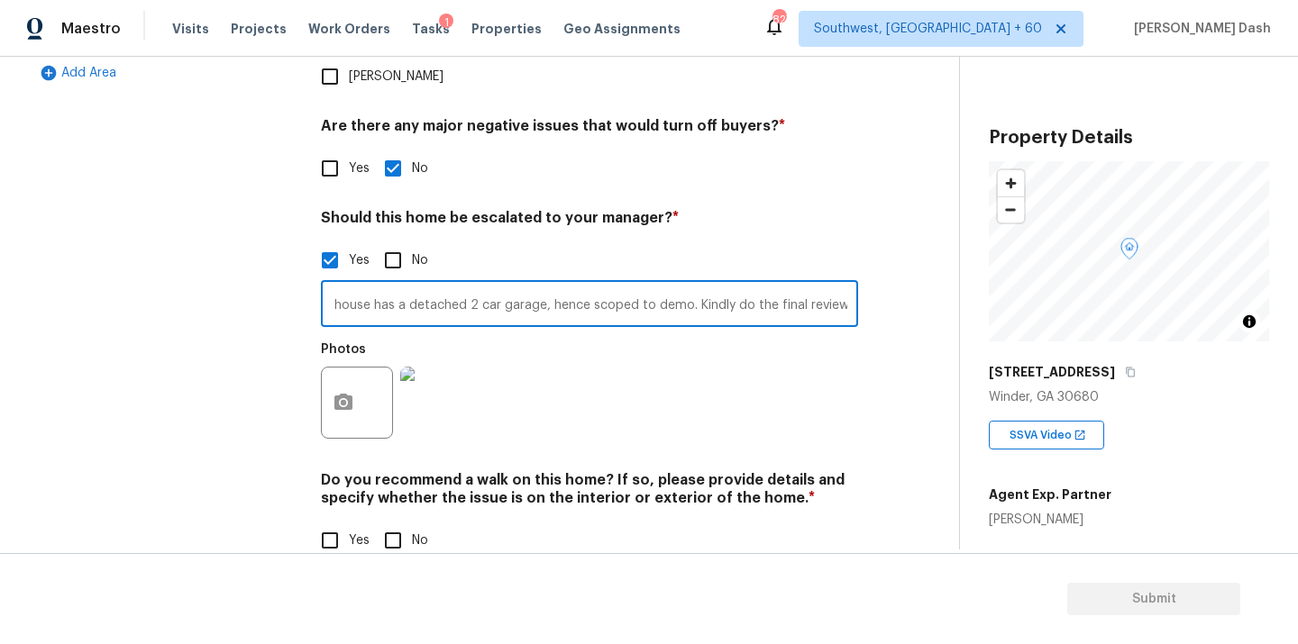
type input "This is an ALA full virtual. Needs review. The house has a detached 2 car garag…"
click at [360, 368] on button "button" at bounding box center [343, 403] width 43 height 70
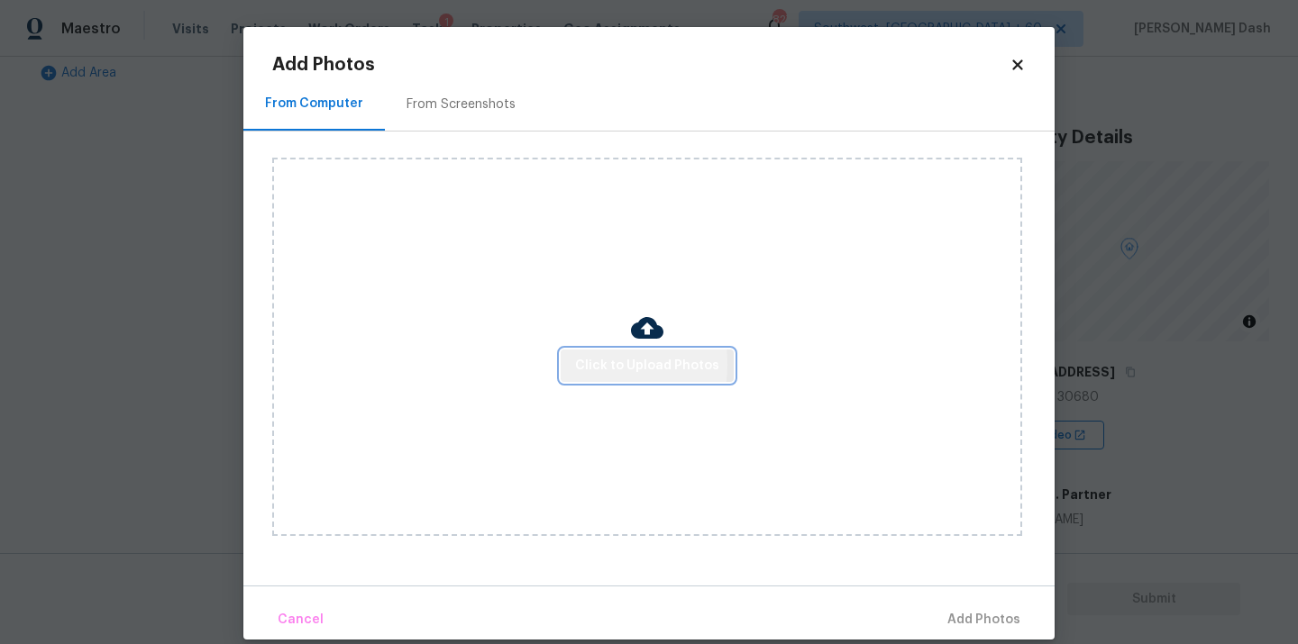
click at [586, 364] on span "Click to Upload Photos" at bounding box center [647, 366] width 144 height 23
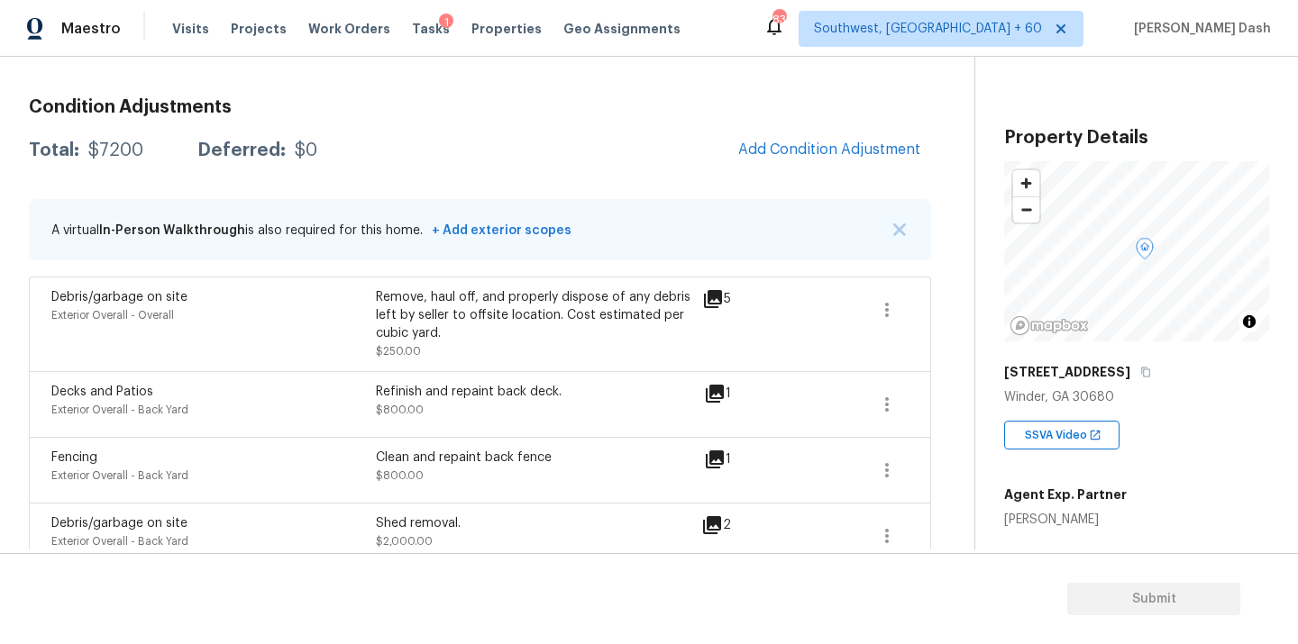
scroll to position [161, 0]
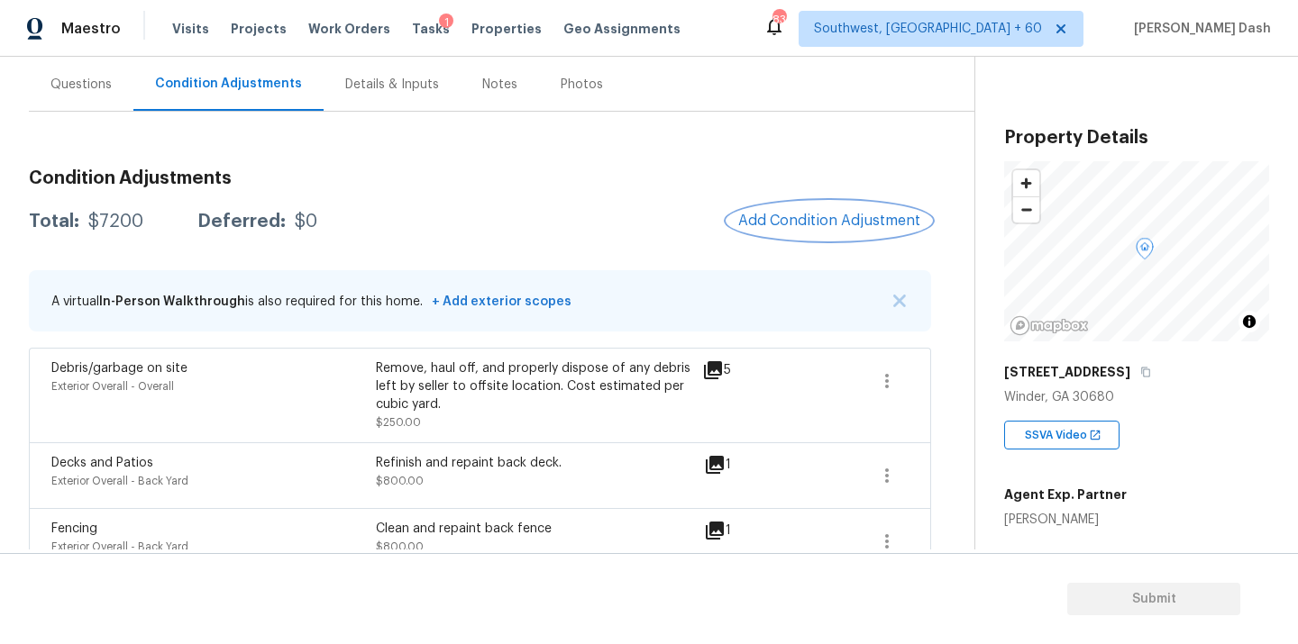
click at [824, 219] on span "Add Condition Adjustment" at bounding box center [829, 221] width 182 height 16
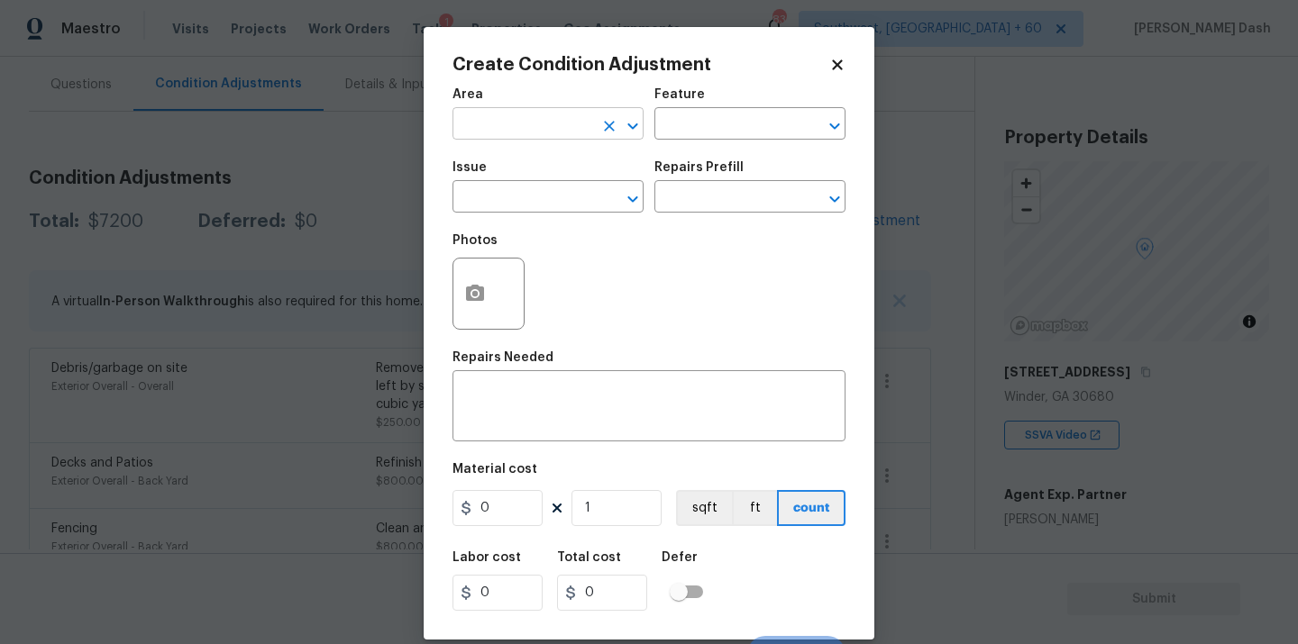
click at [489, 125] on input "text" at bounding box center [522, 126] width 141 height 28
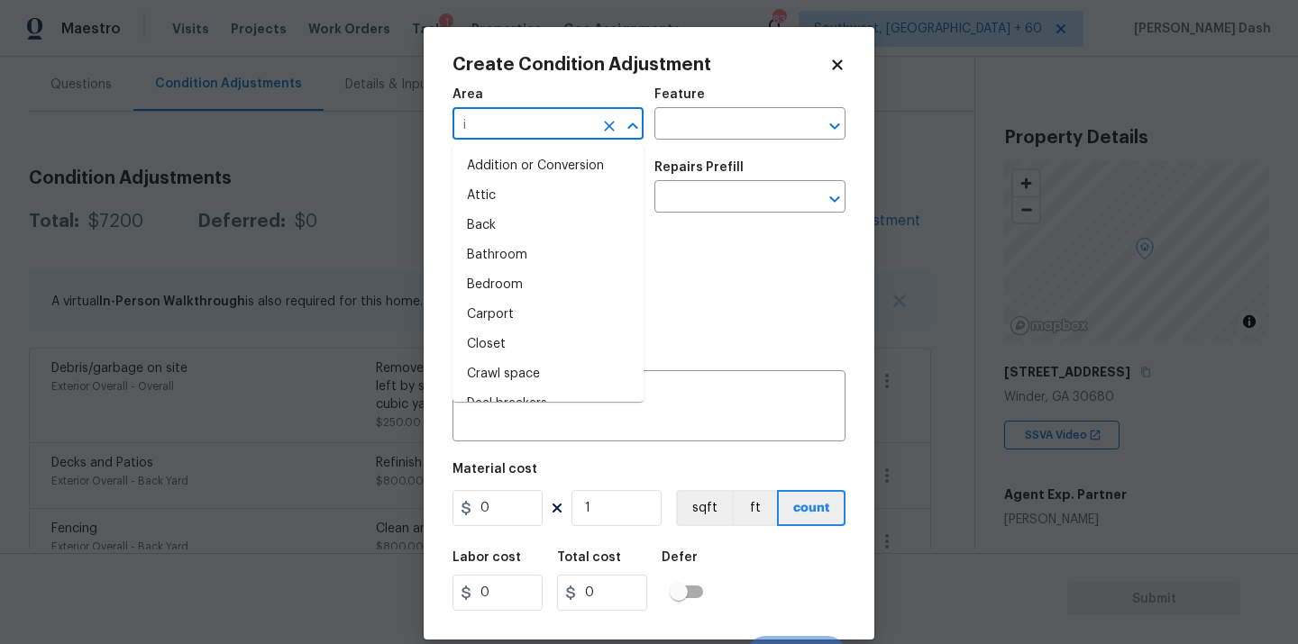
type input "in"
click at [491, 270] on li "Interior Overall" at bounding box center [547, 285] width 191 height 30
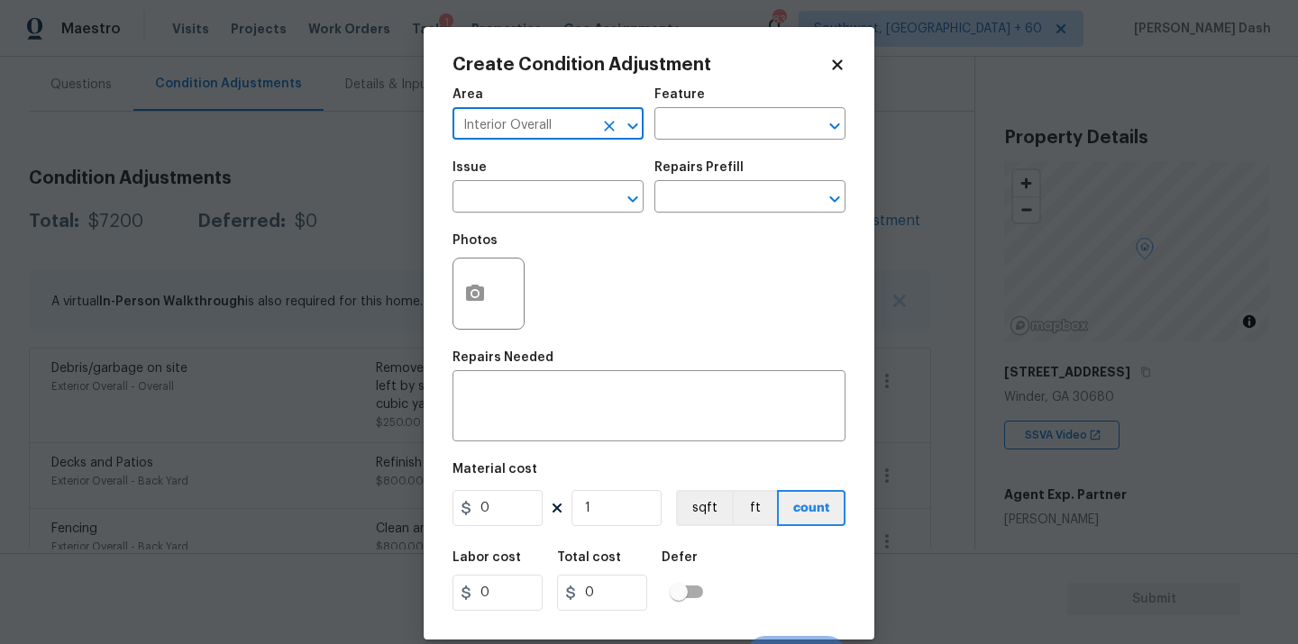
type input "Interior Overall"
click at [695, 148] on div "Area Interior Overall ​ Feature ​" at bounding box center [648, 114] width 393 height 73
click at [695, 123] on input "text" at bounding box center [724, 126] width 141 height 28
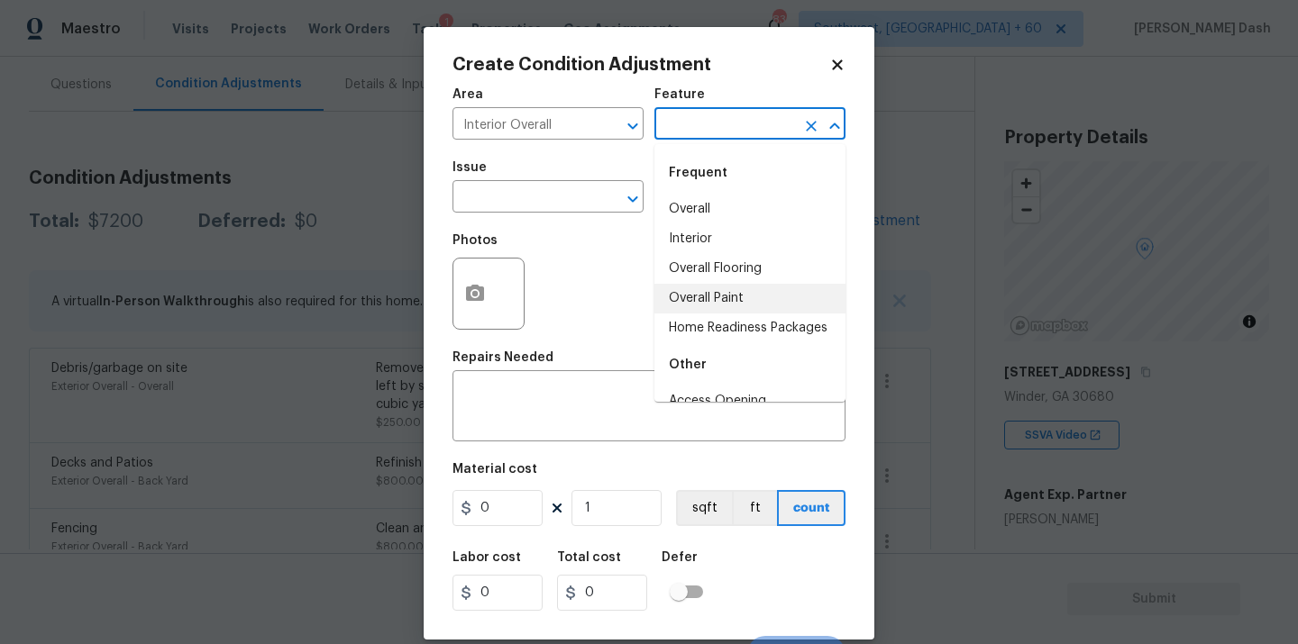
click at [695, 286] on li "Overall Paint" at bounding box center [749, 299] width 191 height 30
type input "Overall Paint"
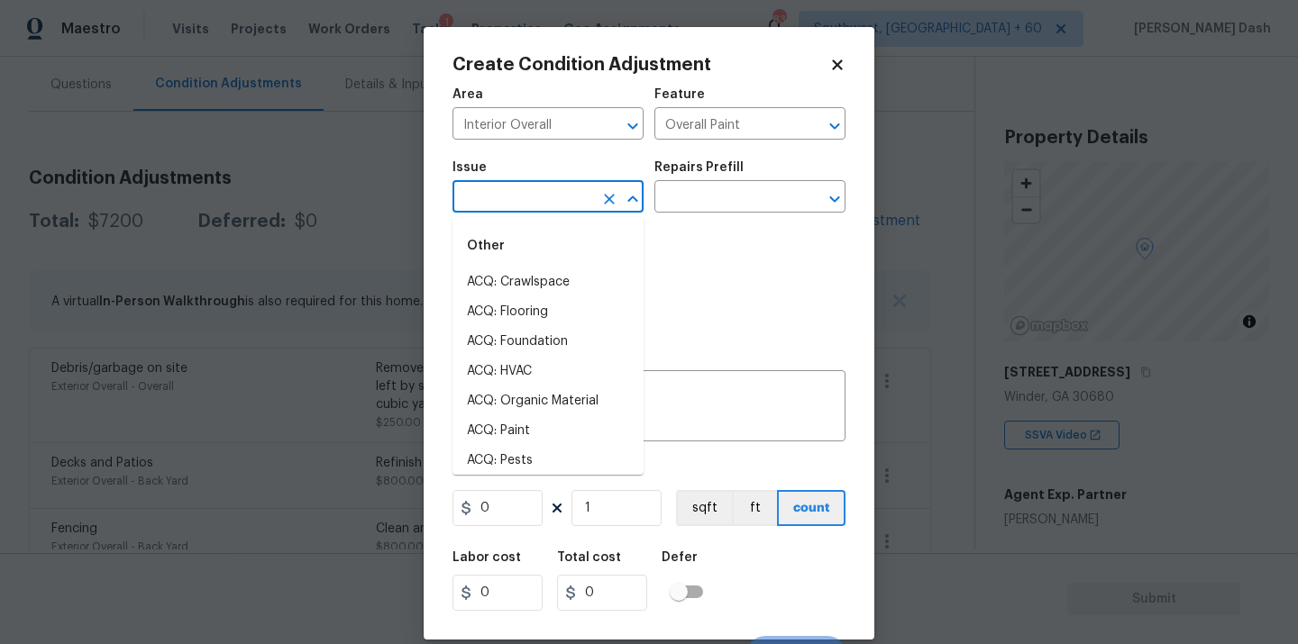
click at [523, 190] on input "text" at bounding box center [522, 199] width 141 height 28
click at [500, 265] on div "Other" at bounding box center [547, 245] width 191 height 43
click at [500, 280] on li "ACQ: Paint" at bounding box center [547, 283] width 191 height 30
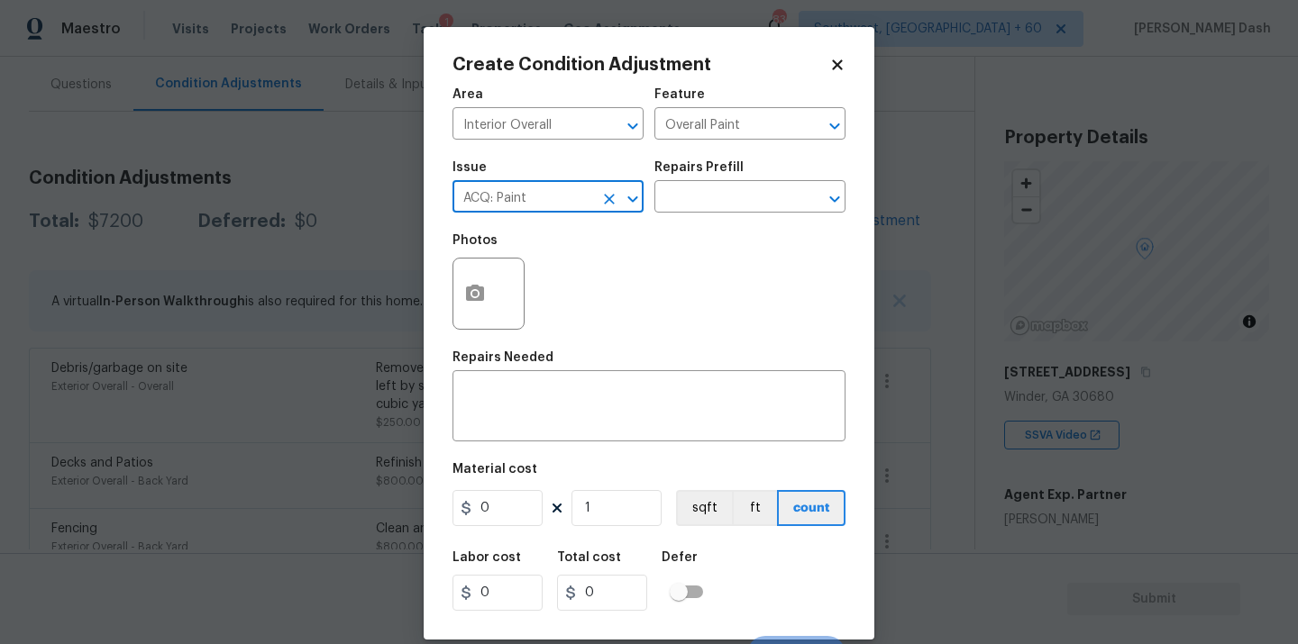
type input "ACQ: Paint"
click at [743, 175] on div "Repairs Prefill" at bounding box center [749, 172] width 191 height 23
click at [733, 212] on input "text" at bounding box center [724, 199] width 141 height 28
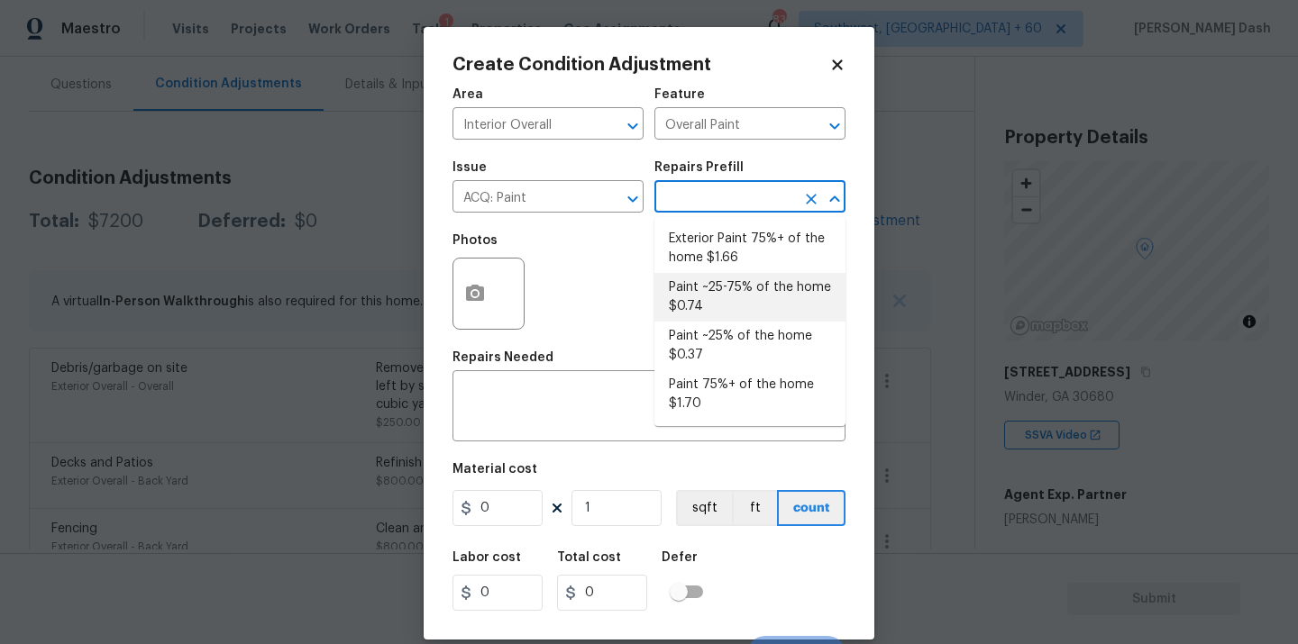
click at [708, 283] on li "Paint ~25-75% of the home $0.74" at bounding box center [749, 297] width 191 height 49
type input "Acquisition"
type textarea "Acquisition Scope: ~25 - 75% of the home needs interior paint"
type input "0.74"
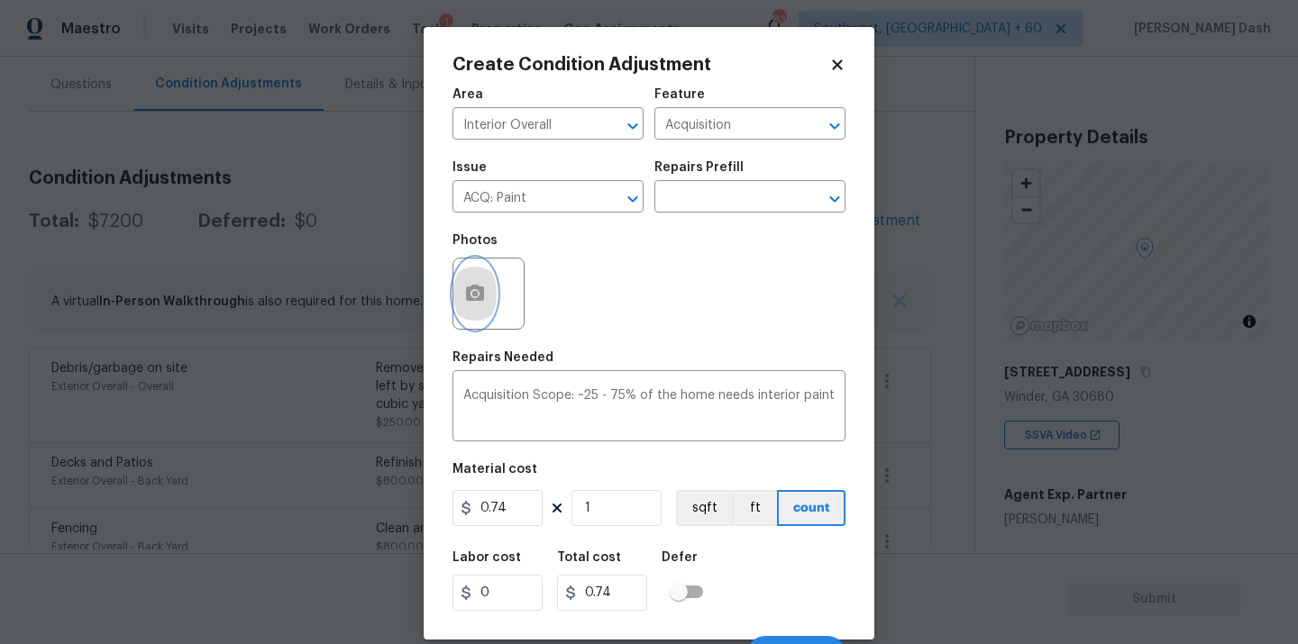
click at [471, 318] on button "button" at bounding box center [474, 294] width 43 height 70
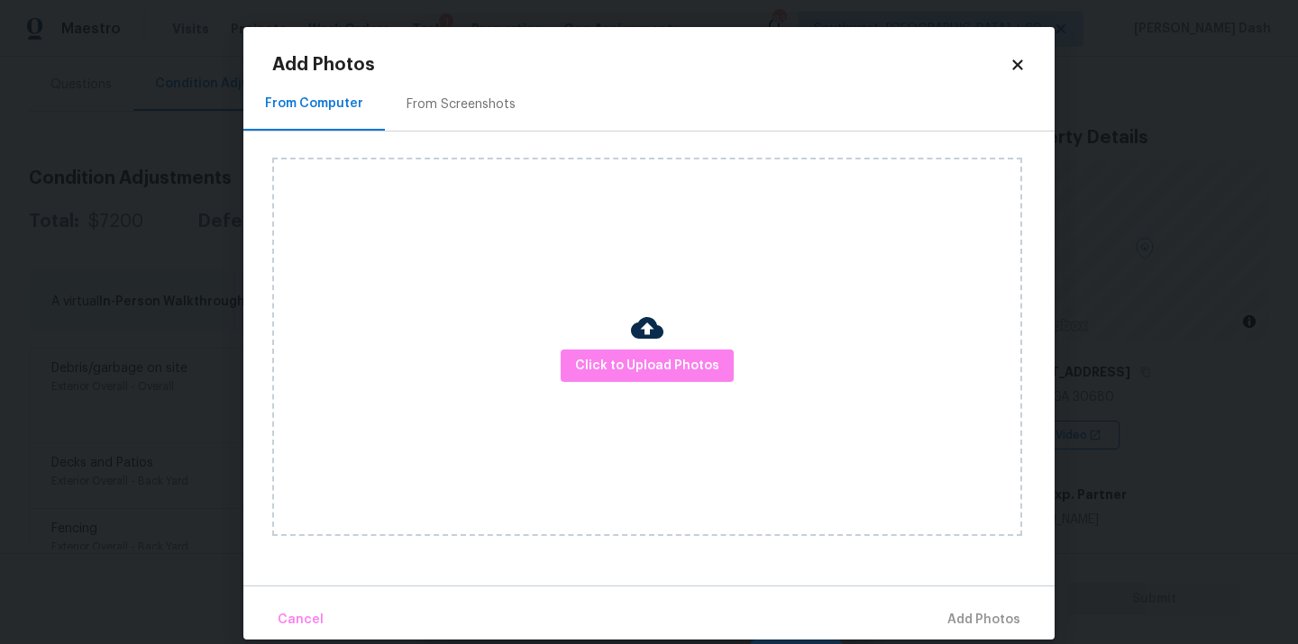
click at [617, 333] on div "Click to Upload Photos" at bounding box center [647, 347] width 750 height 379
click at [619, 360] on span "Click to Upload Photos" at bounding box center [647, 366] width 144 height 23
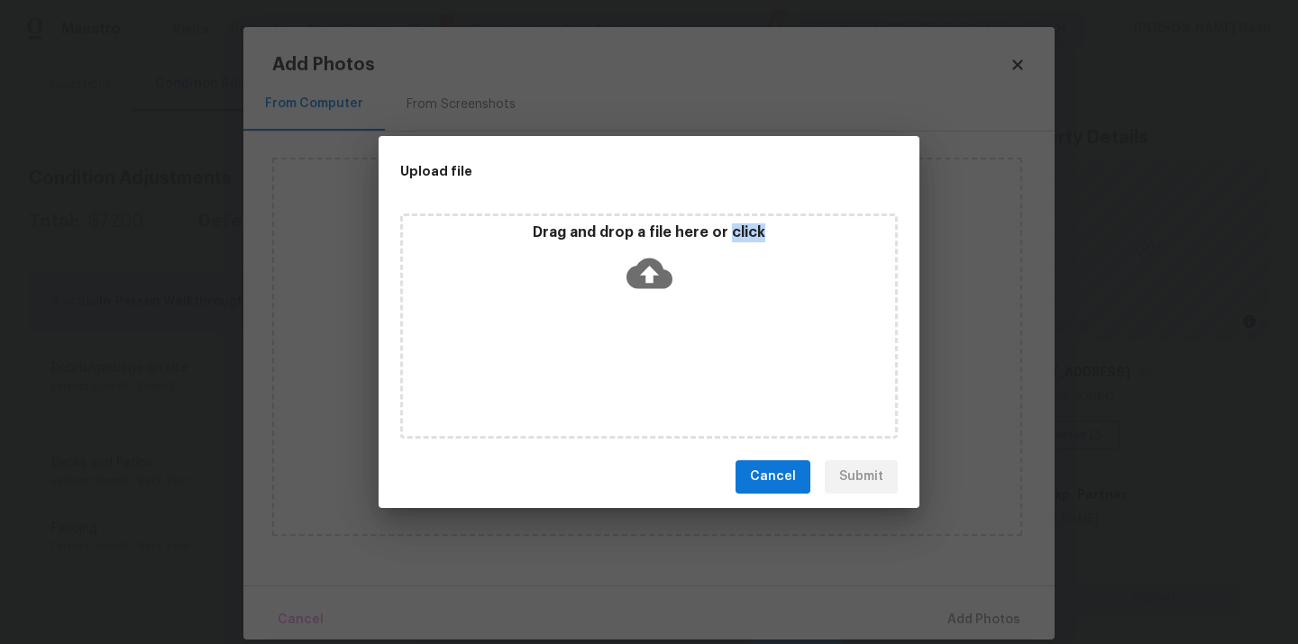
click at [619, 360] on div "Drag and drop a file here or click" at bounding box center [648, 326] width 497 height 225
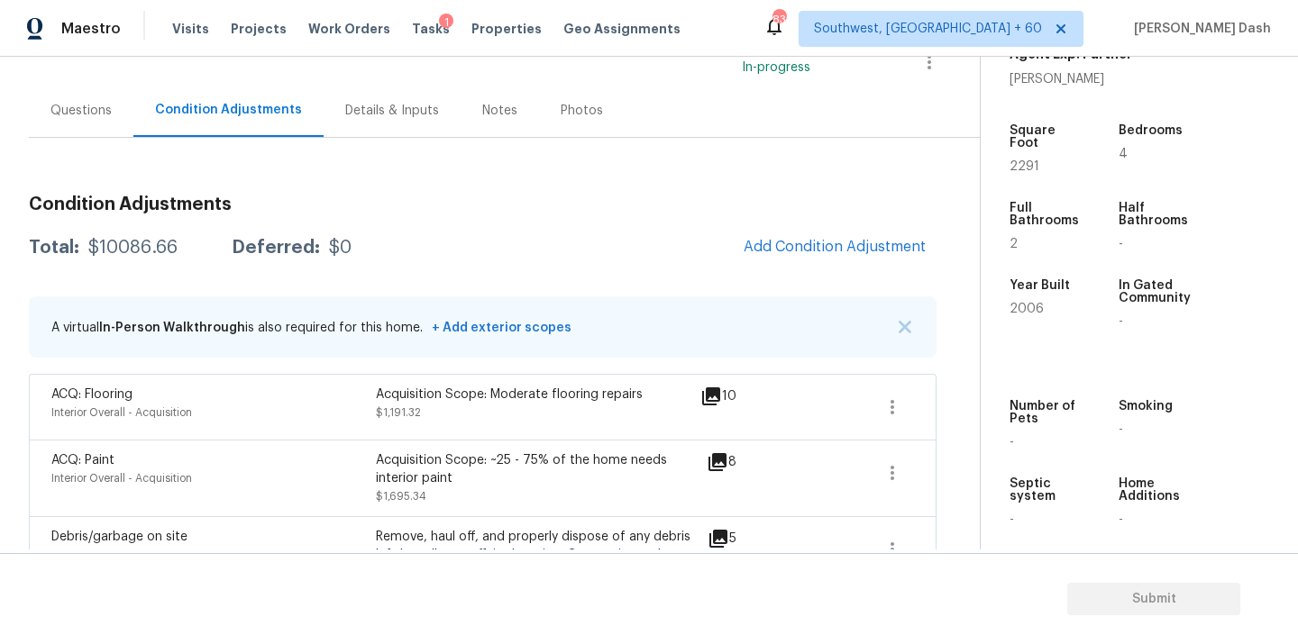
scroll to position [166, 0]
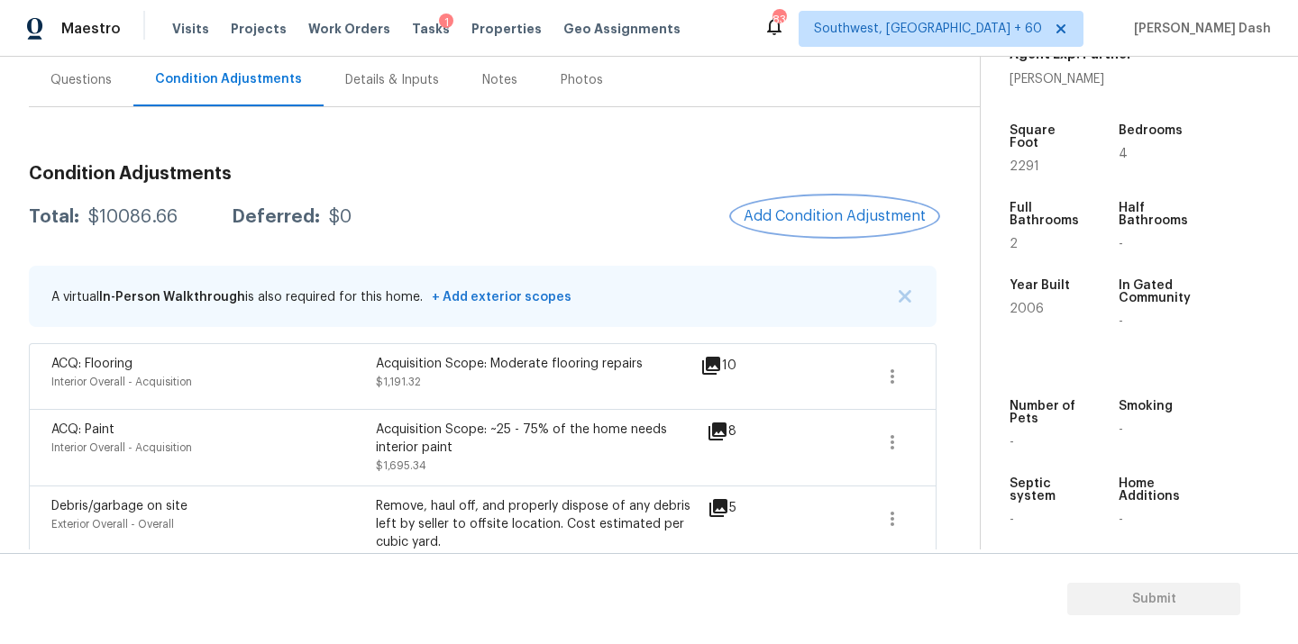
click at [833, 225] on button "Add Condition Adjustment" at bounding box center [835, 216] width 204 height 38
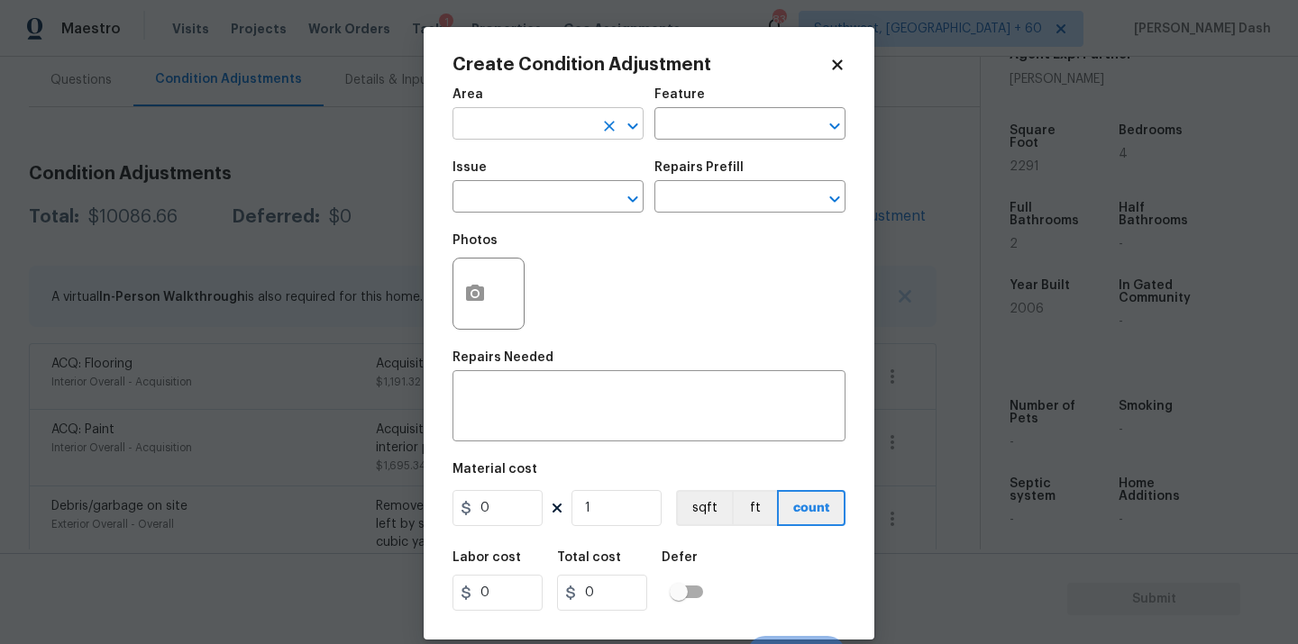
click at [543, 121] on input "text" at bounding box center [522, 126] width 141 height 28
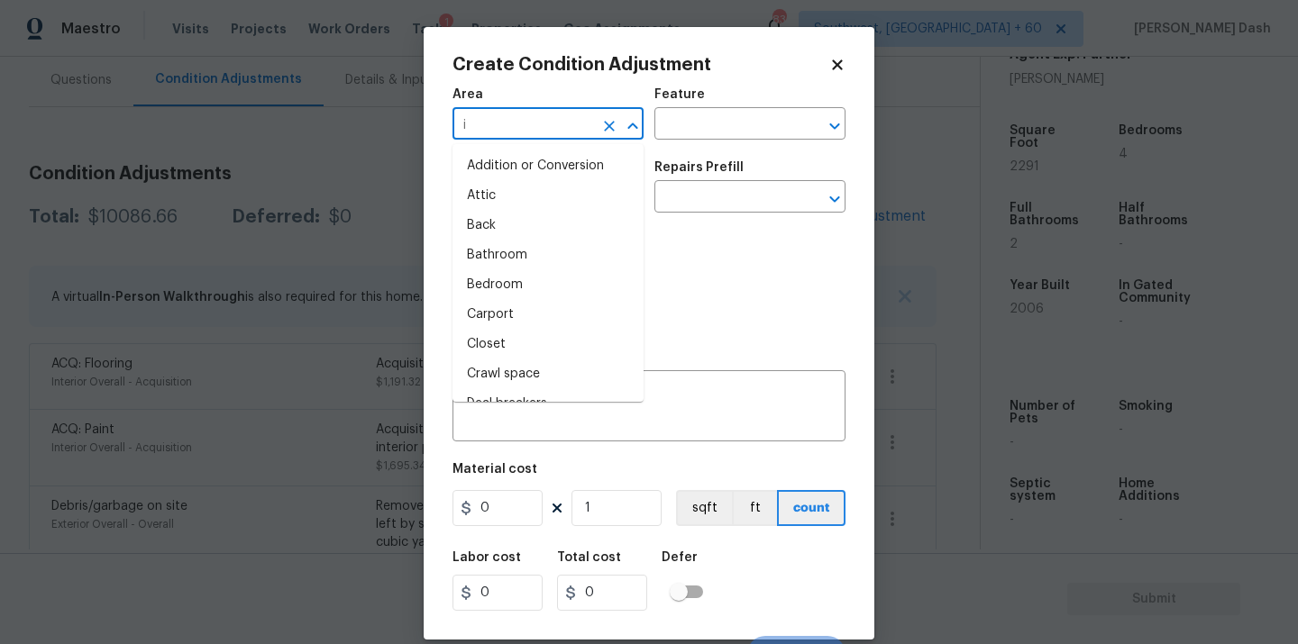
type input "in"
click at [538, 282] on li "Bedroom" at bounding box center [547, 285] width 191 height 30
type input "Bedroom"
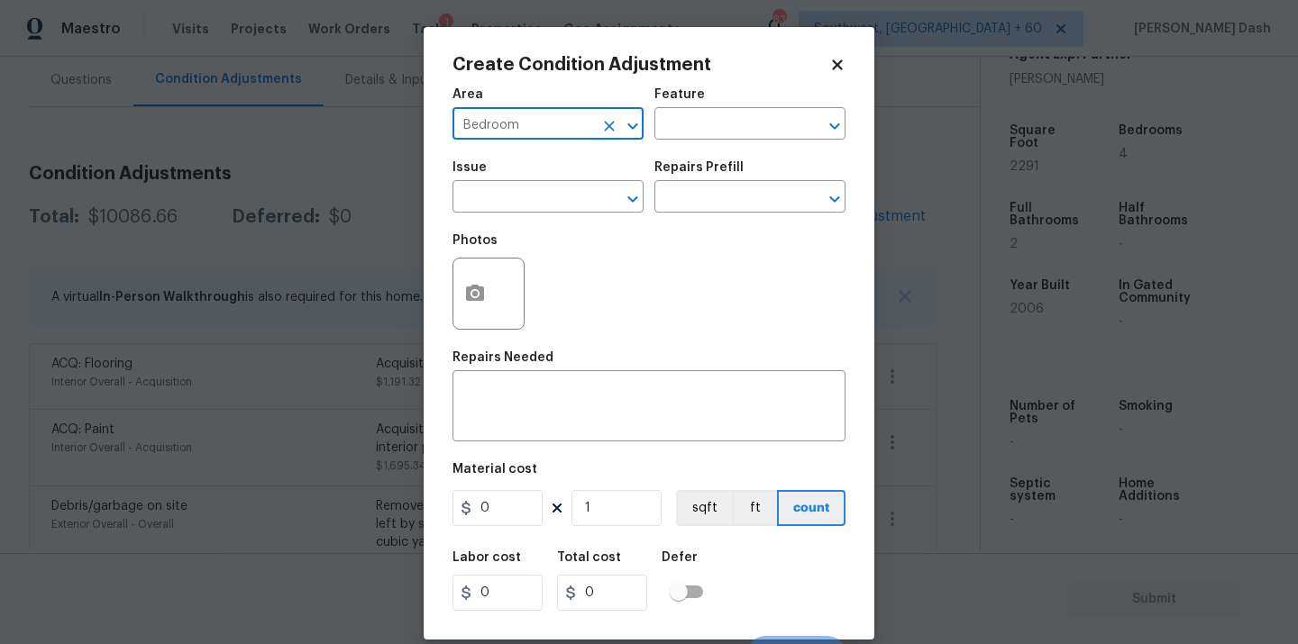
click at [613, 123] on icon "Clear" at bounding box center [609, 126] width 11 height 11
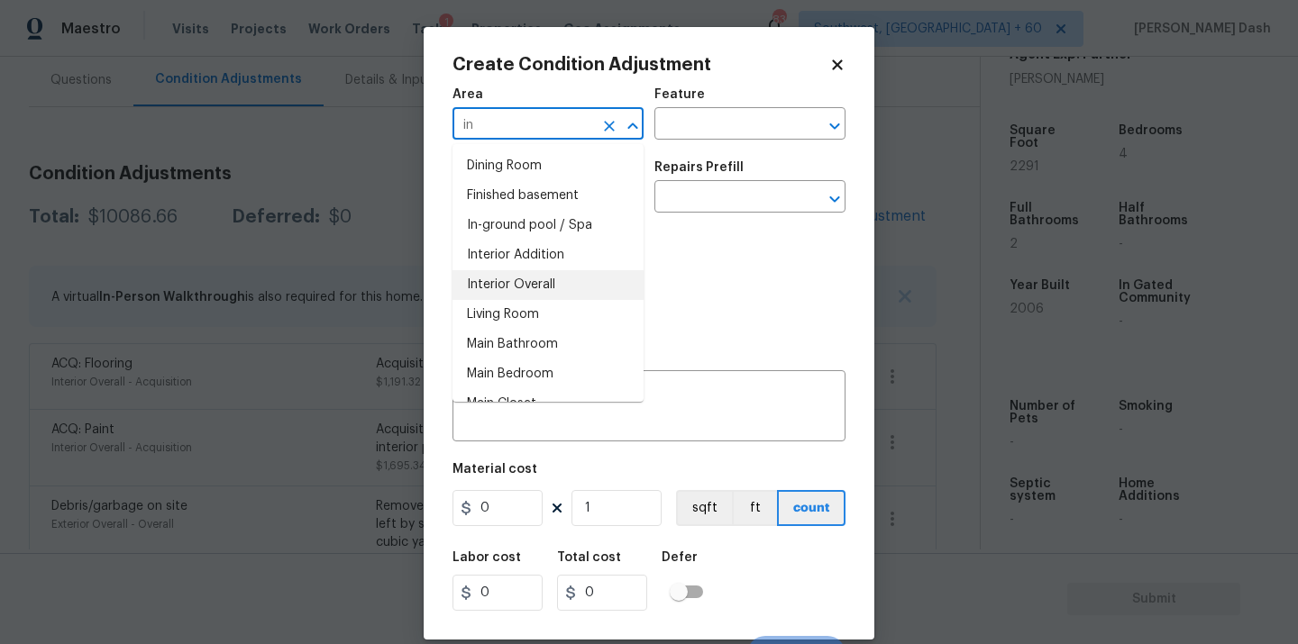
click at [589, 286] on li "Interior Overall" at bounding box center [547, 285] width 191 height 30
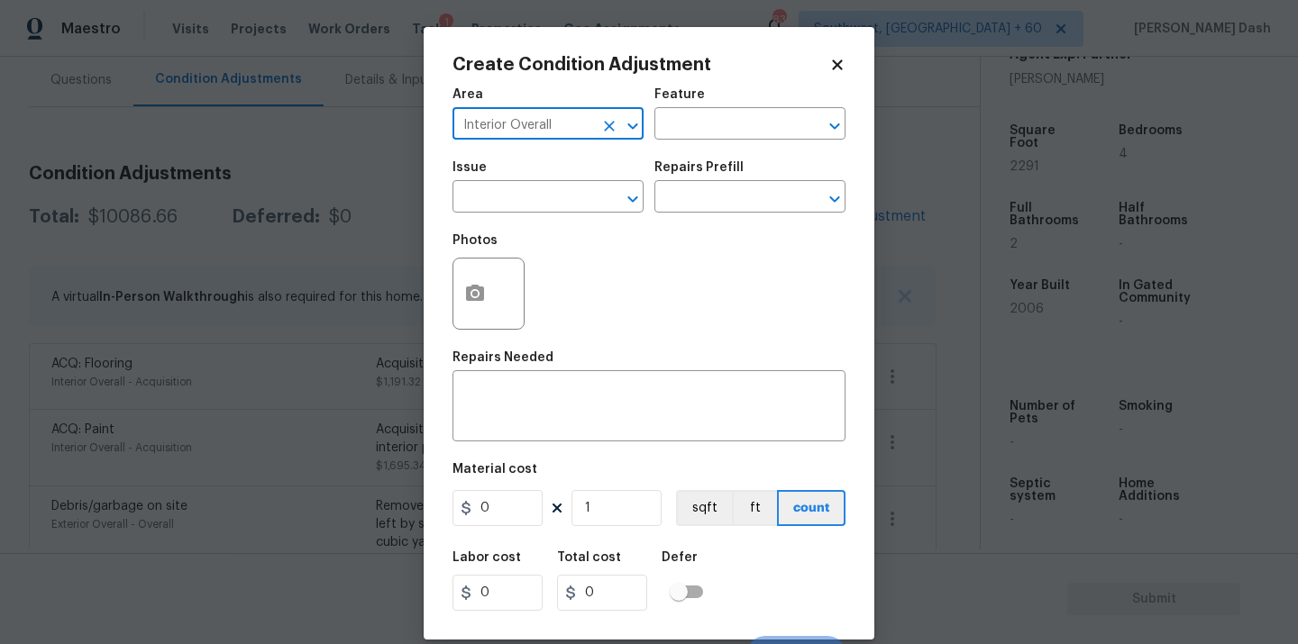
type input "Interior Overall"
click at [700, 109] on div "Feature" at bounding box center [749, 99] width 191 height 23
click at [706, 139] on input "text" at bounding box center [724, 126] width 141 height 28
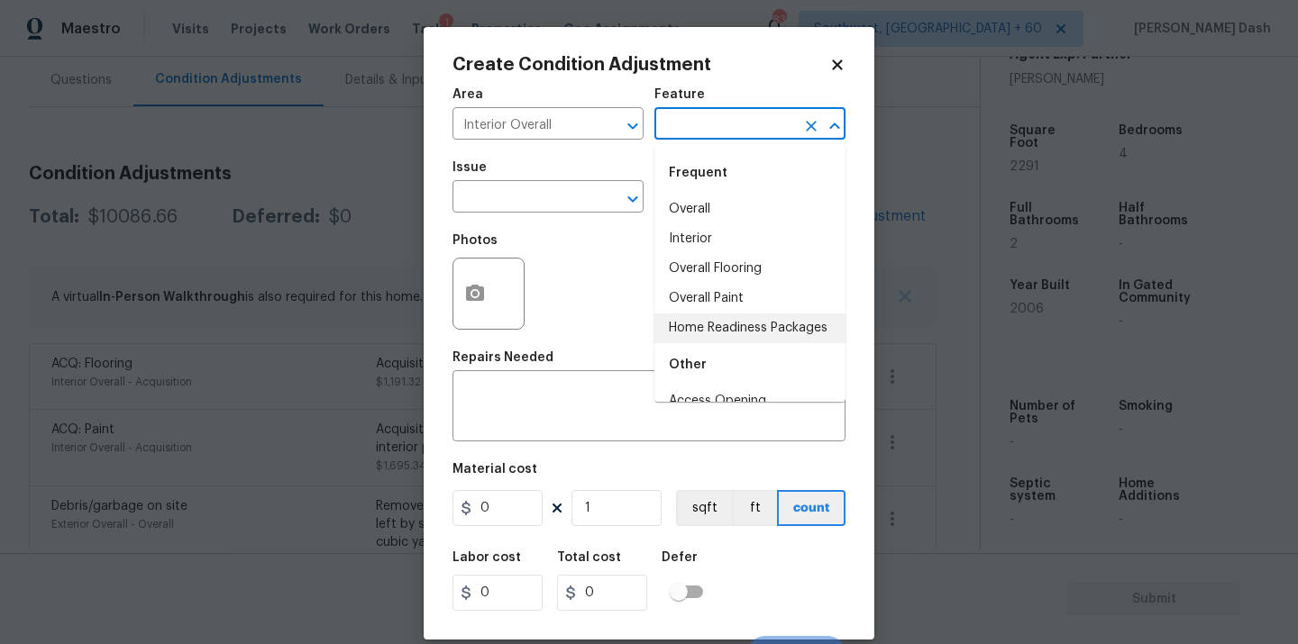
click at [706, 322] on li "Home Readiness Packages" at bounding box center [749, 329] width 191 height 30
type input "Home Readiness Packages"
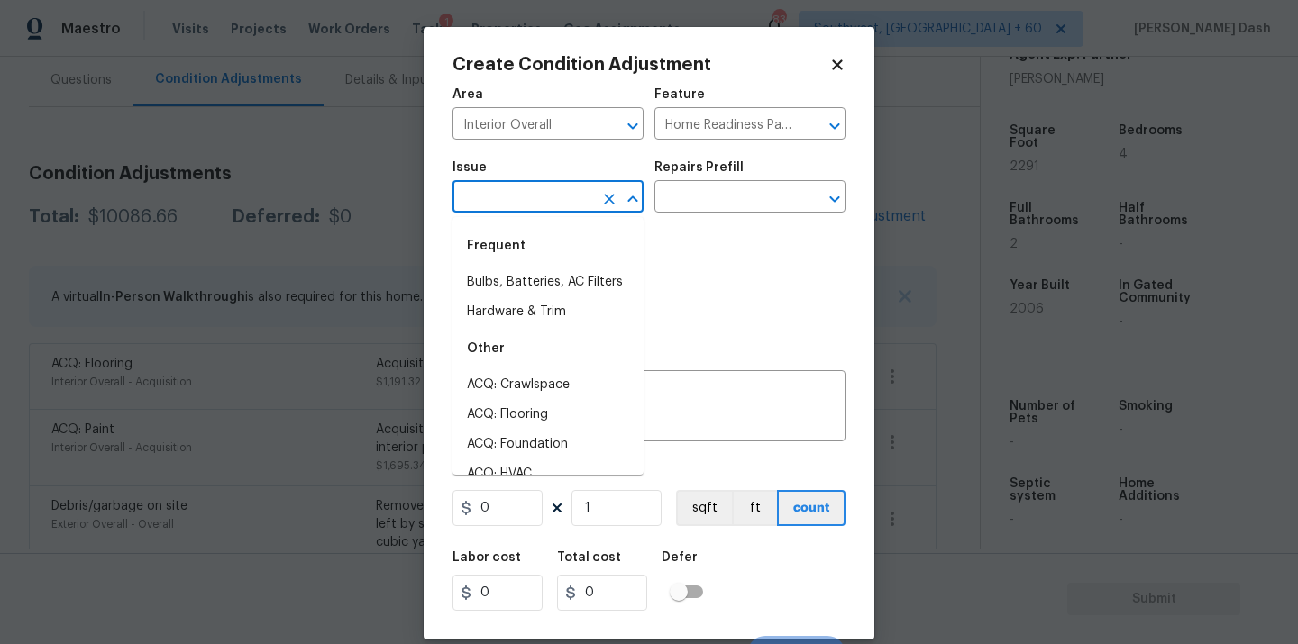
click at [568, 199] on input "text" at bounding box center [522, 199] width 141 height 28
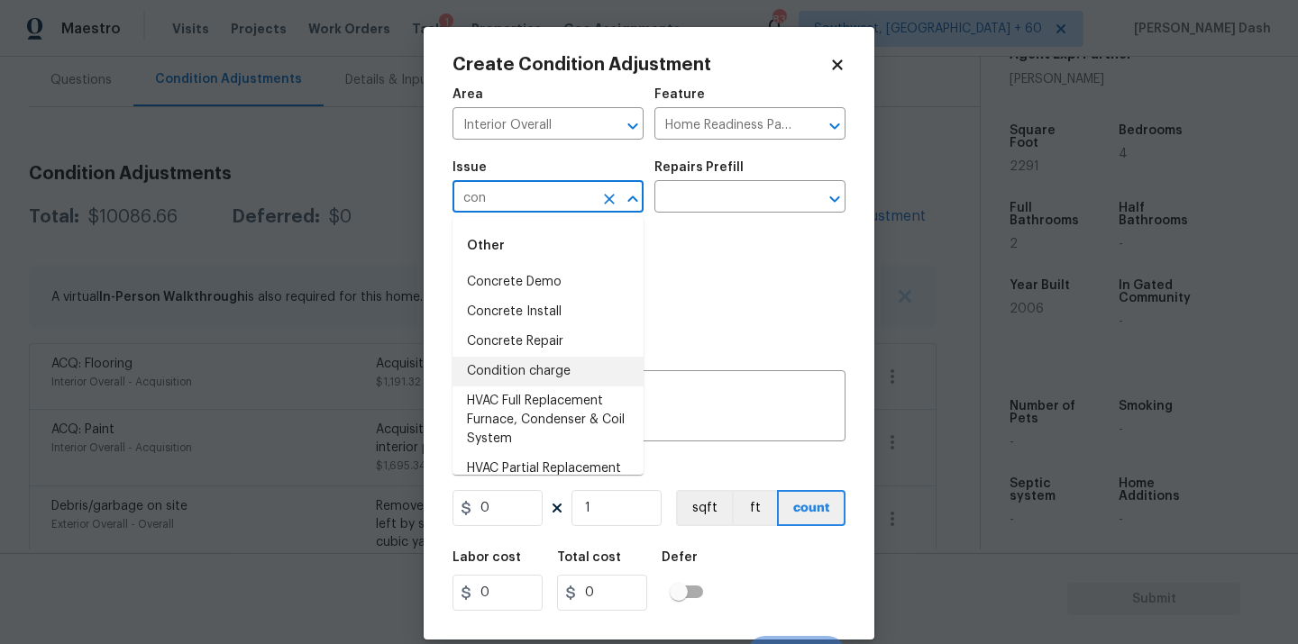
click at [527, 387] on li "HVAC Full Replacement Furnace, Condenser & Coil System" at bounding box center [547, 421] width 191 height 68
type input "HVAC Full Replacement Furnace, Condenser & Coil System"
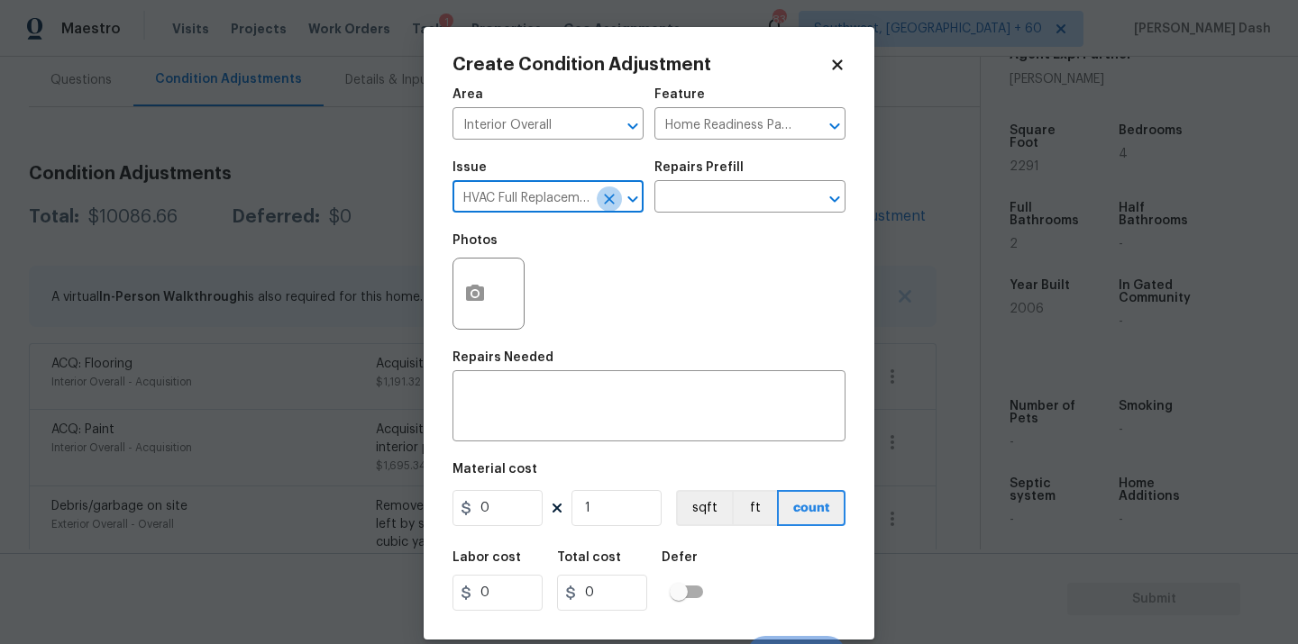
click at [608, 201] on icon "Clear" at bounding box center [609, 199] width 11 height 11
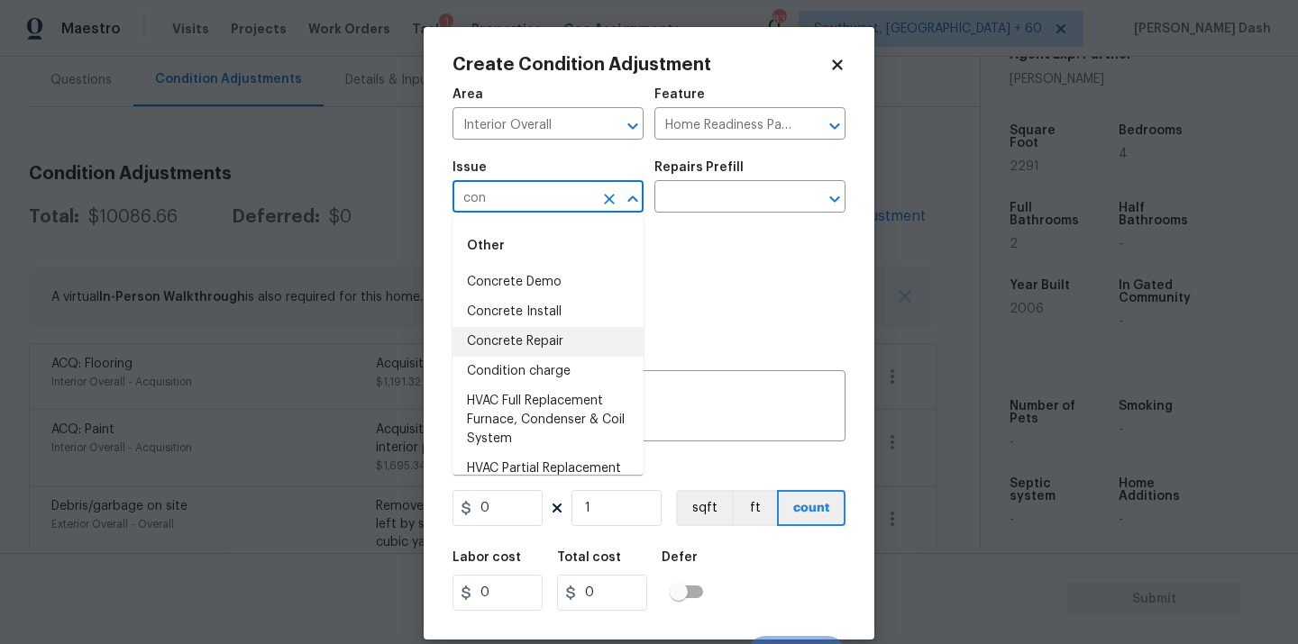
click at [577, 366] on li "Condition charge" at bounding box center [547, 372] width 191 height 30
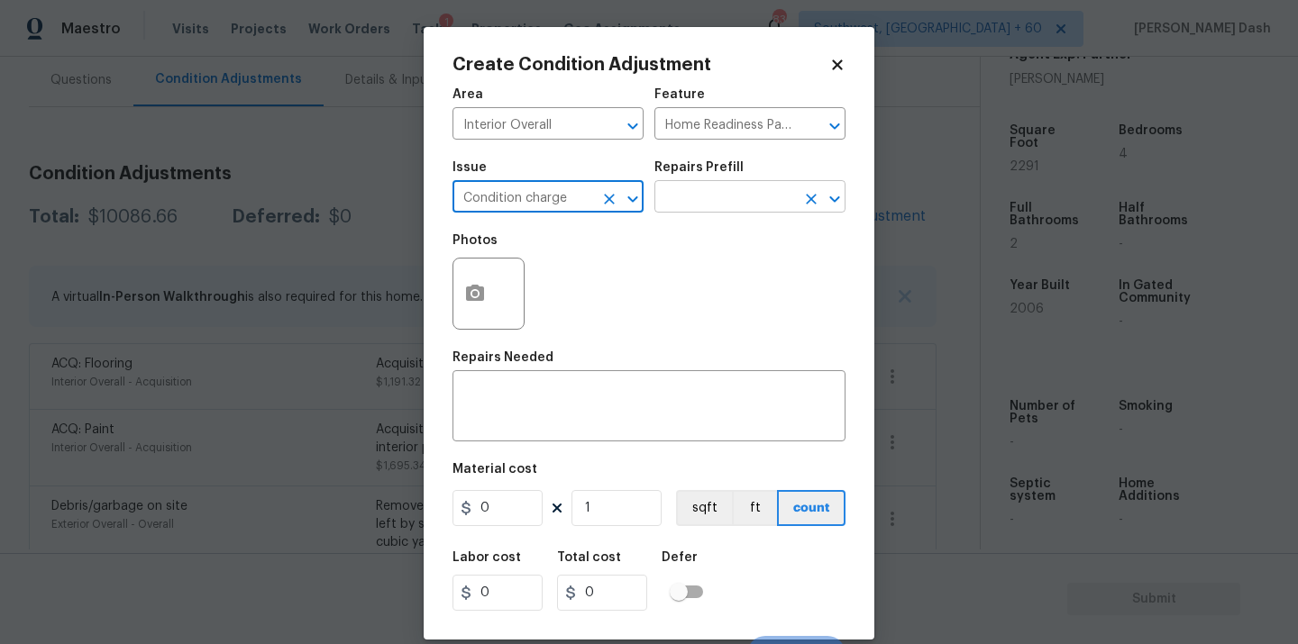
type input "Condition charge"
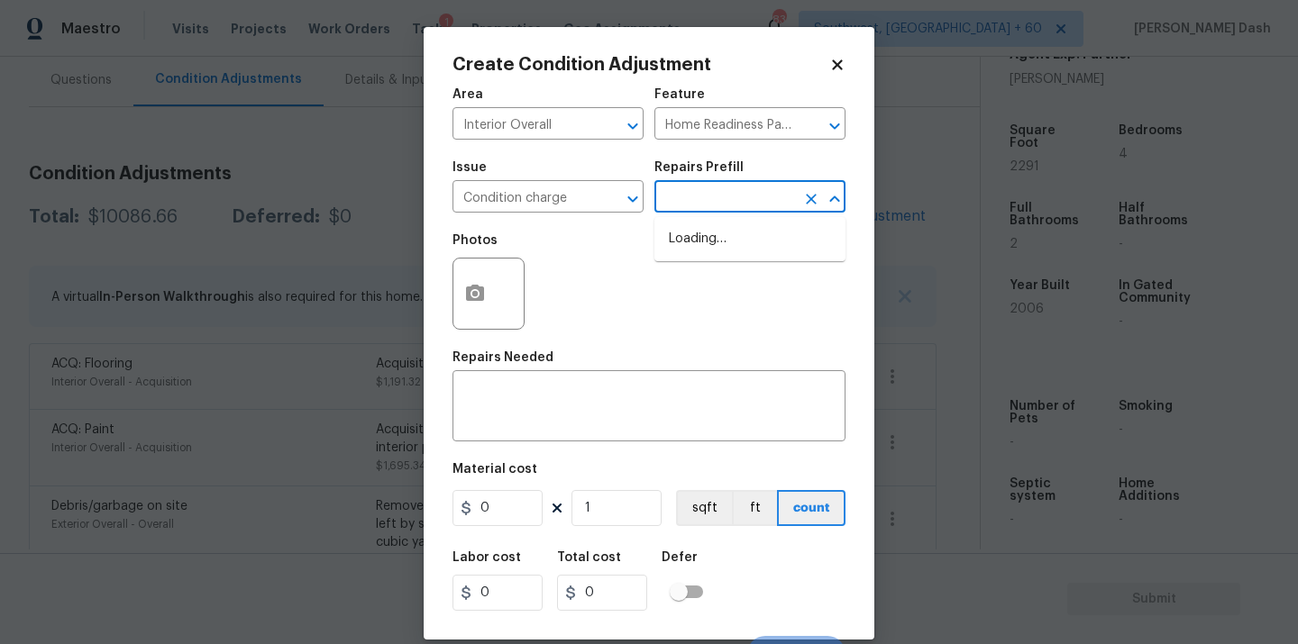
click at [716, 186] on input "text" at bounding box center [724, 199] width 141 height 28
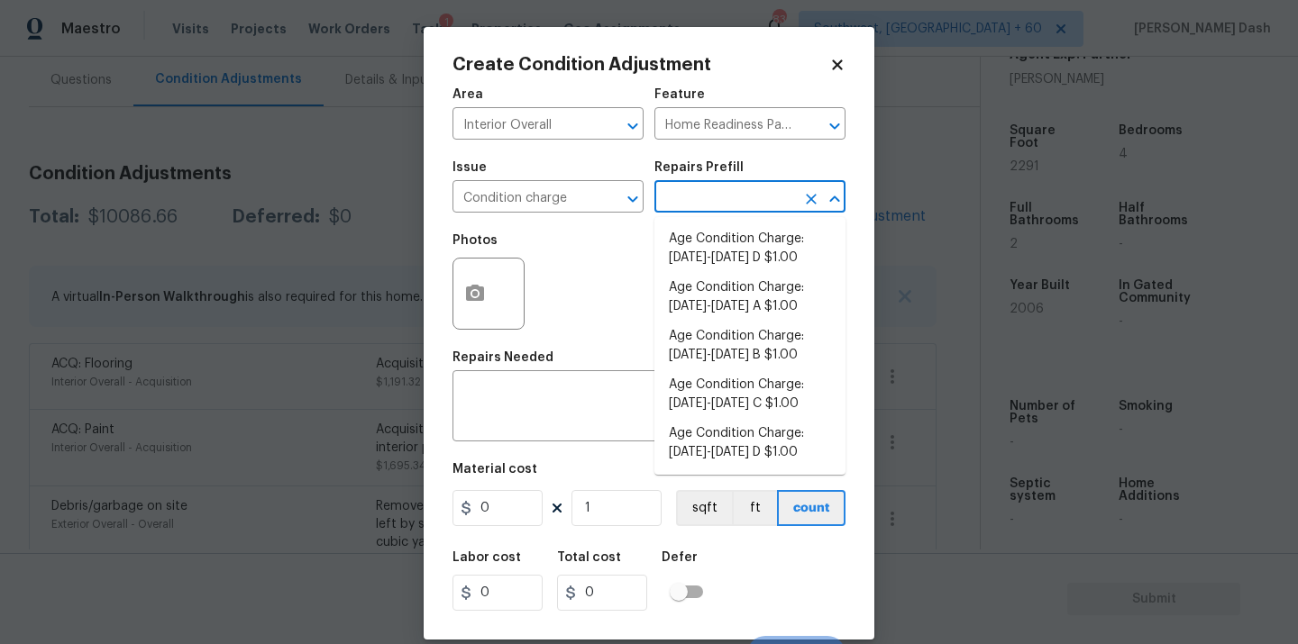
scroll to position [361, 0]
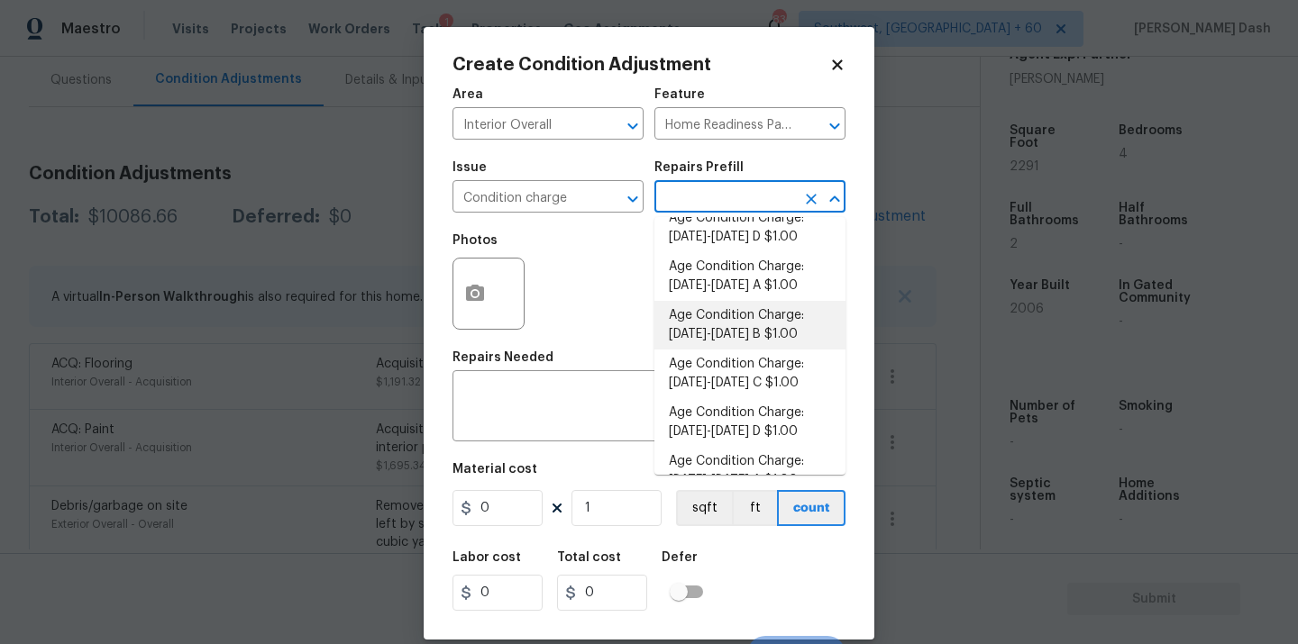
click at [719, 335] on li "Age Condition Charge: [DATE]-[DATE] B $1.00" at bounding box center [749, 325] width 191 height 49
type textarea "Age Condition Charge: [DATE]-[DATE] B"
type input "1"
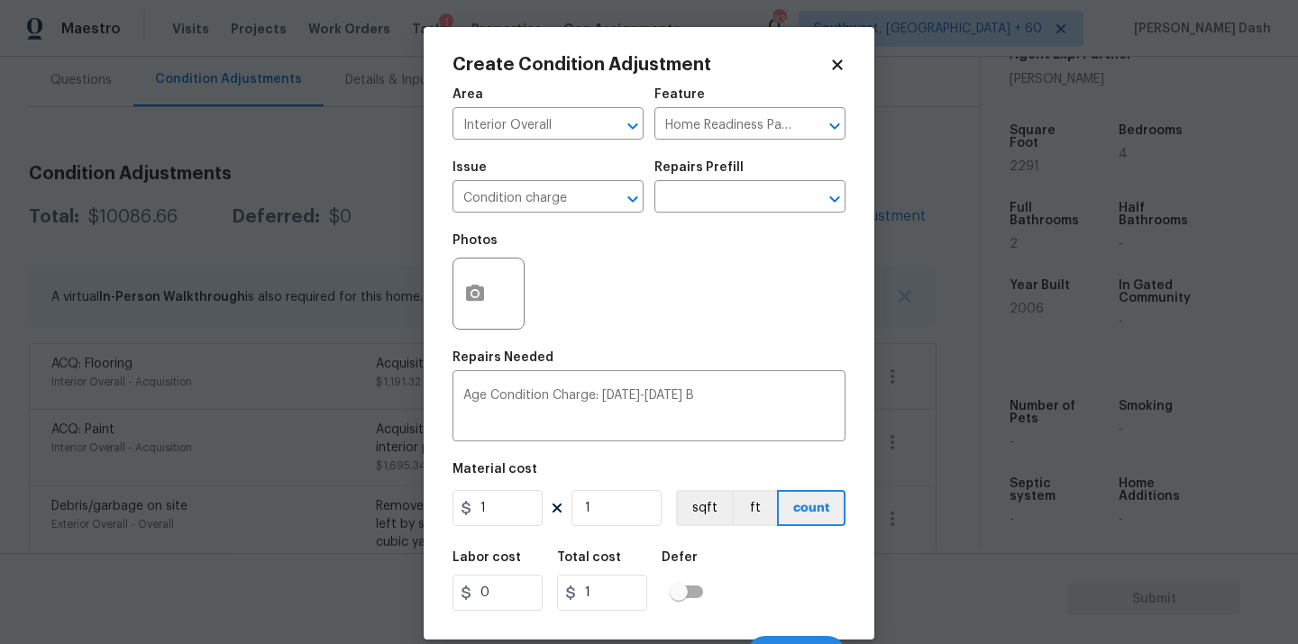
click at [534, 490] on figure "Material cost 1 1 sqft ft count" at bounding box center [648, 496] width 393 height 67
click at [529, 505] on input "1" at bounding box center [497, 508] width 90 height 36
type input "2000"
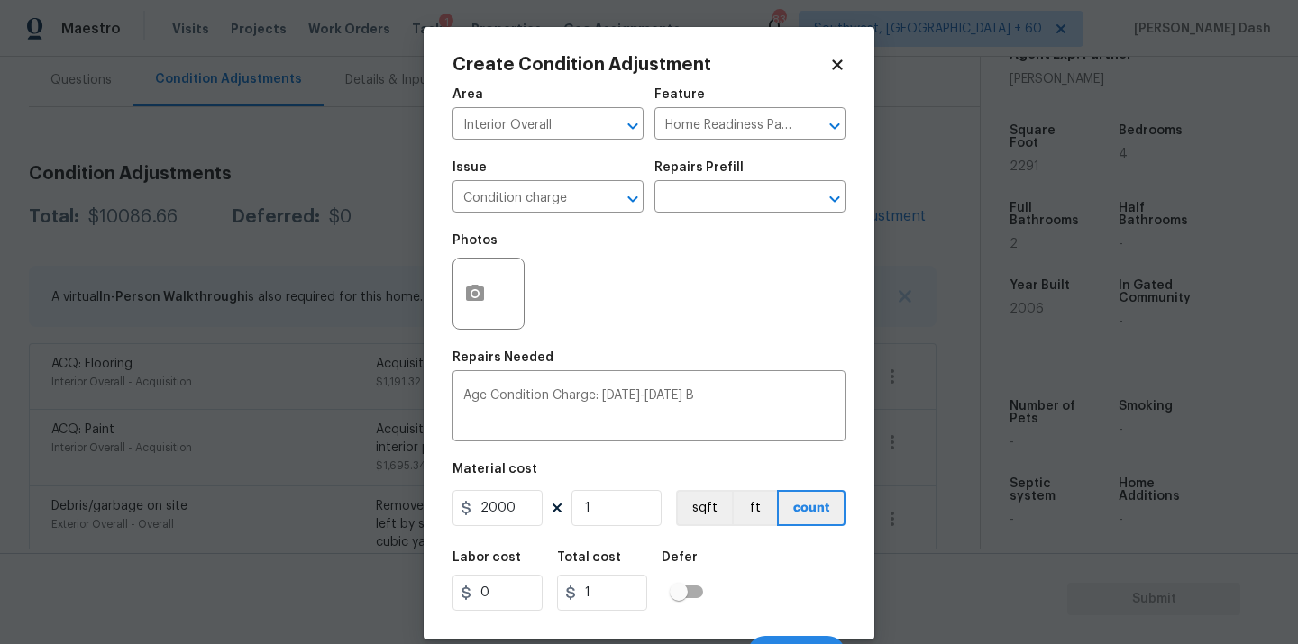
type input "2000"
click at [746, 599] on div "Labor cost 0 Total cost 2000 Defer" at bounding box center [648, 581] width 393 height 81
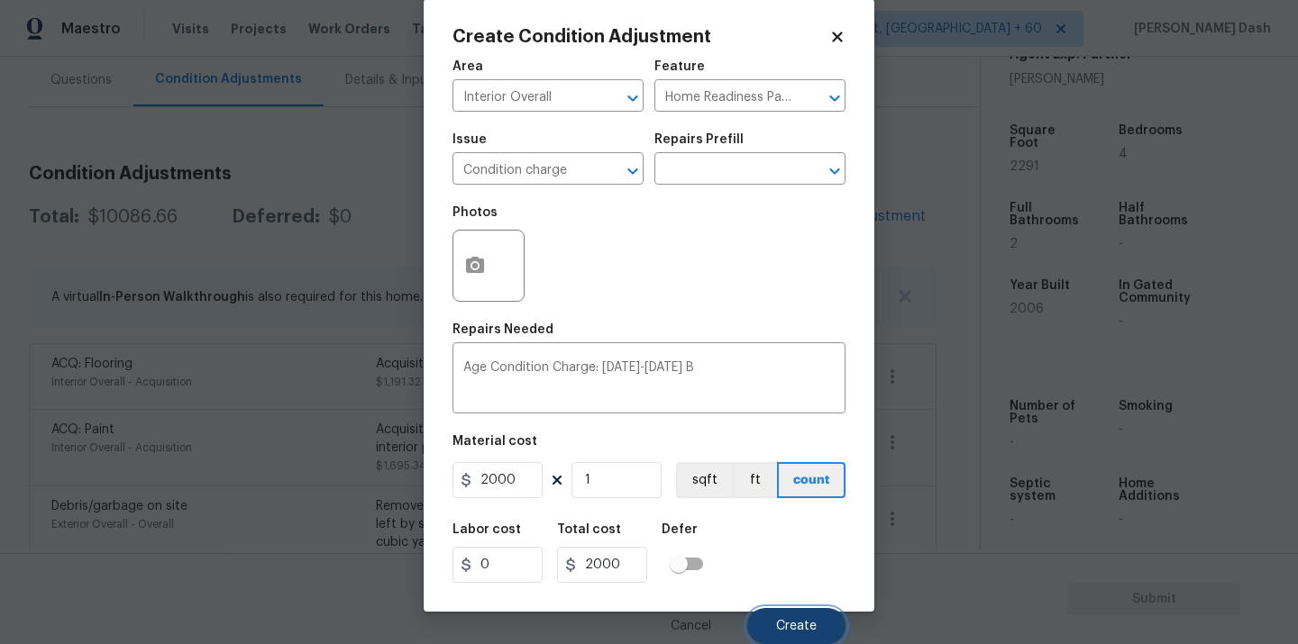
click at [779, 626] on span "Create" at bounding box center [796, 627] width 41 height 14
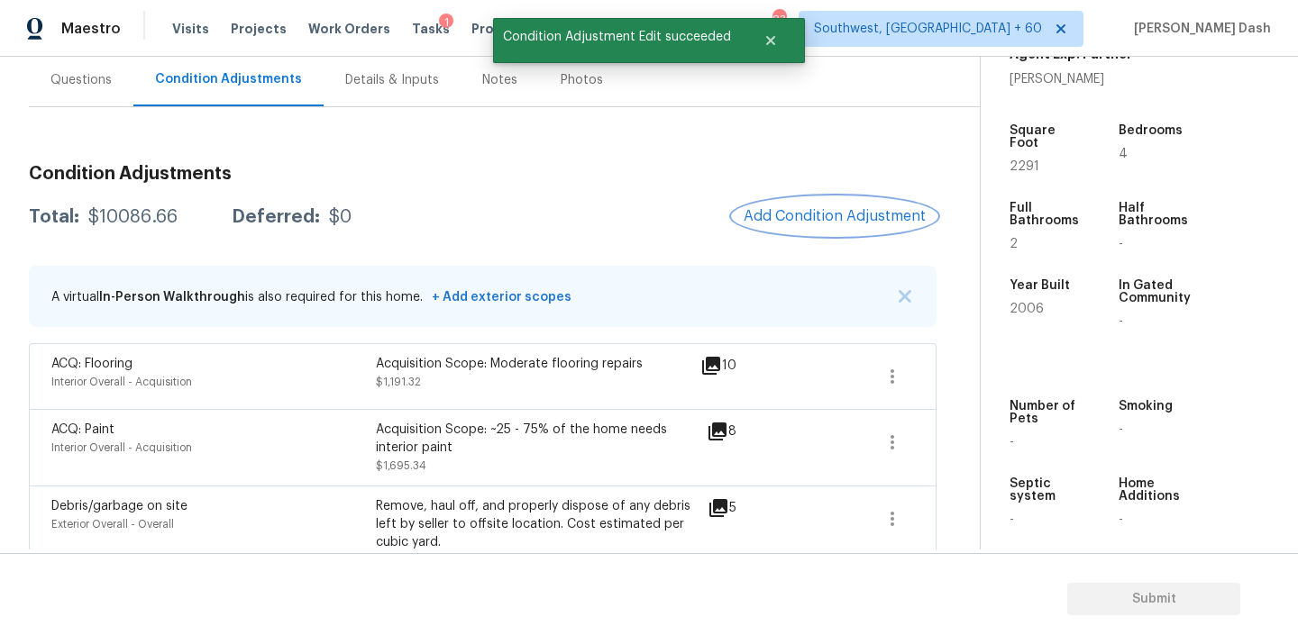
scroll to position [0, 0]
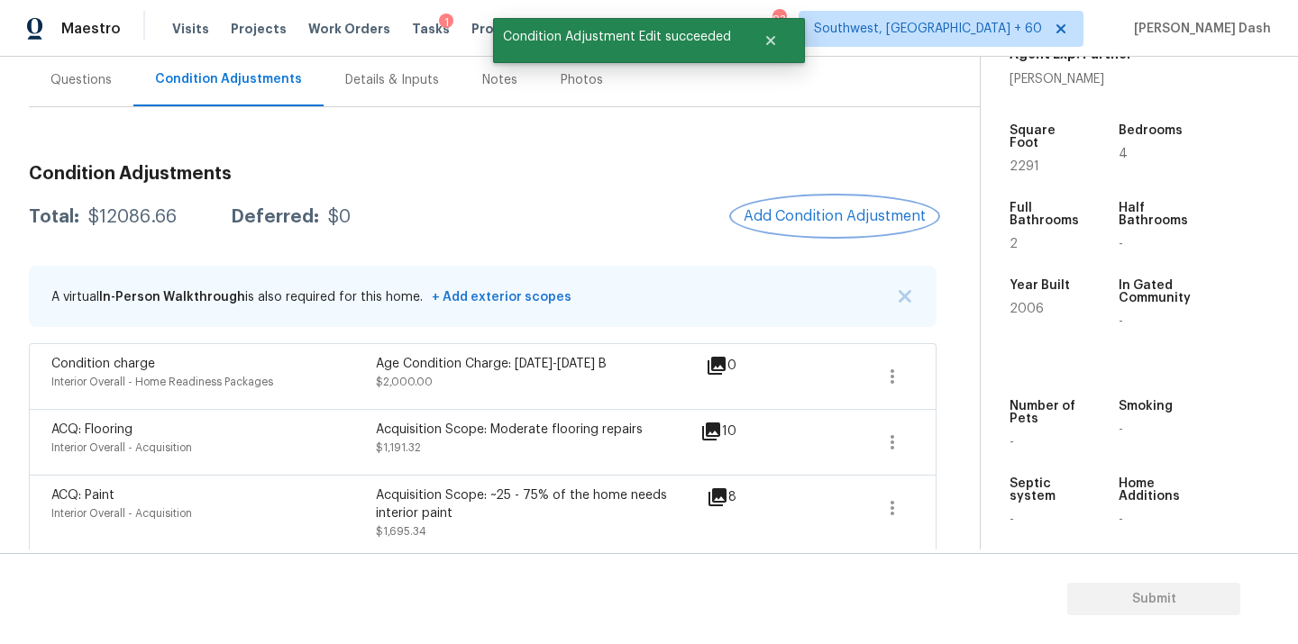
click at [789, 224] on span "Add Condition Adjustment" at bounding box center [835, 216] width 182 height 16
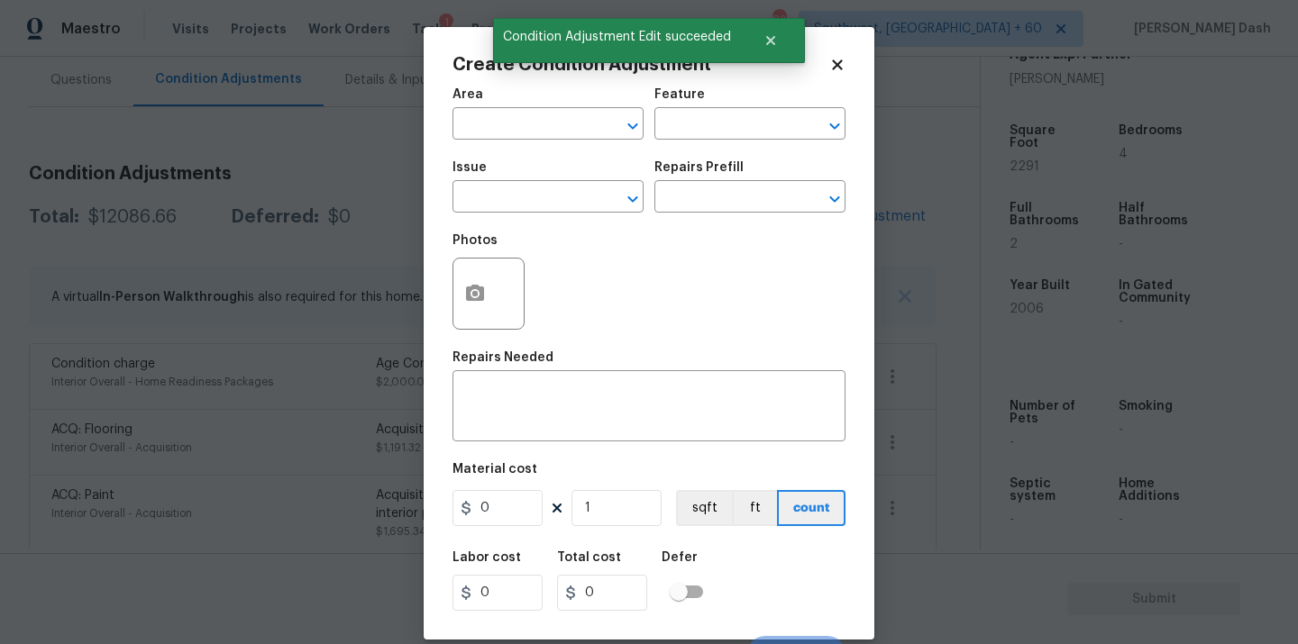
click at [582, 143] on span "Area ​" at bounding box center [547, 114] width 191 height 73
click at [582, 136] on input "text" at bounding box center [522, 126] width 141 height 28
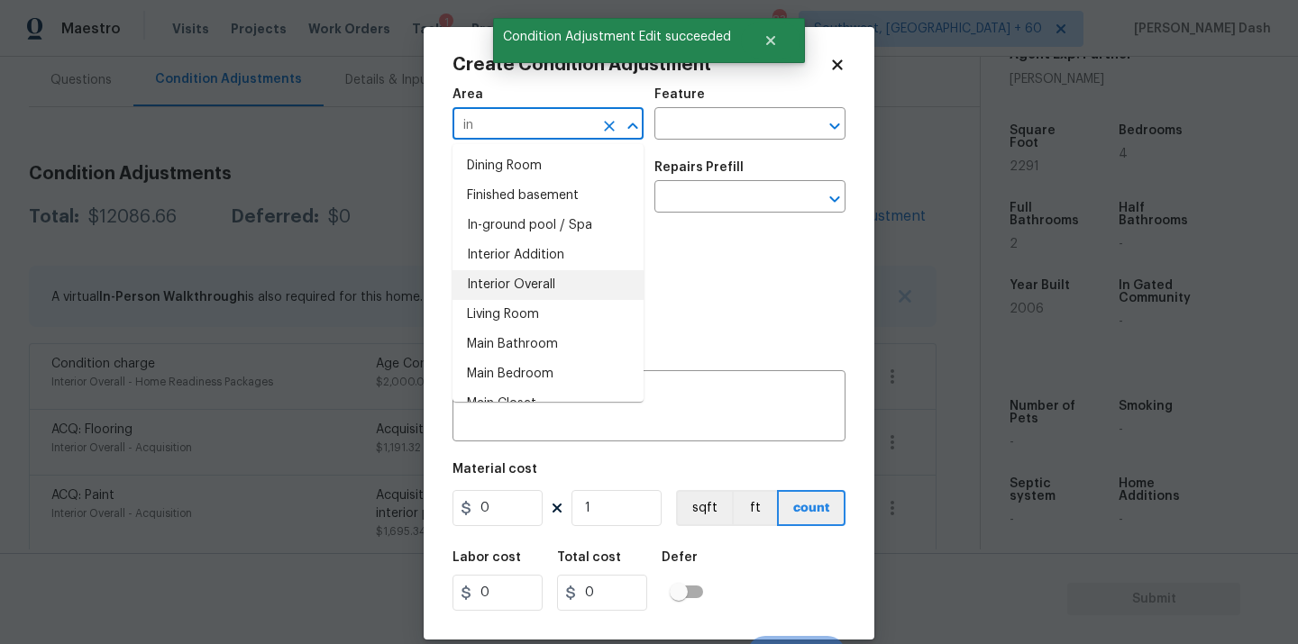
click at [563, 294] on li "Interior Overall" at bounding box center [547, 285] width 191 height 30
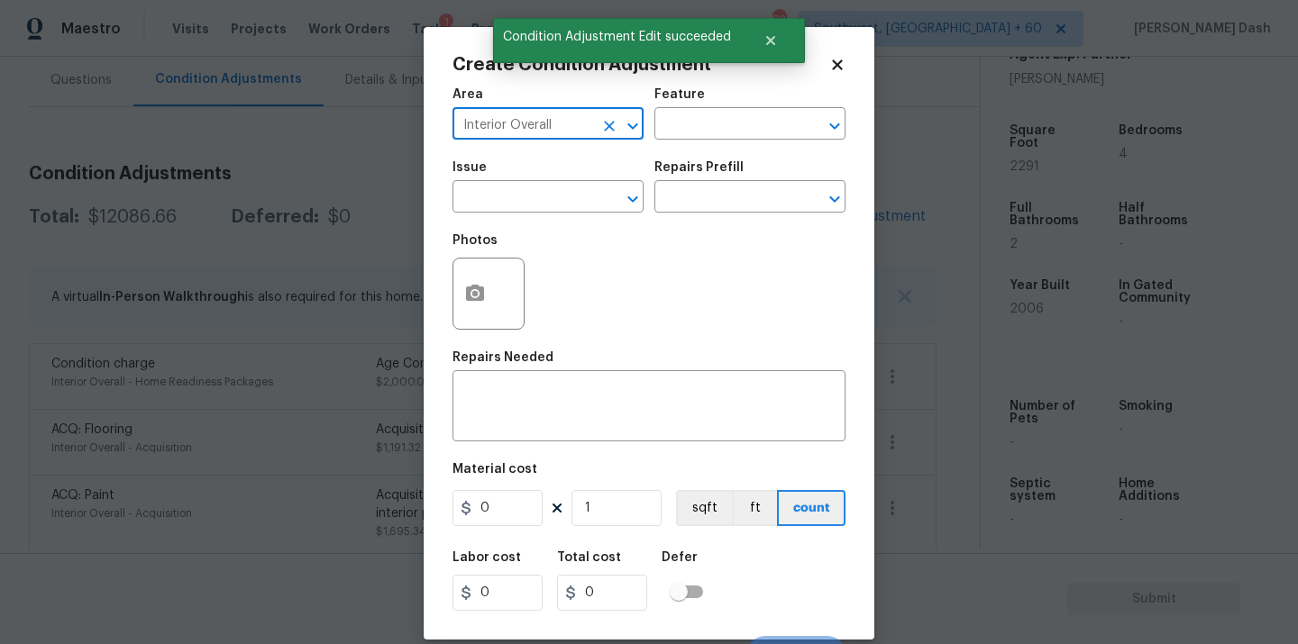
type input "Interior Overall"
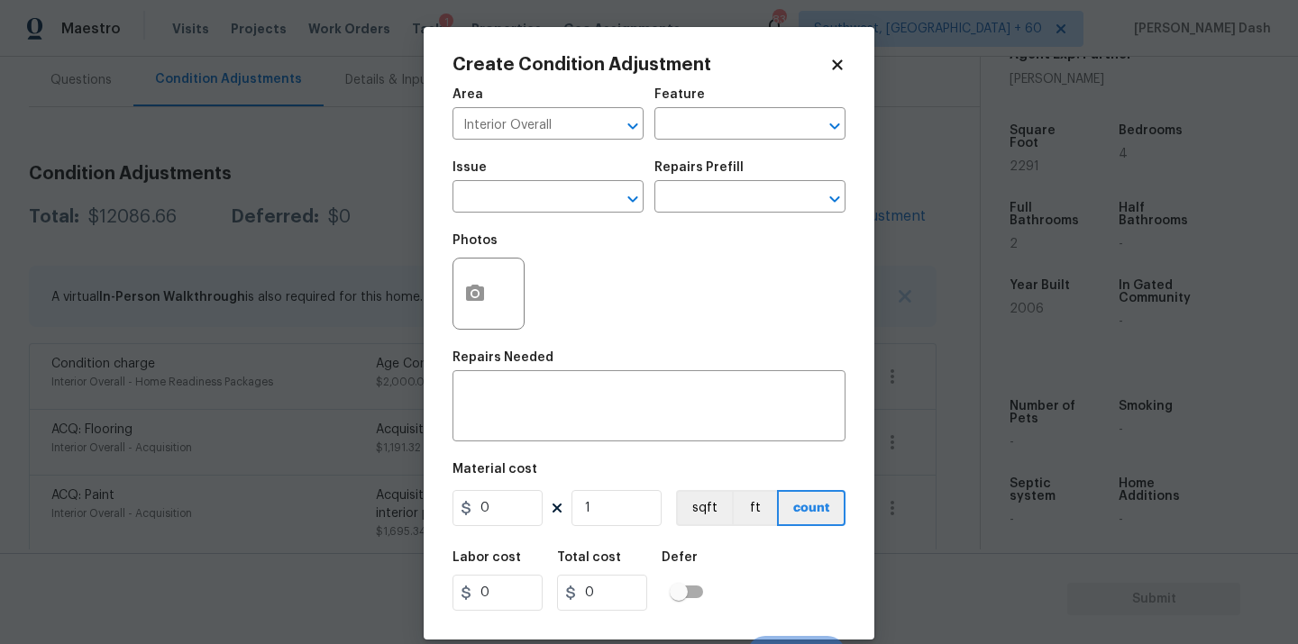
click at [691, 95] on h5 "Feature" at bounding box center [679, 94] width 50 height 13
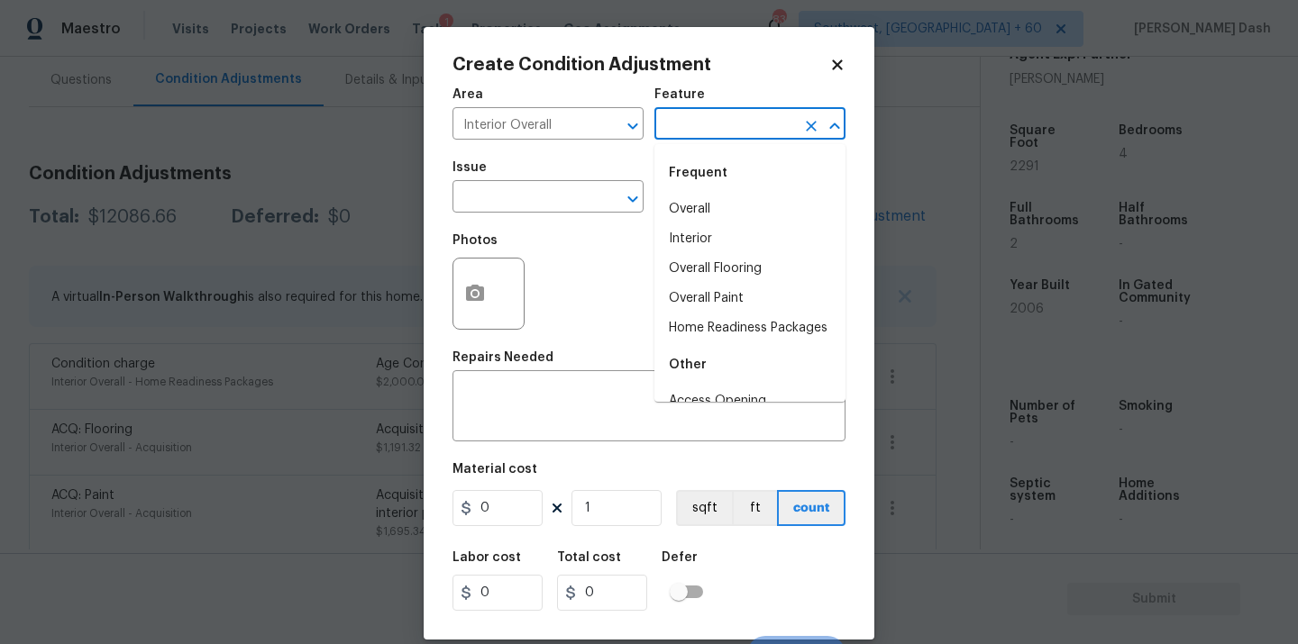
click at [691, 130] on input "text" at bounding box center [724, 126] width 141 height 28
click at [704, 323] on li "Home Readiness Packages" at bounding box center [749, 329] width 191 height 30
type input "Home Readiness Packages"
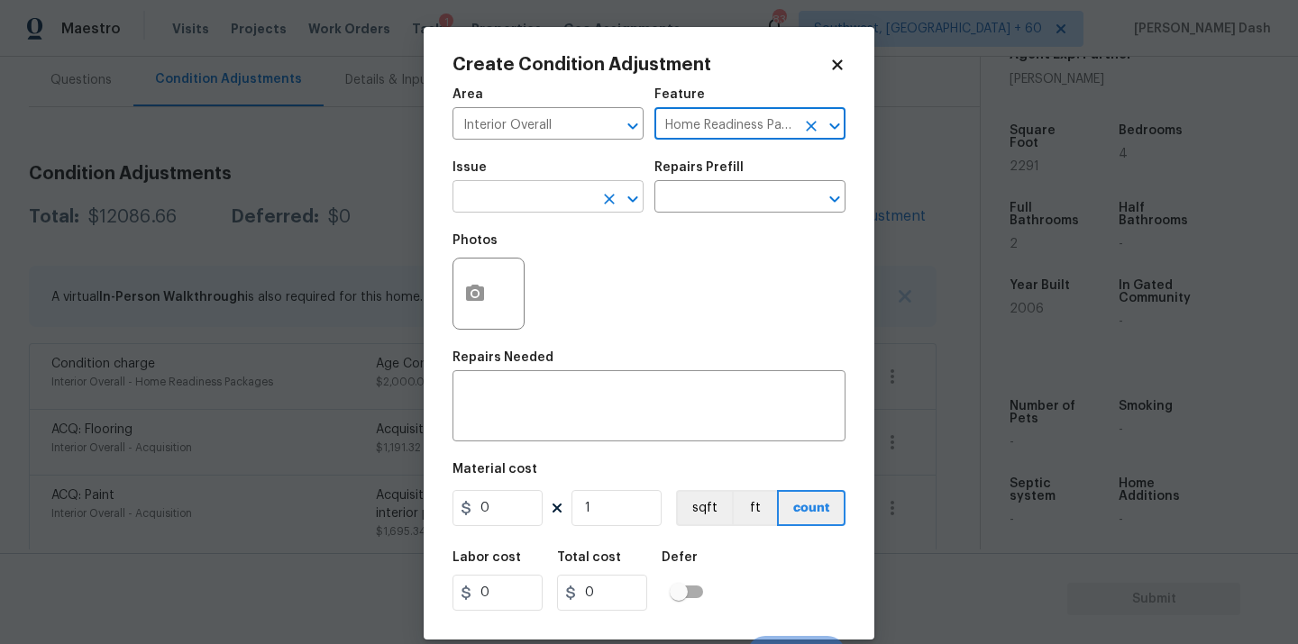
click at [554, 202] on input "text" at bounding box center [522, 199] width 141 height 28
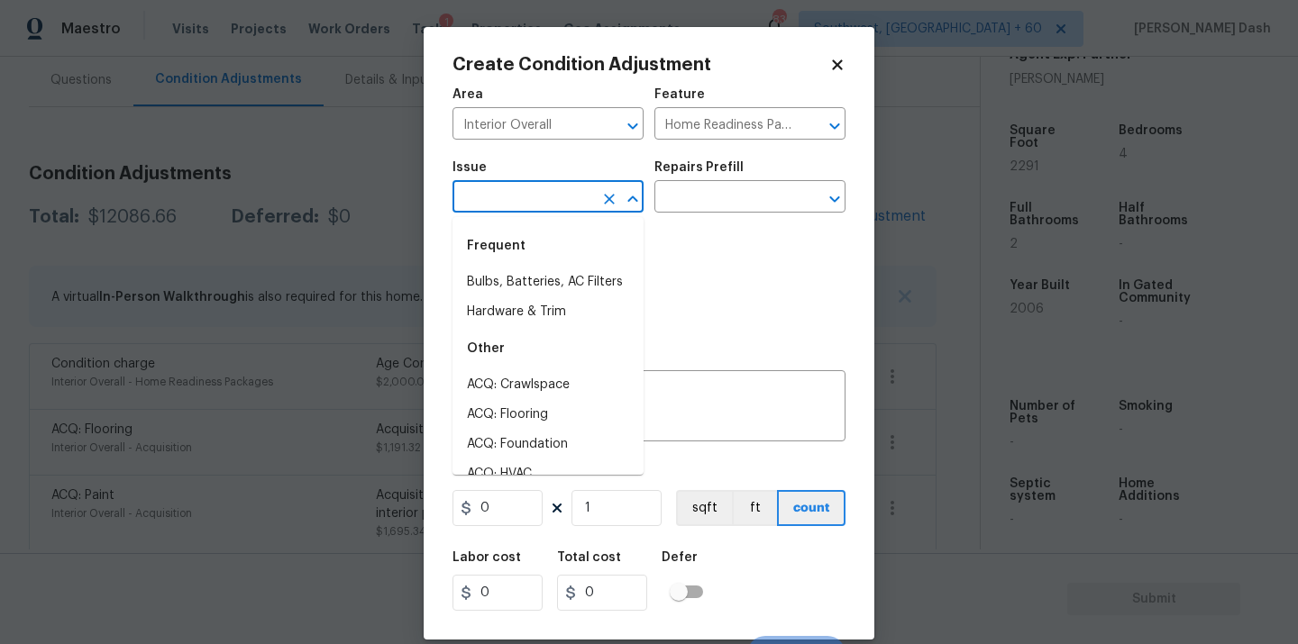
click at [320, 214] on body "Maestro Visits Projects Work Orders Tasks 1 Properties Geo Assignments 831 Sout…" at bounding box center [649, 322] width 1298 height 644
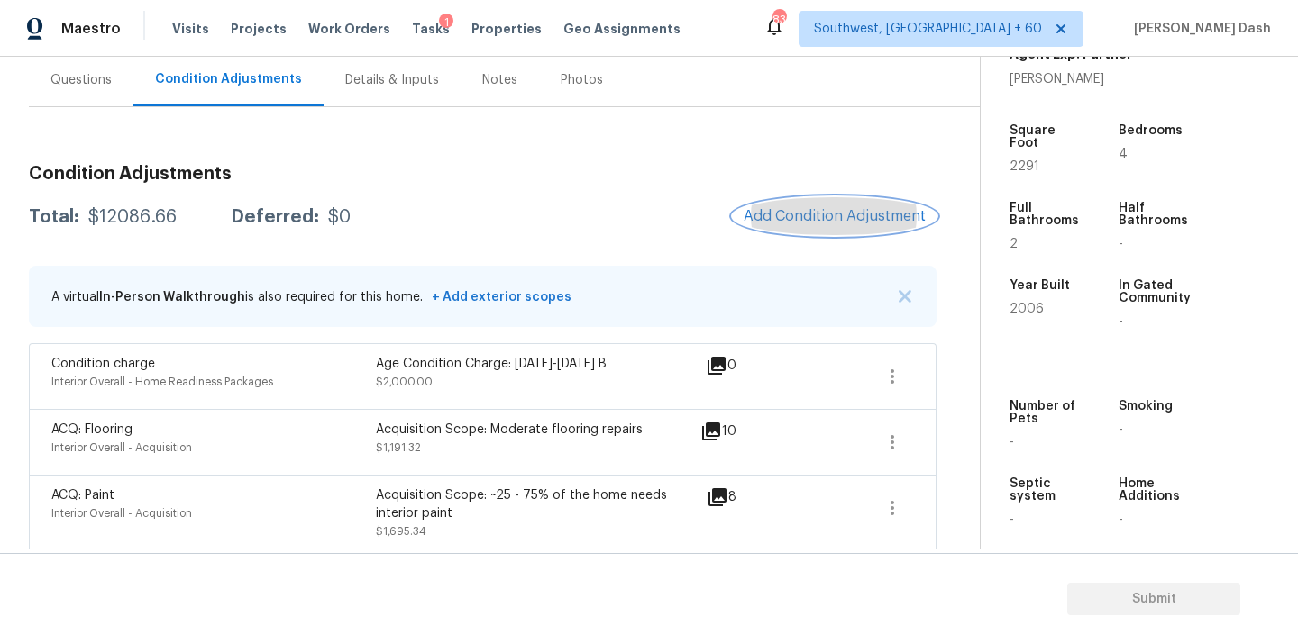
click at [781, 226] on button "Add Condition Adjustment" at bounding box center [835, 216] width 204 height 38
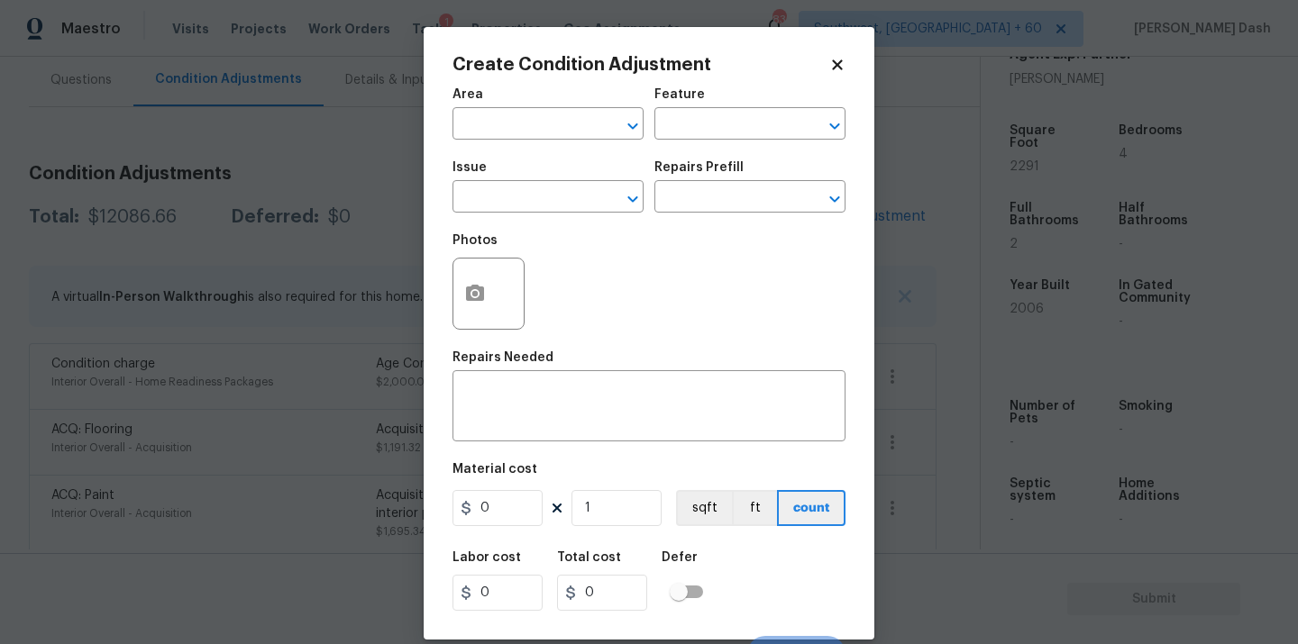
click at [545, 110] on div "Area" at bounding box center [547, 99] width 191 height 23
click at [545, 117] on input "text" at bounding box center [522, 126] width 141 height 28
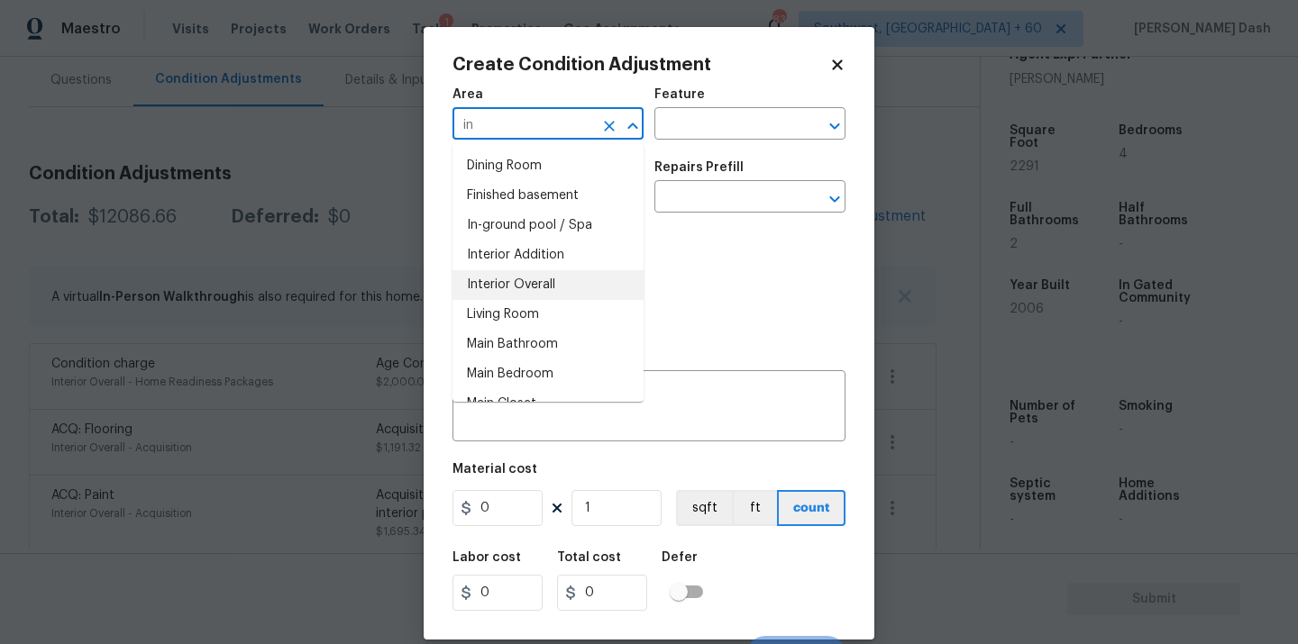
click at [514, 294] on li "Interior Overall" at bounding box center [547, 285] width 191 height 30
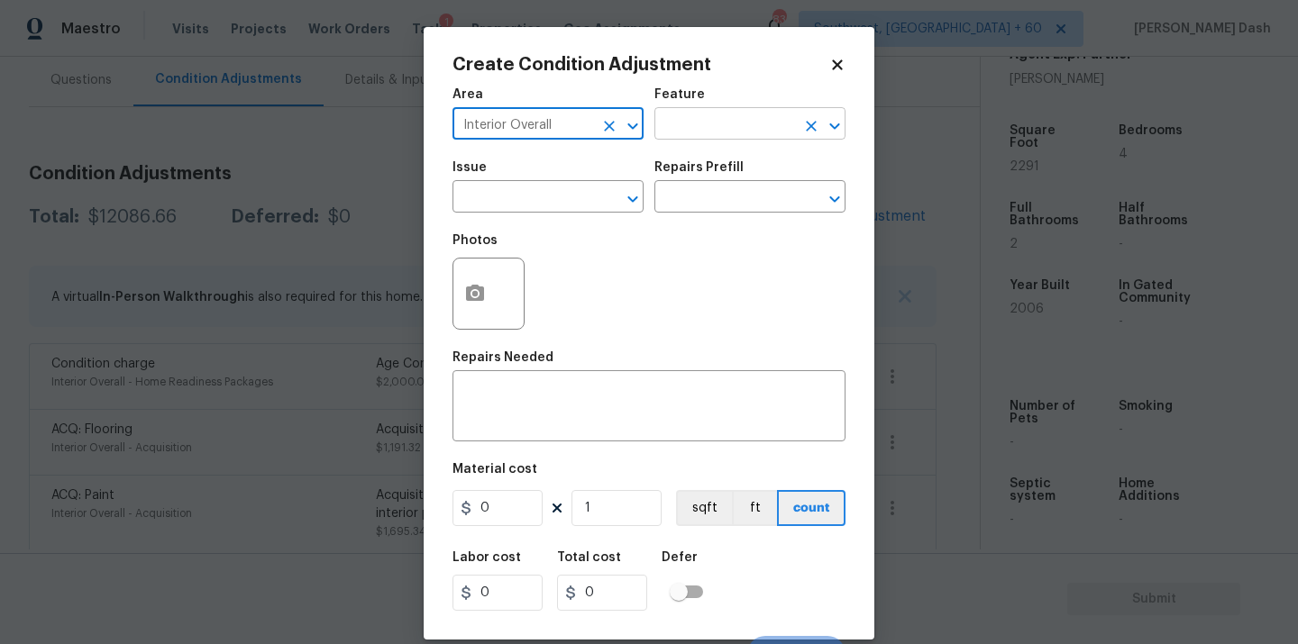
type input "Interior Overall"
click at [712, 114] on input "text" at bounding box center [724, 126] width 141 height 28
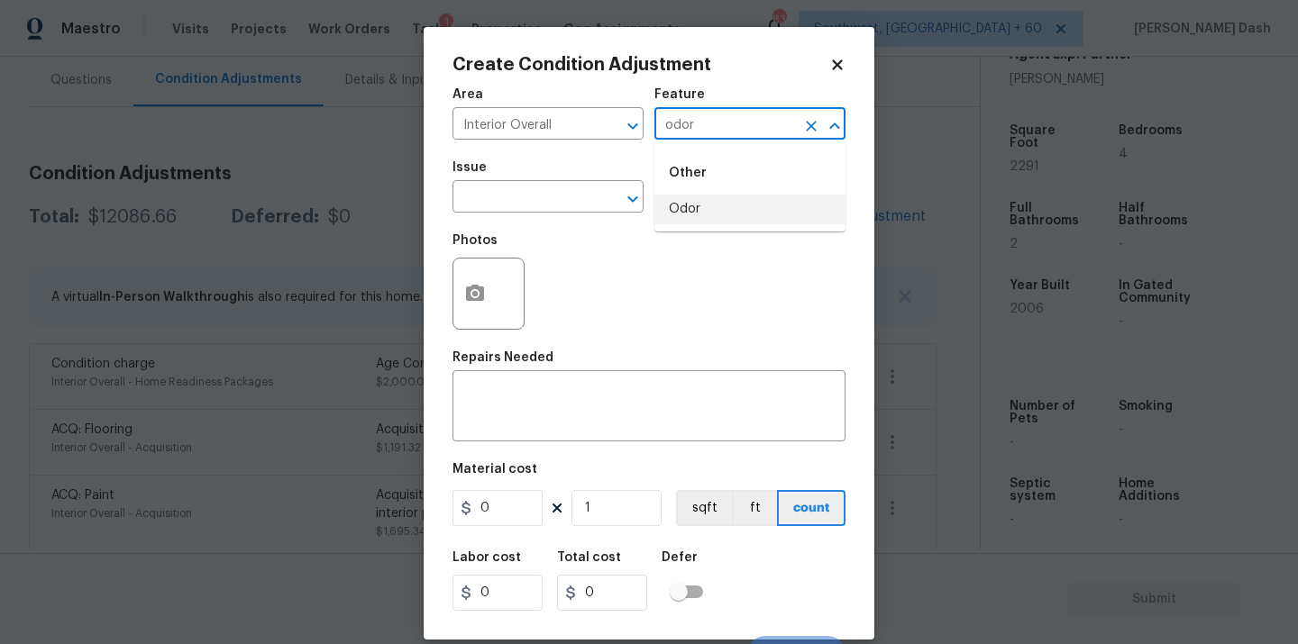
click at [711, 212] on li "Odor" at bounding box center [749, 210] width 191 height 30
type input "Odor"
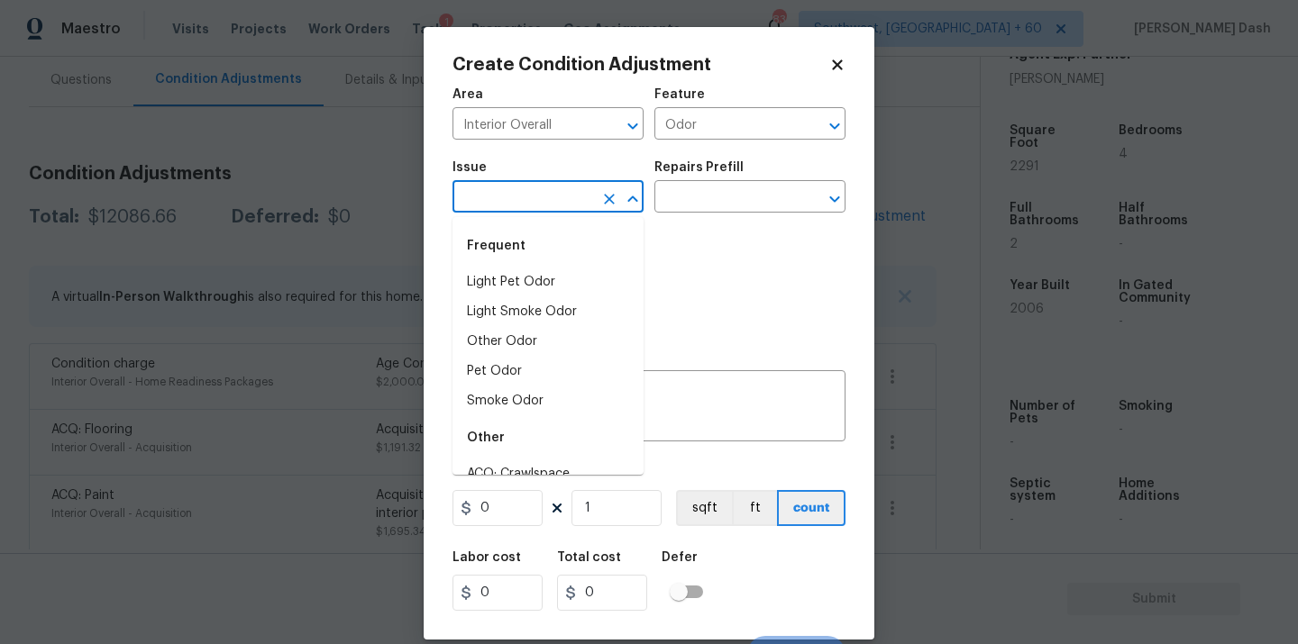
click at [563, 210] on input "text" at bounding box center [522, 199] width 141 height 28
drag, startPoint x: 544, startPoint y: 280, endPoint x: 593, endPoint y: 270, distance: 49.7
click at [544, 280] on li "Light Pet Odor" at bounding box center [547, 283] width 191 height 30
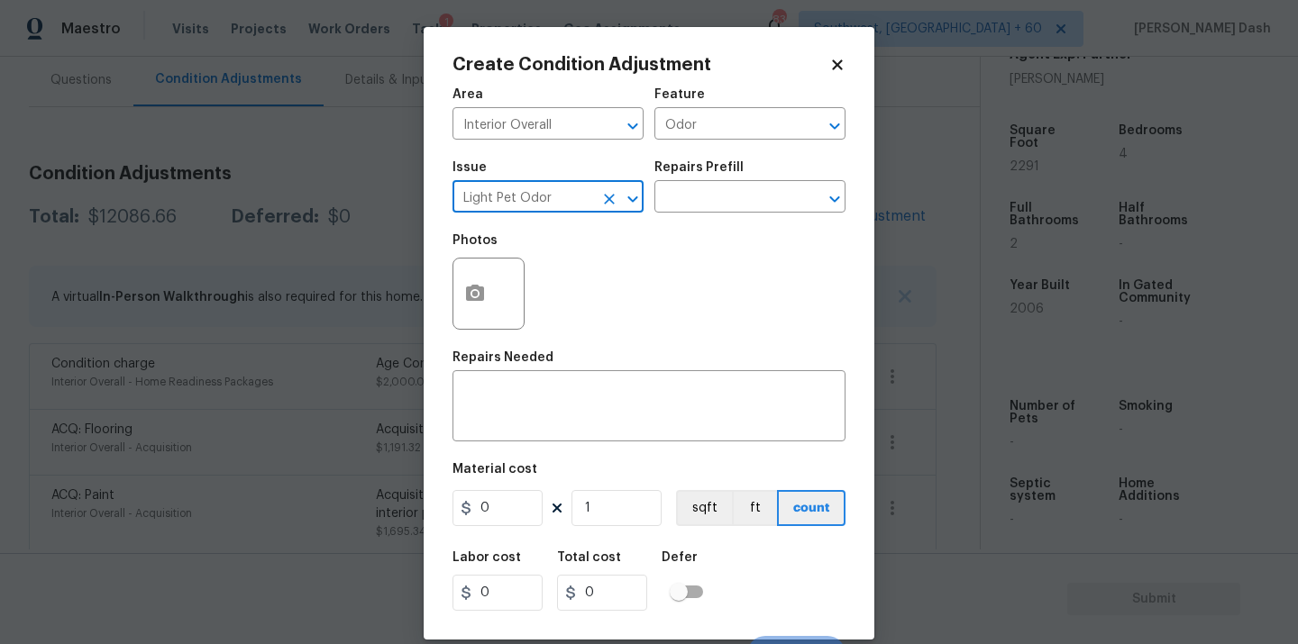
type input "Light Pet Odor"
click at [718, 217] on div "Issue Light Pet Odor ​ Repairs Prefill ​" at bounding box center [648, 187] width 393 height 73
click at [718, 203] on input "text" at bounding box center [724, 199] width 141 height 28
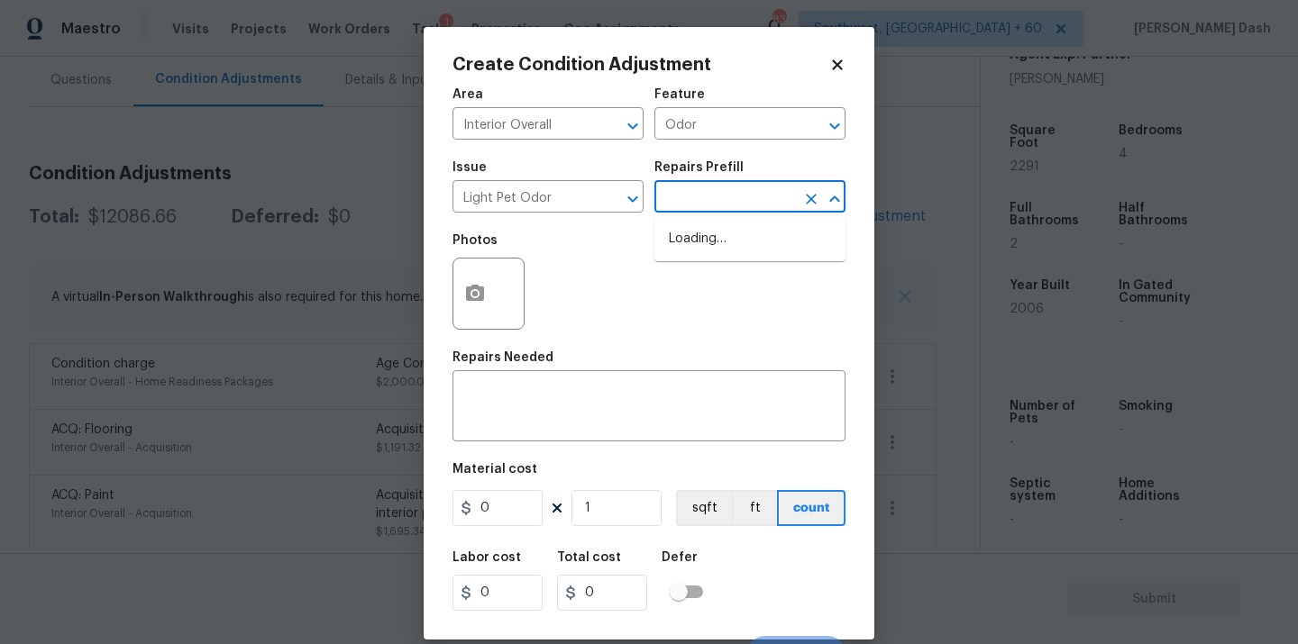
type textarea "OD Odor Protocol: Thermal fog home due to pet or smoke odor"
type input "175"
click at [718, 244] on div "Photos" at bounding box center [648, 282] width 393 height 117
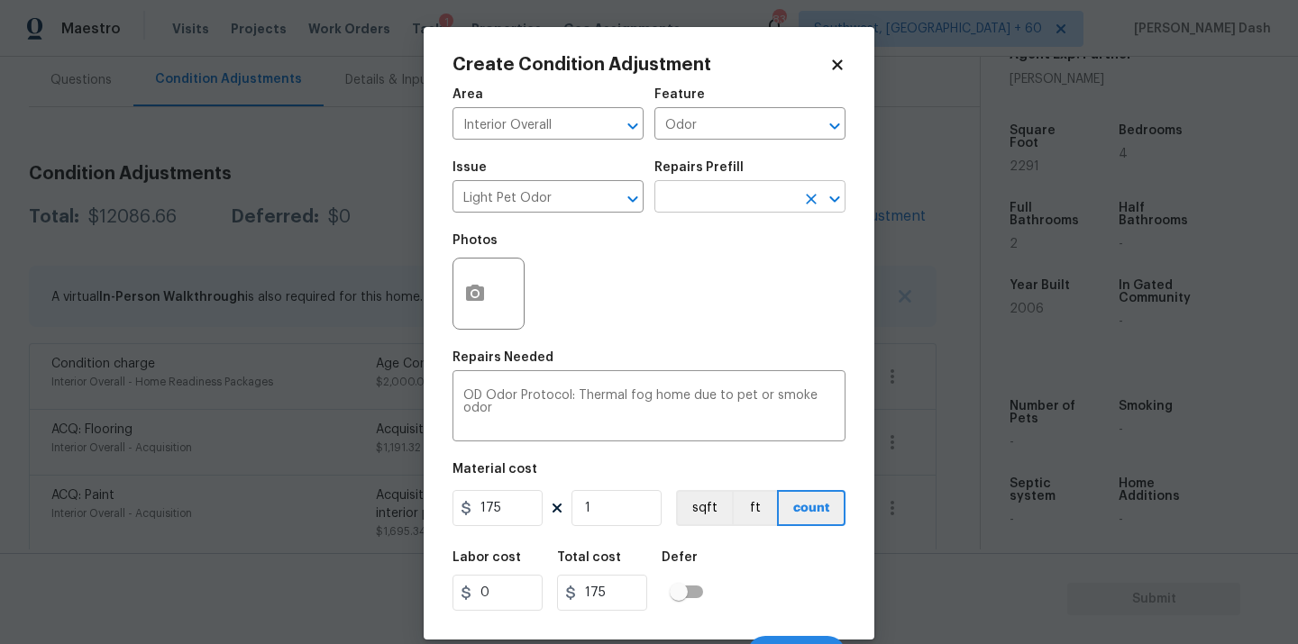
click at [718, 201] on input "text" at bounding box center [724, 199] width 141 height 28
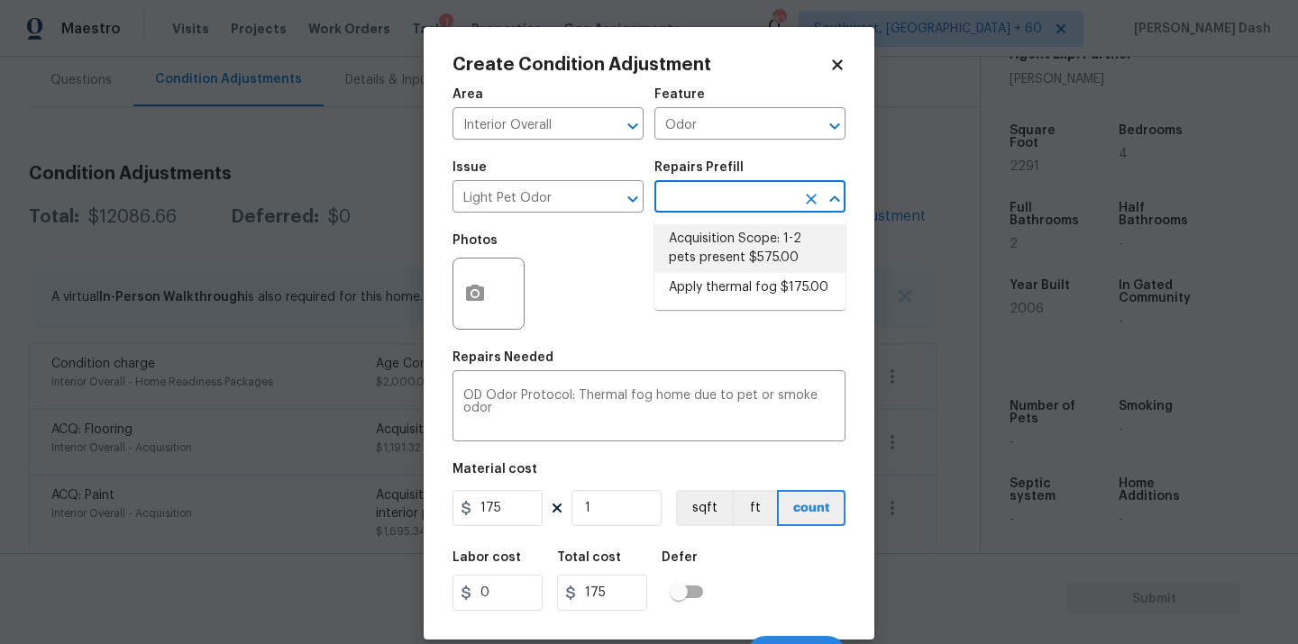
click at [718, 258] on li "Acquisition Scope: 1-2 pets present $575.00" at bounding box center [749, 248] width 191 height 49
type textarea "Acquisition Scope: 1-2 pets present"
type input "575"
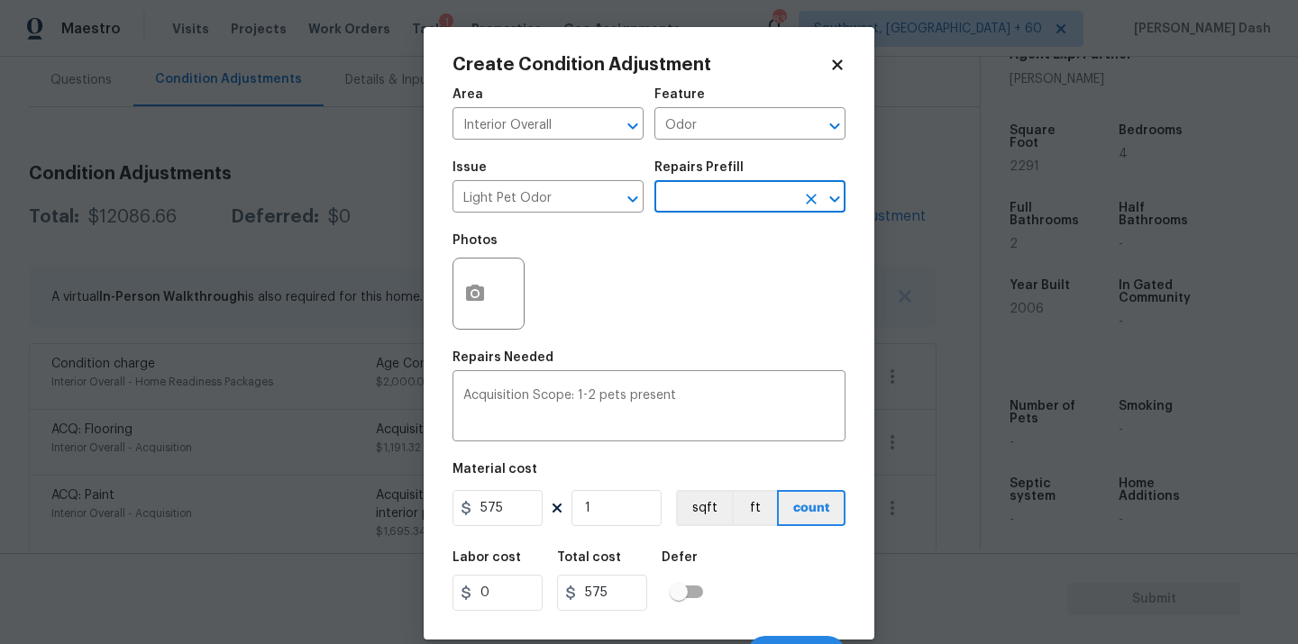
scroll to position [29, 0]
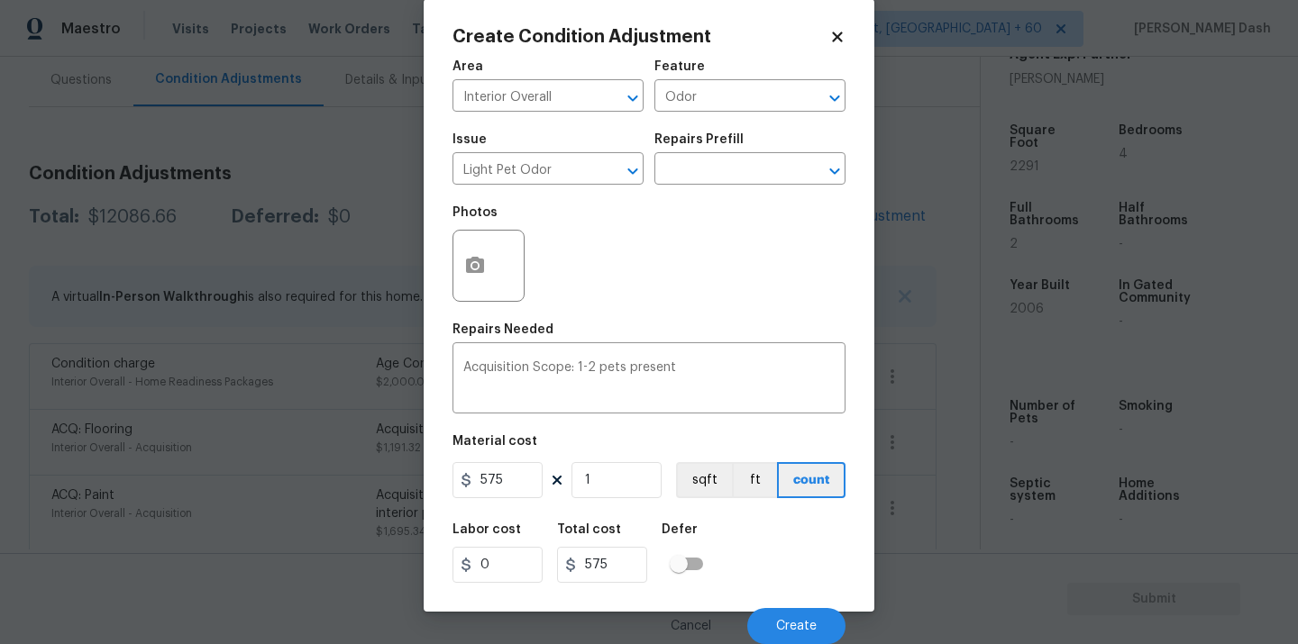
click at [798, 592] on div "Labor cost 0 Total cost 575 Defer" at bounding box center [648, 553] width 393 height 81
click at [798, 618] on button "Create" at bounding box center [796, 626] width 98 height 36
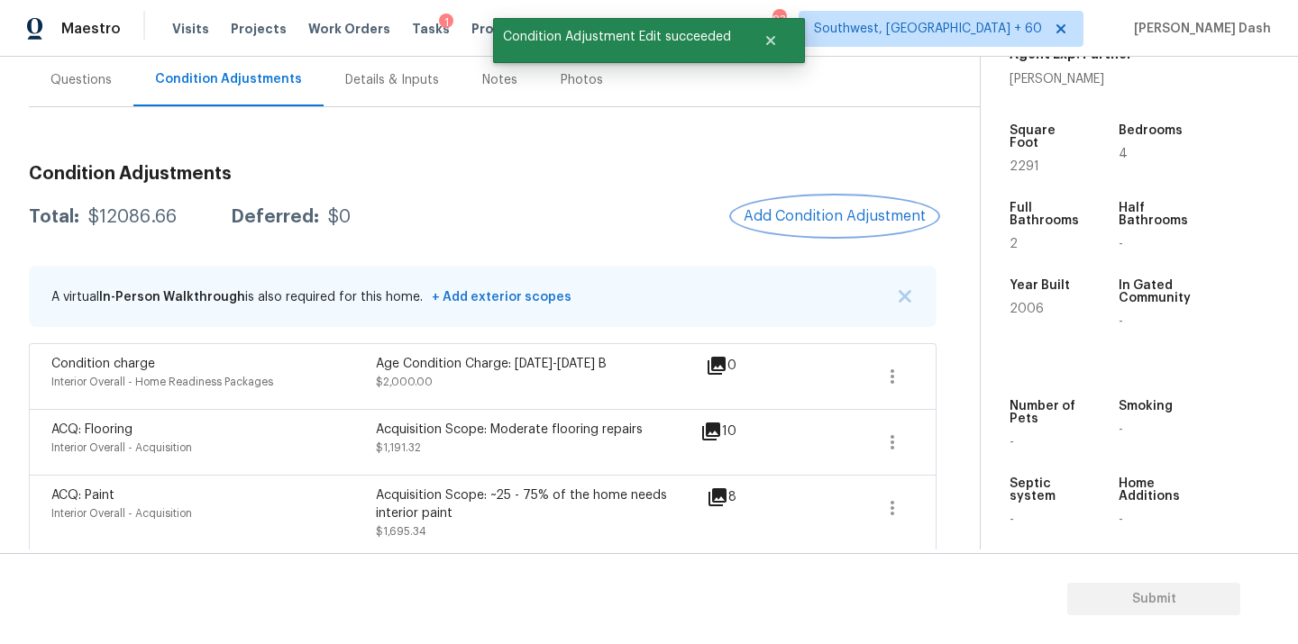
scroll to position [0, 0]
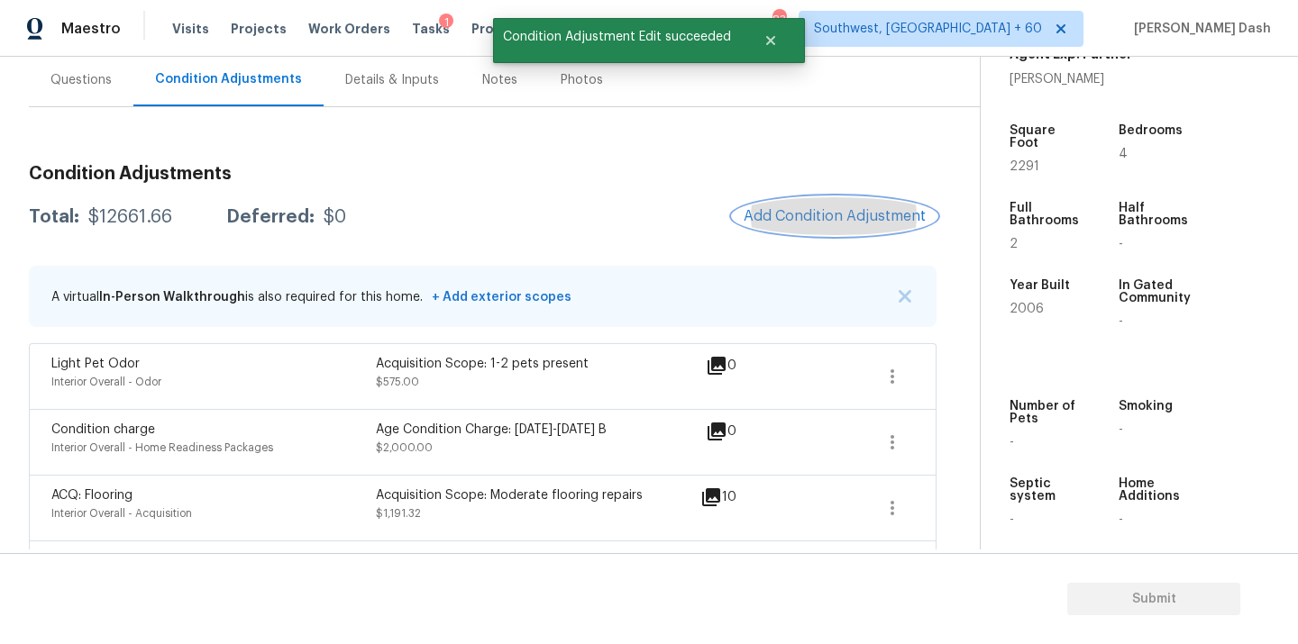
click at [792, 218] on span "Add Condition Adjustment" at bounding box center [835, 216] width 182 height 16
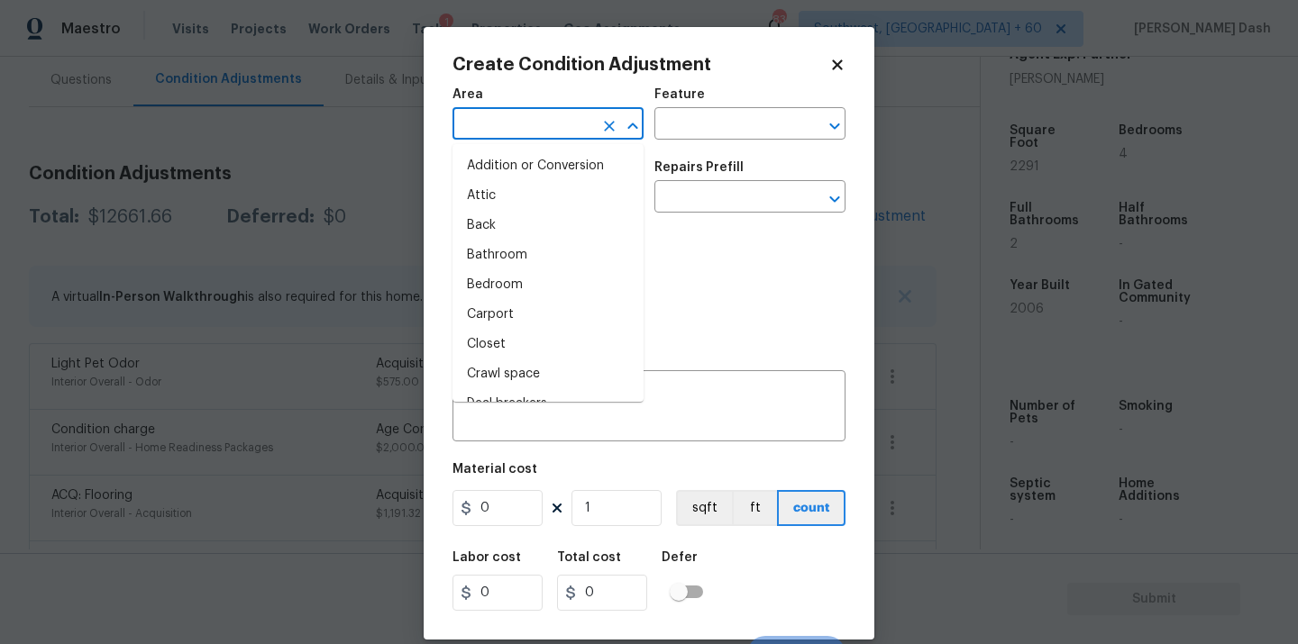
click at [567, 119] on input "text" at bounding box center [522, 126] width 141 height 28
click at [561, 297] on li "Interior Overall" at bounding box center [547, 285] width 191 height 30
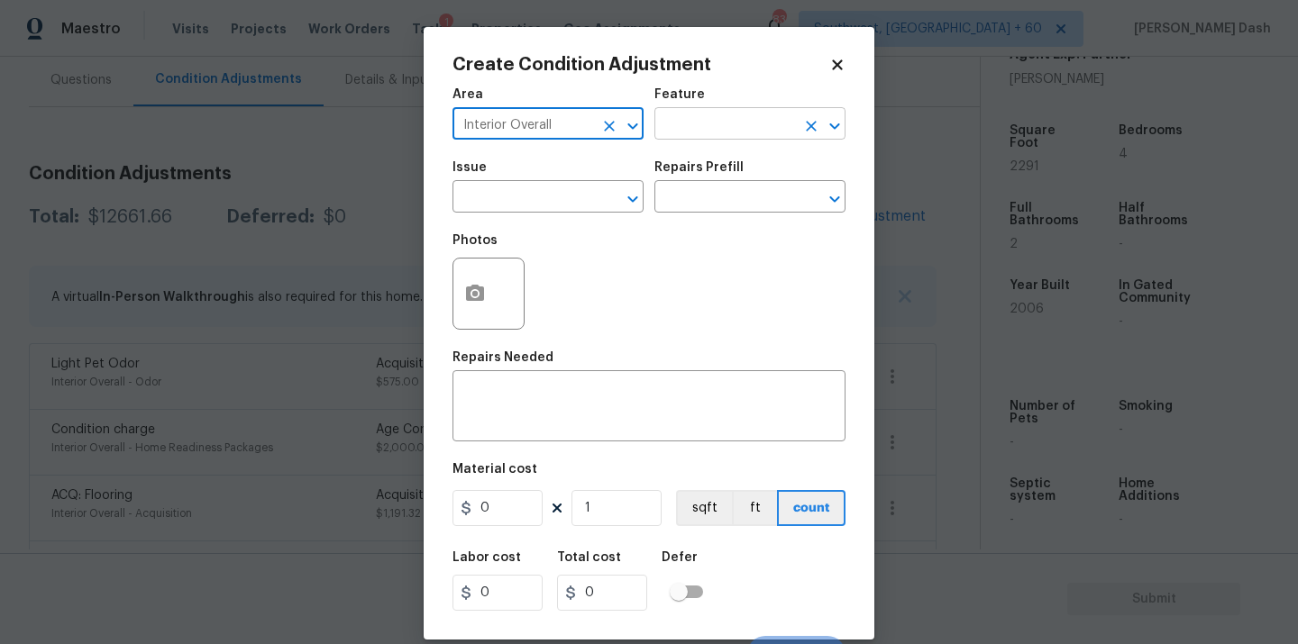
type input "Interior Overall"
click at [677, 130] on input "text" at bounding box center [724, 126] width 141 height 28
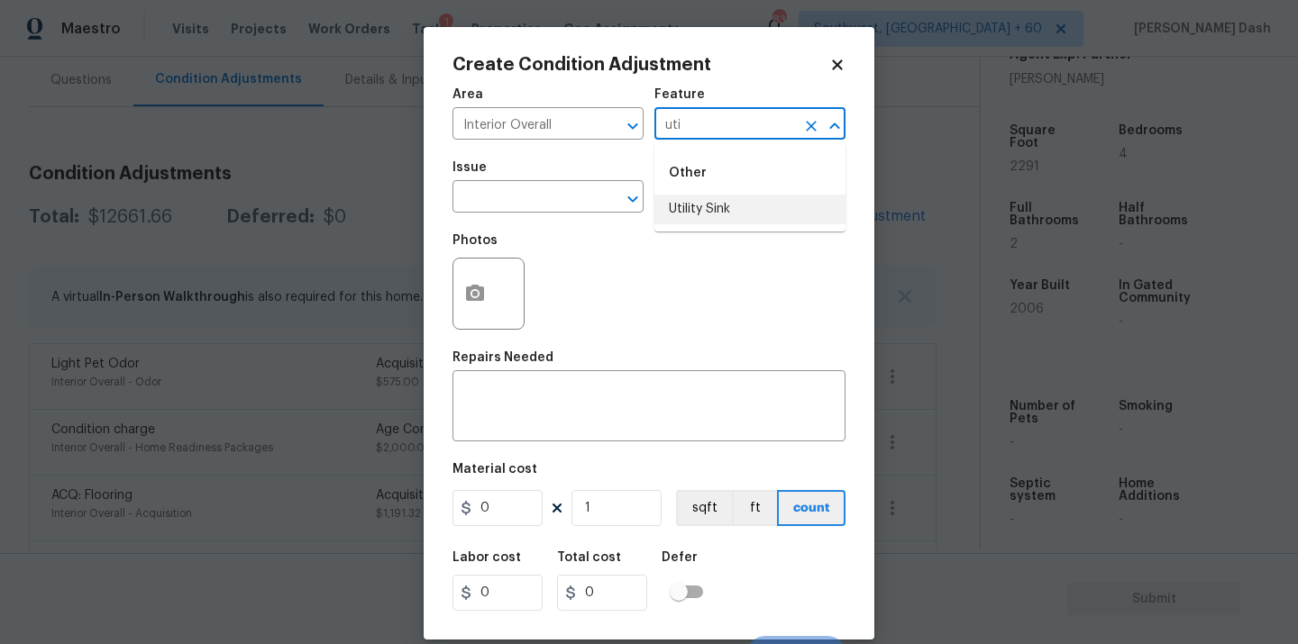
type input "uti"
click at [725, 251] on div "Photos" at bounding box center [648, 282] width 393 height 117
click at [706, 122] on input "text" at bounding box center [724, 126] width 141 height 28
click at [716, 223] on li "Utility Sink" at bounding box center [749, 210] width 191 height 30
type input "Utility Sink"
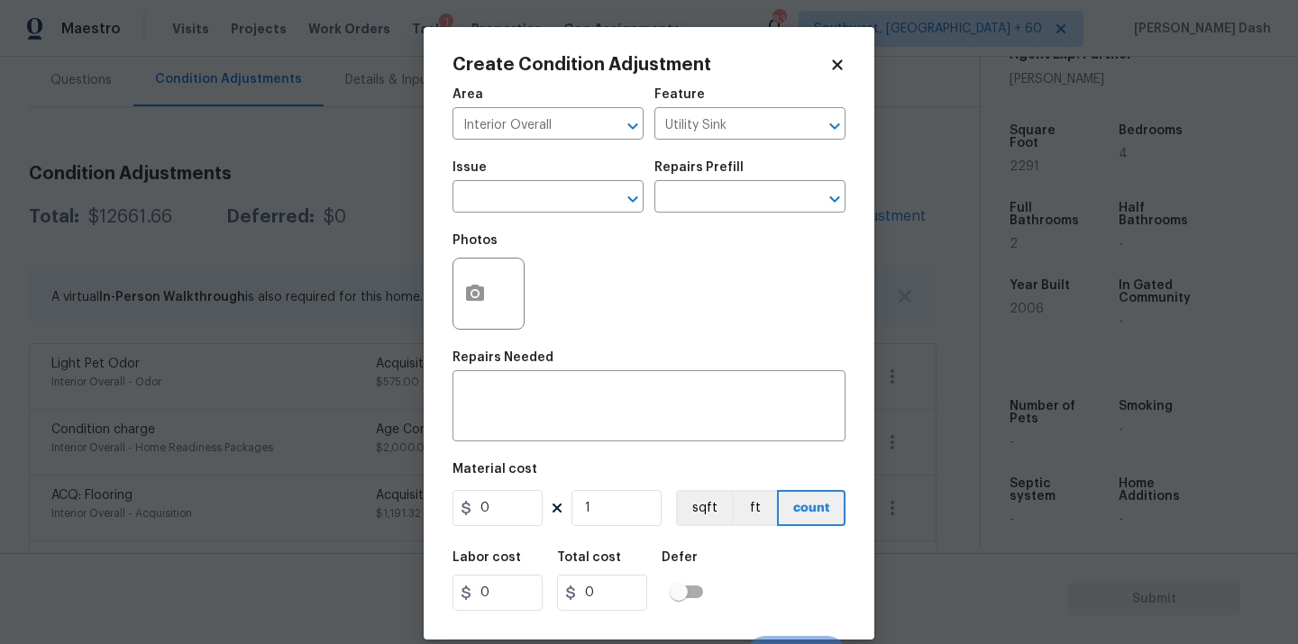
click at [544, 177] on div "Issue" at bounding box center [547, 172] width 191 height 23
click at [544, 192] on input "text" at bounding box center [522, 199] width 141 height 28
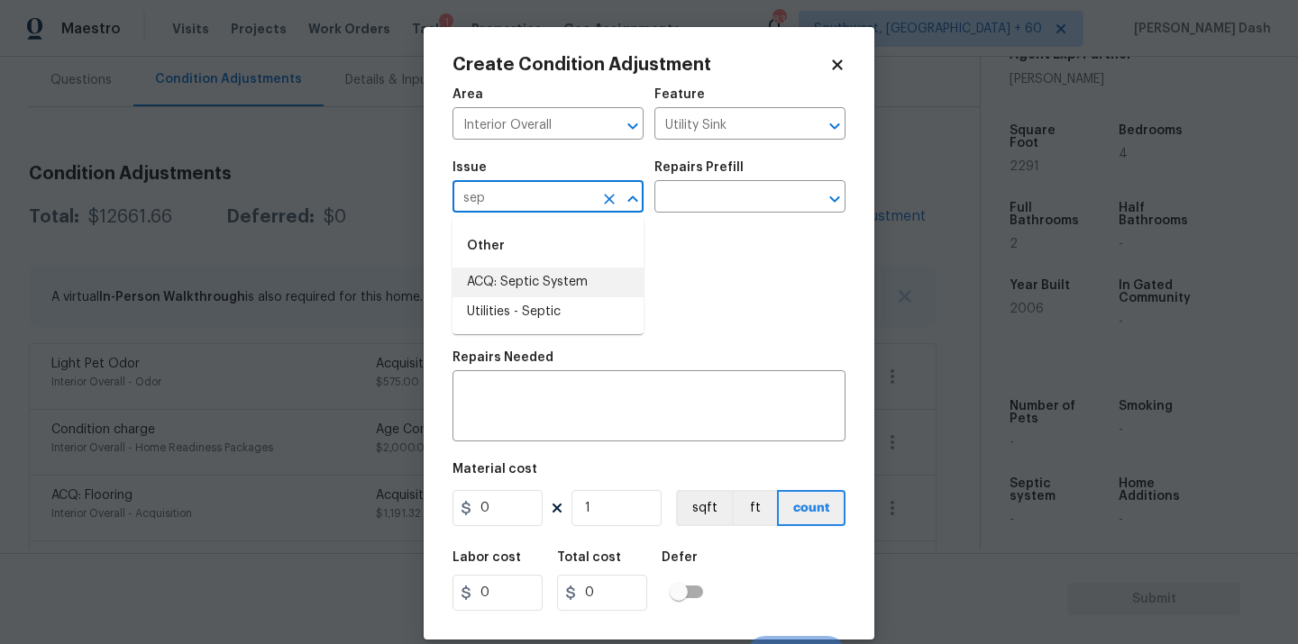
click at [543, 286] on li "ACQ: Septic System" at bounding box center [547, 283] width 191 height 30
type input "ACQ: Septic System"
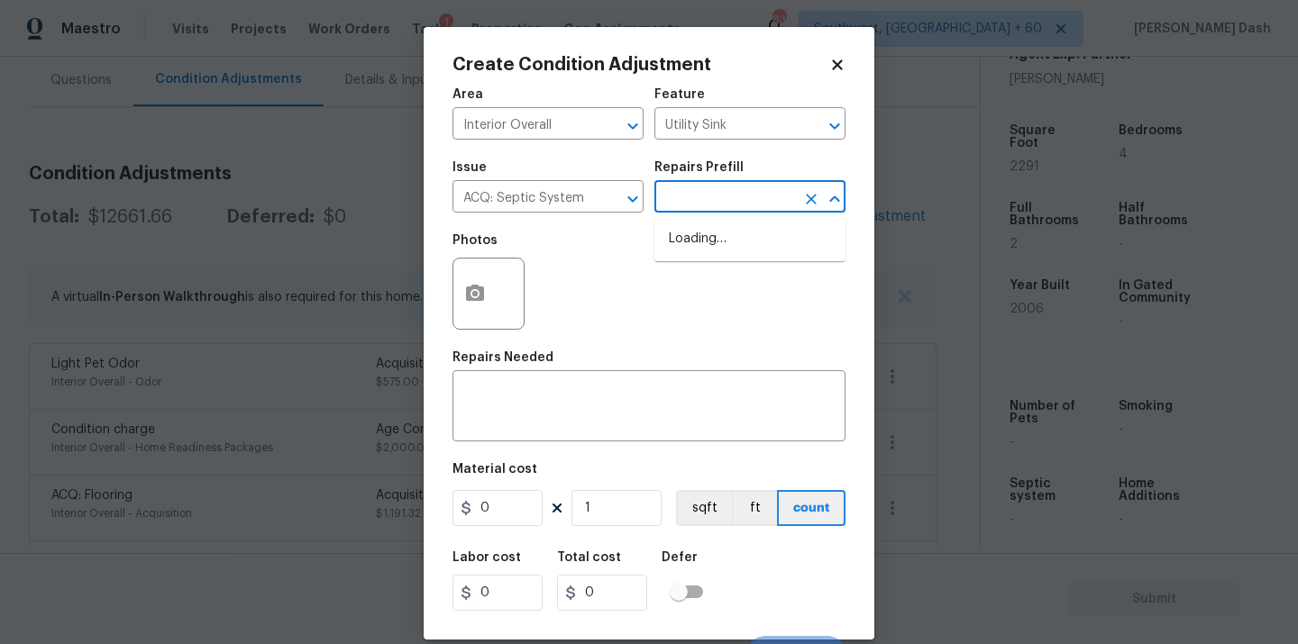
click at [737, 205] on input "text" at bounding box center [724, 199] width 141 height 28
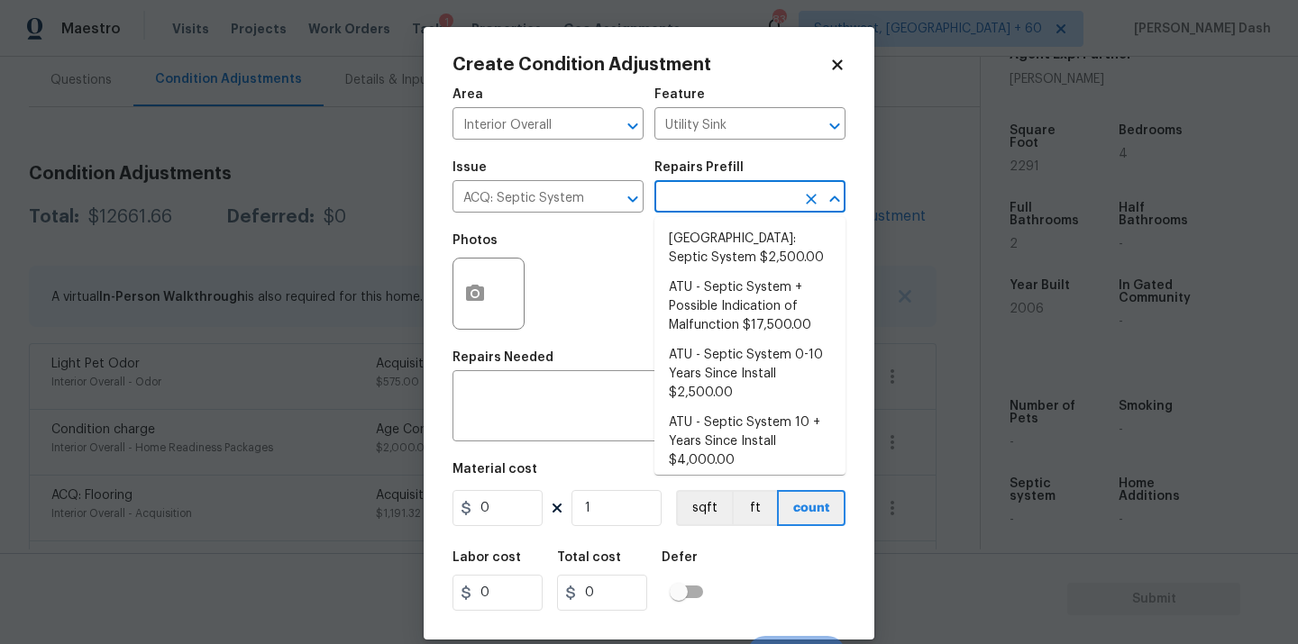
click at [734, 197] on input "text" at bounding box center [724, 199] width 141 height 28
click at [734, 249] on li "[GEOGRAPHIC_DATA]: Septic System $2,500.00" at bounding box center [749, 248] width 191 height 49
type input "Acquisition"
type textarea "Septic system repairs and certification charge. **Charge can be reviewed if sel…"
type input "2500"
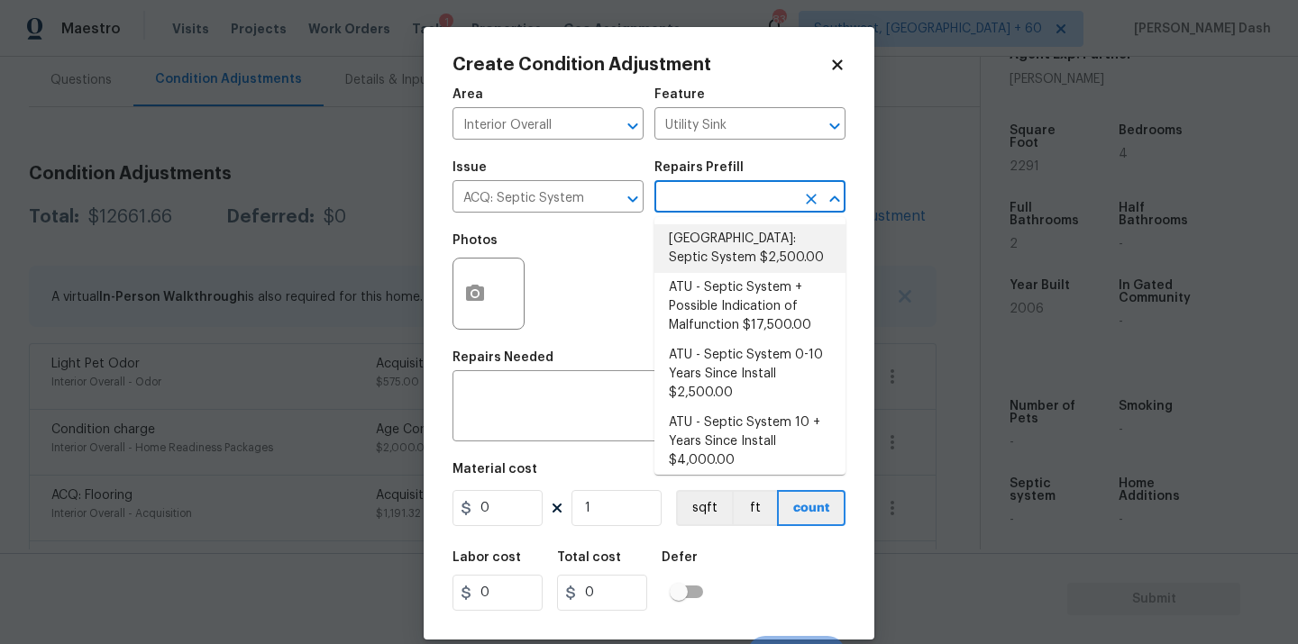
type input "2500"
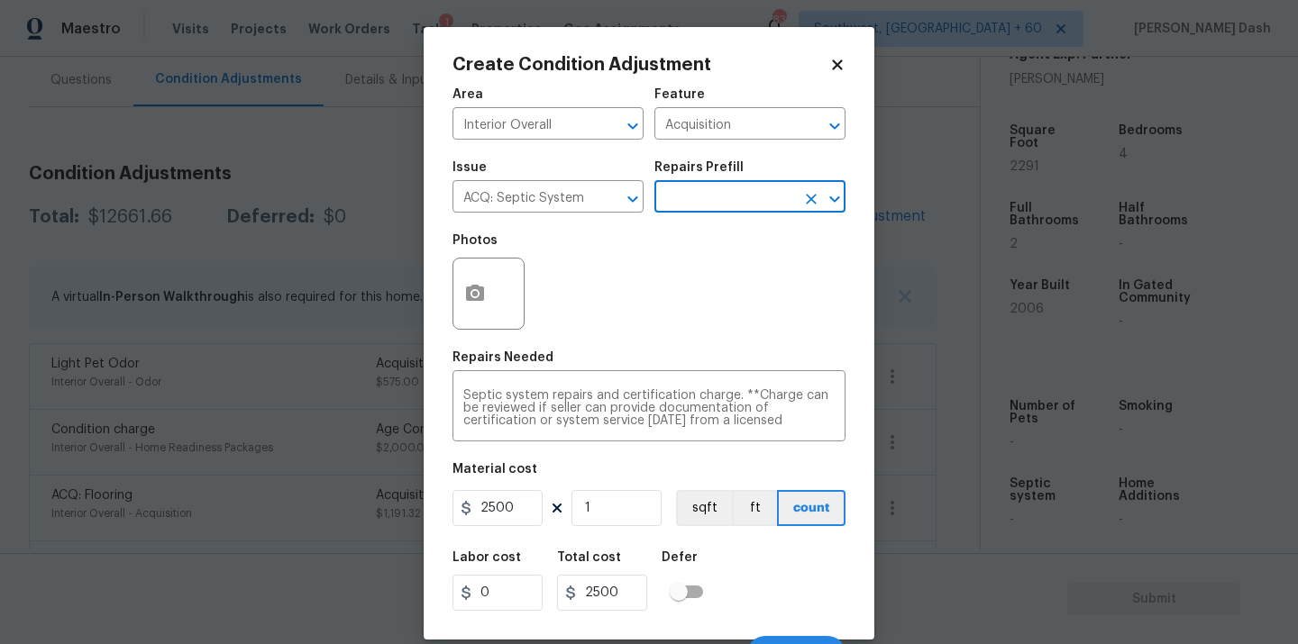
scroll to position [29, 0]
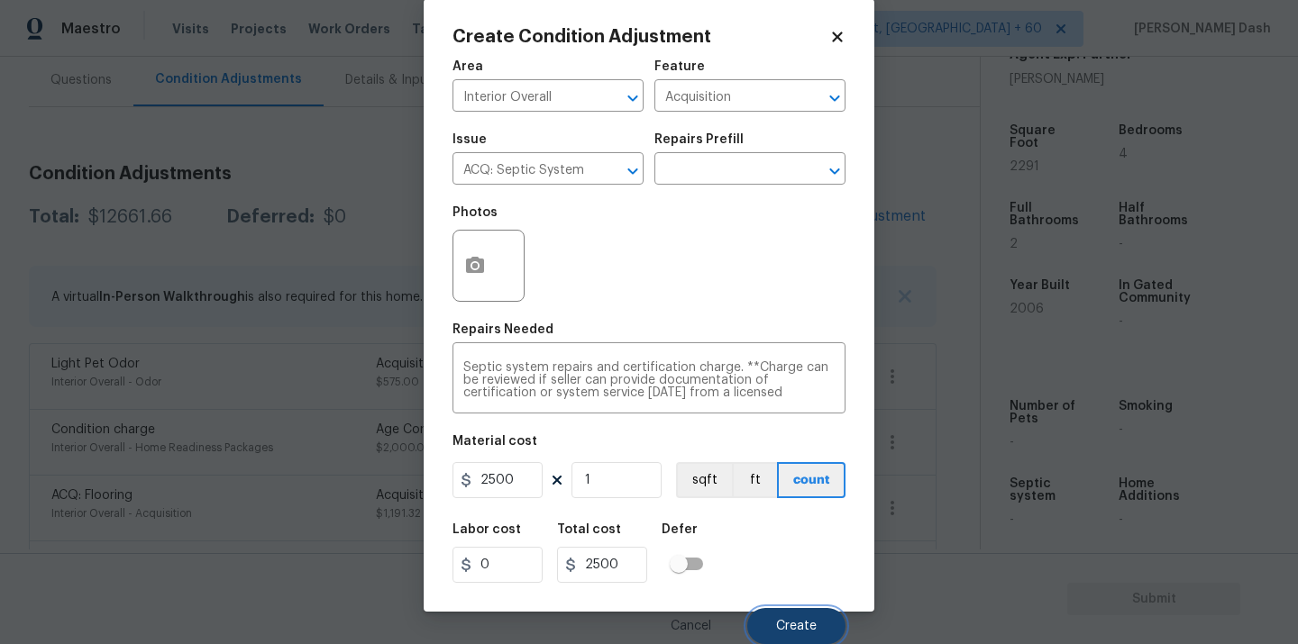
click at [817, 613] on button "Create" at bounding box center [796, 626] width 98 height 36
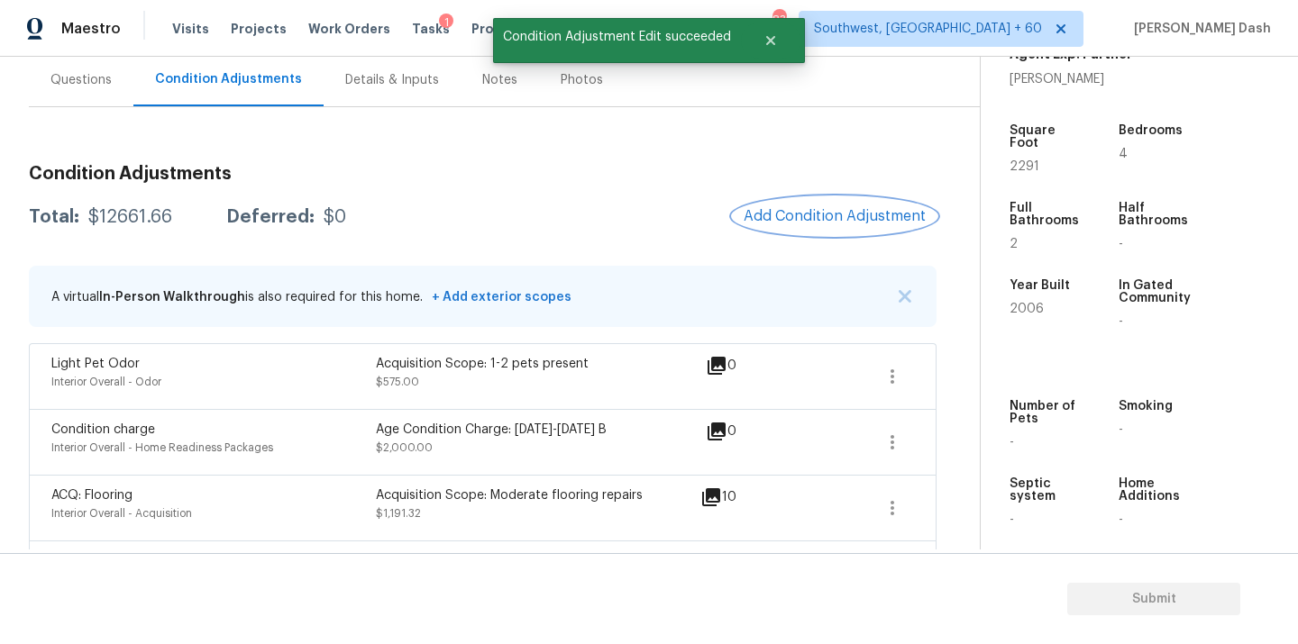
scroll to position [0, 0]
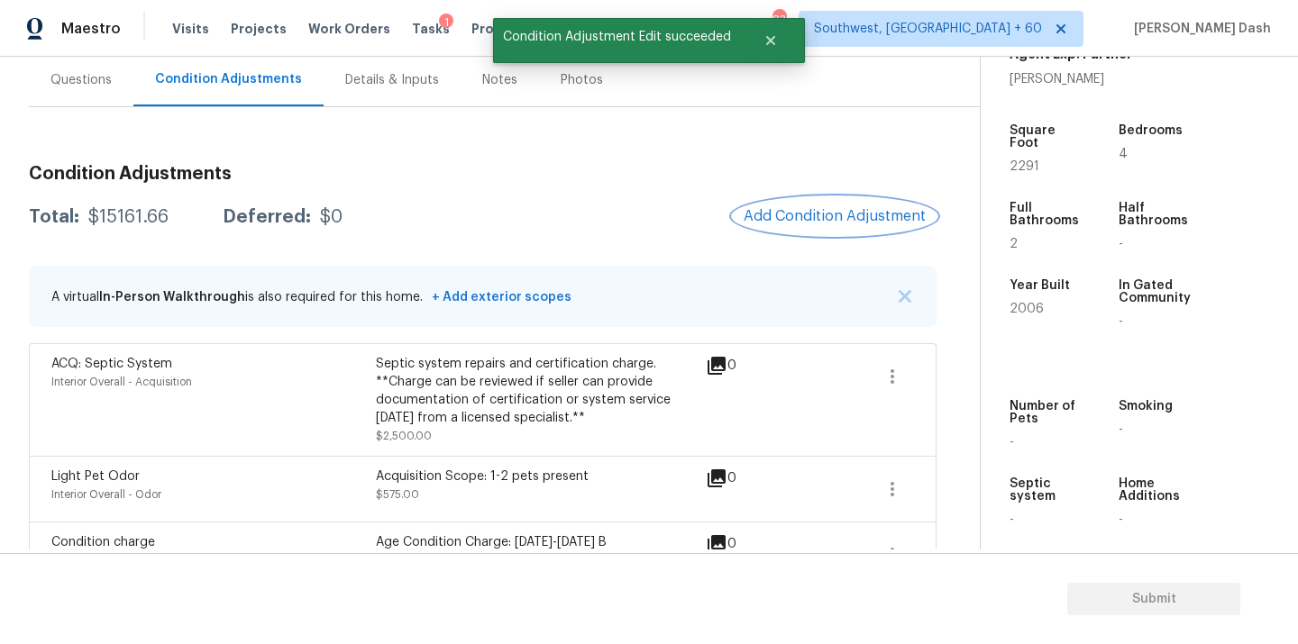
click at [825, 200] on button "Add Condition Adjustment" at bounding box center [835, 216] width 204 height 38
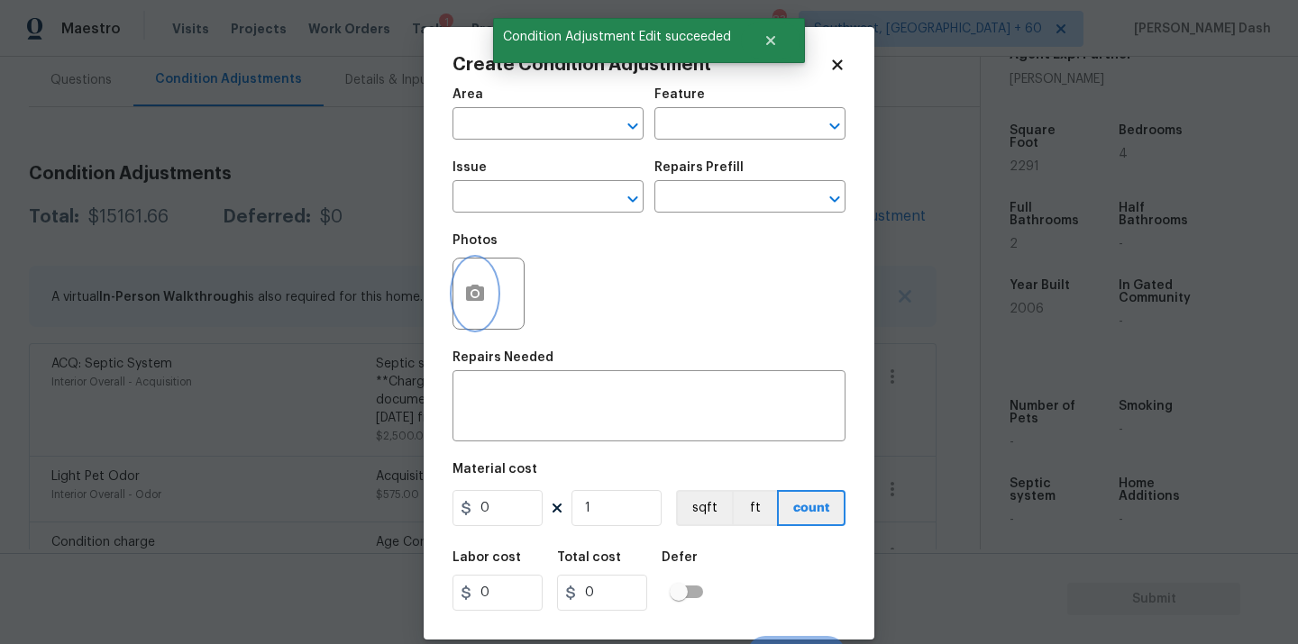
click at [462, 287] on button "button" at bounding box center [474, 294] width 43 height 70
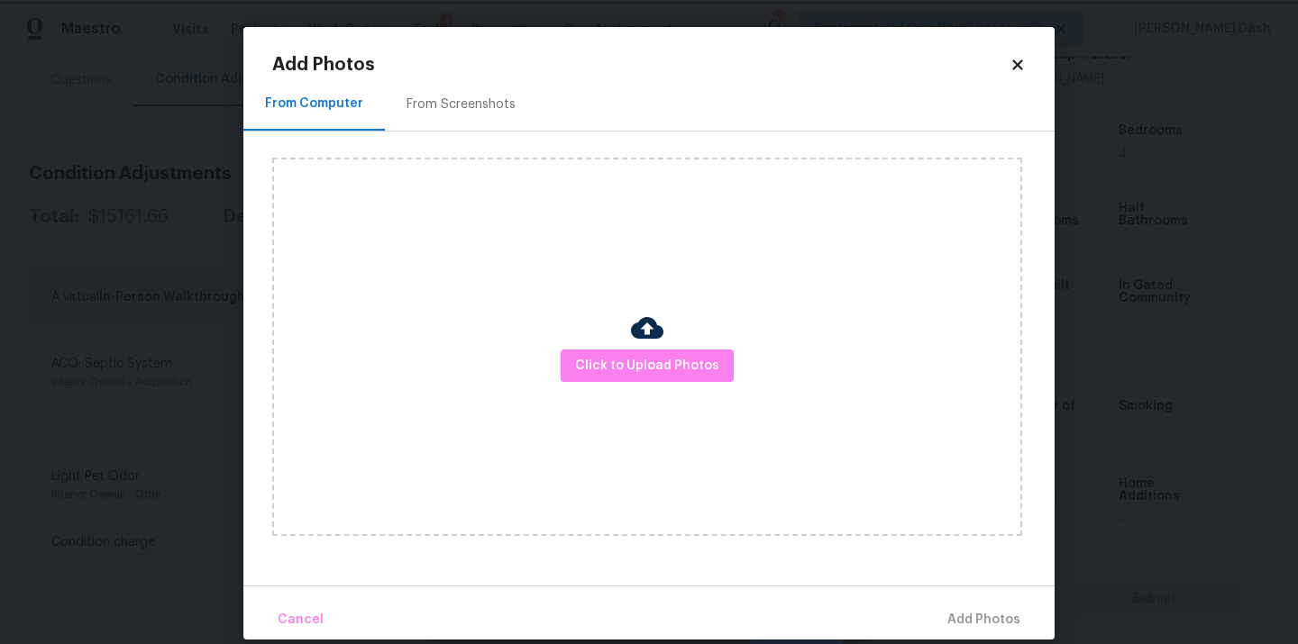
click at [90, 98] on body "Maestro Visits Projects Work Orders Tasks 1 Properties Geo Assignments 831 Sout…" at bounding box center [649, 322] width 1298 height 644
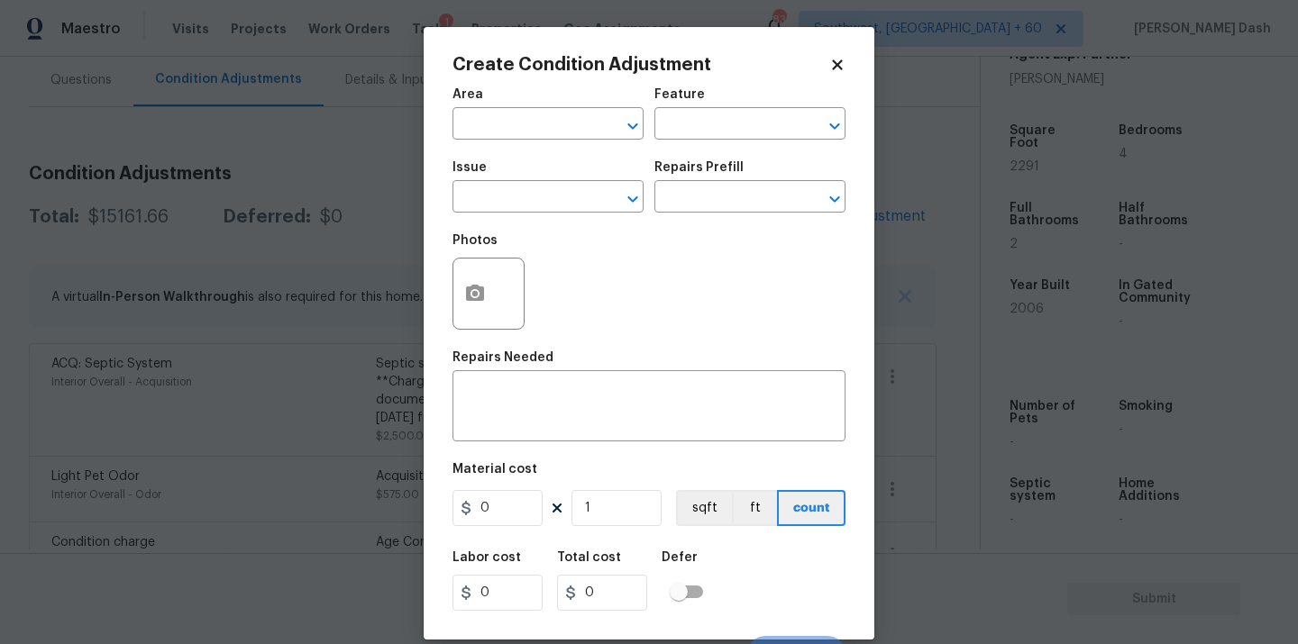
click at [123, 212] on body "Maestro Visits Projects Work Orders Tasks 1 Properties Geo Assignments 831 Sout…" at bounding box center [649, 322] width 1298 height 644
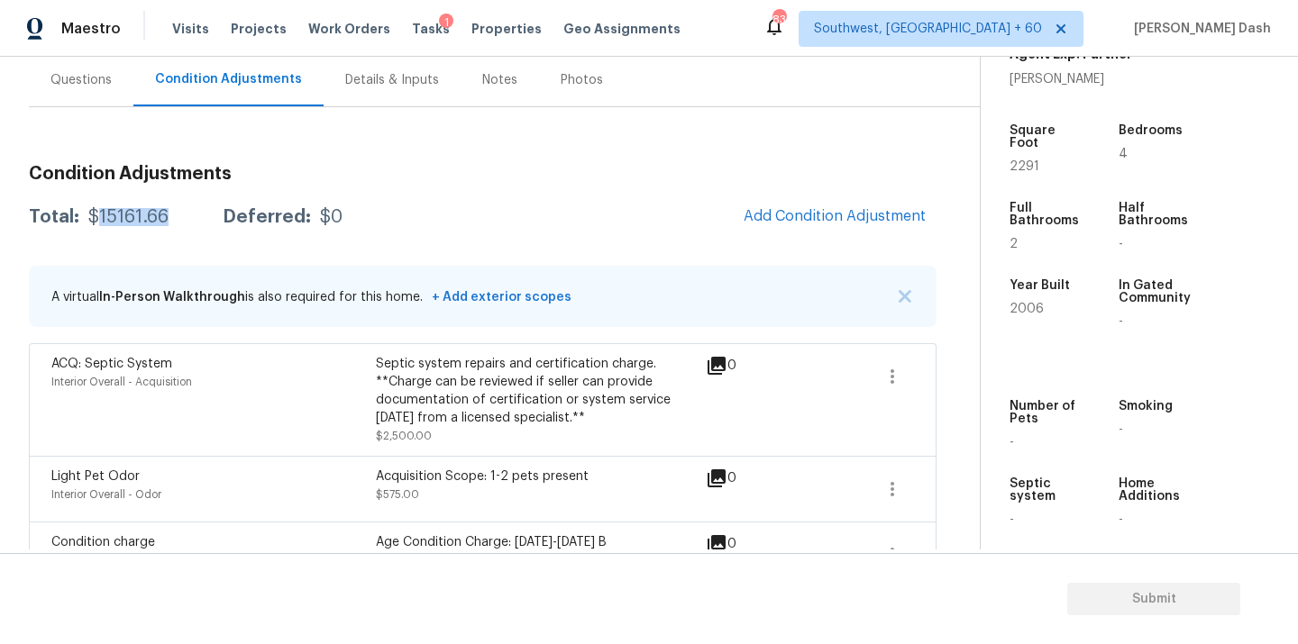
click at [123, 212] on div "$15161.66" at bounding box center [128, 217] width 80 height 18
copy div "$15161.66"
